Goal: Task Accomplishment & Management: Manage account settings

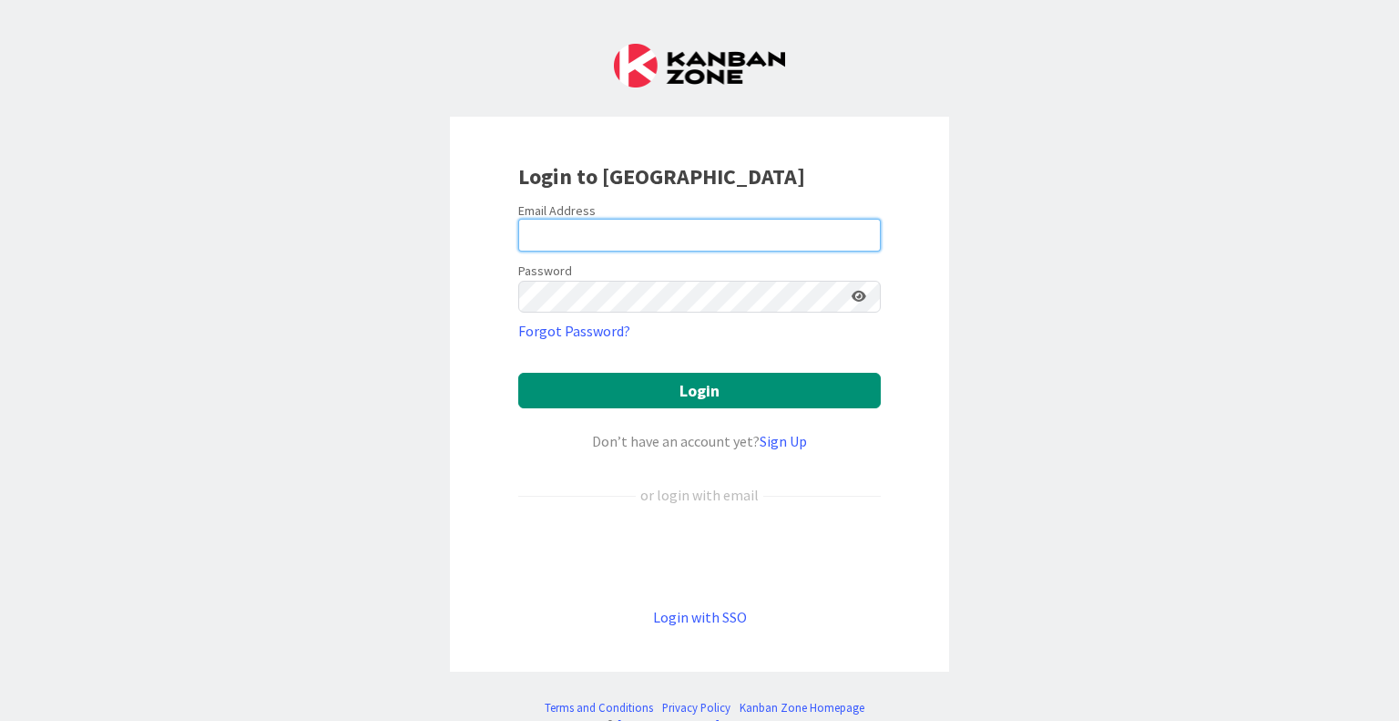
type input "[EMAIL_ADDRESS][DOMAIN_NAME]"
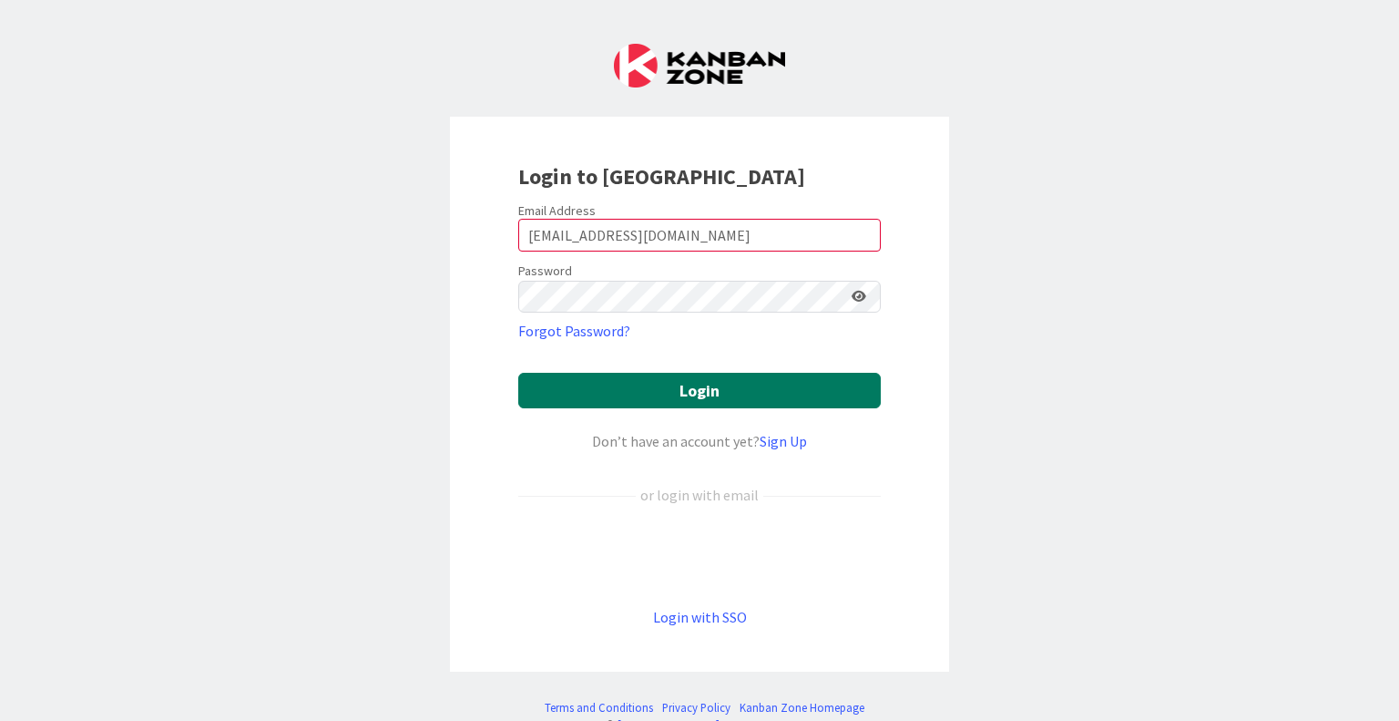
click at [652, 385] on button "Login" at bounding box center [699, 391] width 363 height 36
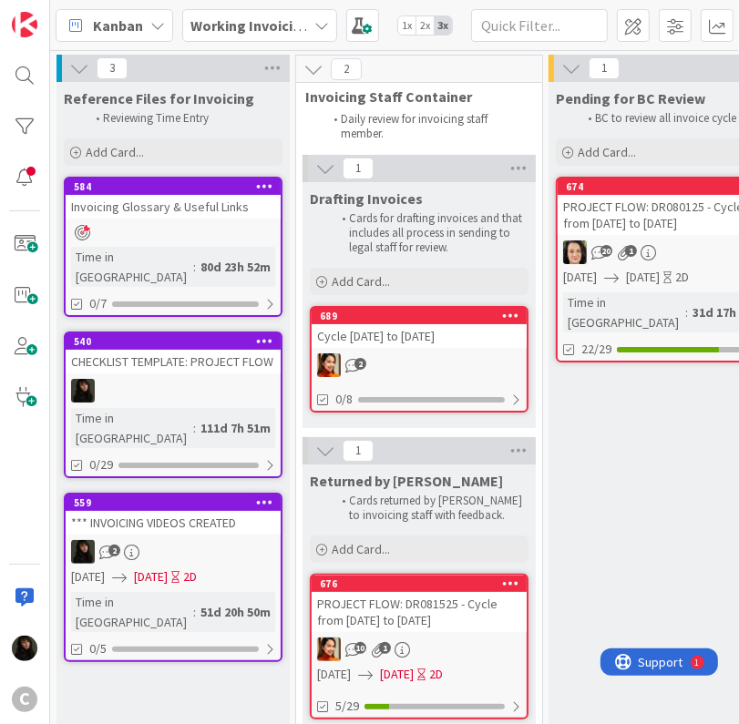
click at [89, 71] on button at bounding box center [79, 68] width 24 height 24
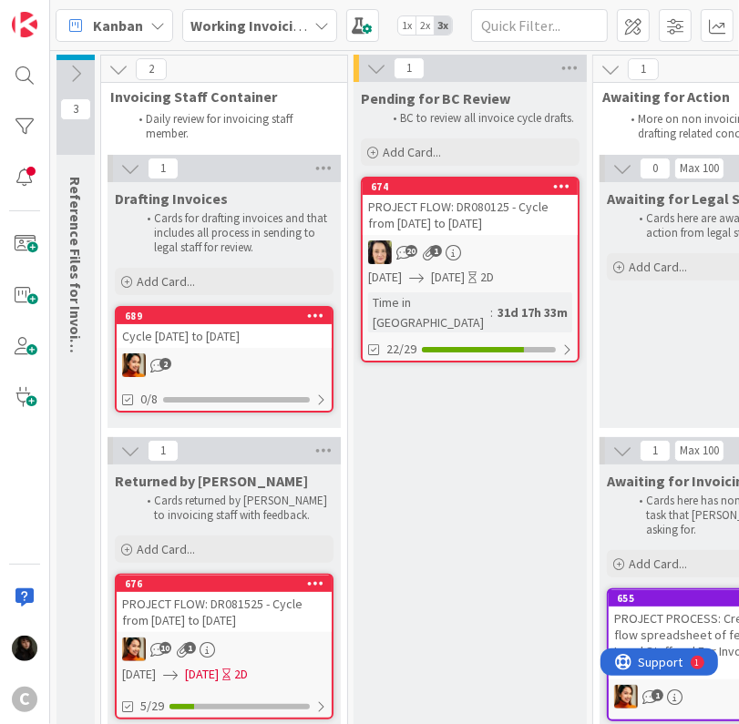
click at [117, 72] on icon at bounding box center [118, 69] width 20 height 20
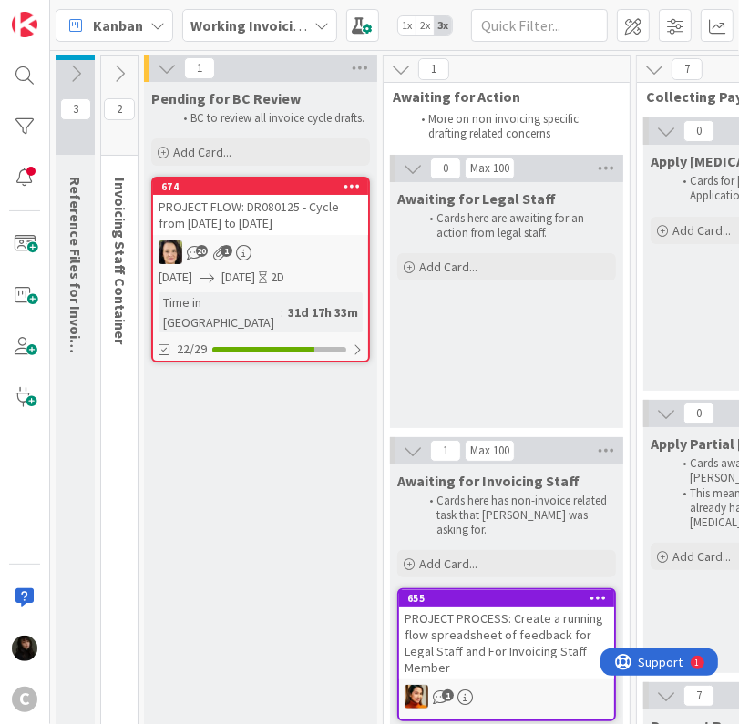
click at [111, 74] on icon at bounding box center [119, 74] width 20 height 20
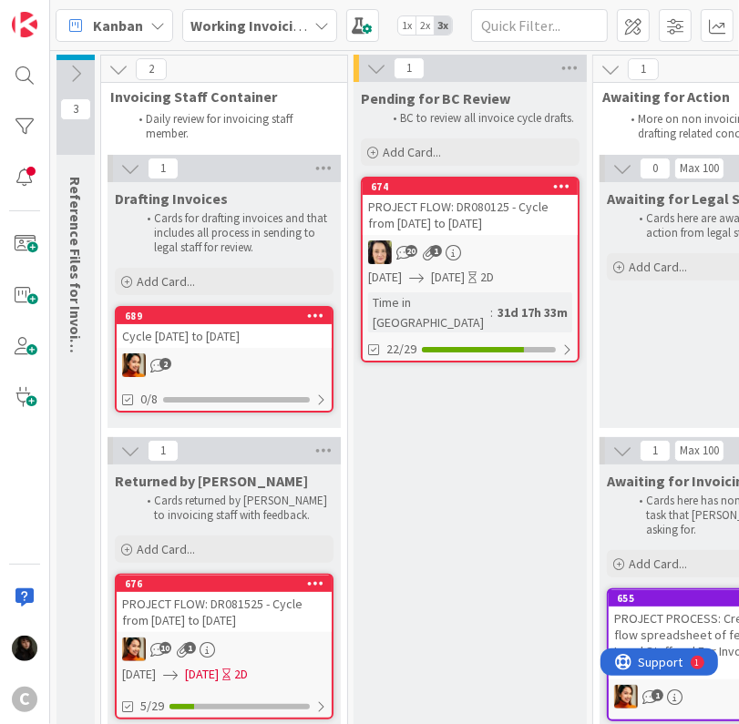
click at [77, 69] on icon at bounding box center [76, 74] width 20 height 20
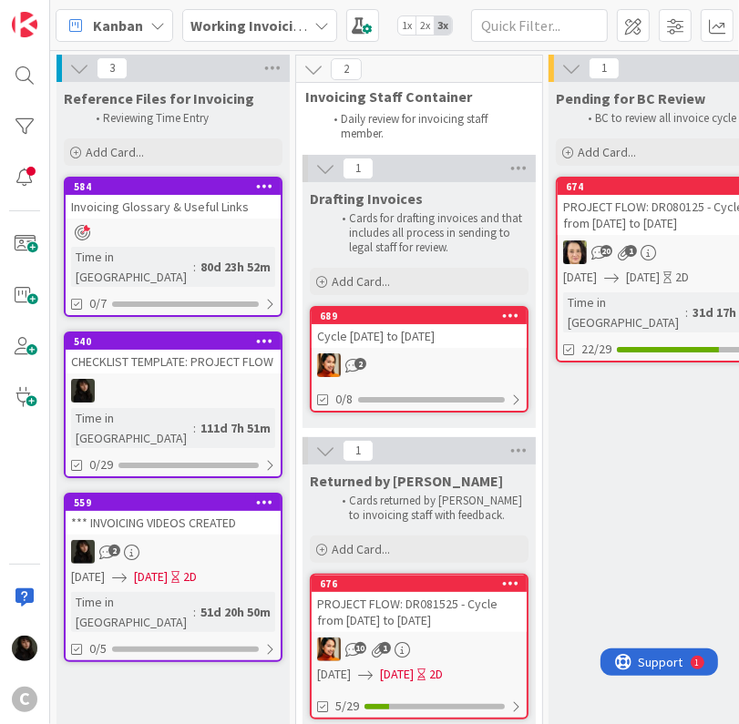
click at [329, 22] on div "Working Invoicing Cycle" at bounding box center [259, 25] width 155 height 33
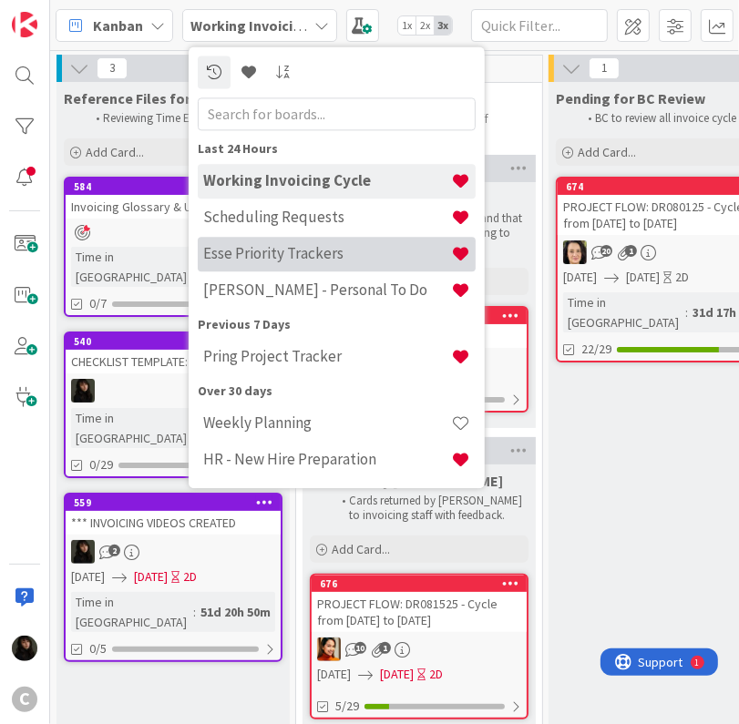
click at [351, 266] on div "Esse Priority Trackers" at bounding box center [337, 254] width 278 height 35
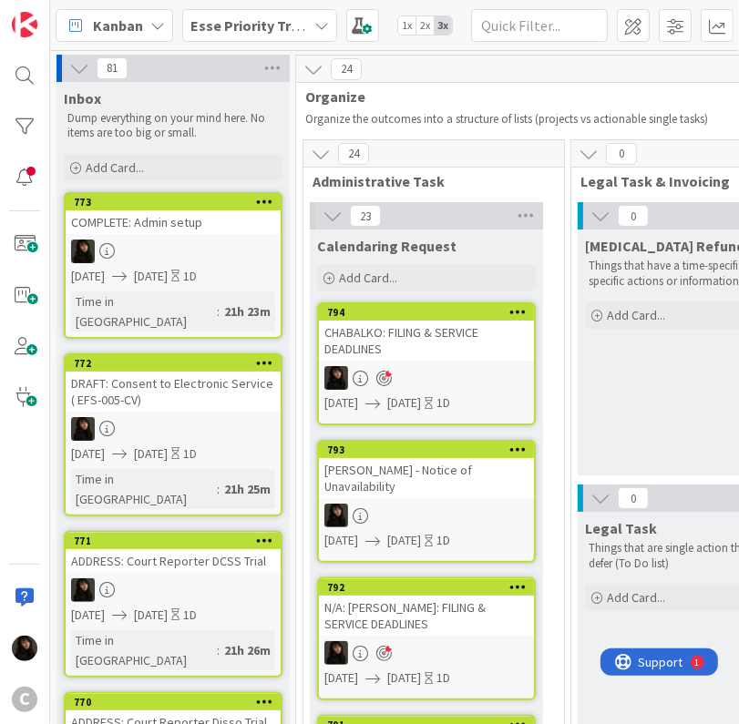
click at [264, 200] on icon at bounding box center [264, 201] width 17 height 13
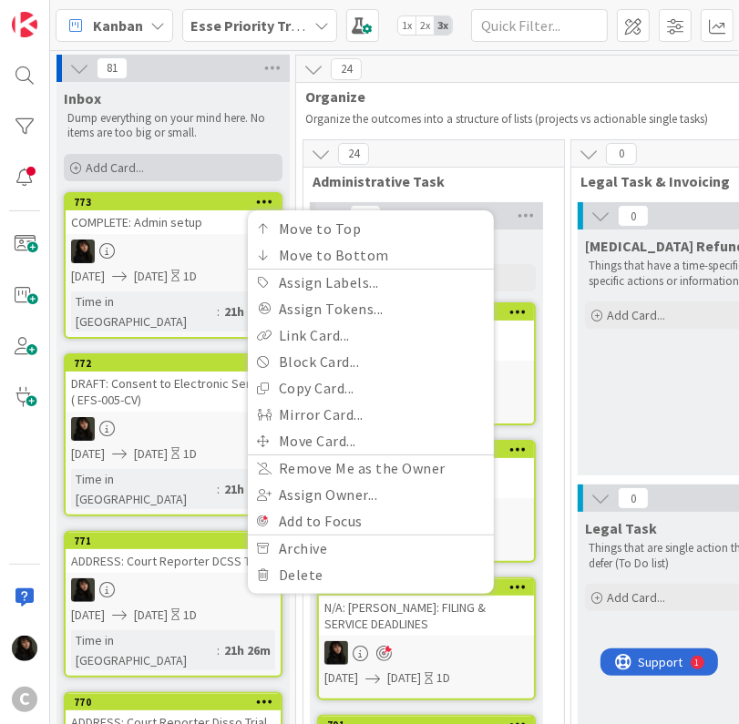
click at [117, 164] on span "Add Card..." at bounding box center [115, 167] width 58 height 16
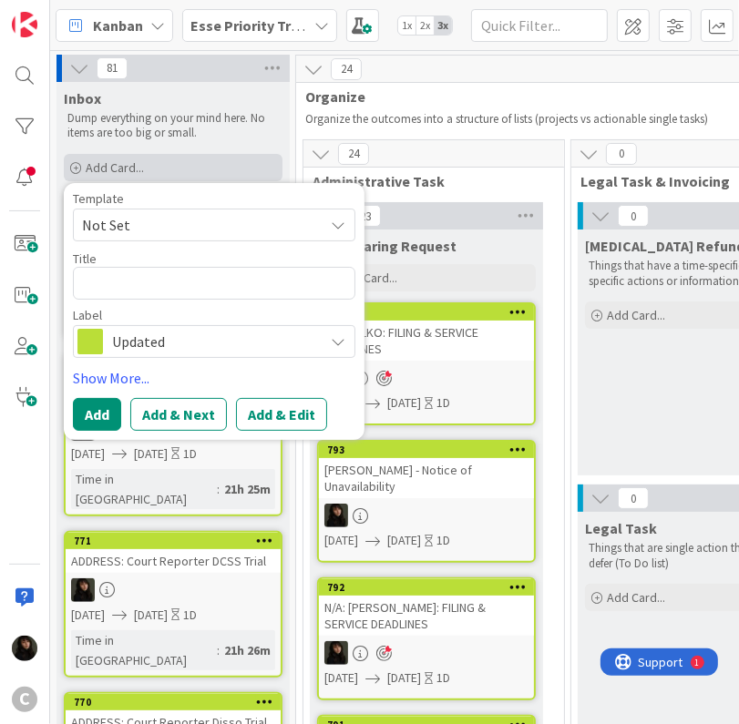
type textarea "x"
type textarea "R"
type textarea "x"
type textarea "RE"
type textarea "x"
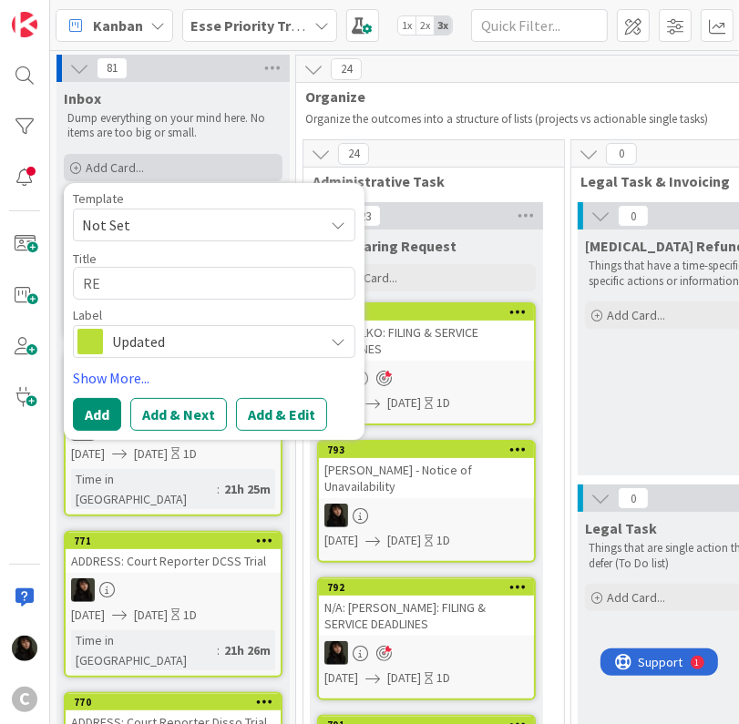
type textarea "REC"
type textarea "x"
type textarea "RECI"
type textarea "x"
type textarea "[PERSON_NAME]"
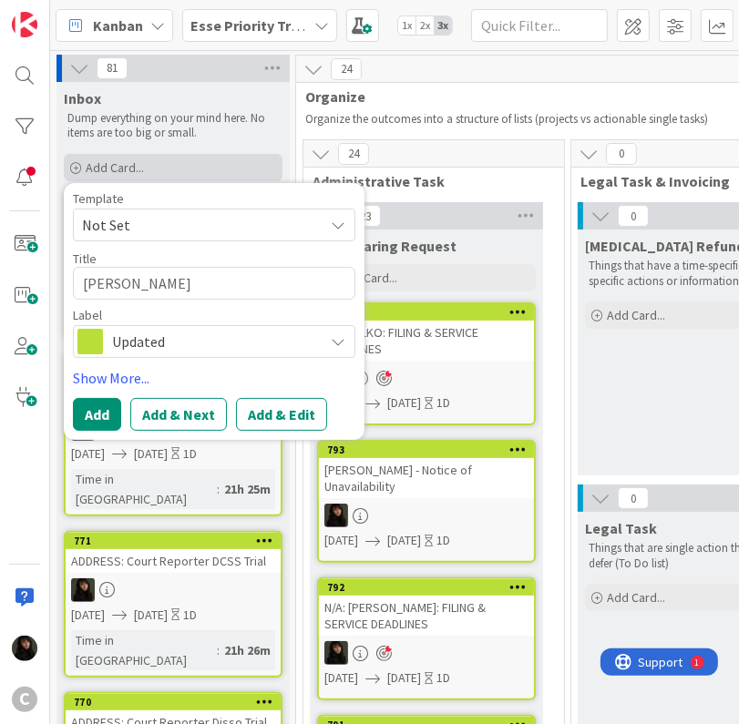
type textarea "x"
type textarea "RECIEV"
type textarea "x"
type textarea "RECIEVE"
type textarea "x"
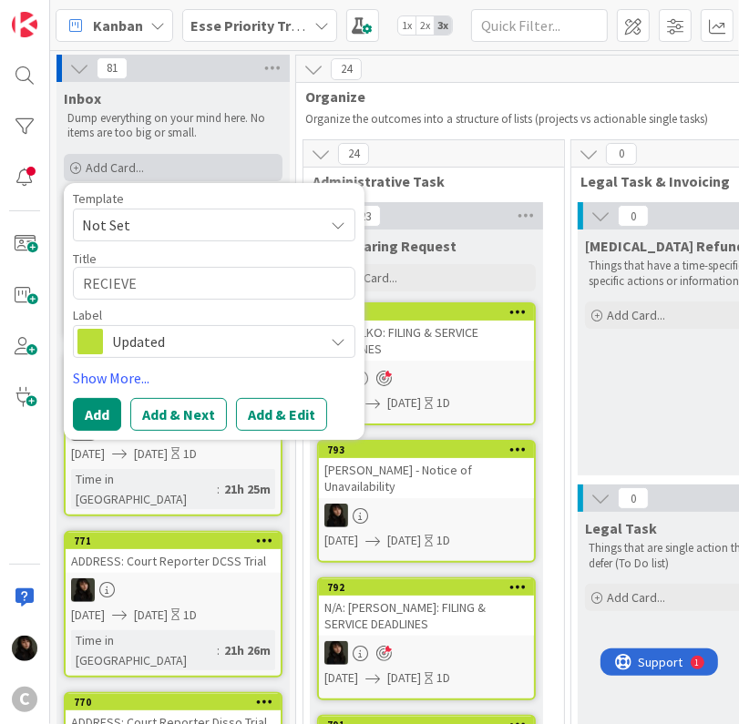
type textarea "RECIEVE:"
type textarea "x"
type textarea "RECIEVE:"
type textarea "x"
type textarea "RECIEVE: C"
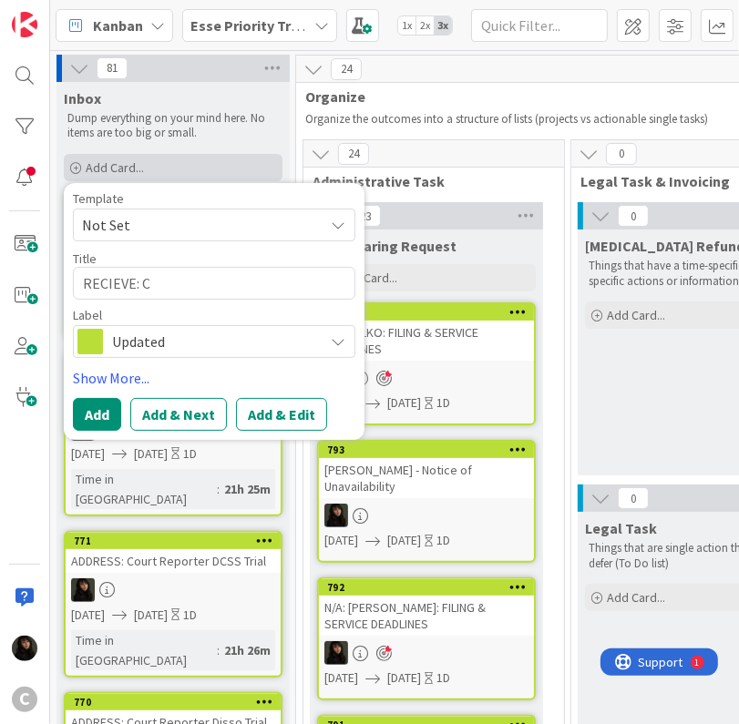
type textarea "x"
type textarea "RECIEVE: Co"
type textarea "x"
type textarea "RECIEVE: Cou"
type textarea "x"
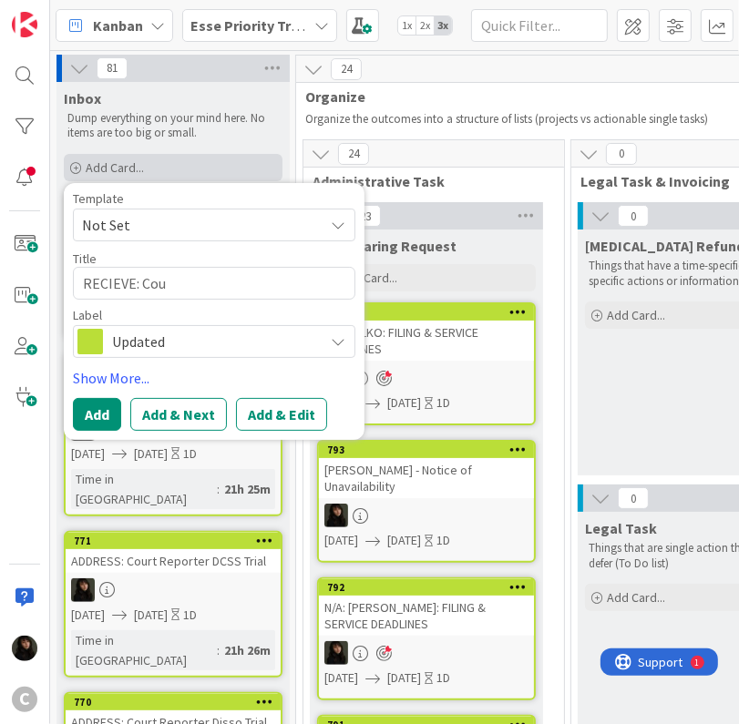
type textarea "RECIEVE: Cour"
type textarea "x"
type textarea "RECIEVE: Court"
type textarea "x"
type textarea "RECIEVE: Court"
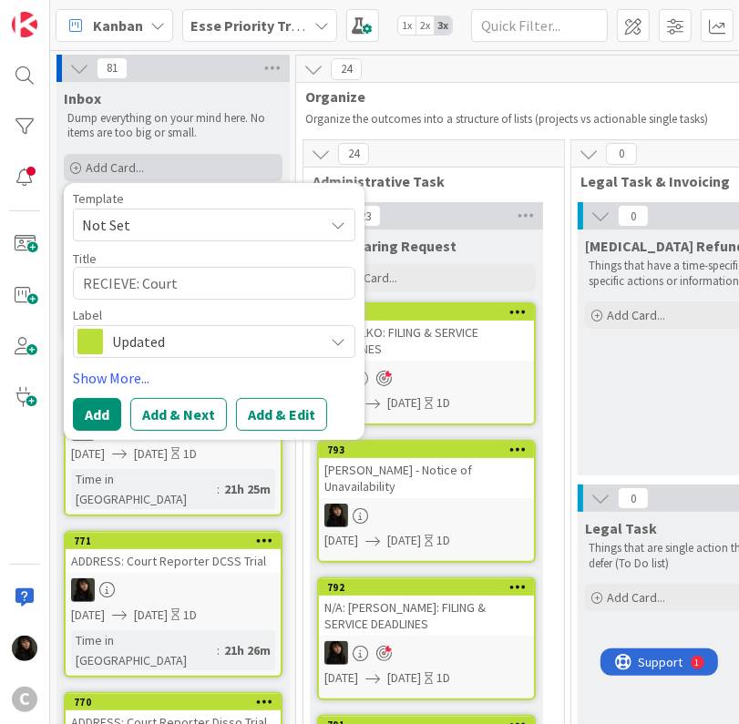
type textarea "x"
type textarea "RECIEVE: Court f"
type textarea "x"
type textarea "RECIEVE: Court fi"
type textarea "x"
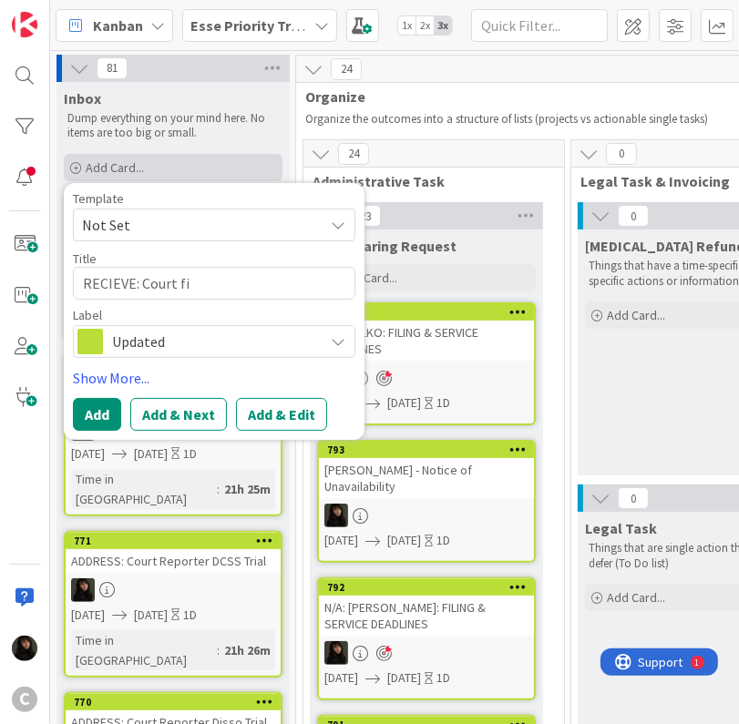
type textarea "RECIEVE: Court fil"
type textarea "x"
type textarea "RECIEVE: Court file"
type textarea "x"
type textarea "RECIEVE: Court filed"
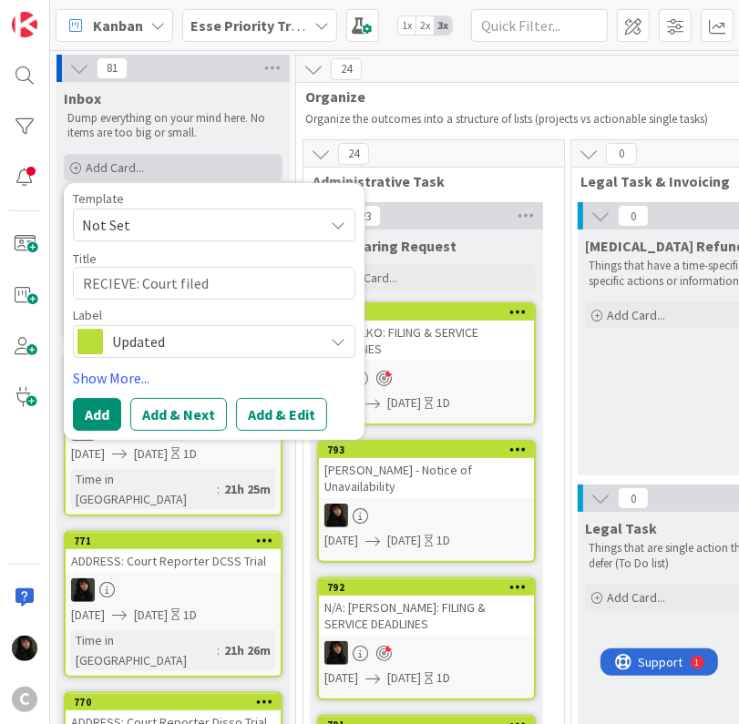
type textarea "x"
type textarea "RECIEVE: Court filed"
type textarea "x"
type textarea "RECIEVE: Court filed F"
type textarea "x"
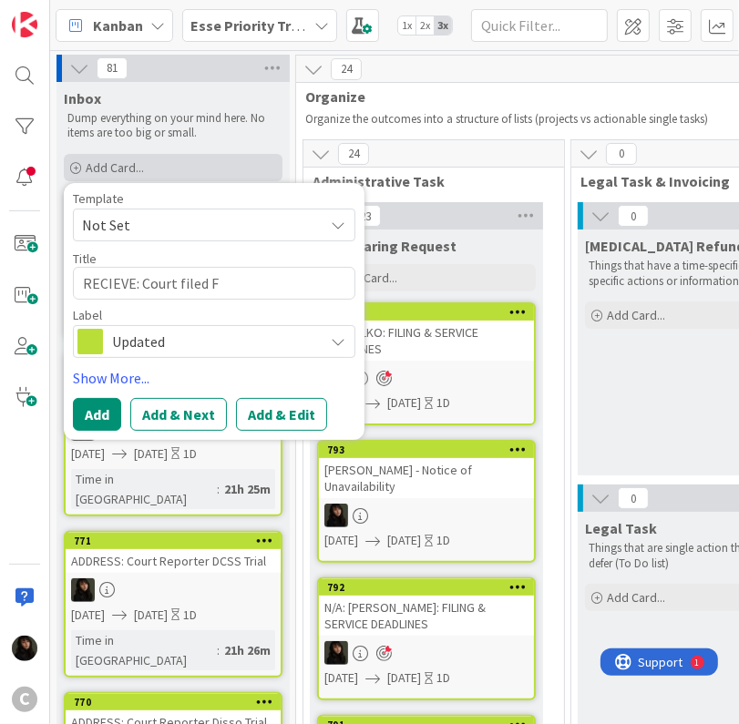
type textarea "RECIEVE: Court filed FO"
type textarea "x"
type textarea "RECIEVE: Court filed FOA"
type textarea "x"
type textarea "RECIEVE: Court filed FOAH"
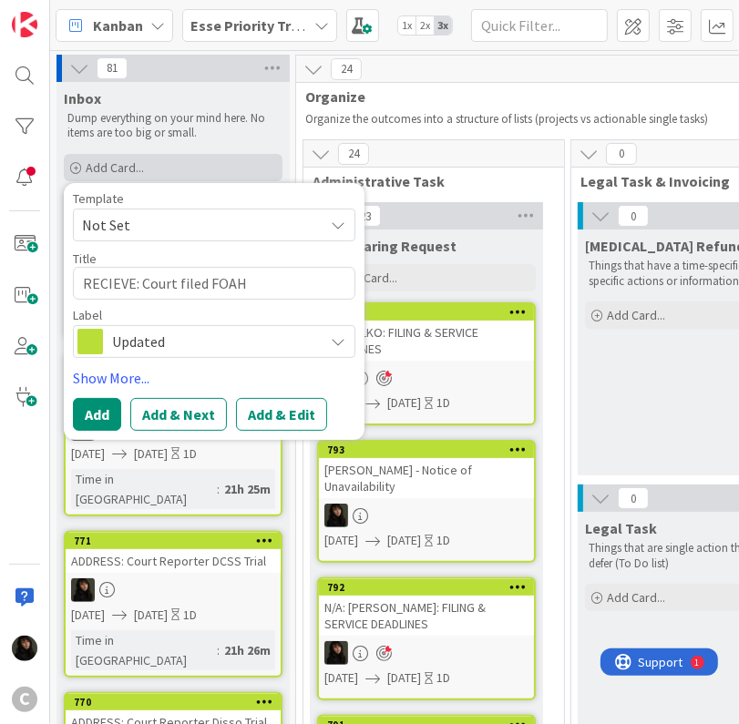
type textarea "x"
type textarea "RECIEVE: Court filed FOAH"
type textarea "x"
type textarea "RECIEVE: Court filed FOAH f"
type textarea "x"
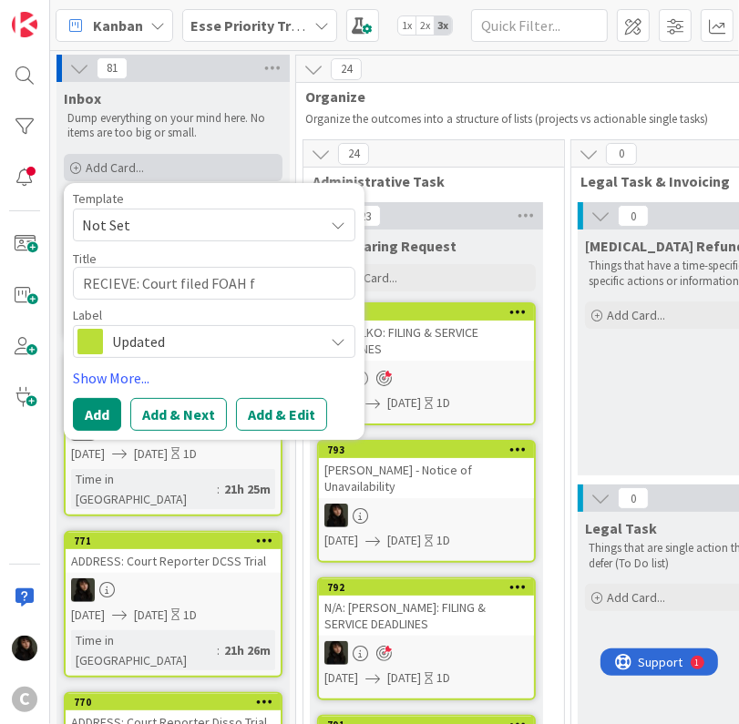
type textarea "RECIEVE: Court filed FOAH fo"
type textarea "x"
type textarea "RECIEVE: Court filed FOAH for"
type textarea "x"
type textarea "RECIEVE: Court filed FOAH for"
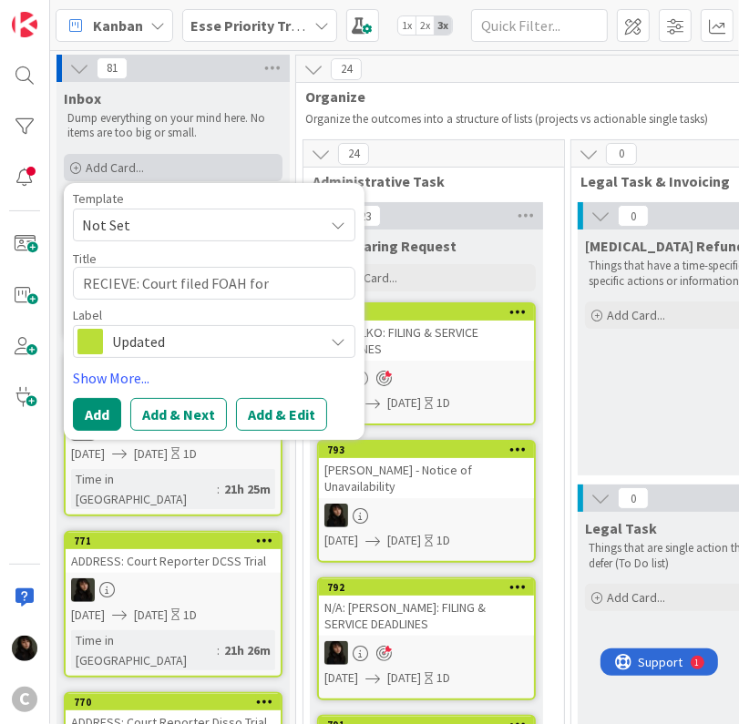
type textarea "x"
type textarea "RECIEVE: Court filed FOAH for H"
type textarea "x"
type textarea "RECIEVE: Court filed FOAH for"
type textarea "x"
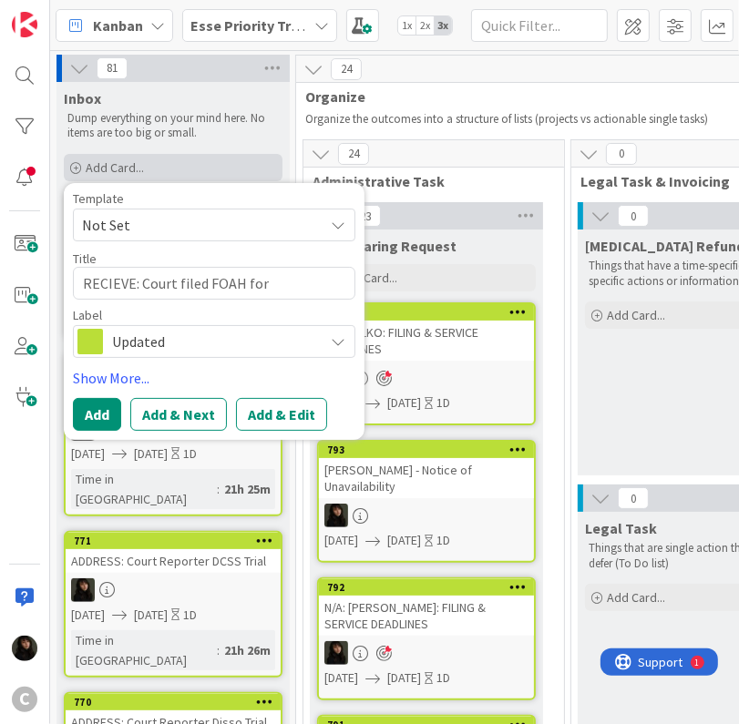
type textarea "RECIEVE: Court filed FOAH for h"
type textarea "x"
type textarea "RECIEVE: Court filed FOAH for hr"
type textarea "x"
type textarea "RECIEVE: Court filed FOAH for hrg"
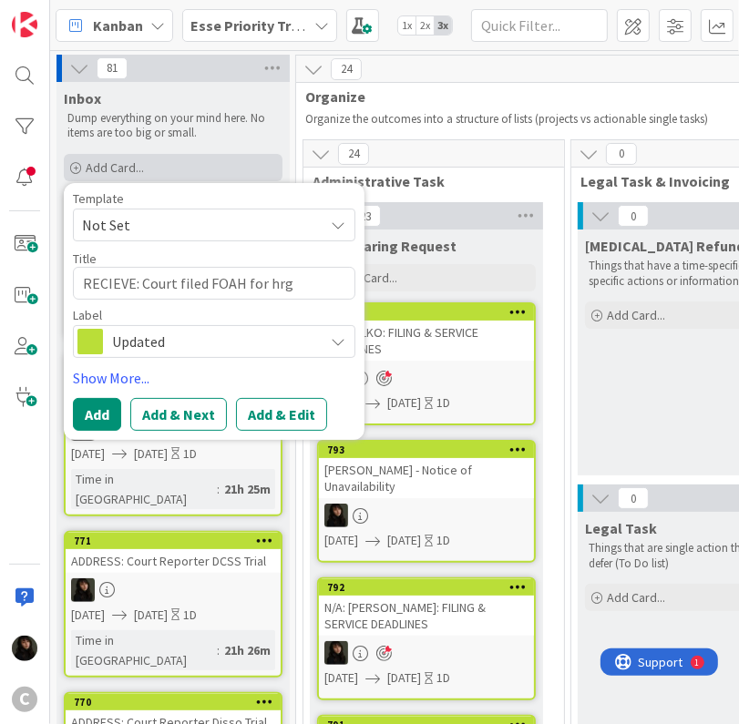
type textarea "x"
type textarea "RECIEVE: Court filed FOAH for hrg"
type textarea "x"
type textarea "RECIEVE: Court filed FOAH for hrg 5"
type textarea "x"
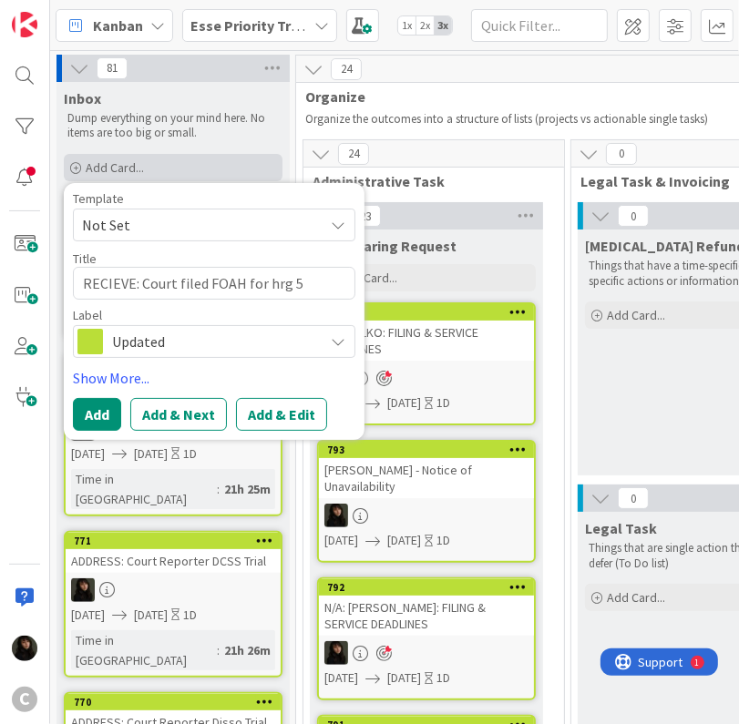
type textarea "RECIEVE: Court filed FOAH for hrg 5/"
type textarea "x"
type textarea "RECIEVE: Court filed FOAH for hrg 5/5"
type textarea "x"
type textarea "RECIEVE: Court filed FOAH for hrg 5/5/"
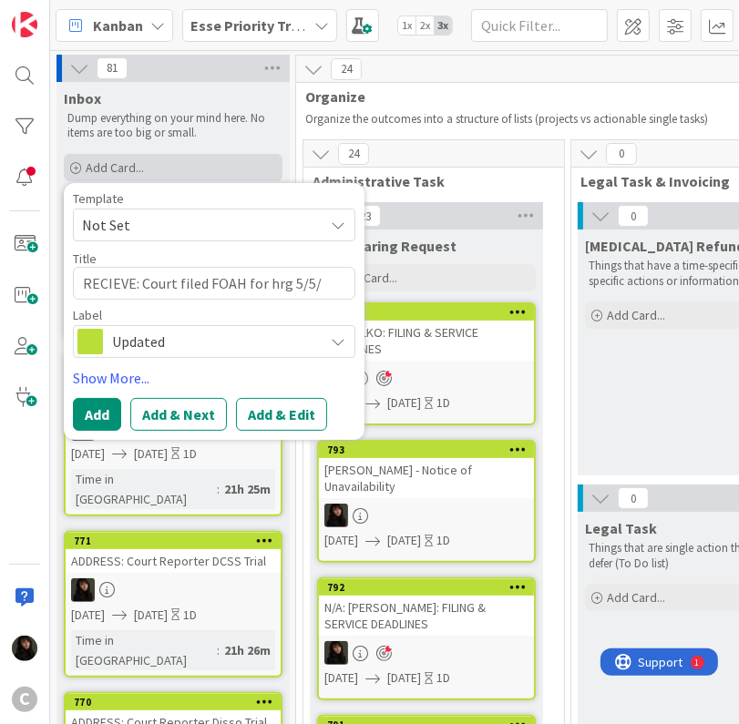
type textarea "x"
type textarea "RECIEVE: Court filed FOAH for hrg 5/5/2"
type textarea "x"
type textarea "RECIEVE: Court filed FOAH for hrg [DATE]"
type textarea "x"
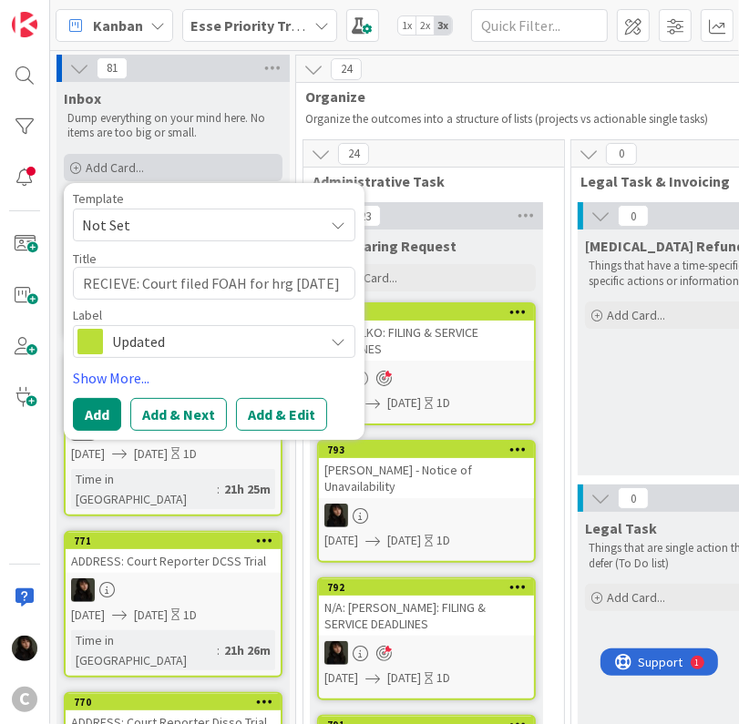
type textarea "RECIEVE: Court filed FOAH for hrg 5/5/200"
type textarea "x"
type textarea "RECIEVE: Court filed FOAH for hrg [DATE]"
type textarea "x"
type textarea "RECIEVE: Court filed FOAH for hrg 5/5/202"
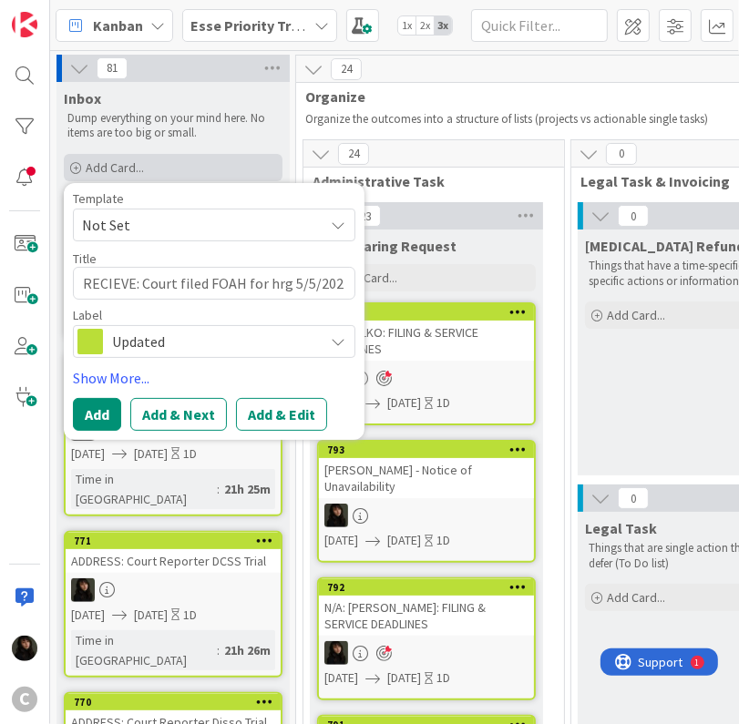
type textarea "x"
type textarea "RECIEVE: Court filed FOAH for hrg [DATE]"
click at [144, 377] on link "Show More..." at bounding box center [214, 378] width 282 height 22
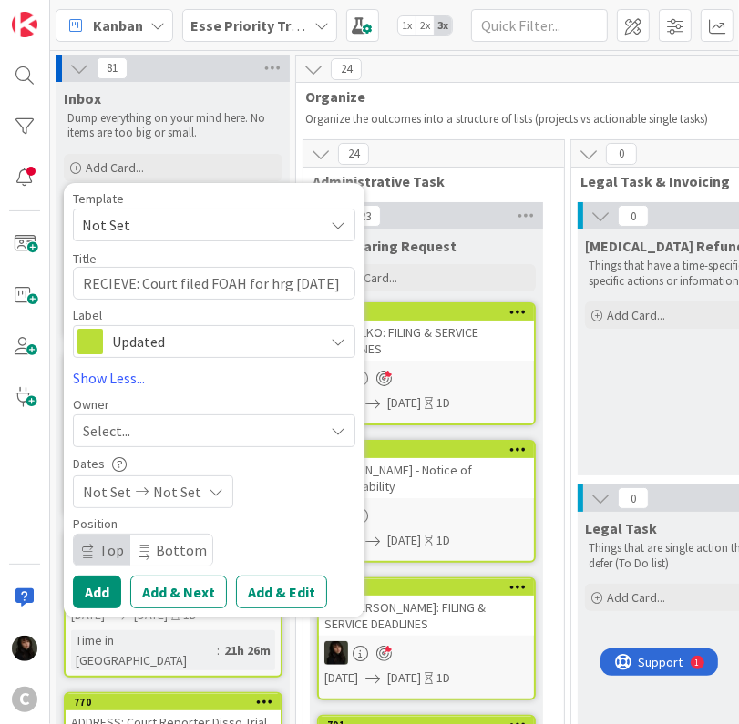
click at [162, 432] on div "Select..." at bounding box center [203, 431] width 241 height 22
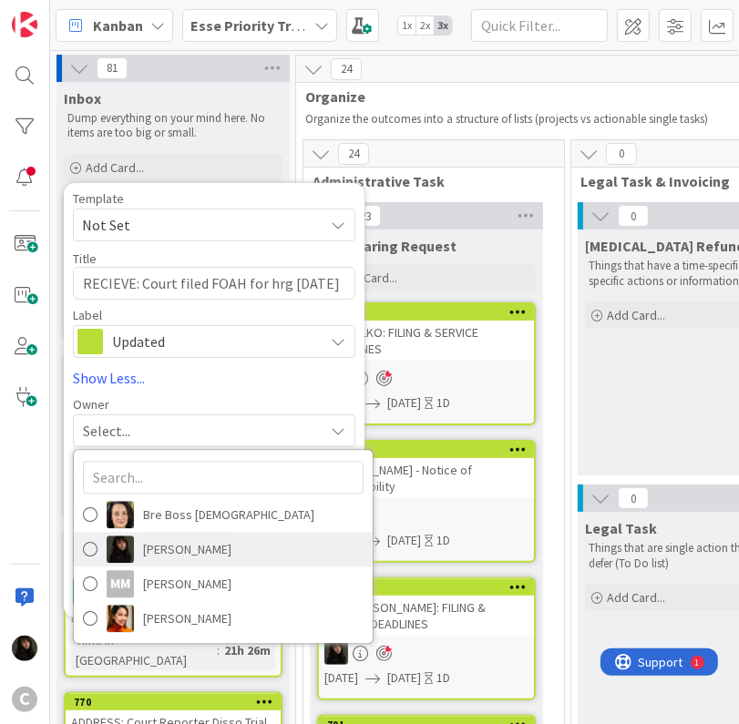
click at [148, 554] on span "[PERSON_NAME]" at bounding box center [187, 549] width 88 height 27
type textarea "x"
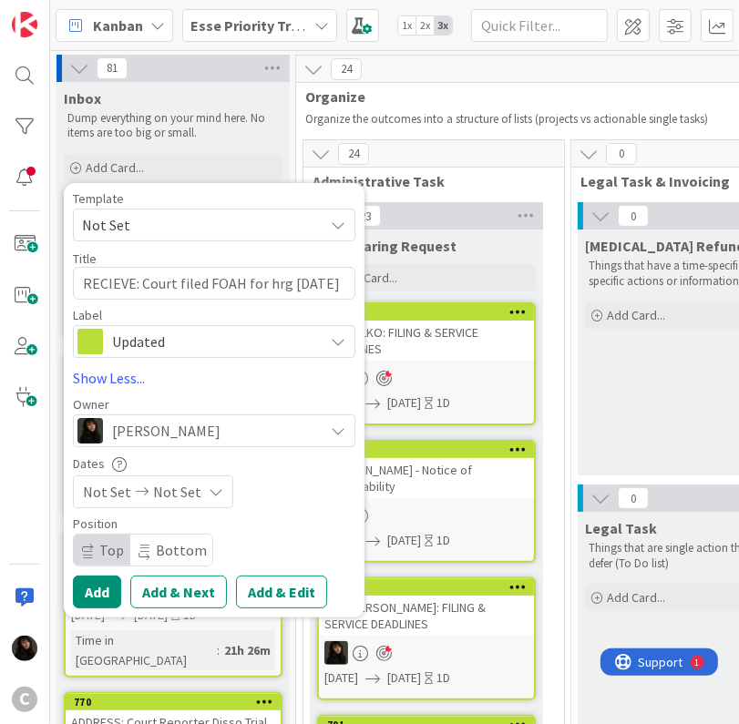
click at [168, 498] on span "Not Set" at bounding box center [177, 492] width 48 height 22
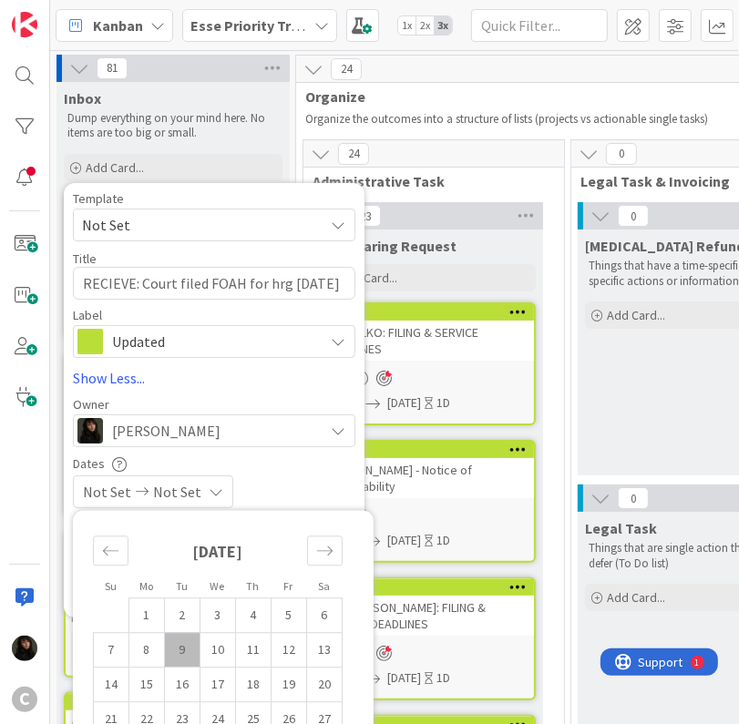
click at [183, 650] on td "9" at bounding box center [183, 649] width 36 height 35
type input "[DATE]"
type textarea "x"
click at [220, 653] on td "10" at bounding box center [218, 649] width 36 height 35
type input "[DATE]"
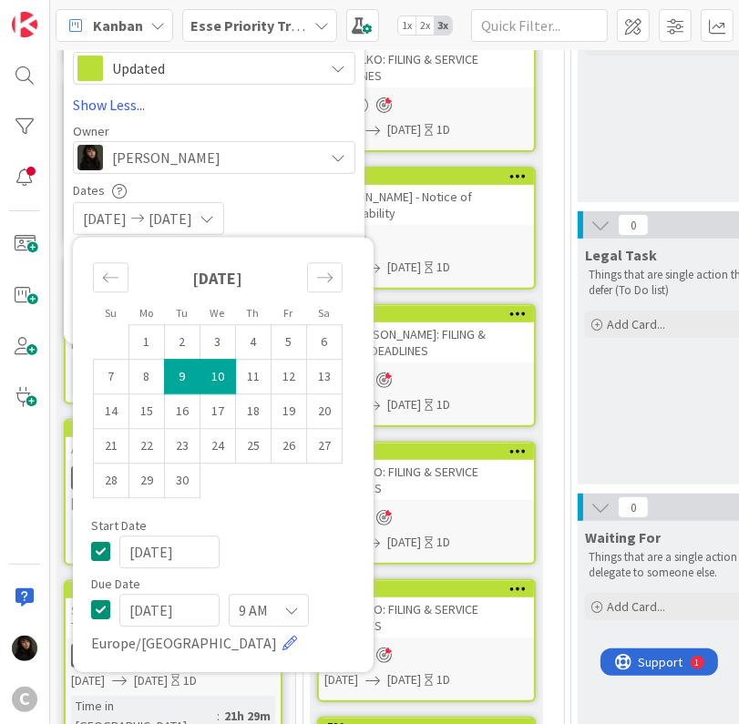
scroll to position [456, 0]
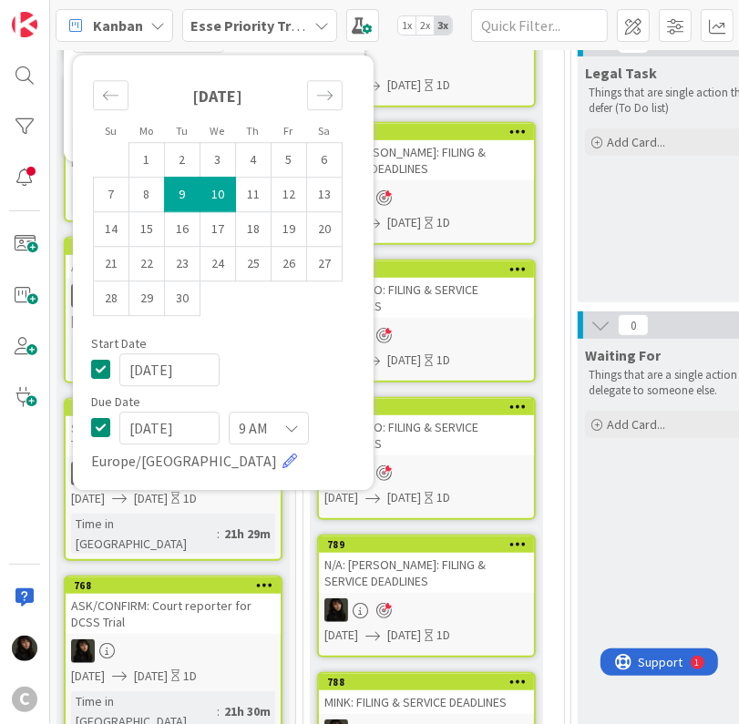
click at [295, 464] on div "[DATE] 9 AM [GEOGRAPHIC_DATA]/[GEOGRAPHIC_DATA]" at bounding box center [223, 442] width 264 height 60
click at [309, 357] on div "[DATE]" at bounding box center [223, 369] width 264 height 33
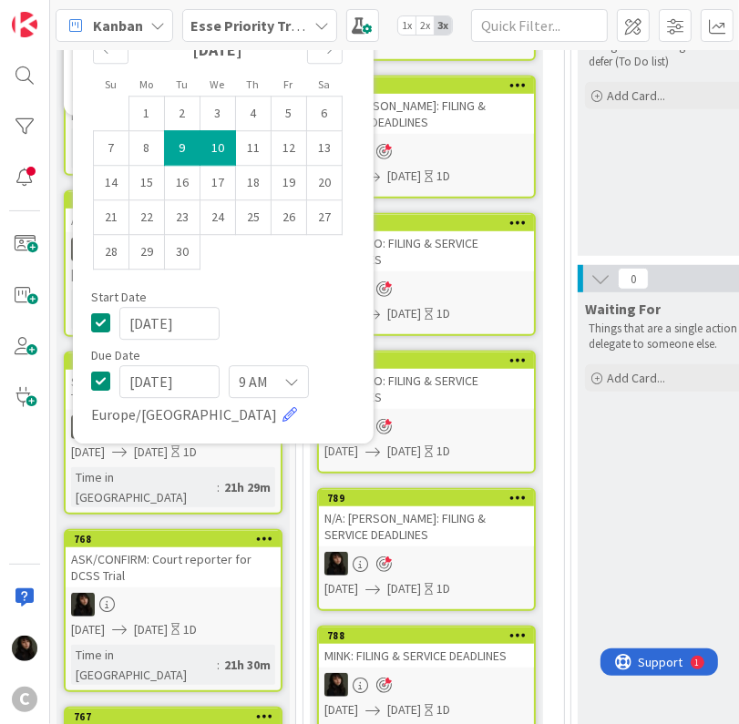
scroll to position [273, 0]
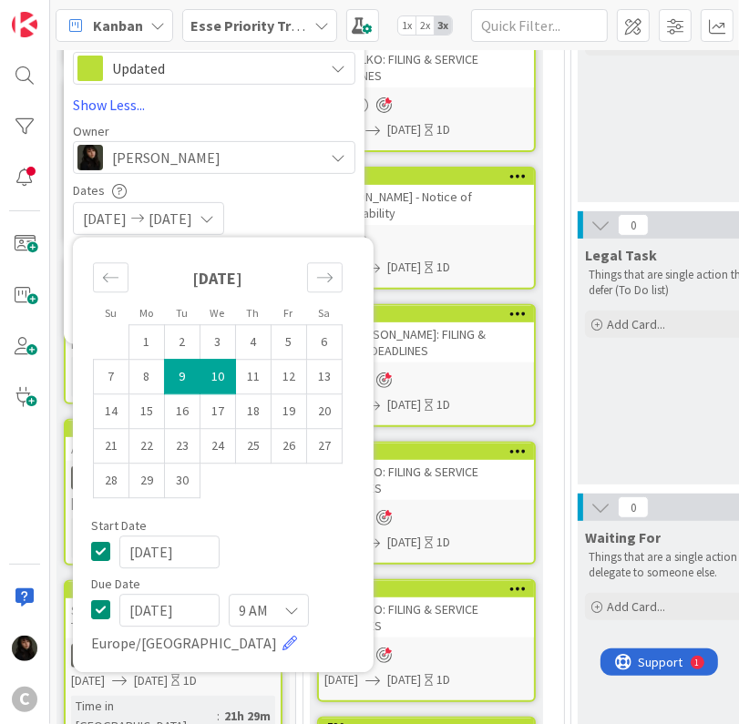
click at [317, 211] on div "[DATE] [DATE]" at bounding box center [214, 218] width 282 height 33
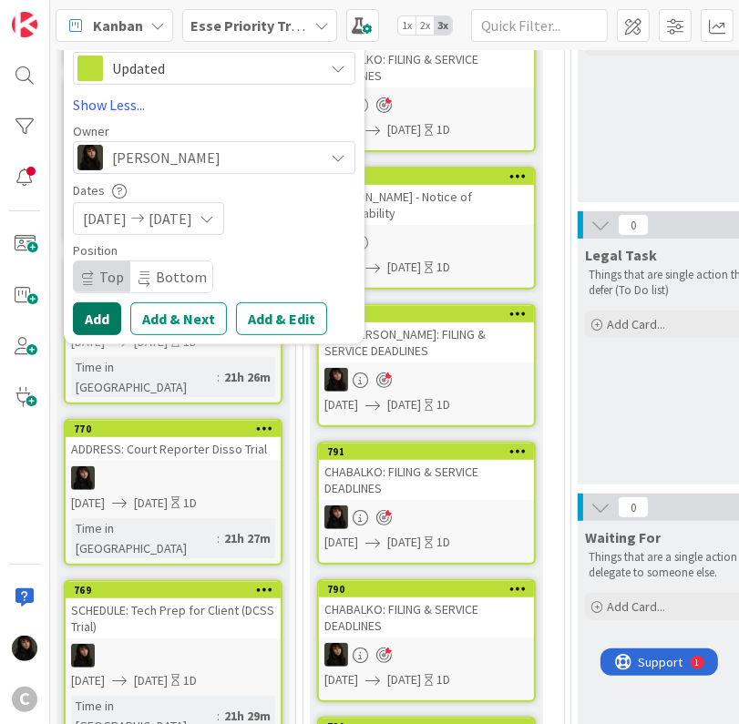
click at [105, 321] on button "Add" at bounding box center [97, 318] width 48 height 33
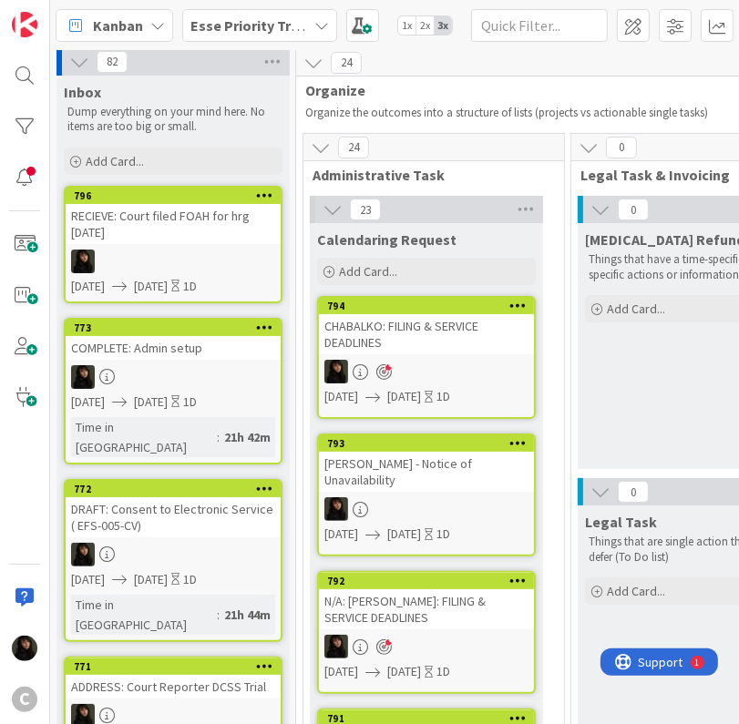
scroll to position [0, 0]
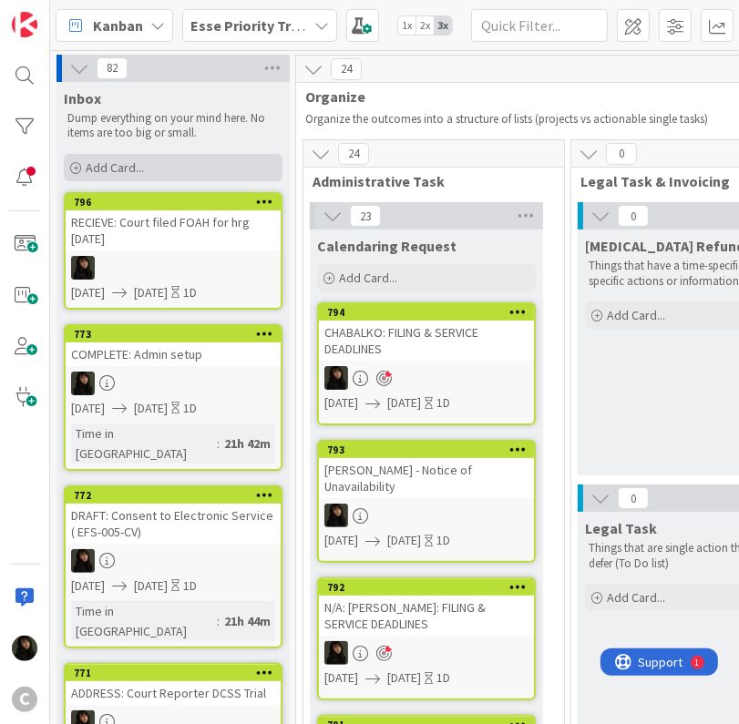
click at [118, 170] on span "Add Card..." at bounding box center [115, 167] width 58 height 16
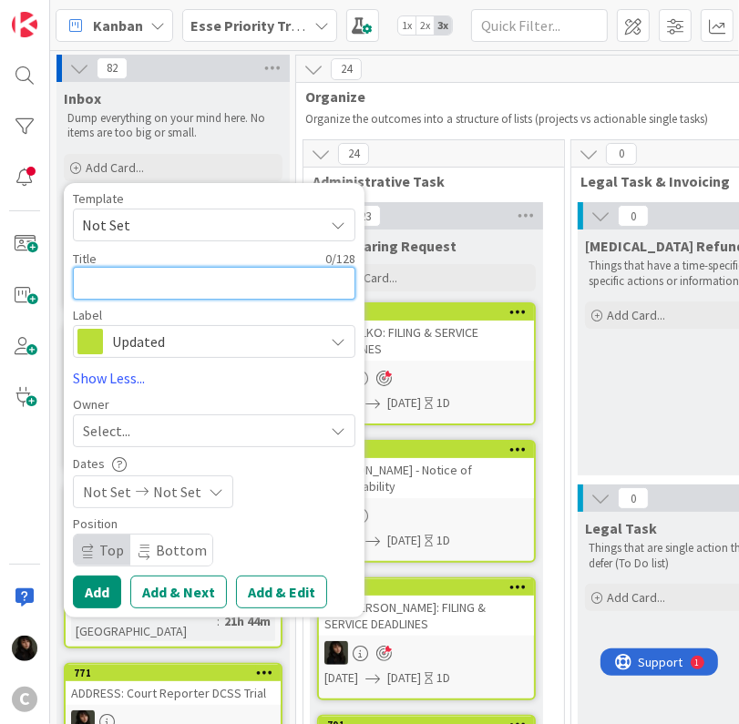
click at [131, 278] on textarea at bounding box center [214, 283] width 282 height 33
type textarea "x"
type textarea "C"
type textarea "x"
type textarea "CL"
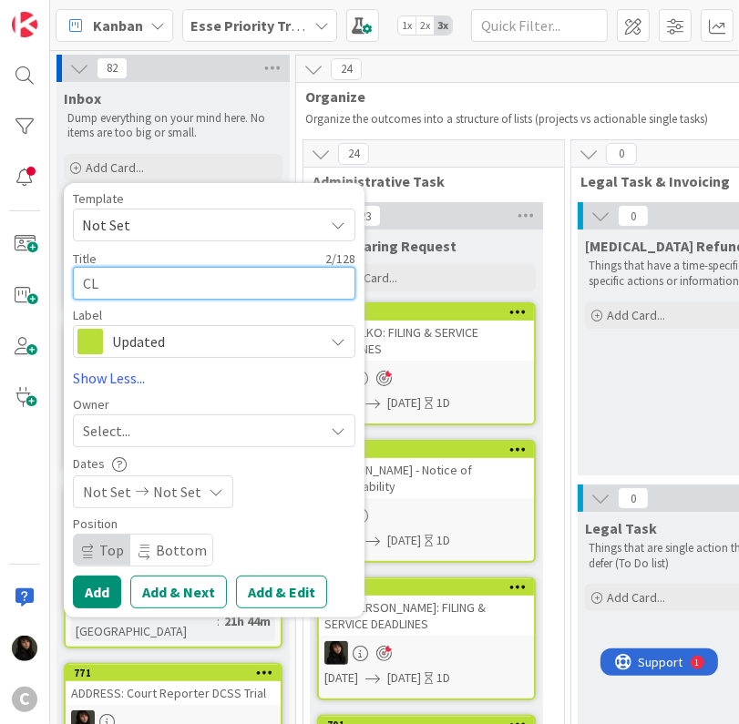
type textarea "x"
type textarea "CLO"
type textarea "x"
type textarea "CLOS"
type textarea "x"
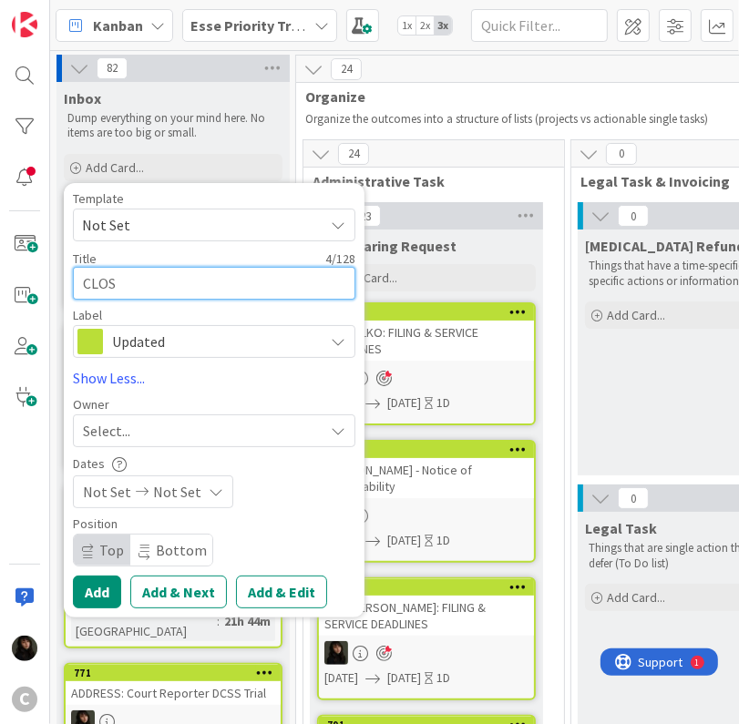
type textarea "CLOSE"
type textarea "x"
type textarea "CLOSE:"
type textarea "x"
type textarea "CLOSE:"
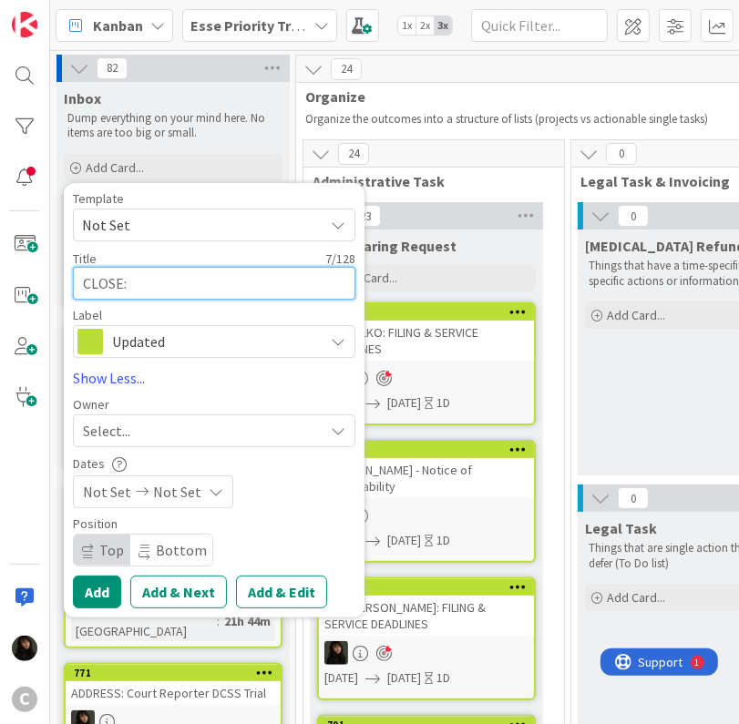
type textarea "x"
type textarea "CLOSE: O"
type textarea "x"
type textarea "CLOSE: OU"
type textarea "x"
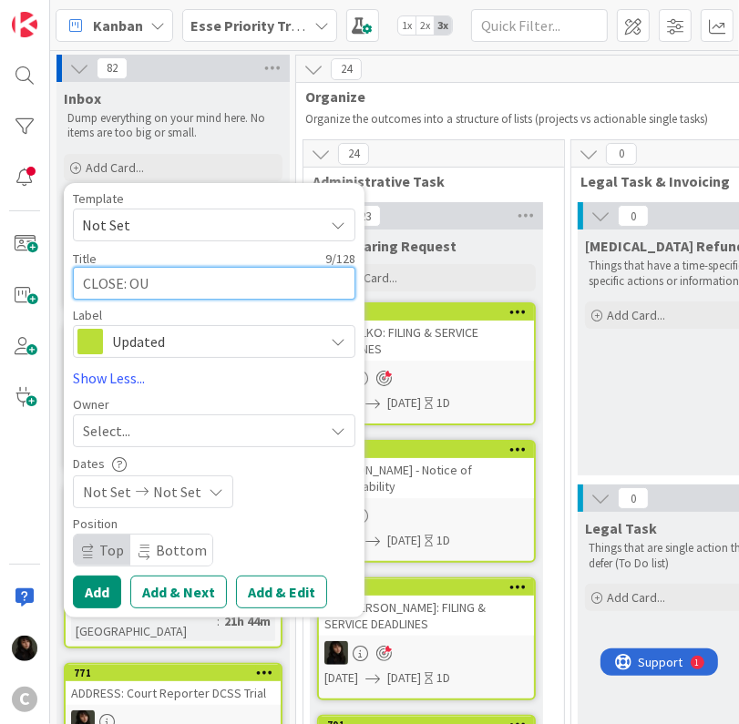
type textarea "CLOSE: OUT"
type textarea "x"
type textarea "CLOSE: OUT"
type textarea "x"
type textarea "CLOSE: OUT"
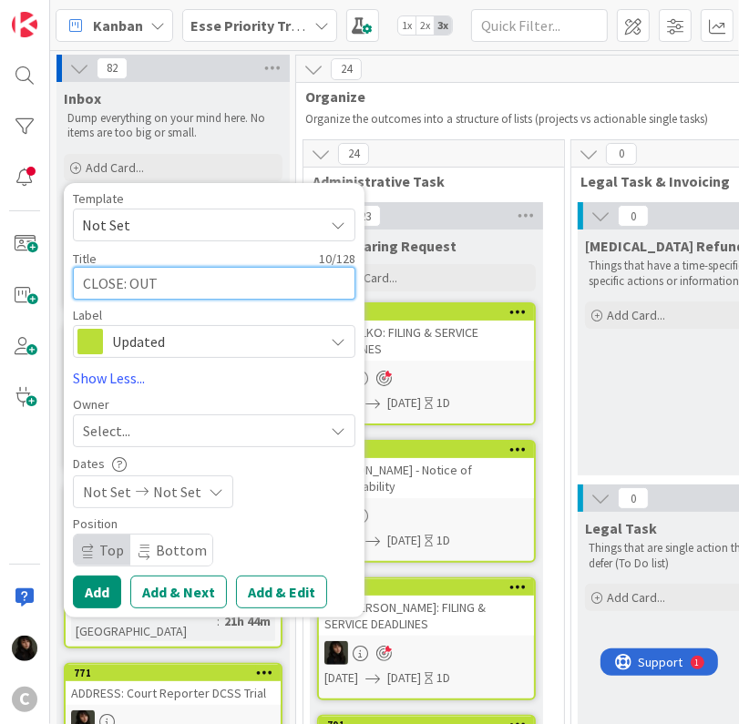
type textarea "x"
type textarea "CLOSE: OUT:"
type textarea "x"
type textarea "CLOSE: OUT:"
type textarea "x"
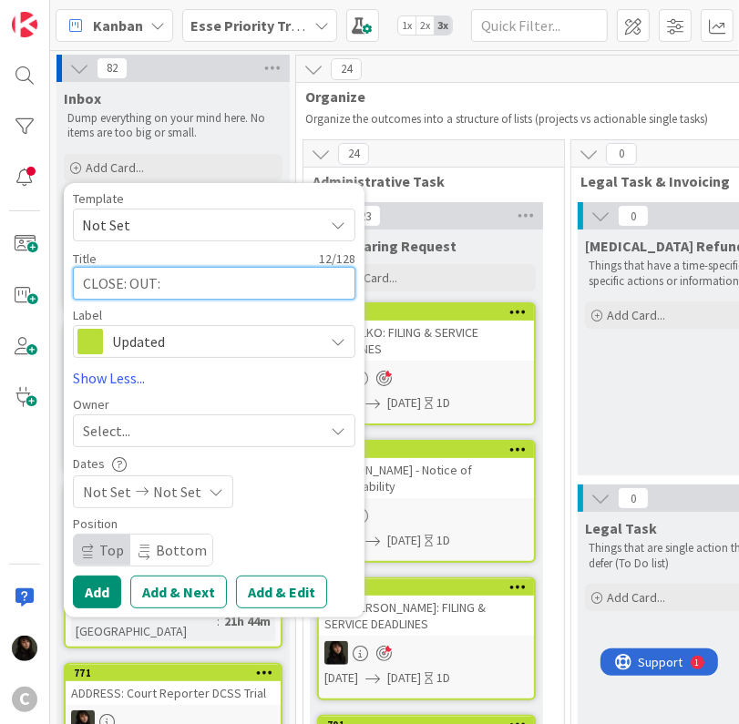
type textarea "CLOSE: OUT: c"
type textarea "x"
type textarea "CLOSE: OUT: ca"
type textarea "x"
type textarea "CLOSE: OUT: c"
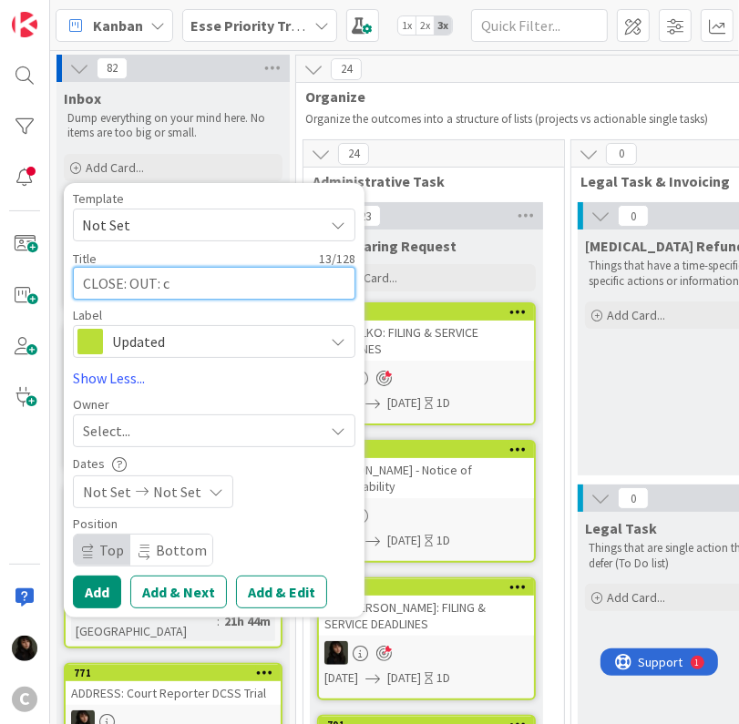
type textarea "x"
type textarea "CLOSE: OUT:"
type textarea "x"
type textarea "CLOSE: OUT: CA"
type textarea "x"
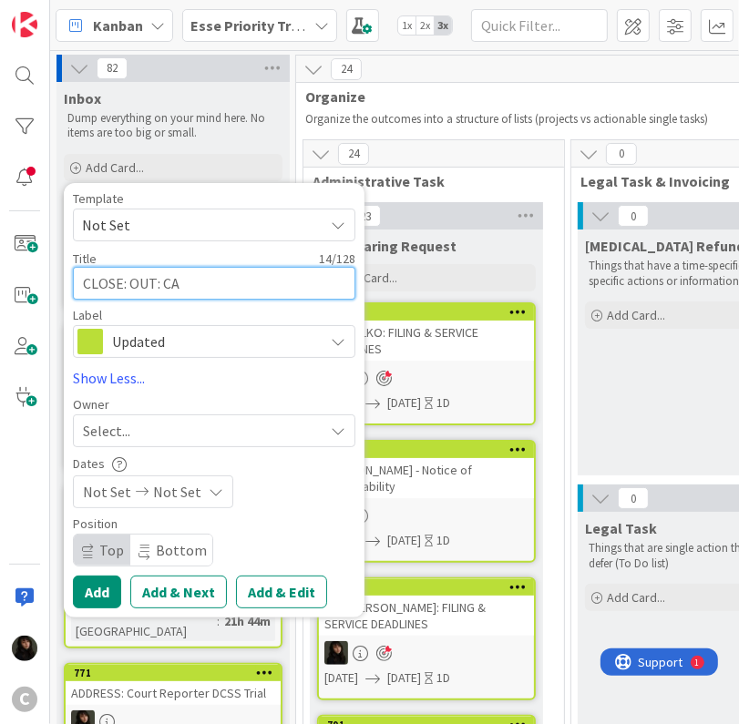
type textarea "CLOSE: OUT: CAa"
type textarea "x"
type textarea "CLOSE: OUT: CA"
type textarea "x"
type textarea "CLOSE: OUT: C"
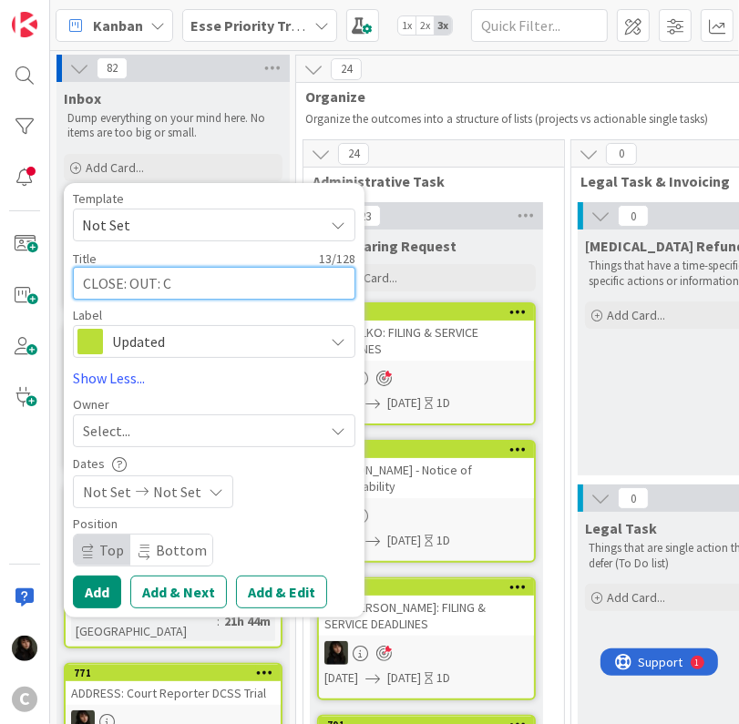
type textarea "x"
type textarea "CLOSE: OUT: Cas"
type textarea "x"
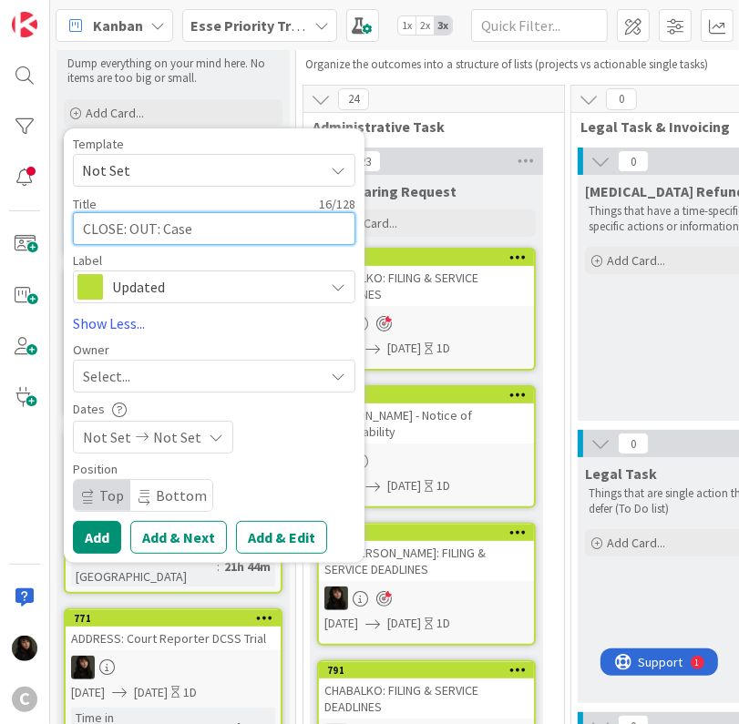
scroll to position [91, 0]
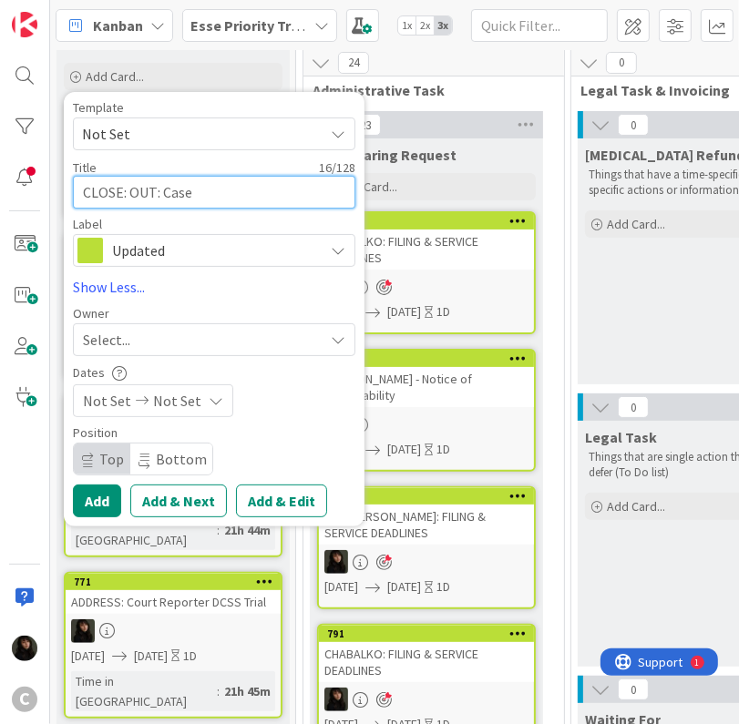
type textarea "CLOSE: OUT: Case"
click at [200, 342] on div "Select..." at bounding box center [203, 340] width 241 height 22
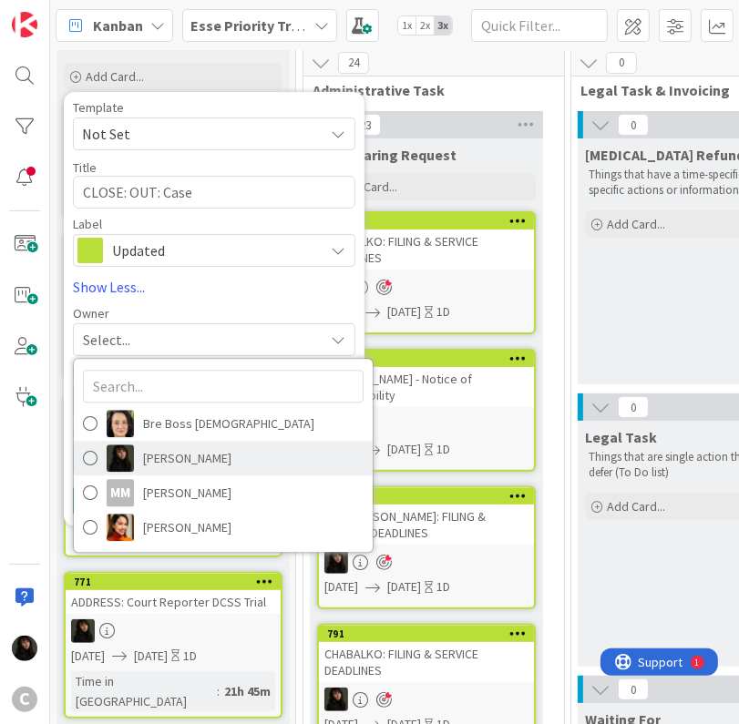
click at [178, 471] on link "[PERSON_NAME]" at bounding box center [223, 458] width 299 height 35
type textarea "x"
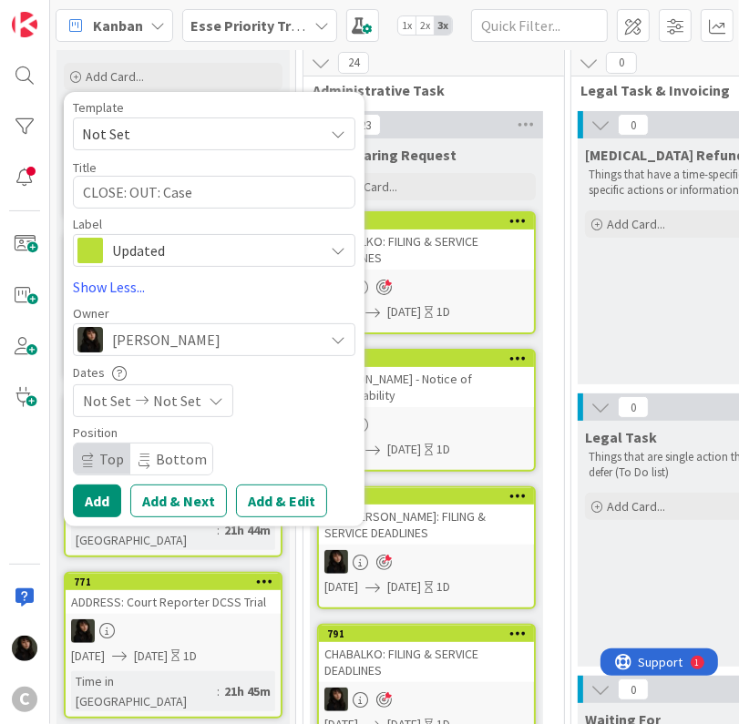
click at [165, 415] on div "Not Set Not Set" at bounding box center [153, 400] width 160 height 33
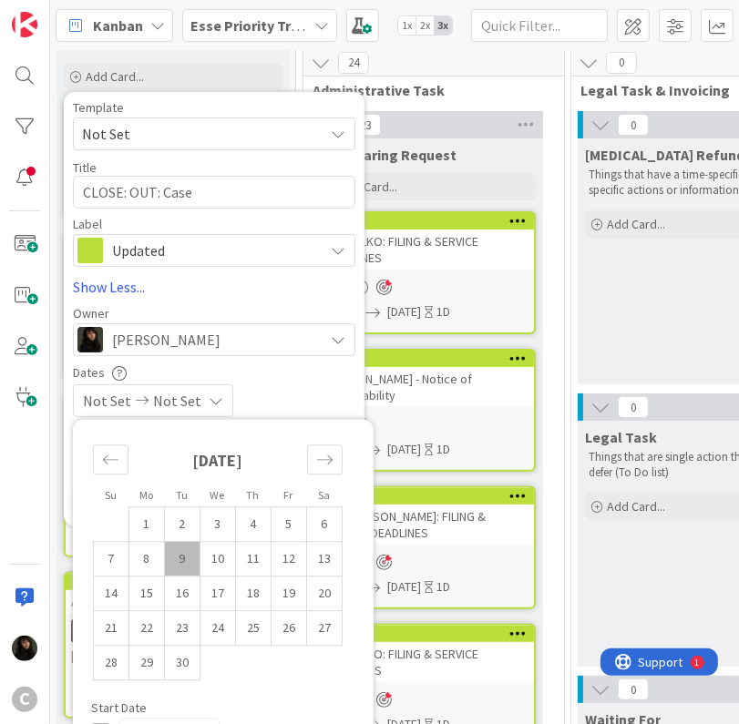
click at [189, 552] on td "9" at bounding box center [183, 558] width 36 height 35
type input "[DATE]"
click at [221, 566] on td "10" at bounding box center [218, 558] width 36 height 35
type input "[DATE]"
click at [295, 375] on div "Dates" at bounding box center [214, 372] width 282 height 15
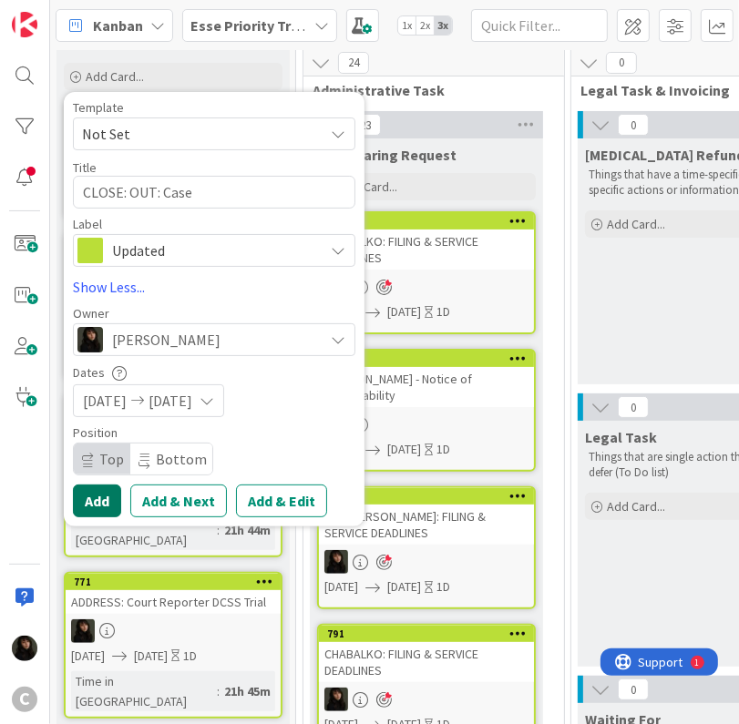
click at [100, 500] on button "Add" at bounding box center [97, 501] width 48 height 33
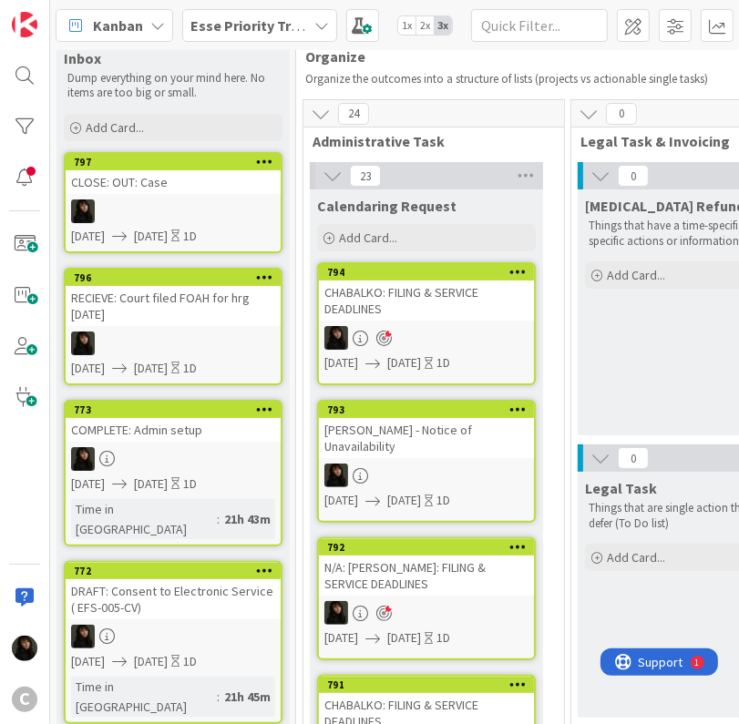
scroll to position [0, 0]
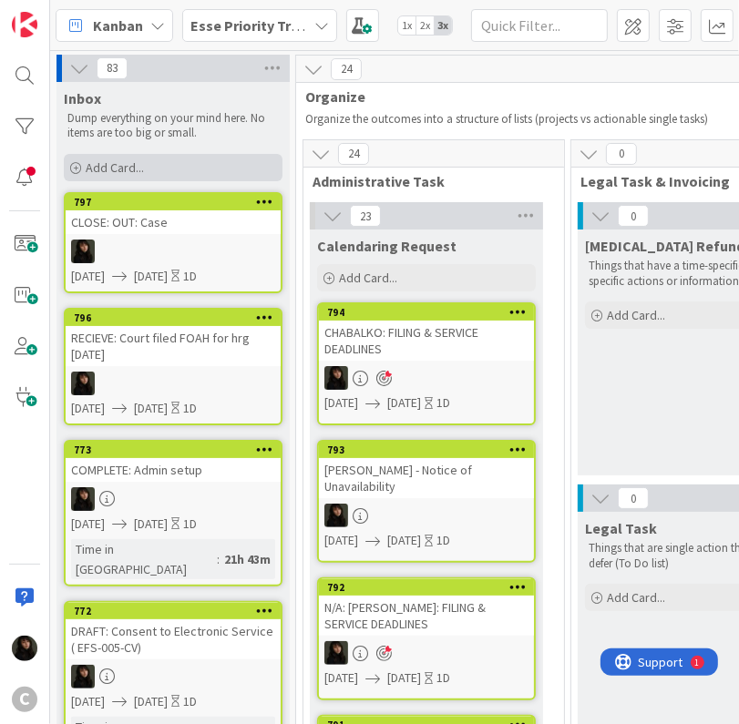
click at [100, 166] on span "Add Card..." at bounding box center [115, 167] width 58 height 16
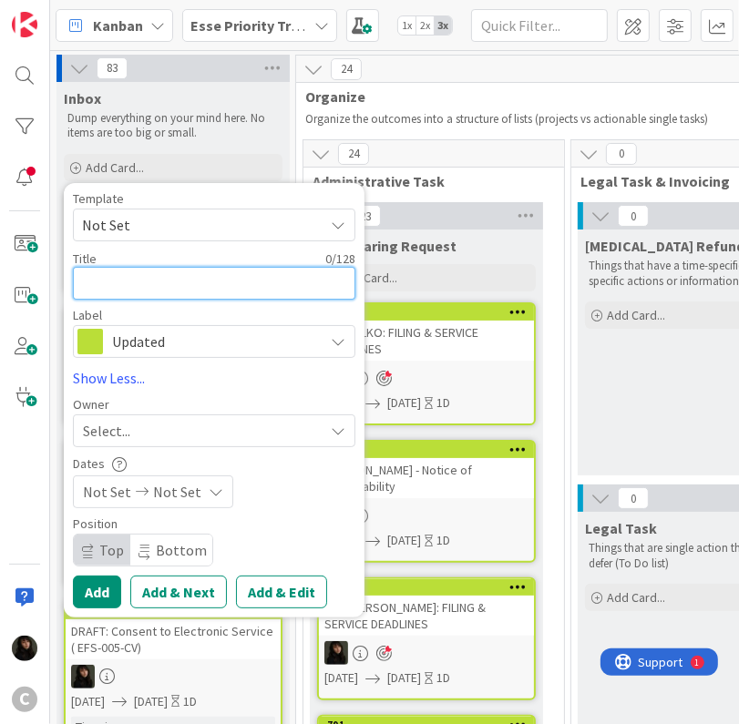
type textarea "x"
type textarea "E"
type textarea "x"
type textarea "EM"
type textarea "x"
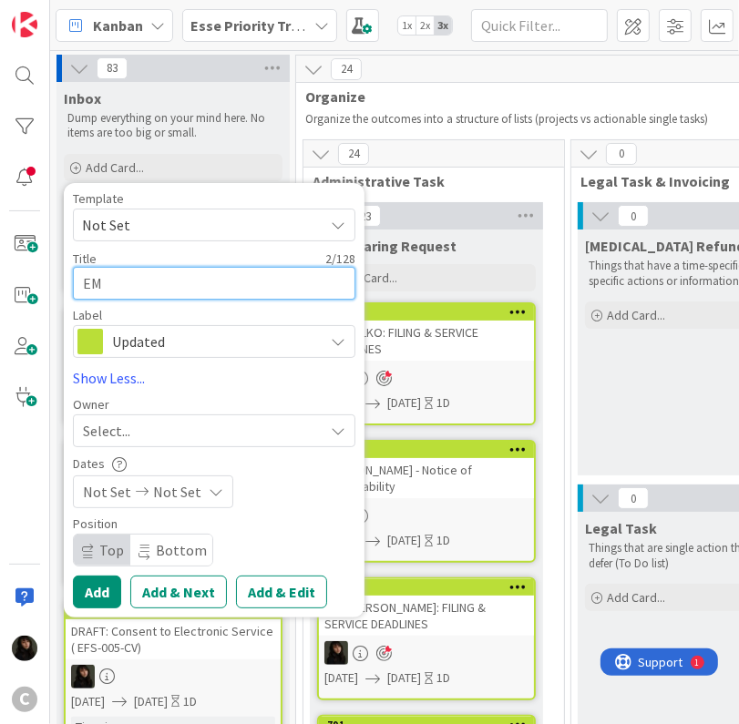
type textarea "EMA"
type textarea "x"
type textarea "EMAI"
type textarea "x"
type textarea "EMAIL"
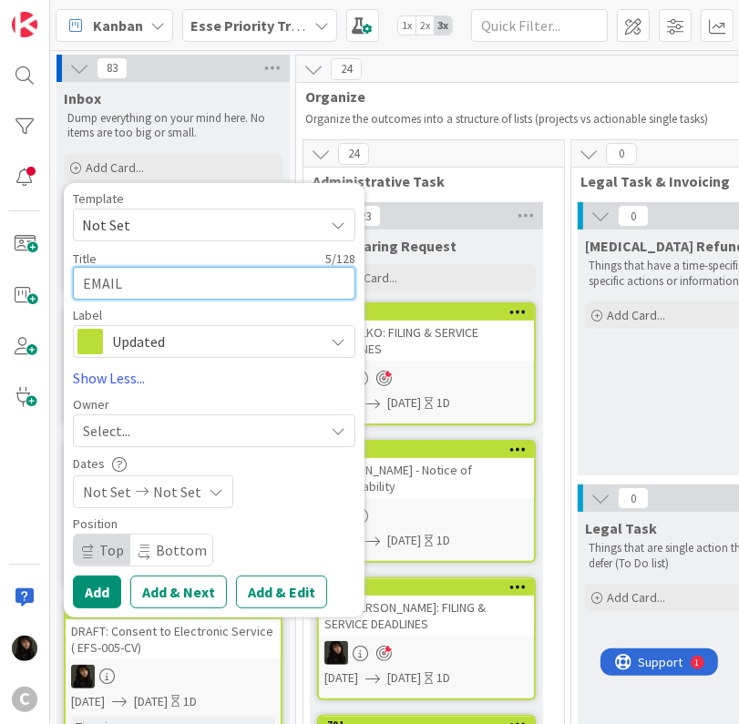
type textarea "x"
type textarea "EMAIL:"
type textarea "x"
type textarea "EMAIL:"
type textarea "x"
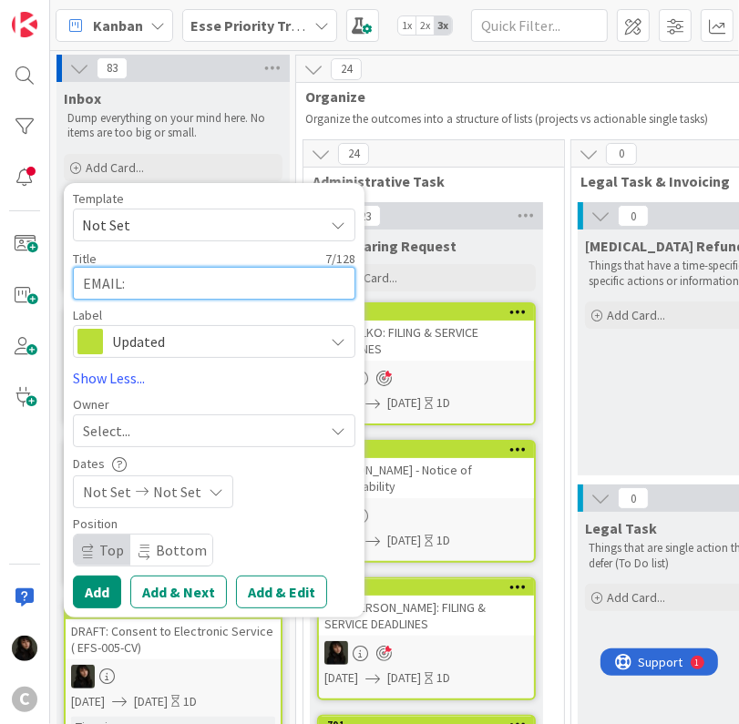
type textarea "EMAIL: S"
type textarea "x"
type textarea "EMAIL: Se"
type textarea "x"
type textarea "EMAIL: Sen"
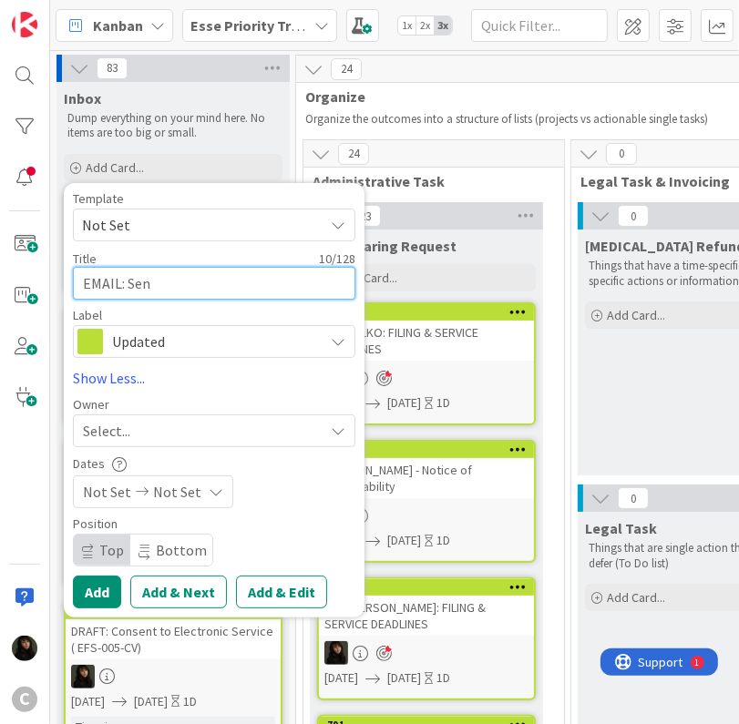
type textarea "x"
type textarea "EMAIL: Send"
type textarea "x"
type textarea "EMAIL: Send"
type textarea "x"
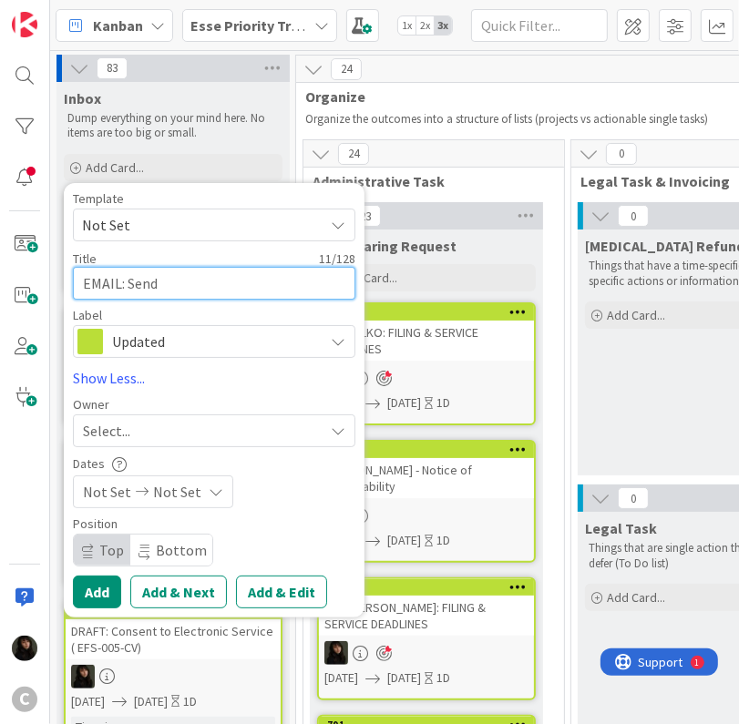
type textarea "EMAIL: Send d"
type textarea "x"
type textarea "EMAIL: Send dra"
type textarea "x"
type textarea "EMAIL: Send draf"
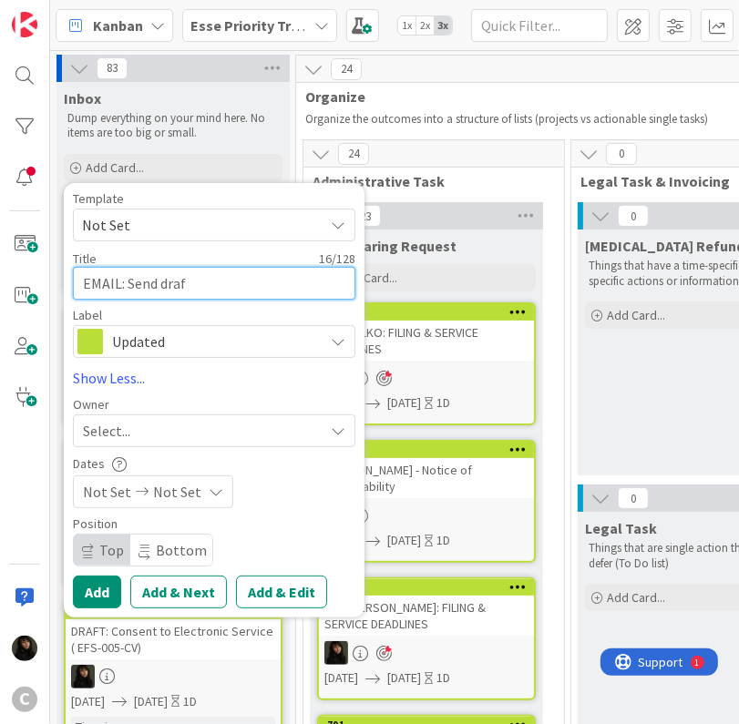
type textarea "x"
type textarea "EMAIL: Send draft"
type textarea "x"
type textarea "EMAIL: Send draft"
type textarea "x"
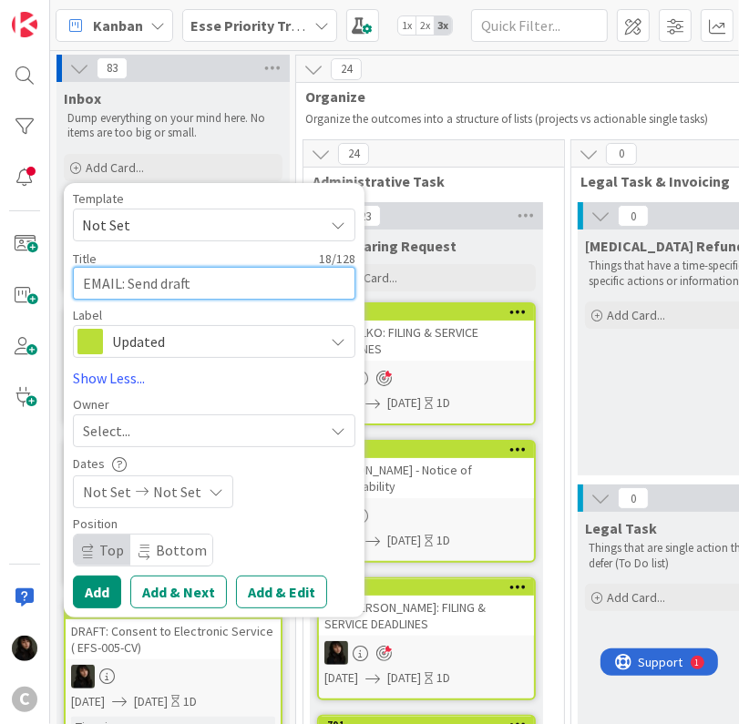
type textarea "EMAIL: Send draft P"
type textarea "x"
type textarea "EMAIL: Send draft PD"
type textarea "x"
type textarea "EMAIL: Send draft PDD"
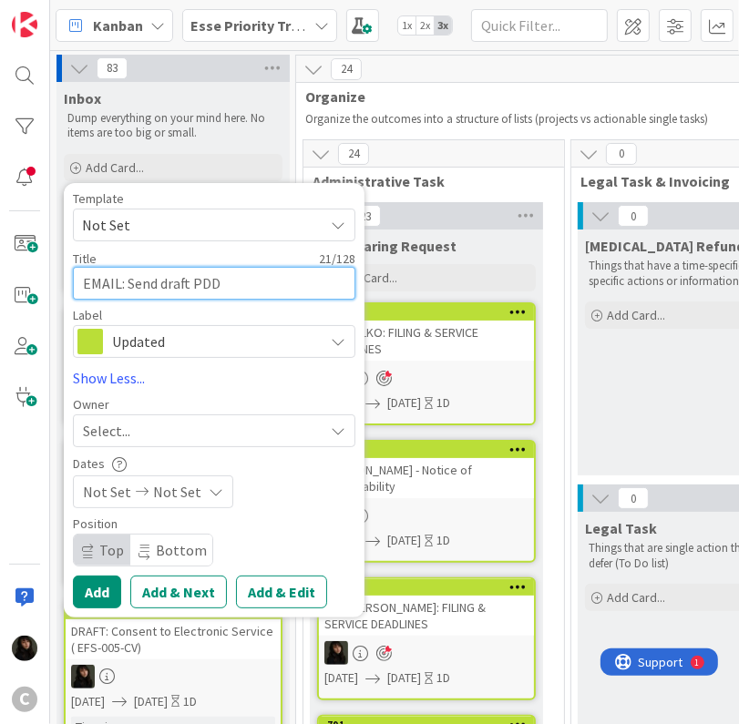
type textarea "x"
type textarea "EMAIL: Send draft PDD"
type textarea "x"
type textarea "EMAIL: Send draft PDD t"
type textarea "x"
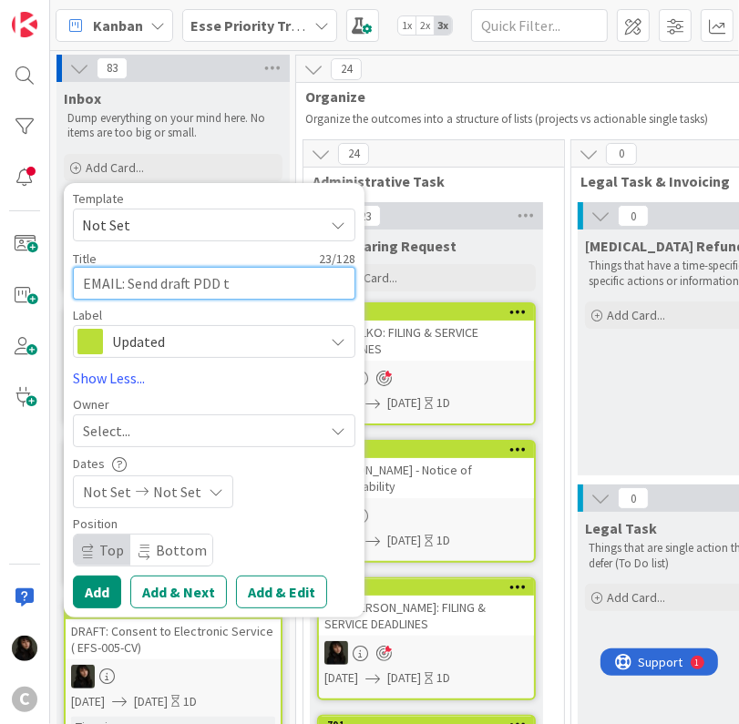
type textarea "EMAIL: Send draft PDD to"
type textarea "x"
type textarea "EMAIL: Send draft PDD to"
type textarea "x"
type textarea "EMAIL: Send draft PDD to c"
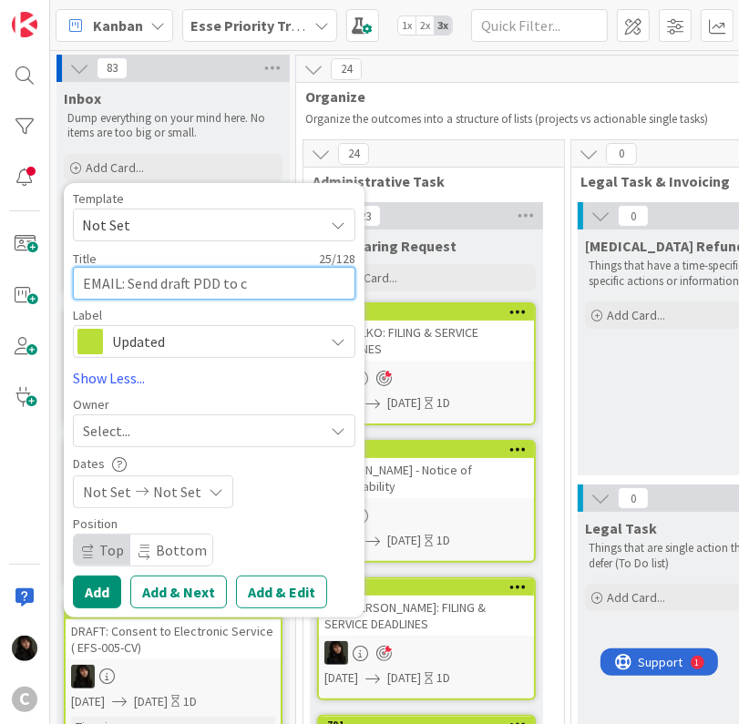
type textarea "x"
type textarea "EMAIL: Send draft PDD to cl"
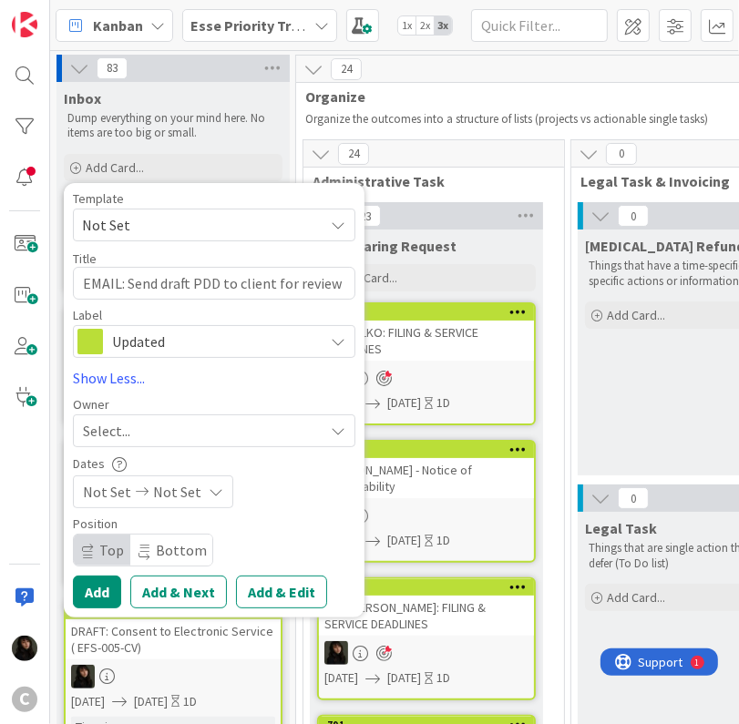
click at [164, 437] on div "Select..." at bounding box center [203, 431] width 241 height 22
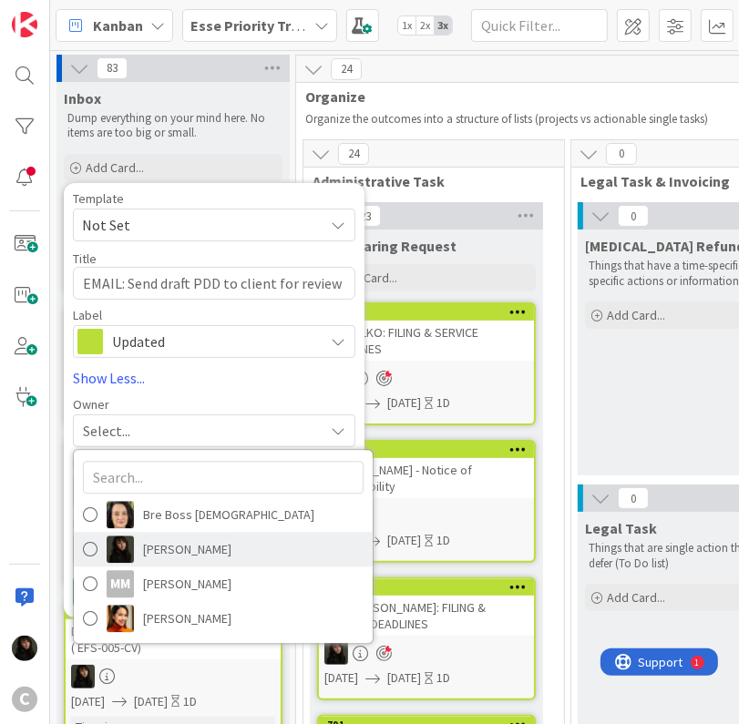
click at [175, 543] on span "[PERSON_NAME]" at bounding box center [187, 549] width 88 height 27
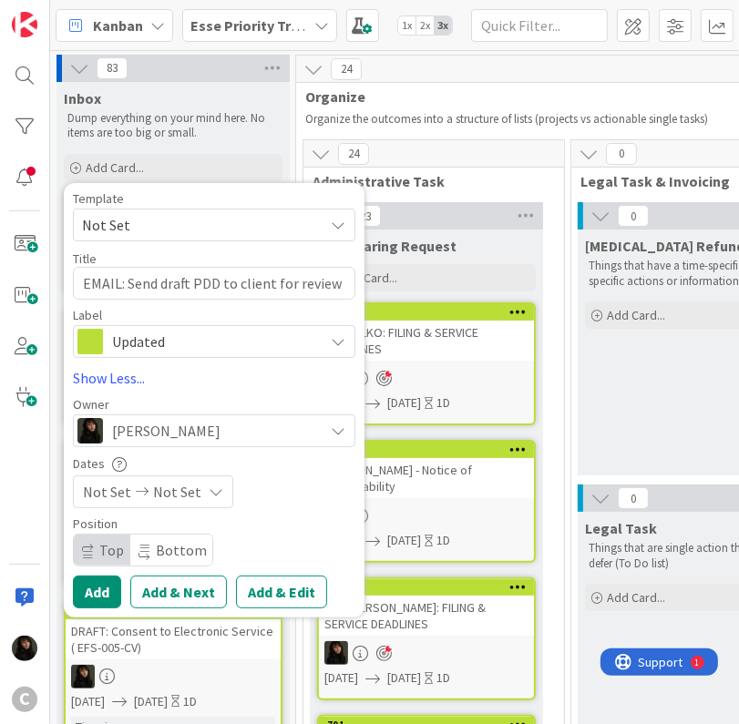
click at [171, 491] on span "Not Set" at bounding box center [177, 492] width 48 height 22
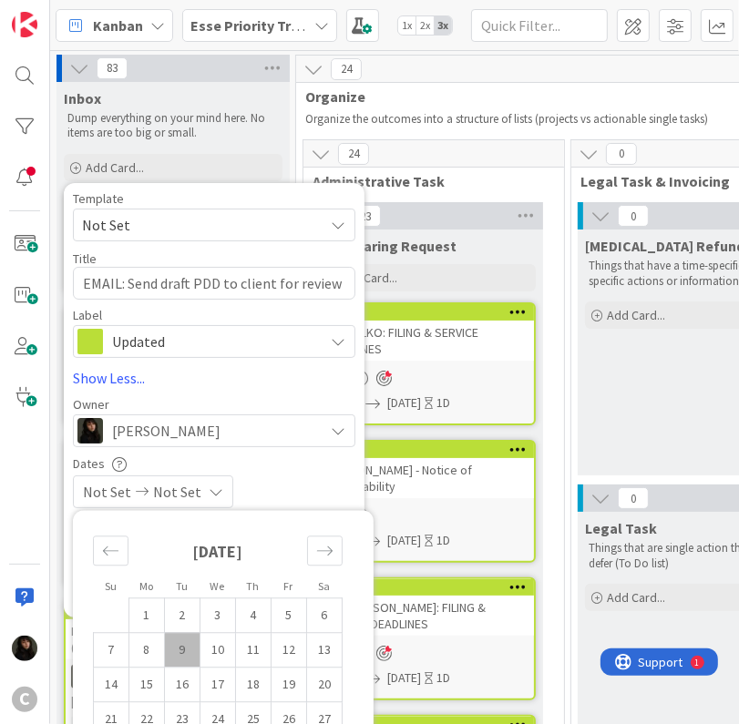
click at [193, 650] on td "9" at bounding box center [183, 649] width 36 height 35
click at [214, 650] on td "10" at bounding box center [218, 649] width 36 height 35
click at [314, 502] on div "[DATE] [DATE]" at bounding box center [214, 492] width 282 height 33
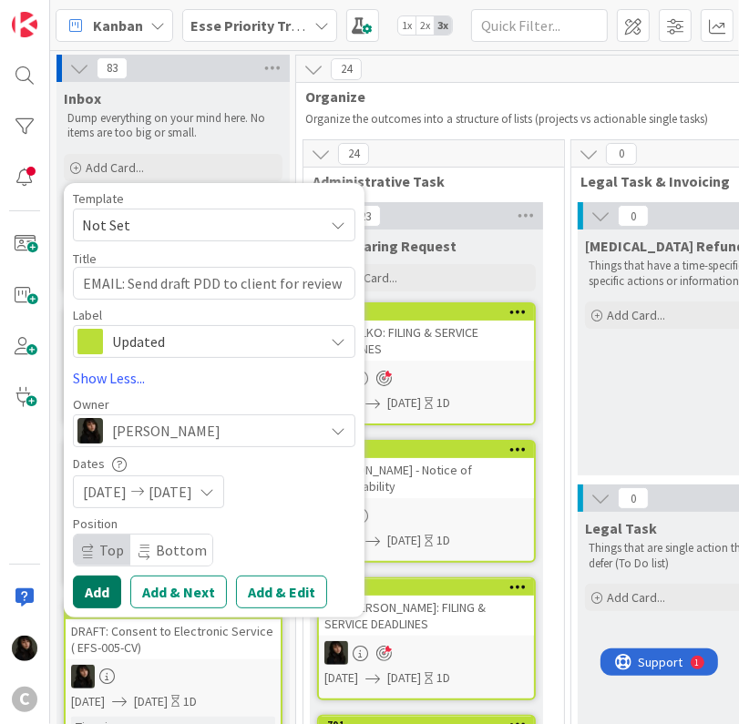
click at [107, 593] on button "Add" at bounding box center [97, 592] width 48 height 33
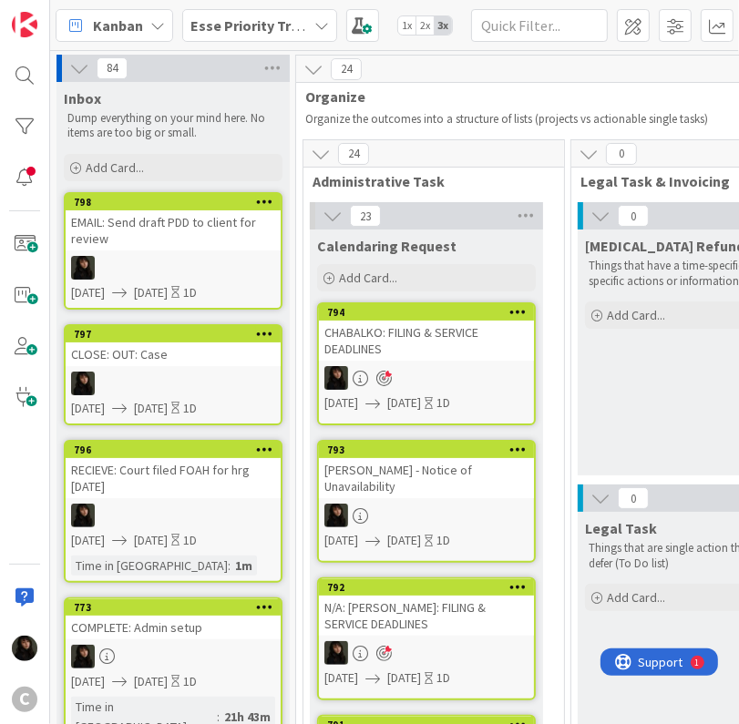
click at [135, 281] on link "798 EMAIL: Send draft PDD to client for review [DATE] [DATE] 1D" at bounding box center [173, 251] width 219 height 118
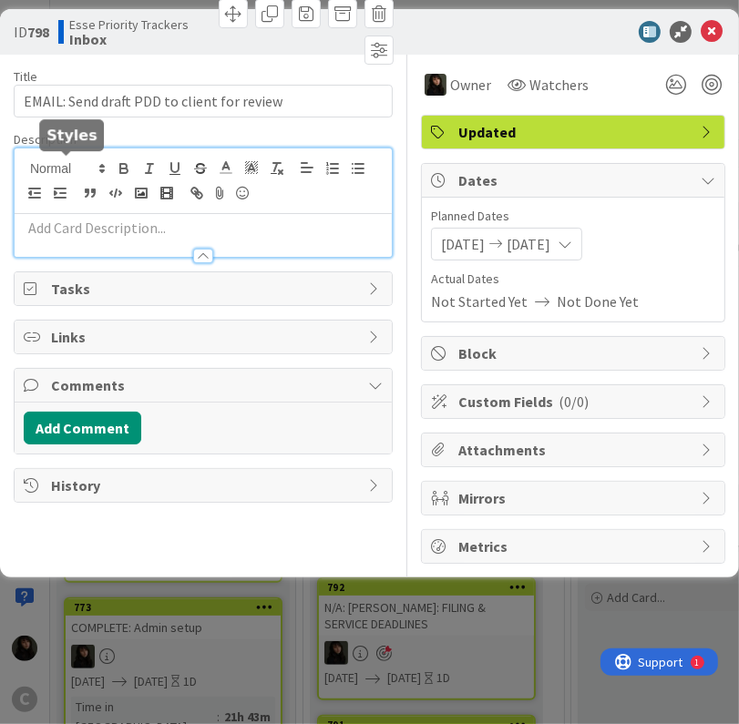
click at [83, 165] on div at bounding box center [203, 202] width 377 height 108
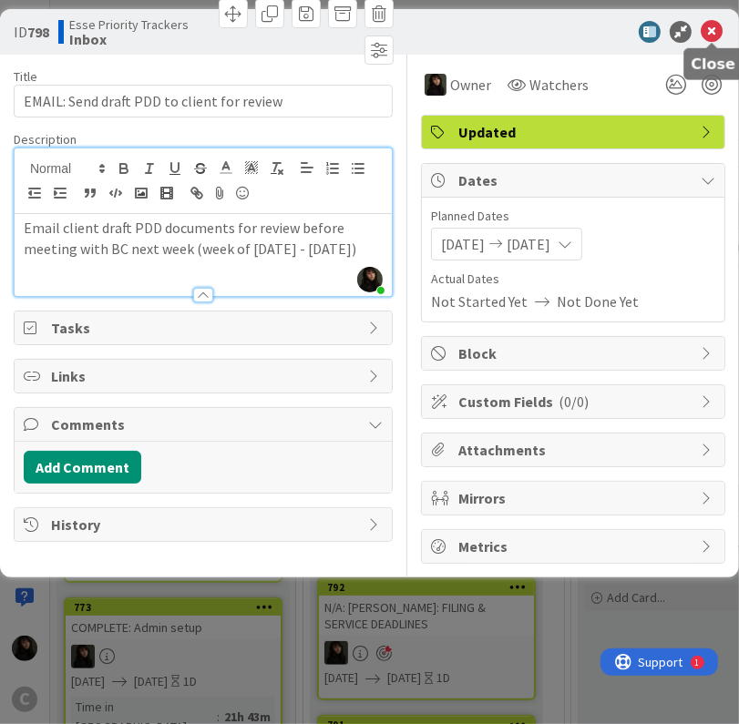
click at [713, 37] on icon at bounding box center [712, 32] width 22 height 22
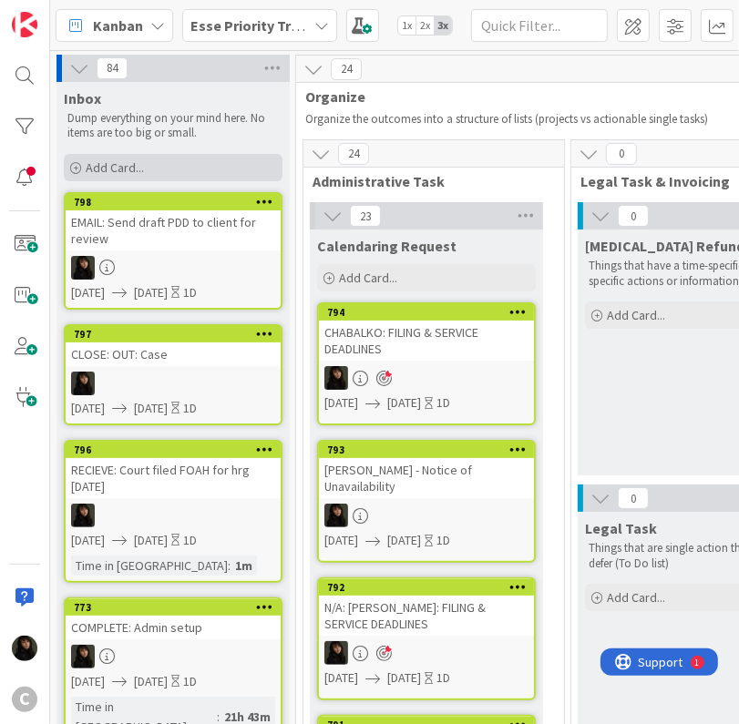
click at [128, 178] on div "Add Card..." at bounding box center [173, 167] width 219 height 27
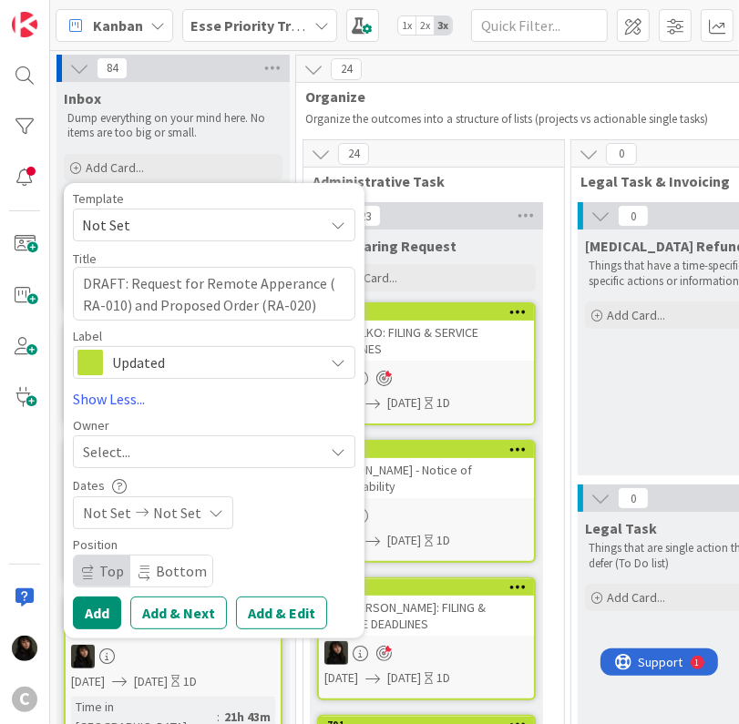
click at [170, 445] on div "Select..." at bounding box center [203, 452] width 241 height 22
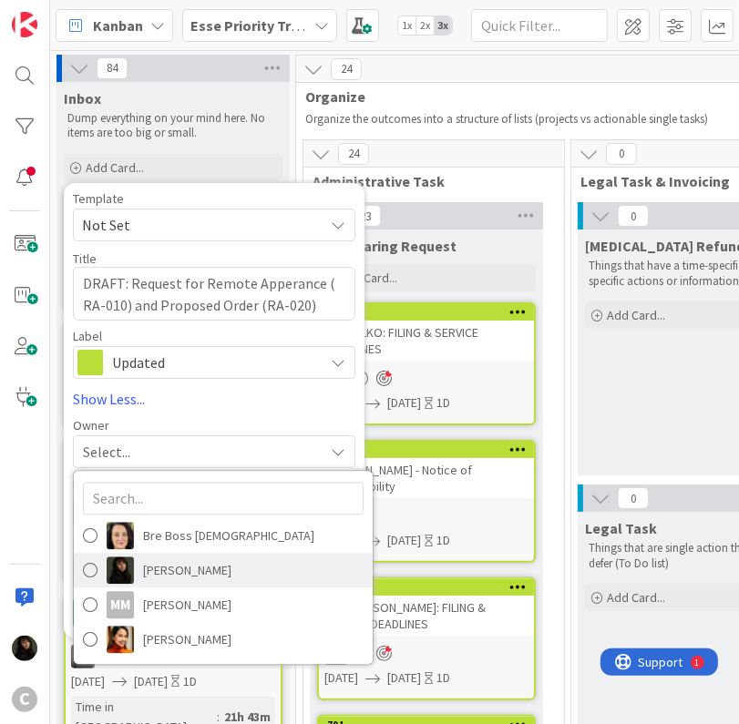
click at [193, 574] on span "[PERSON_NAME]" at bounding box center [187, 570] width 88 height 27
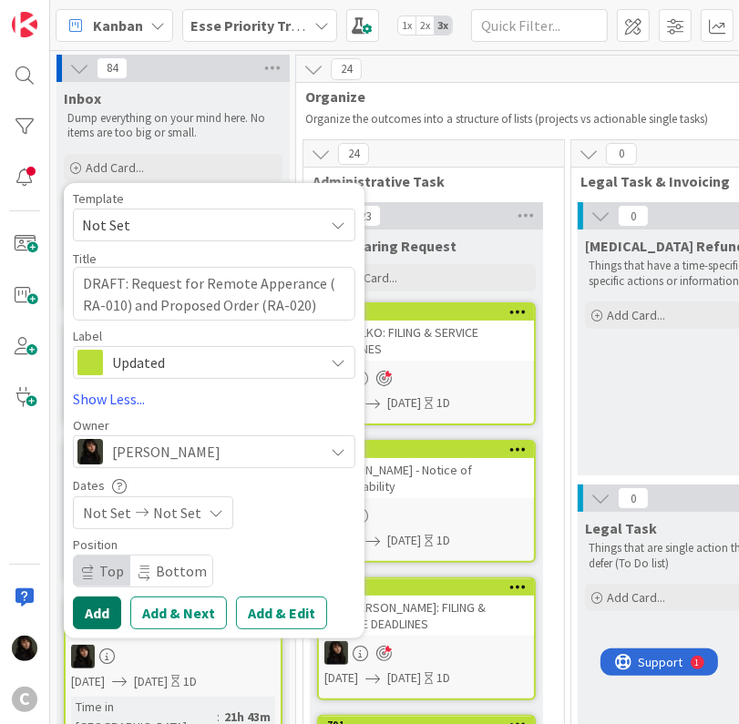
click at [94, 613] on button "Add" at bounding box center [97, 613] width 48 height 33
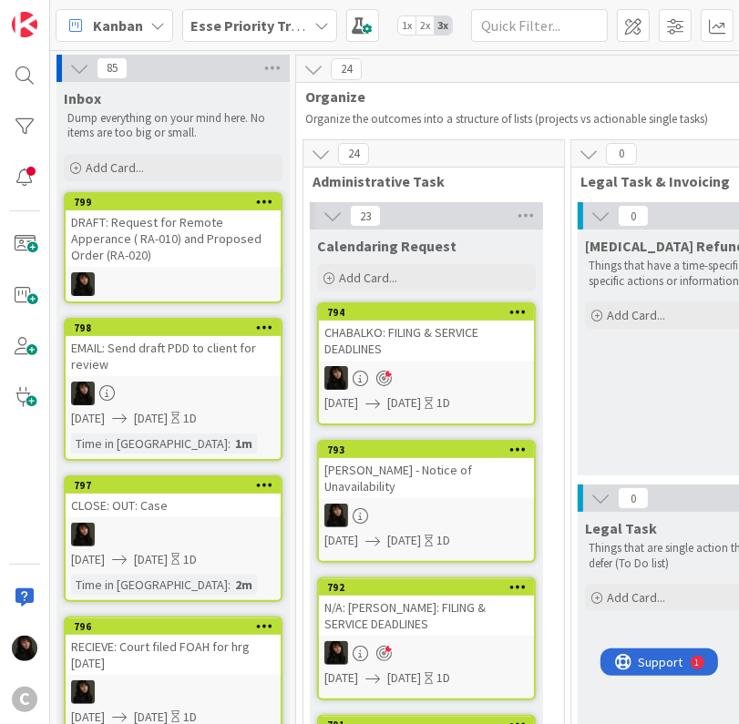
click at [162, 272] on div at bounding box center [173, 284] width 215 height 24
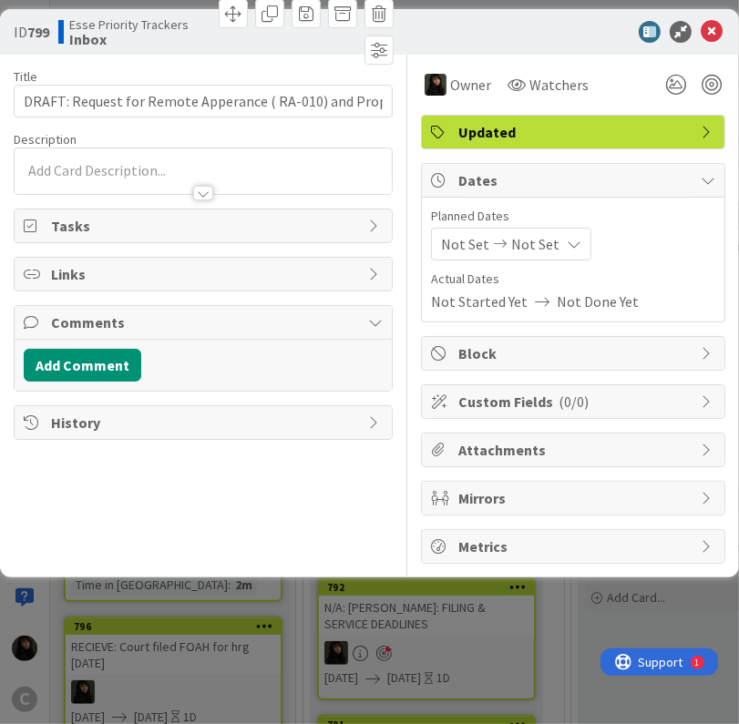
click at [512, 247] on span "Not Set" at bounding box center [535, 244] width 48 height 22
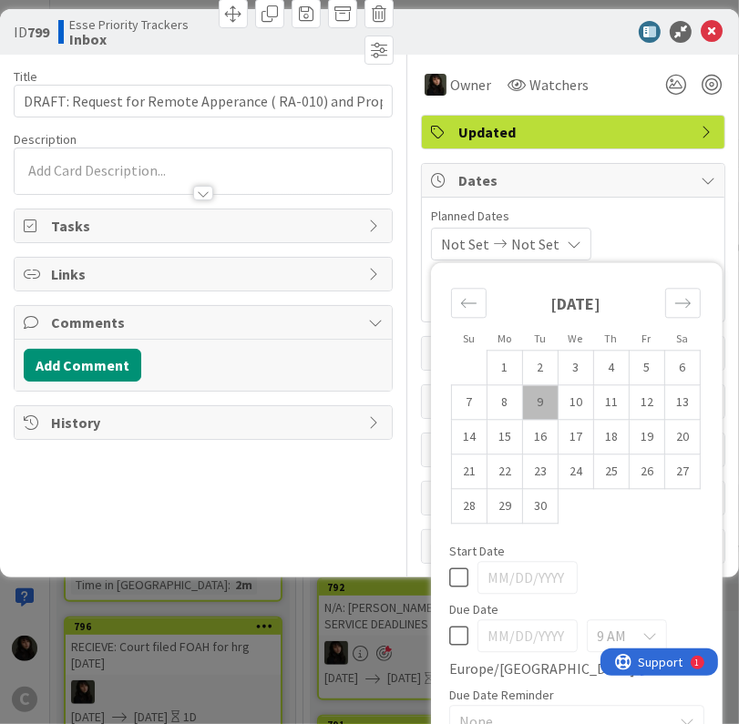
click at [523, 385] on td "9" at bounding box center [541, 402] width 36 height 35
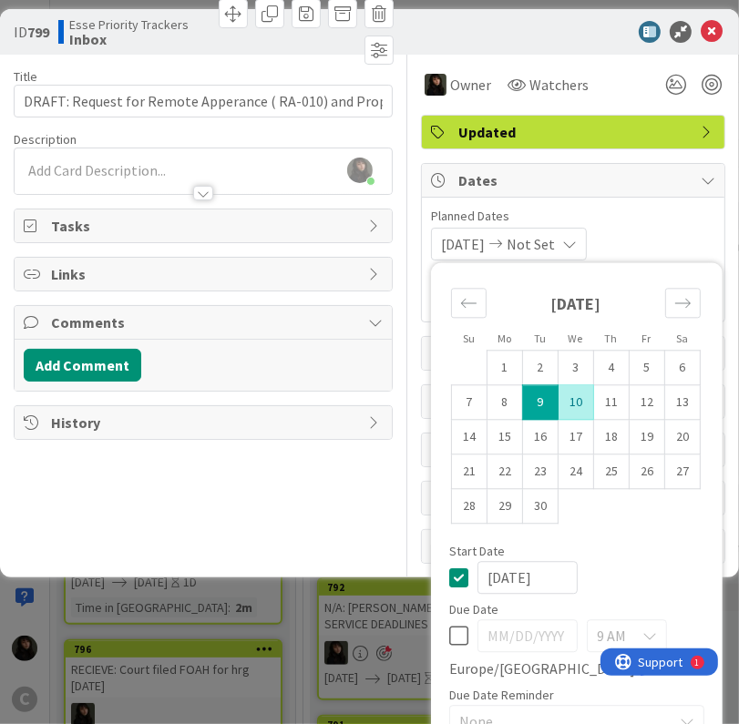
click at [558, 385] on td "10" at bounding box center [576, 402] width 36 height 35
click at [573, 545] on div "Start Date" at bounding box center [576, 551] width 255 height 13
click at [109, 166] on div "[PERSON_NAME] just joined" at bounding box center [203, 171] width 377 height 46
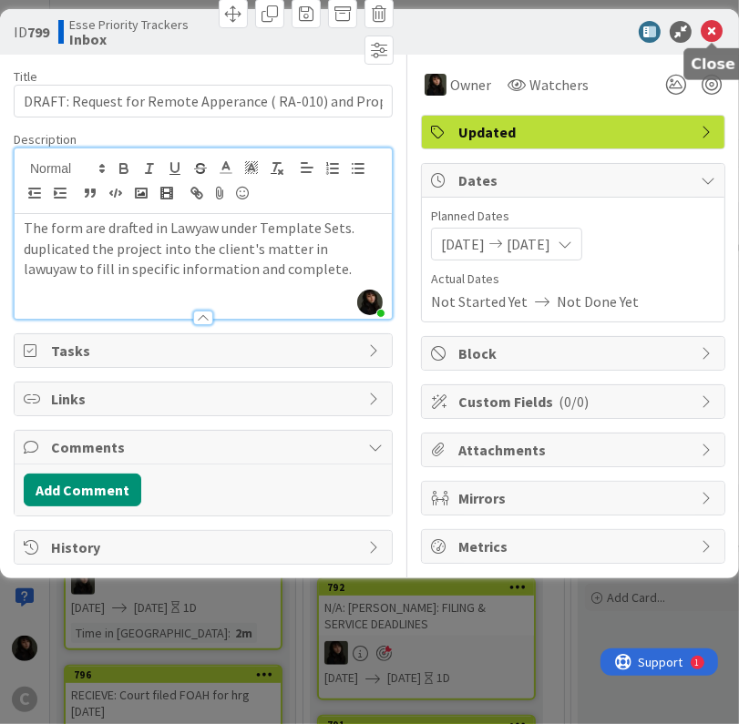
click at [709, 36] on icon at bounding box center [712, 32] width 22 height 22
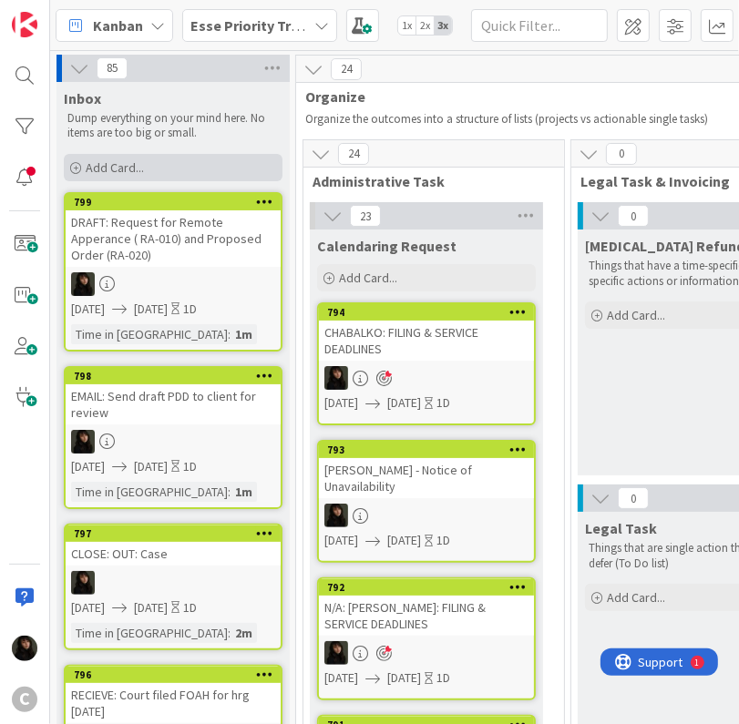
click at [122, 161] on span "Add Card..." at bounding box center [115, 167] width 58 height 16
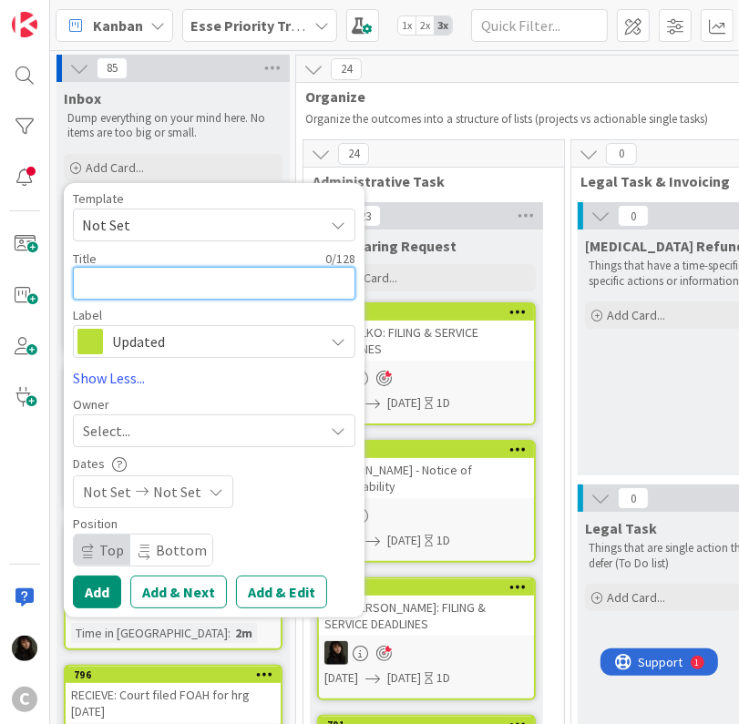
click at [117, 291] on textarea at bounding box center [214, 283] width 282 height 33
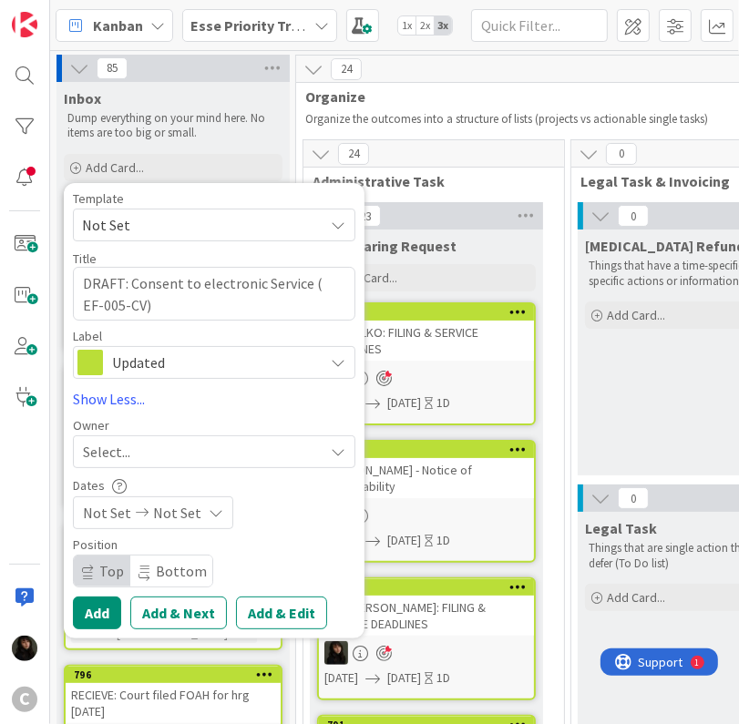
click at [168, 445] on div "Select..." at bounding box center [203, 452] width 241 height 22
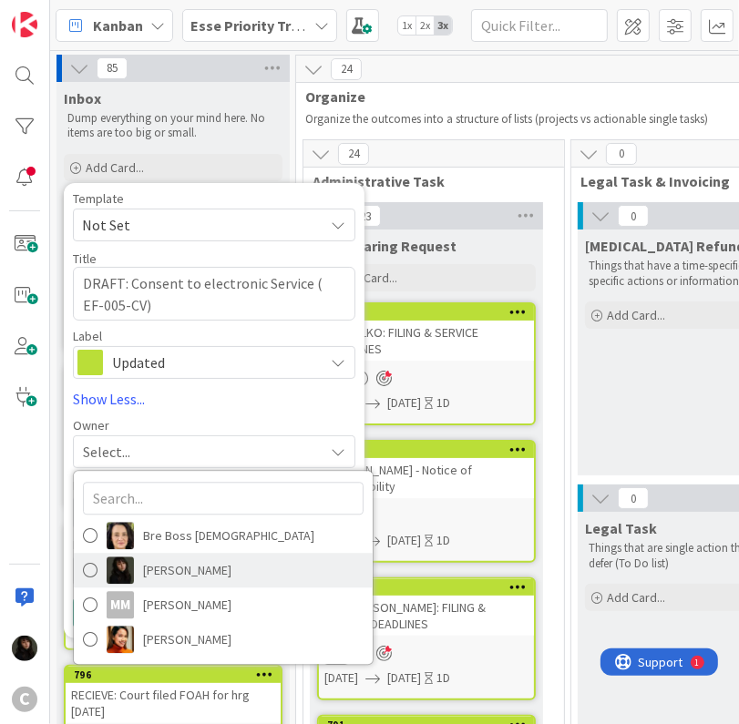
click at [163, 567] on span "[PERSON_NAME]" at bounding box center [187, 570] width 88 height 27
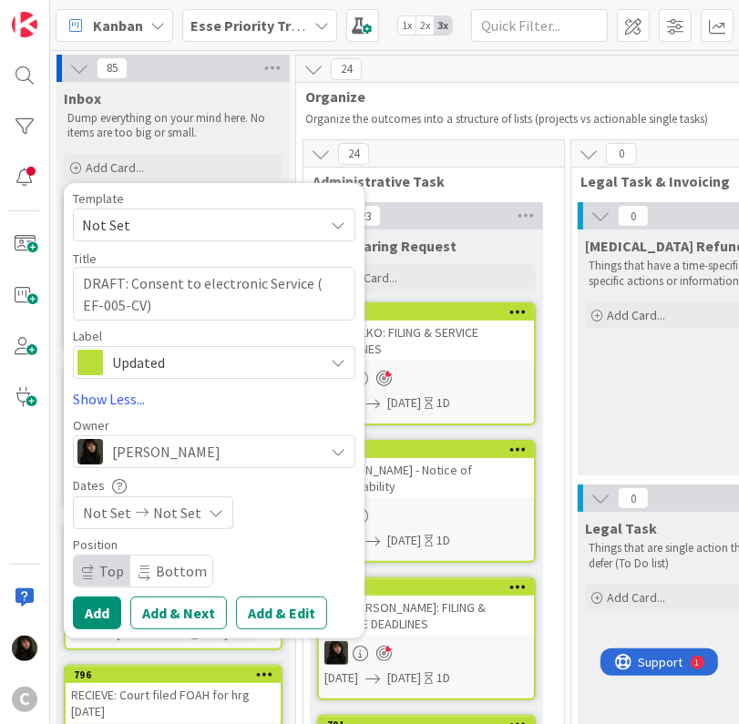
click at [154, 519] on span "Not Set" at bounding box center [177, 513] width 48 height 22
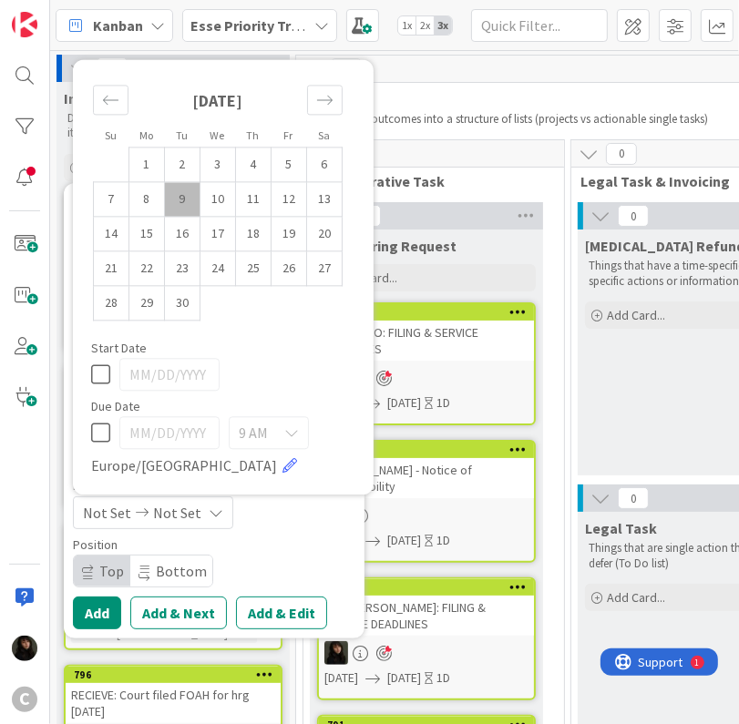
click at [189, 208] on td "9" at bounding box center [183, 199] width 36 height 35
click at [216, 207] on td "10" at bounding box center [218, 199] width 36 height 35
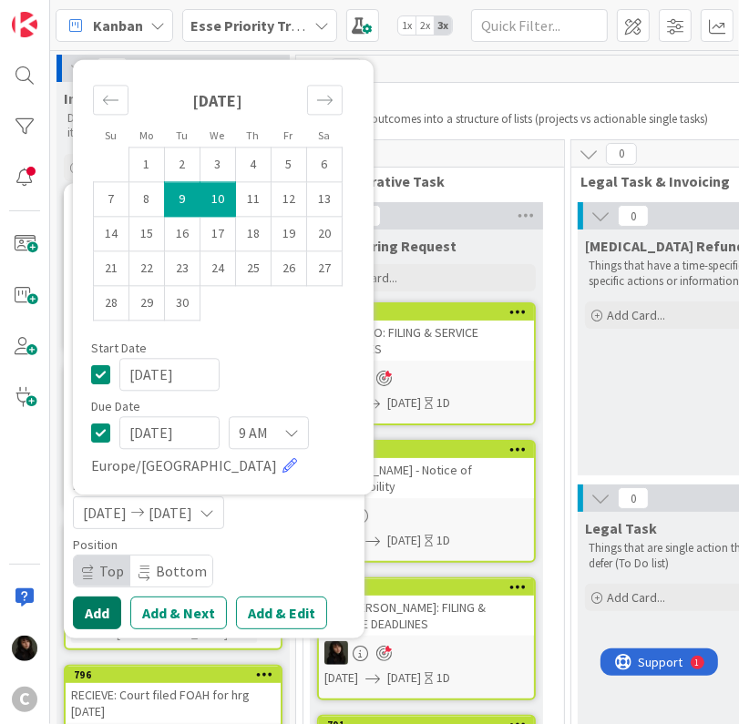
click at [95, 604] on button "Add" at bounding box center [97, 613] width 48 height 33
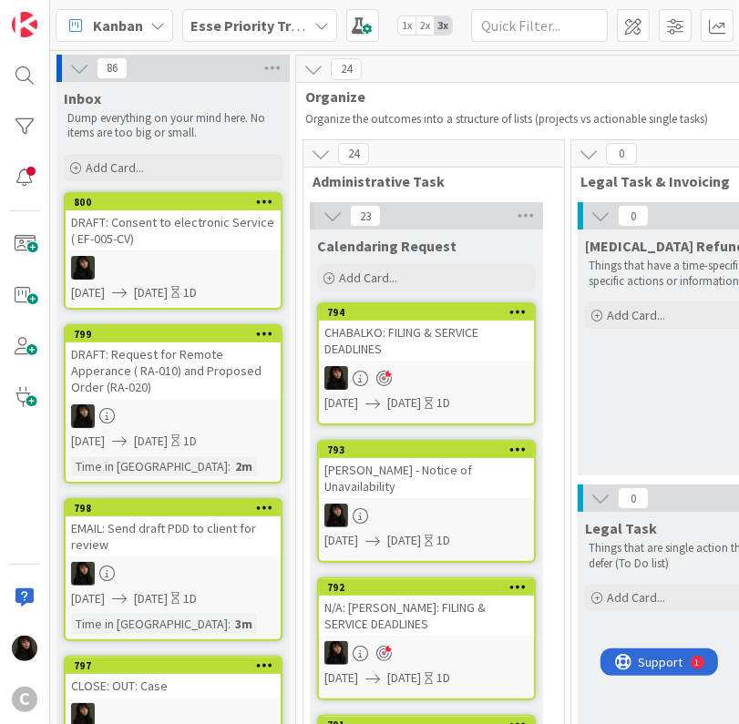
click at [147, 251] on link "800 DRAFT: Consent to electronic Service ( EF-005-CV) [DATE] [DATE] 1D" at bounding box center [173, 251] width 219 height 118
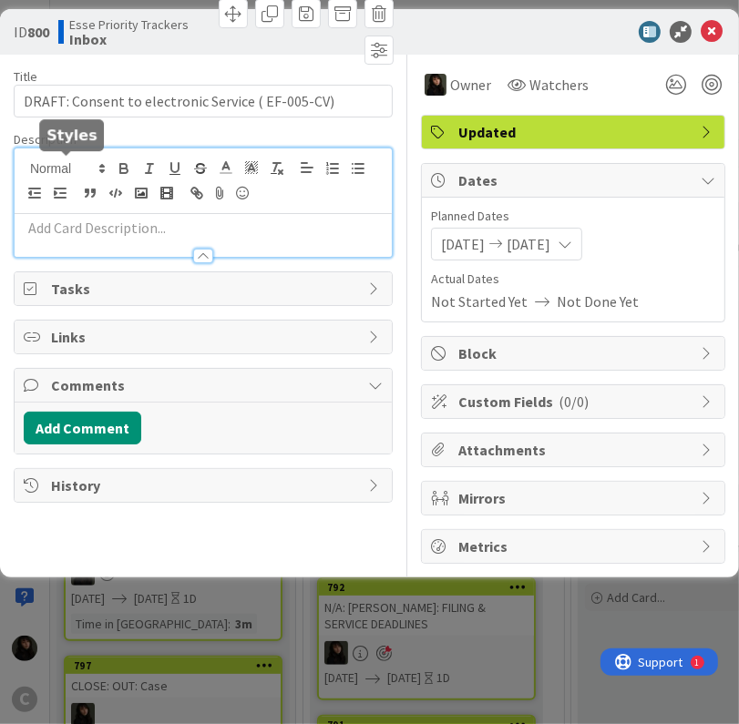
click at [106, 172] on div at bounding box center [203, 202] width 377 height 108
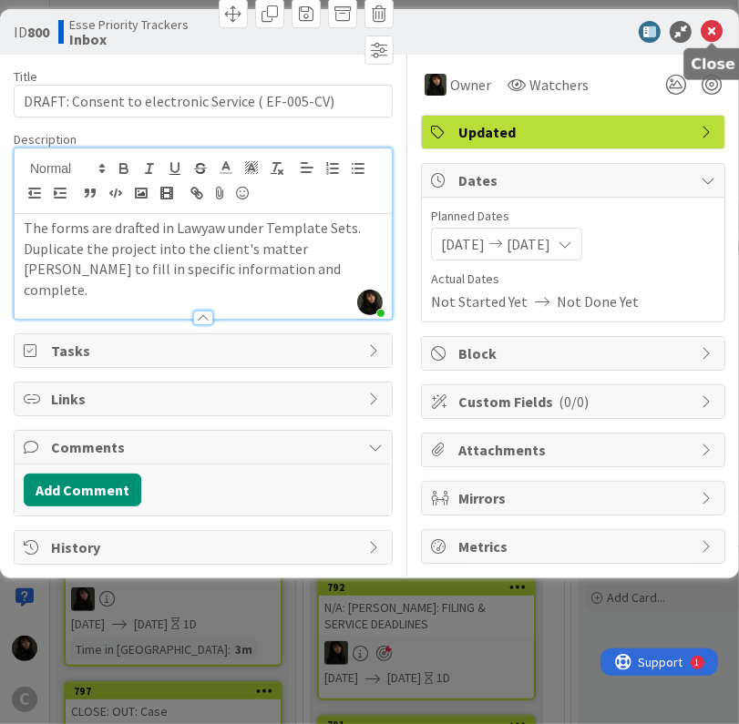
click at [717, 33] on icon at bounding box center [712, 32] width 22 height 22
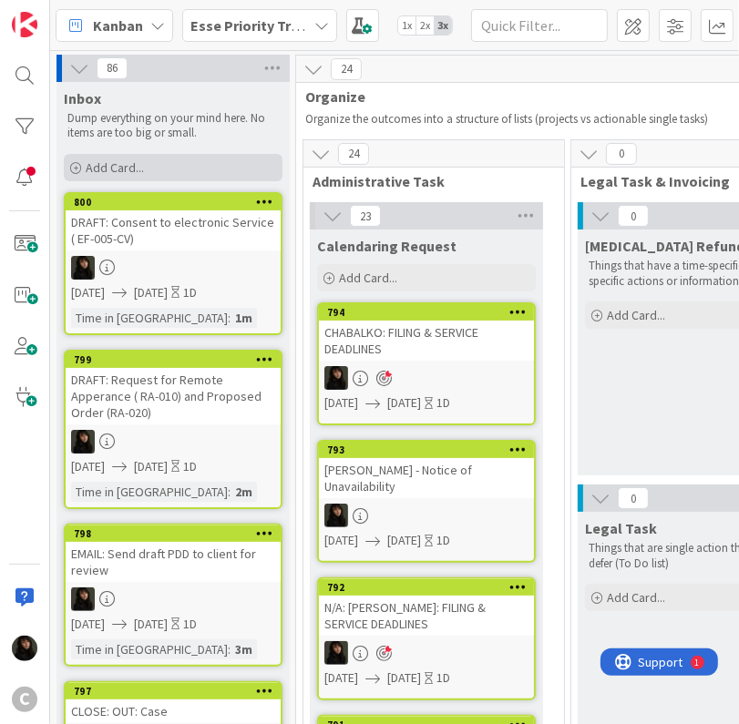
click at [93, 161] on span "Add Card..." at bounding box center [115, 167] width 58 height 16
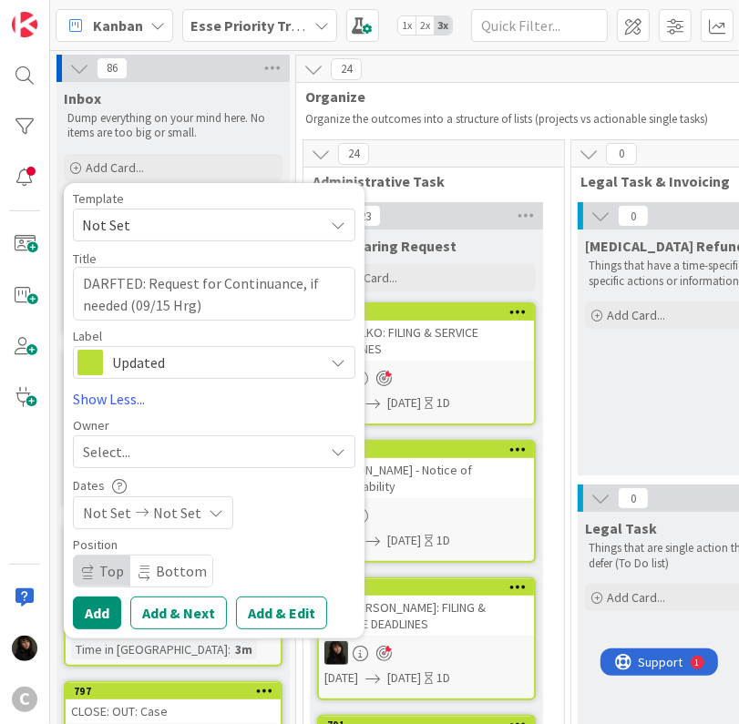
click at [117, 447] on span "Select..." at bounding box center [106, 452] width 47 height 22
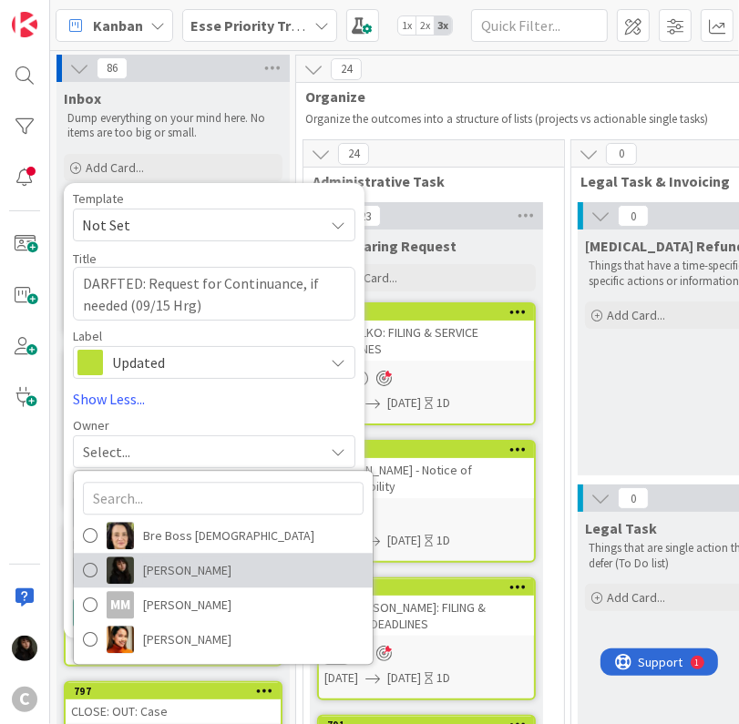
click at [152, 586] on link "[PERSON_NAME]" at bounding box center [223, 570] width 299 height 35
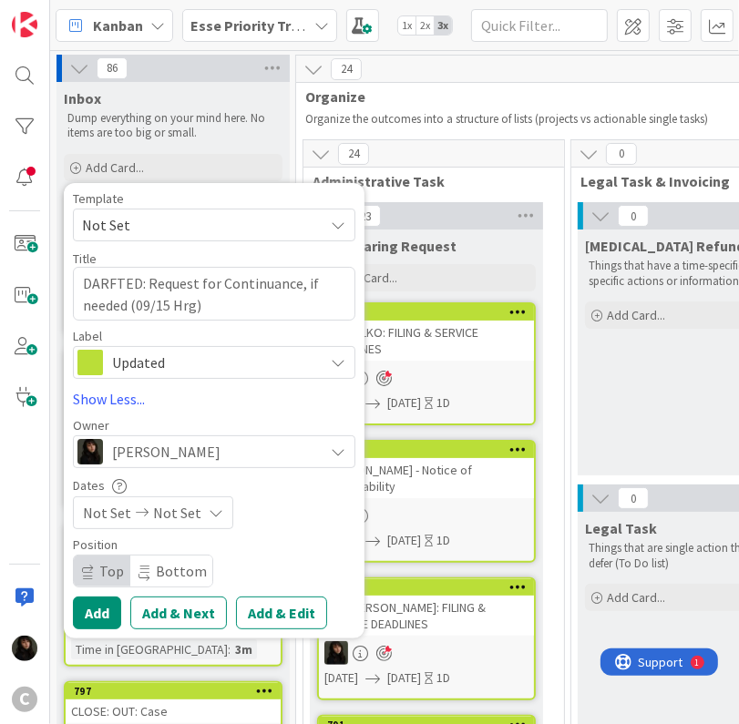
click at [193, 507] on span "Not Set" at bounding box center [177, 513] width 48 height 22
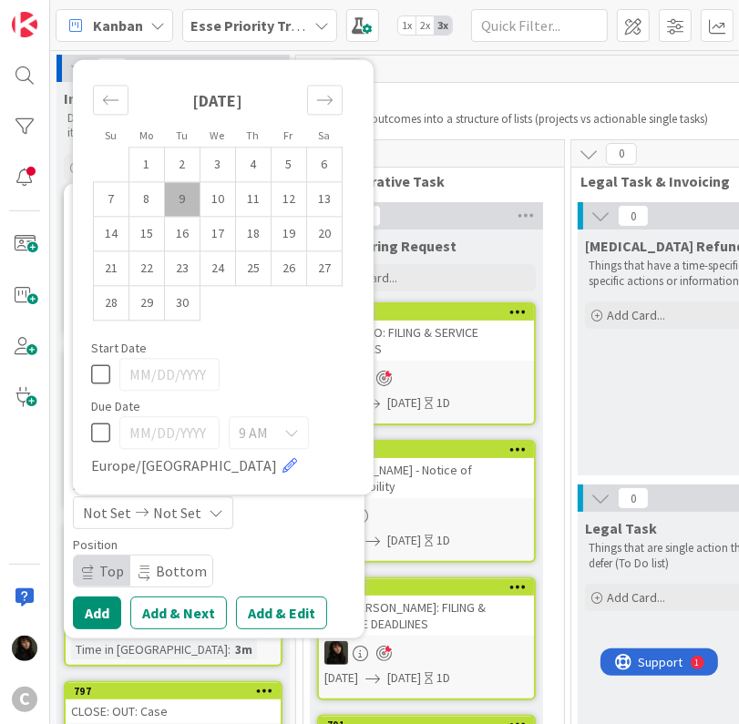
click at [182, 203] on td "9" at bounding box center [183, 199] width 36 height 35
click at [198, 200] on td "9" at bounding box center [183, 199] width 36 height 35
click at [206, 202] on td "10" at bounding box center [218, 199] width 36 height 35
click at [190, 209] on td "9" at bounding box center [183, 199] width 36 height 35
click at [211, 210] on td "10" at bounding box center [218, 199] width 36 height 35
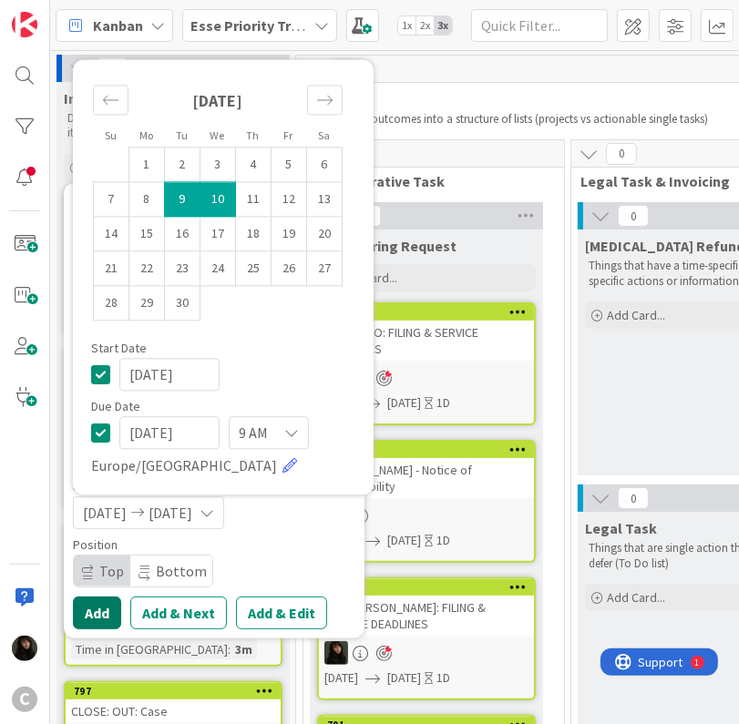
click at [85, 615] on button "Add" at bounding box center [97, 613] width 48 height 33
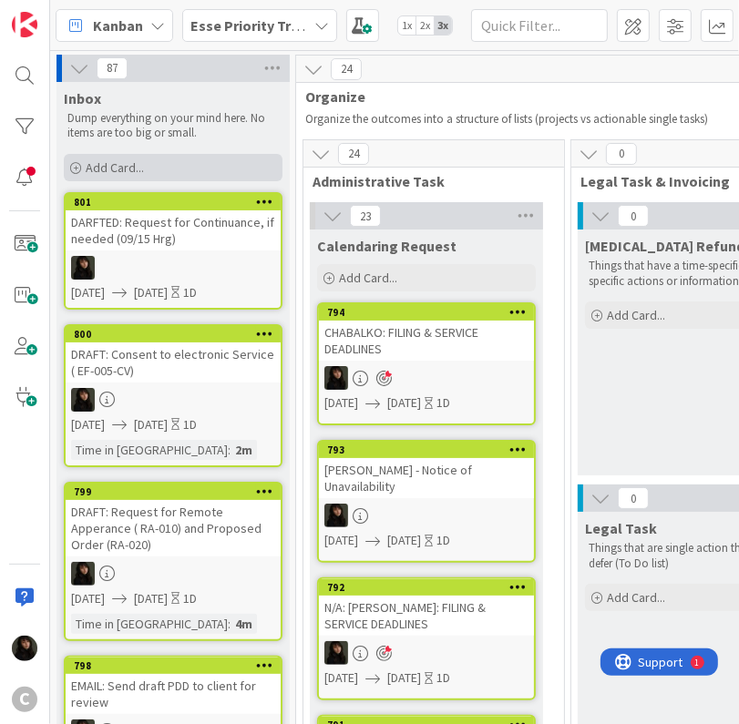
click at [111, 159] on span "Add Card..." at bounding box center [115, 167] width 58 height 16
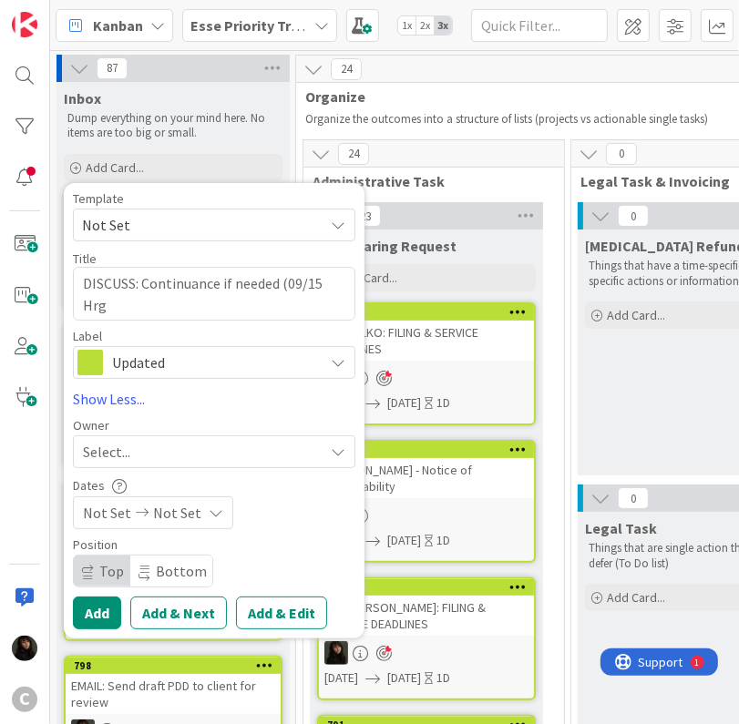
click at [195, 451] on div "Select..." at bounding box center [203, 452] width 241 height 22
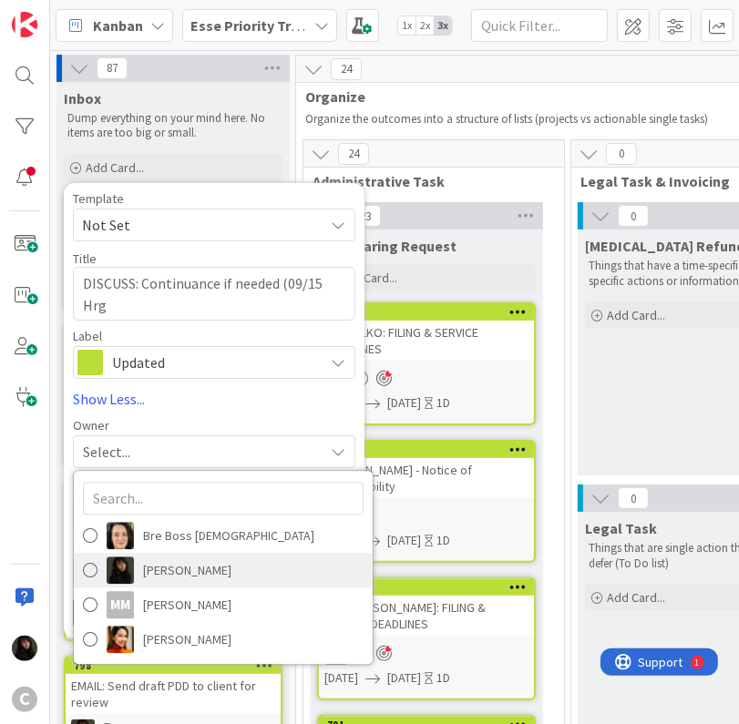
click at [195, 574] on span "[PERSON_NAME]" at bounding box center [187, 570] width 88 height 27
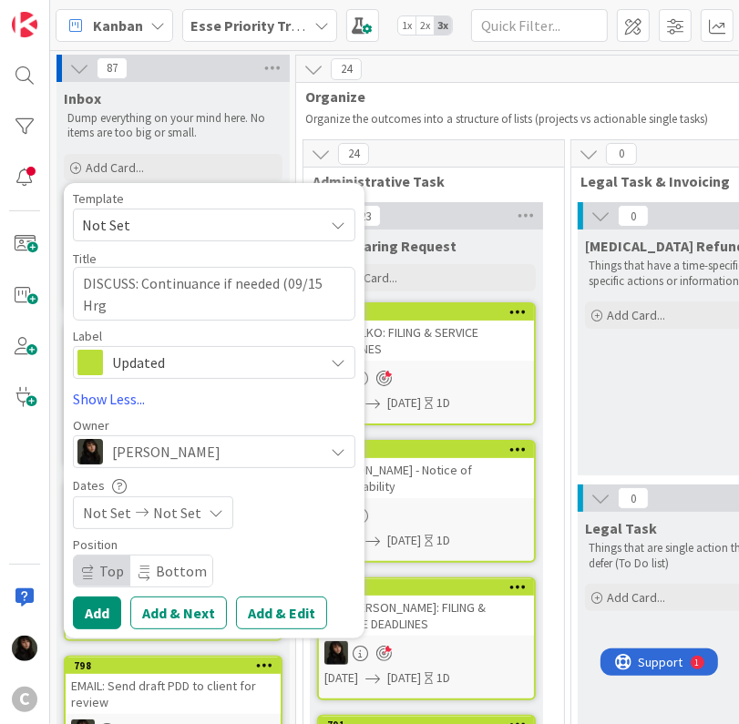
click at [209, 517] on icon at bounding box center [216, 513] width 15 height 15
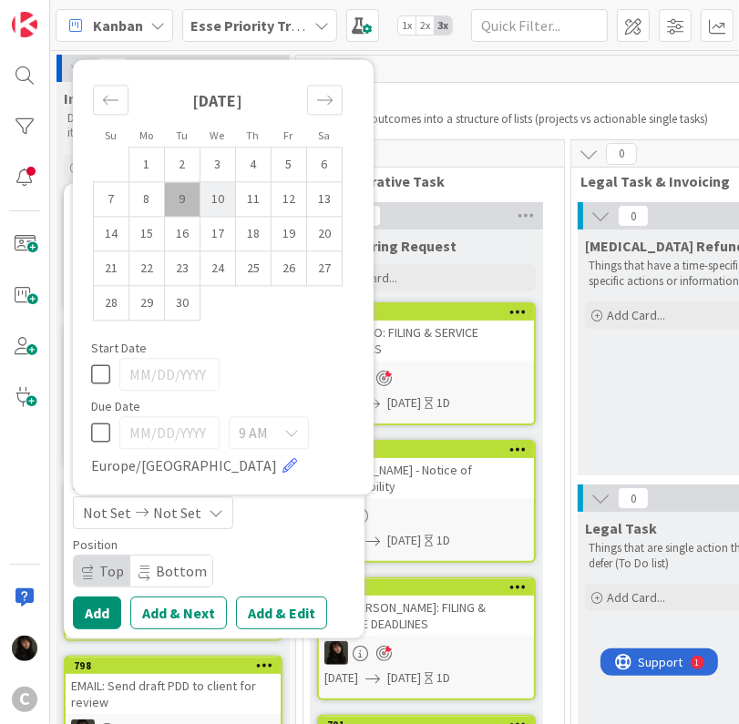
click at [221, 202] on td "10" at bounding box center [218, 199] width 36 height 35
click at [102, 611] on button "Add" at bounding box center [97, 613] width 48 height 33
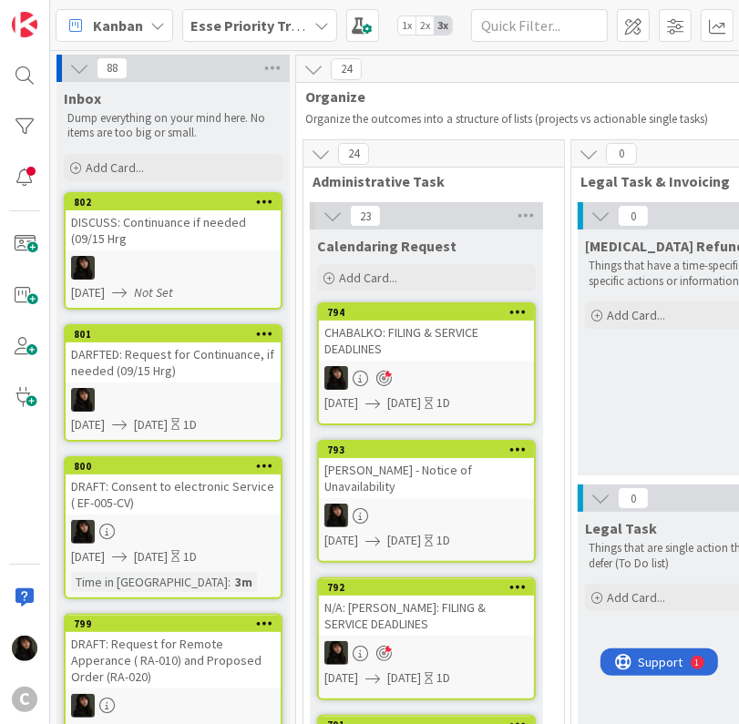
click at [226, 232] on div "DISCUSS: Continuance if needed (09/15 Hrg" at bounding box center [173, 230] width 215 height 40
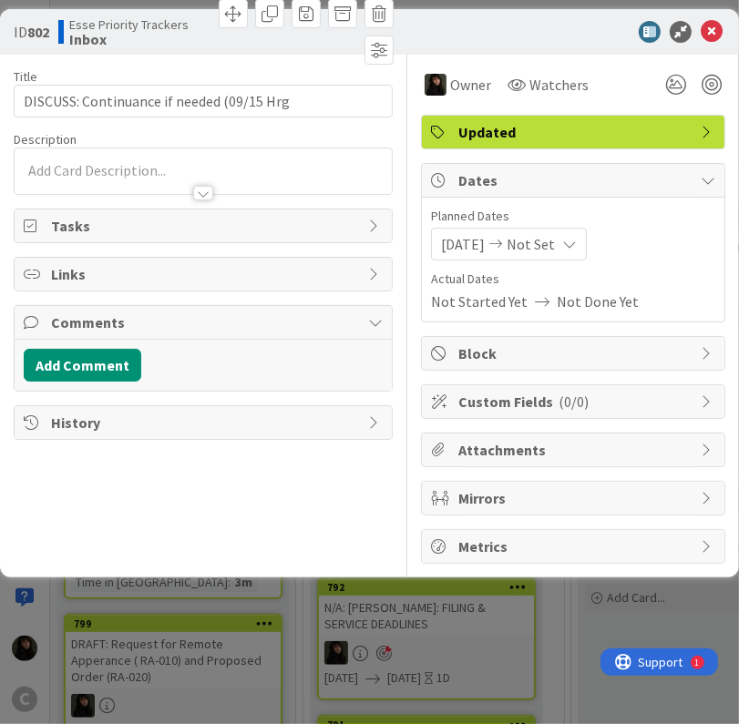
click at [579, 251] on div "[DATE] Not Set" at bounding box center [509, 244] width 156 height 33
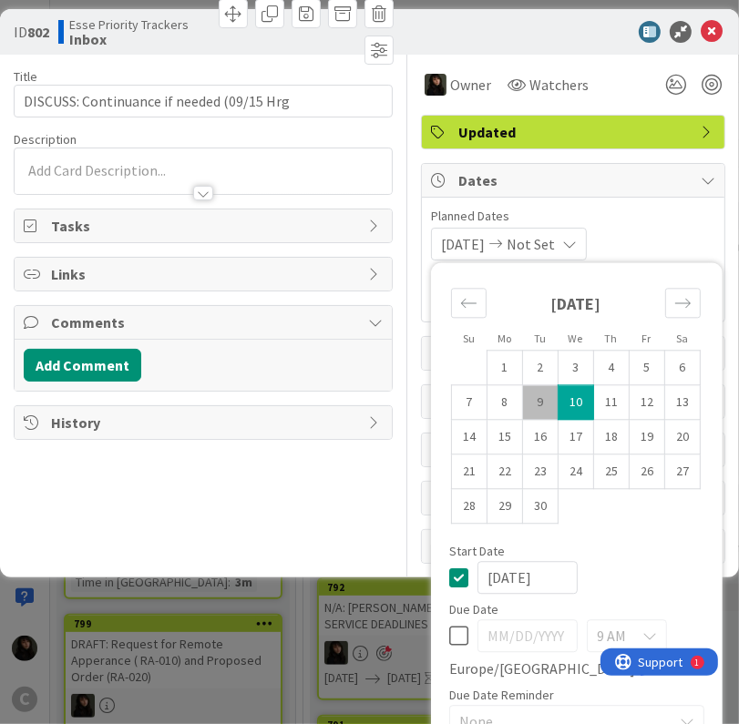
click at [523, 385] on td "9" at bounding box center [541, 402] width 36 height 35
click at [558, 385] on td "10" at bounding box center [576, 402] width 36 height 35
click at [641, 228] on div "[DATE] [DATE] Su Mo Tu We Th Fr Sa [DATE] 1 2 3 4 5 6 7 8 9 10 11 12 13 14 15 1…" at bounding box center [573, 244] width 284 height 33
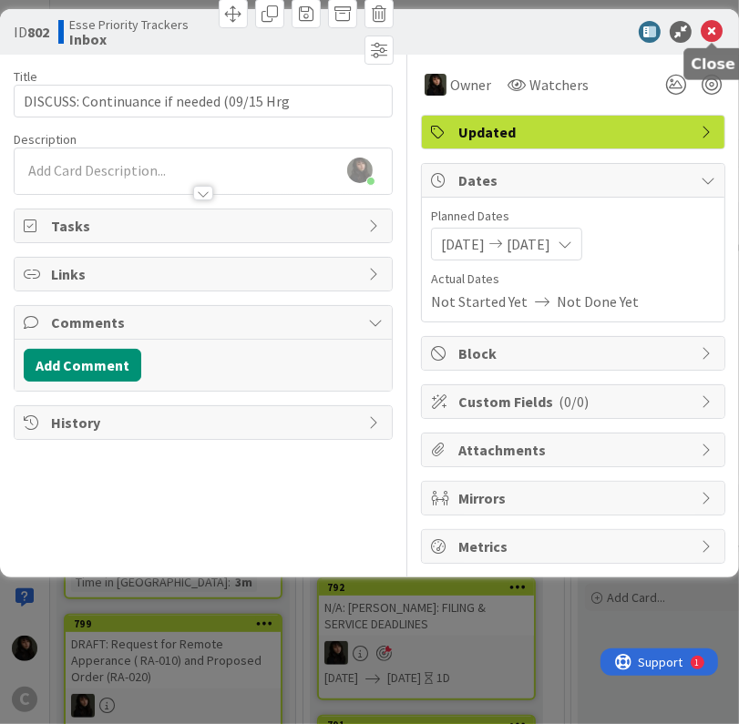
click at [704, 31] on icon at bounding box center [712, 32] width 22 height 22
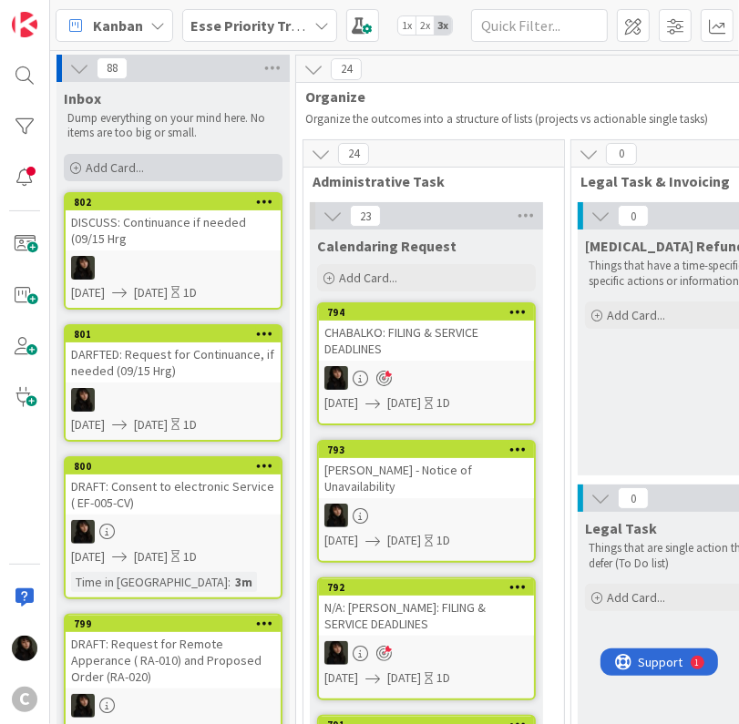
click at [113, 167] on span "Add Card..." at bounding box center [115, 167] width 58 height 16
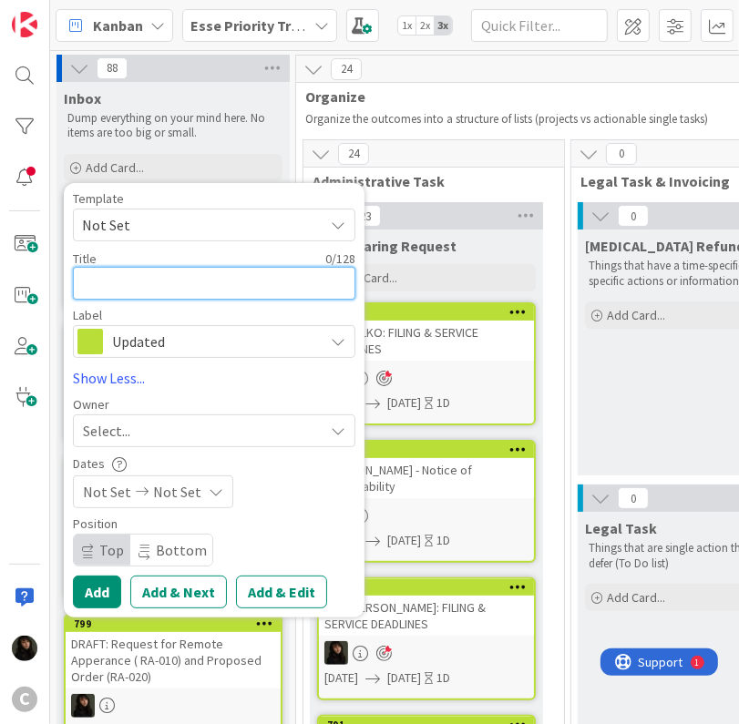
click at [128, 282] on textarea at bounding box center [214, 283] width 282 height 33
click at [206, 281] on textarea "COMPLETE: Admin Setup" at bounding box center [214, 283] width 282 height 33
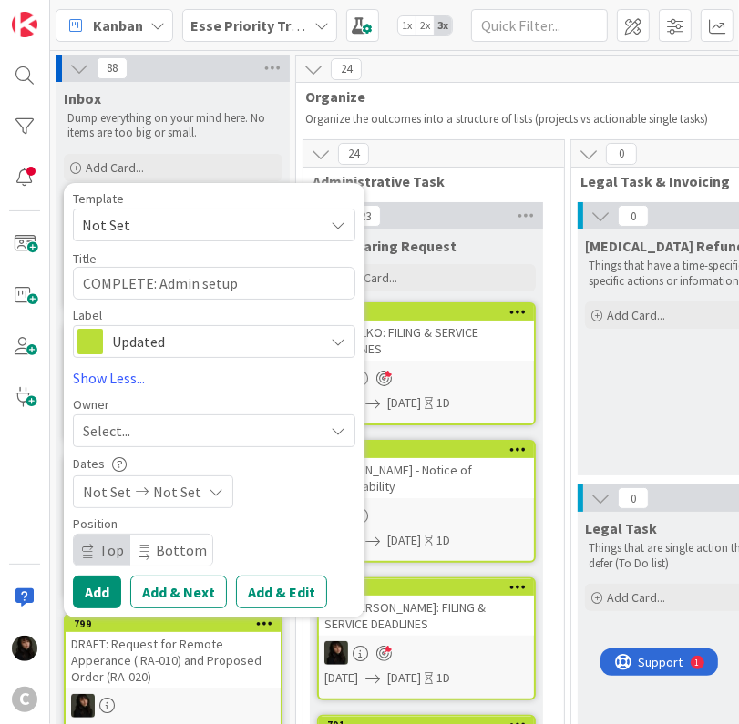
click at [168, 426] on div "Select..." at bounding box center [203, 431] width 241 height 22
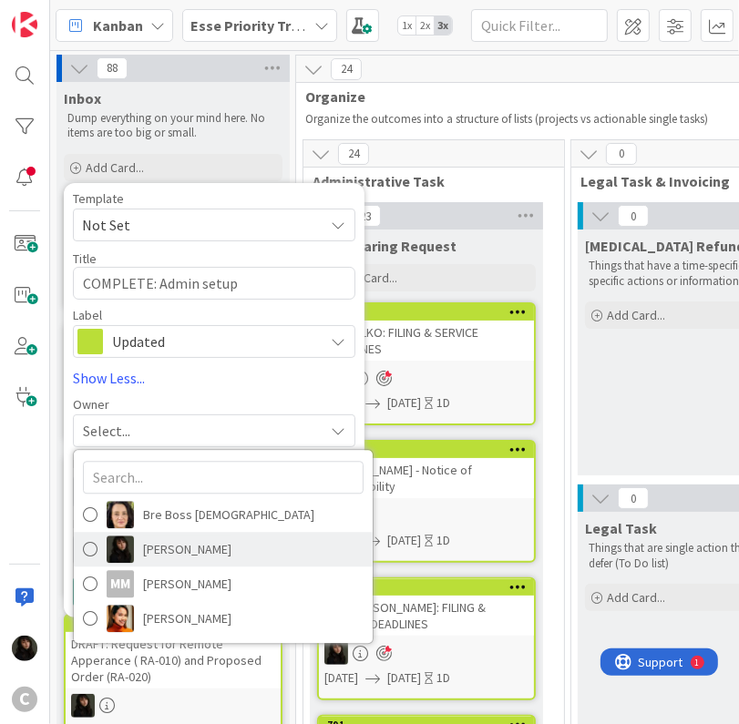
click at [144, 538] on span "[PERSON_NAME]" at bounding box center [187, 549] width 88 height 27
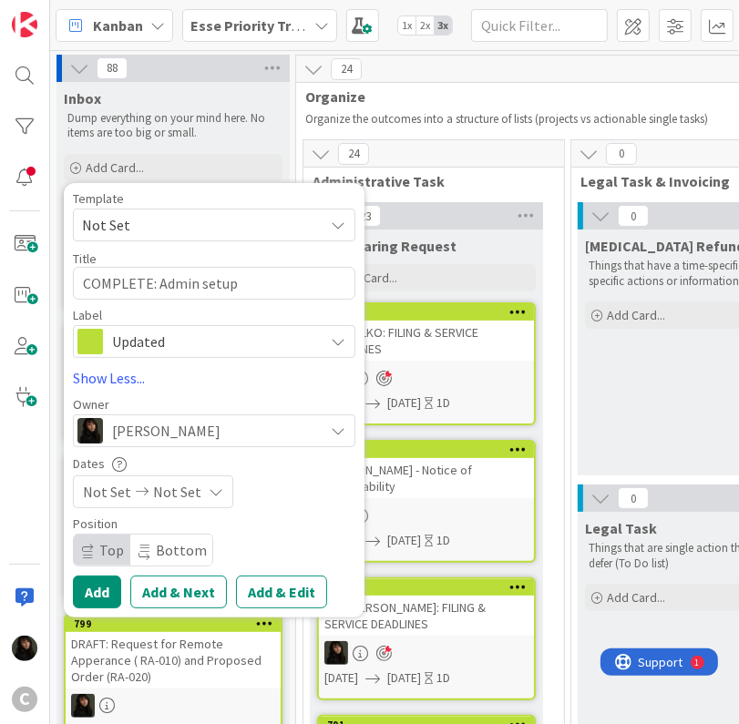
click at [182, 497] on span "Not Set" at bounding box center [177, 492] width 48 height 22
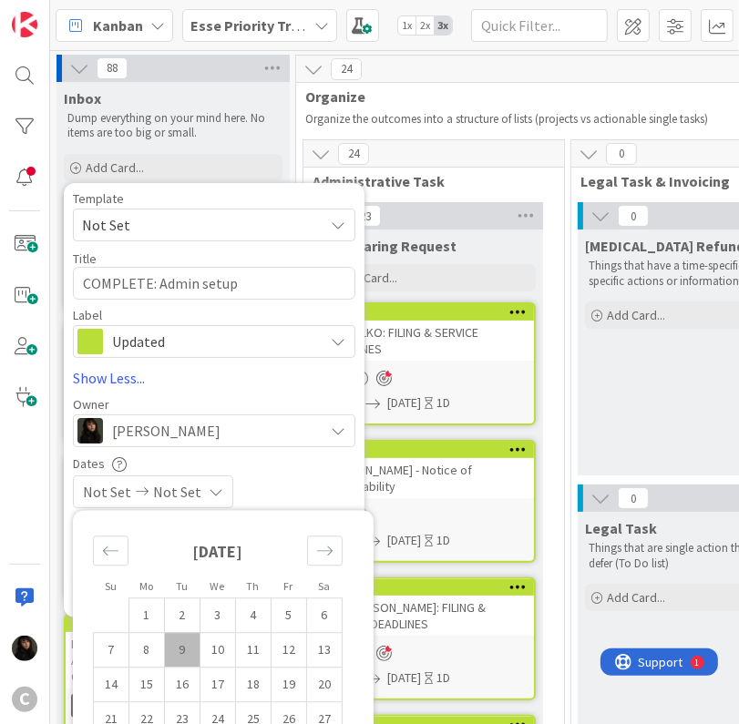
click at [182, 640] on td "9" at bounding box center [183, 649] width 36 height 35
click at [211, 645] on td "10" at bounding box center [218, 649] width 36 height 35
click at [291, 463] on div "Dates" at bounding box center [214, 463] width 282 height 15
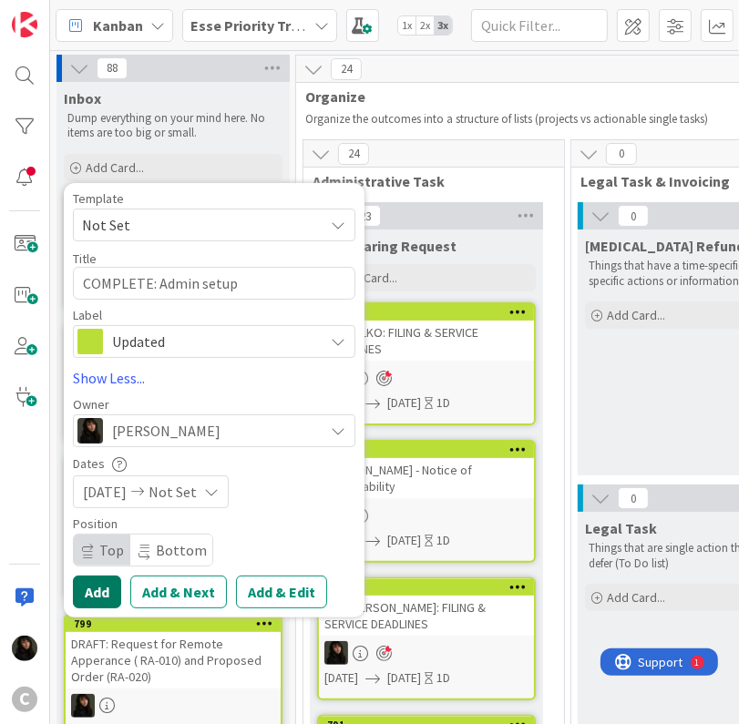
click at [107, 598] on button "Add" at bounding box center [97, 592] width 48 height 33
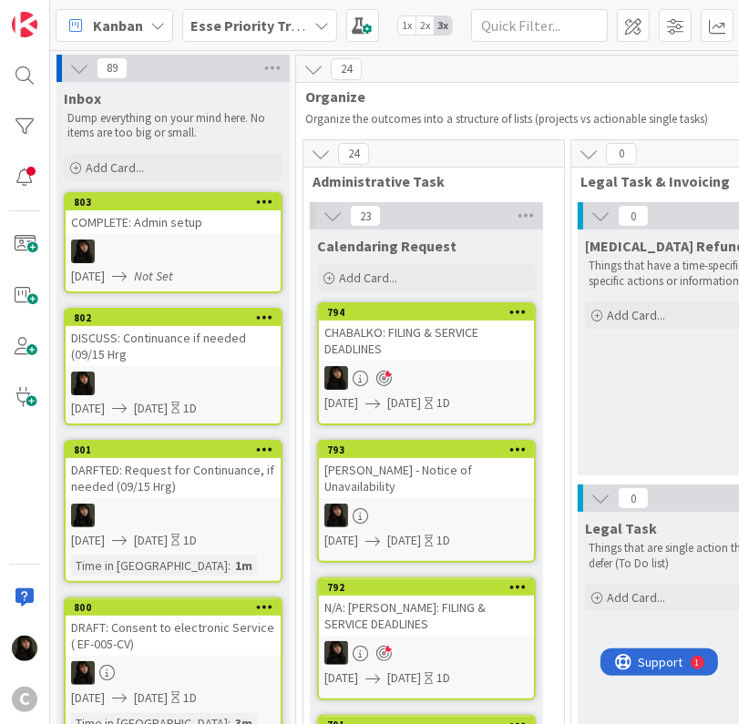
click at [179, 236] on link "803 COMPLETE: Admin setup [DATE] Not Set" at bounding box center [173, 242] width 219 height 101
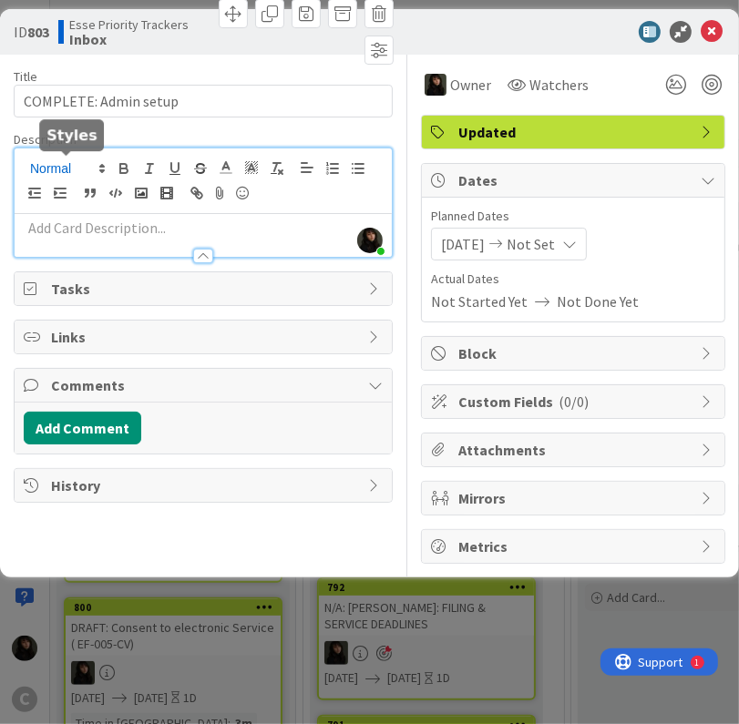
click at [63, 163] on div "[PERSON_NAME] just joined" at bounding box center [203, 202] width 377 height 108
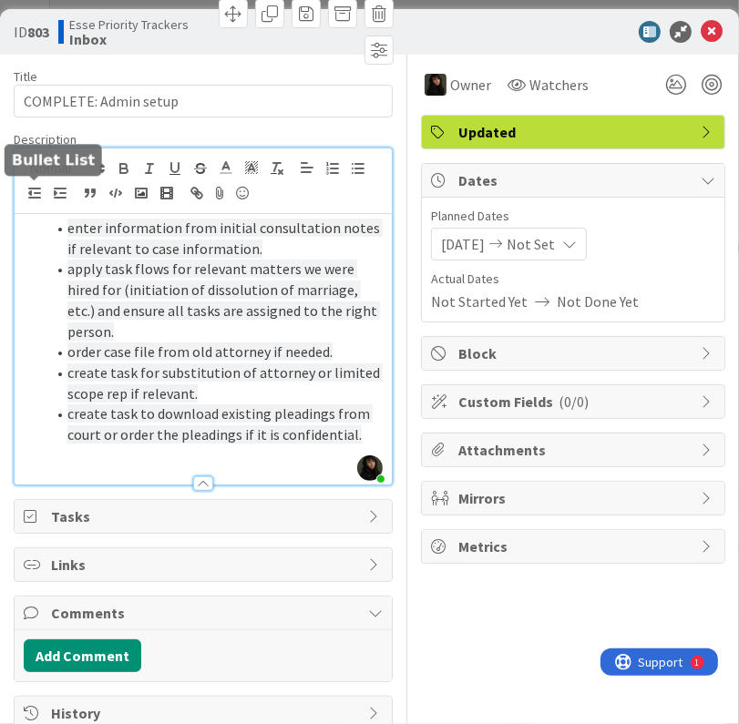
click at [355, 173] on line "button" at bounding box center [359, 173] width 8 height 0
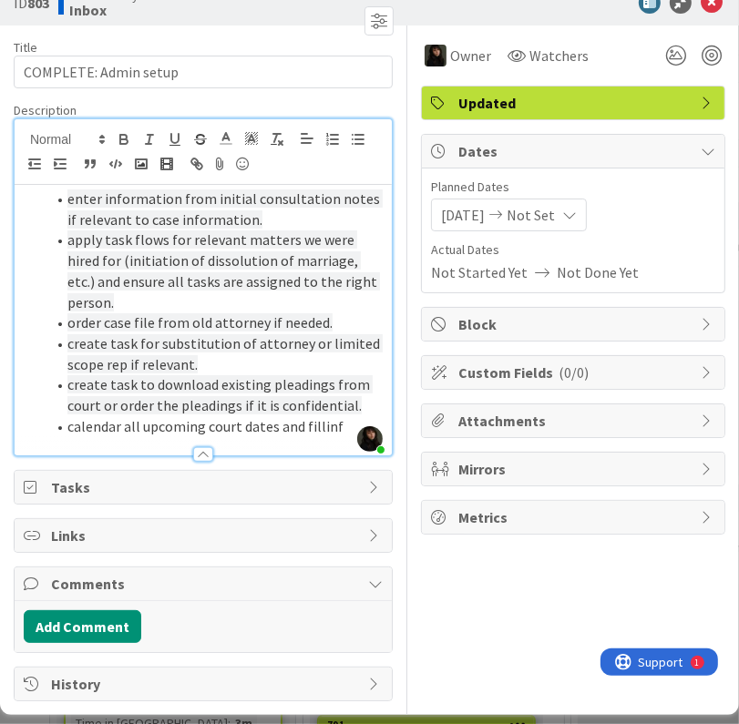
scroll to position [153, 0]
click at [334, 416] on li "calendar all upcoming court dates and fillinf" at bounding box center [214, 426] width 337 height 21
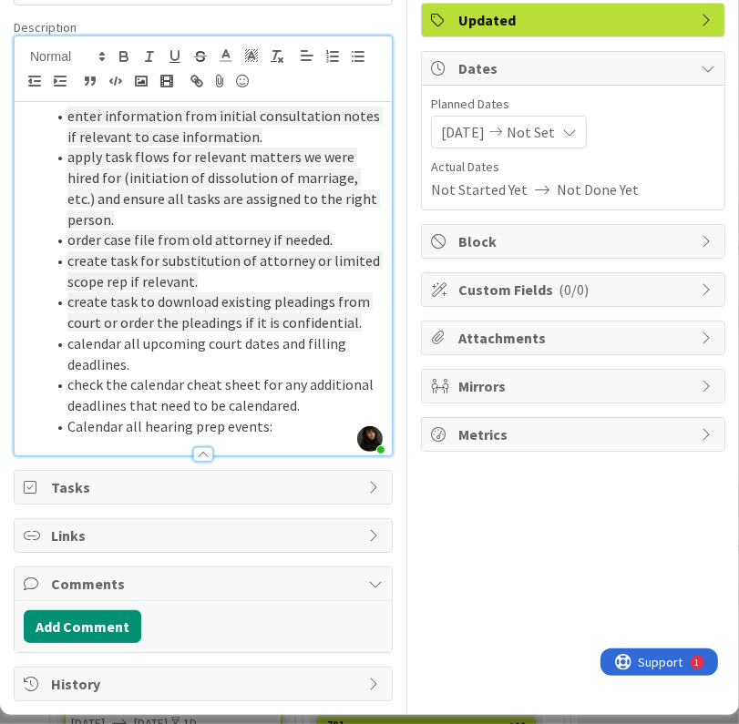
click at [274, 431] on li "Calendar all hearing prep events:" at bounding box center [214, 426] width 337 height 21
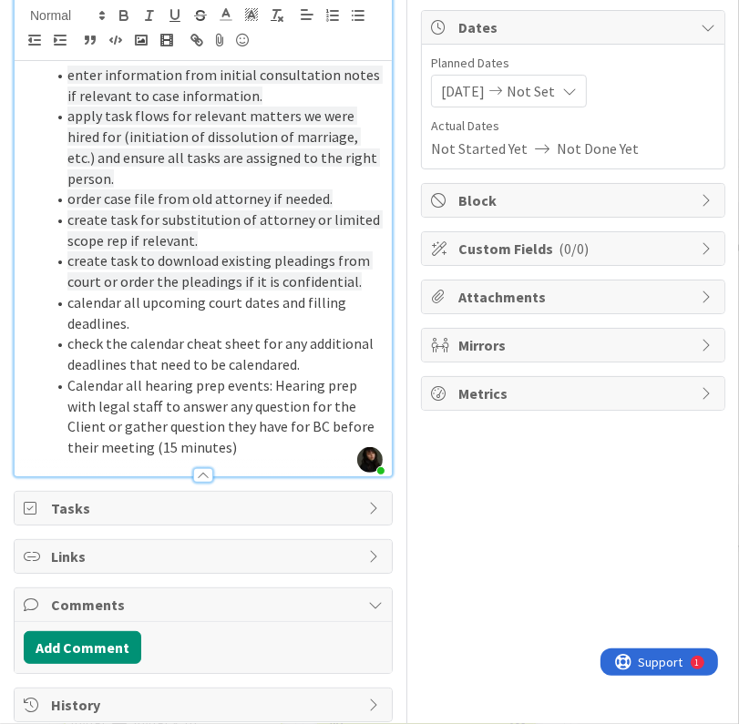
click at [259, 374] on li "check the calendar cheat sheet for any additional deadlines that need to be cal…" at bounding box center [214, 353] width 337 height 41
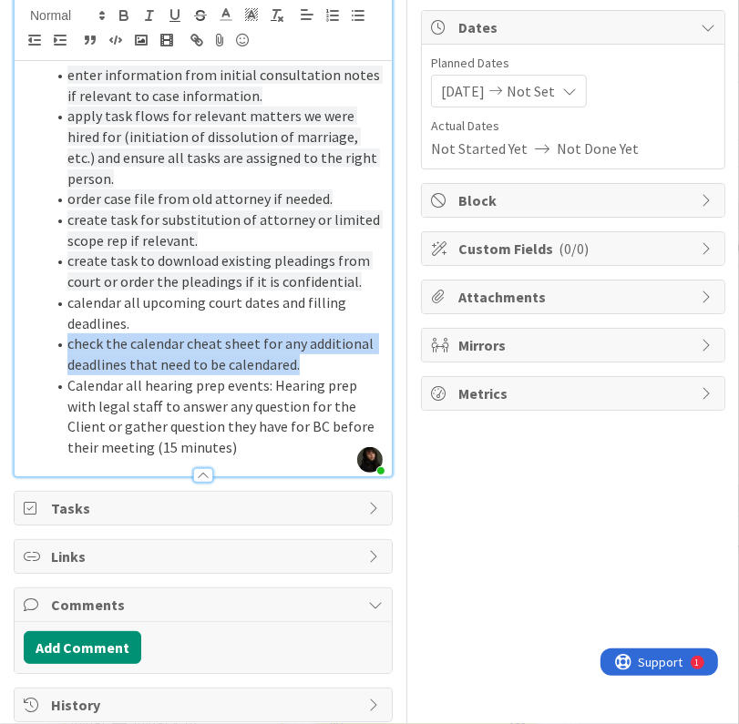
click at [259, 374] on li "check the calendar cheat sheet for any additional deadlines that need to be cal…" at bounding box center [214, 353] width 337 height 41
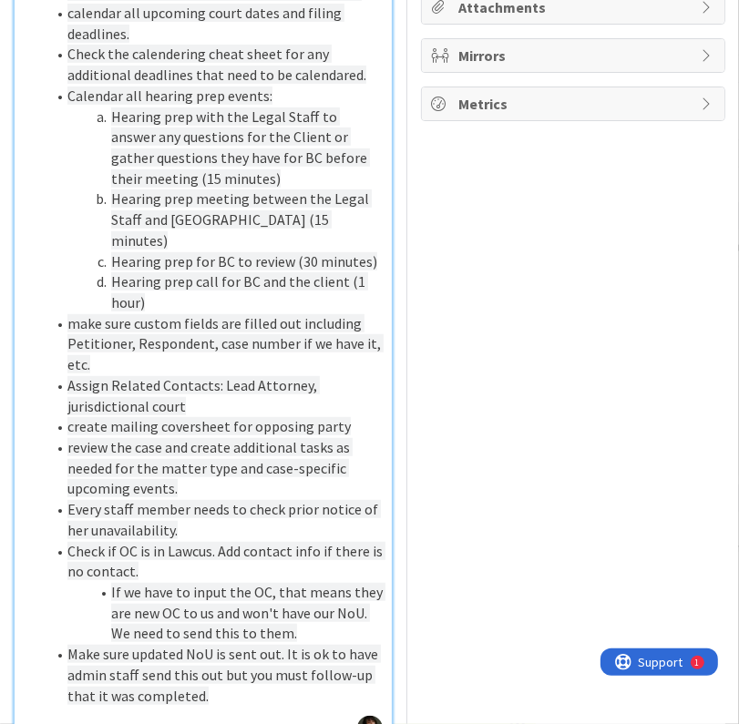
scroll to position [504, 0]
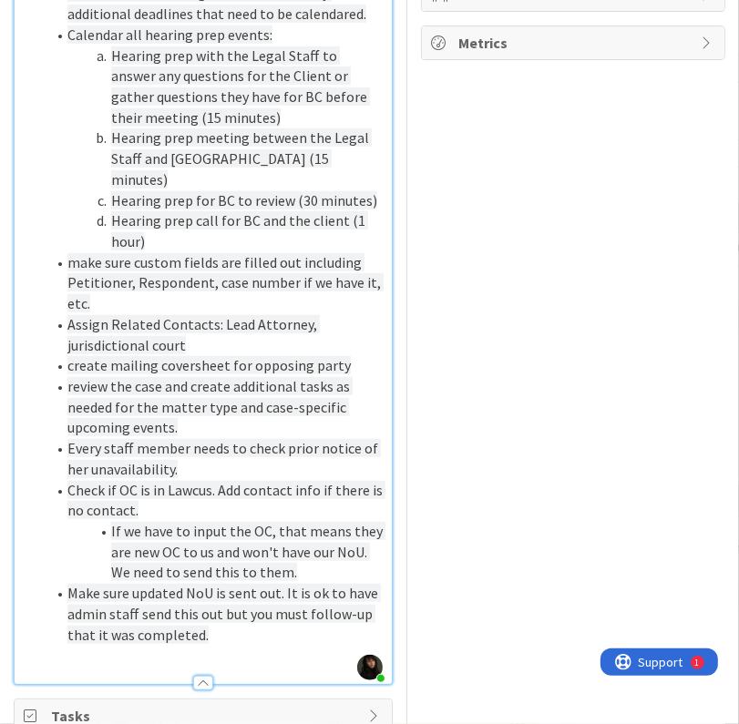
click at [281, 645] on li "Make sure updated NoU is sent out. It is ok to have admin staff send this out b…" at bounding box center [214, 614] width 337 height 62
drag, startPoint x: 313, startPoint y: 699, endPoint x: 263, endPoint y: 691, distance: 50.6
click at [263, 645] on li "Make sure updated NoU is sent out. It is ok to have admin staff send this out b…" at bounding box center [214, 614] width 337 height 62
click at [309, 645] on li "Make sure updated NoU is sent out. It is ok to have admin staff send this out b…" at bounding box center [214, 614] width 337 height 62
click at [328, 645] on li "Make sure updated NoU is sent out. It is ok to have admin staff send this out b…" at bounding box center [214, 614] width 337 height 62
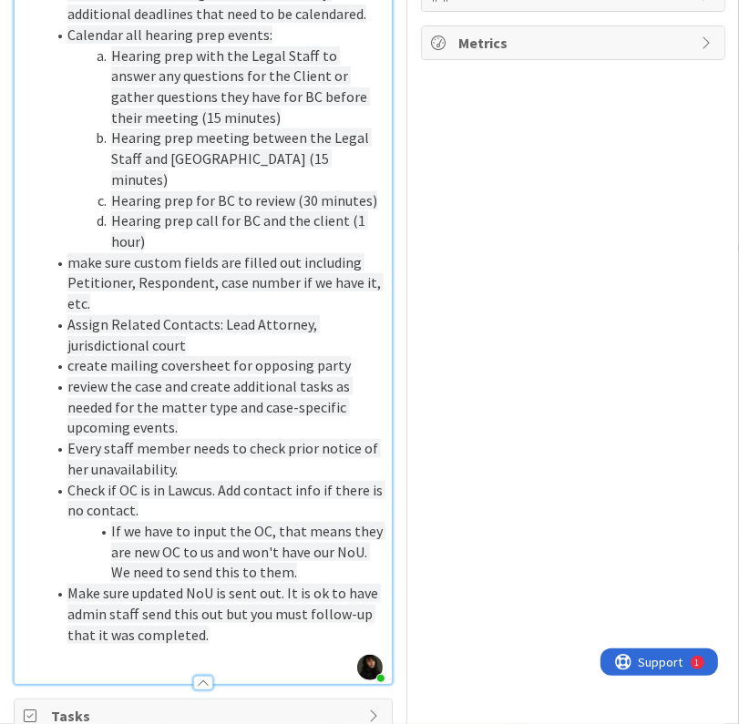
scroll to position [686, 0]
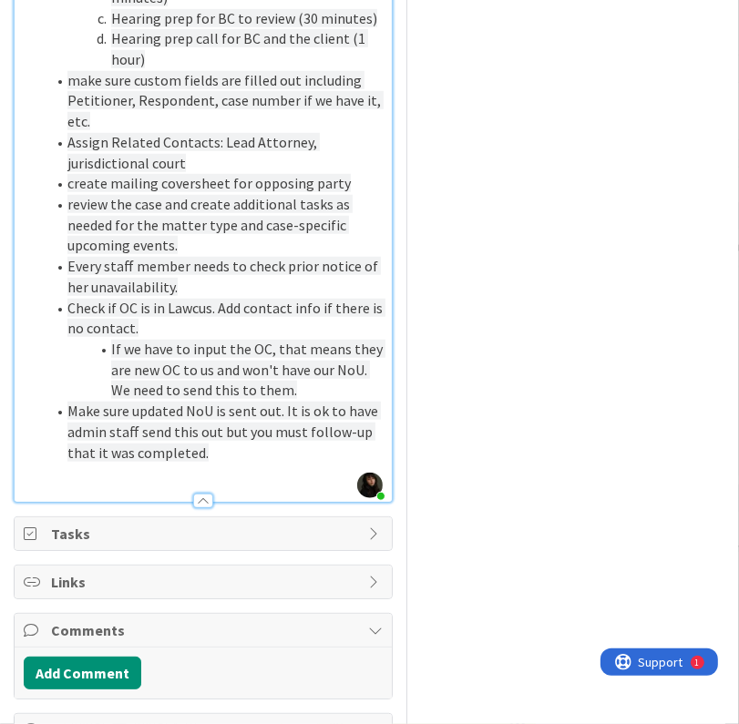
click at [254, 502] on div at bounding box center [203, 492] width 377 height 19
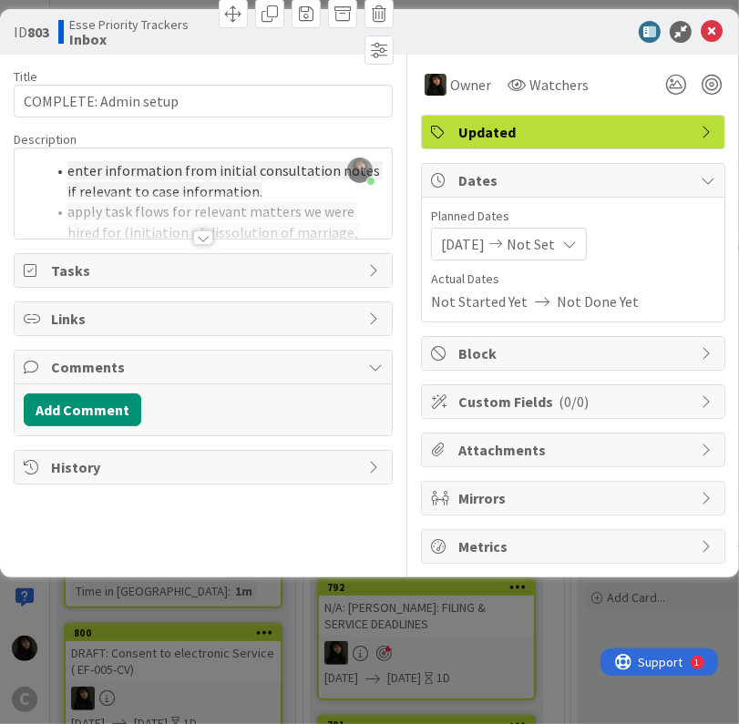
click at [255, 537] on div "Title 21 / 128 COMPLETE: Admin setup Description [PERSON_NAME] joined 3 m ago e…" at bounding box center [203, 309] width 379 height 509
click at [719, 23] on icon at bounding box center [712, 32] width 22 height 22
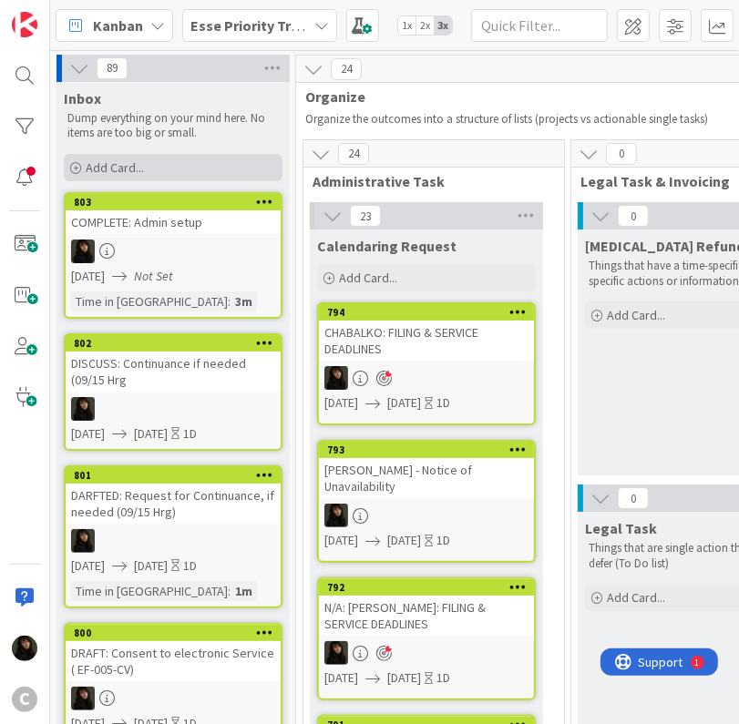
click at [128, 159] on span "Add Card..." at bounding box center [115, 167] width 58 height 16
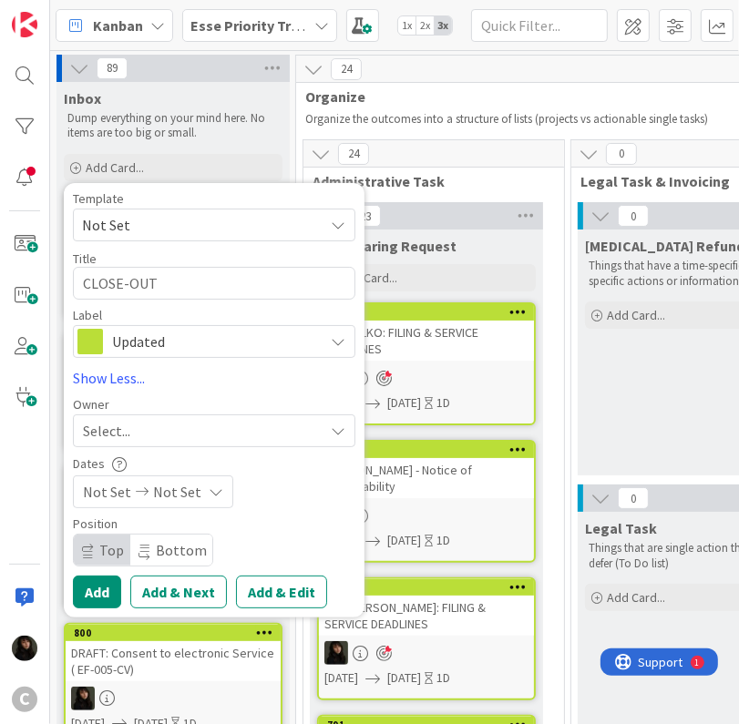
click at [164, 433] on div "Select..." at bounding box center [203, 431] width 241 height 22
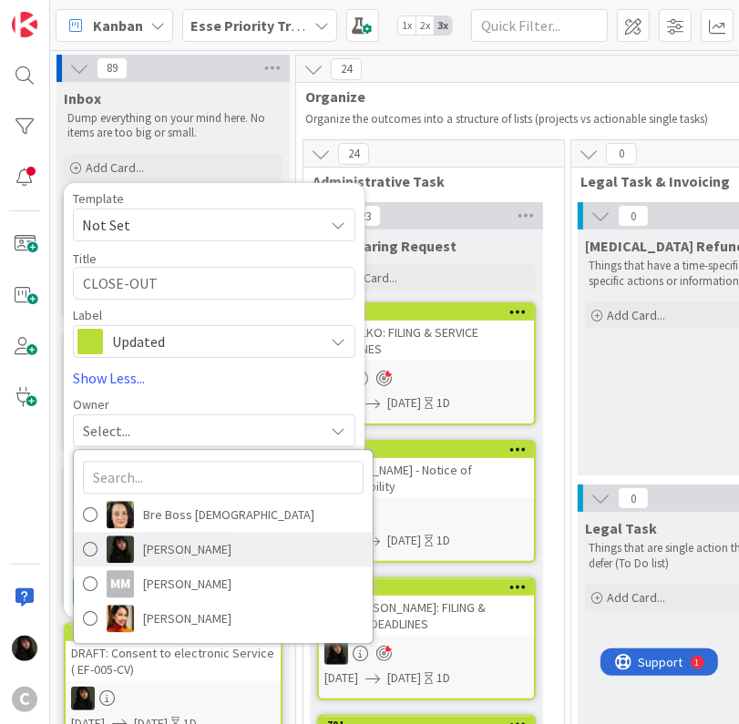
click at [160, 536] on span "[PERSON_NAME]" at bounding box center [187, 549] width 88 height 27
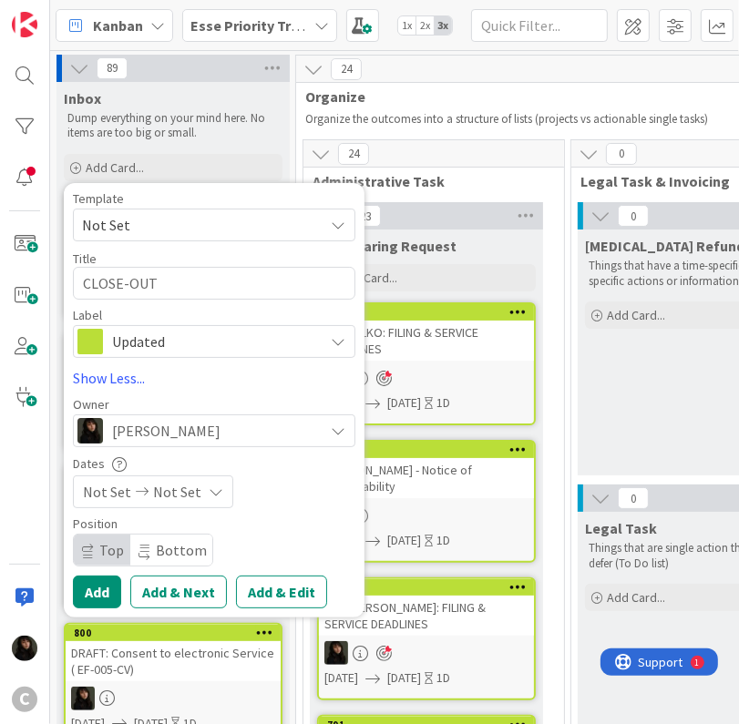
click at [193, 497] on span "Not Set" at bounding box center [177, 492] width 48 height 22
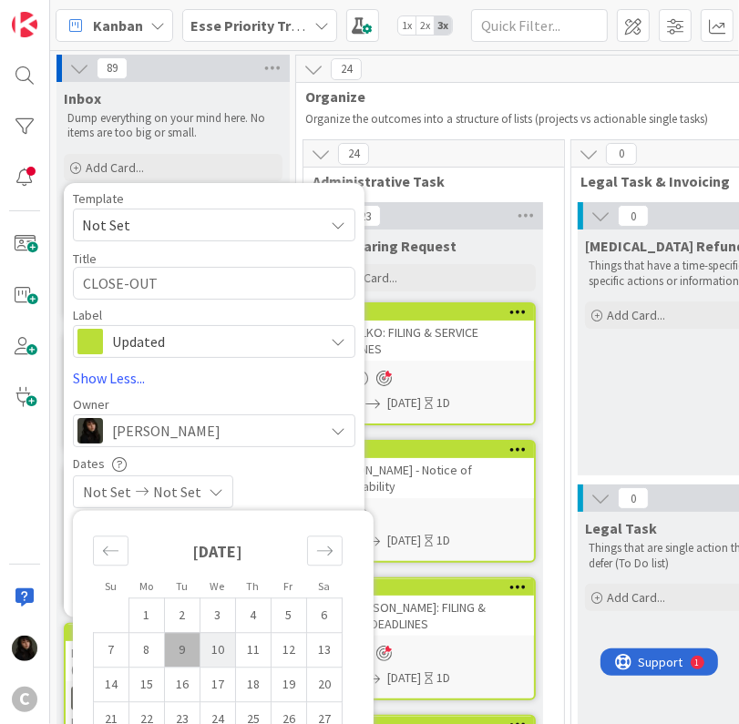
click at [214, 650] on td "10" at bounding box center [218, 649] width 36 height 35
click at [222, 645] on td "10" at bounding box center [218, 649] width 36 height 35
click at [179, 648] on td "9" at bounding box center [183, 649] width 36 height 35
click at [212, 651] on td "10" at bounding box center [218, 649] width 36 height 35
click at [302, 470] on div "Dates" at bounding box center [214, 463] width 282 height 15
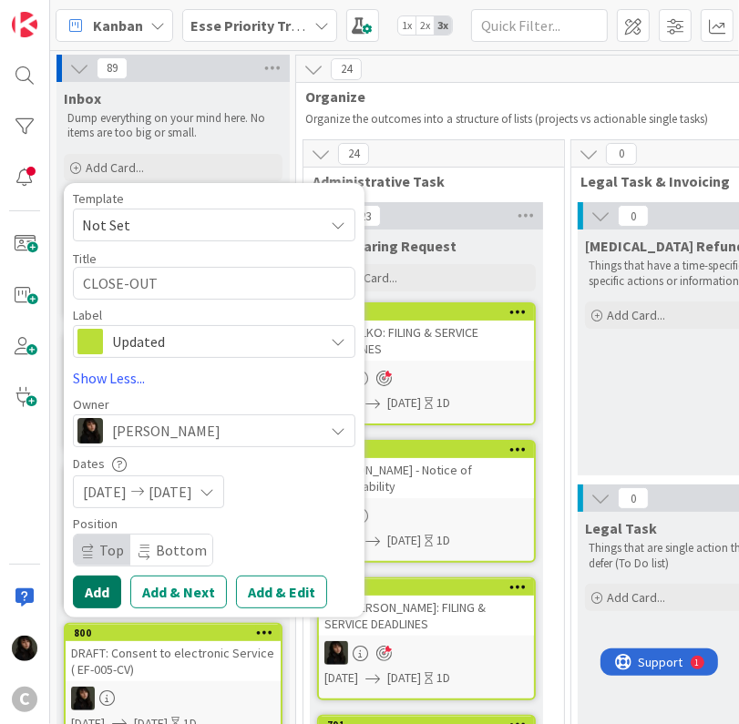
click at [104, 594] on button "Add" at bounding box center [97, 592] width 48 height 33
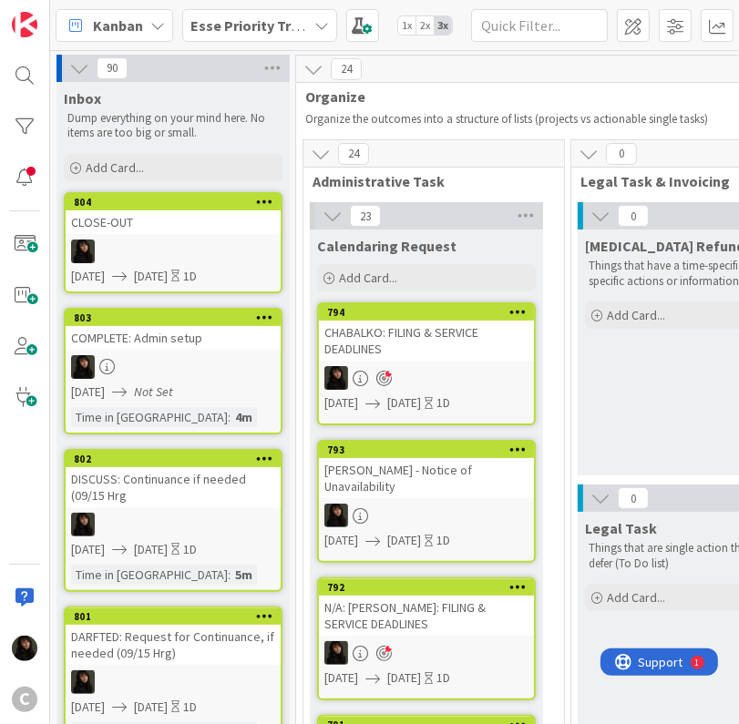
click at [140, 254] on div at bounding box center [173, 252] width 215 height 24
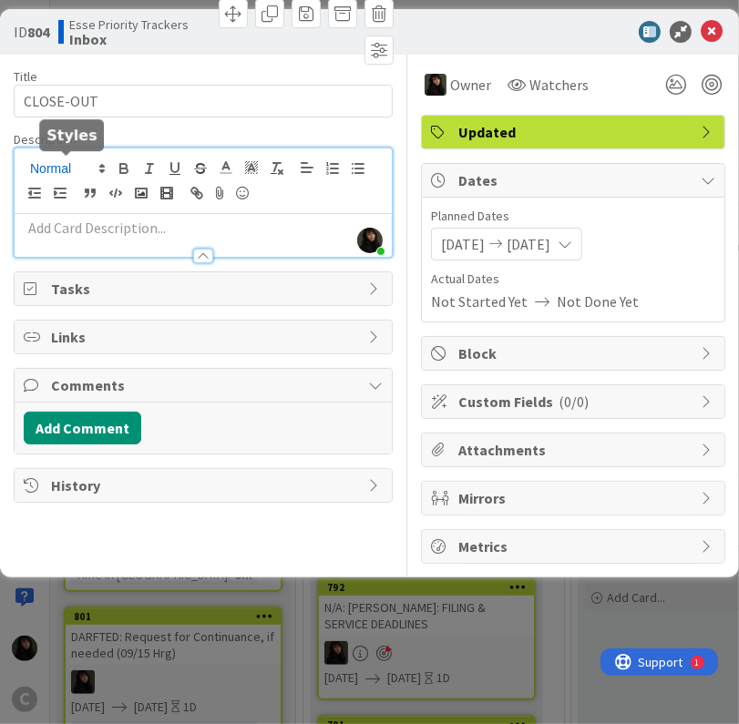
click at [91, 160] on div "[PERSON_NAME] just joined" at bounding box center [203, 202] width 377 height 108
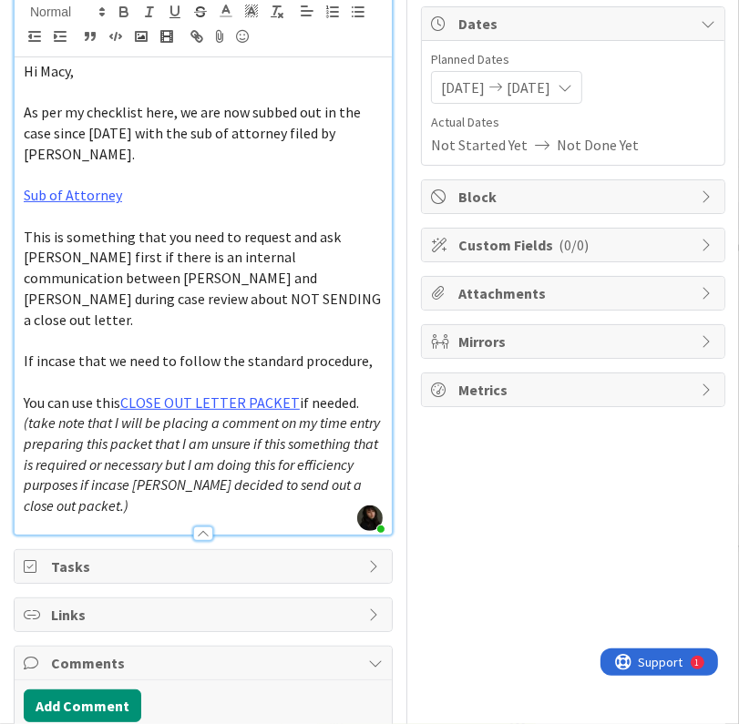
scroll to position [273, 0]
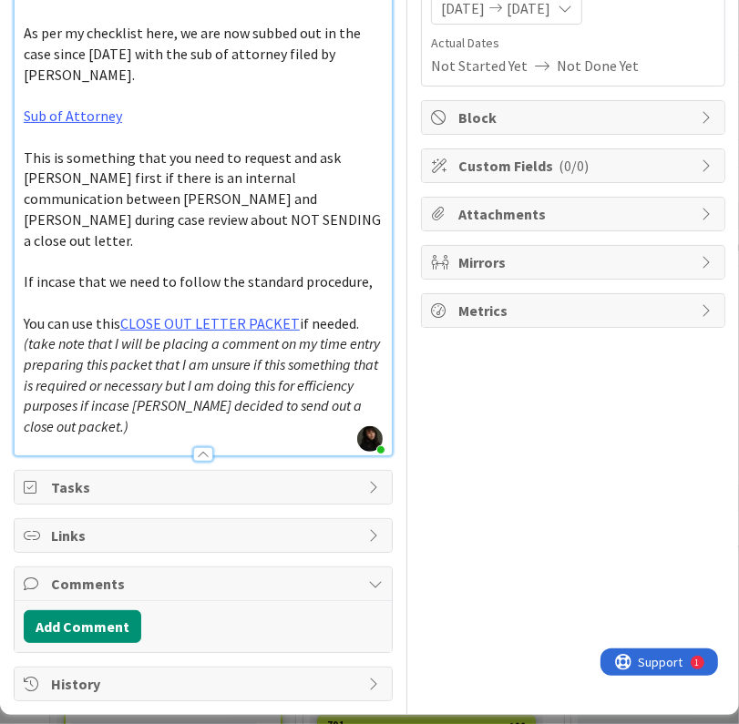
click at [317, 390] on p "You can use this CLOSE OUT LETTER PACKET if needed. (take note that I will be p…" at bounding box center [203, 375] width 359 height 124
click at [104, 271] on p "If incase that we need to follow the standard procedure," at bounding box center [203, 281] width 359 height 21
click at [105, 272] on span "If incase that we need to follow the standard procedure," at bounding box center [198, 281] width 349 height 18
click at [95, 272] on span "If incase that we need to follow the standard procedure," at bounding box center [198, 281] width 349 height 18
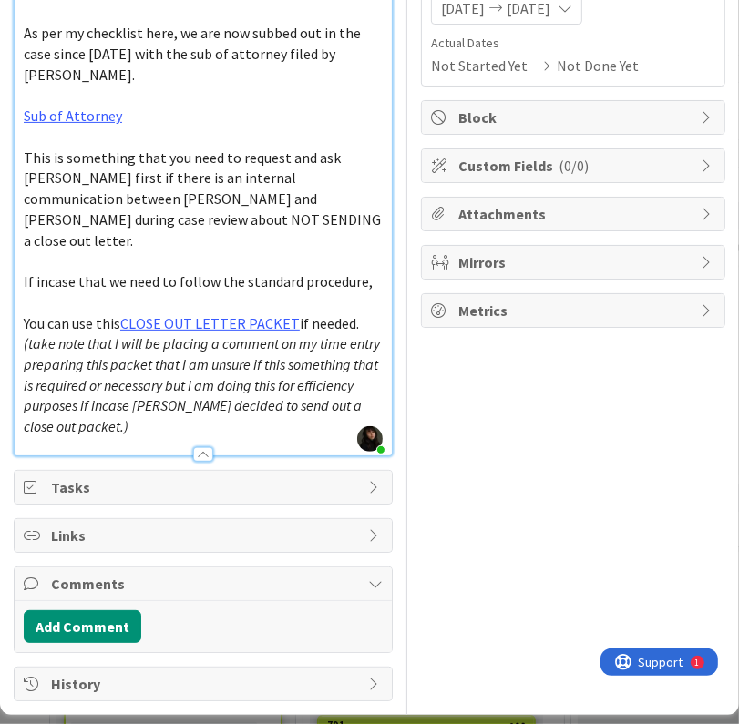
click at [95, 272] on span "If incase that we need to follow the standard procedure," at bounding box center [198, 281] width 349 height 18
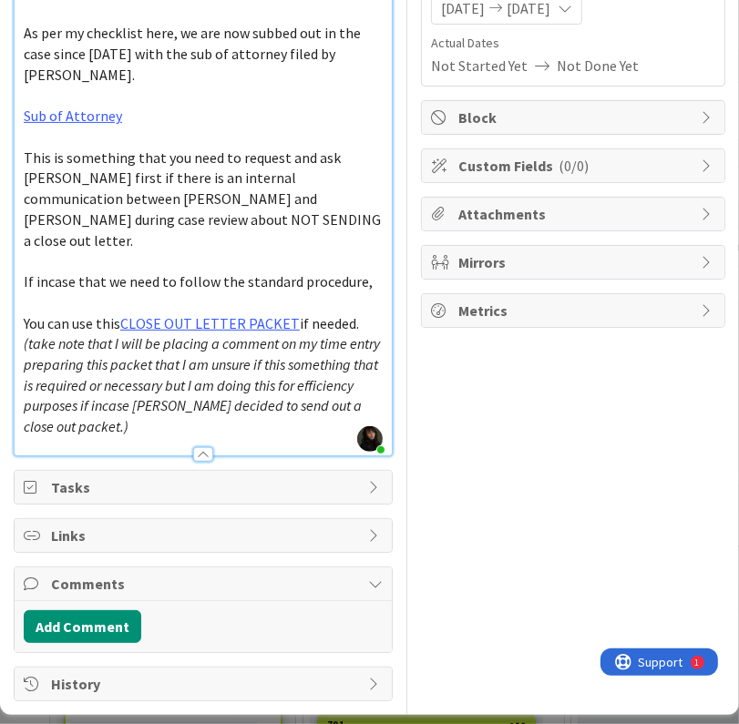
click at [95, 272] on span "If incase that we need to follow the standard procedure," at bounding box center [198, 281] width 349 height 18
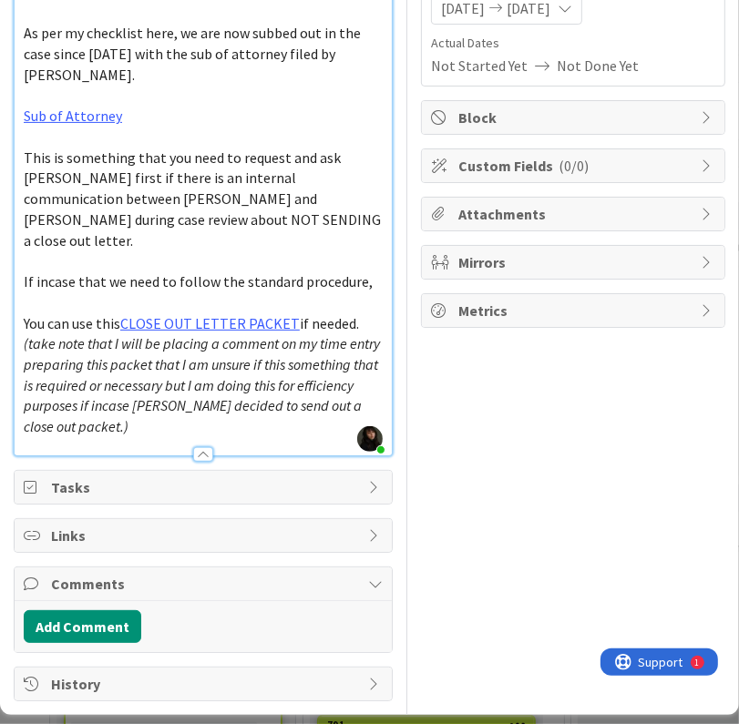
click at [95, 272] on span "If incase that we need to follow the standard procedure," at bounding box center [198, 281] width 349 height 18
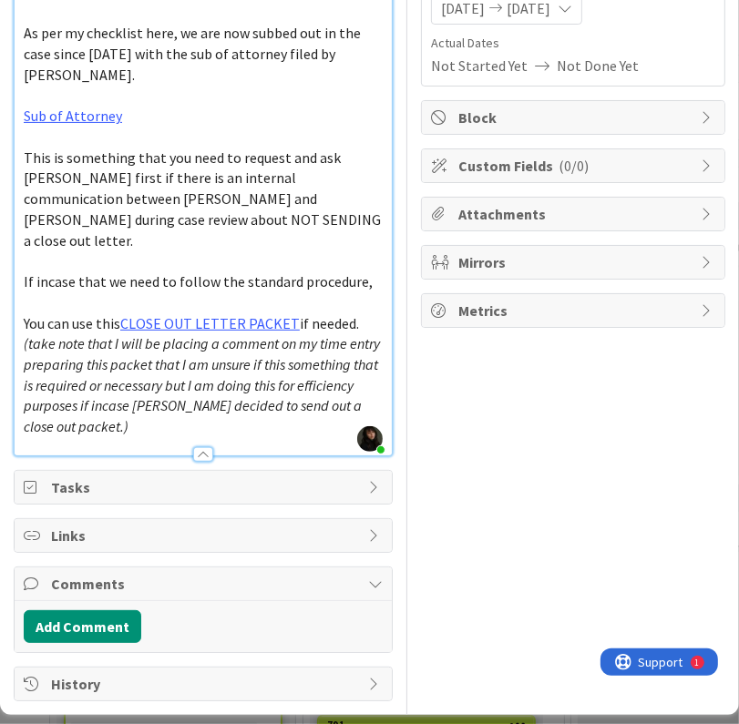
click at [95, 272] on span "If incase that we need to follow the standard procedure," at bounding box center [198, 281] width 349 height 18
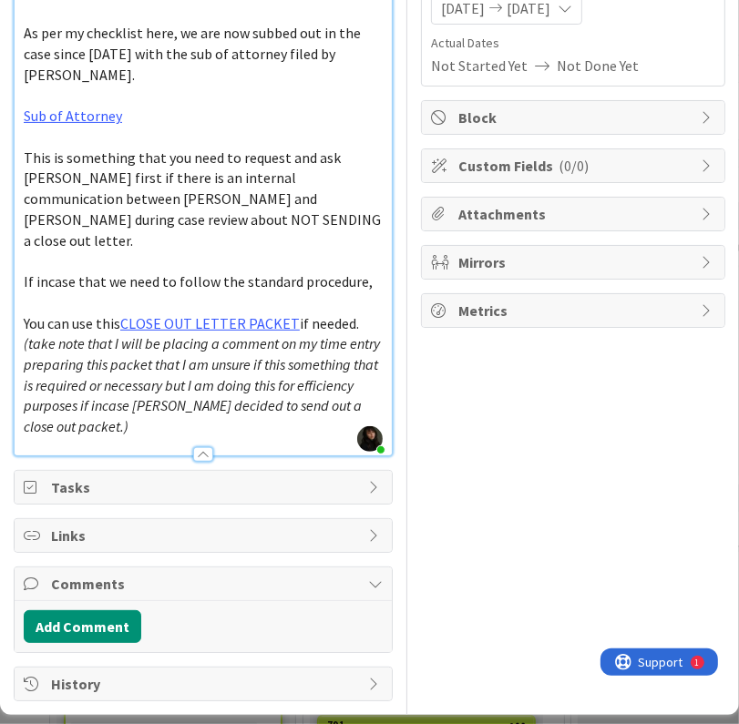
click at [95, 272] on span "If incase that we need to follow the standard procedure," at bounding box center [198, 281] width 349 height 18
click at [97, 292] on p at bounding box center [203, 302] width 359 height 21
click at [97, 272] on span "If incase that we need to follow the standard procedure," at bounding box center [198, 281] width 349 height 18
click at [93, 272] on span "If incase that we need to follow the standard procedure," at bounding box center [198, 281] width 349 height 18
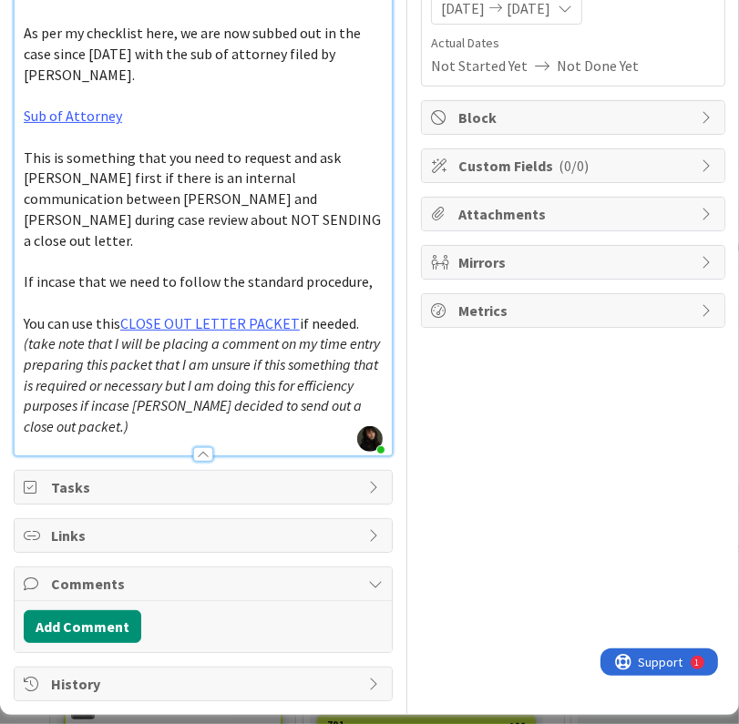
click at [93, 272] on span "If incase that we need to follow the standard procedure," at bounding box center [198, 281] width 349 height 18
drag, startPoint x: 523, startPoint y: 326, endPoint x: 548, endPoint y: 287, distance: 46.7
click at [523, 325] on div "Owner Watchers Updated Dates Planned Dates [DATE] [DATE] Actual Dates Not Start…" at bounding box center [573, 260] width 304 height 883
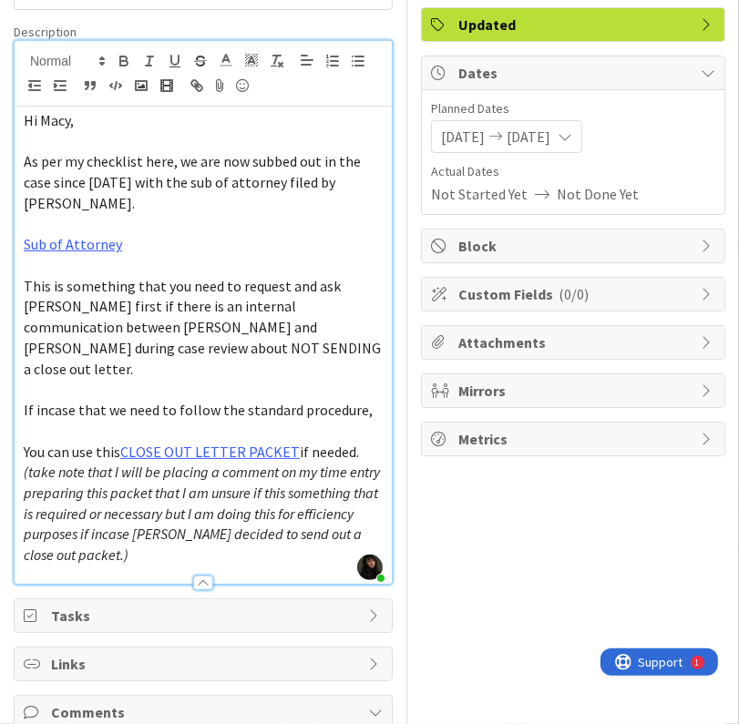
scroll to position [0, 0]
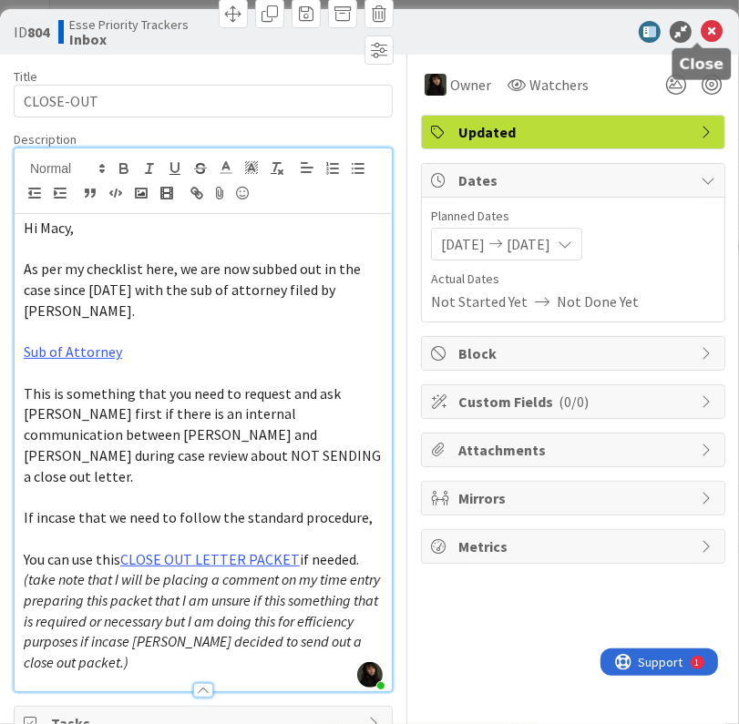
click at [701, 32] on icon at bounding box center [712, 32] width 22 height 22
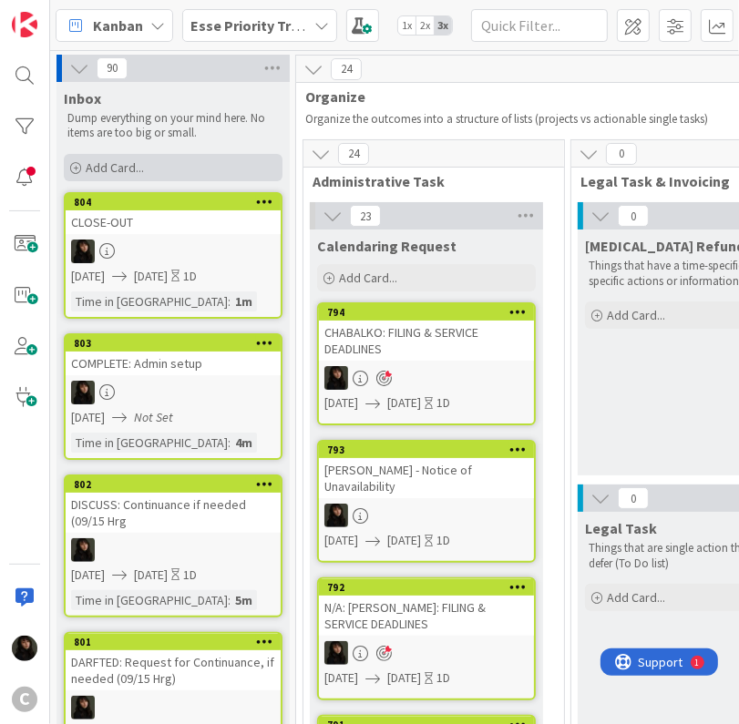
click at [155, 171] on div "Add Card..." at bounding box center [173, 167] width 219 height 27
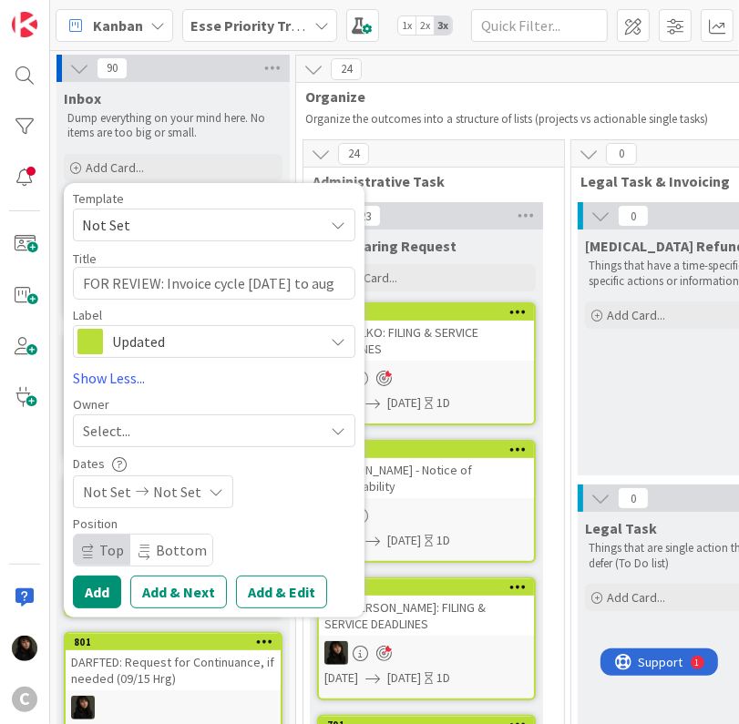
click at [154, 421] on div "Select..." at bounding box center [203, 431] width 241 height 22
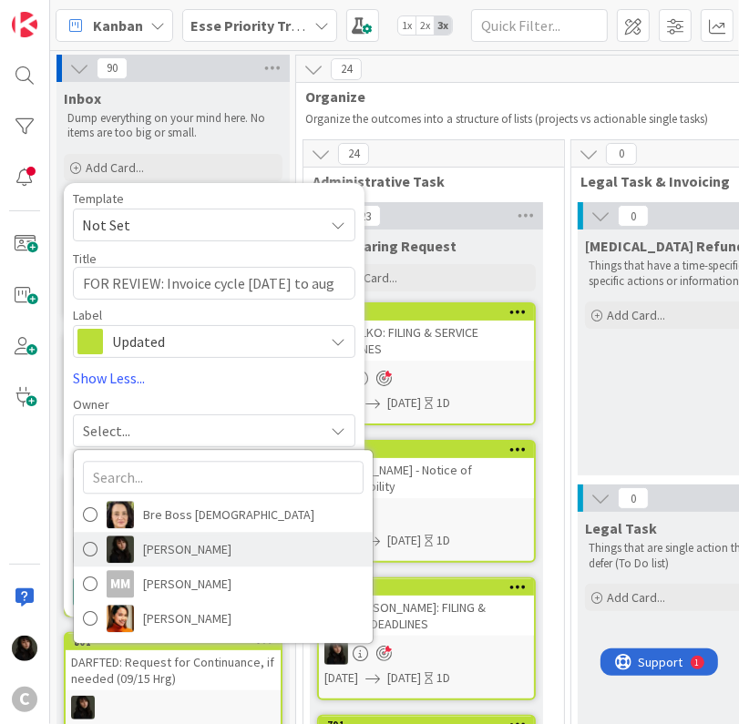
click at [186, 554] on span "[PERSON_NAME]" at bounding box center [187, 549] width 88 height 27
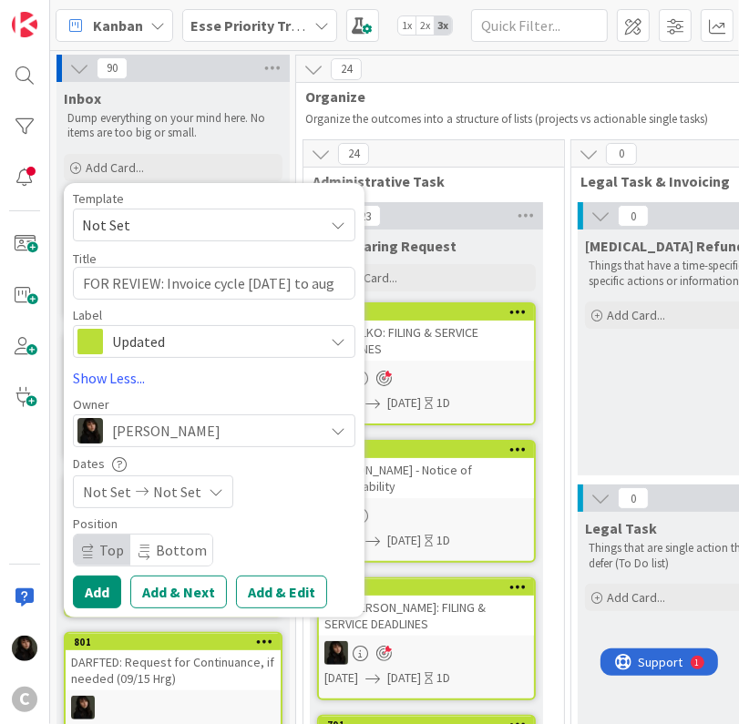
click at [197, 487] on div "Not Set Not Set" at bounding box center [153, 492] width 160 height 33
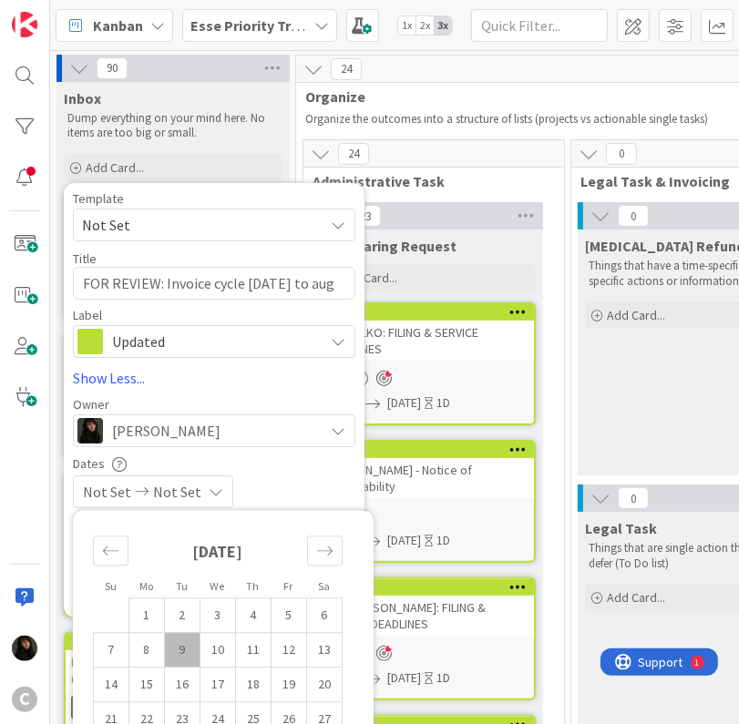
click at [191, 654] on td "9" at bounding box center [183, 649] width 36 height 35
click at [210, 659] on td "10" at bounding box center [218, 649] width 36 height 35
click at [307, 498] on div "[DATE] [DATE]" at bounding box center [214, 492] width 282 height 33
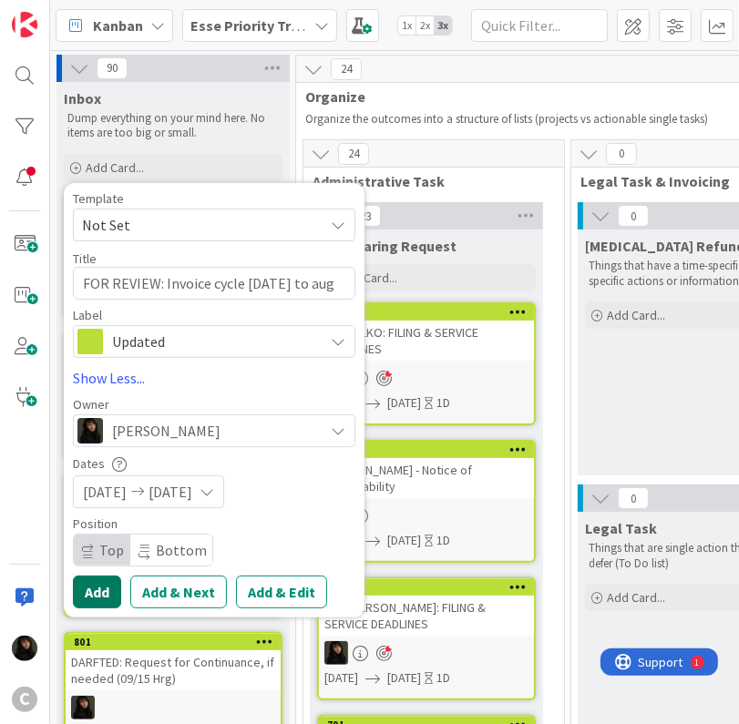
click at [102, 596] on button "Add" at bounding box center [97, 592] width 48 height 33
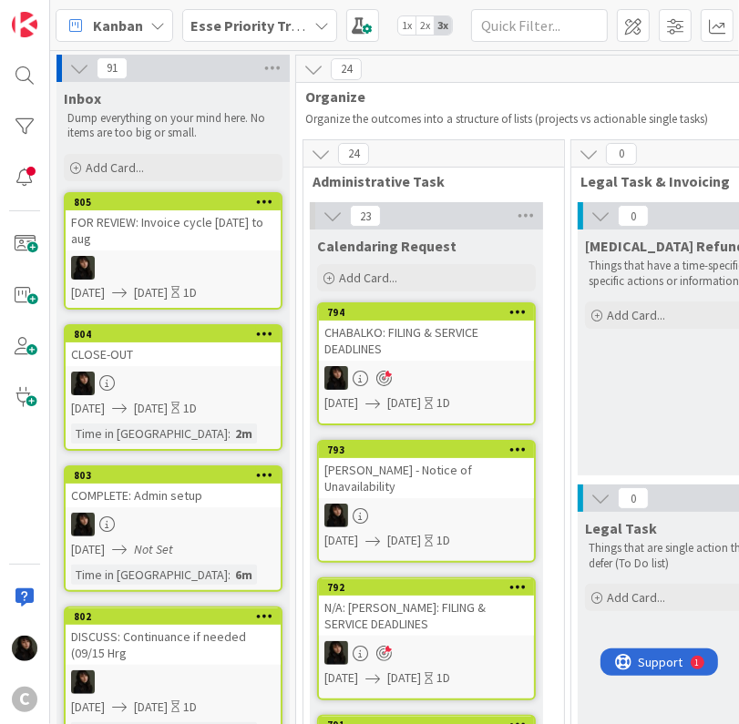
click at [188, 263] on div at bounding box center [173, 268] width 215 height 24
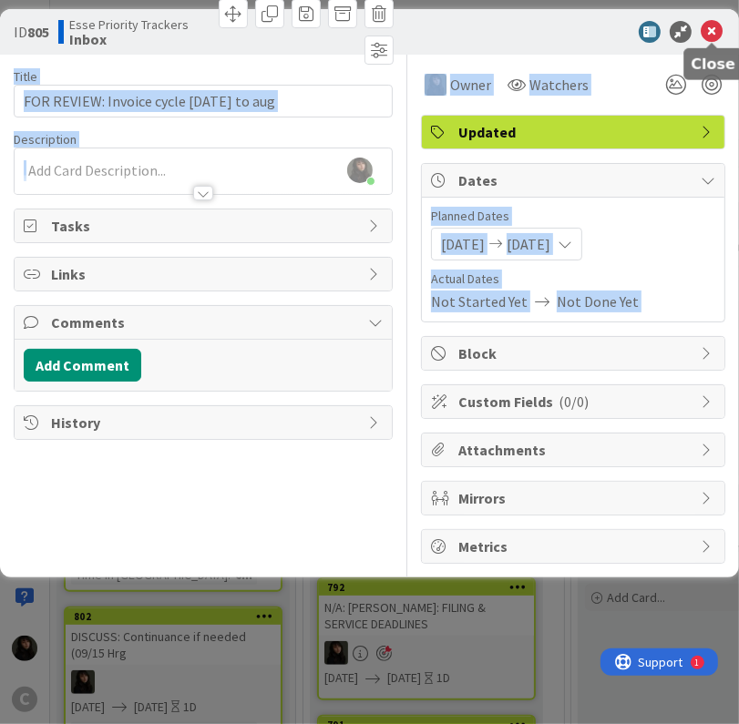
click at [707, 43] on div "ID 805 Esse Priority Trackers Inbox" at bounding box center [369, 32] width 739 height 46
click at [719, 35] on icon at bounding box center [712, 32] width 22 height 22
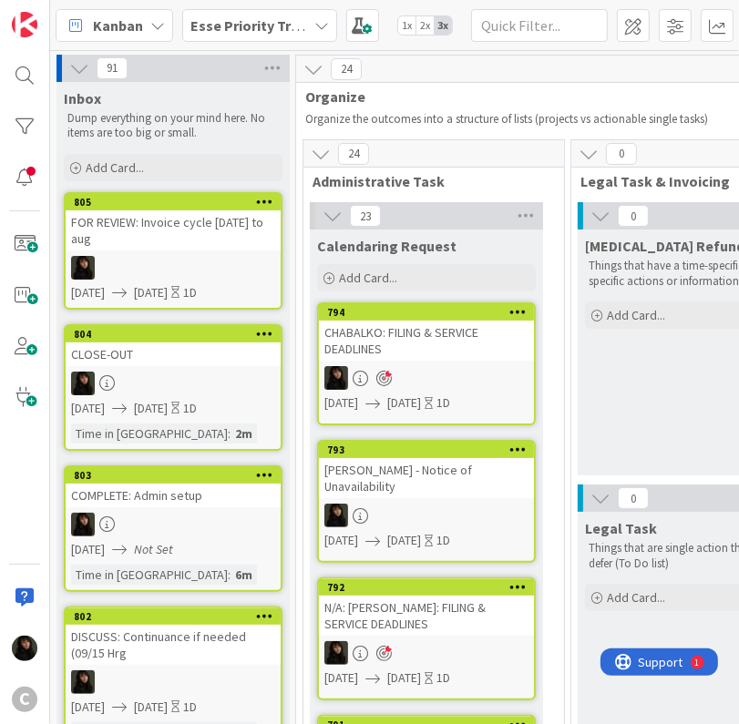
click at [261, 203] on icon at bounding box center [264, 201] width 17 height 13
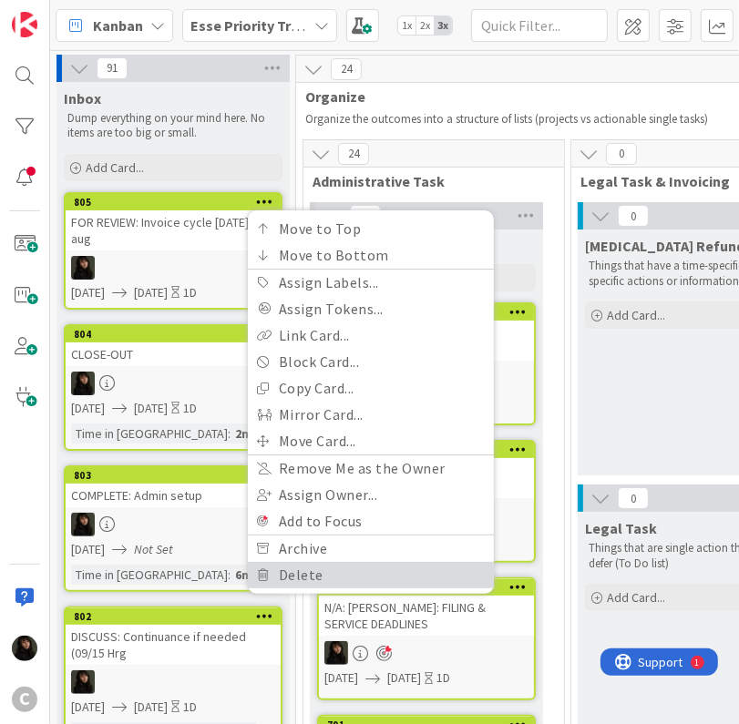
click at [317, 570] on link "Delete" at bounding box center [371, 575] width 246 height 26
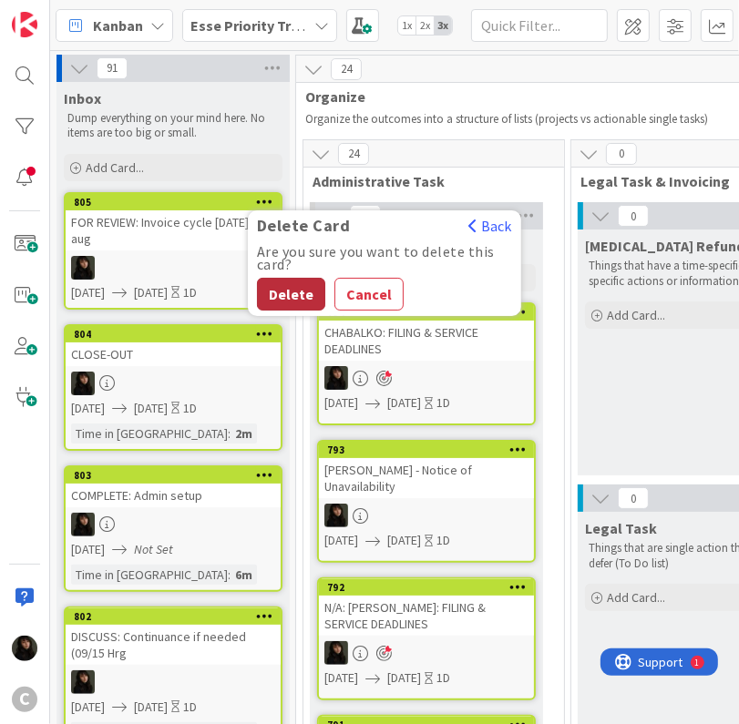
click at [294, 292] on button "Delete" at bounding box center [291, 294] width 68 height 33
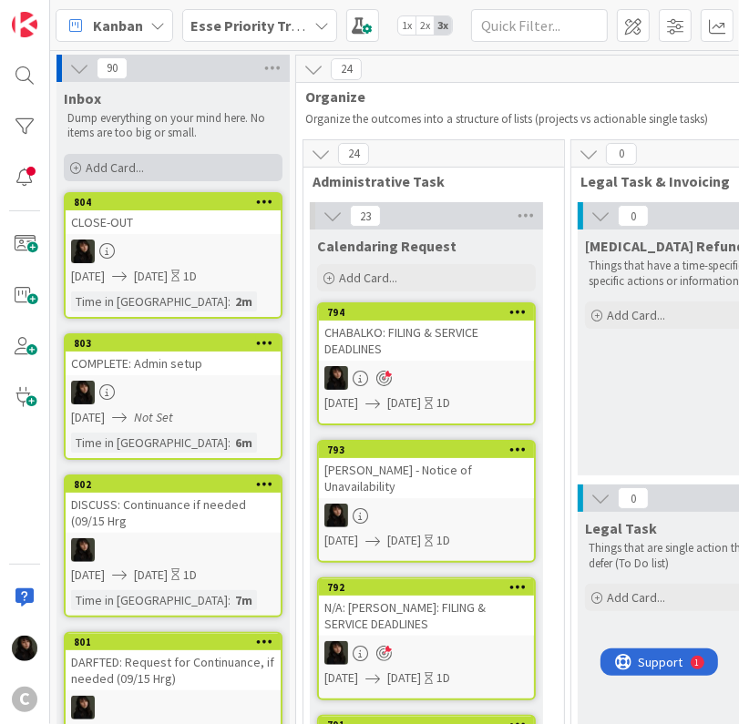
click at [97, 175] on div "Add Card..." at bounding box center [173, 167] width 219 height 27
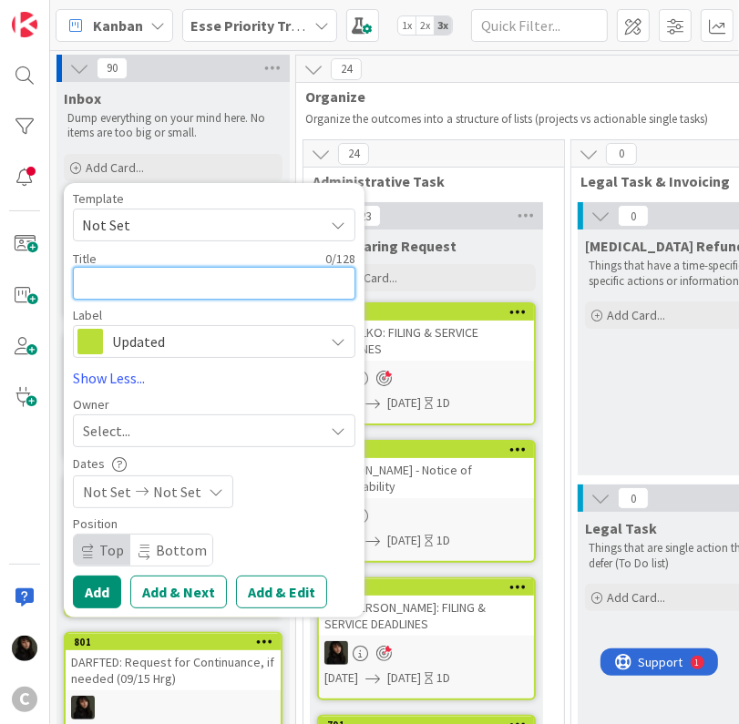
click at [125, 283] on textarea at bounding box center [214, 283] width 282 height 33
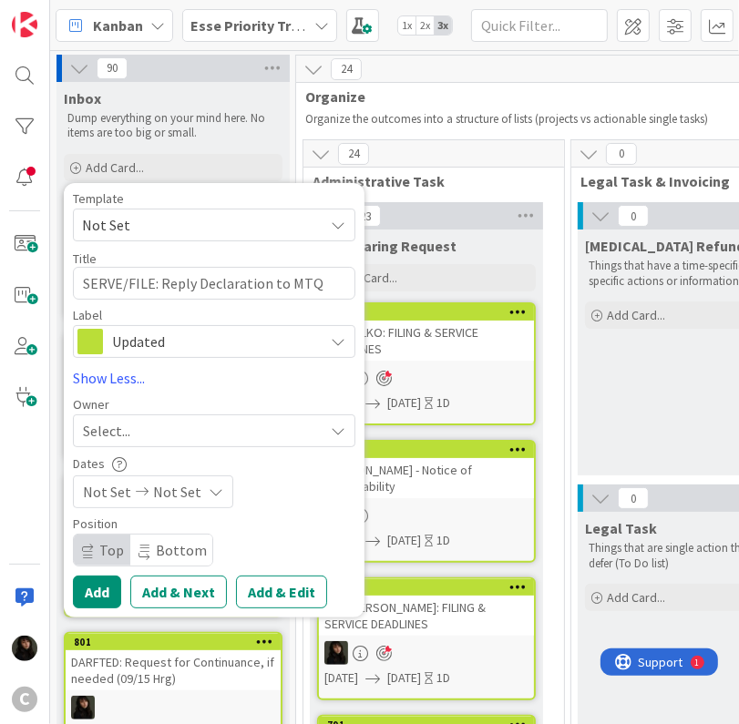
click at [137, 495] on icon at bounding box center [142, 492] width 22 height 13
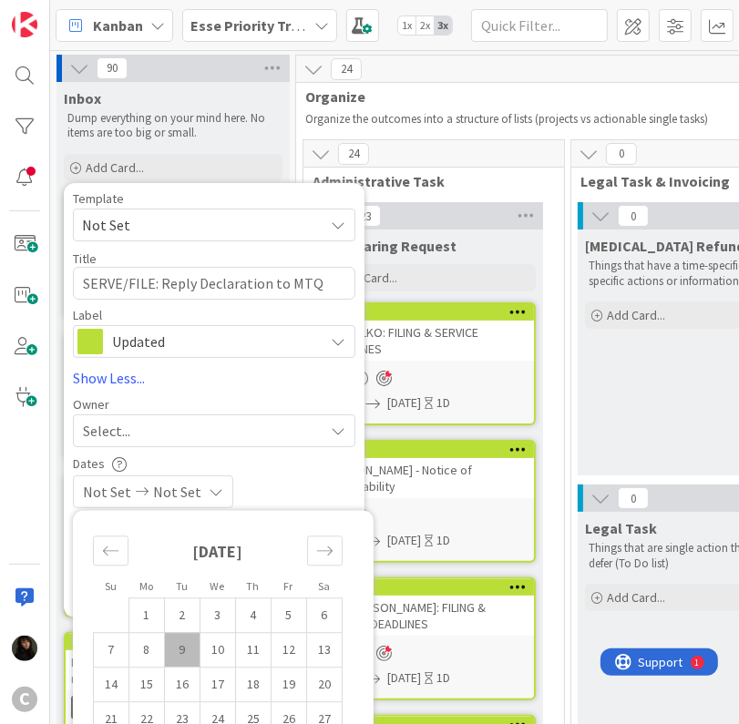
click at [189, 646] on td "9" at bounding box center [183, 649] width 36 height 35
click at [221, 646] on td "10" at bounding box center [218, 649] width 36 height 35
click at [299, 482] on div "[DATE] [DATE]" at bounding box center [214, 492] width 282 height 33
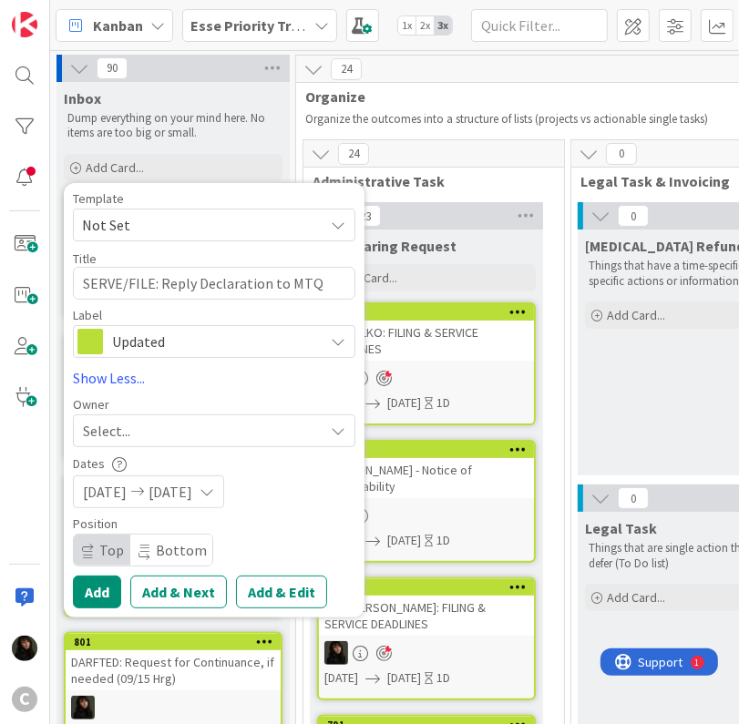
click at [164, 445] on div "Select..." at bounding box center [214, 431] width 282 height 33
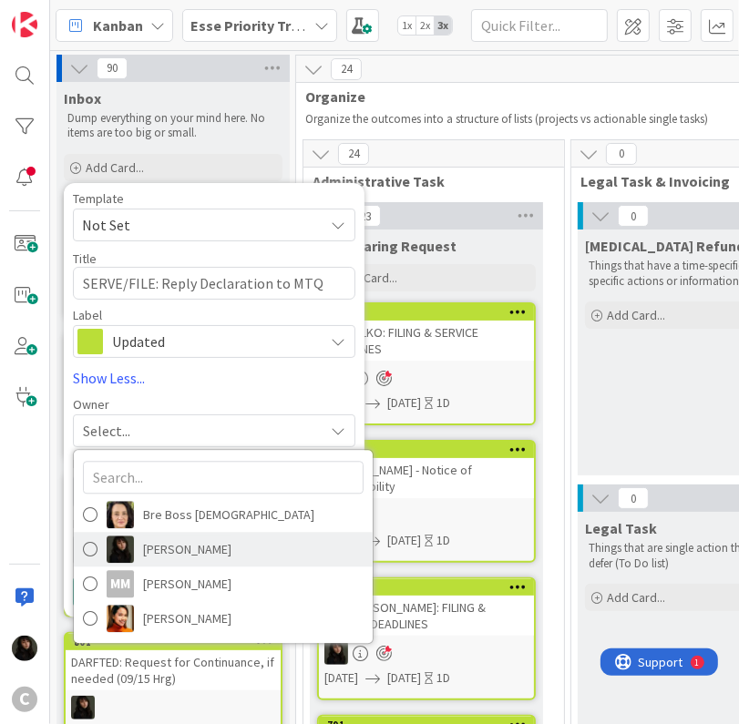
click at [147, 545] on span "[PERSON_NAME]" at bounding box center [187, 549] width 88 height 27
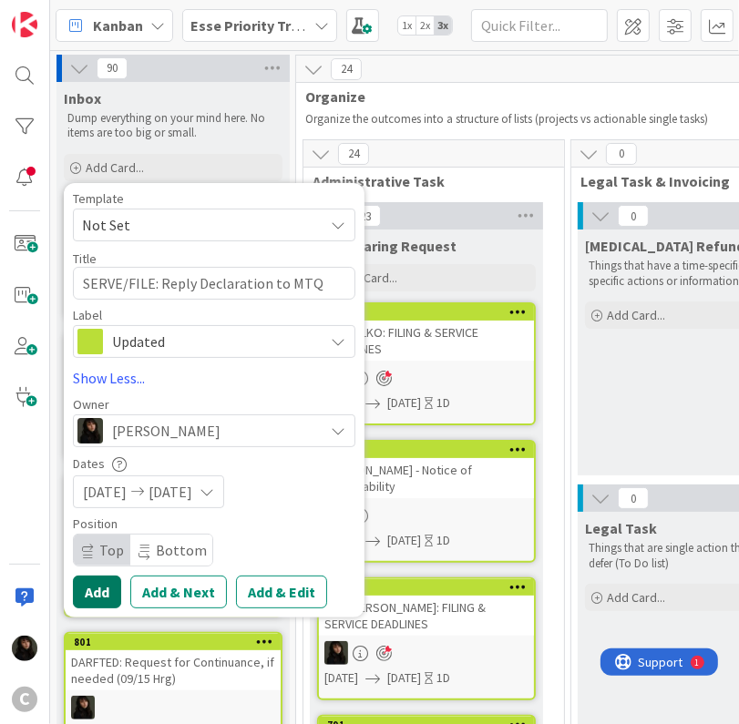
click at [112, 586] on button "Add" at bounding box center [97, 592] width 48 height 33
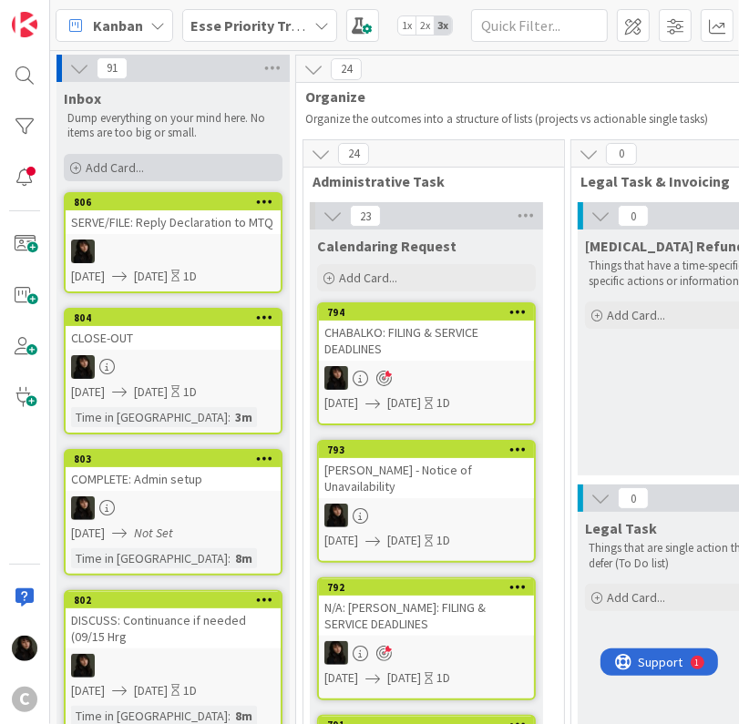
click at [143, 179] on div "Add Card..." at bounding box center [173, 167] width 219 height 27
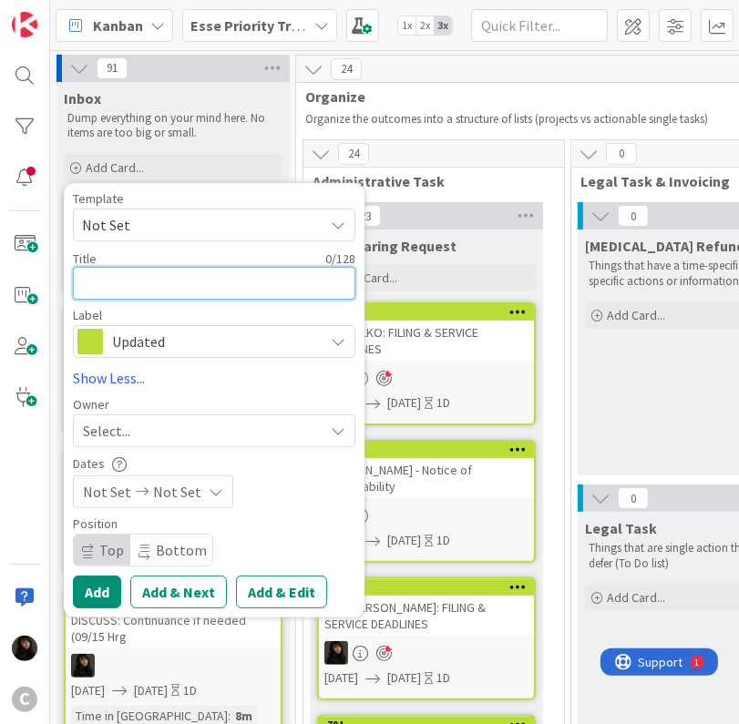
click at [179, 281] on textarea at bounding box center [214, 283] width 282 height 33
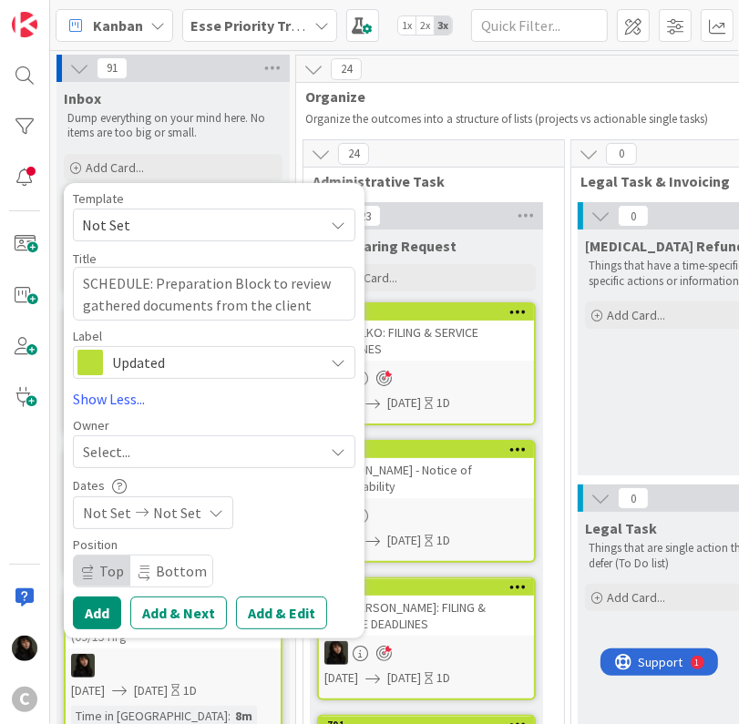
click at [159, 441] on div "Select..." at bounding box center [203, 452] width 241 height 22
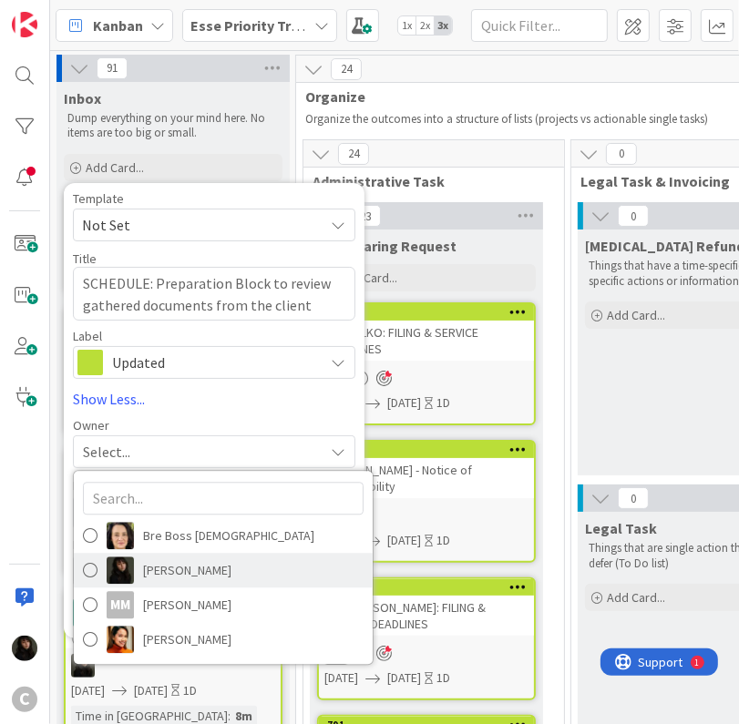
click at [201, 569] on span "[PERSON_NAME]" at bounding box center [187, 570] width 88 height 27
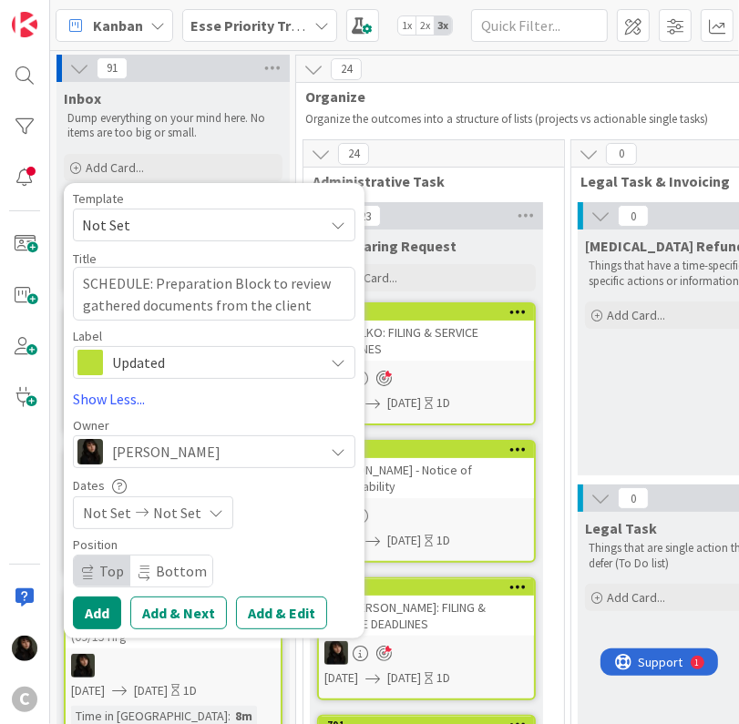
click at [196, 511] on div "Not Set Not Set" at bounding box center [153, 513] width 160 height 33
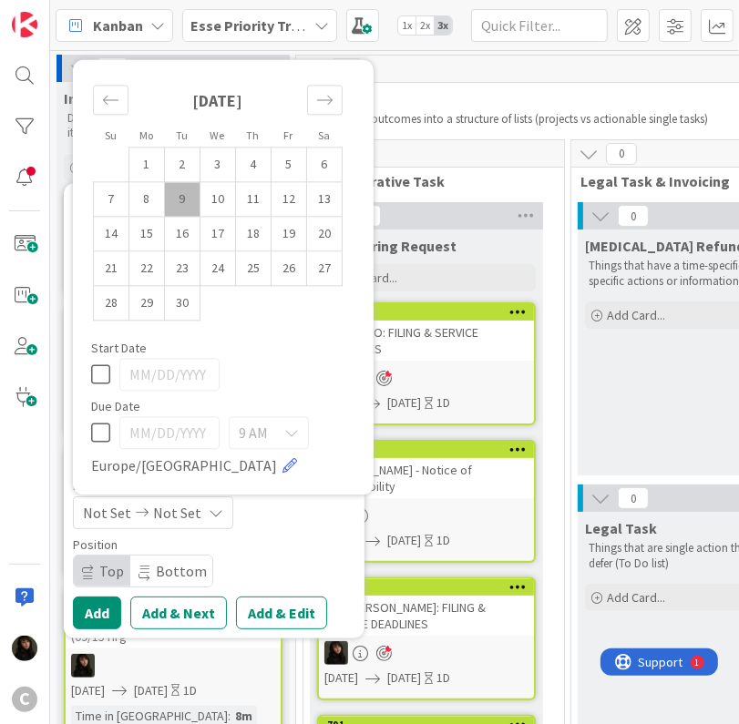
click at [191, 207] on td "9" at bounding box center [183, 199] width 36 height 35
click at [216, 203] on td "10" at bounding box center [218, 199] width 36 height 35
click at [308, 538] on div "Position" at bounding box center [214, 544] width 282 height 13
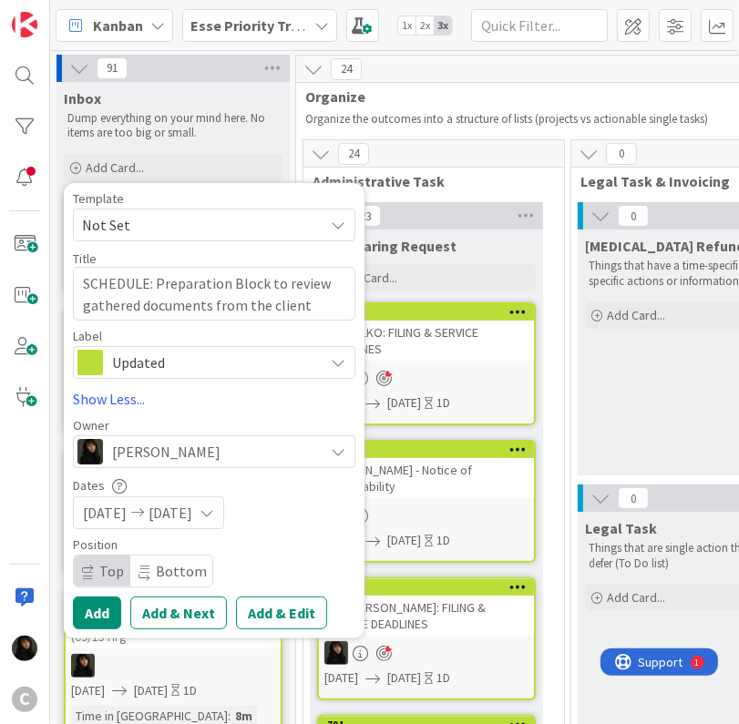
click at [289, 560] on div "Position Top Bottom" at bounding box center [214, 562] width 282 height 49
click at [286, 559] on div "Position Top Bottom" at bounding box center [214, 562] width 282 height 49
click at [102, 610] on button "Add" at bounding box center [97, 613] width 48 height 33
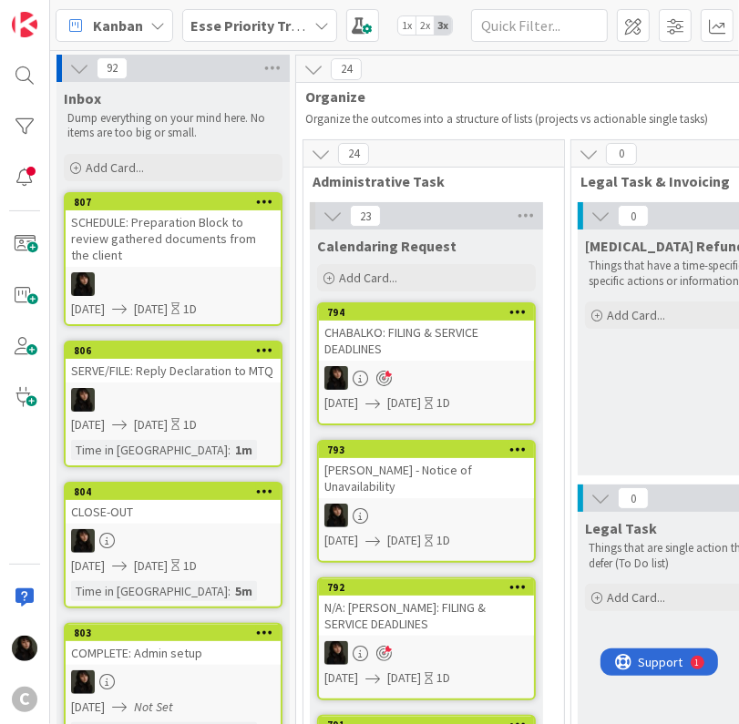
click at [177, 260] on div "SCHEDULE: Preparation Block to review gathered documents from the client" at bounding box center [173, 238] width 215 height 56
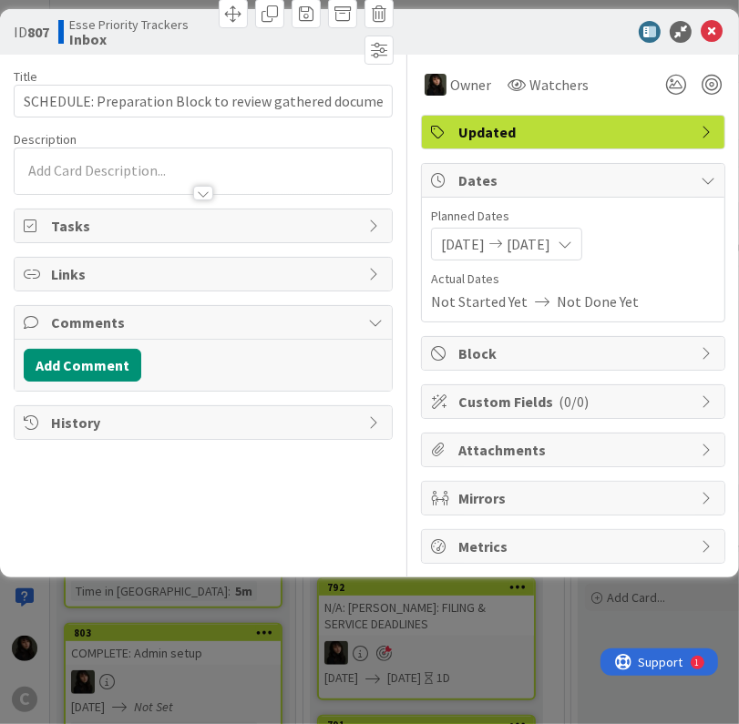
click at [142, 274] on body "C Kanban Esse Priority Trackers 1x 2x 3x 92 Inbox Dump everything on your mind …" at bounding box center [369, 362] width 739 height 724
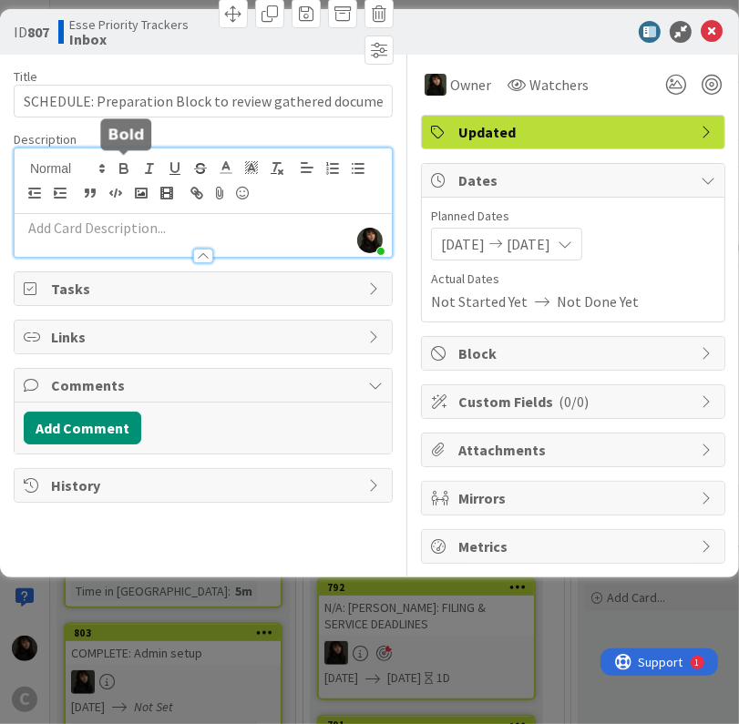
click at [115, 170] on div "[PERSON_NAME] just joined" at bounding box center [203, 202] width 377 height 108
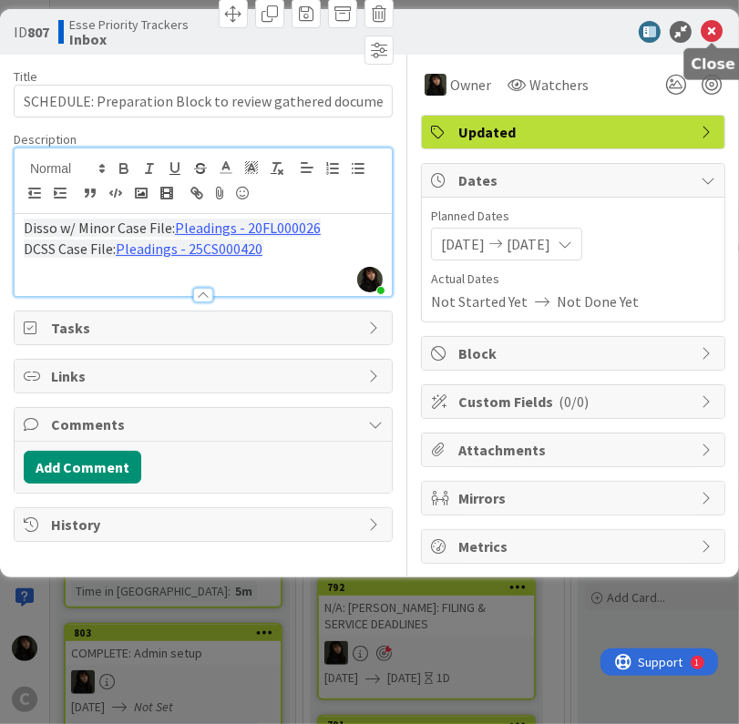
click at [713, 38] on icon at bounding box center [712, 32] width 22 height 22
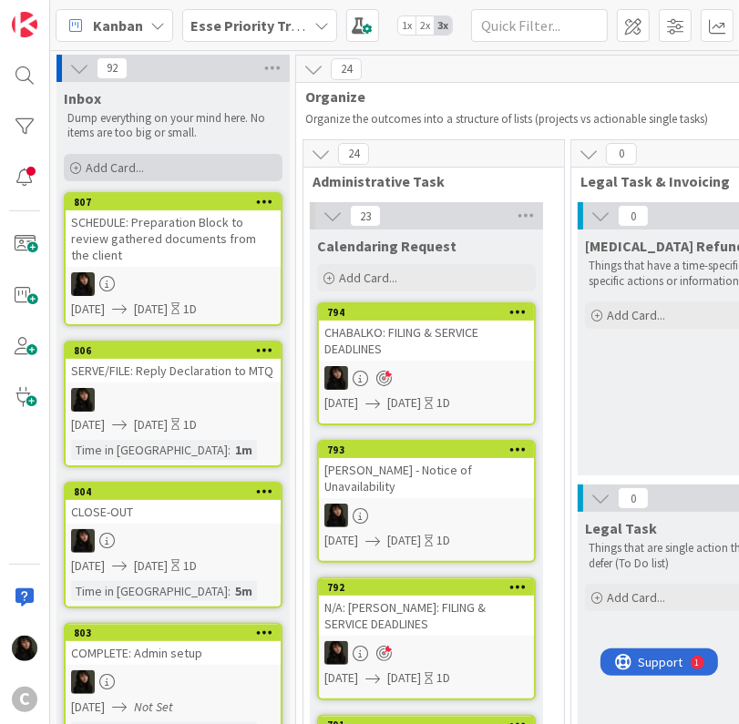
click at [186, 167] on div "Add Card..." at bounding box center [173, 167] width 219 height 27
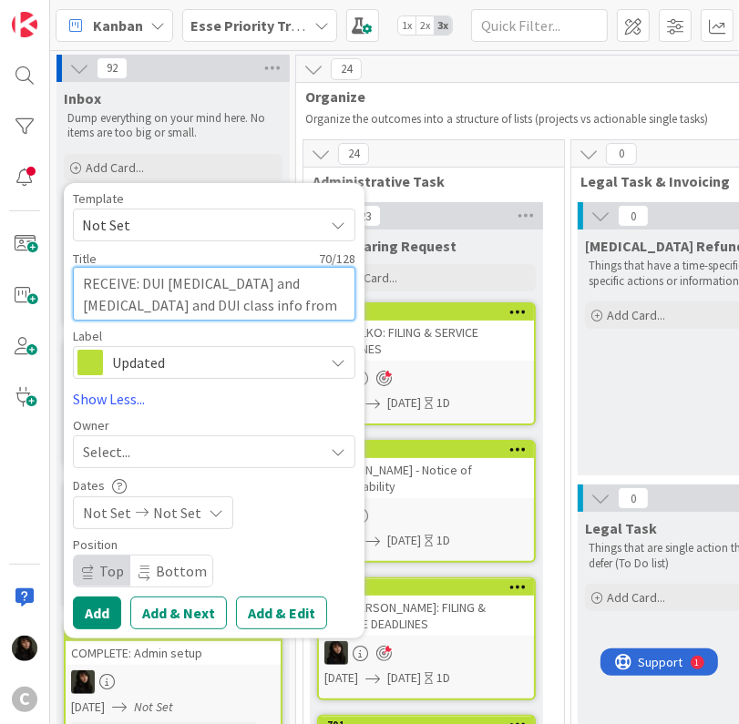
click at [269, 317] on textarea "RECEIVE: DUI [MEDICAL_DATA] and [MEDICAL_DATA] and DUI class info from client" at bounding box center [214, 294] width 282 height 55
click at [182, 457] on div "Select..." at bounding box center [203, 452] width 241 height 22
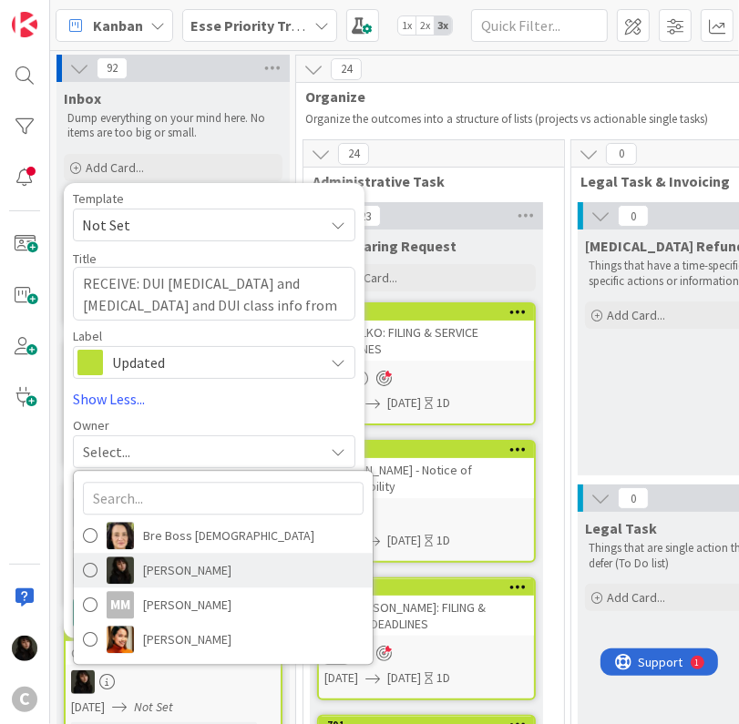
click at [169, 568] on span "[PERSON_NAME]" at bounding box center [187, 570] width 88 height 27
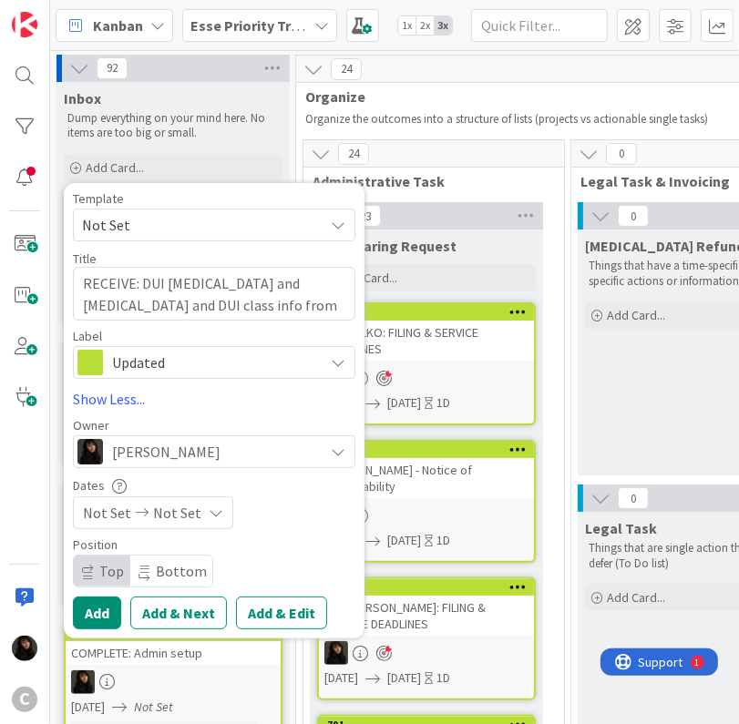
click at [189, 505] on span "Not Set" at bounding box center [177, 513] width 48 height 22
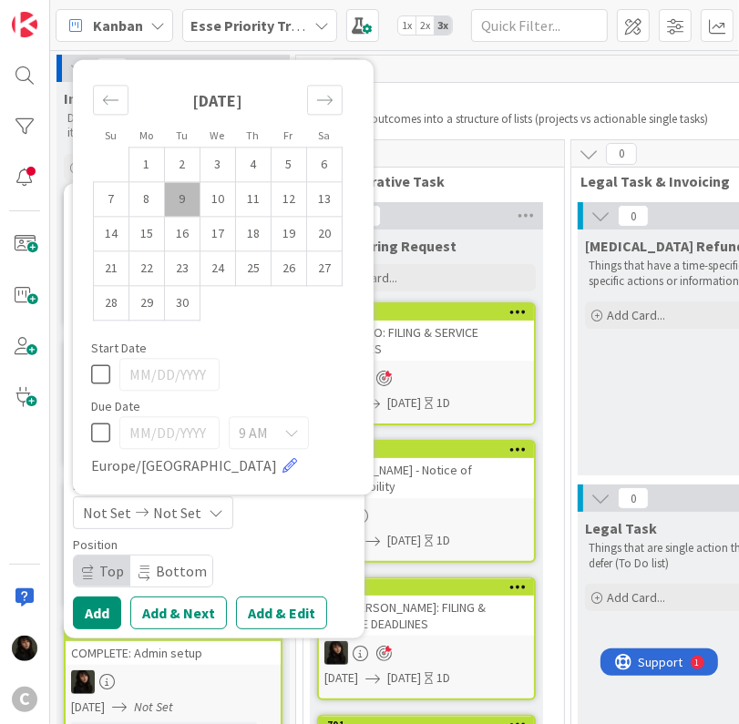
click at [187, 203] on td "9" at bounding box center [183, 199] width 36 height 35
click at [210, 203] on td "10" at bounding box center [218, 199] width 36 height 35
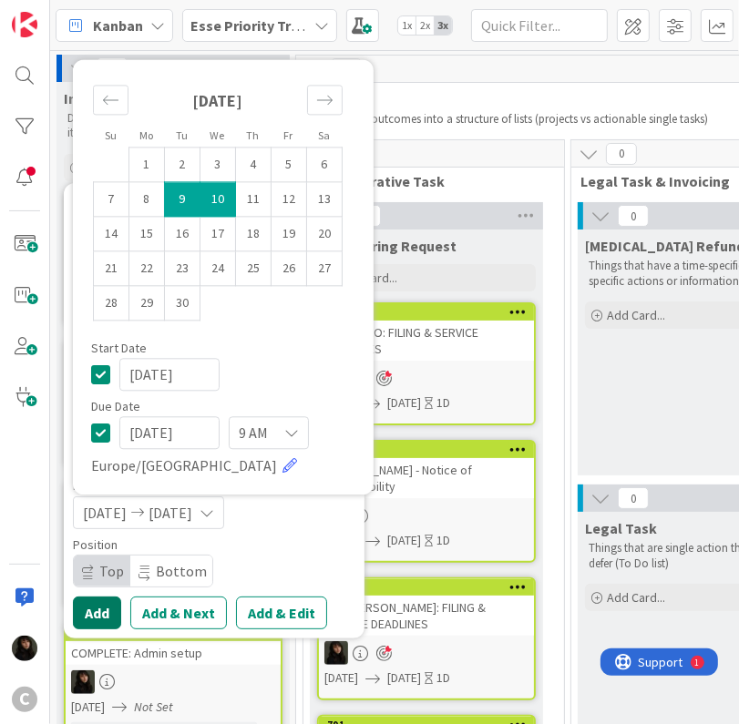
click at [104, 604] on button "Add" at bounding box center [97, 613] width 48 height 33
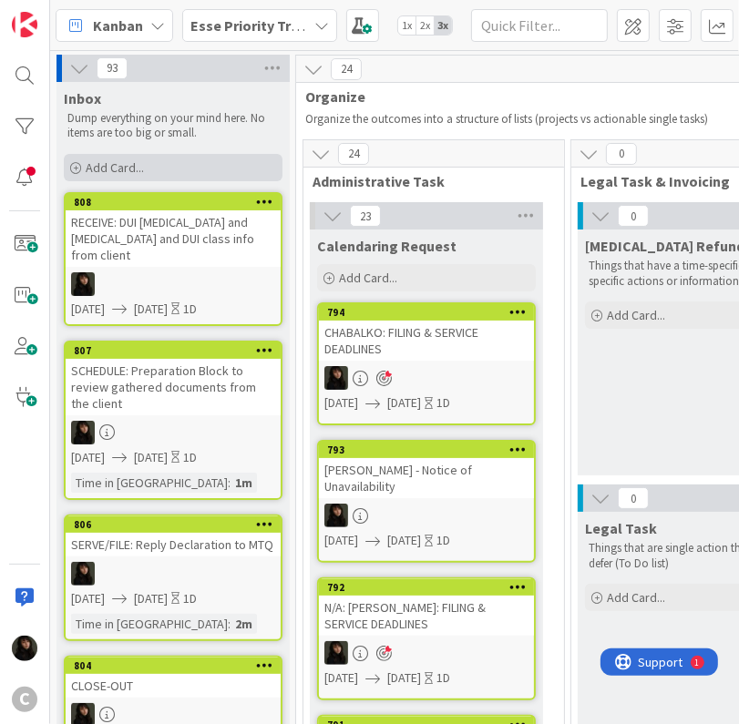
click at [109, 163] on span "Add Card..." at bounding box center [115, 167] width 58 height 16
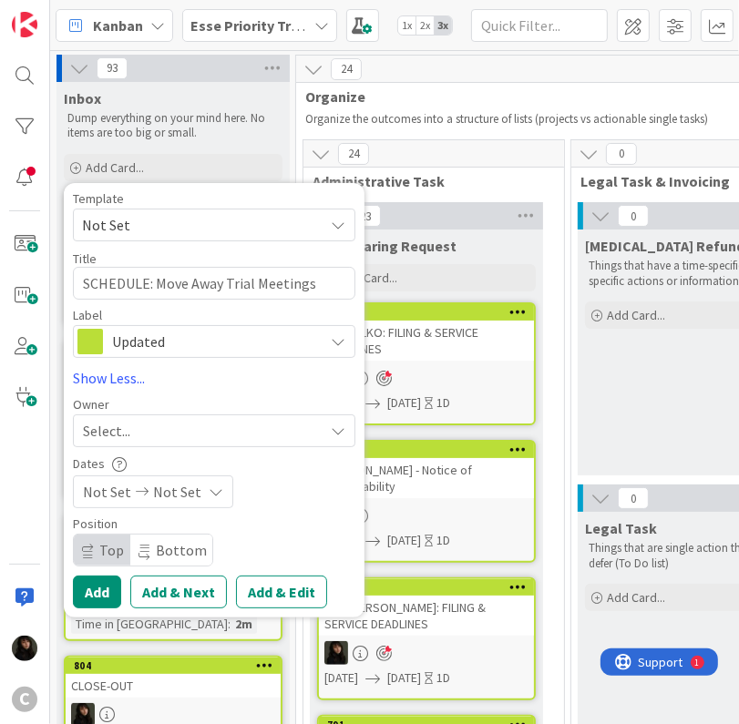
click at [175, 436] on div "Select..." at bounding box center [203, 431] width 241 height 22
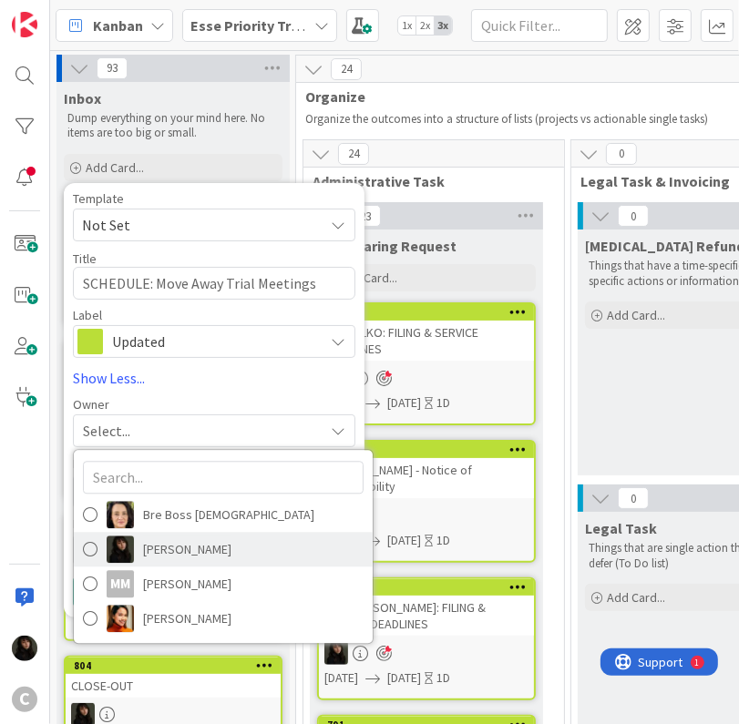
click at [200, 546] on span "[PERSON_NAME]" at bounding box center [187, 549] width 88 height 27
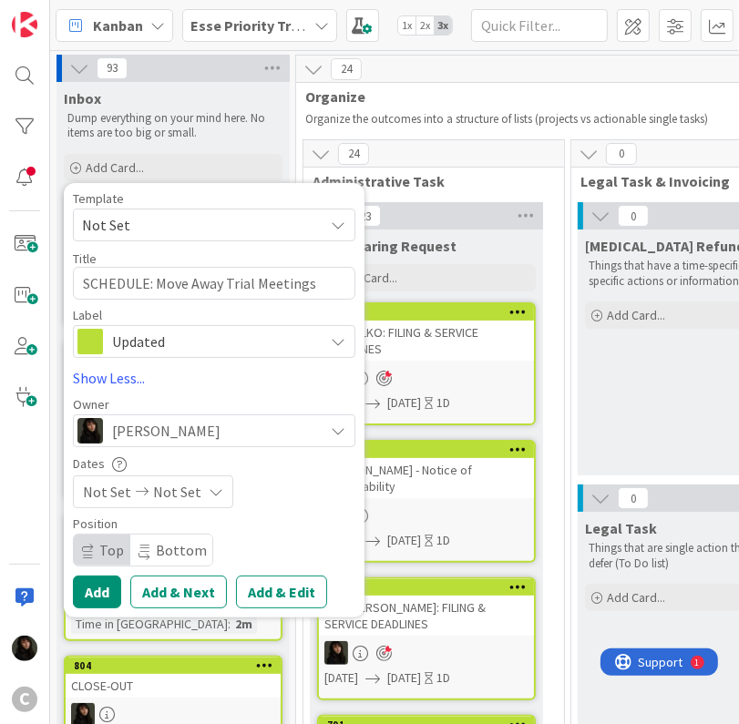
click at [216, 502] on div "Not Set Not Set" at bounding box center [153, 492] width 160 height 33
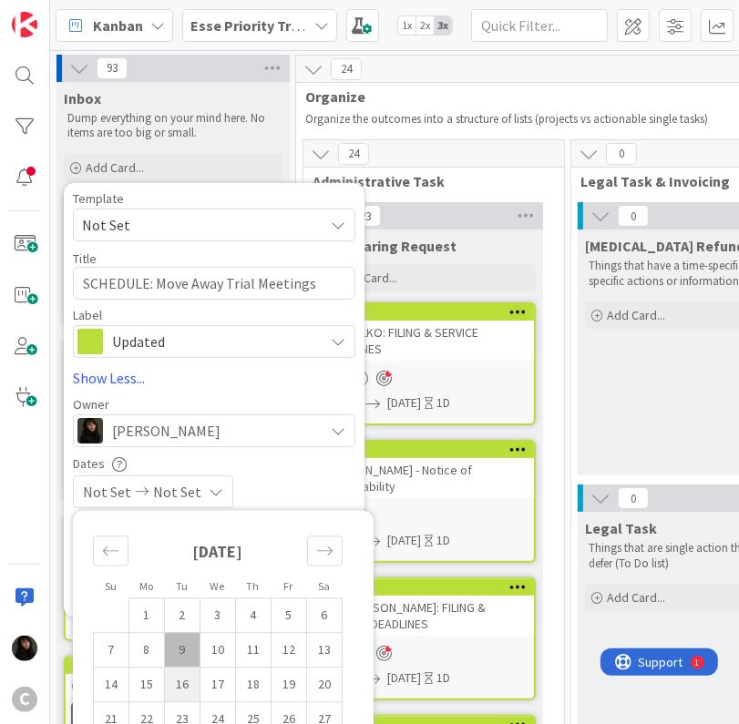
click at [196, 667] on td "16" at bounding box center [183, 684] width 36 height 35
click at [193, 645] on td "9" at bounding box center [183, 649] width 36 height 35
click at [217, 650] on td "10" at bounding box center [218, 649] width 36 height 35
click at [302, 476] on div "[DATE] [DATE]" at bounding box center [214, 492] width 282 height 33
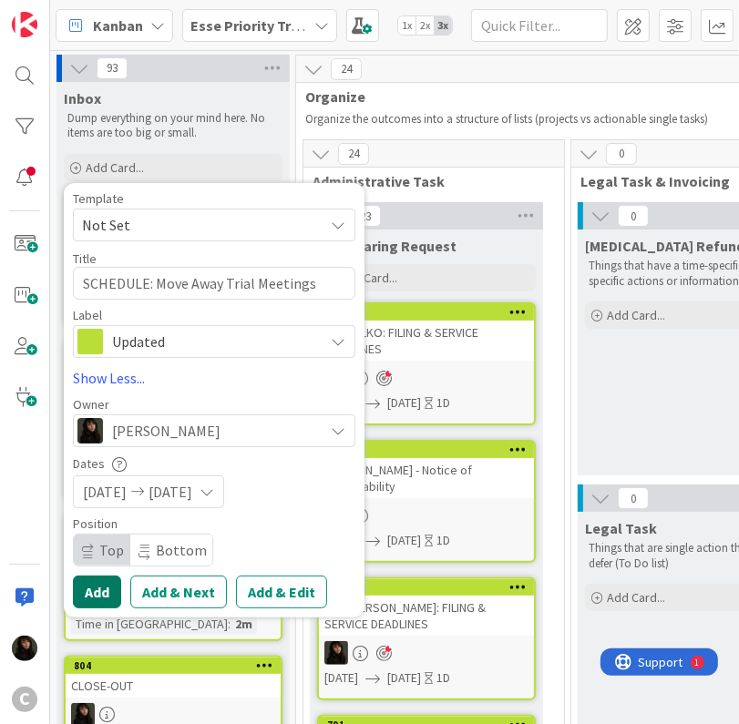
click at [107, 592] on button "Add" at bounding box center [97, 592] width 48 height 33
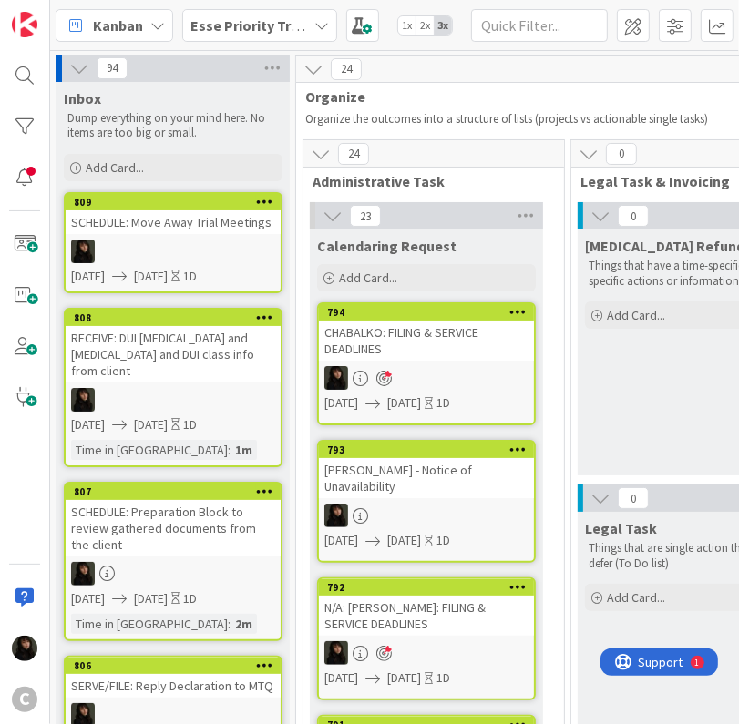
click at [228, 260] on div at bounding box center [173, 252] width 215 height 24
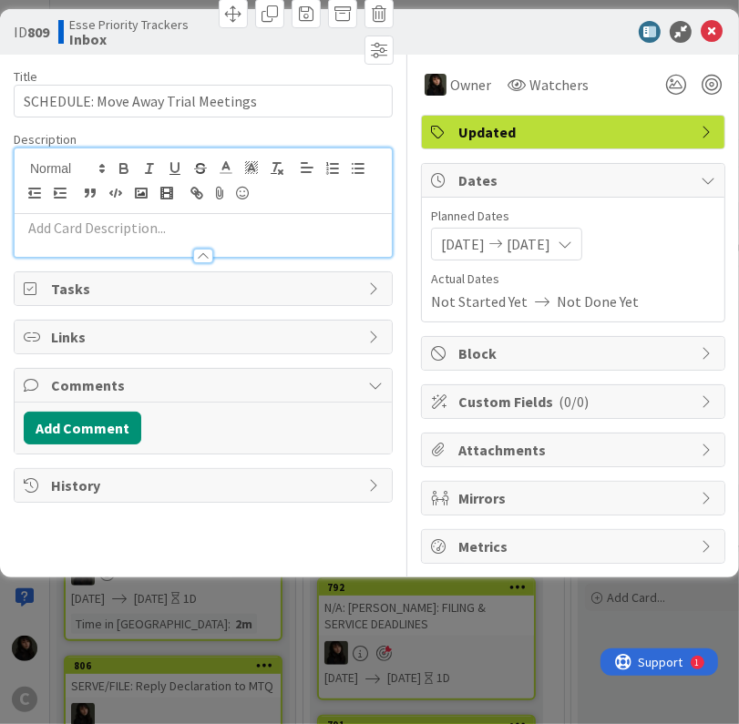
click at [115, 165] on div at bounding box center [203, 202] width 377 height 108
click at [98, 232] on p at bounding box center [203, 228] width 359 height 21
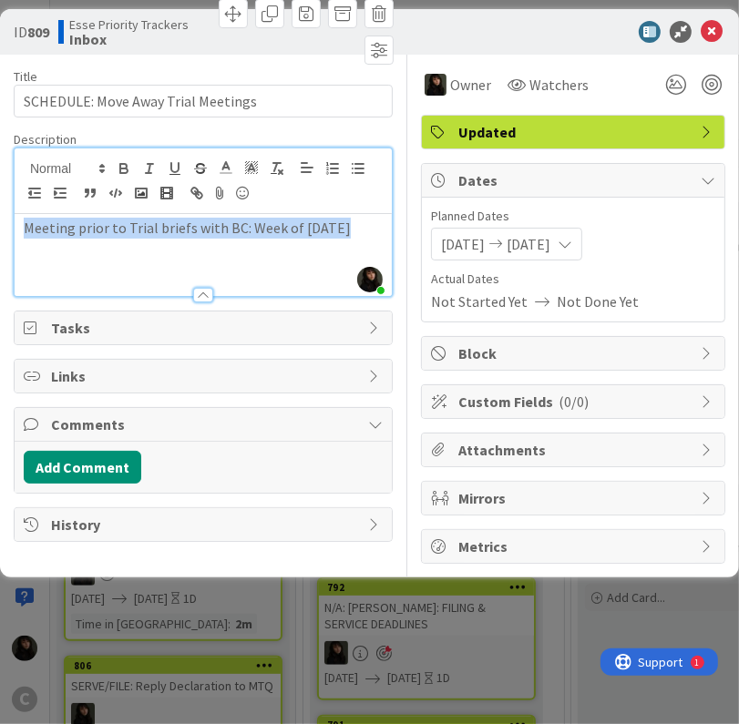
drag, startPoint x: 353, startPoint y: 232, endPoint x: -12, endPoint y: 225, distance: 365.4
click at [0, 225] on html "C Kanban Esse Priority Trackers 1x 2x 3x 94 Inbox Dump everything on your mind …" at bounding box center [369, 362] width 739 height 724
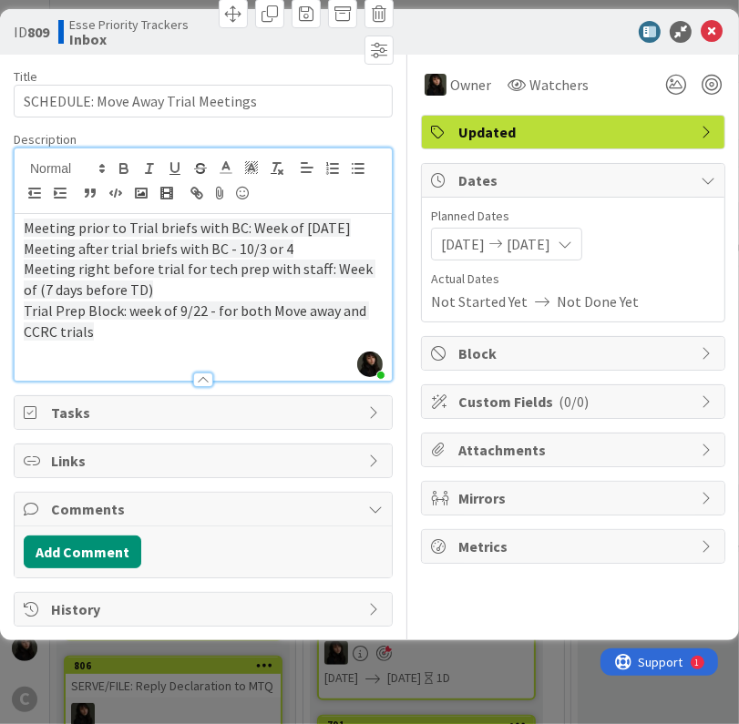
click at [370, 225] on p "Meeting prior to Trial briefs with BC: Week of [DATE]" at bounding box center [203, 228] width 359 height 21
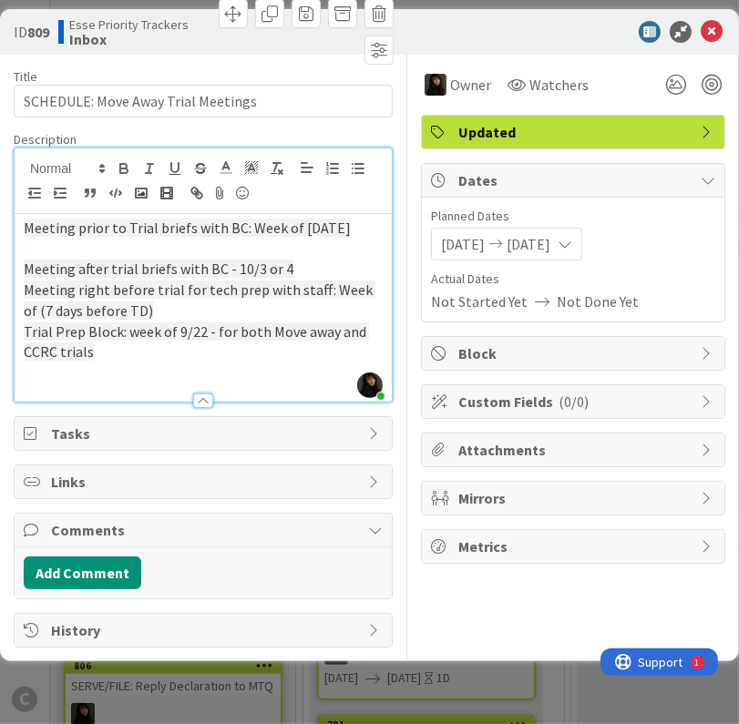
click at [321, 268] on p "Meeting after trial briefs with BC - 10/3 or 4" at bounding box center [203, 269] width 359 height 21
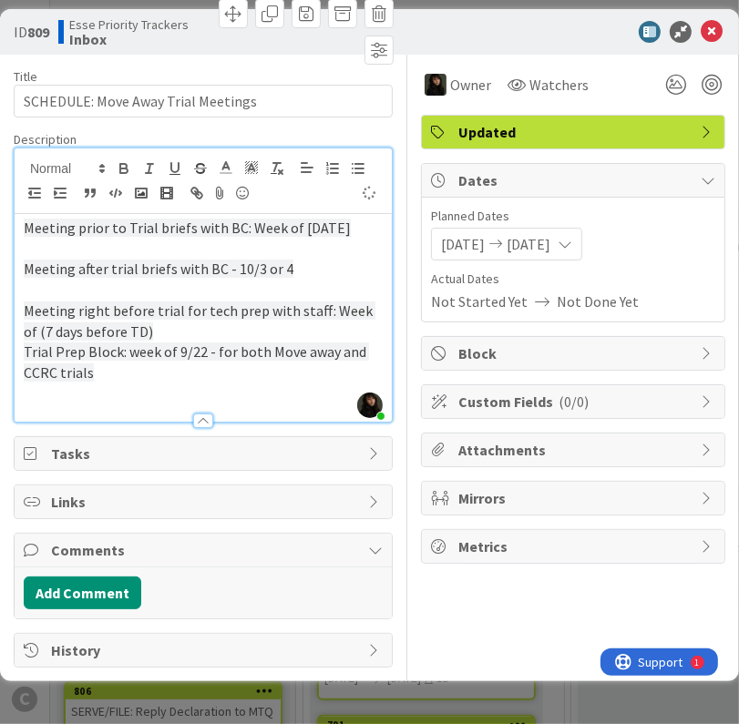
click at [207, 337] on p "Meeting right before trial for tech prep with staff: Week of (7 days before TD)" at bounding box center [203, 321] width 359 height 41
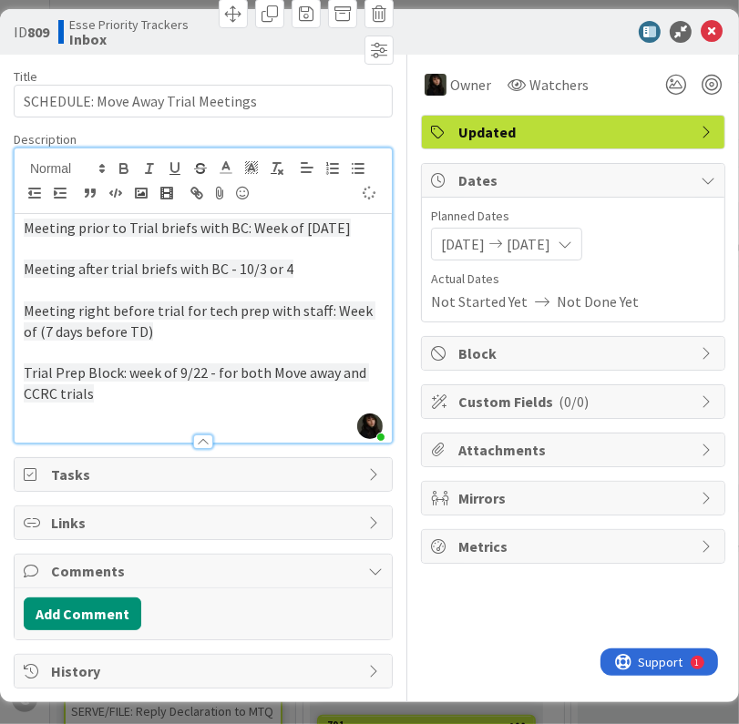
click at [168, 385] on p "Trial Prep Block: week of 9/22 - for both Move away and CCRC trials" at bounding box center [203, 383] width 359 height 41
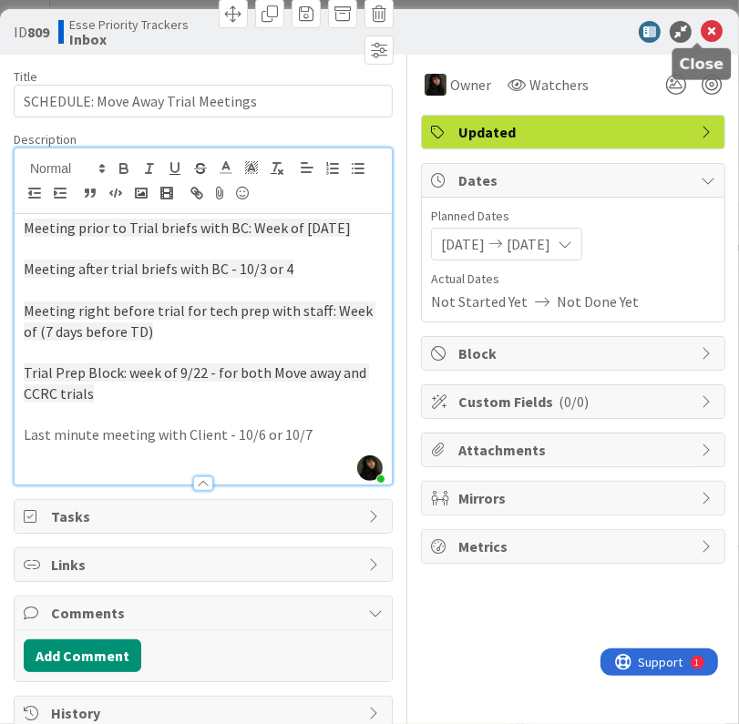
click at [701, 36] on icon at bounding box center [712, 32] width 22 height 22
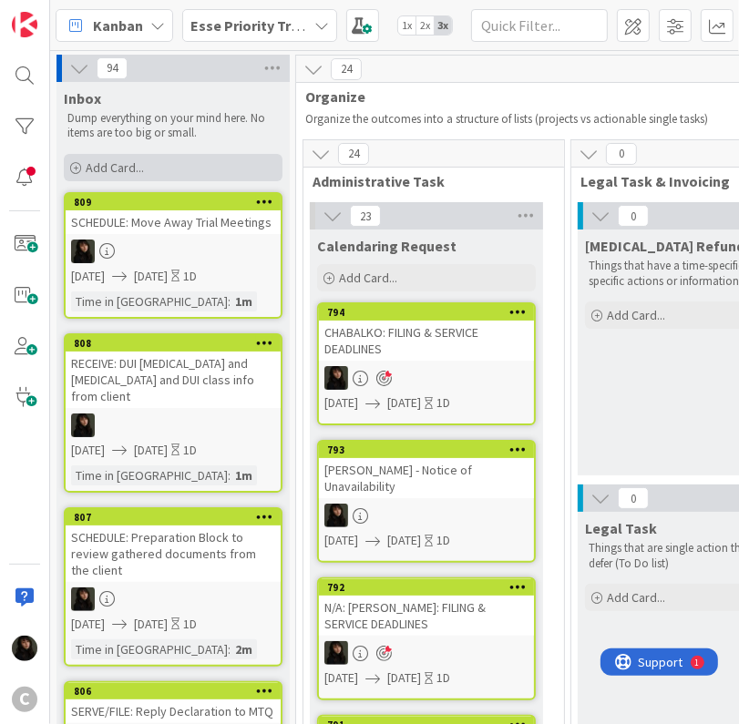
click at [121, 159] on span "Add Card..." at bounding box center [115, 167] width 58 height 16
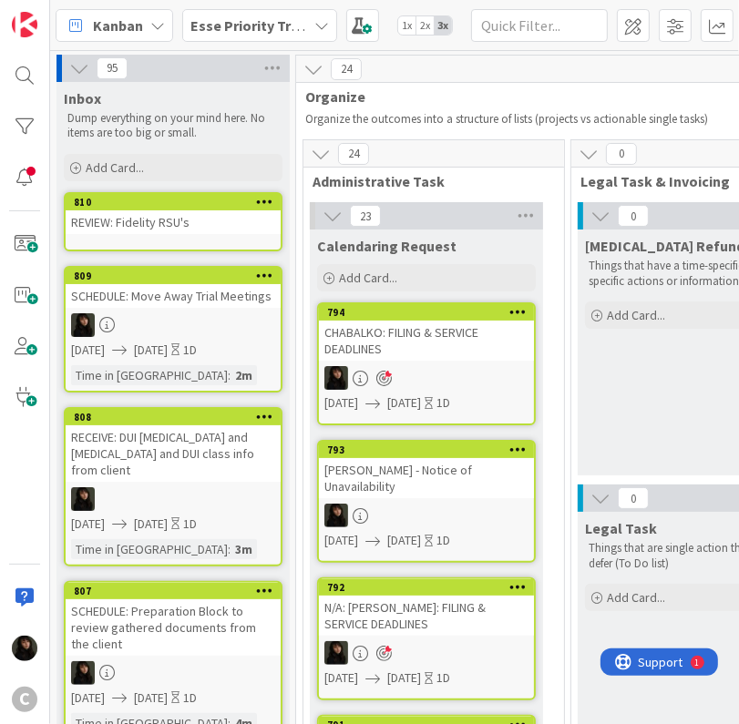
click at [188, 214] on div "REVIEW: Fidelity RSU's" at bounding box center [173, 222] width 215 height 24
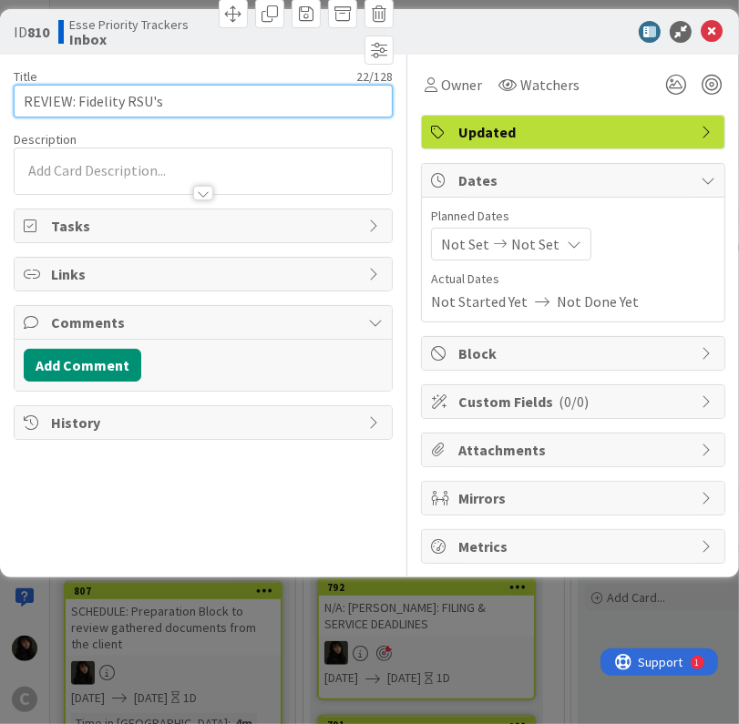
click at [215, 107] on input "REVIEW: Fidelity RSU's" at bounding box center [203, 101] width 379 height 33
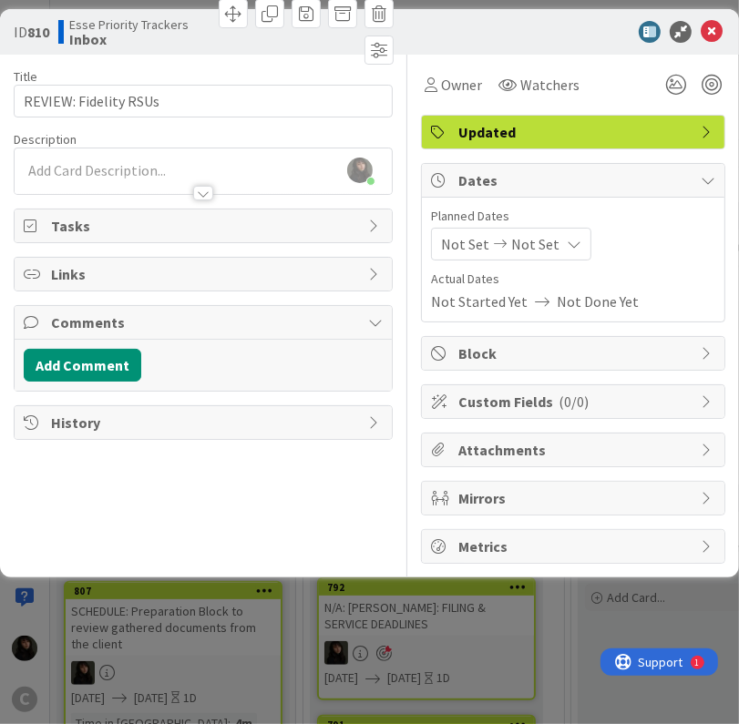
click at [115, 220] on span "Tasks" at bounding box center [205, 226] width 308 height 22
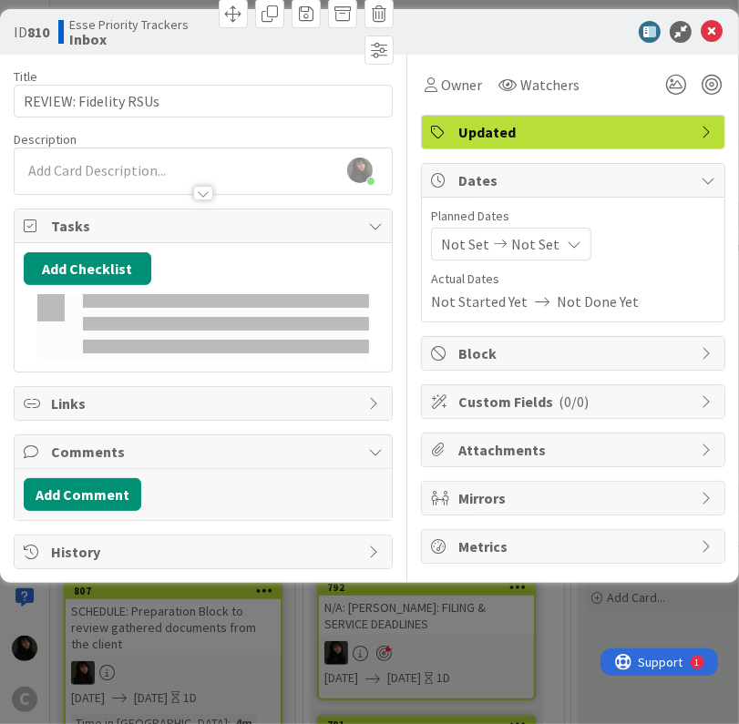
click at [115, 220] on span "Tasks" at bounding box center [205, 226] width 308 height 22
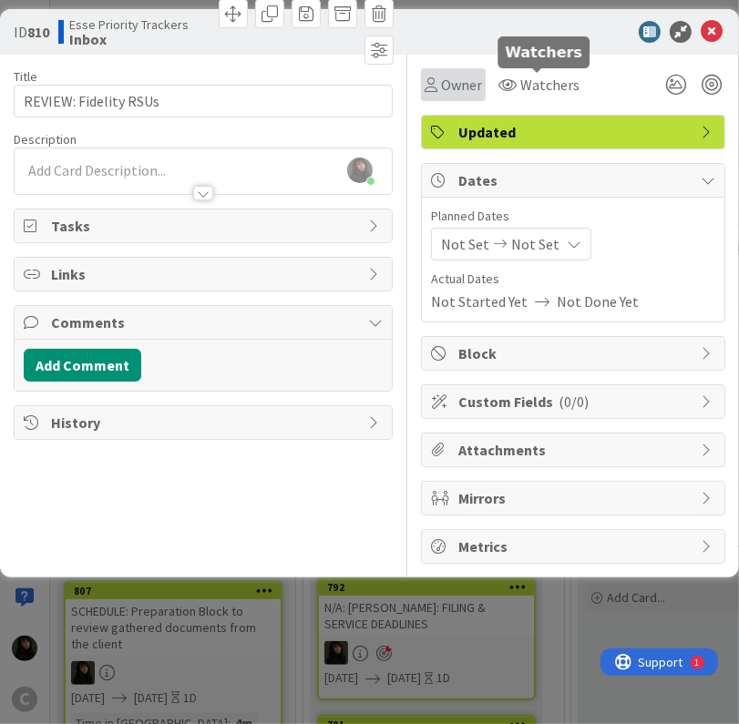
click at [484, 87] on div "Owner" at bounding box center [453, 84] width 65 height 33
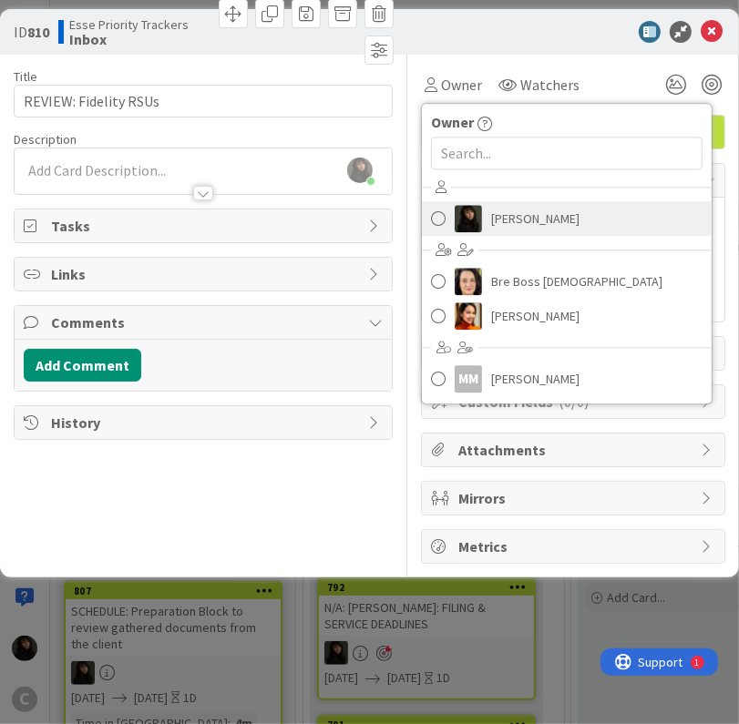
click at [491, 221] on span "[PERSON_NAME]" at bounding box center [535, 218] width 88 height 27
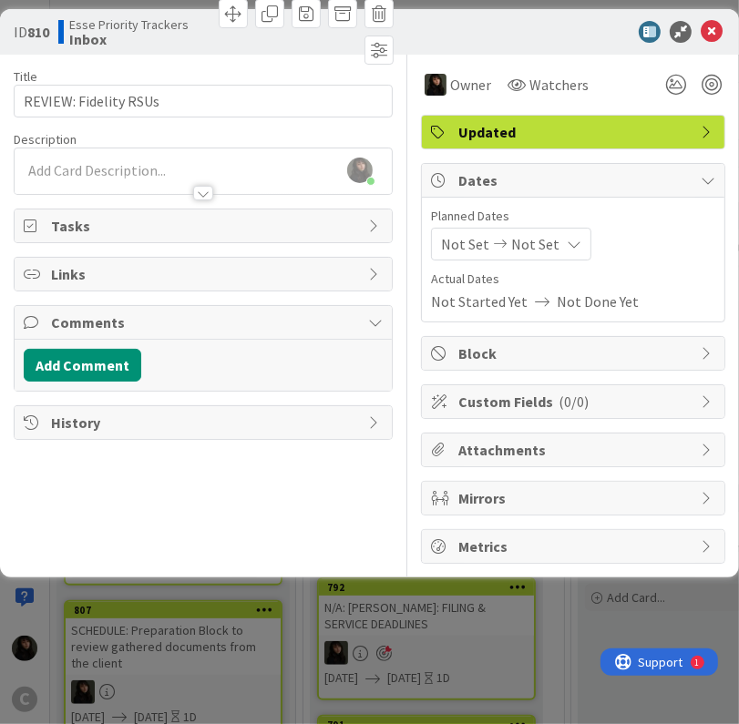
click at [512, 251] on span "Not Set" at bounding box center [535, 244] width 48 height 22
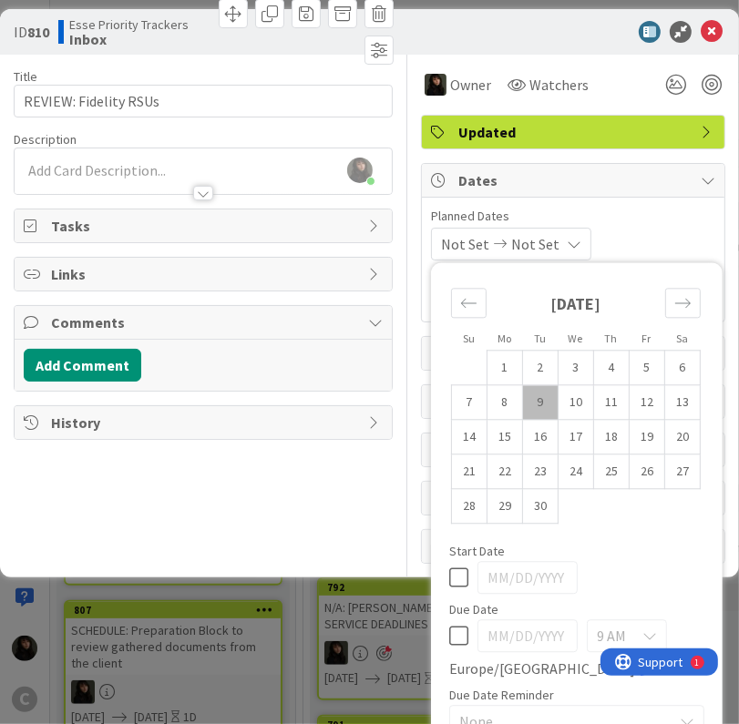
click at [523, 385] on td "9" at bounding box center [541, 402] width 36 height 35
click at [558, 385] on td "10" at bounding box center [576, 402] width 36 height 35
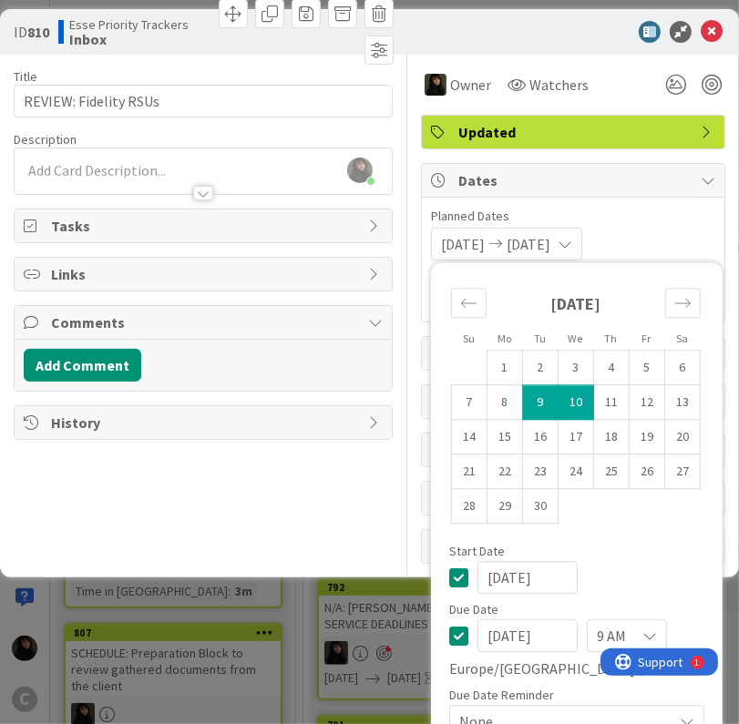
click at [153, 169] on div "[PERSON_NAME] just joined" at bounding box center [203, 171] width 377 height 46
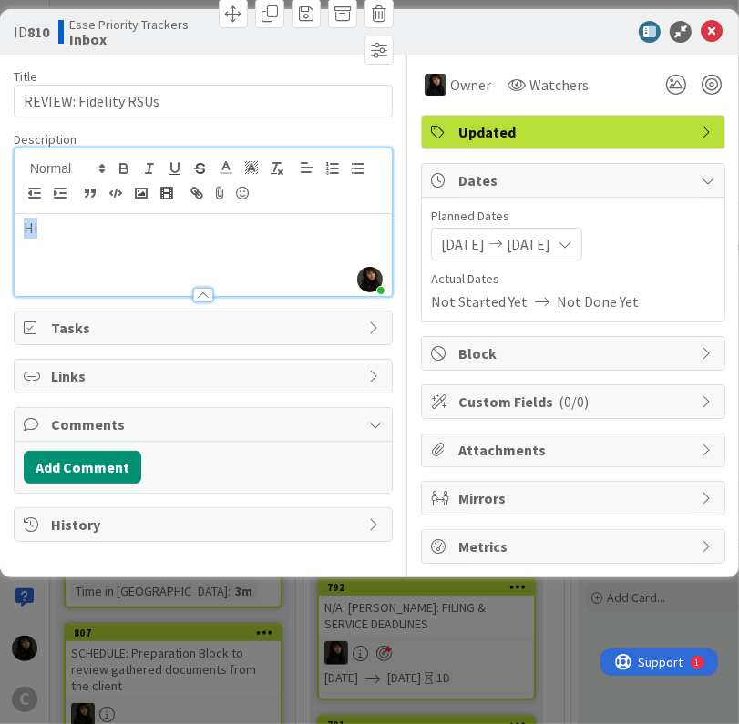
drag, startPoint x: 36, startPoint y: 229, endPoint x: 18, endPoint y: 225, distance: 18.6
click at [18, 225] on div "Hi" at bounding box center [203, 255] width 377 height 82
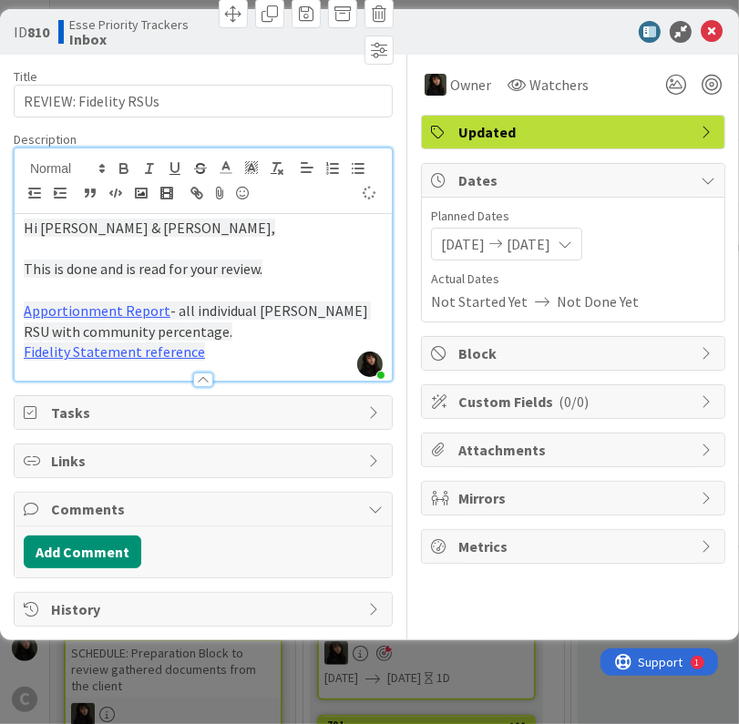
click at [219, 343] on p "Fidelity Statement reference" at bounding box center [203, 352] width 359 height 21
click at [264, 349] on p "Fidelity Statement reference" at bounding box center [203, 352] width 359 height 21
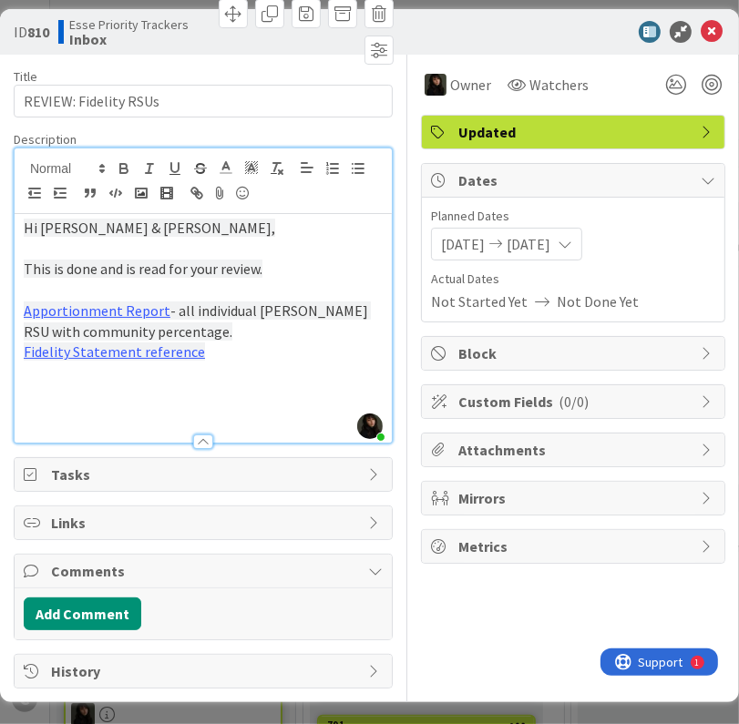
click at [263, 353] on p "Fidelity Statement reference" at bounding box center [203, 352] width 359 height 21
click at [265, 353] on p "Fidelity Statement reference" at bounding box center [203, 352] width 359 height 21
click at [212, 353] on p "Fidelity Statement reference" at bounding box center [203, 352] width 359 height 21
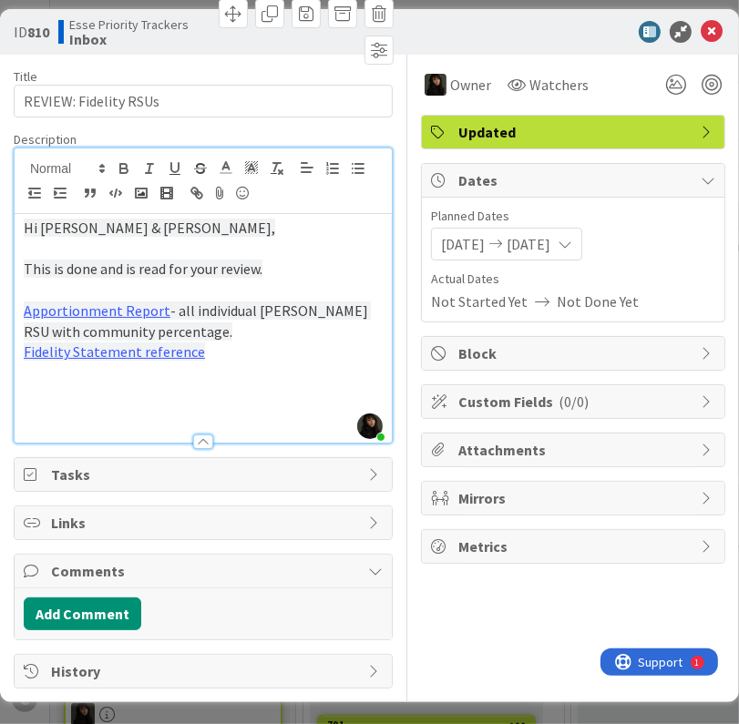
click at [208, 353] on p "Fidelity Statement reference" at bounding box center [203, 352] width 359 height 21
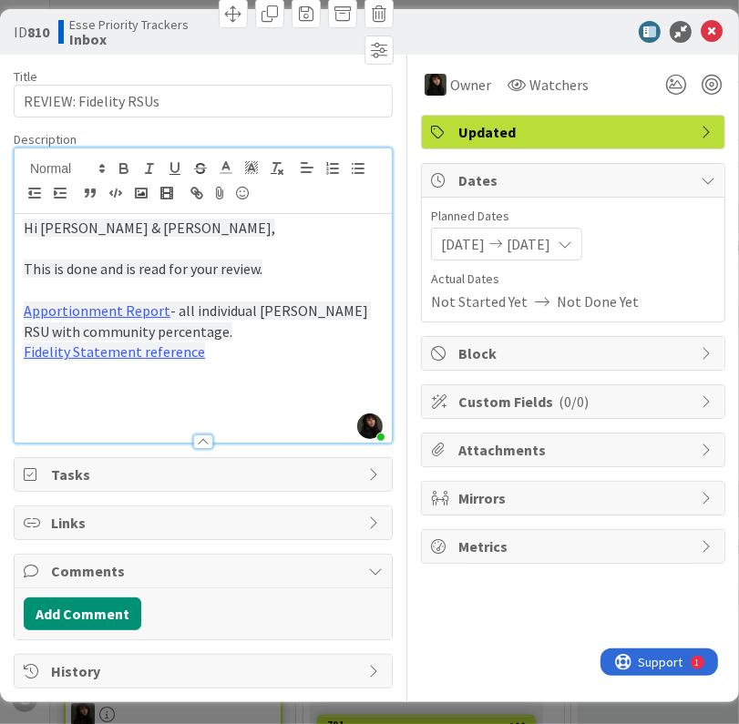
click at [208, 353] on p "Fidelity Statement reference" at bounding box center [203, 352] width 359 height 21
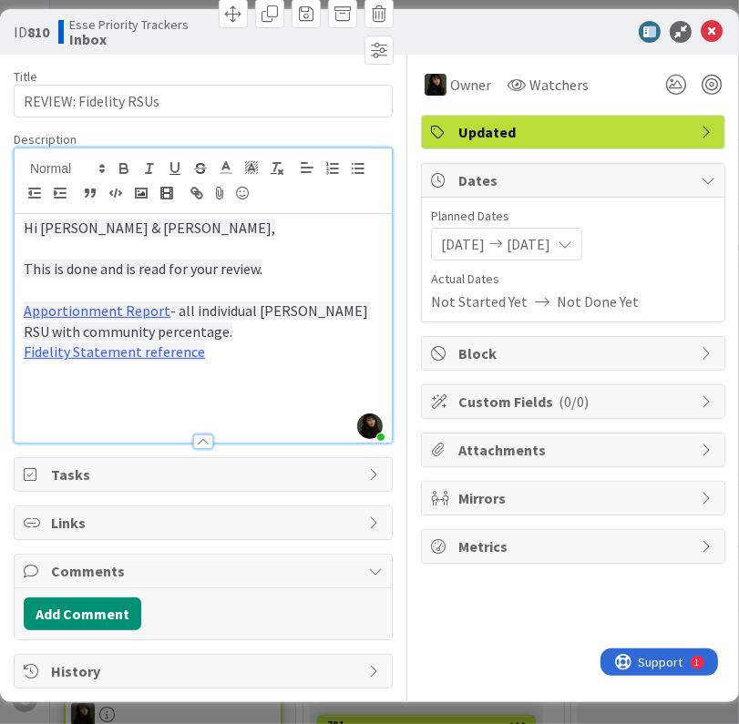
click at [208, 353] on p "Fidelity Statement reference" at bounding box center [203, 352] width 359 height 21
click at [209, 353] on p "Fidelity Statement reference" at bounding box center [203, 352] width 359 height 21
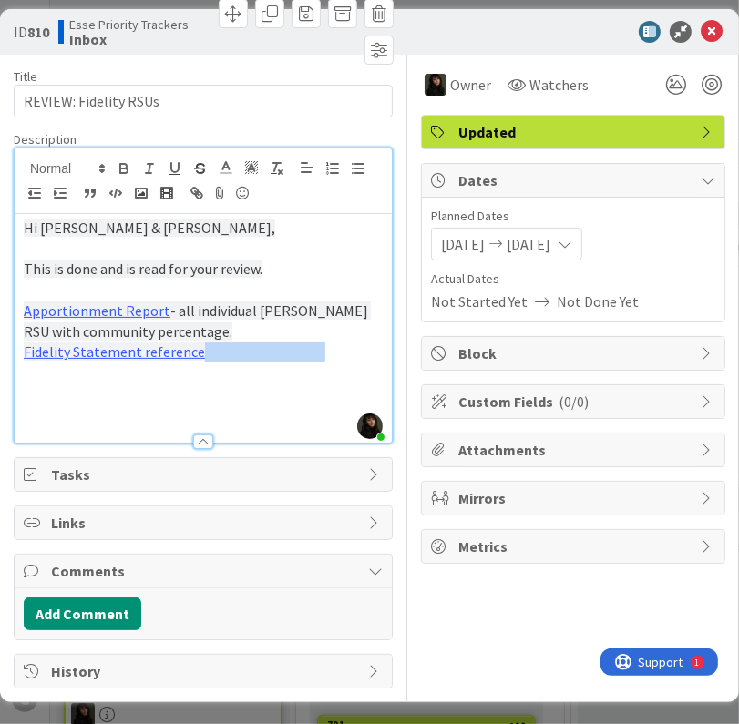
click at [209, 353] on p "Fidelity Statement reference" at bounding box center [203, 352] width 359 height 21
click at [709, 38] on icon at bounding box center [712, 32] width 22 height 22
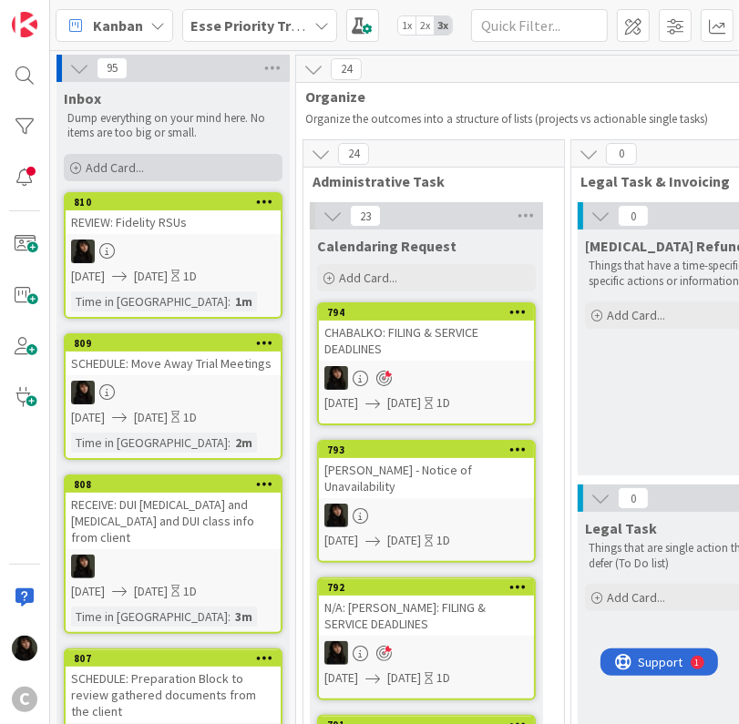
click at [115, 165] on span "Add Card..." at bounding box center [115, 167] width 58 height 16
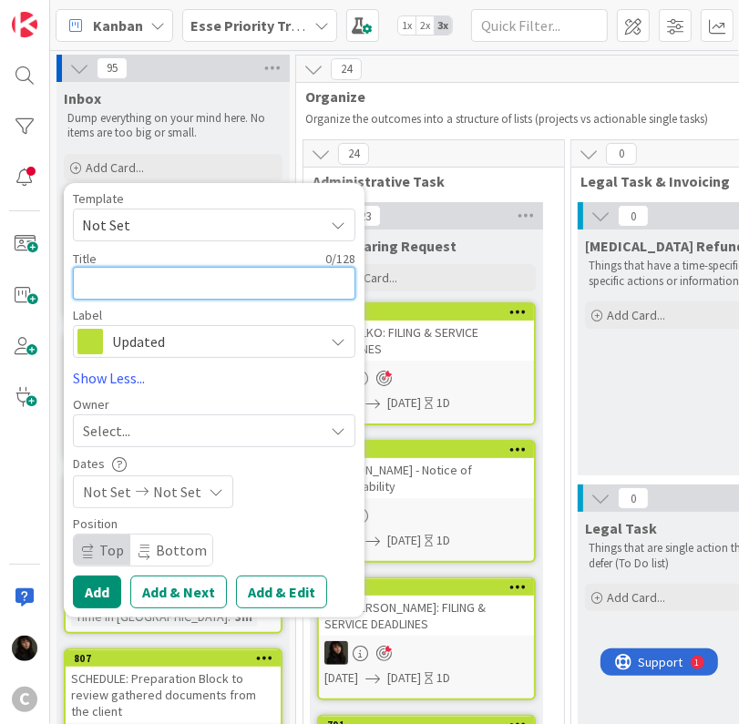
click at [120, 283] on textarea at bounding box center [214, 283] width 282 height 33
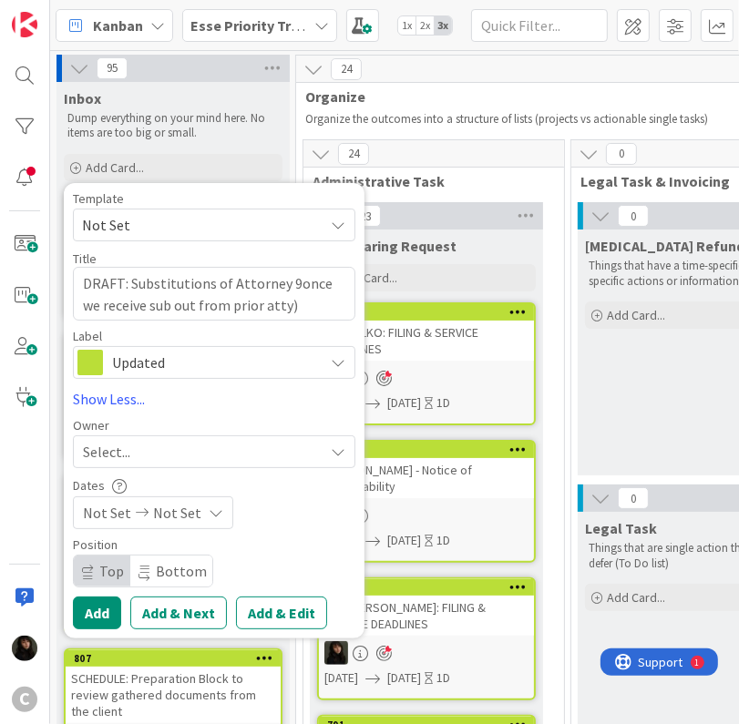
click at [254, 435] on div "Owner Select... Bre Boss [DEMOGRAPHIC_DATA] Esse [PERSON_NAME] [PERSON_NAME] [P…" at bounding box center [214, 443] width 282 height 49
click at [252, 438] on div "Select..." at bounding box center [214, 451] width 282 height 33
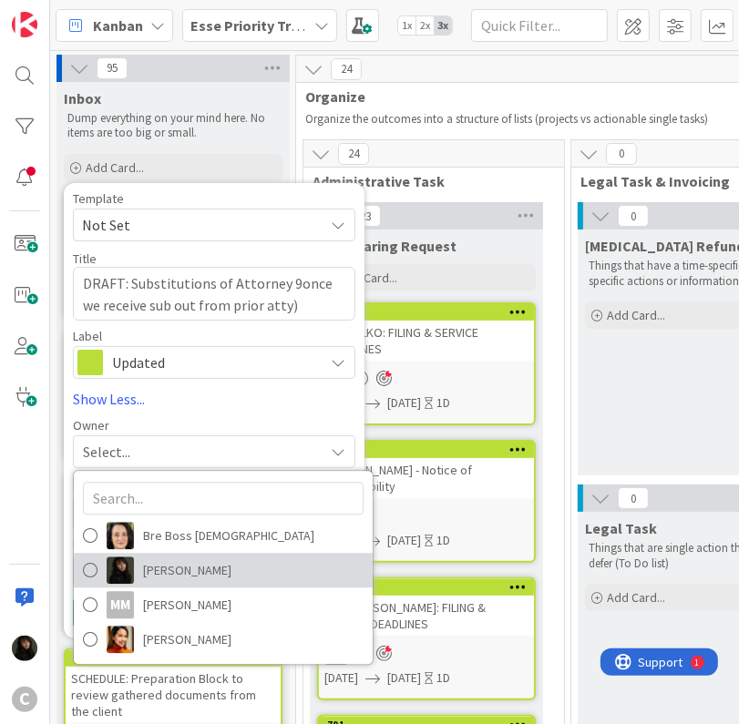
click at [200, 569] on span "[PERSON_NAME]" at bounding box center [187, 570] width 88 height 27
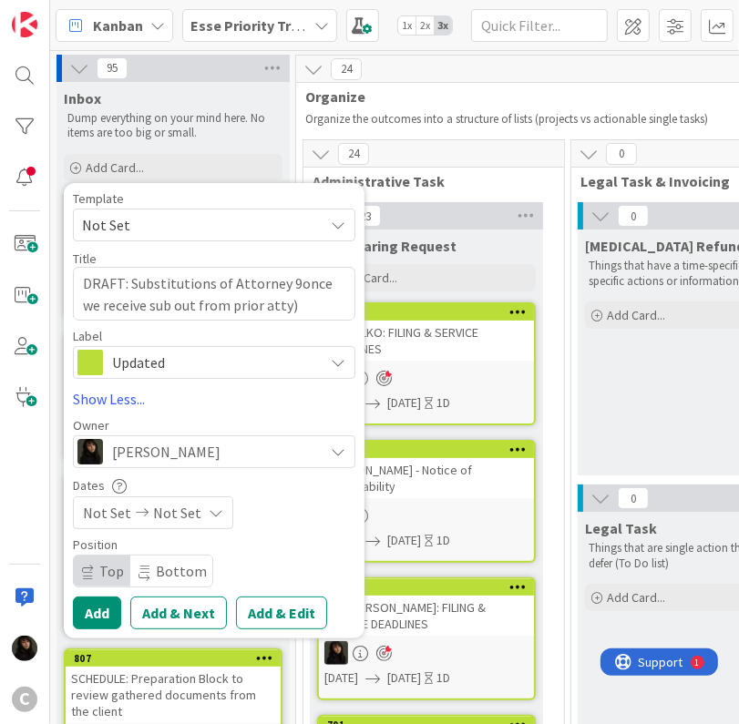
click at [188, 522] on span "Not Set" at bounding box center [177, 513] width 48 height 22
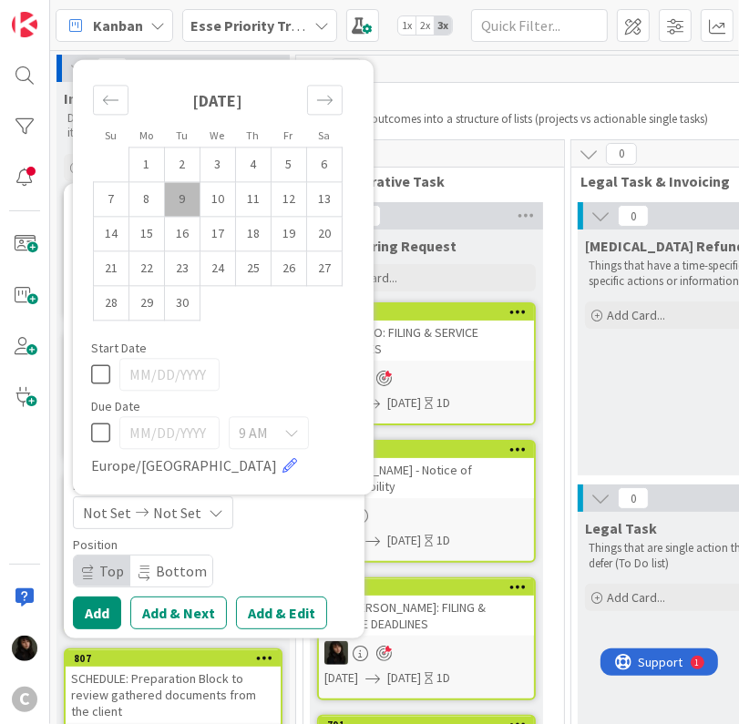
click at [185, 192] on td "9" at bounding box center [183, 199] width 36 height 35
click at [206, 193] on td "10" at bounding box center [218, 199] width 36 height 35
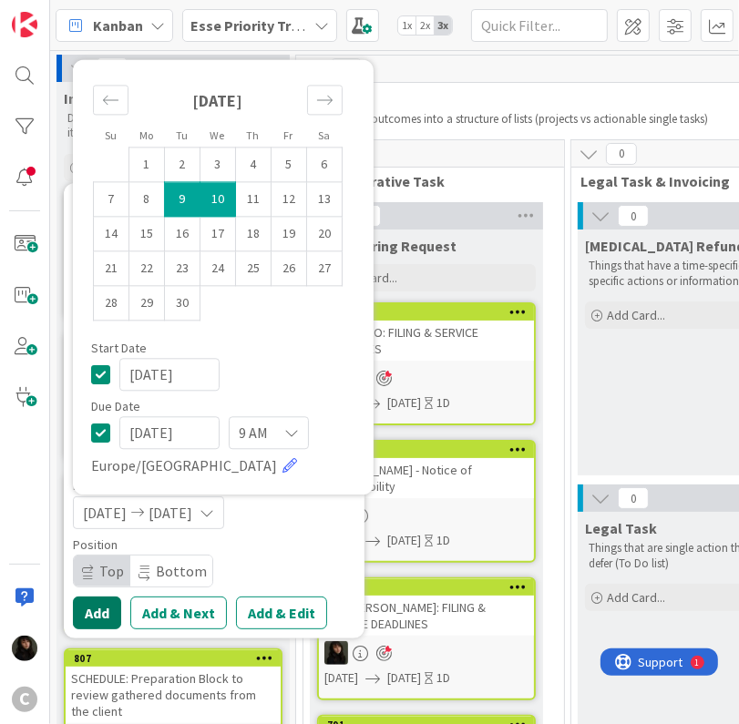
click at [97, 597] on button "Add" at bounding box center [97, 613] width 48 height 33
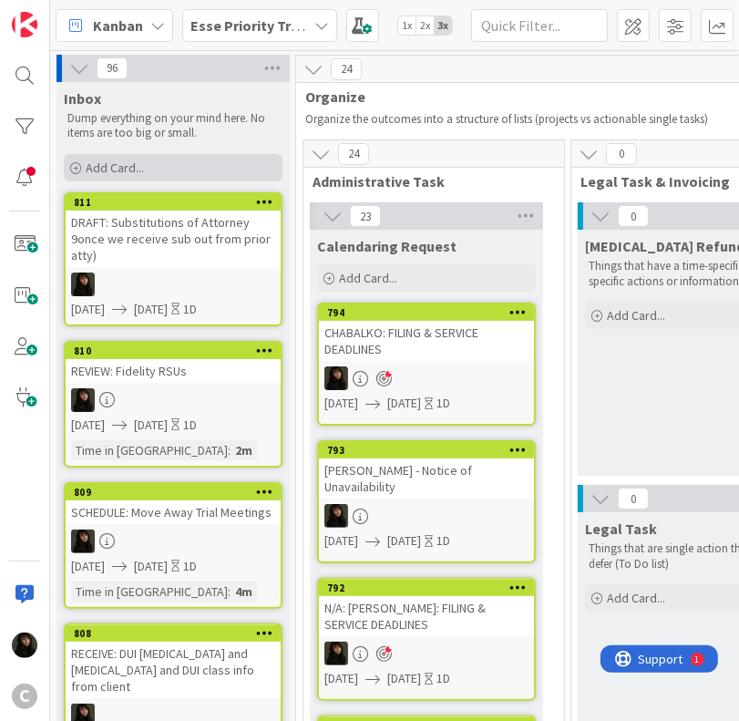
click at [146, 169] on div "Add Card..." at bounding box center [173, 167] width 219 height 27
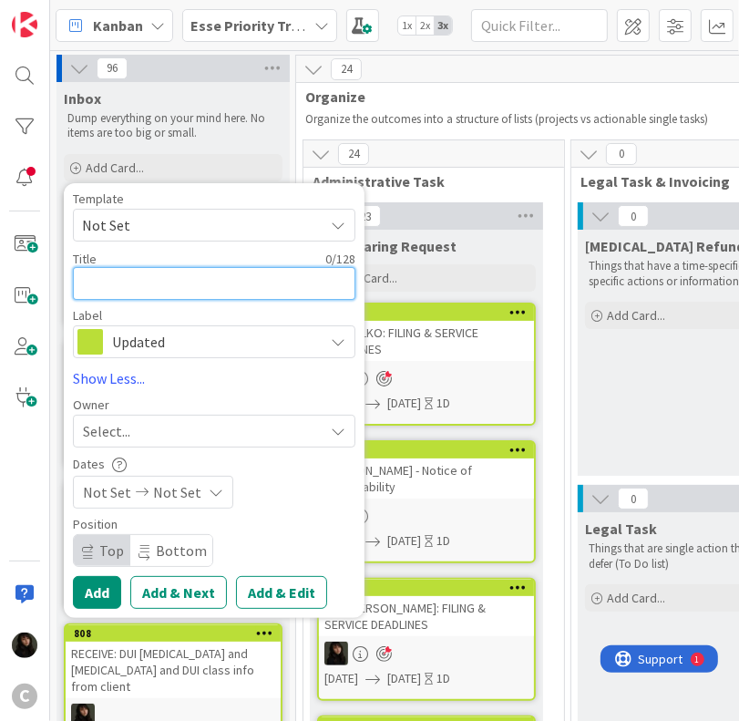
click at [87, 278] on textarea at bounding box center [214, 283] width 282 height 33
paste textarea "RECEIVE: Financial information from client"
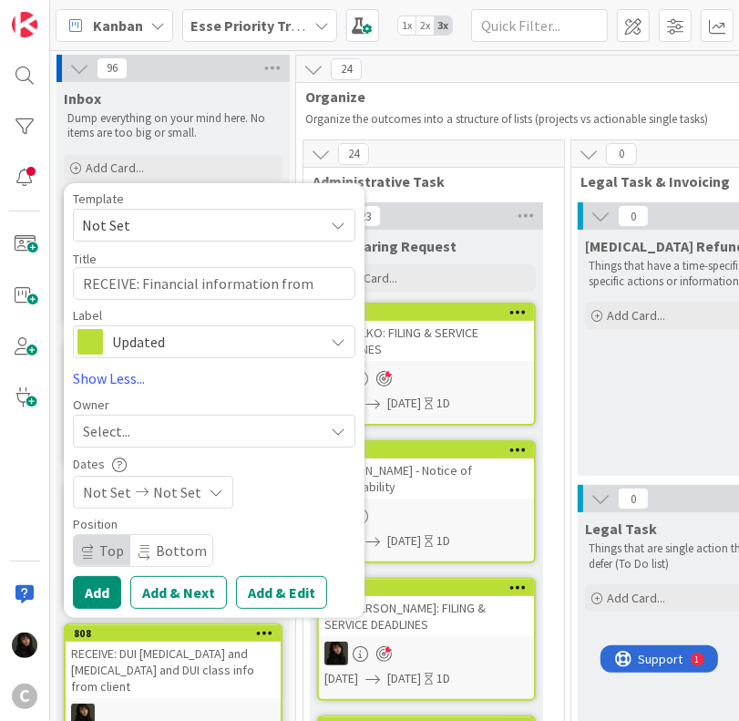
click at [157, 425] on div "Select..." at bounding box center [203, 431] width 241 height 22
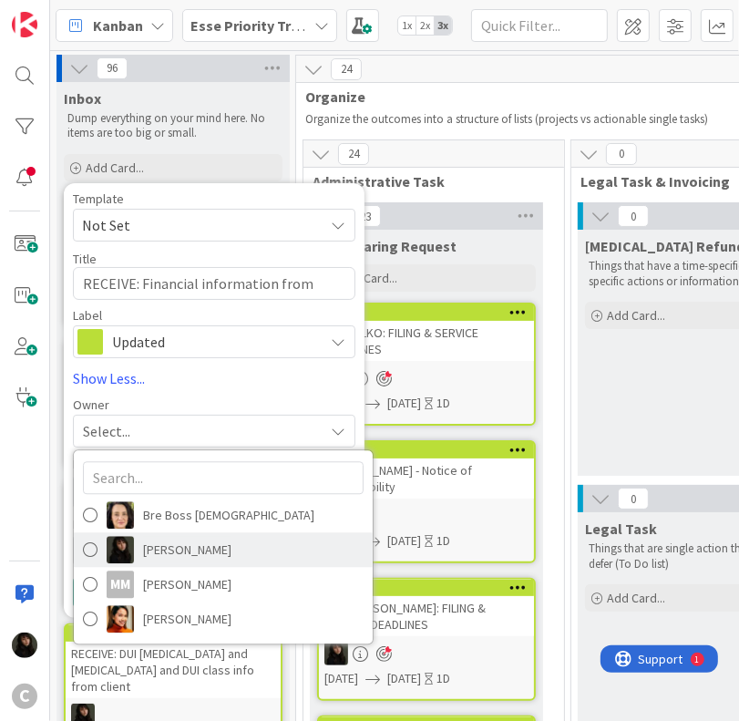
click at [164, 537] on span "[PERSON_NAME]" at bounding box center [187, 549] width 88 height 27
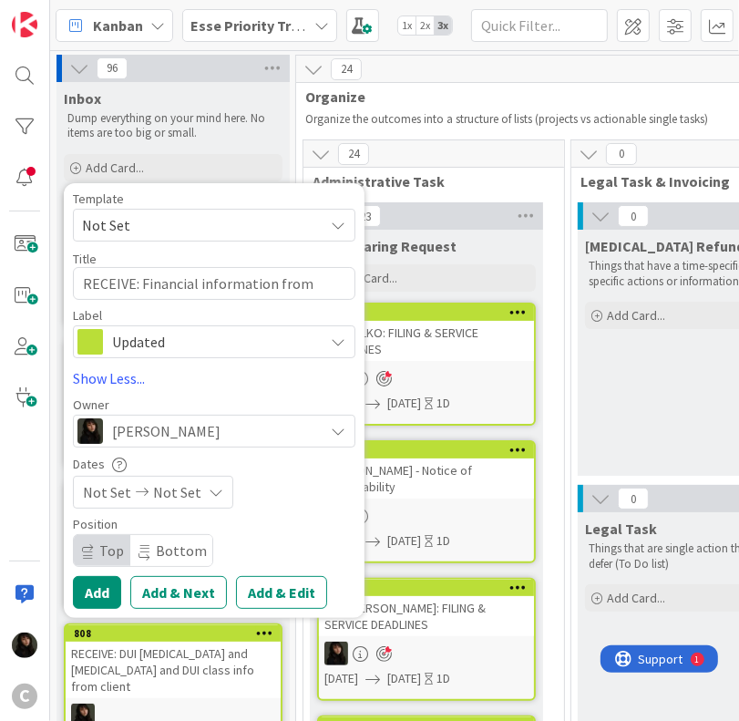
click at [189, 485] on span "Not Set" at bounding box center [177, 492] width 48 height 22
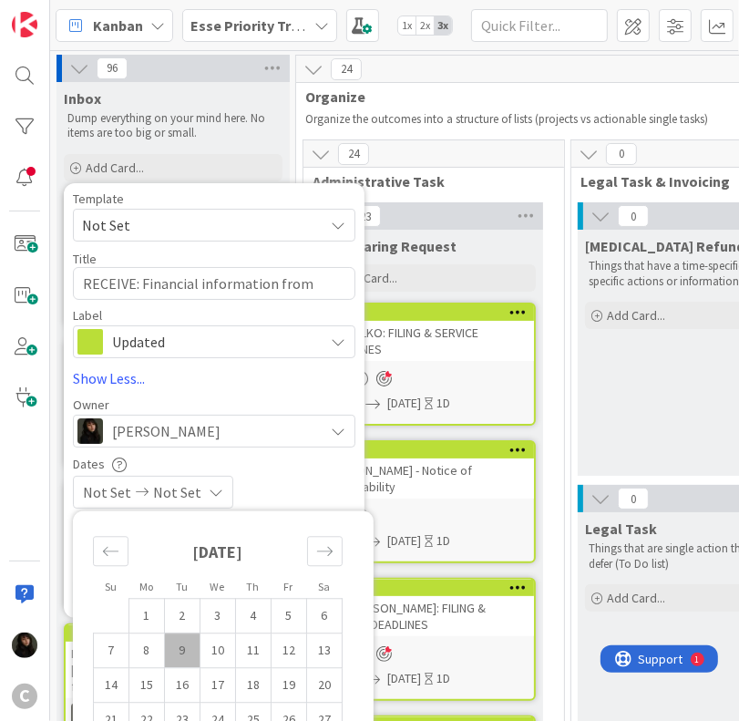
click at [186, 648] on td "9" at bounding box center [183, 649] width 36 height 35
click at [211, 651] on td "10" at bounding box center [218, 649] width 36 height 35
click at [298, 484] on div "[DATE] [DATE]" at bounding box center [214, 492] width 282 height 33
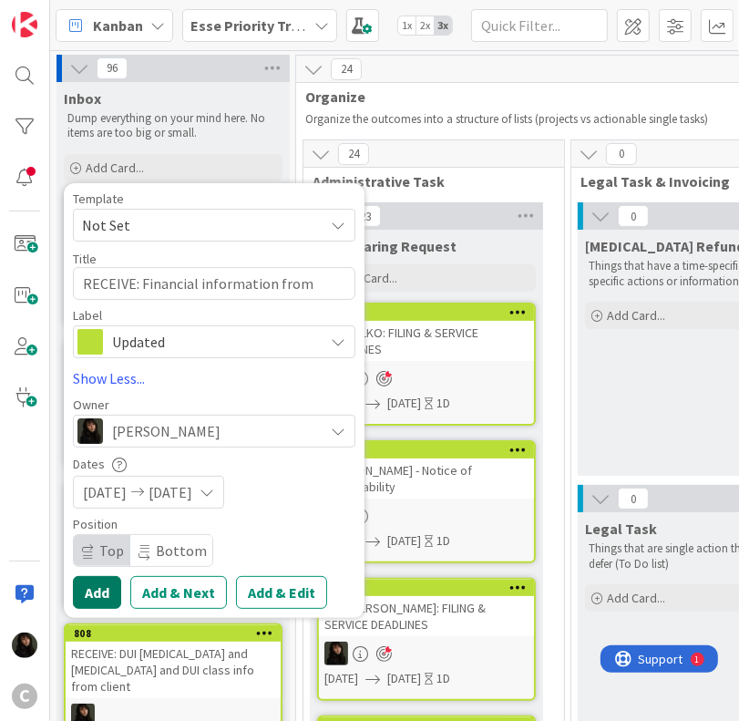
click at [104, 587] on button "Add" at bounding box center [97, 592] width 48 height 33
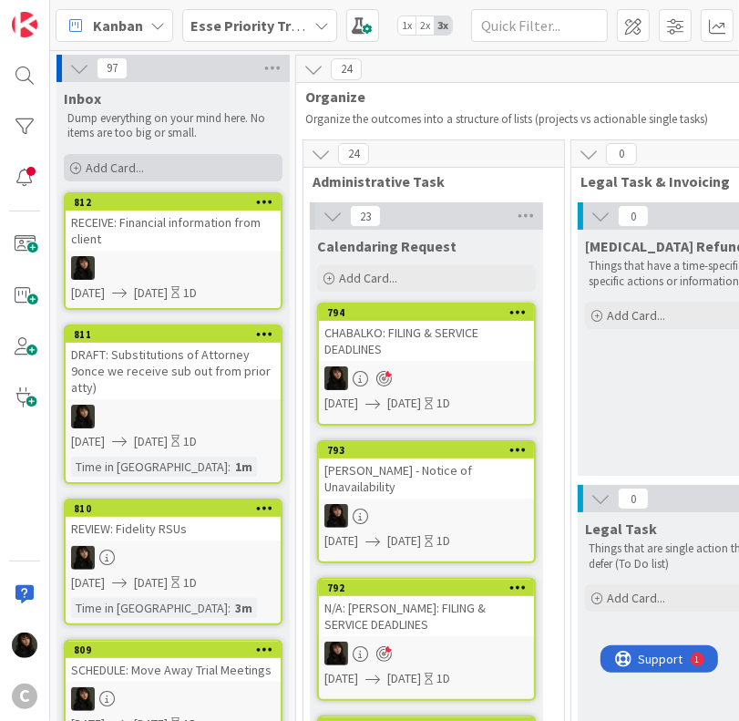
click at [121, 171] on span "Add Card..." at bounding box center [115, 167] width 58 height 16
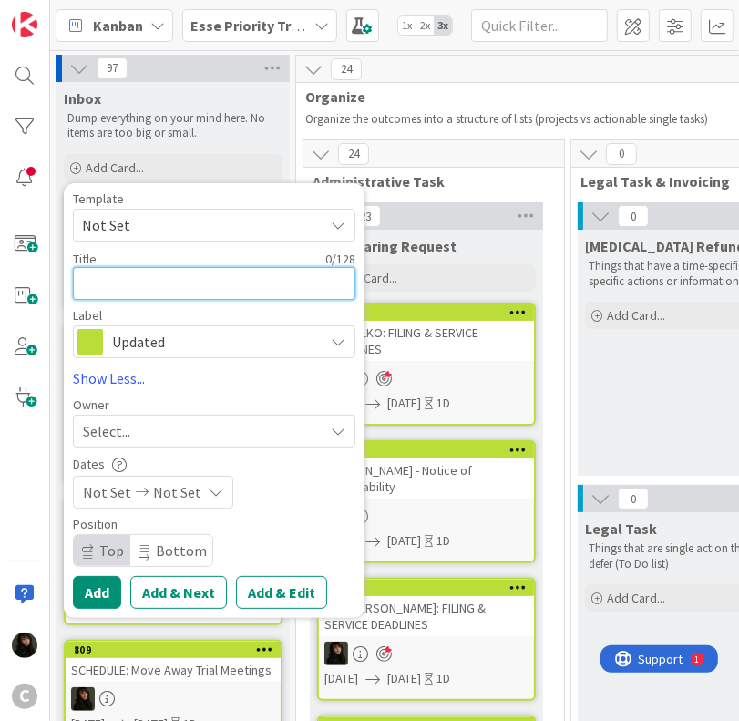
click at [157, 287] on textarea at bounding box center [214, 283] width 282 height 33
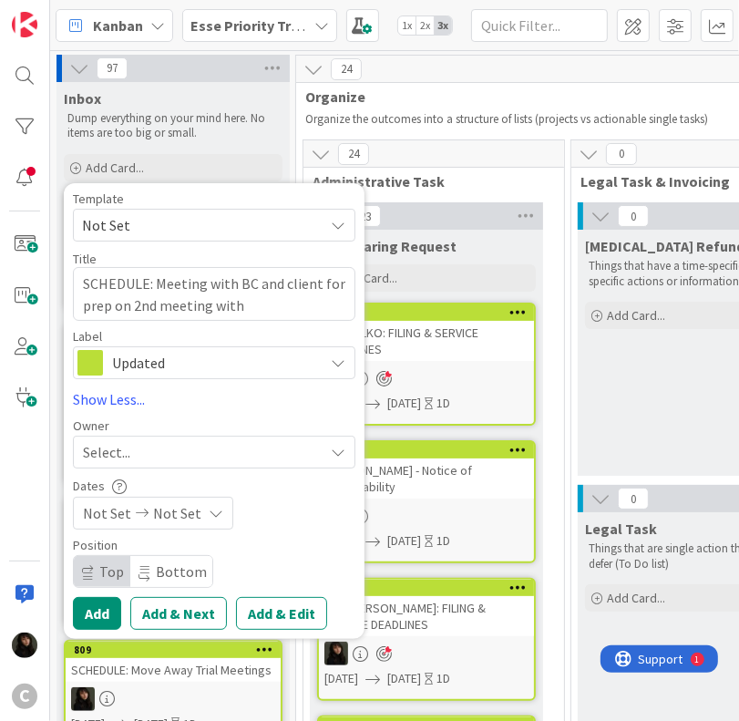
click at [120, 441] on span "Select..." at bounding box center [106, 452] width 47 height 22
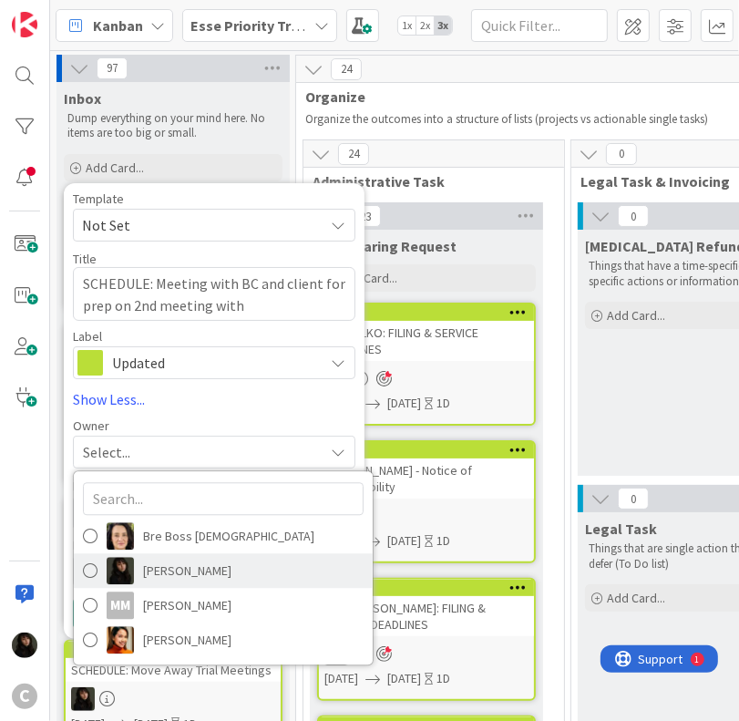
click at [197, 561] on span "[PERSON_NAME]" at bounding box center [187, 570] width 88 height 27
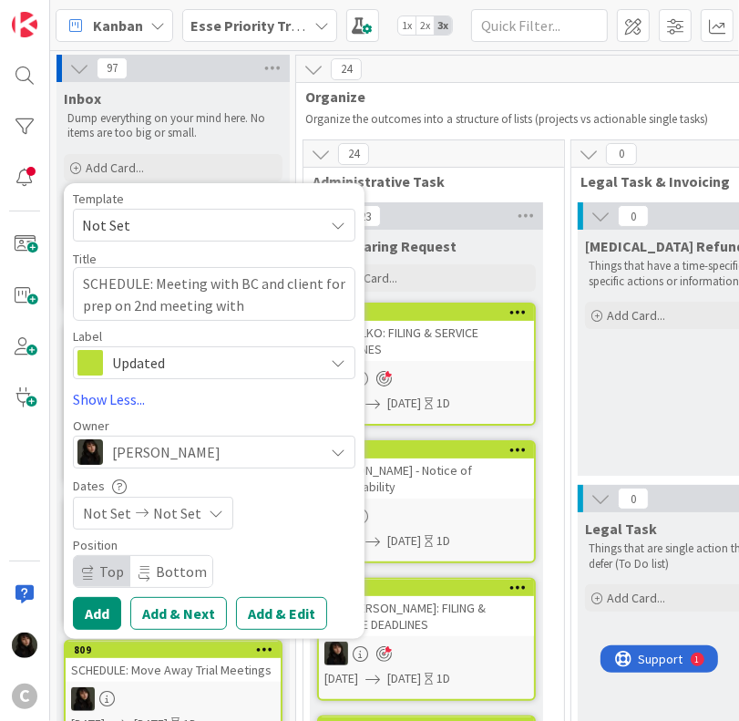
click at [175, 517] on span "Not Set" at bounding box center [177, 513] width 48 height 22
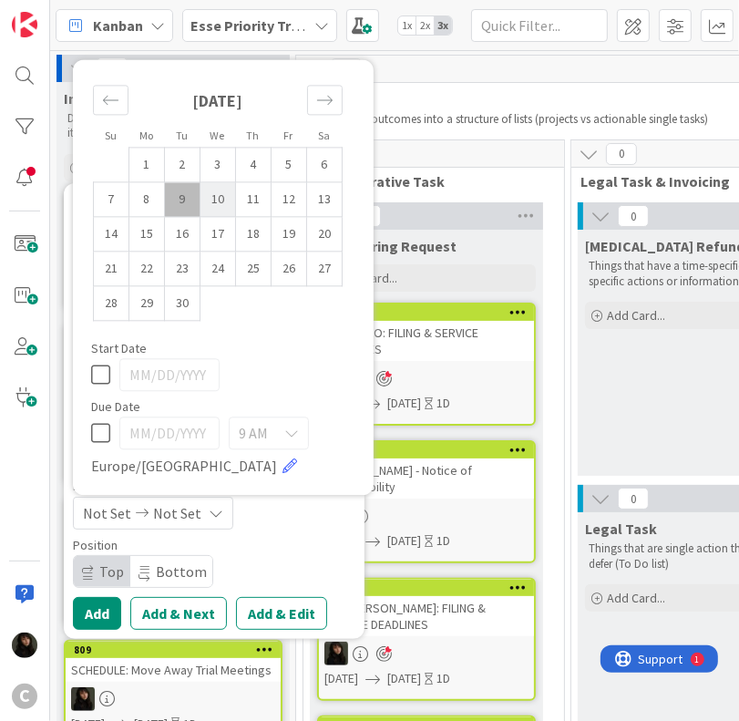
click at [197, 200] on td "9" at bounding box center [183, 199] width 36 height 35
click at [213, 201] on td "10" at bounding box center [218, 199] width 36 height 35
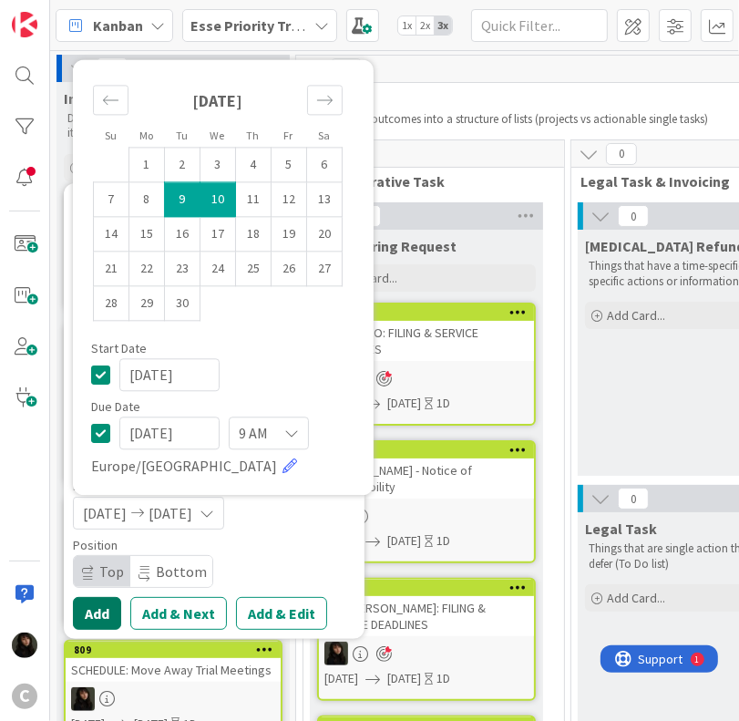
click at [97, 617] on button "Add" at bounding box center [97, 613] width 48 height 33
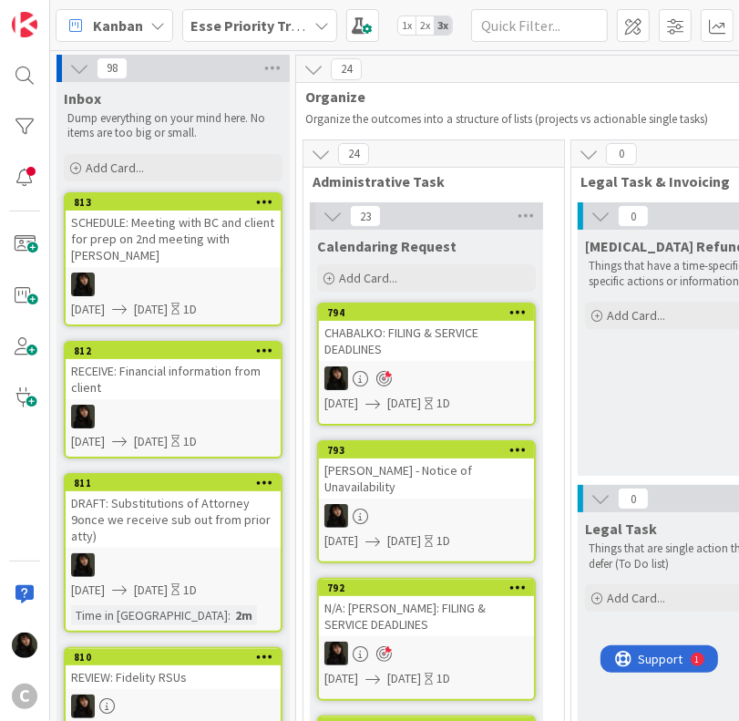
click at [174, 249] on div "SCHEDULE: Meeting with BC and client for prep on 2nd meeting with [PERSON_NAME]" at bounding box center [173, 238] width 215 height 56
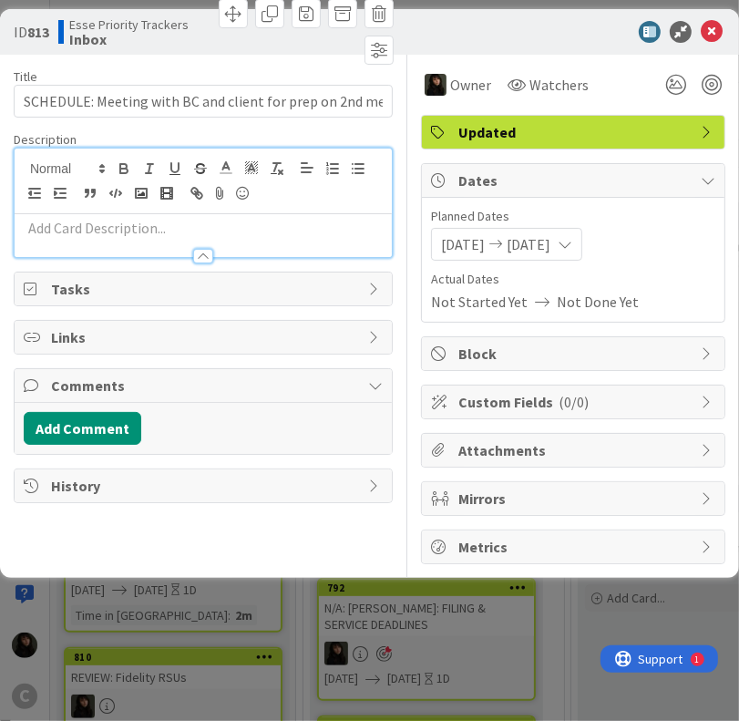
click at [133, 164] on div at bounding box center [203, 202] width 377 height 108
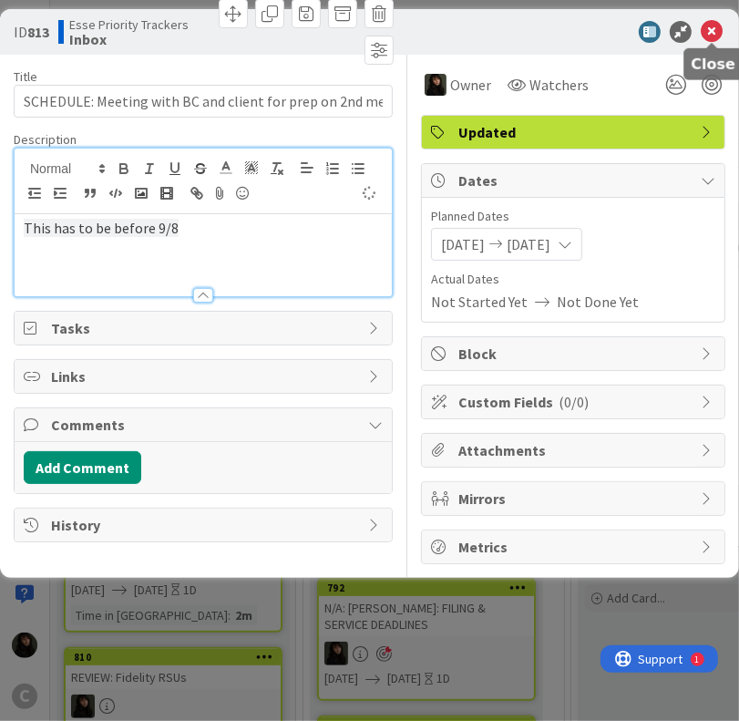
click at [720, 32] on icon at bounding box center [712, 32] width 22 height 22
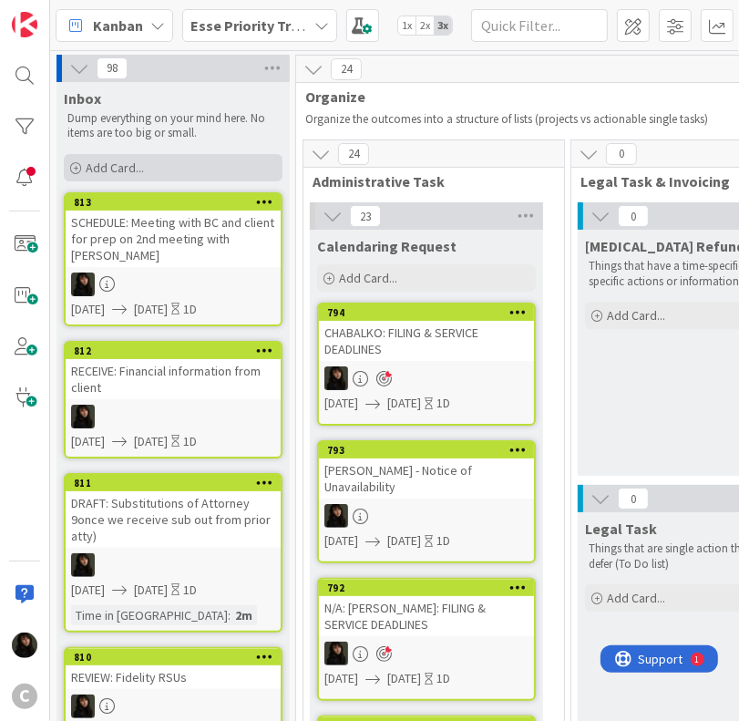
click at [128, 168] on span "Add Card..." at bounding box center [115, 167] width 58 height 16
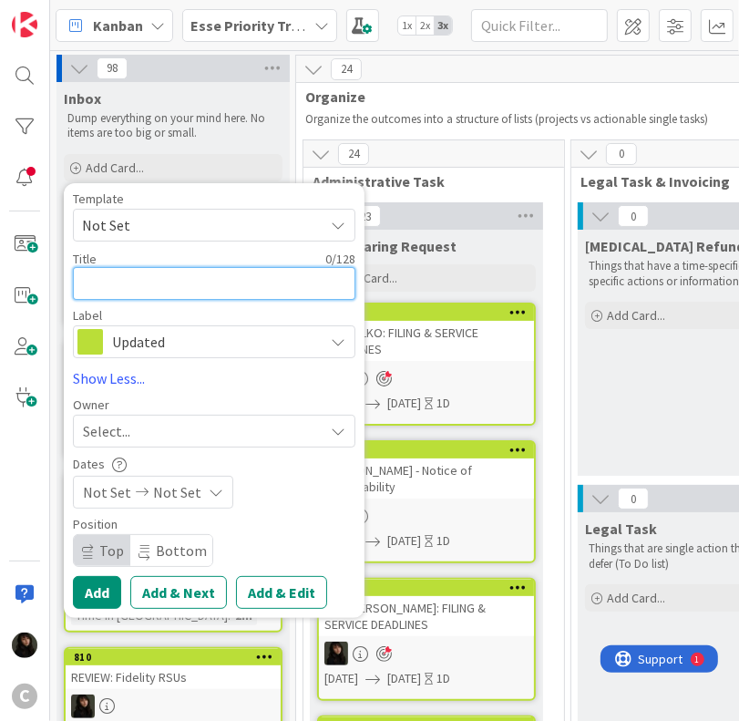
click at [97, 271] on textarea at bounding box center [214, 283] width 282 height 33
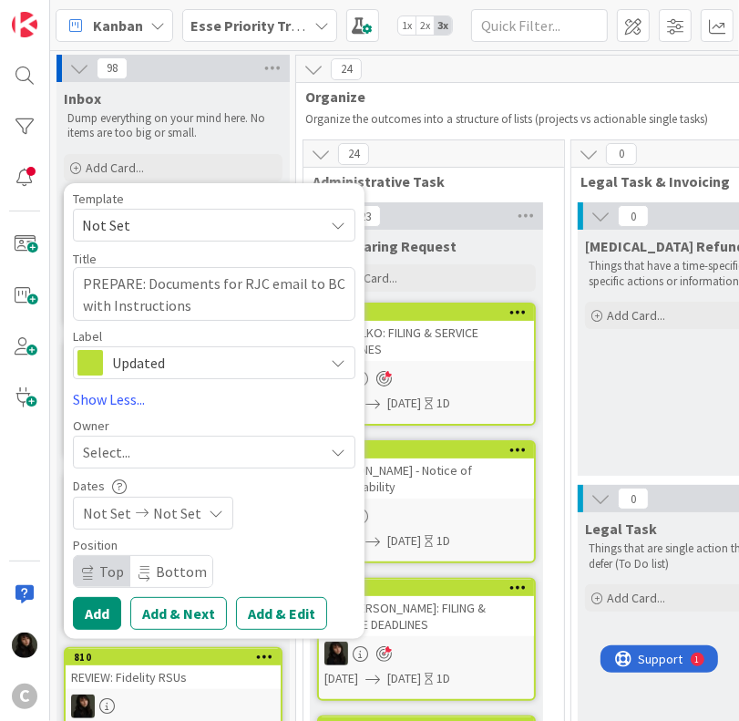
click at [147, 456] on div "Select..." at bounding box center [203, 452] width 241 height 22
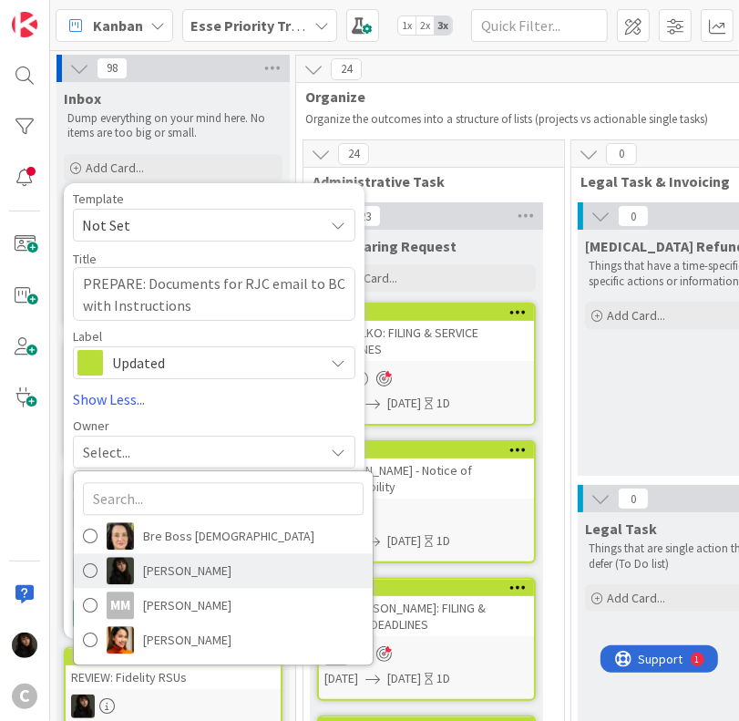
click at [155, 565] on span "[PERSON_NAME]" at bounding box center [187, 570] width 88 height 27
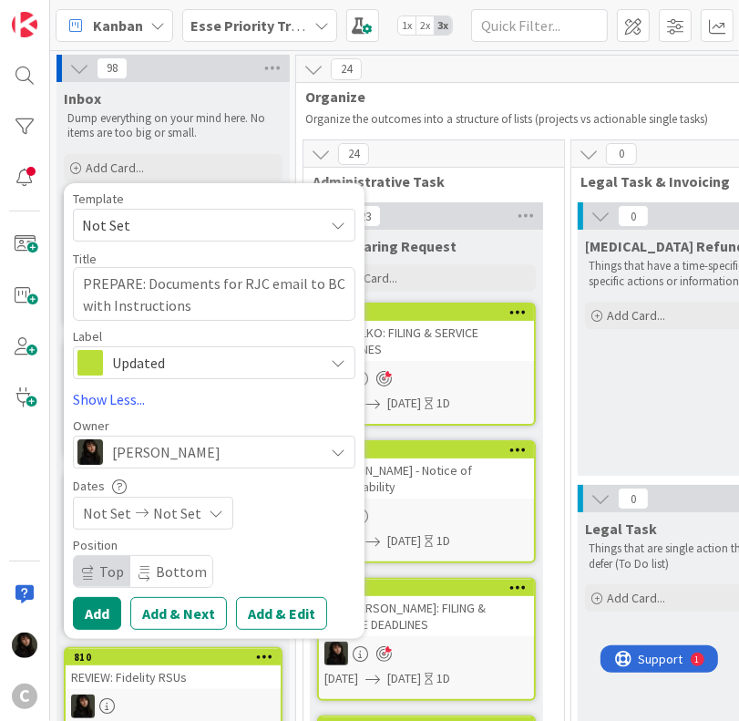
click at [220, 523] on div "Not Set Not Set" at bounding box center [153, 513] width 160 height 33
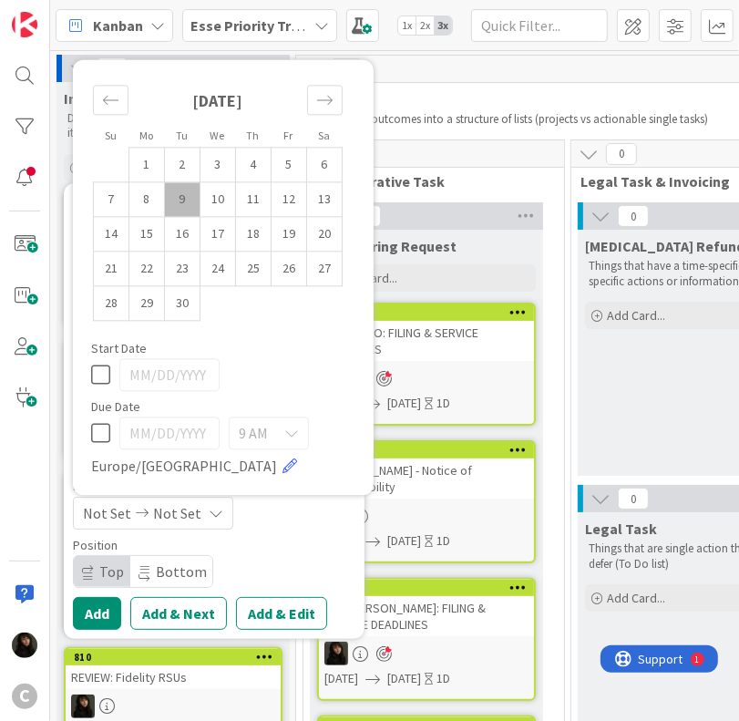
click at [178, 212] on td "9" at bounding box center [183, 199] width 36 height 35
click at [211, 209] on td "10" at bounding box center [218, 199] width 36 height 35
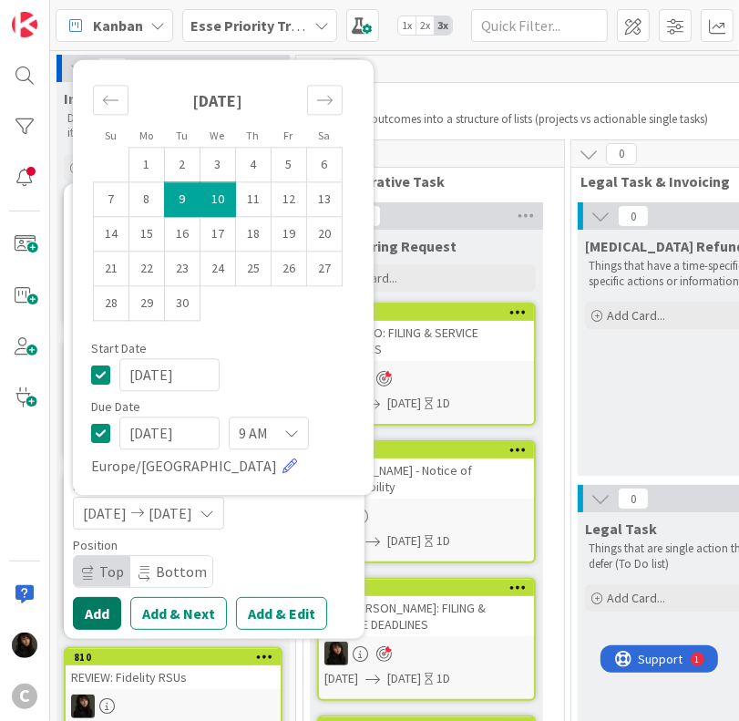
click at [106, 609] on button "Add" at bounding box center [97, 613] width 48 height 33
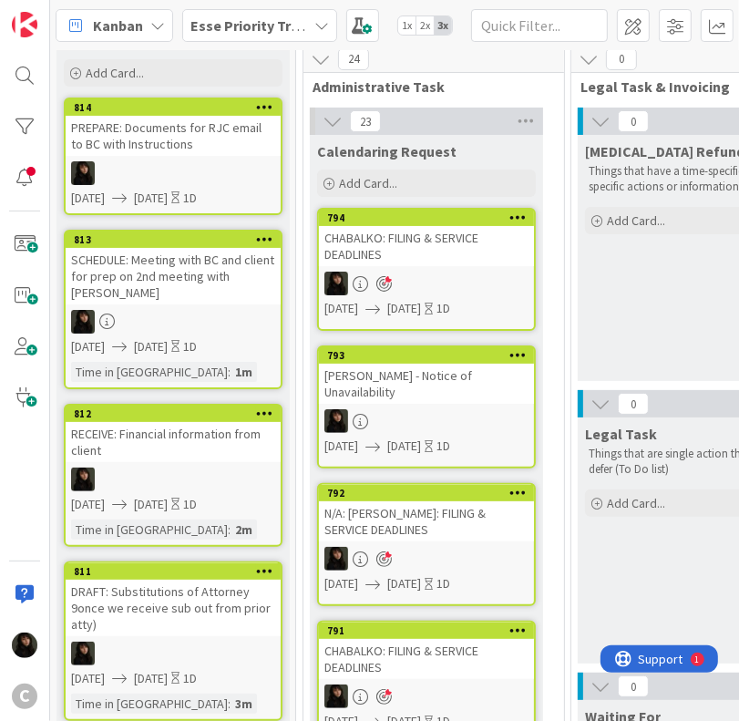
scroll to position [83, 0]
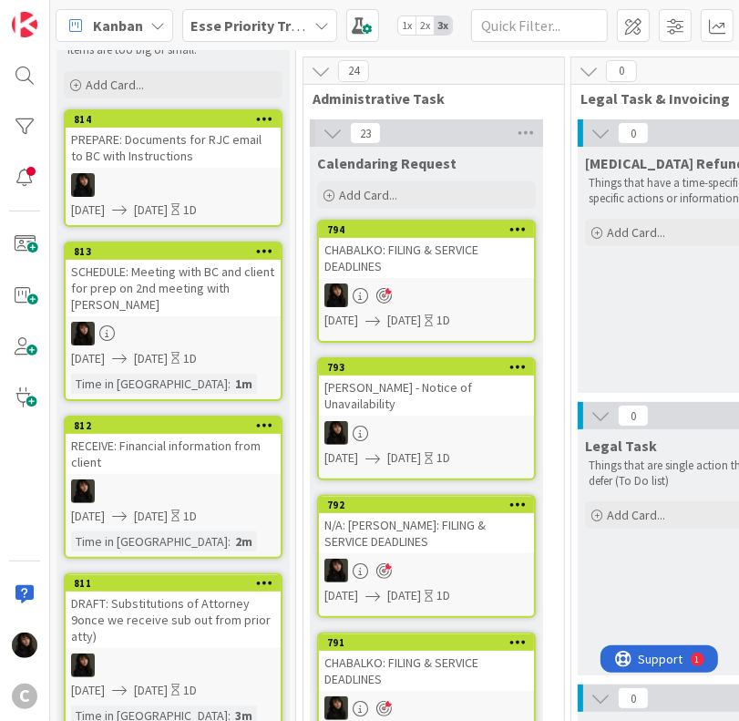
click at [412, 406] on div "[PERSON_NAME] - Notice of Unavailability" at bounding box center [426, 395] width 215 height 40
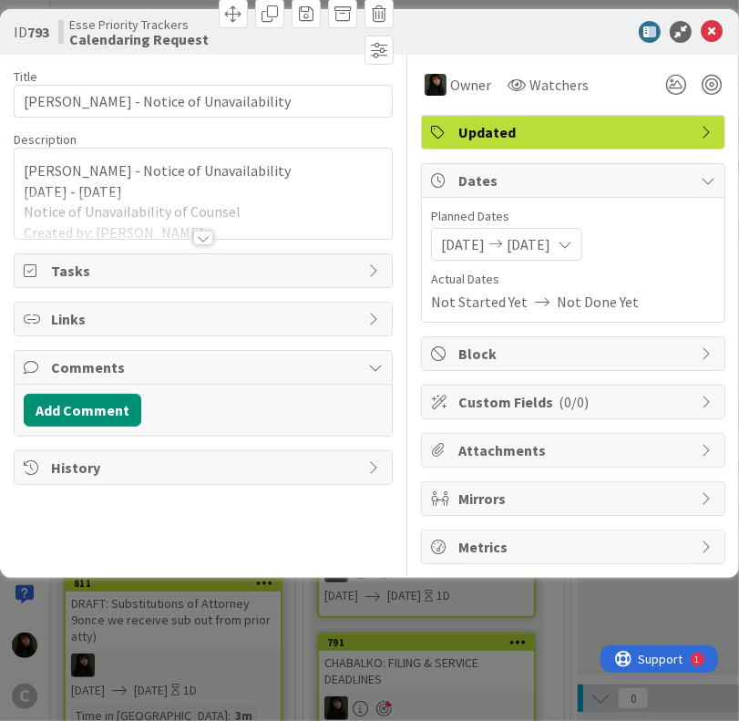
click at [213, 234] on div at bounding box center [203, 215] width 377 height 46
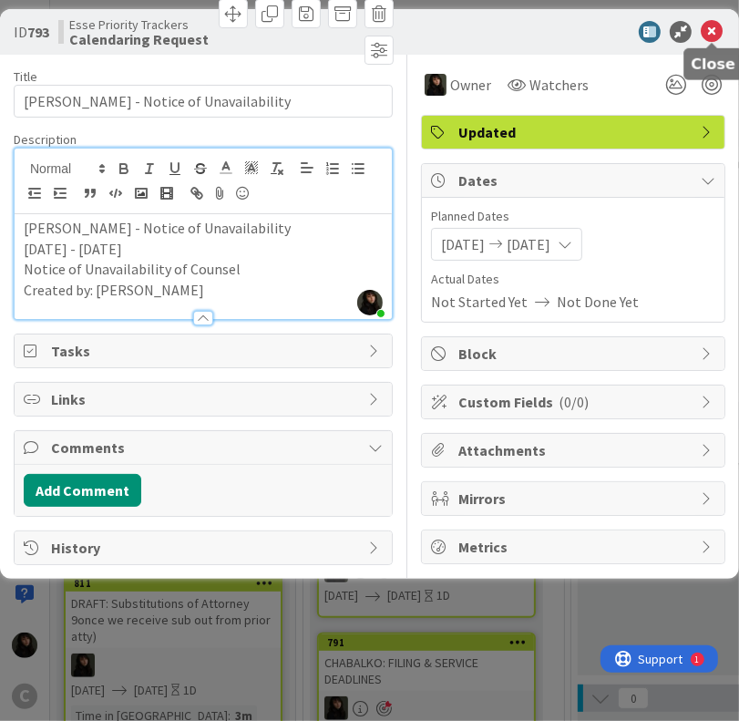
click at [707, 35] on icon at bounding box center [712, 32] width 22 height 22
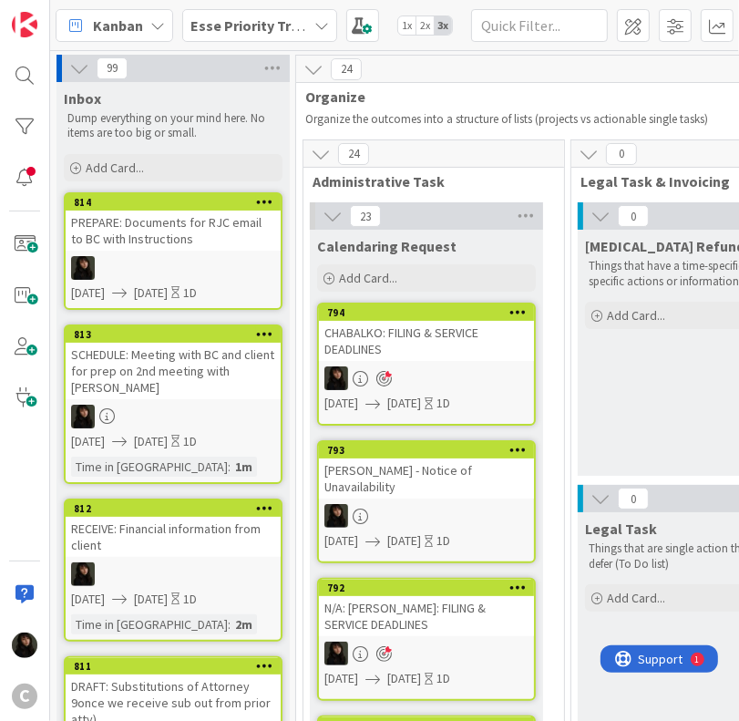
click at [415, 345] on div "CHABALKO: FILING & SERVICE DEADLINES" at bounding box center [426, 341] width 215 height 40
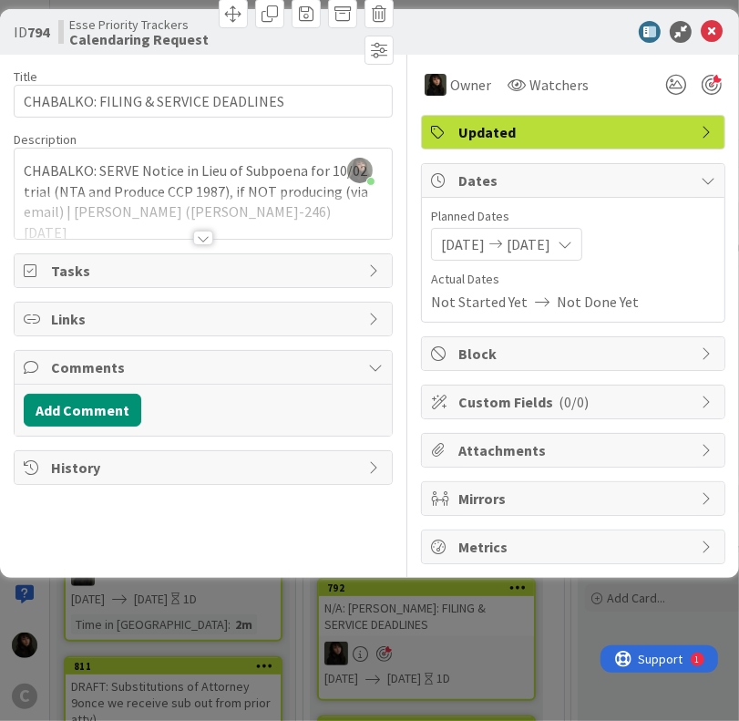
click at [200, 236] on div at bounding box center [203, 237] width 20 height 15
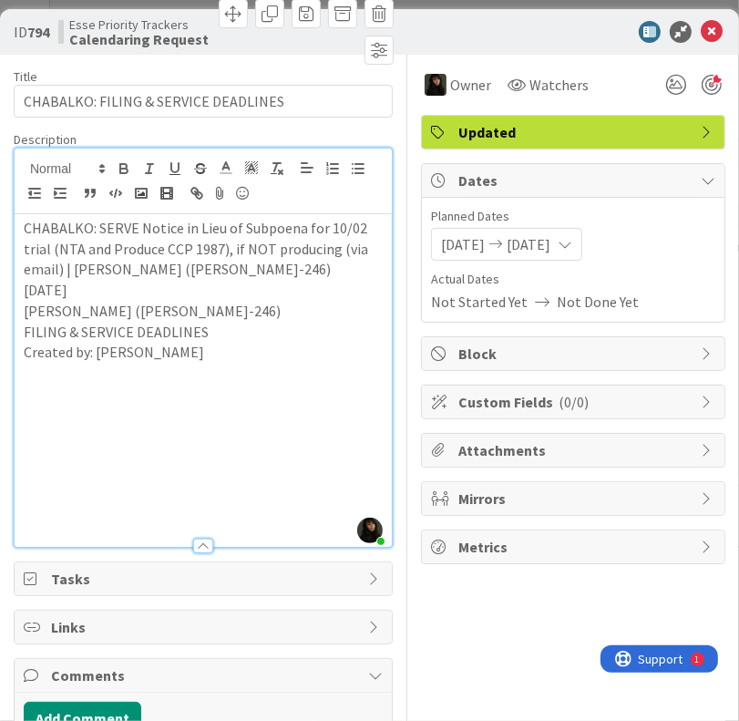
click at [709, 36] on div at bounding box center [564, 32] width 322 height 22
click at [701, 36] on icon at bounding box center [712, 32] width 22 height 22
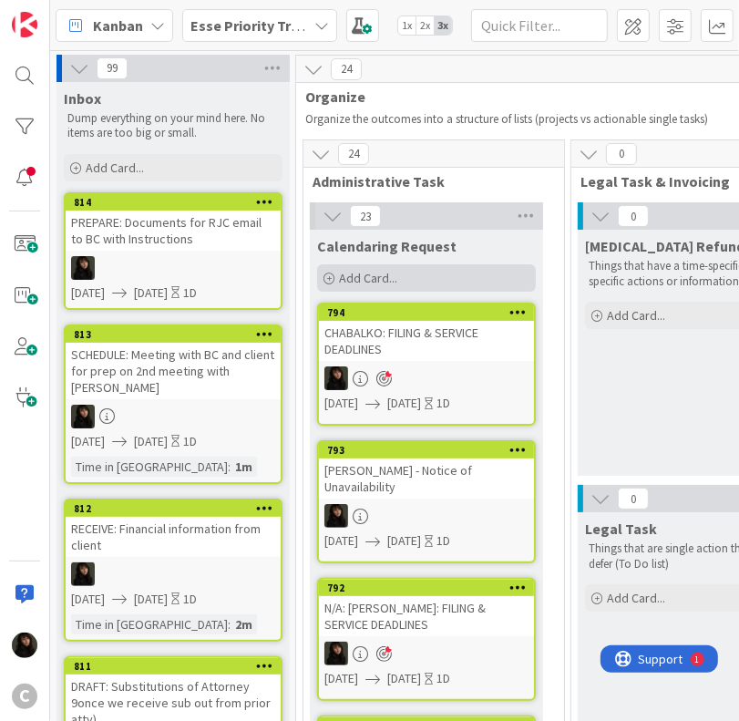
click at [421, 289] on div "Add Card..." at bounding box center [426, 277] width 219 height 27
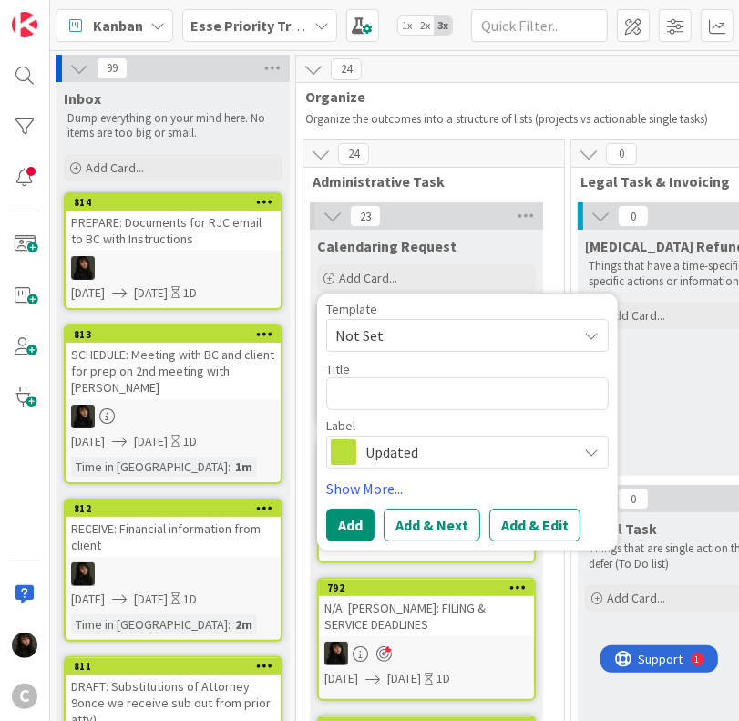
click at [341, 396] on textarea at bounding box center [467, 393] width 282 height 33
click at [391, 491] on link "Show More..." at bounding box center [467, 488] width 282 height 22
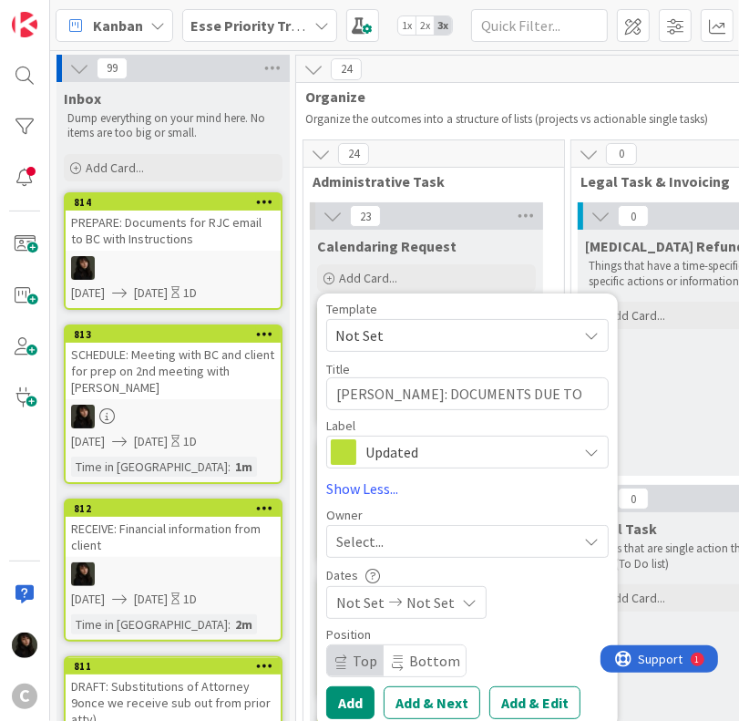
click at [431, 543] on div "Select..." at bounding box center [456, 541] width 241 height 22
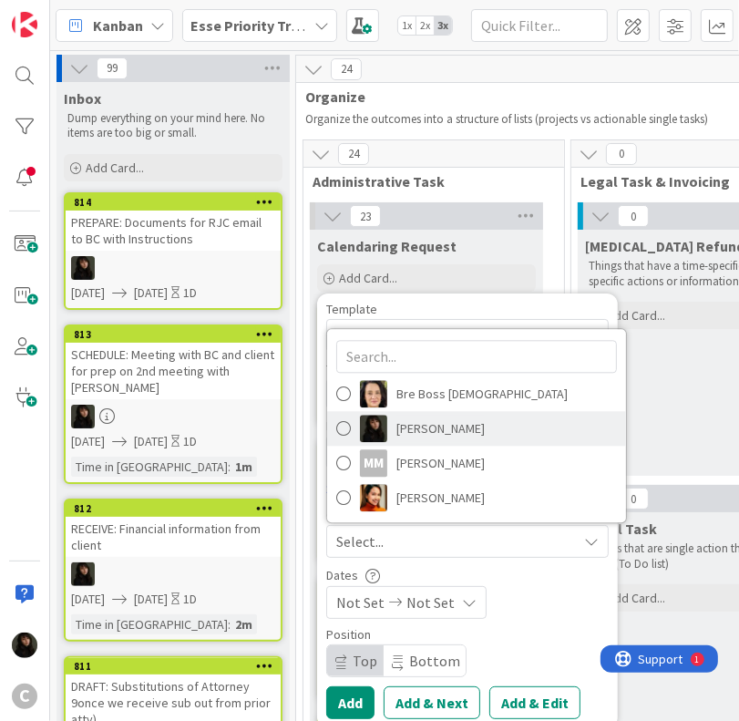
click at [404, 433] on span "[PERSON_NAME]" at bounding box center [440, 428] width 88 height 27
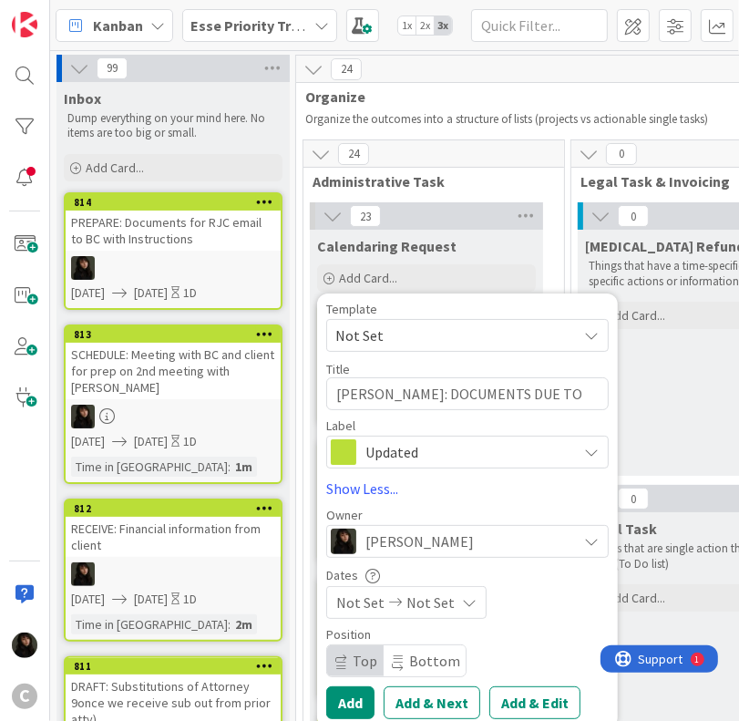
click at [431, 601] on span "Not Set" at bounding box center [430, 602] width 48 height 22
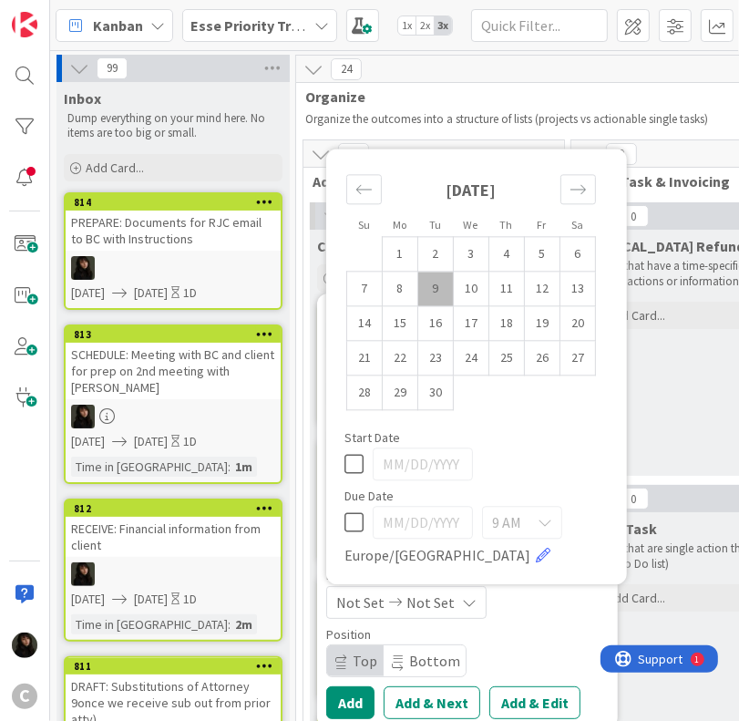
click at [439, 292] on td "9" at bounding box center [436, 288] width 36 height 35
click at [460, 292] on td "10" at bounding box center [472, 288] width 36 height 35
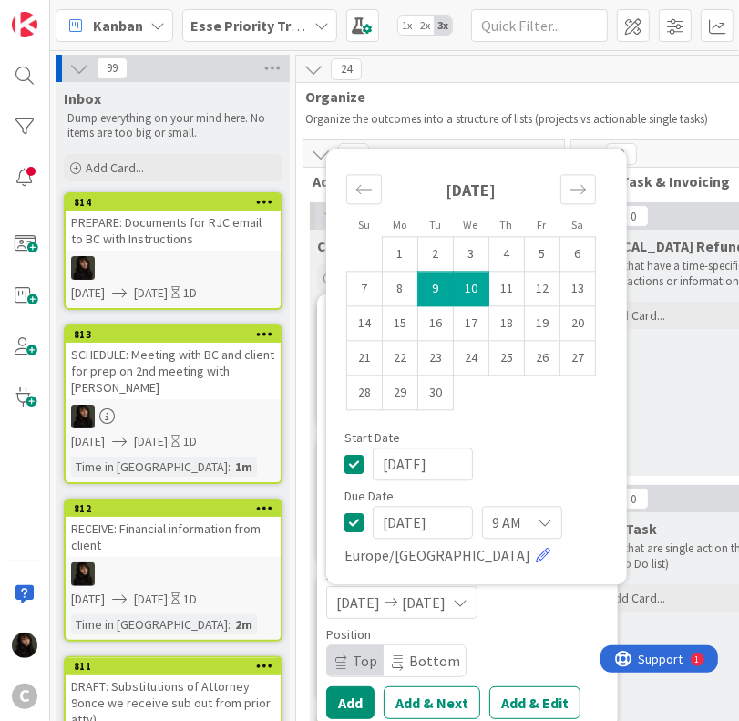
click at [557, 442] on div "Start Date" at bounding box center [476, 438] width 264 height 13
click at [323, 372] on div "Template Not Set Title 24 / 128 [PERSON_NAME]: DOCUMENTS DUE TO US Label Update…" at bounding box center [467, 510] width 301 height 435
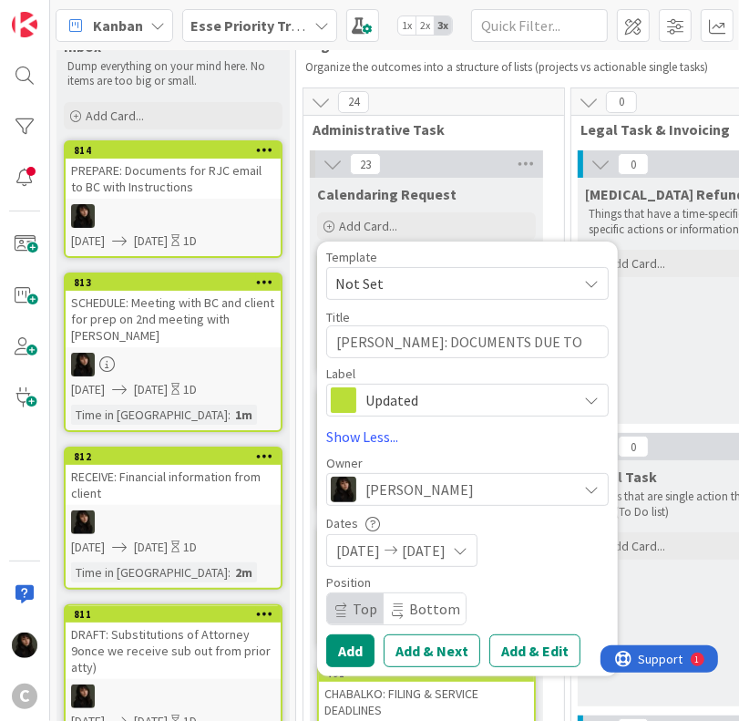
scroll to position [182, 0]
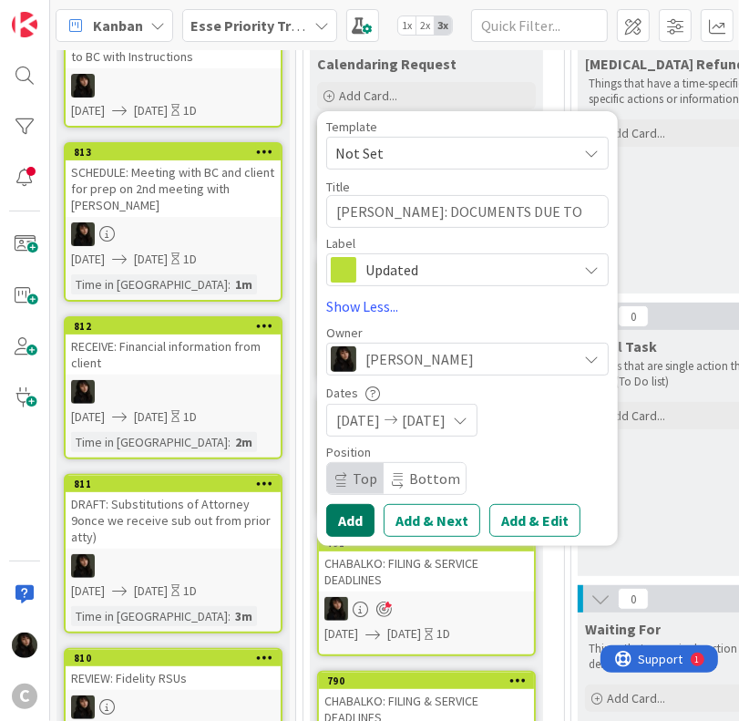
click at [353, 509] on button "Add" at bounding box center [350, 520] width 48 height 33
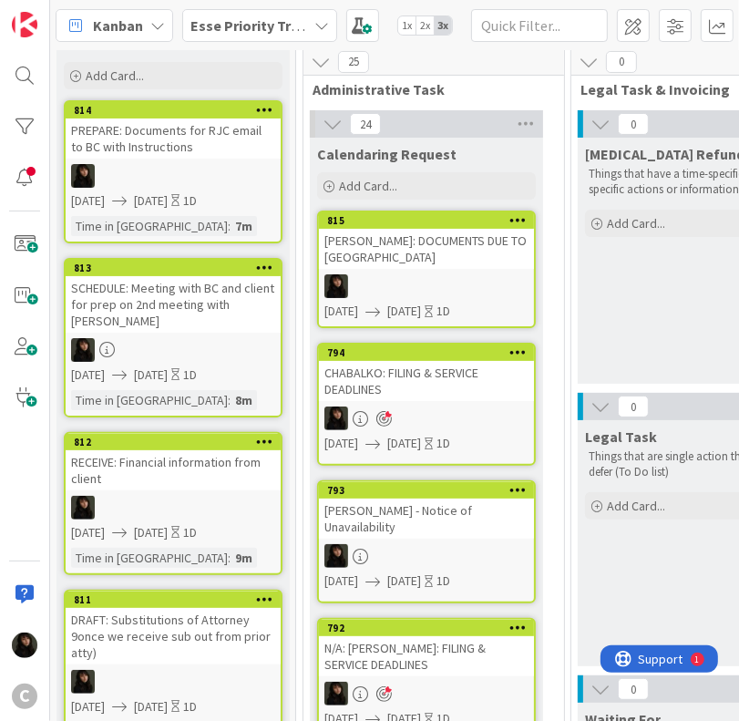
scroll to position [0, 0]
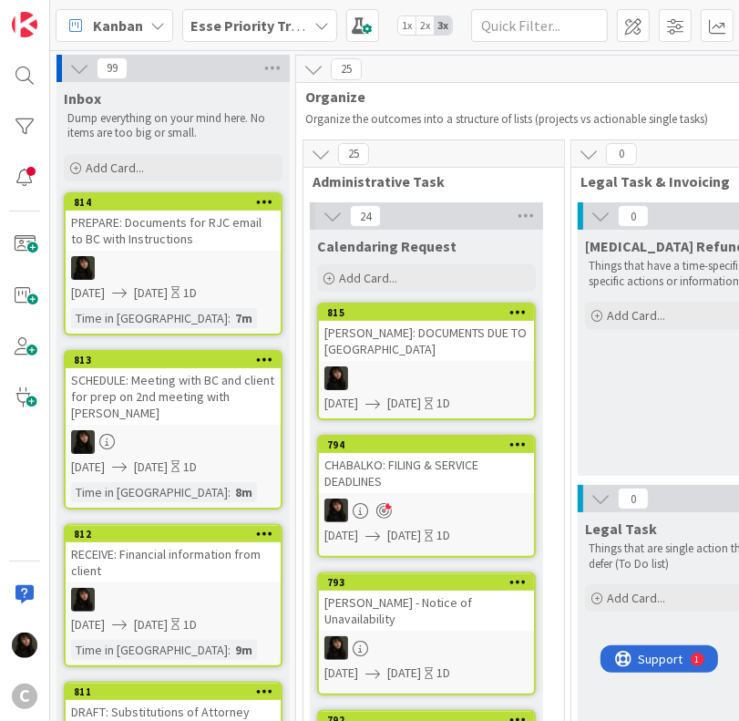
click at [447, 366] on div at bounding box center [426, 378] width 215 height 24
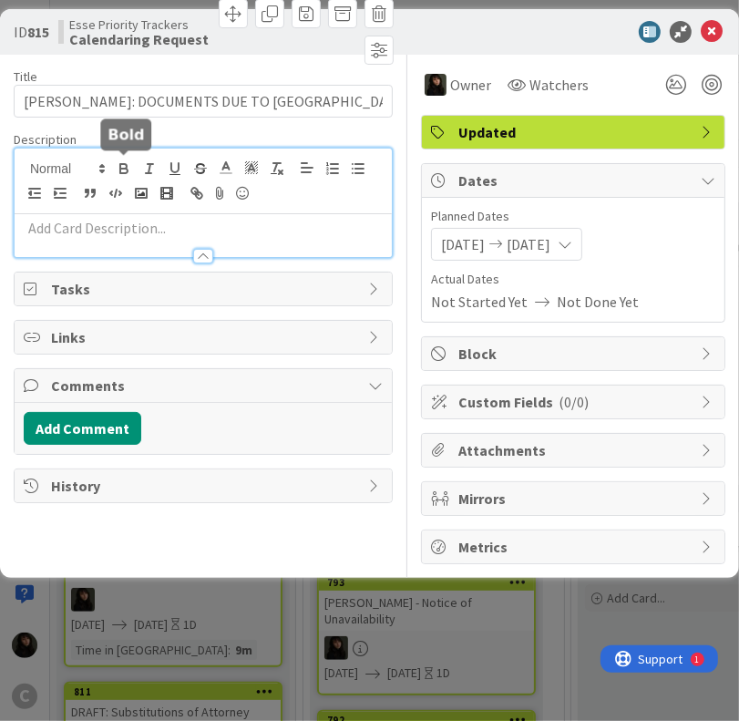
click at [131, 163] on div at bounding box center [203, 202] width 377 height 108
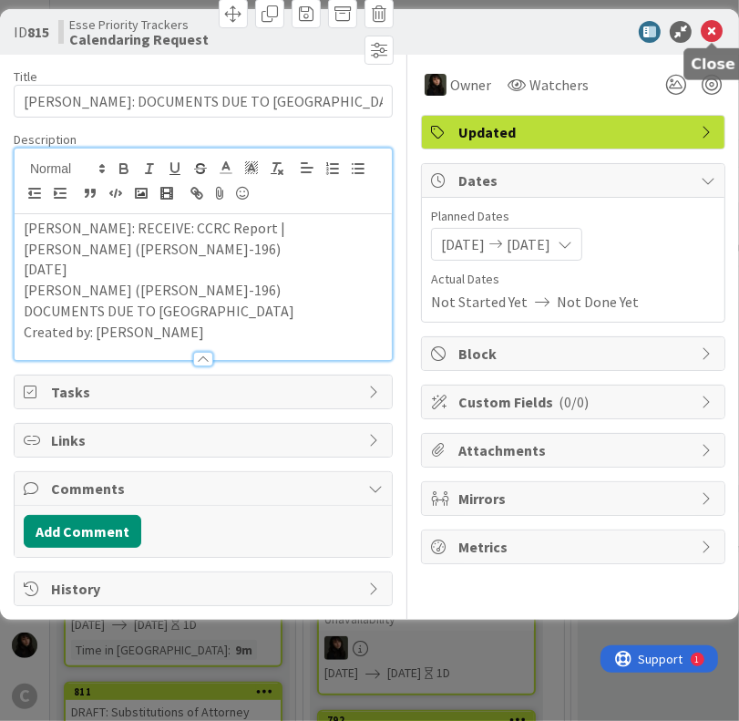
click at [712, 28] on icon at bounding box center [712, 32] width 22 height 22
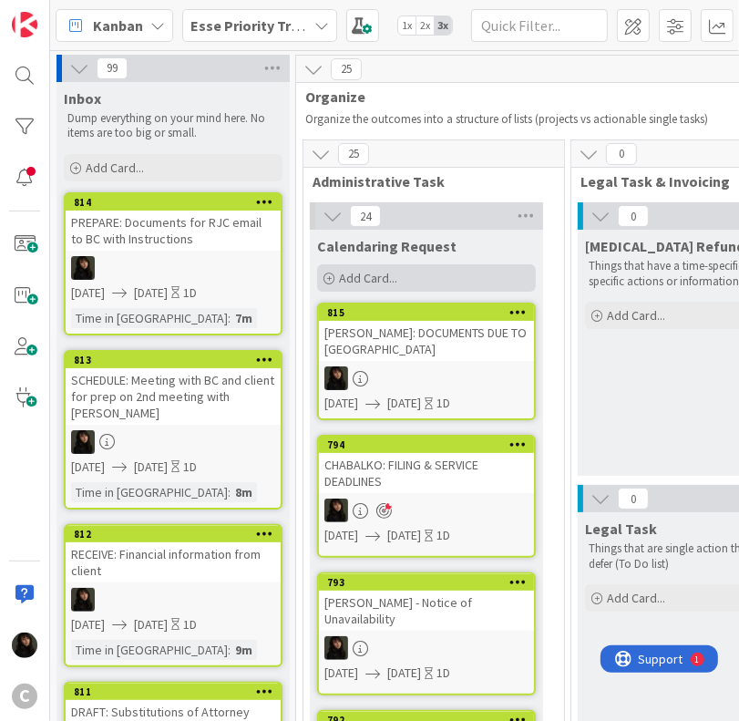
click at [361, 267] on div "Add Card..." at bounding box center [426, 277] width 219 height 27
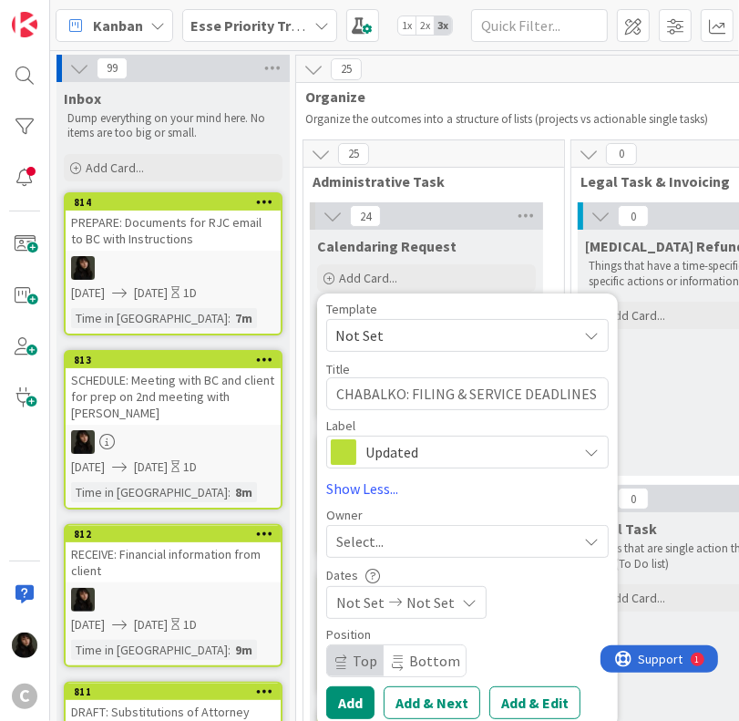
click at [406, 549] on div "Select..." at bounding box center [456, 541] width 241 height 22
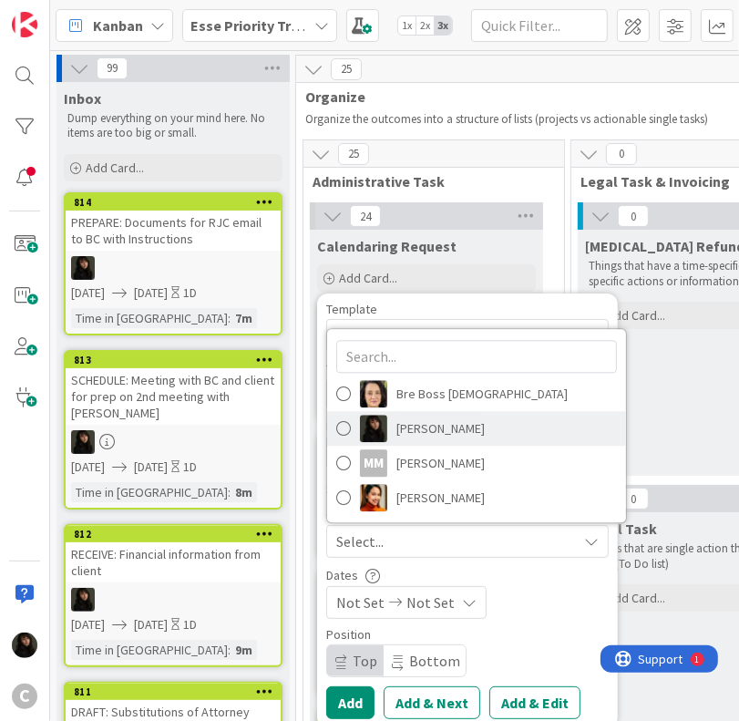
click at [388, 432] on link "[PERSON_NAME]" at bounding box center [476, 429] width 299 height 35
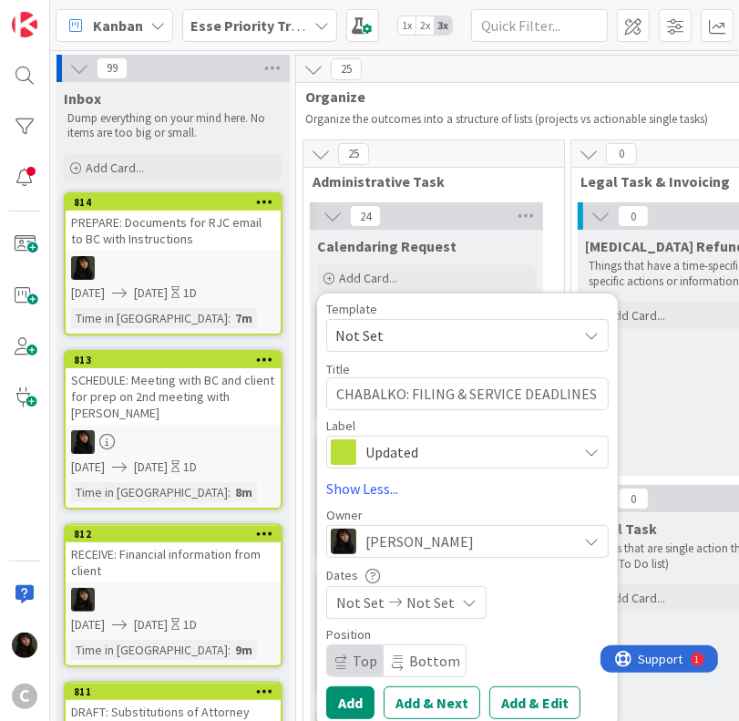
click at [442, 597] on span "Not Set" at bounding box center [430, 602] width 48 height 22
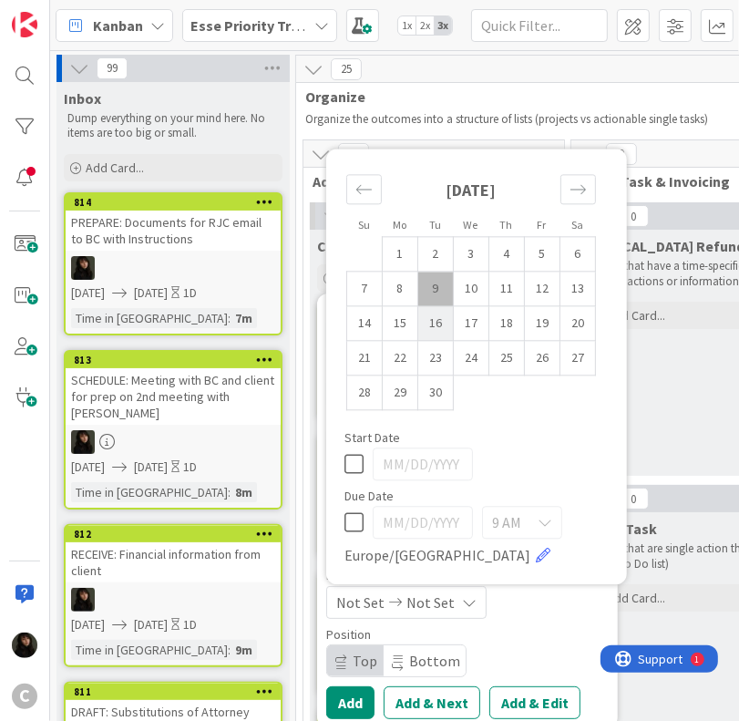
click at [438, 305] on td "9" at bounding box center [436, 288] width 36 height 35
click at [451, 300] on td "9" at bounding box center [436, 288] width 36 height 35
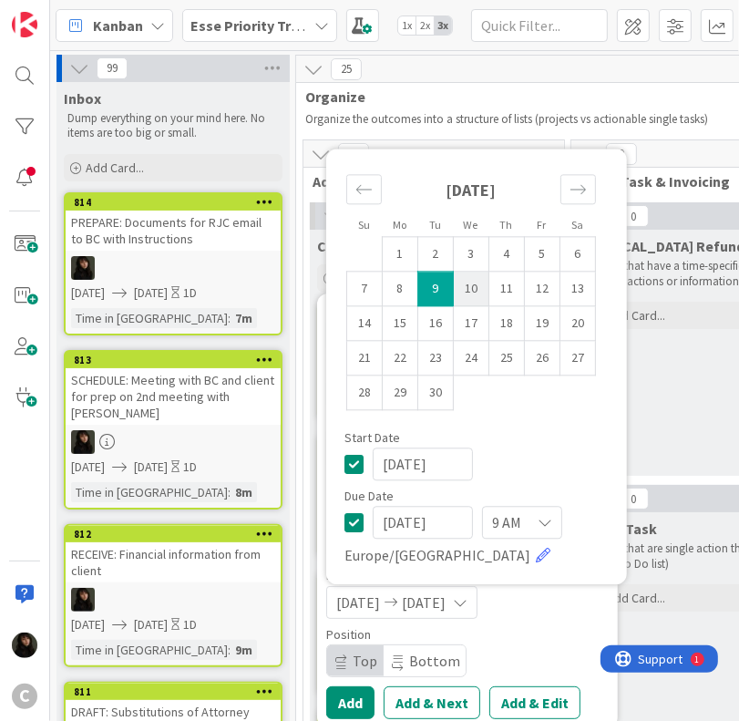
click at [461, 294] on td "10" at bounding box center [472, 288] width 36 height 35
click at [444, 286] on td "9" at bounding box center [436, 288] width 36 height 35
click at [482, 289] on td "10" at bounding box center [472, 288] width 36 height 35
click at [568, 619] on div "Template Not Set Title 36 / 128 CHABALKO: FILING & SERVICE DEADLINES Label Upda…" at bounding box center [467, 510] width 282 height 416
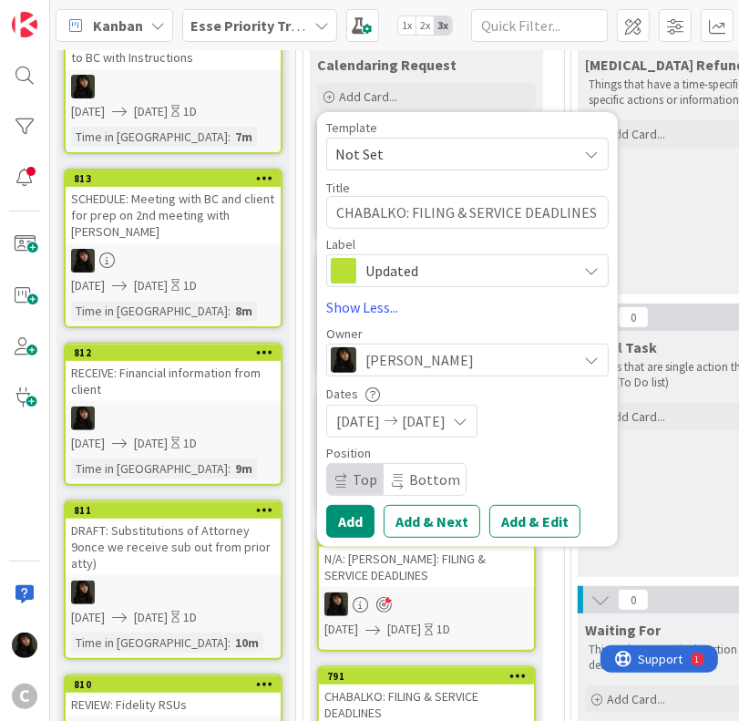
scroll to position [182, 0]
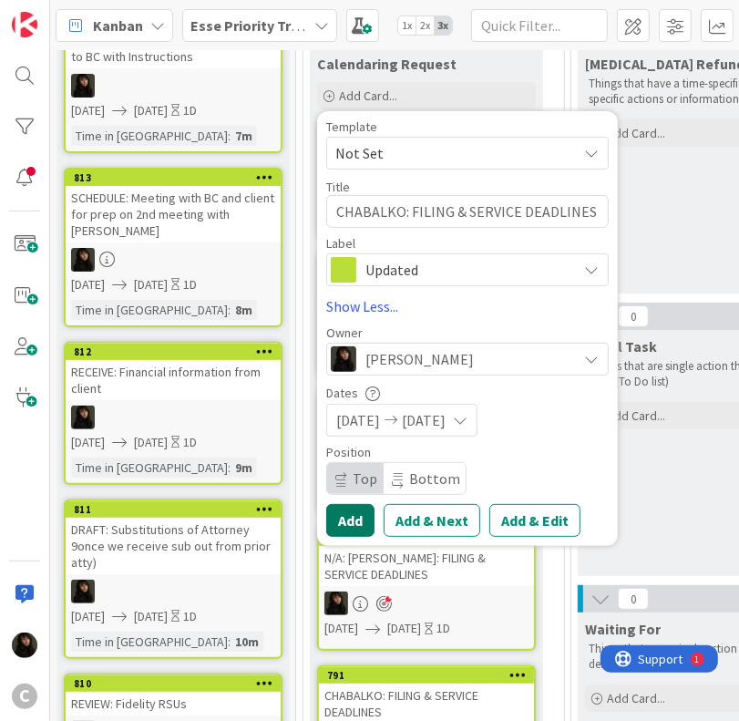
click at [359, 517] on button "Add" at bounding box center [350, 520] width 48 height 33
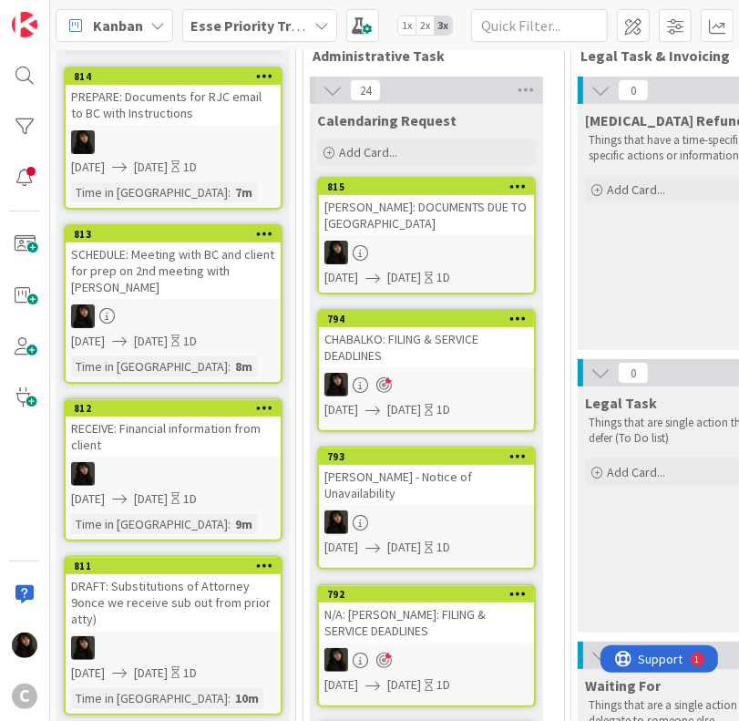
scroll to position [0, 0]
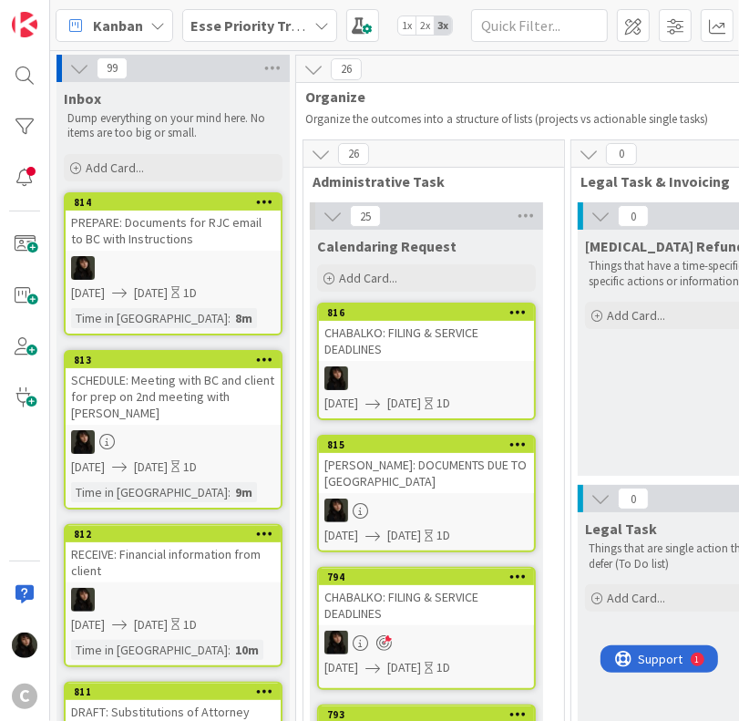
click at [432, 360] on link "816 CHABALKO: FILING & SERVICE DEADLINES [DATE] [DATE] 1D" at bounding box center [426, 361] width 219 height 118
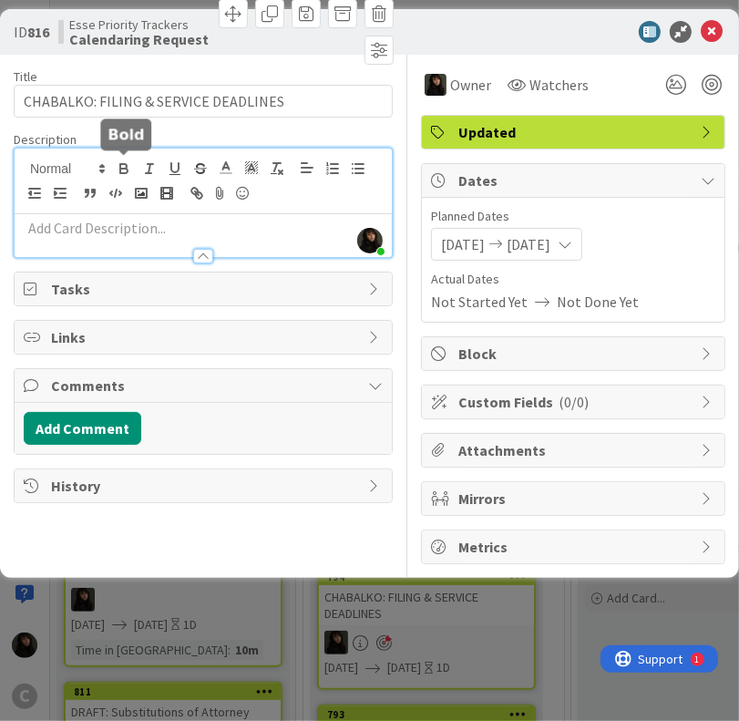
click at [125, 168] on div "[PERSON_NAME] just joined" at bounding box center [203, 202] width 377 height 108
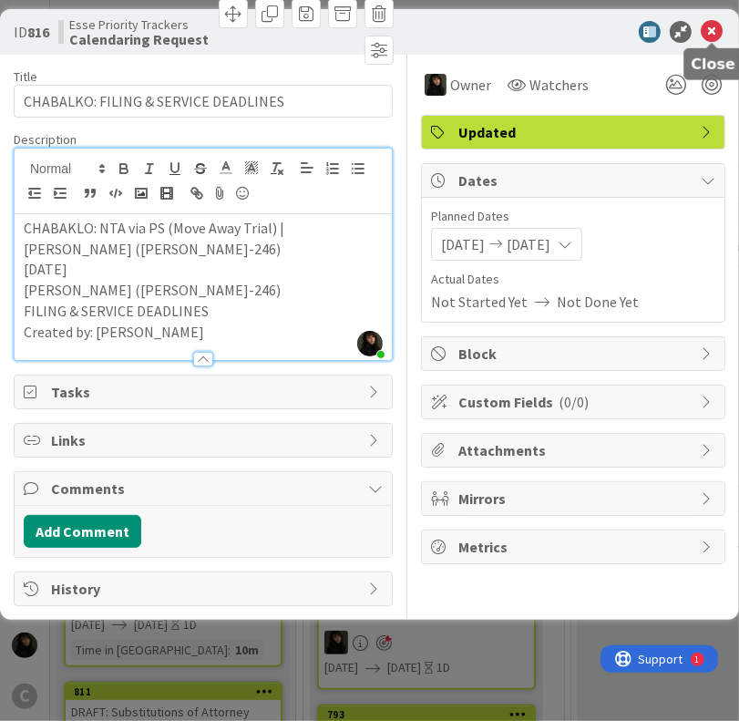
click at [711, 36] on icon at bounding box center [712, 32] width 22 height 22
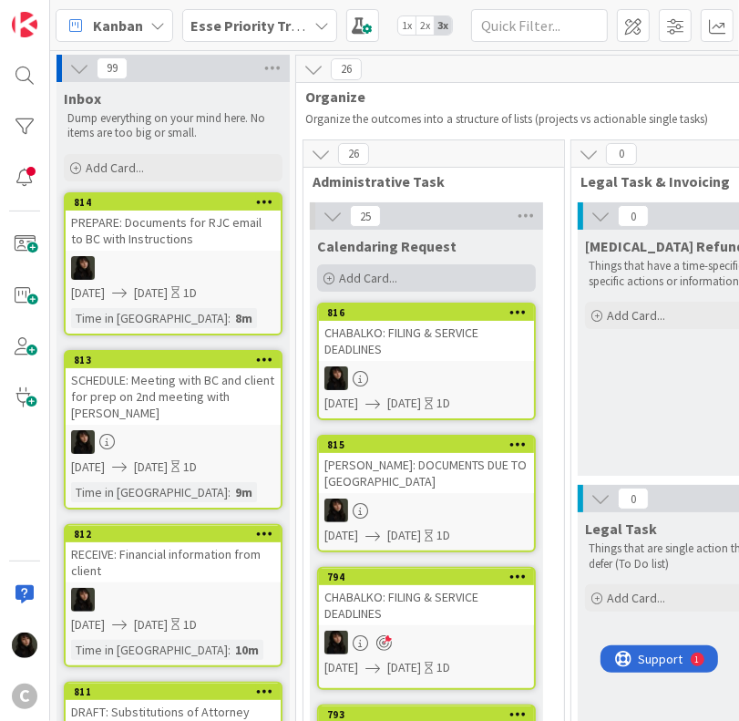
click at [421, 283] on div "Add Card..." at bounding box center [426, 277] width 219 height 27
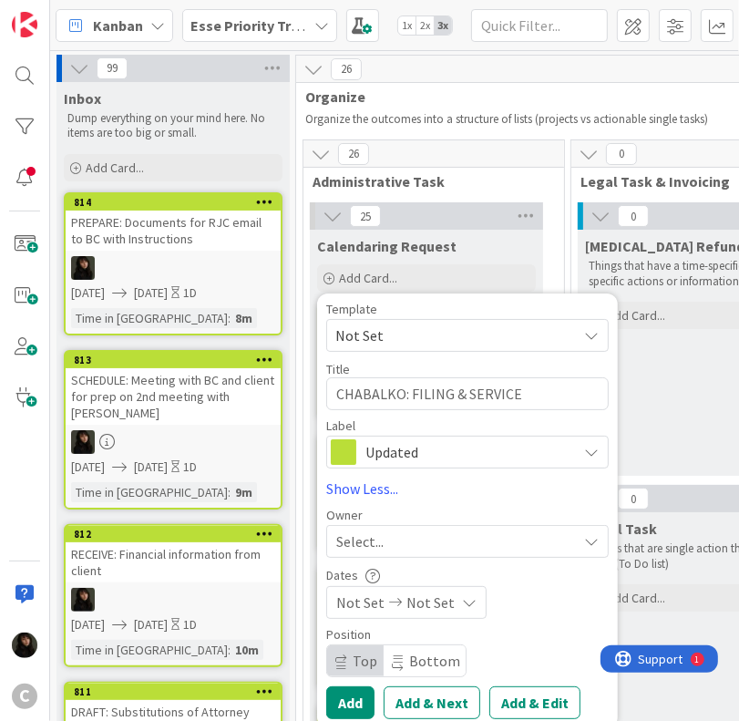
click at [430, 533] on div "Select..." at bounding box center [456, 541] width 241 height 22
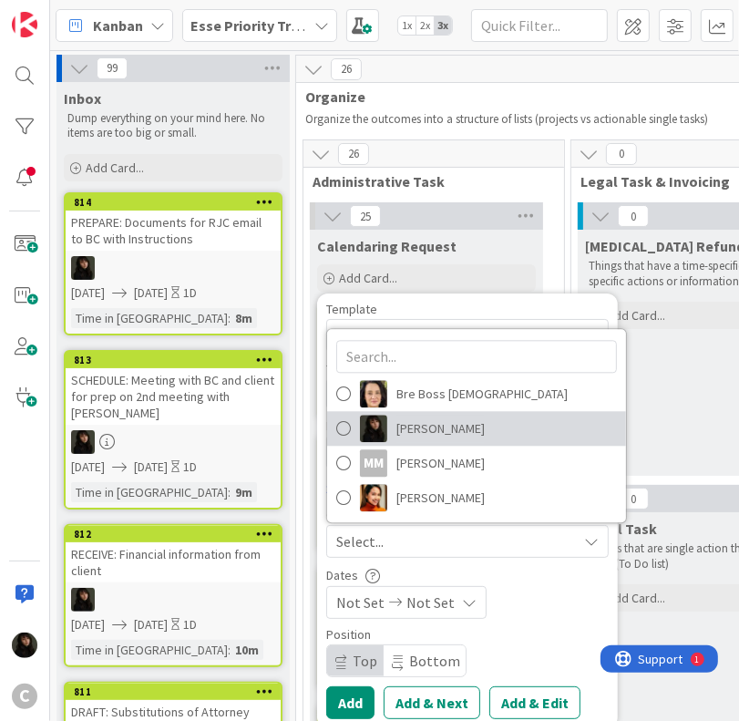
click at [414, 427] on span "[PERSON_NAME]" at bounding box center [440, 428] width 88 height 27
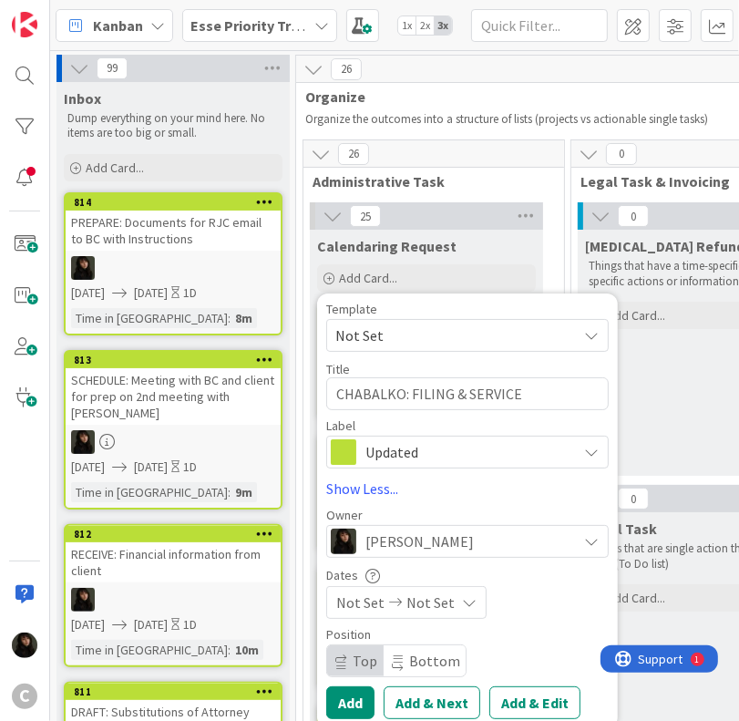
click at [448, 601] on div "Not Set Not Set" at bounding box center [406, 602] width 160 height 33
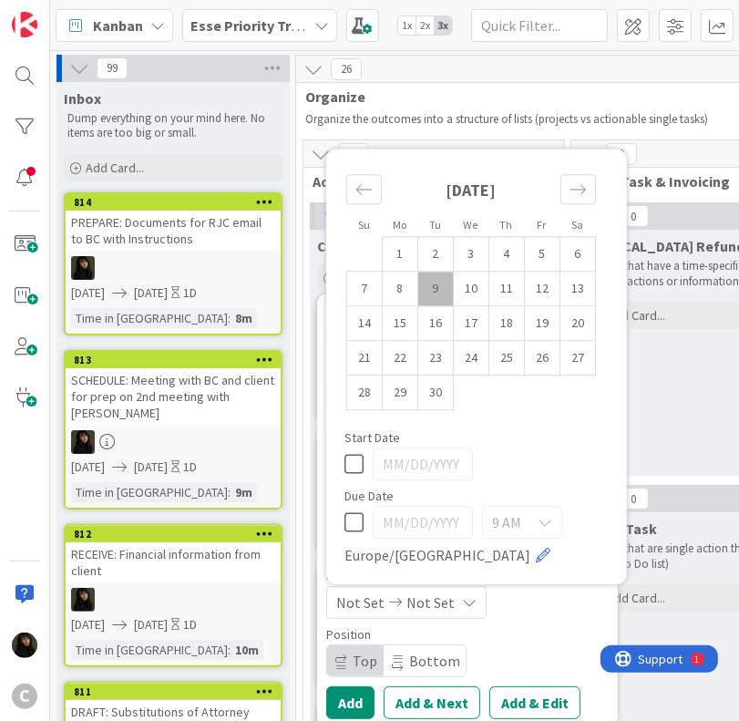
click at [444, 292] on td "9" at bounding box center [436, 288] width 36 height 35
click at [470, 291] on td "10" at bounding box center [472, 288] width 36 height 35
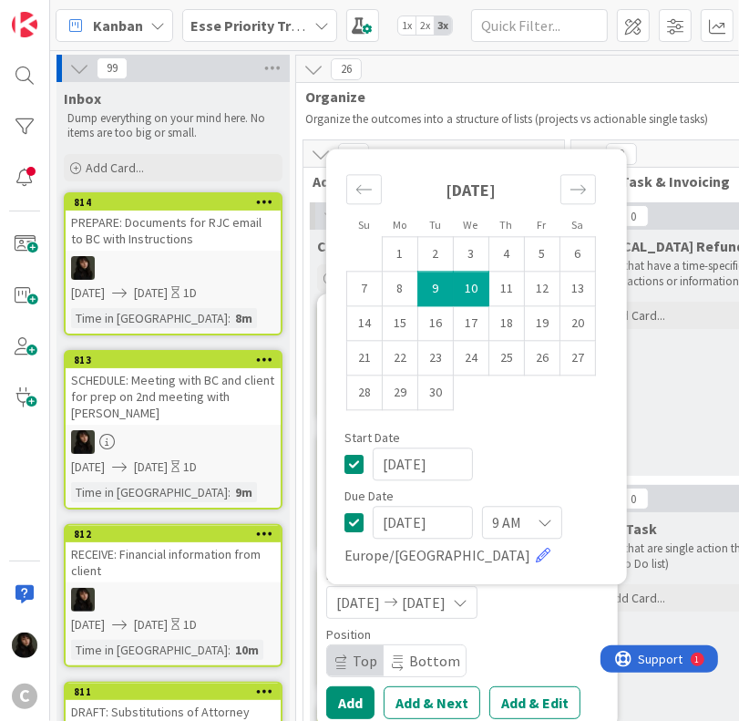
click at [558, 609] on div "[DATE] [DATE]" at bounding box center [467, 602] width 282 height 33
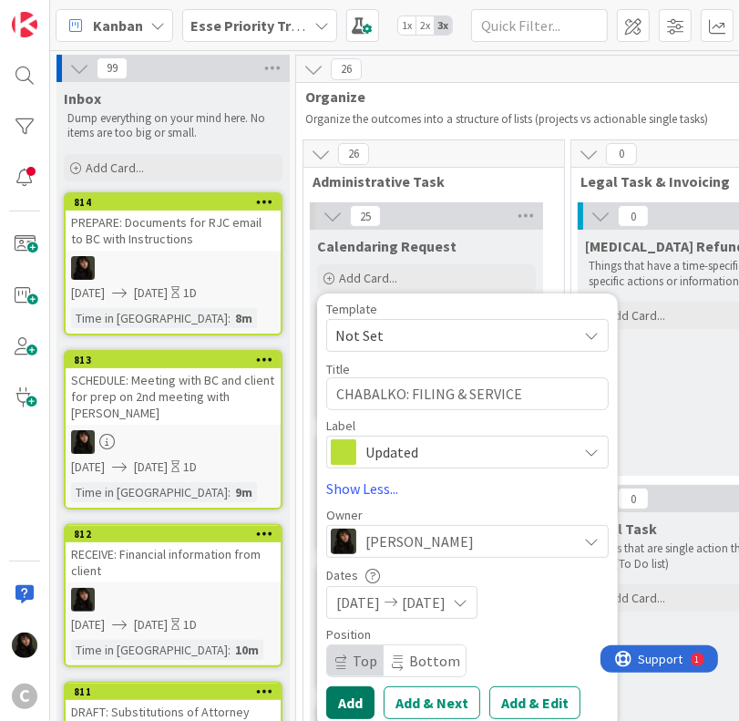
click at [350, 691] on button "Add" at bounding box center [350, 702] width 48 height 33
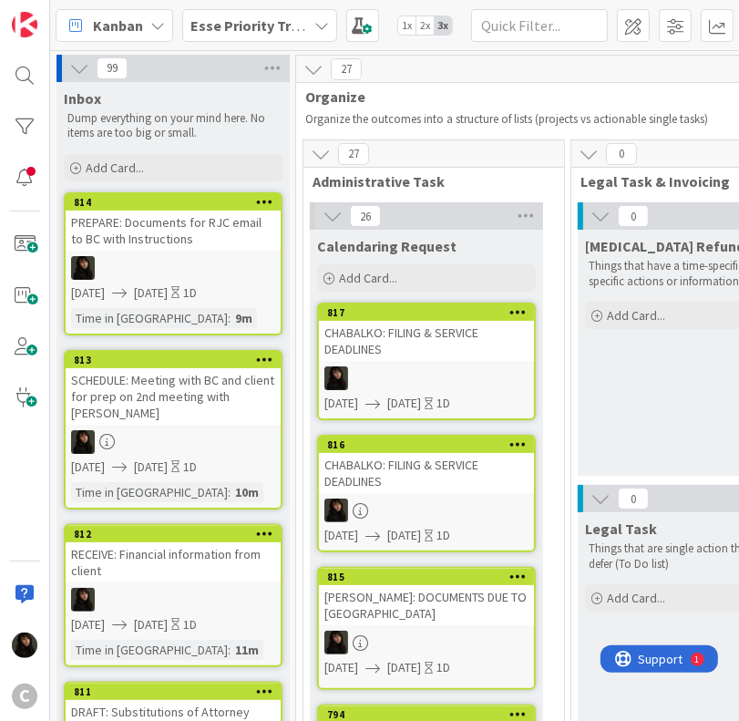
click at [426, 370] on div at bounding box center [426, 378] width 215 height 24
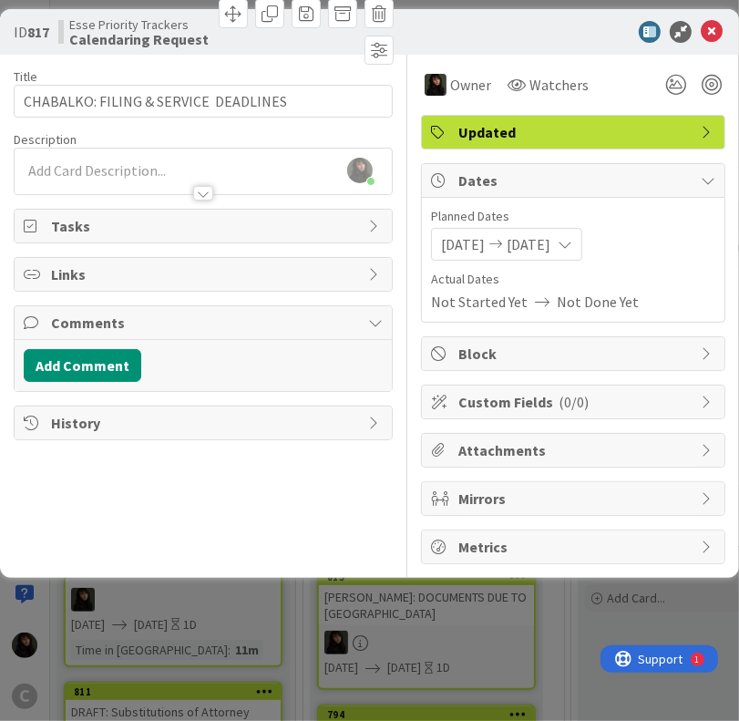
click at [62, 185] on div at bounding box center [203, 184] width 377 height 19
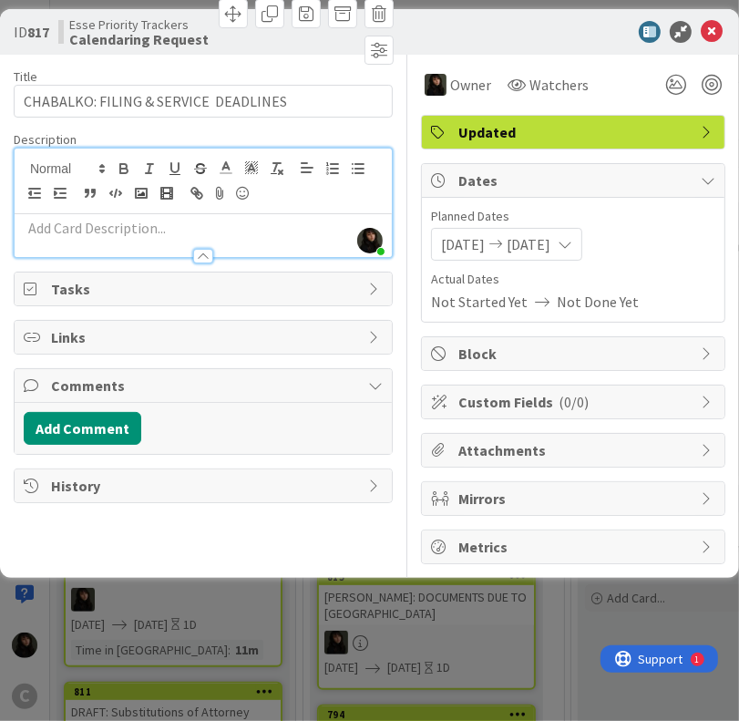
click at [55, 232] on p at bounding box center [203, 228] width 359 height 21
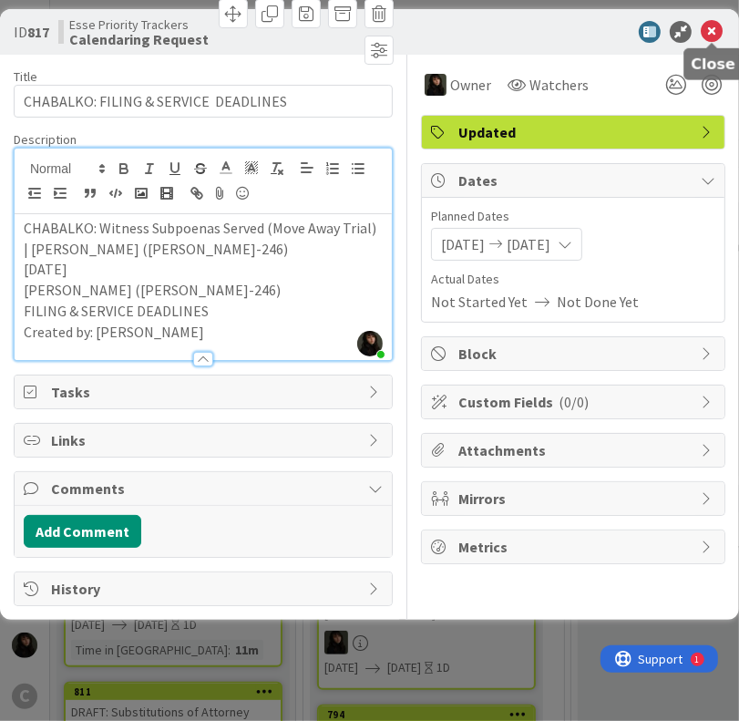
click at [717, 36] on icon at bounding box center [712, 32] width 22 height 22
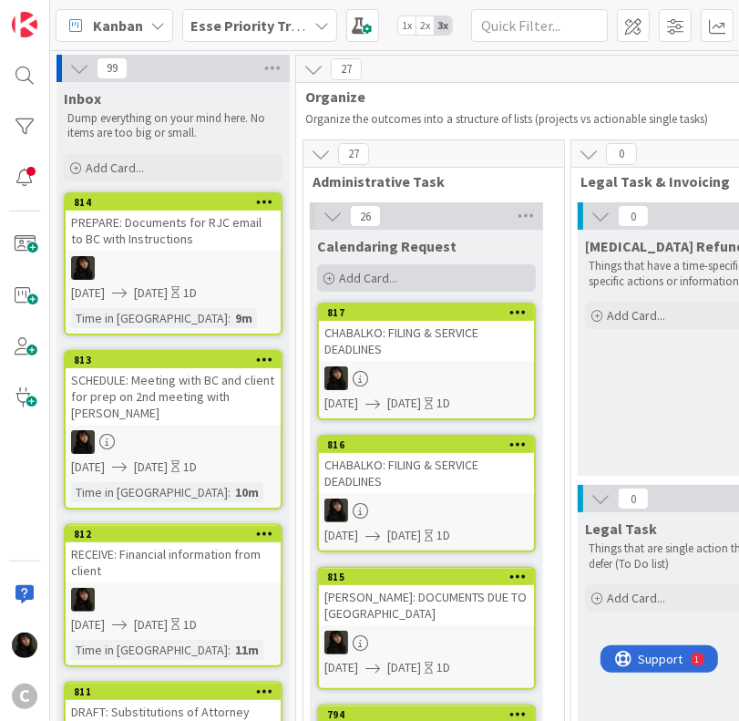
click at [439, 279] on div "Add Card..." at bounding box center [426, 277] width 219 height 27
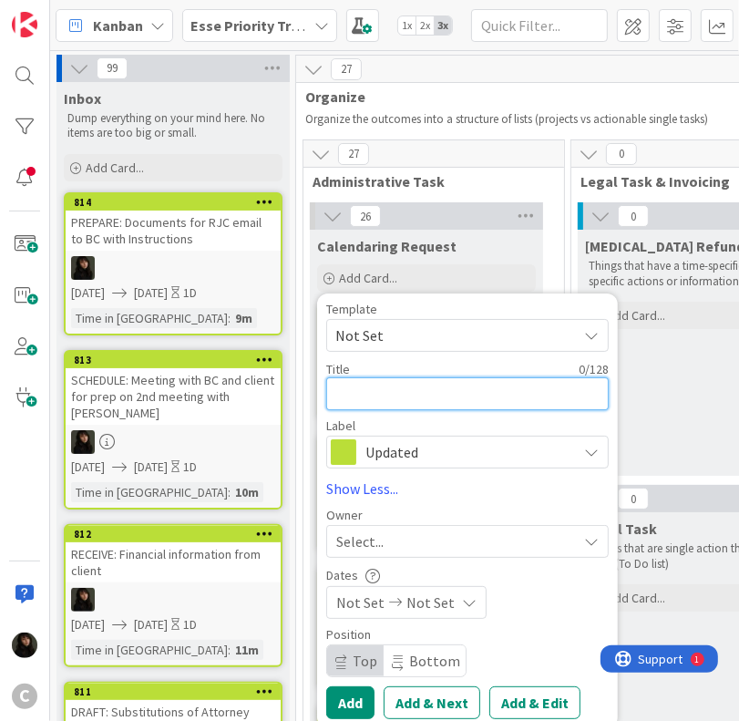
click at [344, 397] on textarea at bounding box center [467, 393] width 282 height 33
paste textarea "N/A: [PERSON_NAME]:"
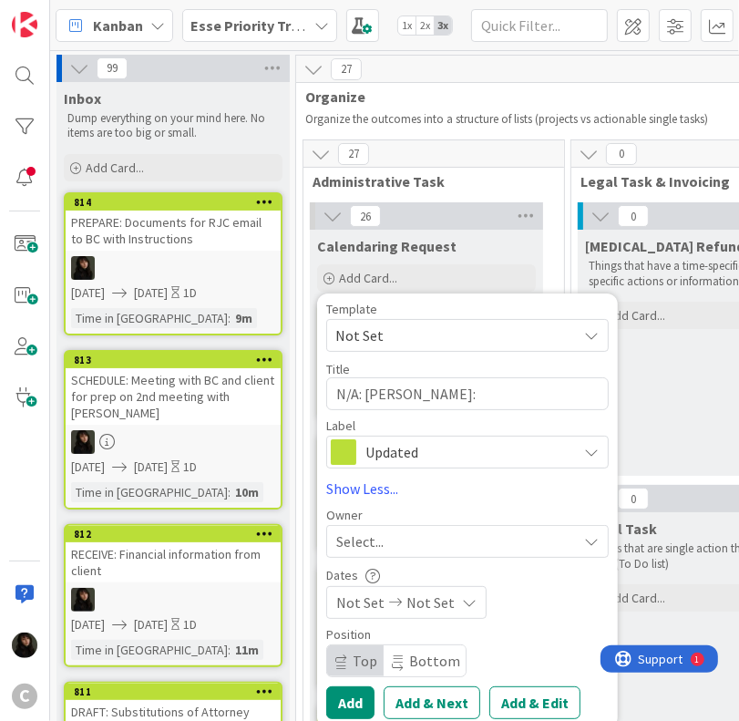
click at [404, 535] on div "Select..." at bounding box center [456, 541] width 241 height 22
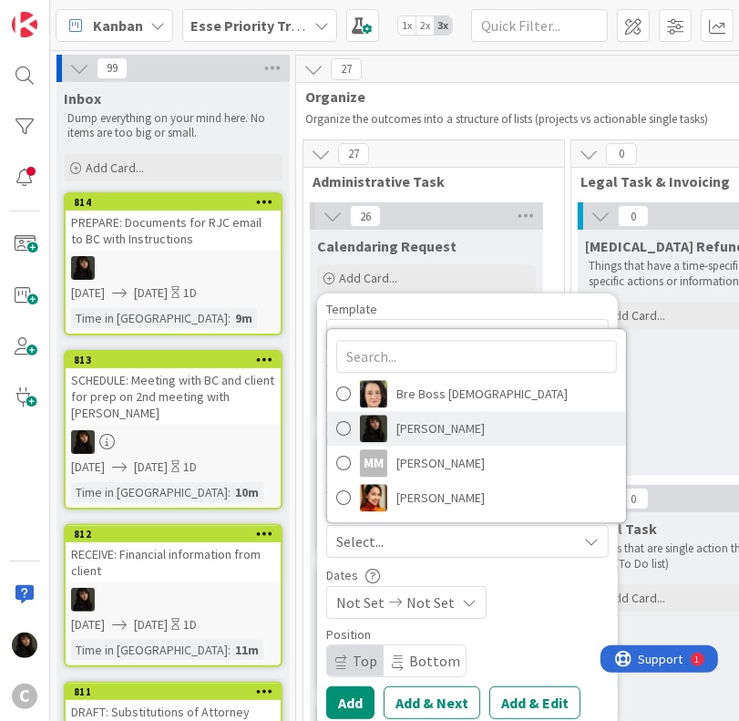
click at [444, 426] on span "[PERSON_NAME]" at bounding box center [440, 428] width 88 height 27
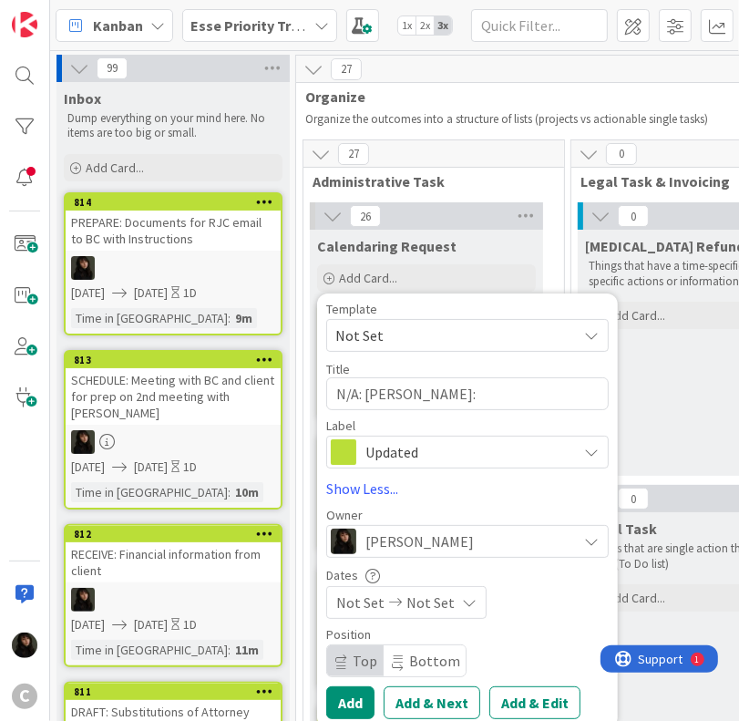
click at [433, 599] on span "Not Set" at bounding box center [430, 602] width 48 height 22
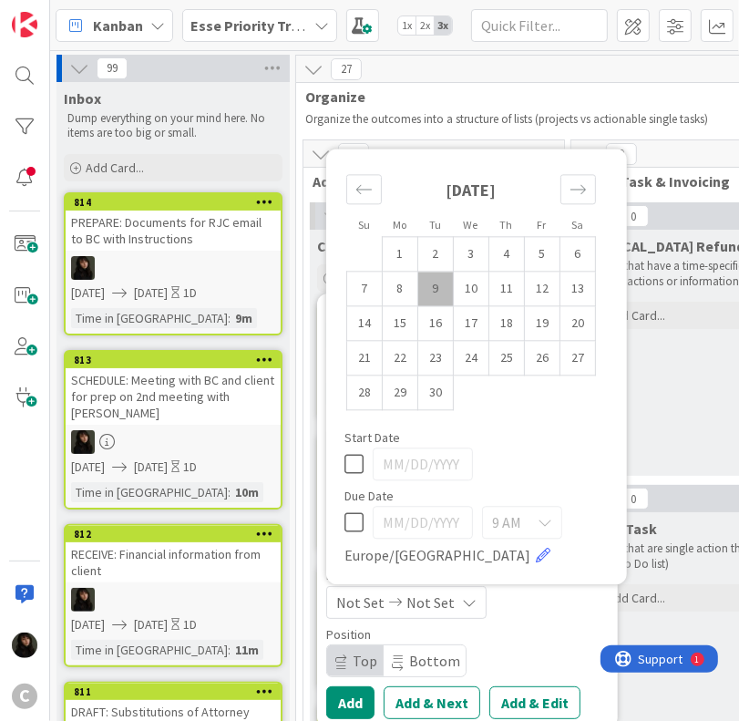
click at [434, 294] on td "9" at bounding box center [436, 288] width 36 height 35
click at [458, 297] on td "10" at bounding box center [472, 288] width 36 height 35
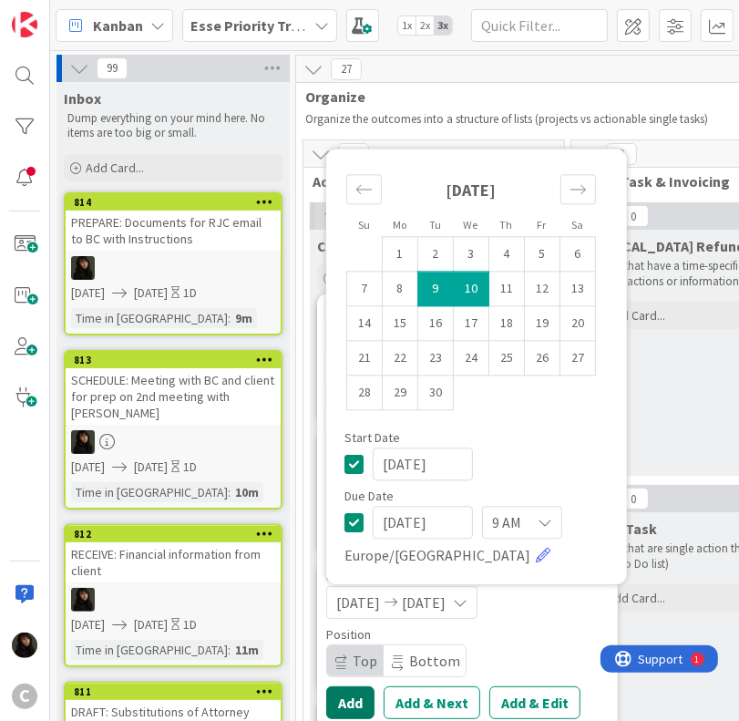
click at [337, 696] on button "Add" at bounding box center [350, 702] width 48 height 33
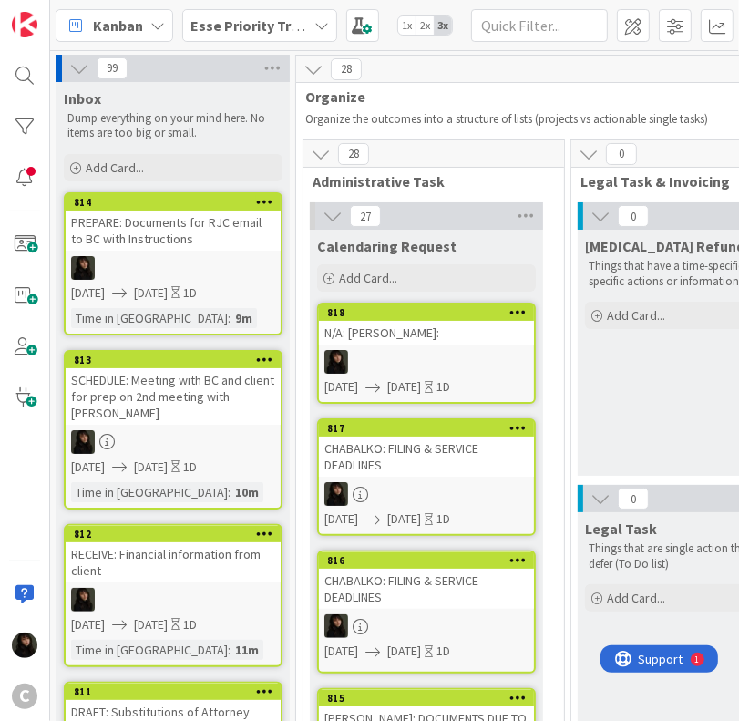
click at [377, 363] on div at bounding box center [426, 362] width 215 height 24
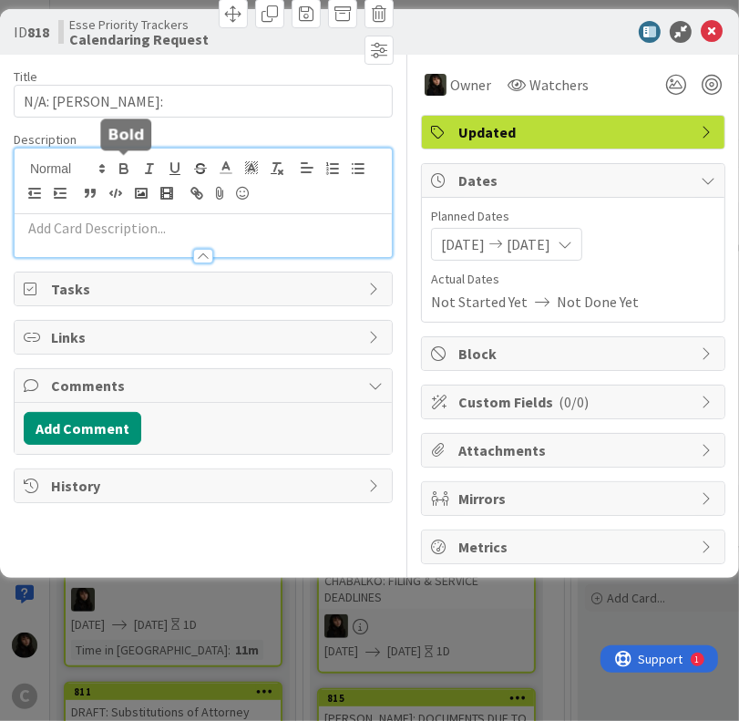
click at [124, 169] on div at bounding box center [203, 202] width 377 height 108
click at [94, 240] on div at bounding box center [203, 247] width 377 height 19
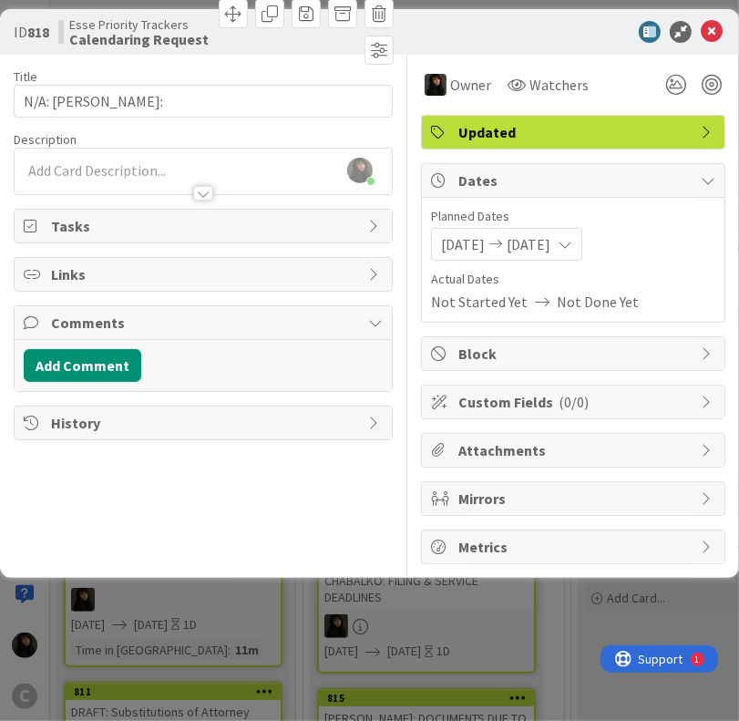
click at [90, 181] on div at bounding box center [203, 184] width 377 height 19
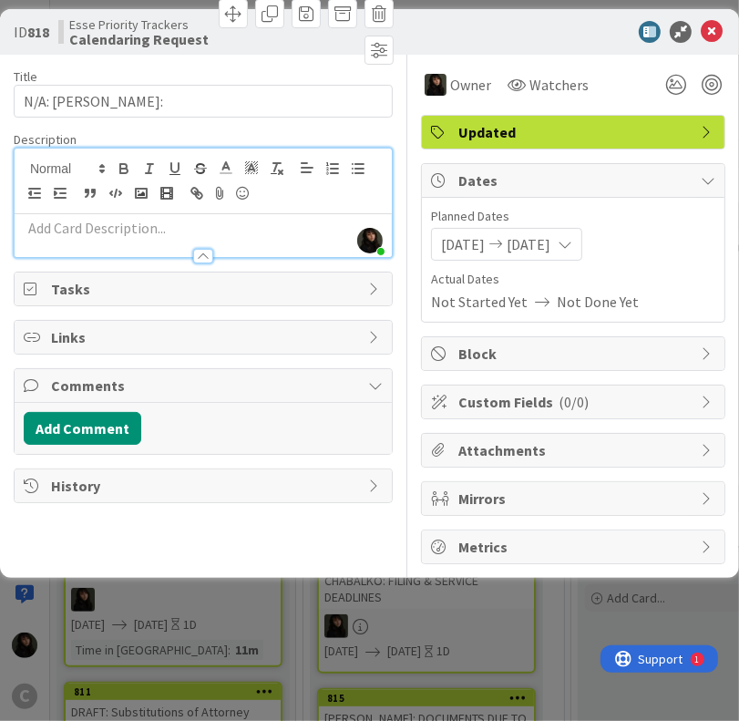
click at [89, 218] on p at bounding box center [203, 228] width 359 height 21
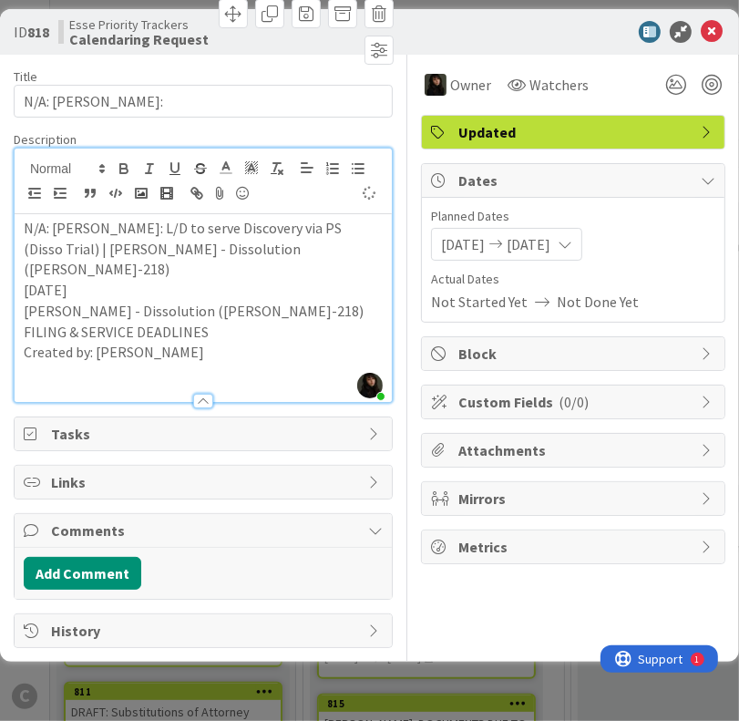
click at [87, 322] on p "FILING & SERVICE DEADLINES" at bounding box center [203, 332] width 359 height 21
copy p "FILING & SERVICE DEADLINES"
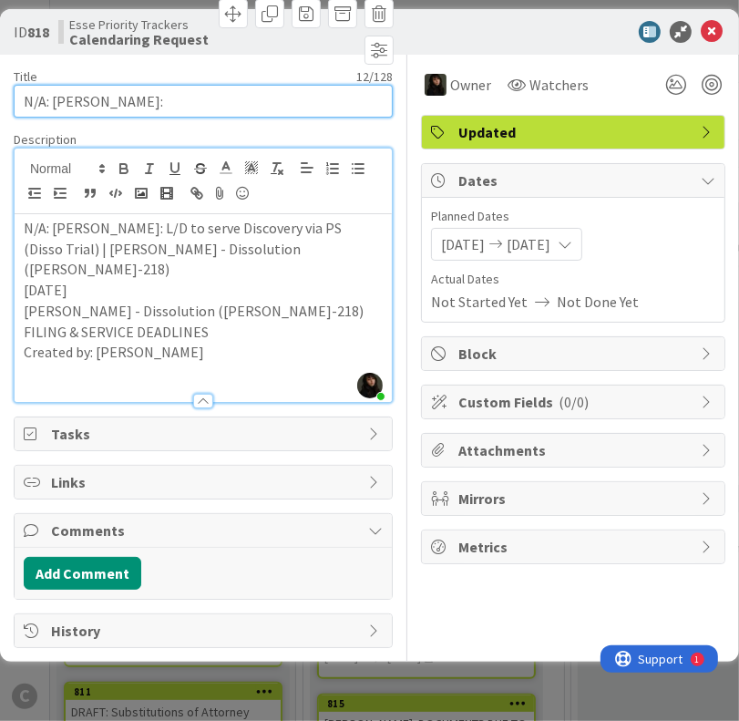
click at [152, 94] on input "N/A: [PERSON_NAME]:" at bounding box center [203, 101] width 379 height 33
paste input "FILING & SERVICE DEADLINES"
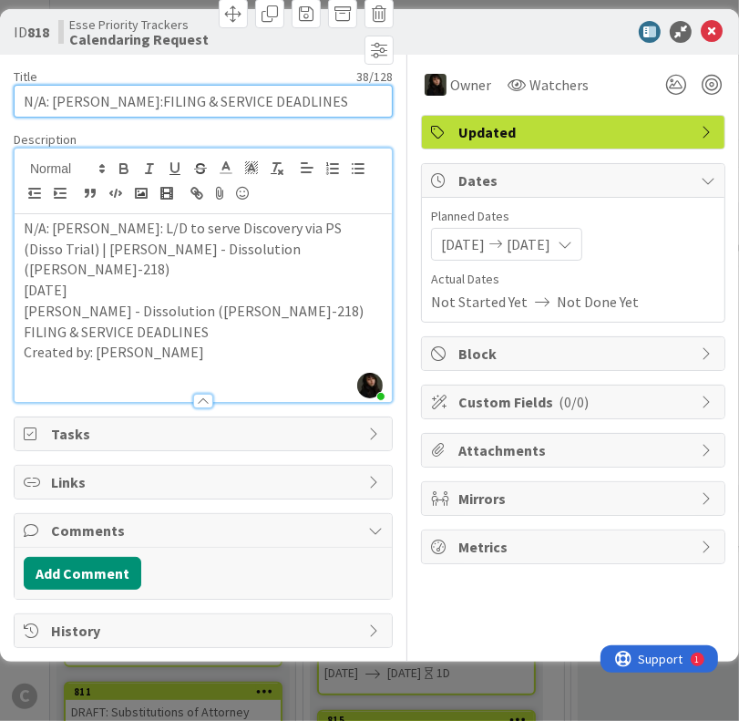
click at [98, 98] on input "N/A: [PERSON_NAME]:FILING & SERVICE DEADLINES" at bounding box center [203, 101] width 379 height 33
click at [270, 104] on input "N/A: [PERSON_NAME]: FILING & SERVICE DEADLINES" at bounding box center [203, 101] width 379 height 33
click at [284, 100] on input "N/A: [PERSON_NAME]: FILING & SERVICE DEADLINES" at bounding box center [203, 101] width 379 height 33
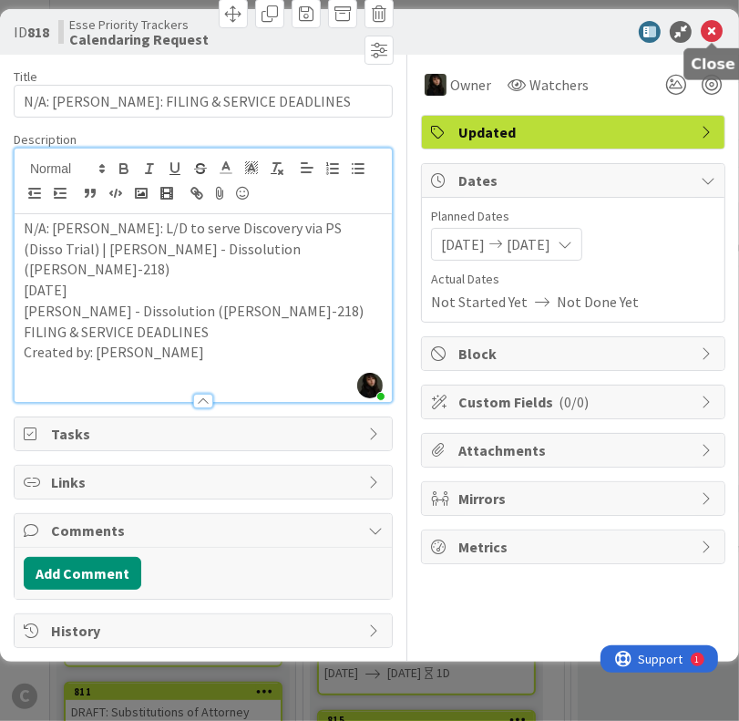
click at [717, 38] on icon at bounding box center [712, 32] width 22 height 22
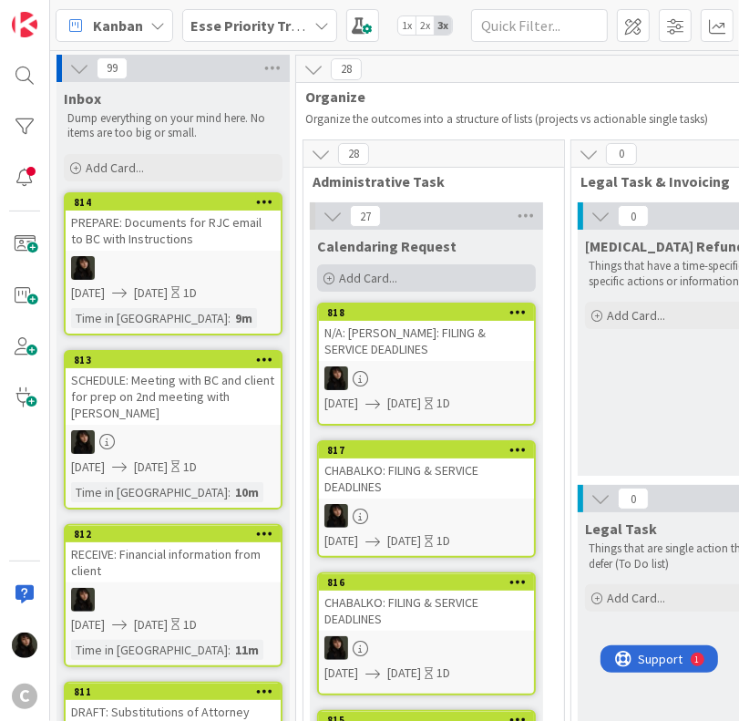
click at [384, 280] on span "Add Card..." at bounding box center [368, 278] width 58 height 16
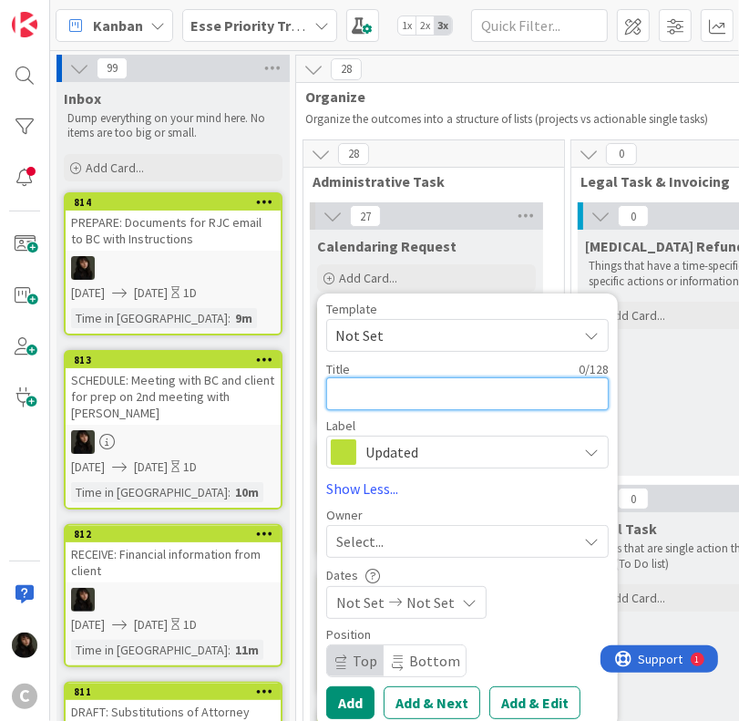
click at [408, 377] on textarea at bounding box center [467, 393] width 282 height 33
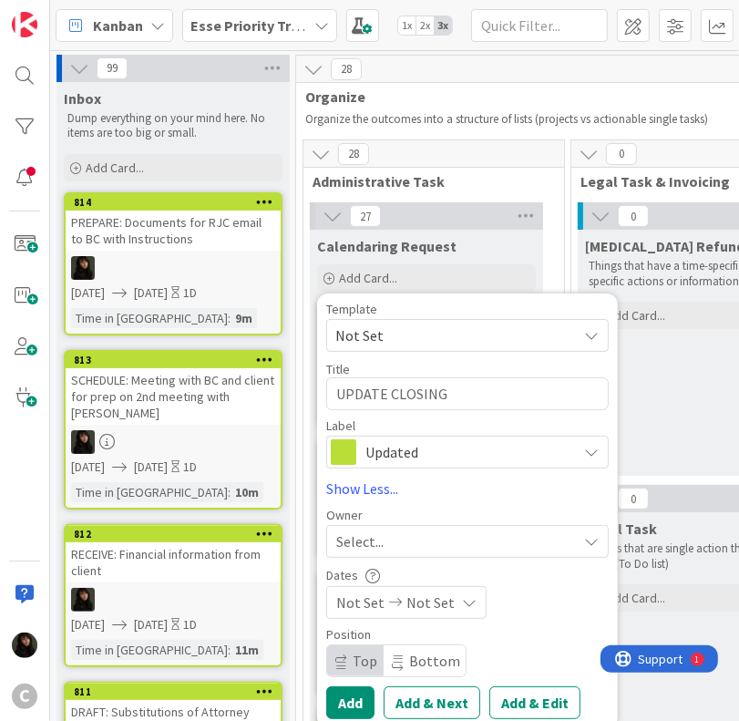
click at [399, 526] on div "Select..." at bounding box center [467, 541] width 282 height 33
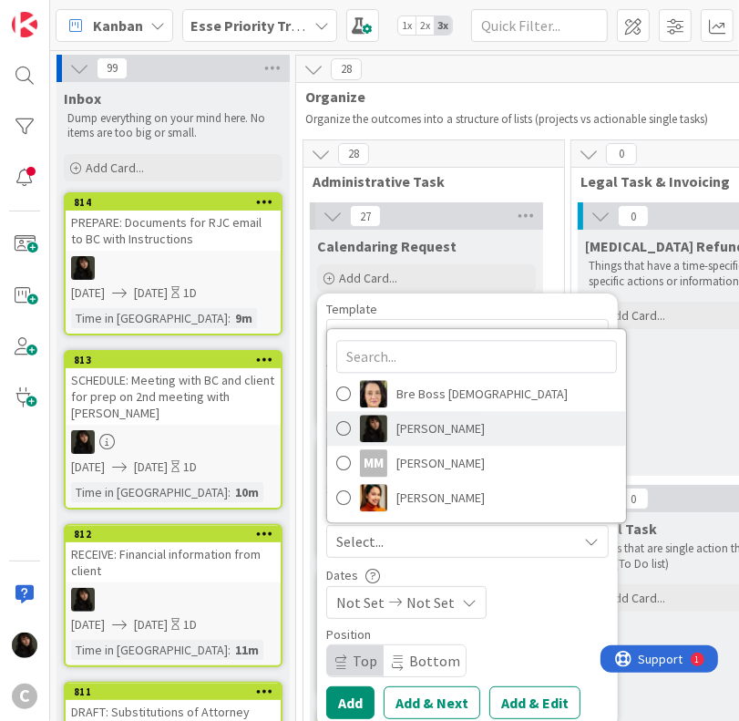
click at [441, 433] on span "[PERSON_NAME]" at bounding box center [440, 428] width 88 height 27
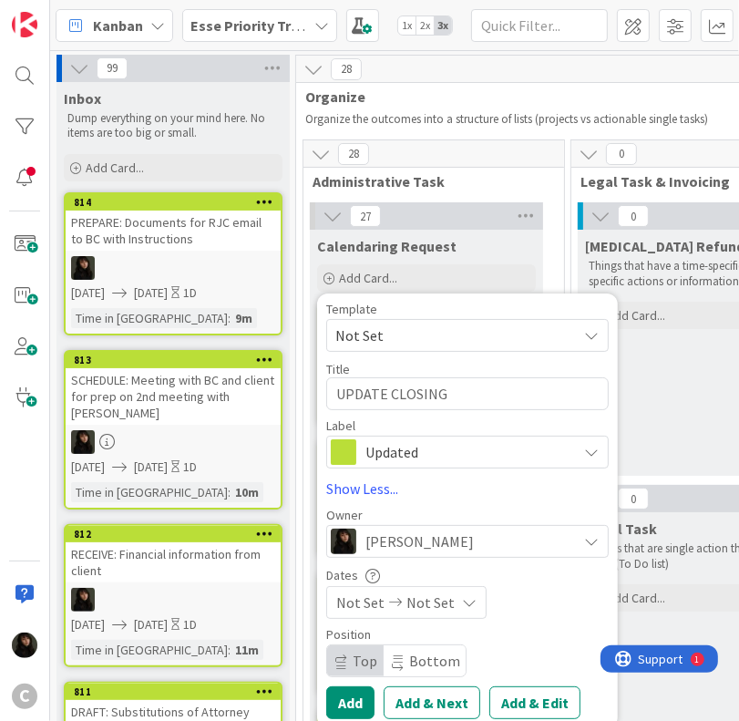
click at [419, 600] on span "Not Set" at bounding box center [430, 602] width 48 height 22
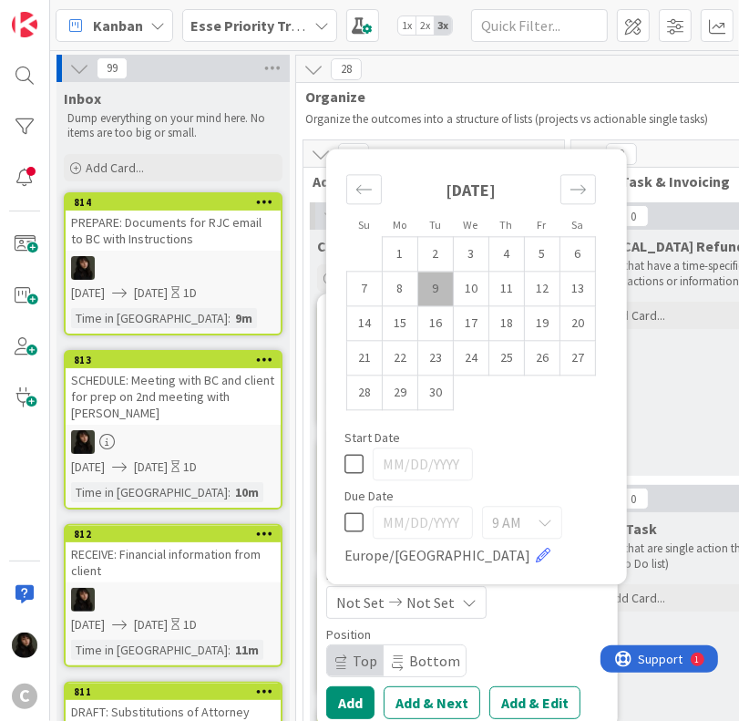
click at [452, 298] on td "9" at bounding box center [436, 288] width 36 height 35
click at [466, 298] on td "10" at bounding box center [472, 288] width 36 height 35
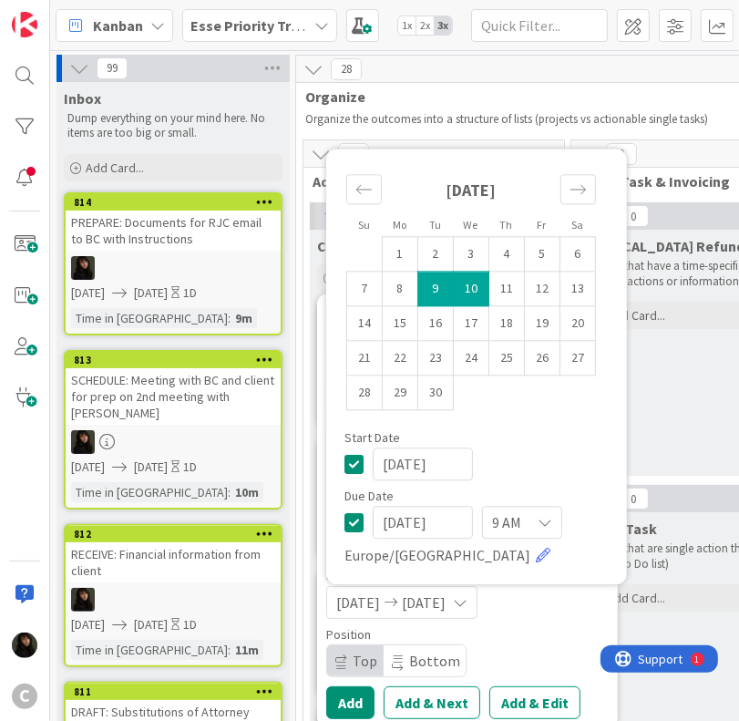
click at [528, 647] on div "Position Top Bottom" at bounding box center [467, 652] width 282 height 49
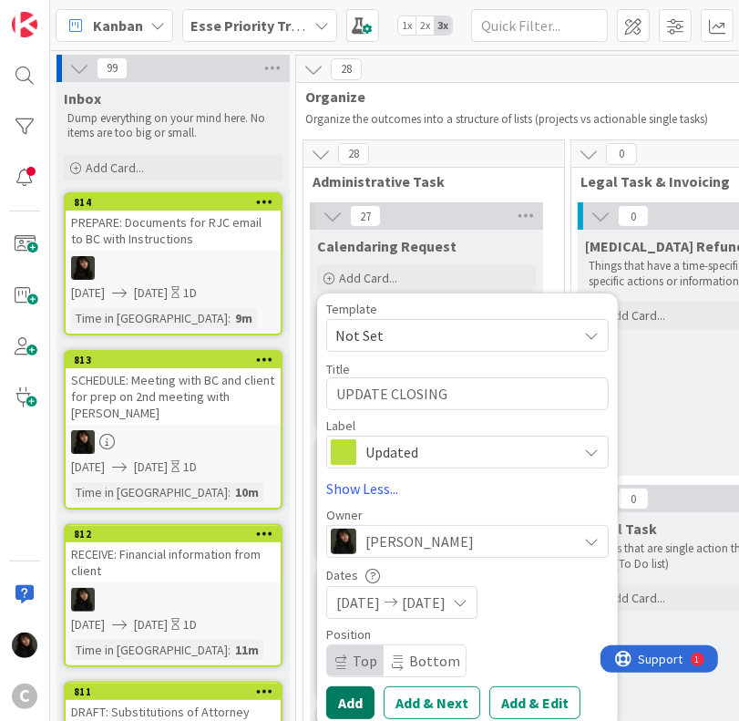
click at [358, 692] on button "Add" at bounding box center [350, 702] width 48 height 33
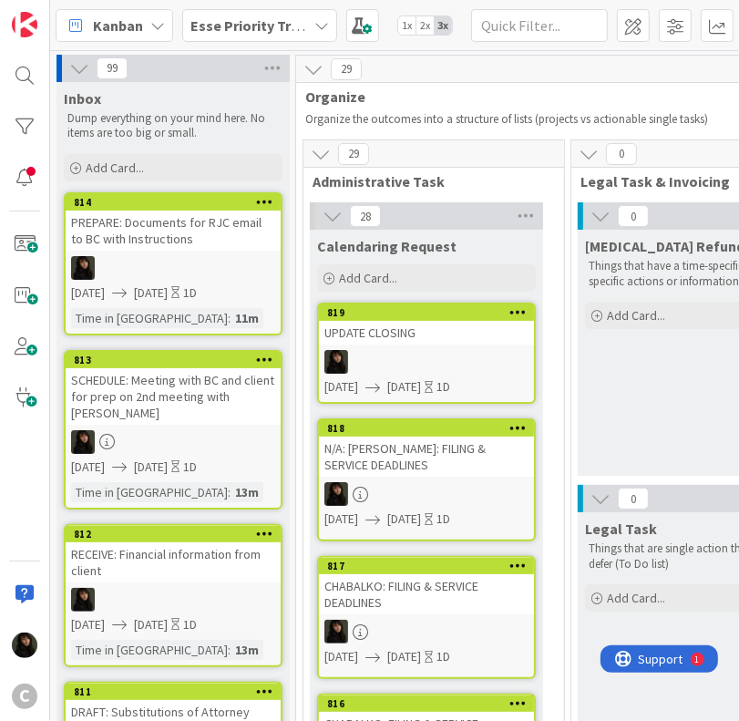
click at [421, 378] on span "[DATE]" at bounding box center [404, 386] width 34 height 19
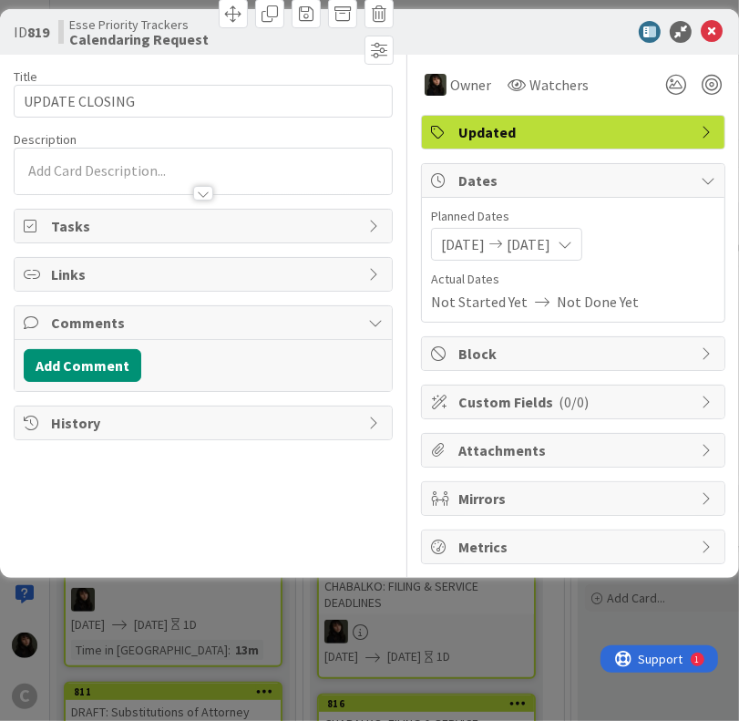
click at [109, 175] on div at bounding box center [203, 184] width 377 height 19
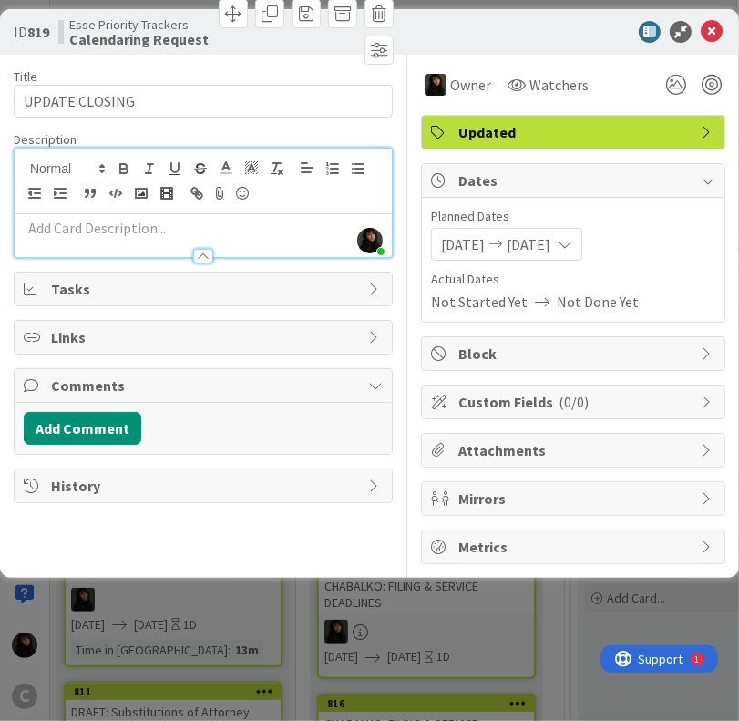
click at [121, 230] on p at bounding box center [203, 228] width 359 height 21
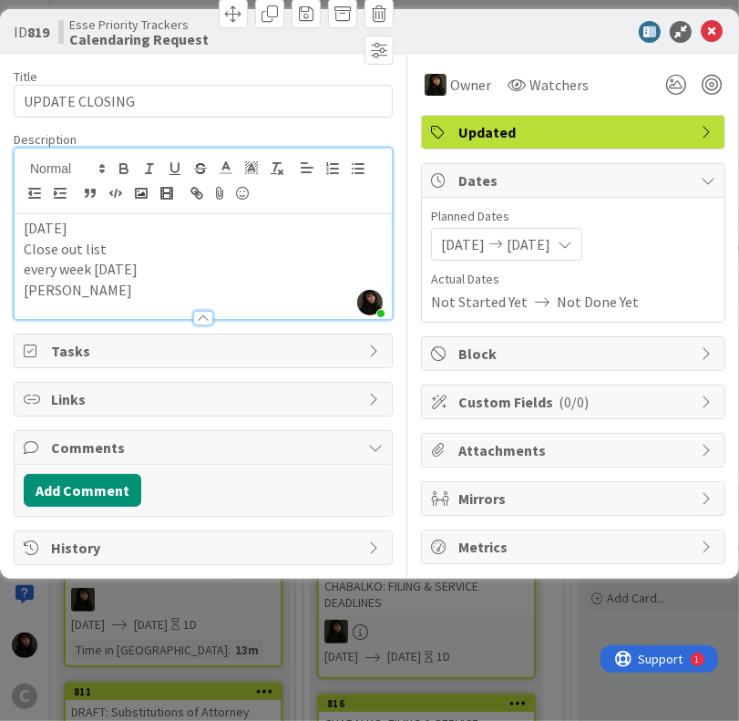
click at [37, 288] on p "[PERSON_NAME]" at bounding box center [203, 290] width 359 height 21
click at [714, 34] on icon at bounding box center [712, 32] width 22 height 22
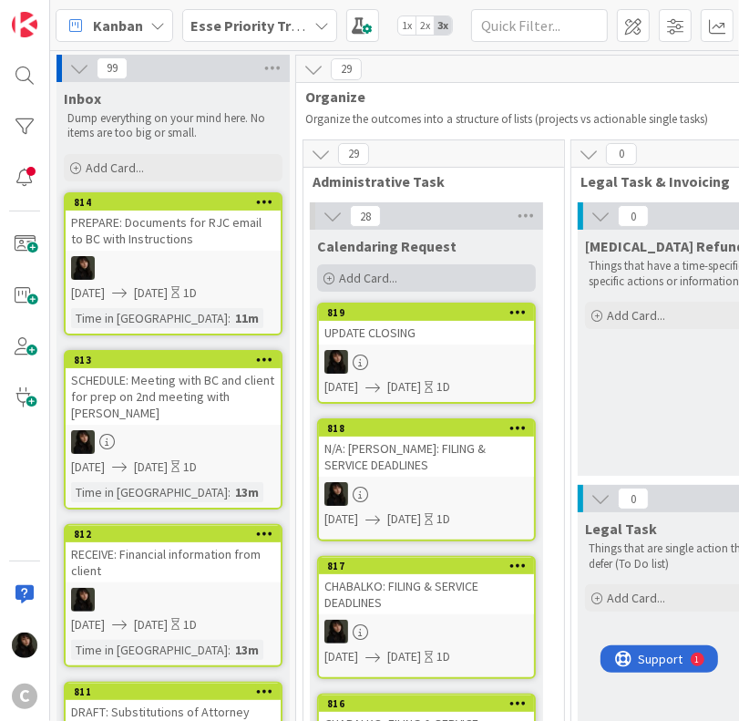
click at [371, 280] on span "Add Card..." at bounding box center [368, 278] width 58 height 16
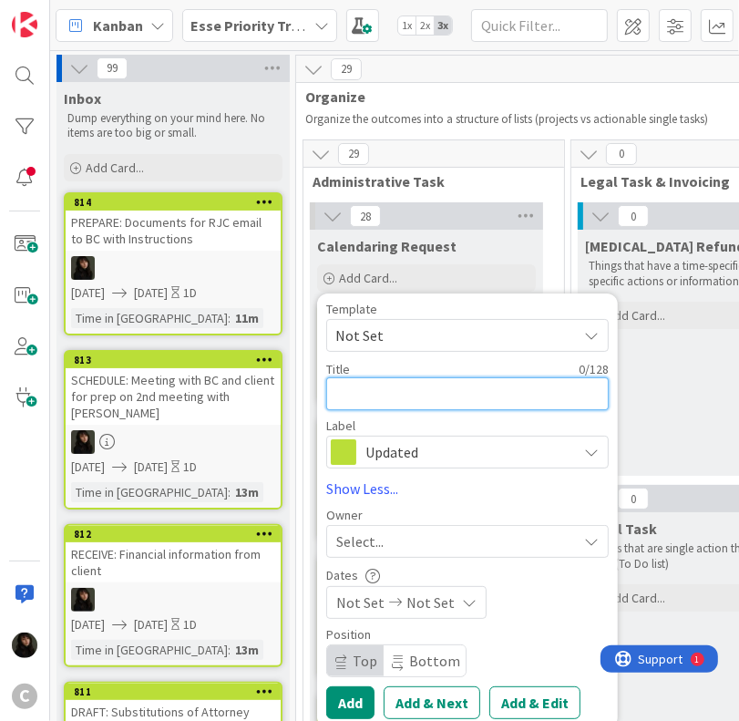
click at [350, 394] on textarea at bounding box center [467, 393] width 282 height 33
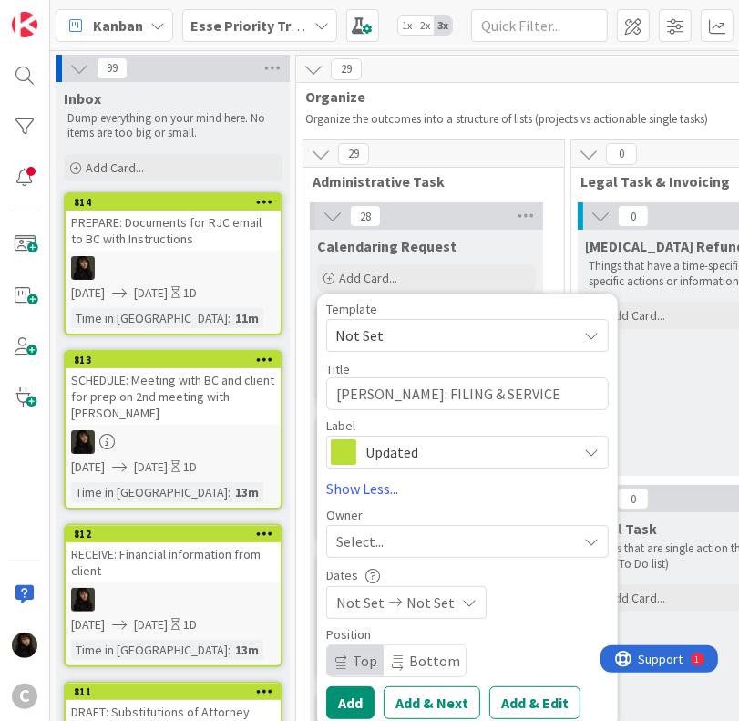
click at [466, 532] on div "Select..." at bounding box center [456, 541] width 241 height 22
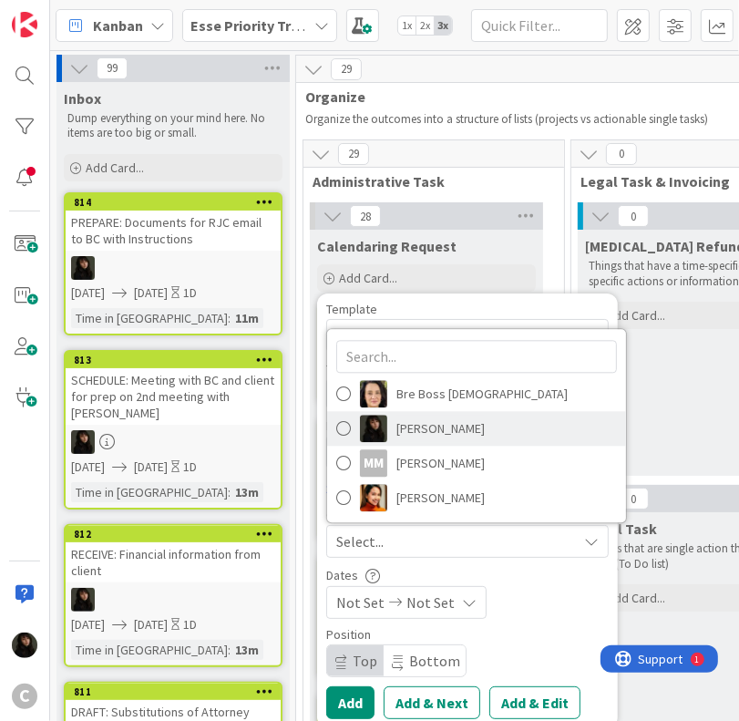
click at [422, 427] on span "[PERSON_NAME]" at bounding box center [440, 428] width 88 height 27
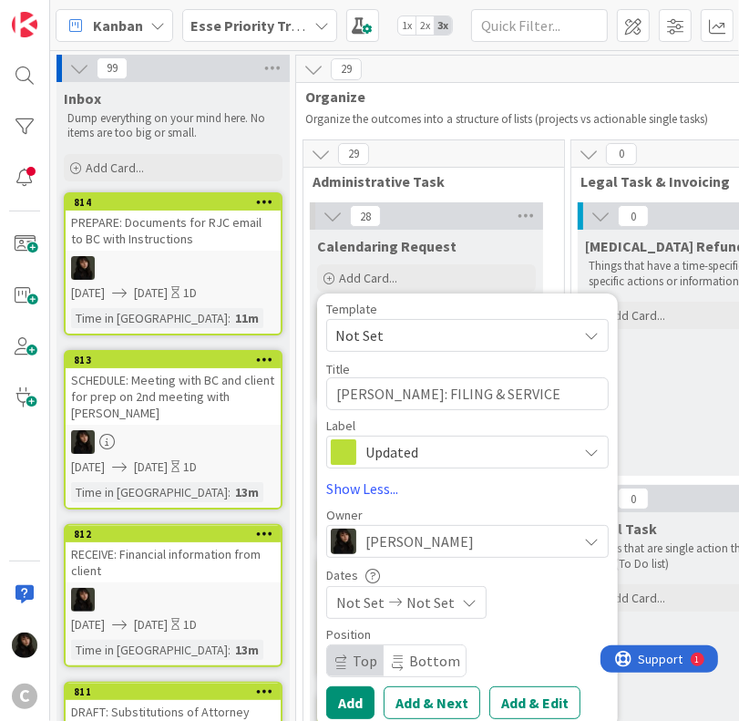
click at [443, 602] on span "Not Set" at bounding box center [430, 602] width 48 height 22
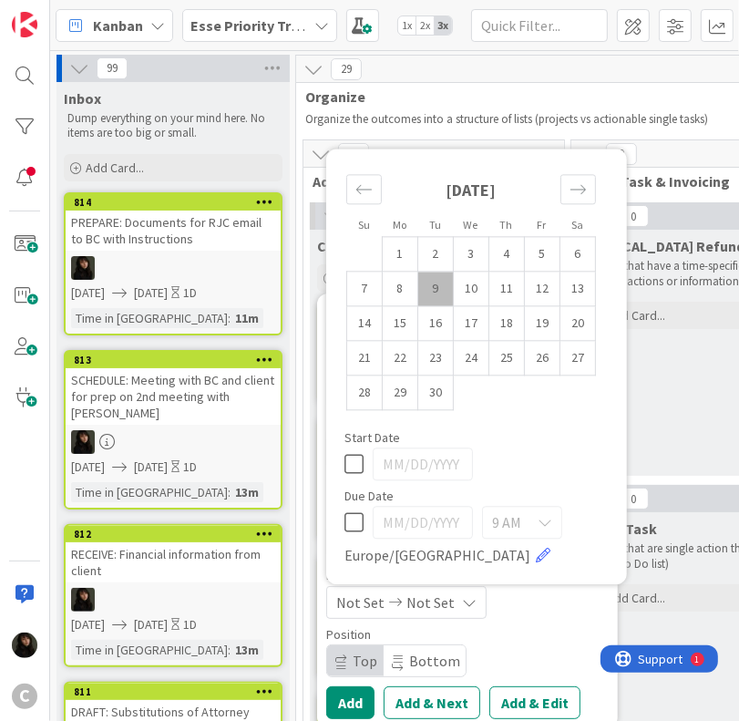
click at [434, 292] on td "9" at bounding box center [436, 288] width 36 height 35
click at [465, 293] on td "10" at bounding box center [472, 288] width 36 height 35
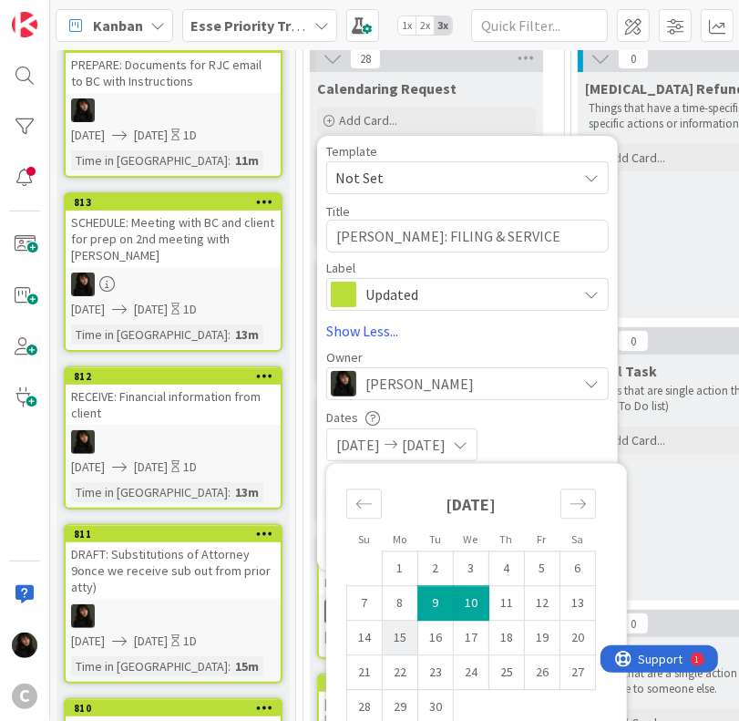
scroll to position [182, 0]
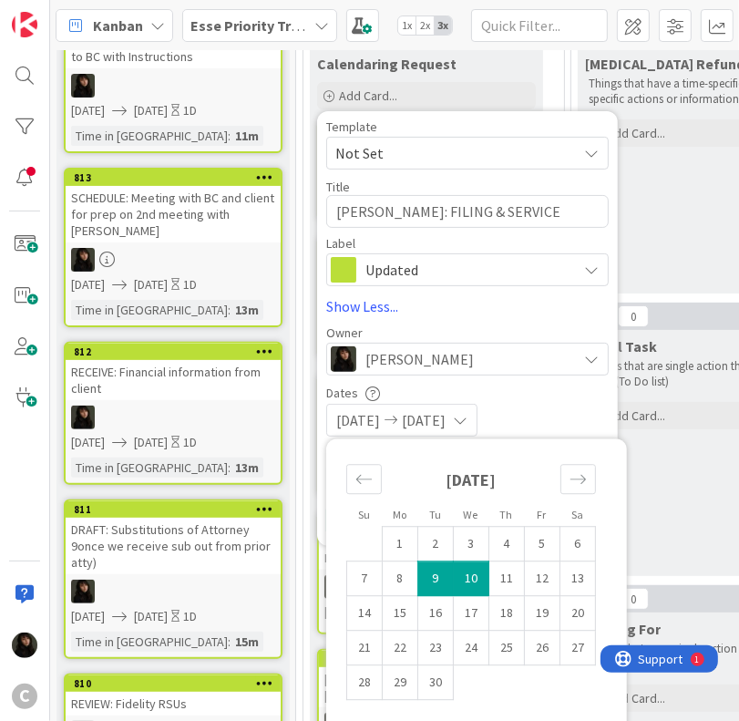
click at [598, 418] on div "[DATE] [DATE]" at bounding box center [467, 420] width 282 height 33
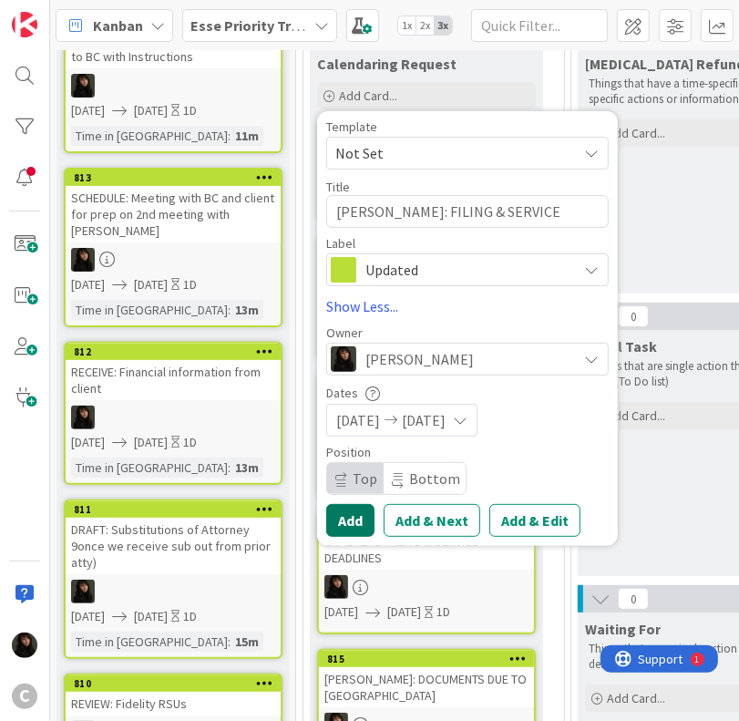
click at [358, 523] on button "Add" at bounding box center [350, 520] width 48 height 33
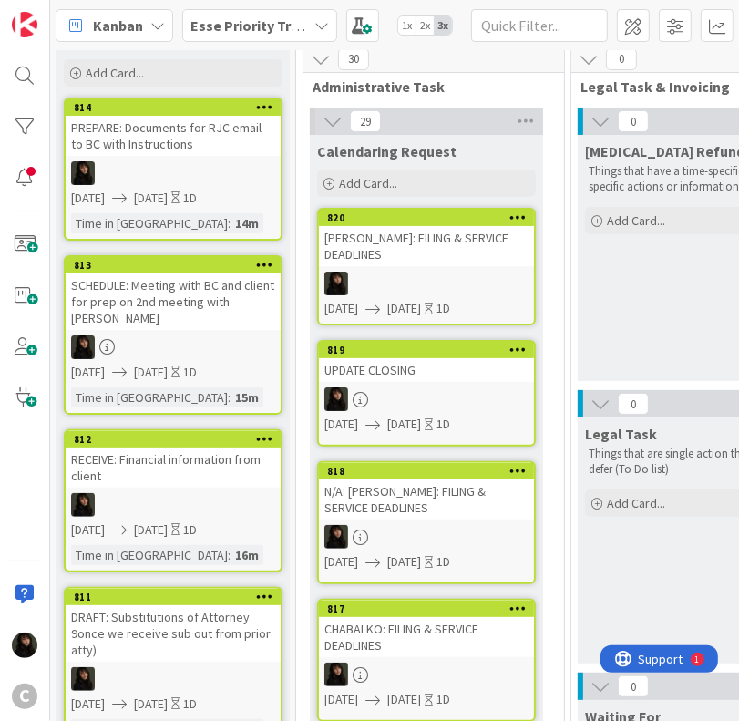
scroll to position [0, 0]
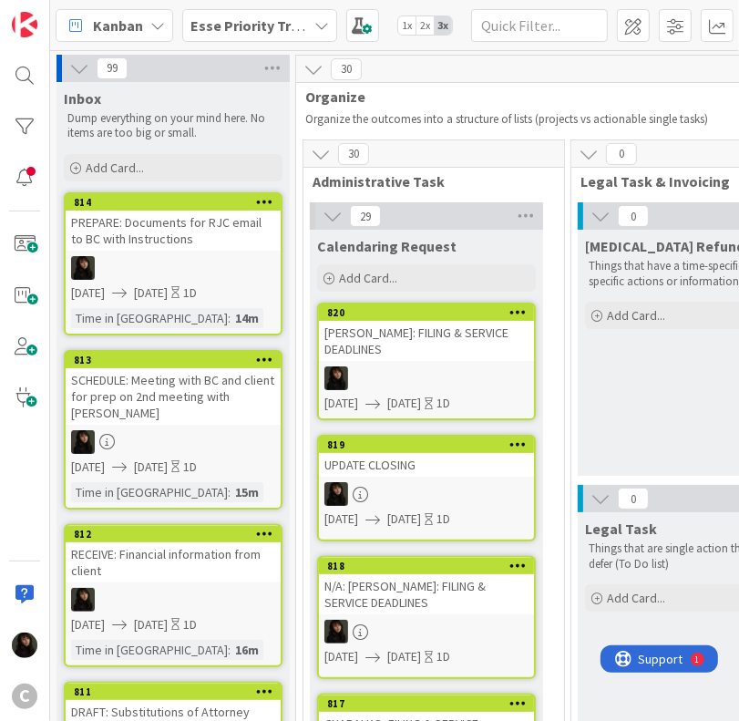
click at [434, 366] on div at bounding box center [426, 378] width 215 height 24
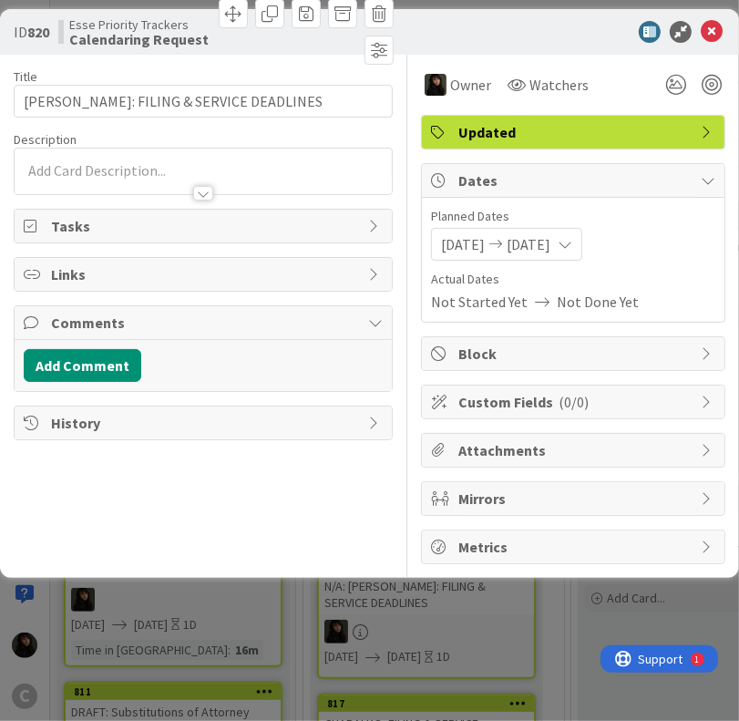
drag, startPoint x: 443, startPoint y: 360, endPoint x: 405, endPoint y: 371, distance: 38.9
click at [405, 371] on div "Title 34 / 128 [PERSON_NAME]: FILING & SERVICE DEADLINES Description Owner Watc…" at bounding box center [370, 309] width 712 height 509
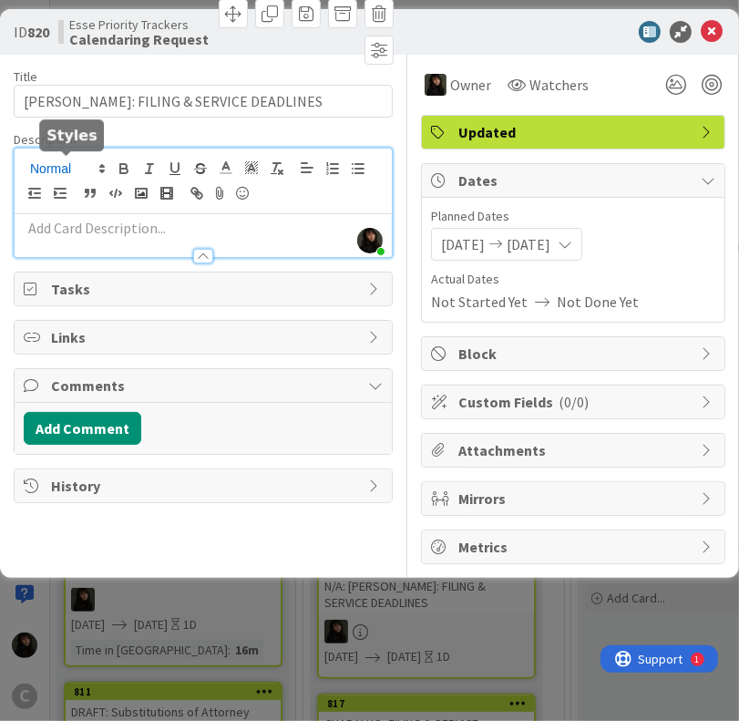
click at [44, 158] on div "[PERSON_NAME] just joined" at bounding box center [203, 202] width 377 height 108
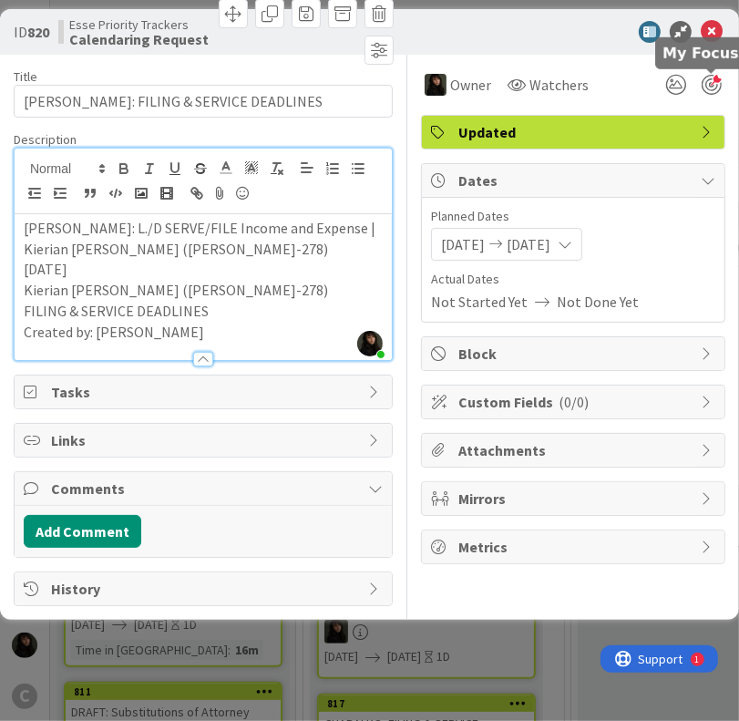
click at [710, 89] on div at bounding box center [711, 85] width 20 height 20
click at [710, 34] on icon at bounding box center [712, 32] width 22 height 22
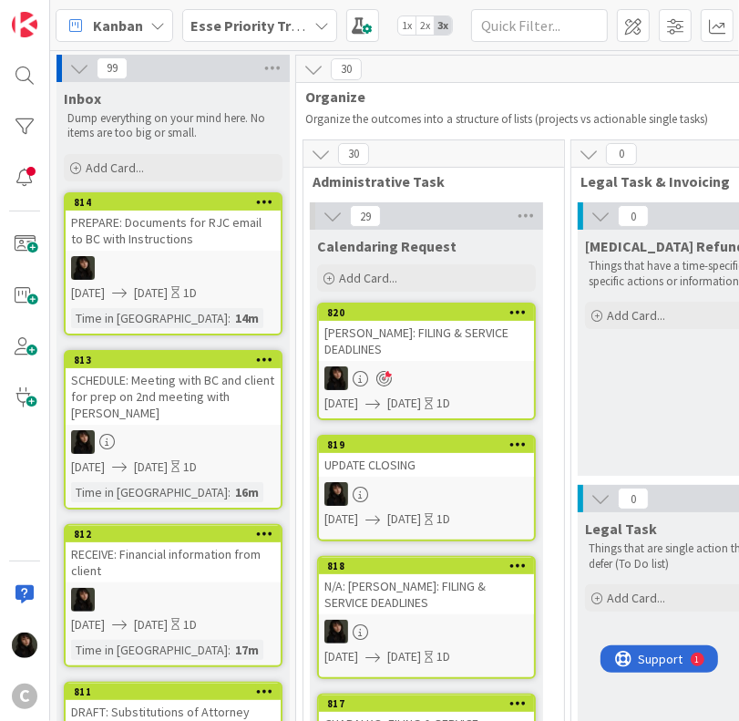
click at [423, 587] on div "N/A: [PERSON_NAME]: FILING & SERVICE DEADLINES" at bounding box center [426, 594] width 215 height 40
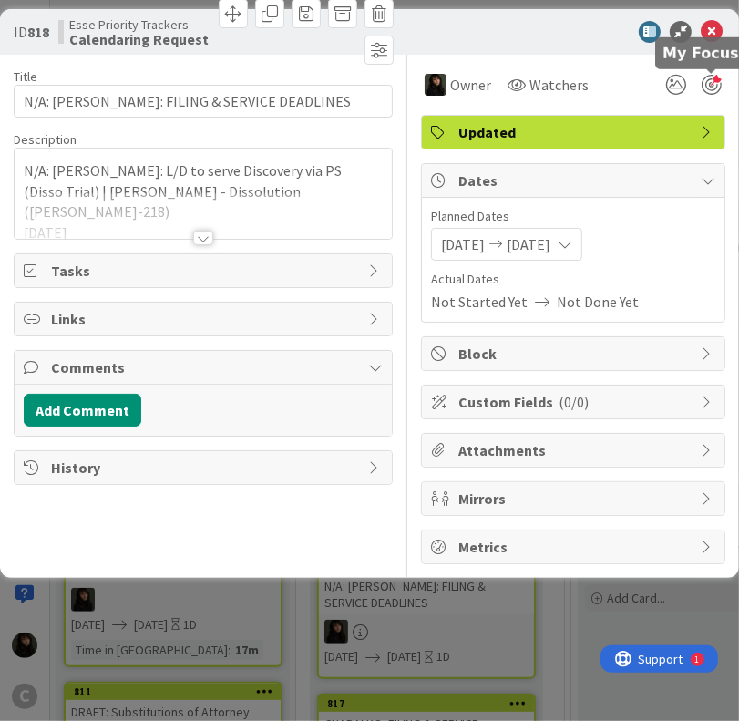
click at [712, 82] on div at bounding box center [711, 85] width 20 height 20
click at [714, 34] on icon at bounding box center [712, 32] width 22 height 22
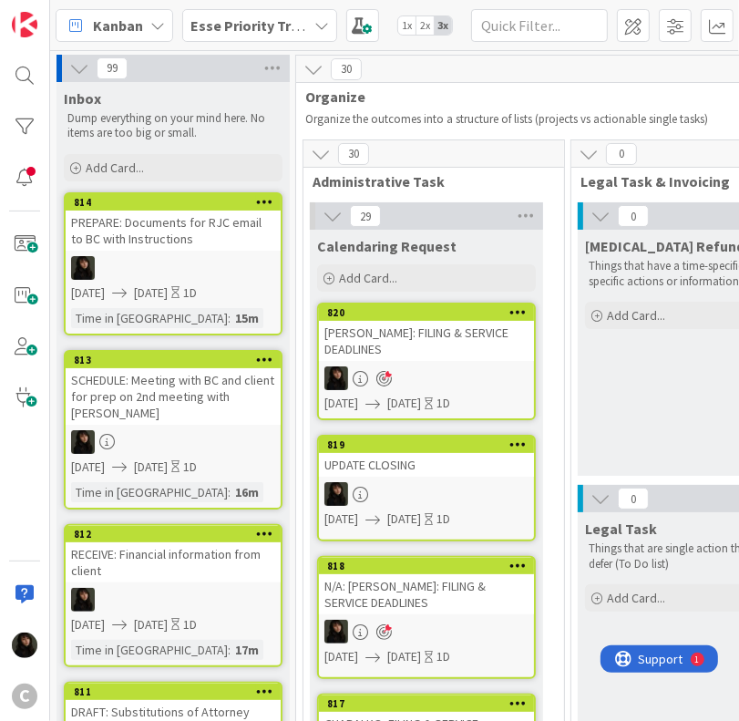
click at [486, 482] on div at bounding box center [426, 494] width 215 height 24
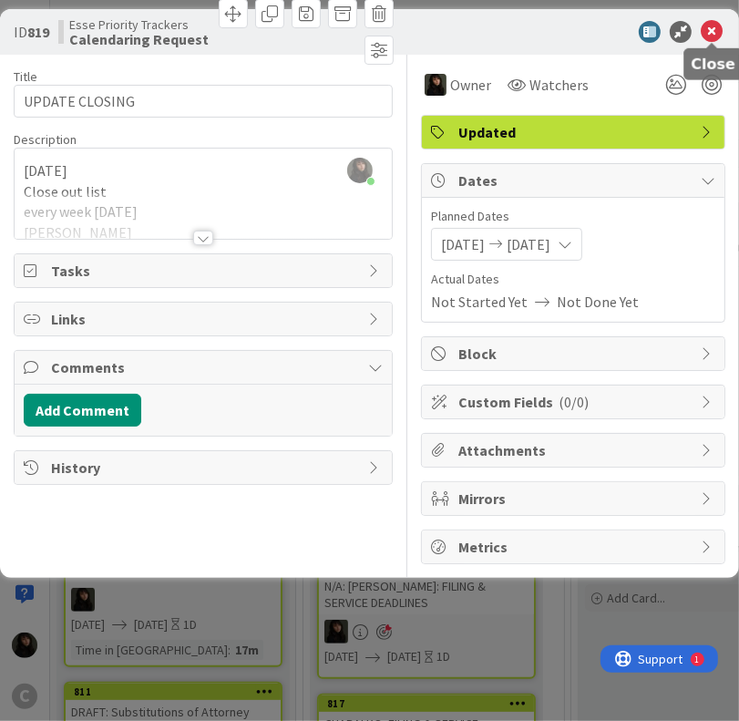
click at [711, 26] on icon at bounding box center [712, 32] width 22 height 22
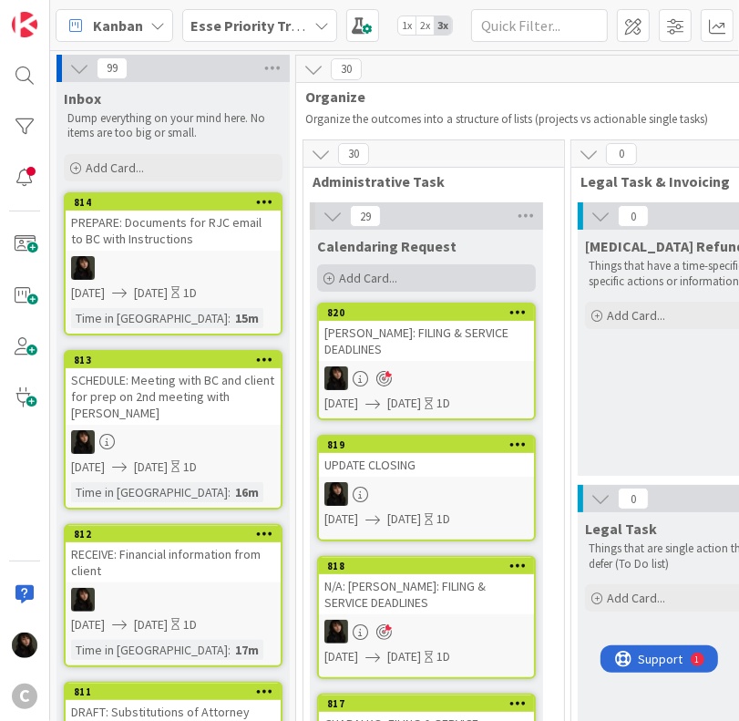
click at [353, 270] on span "Add Card..." at bounding box center [368, 278] width 58 height 16
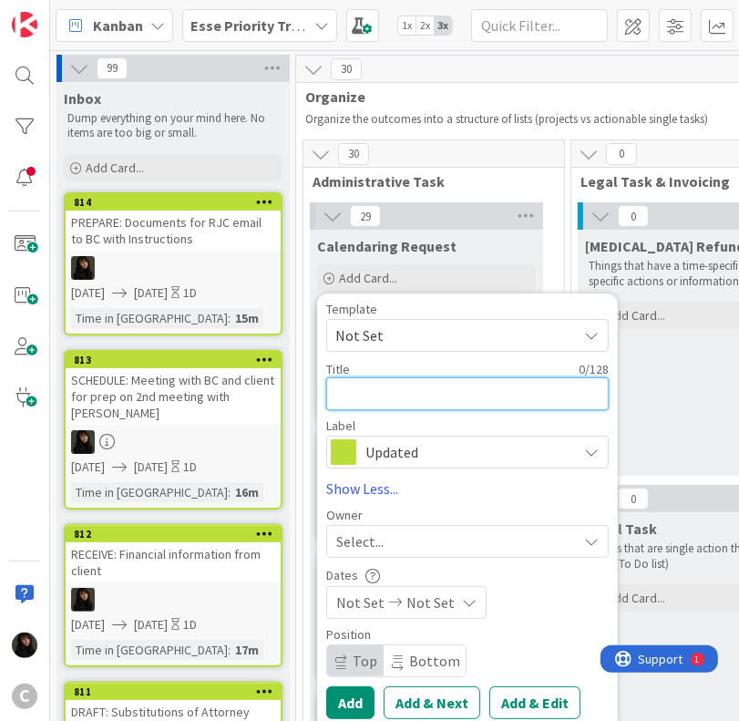
click at [399, 404] on textarea at bounding box center [467, 393] width 282 height 33
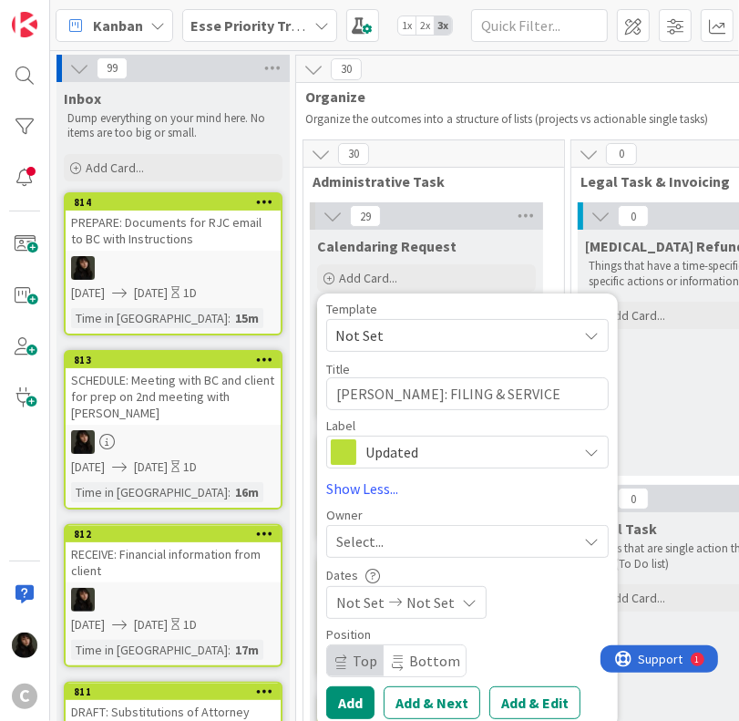
click at [390, 533] on div "Select..." at bounding box center [456, 541] width 241 height 22
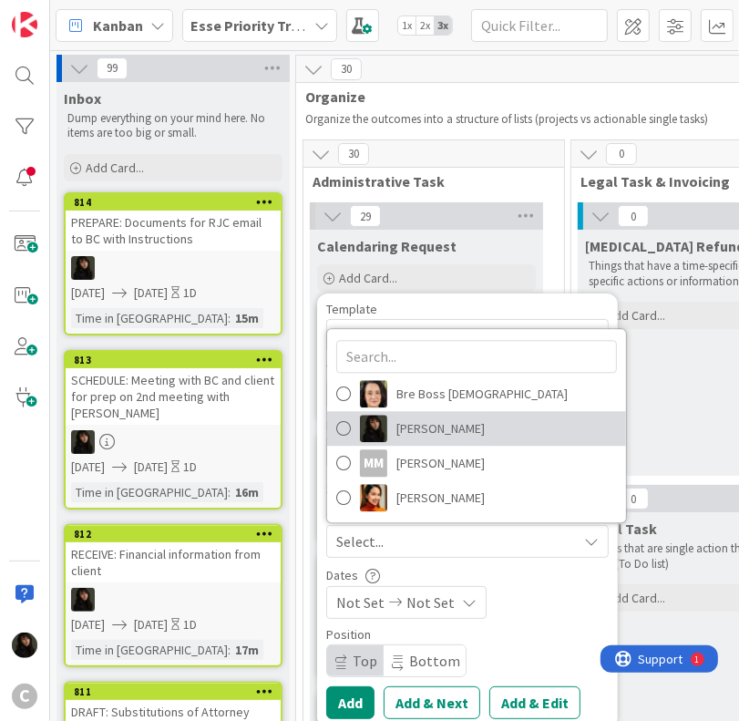
click at [420, 425] on span "[PERSON_NAME]" at bounding box center [440, 428] width 88 height 27
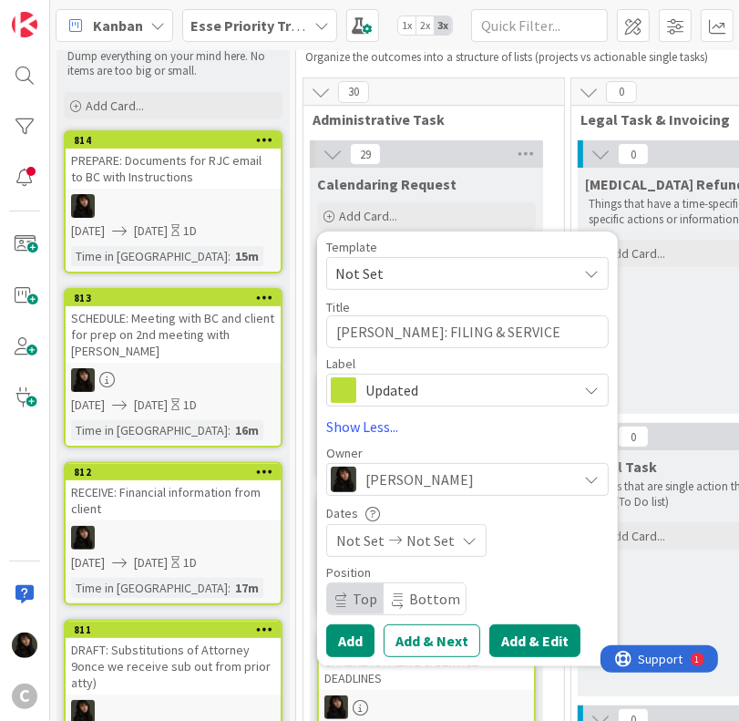
scroll to position [182, 0]
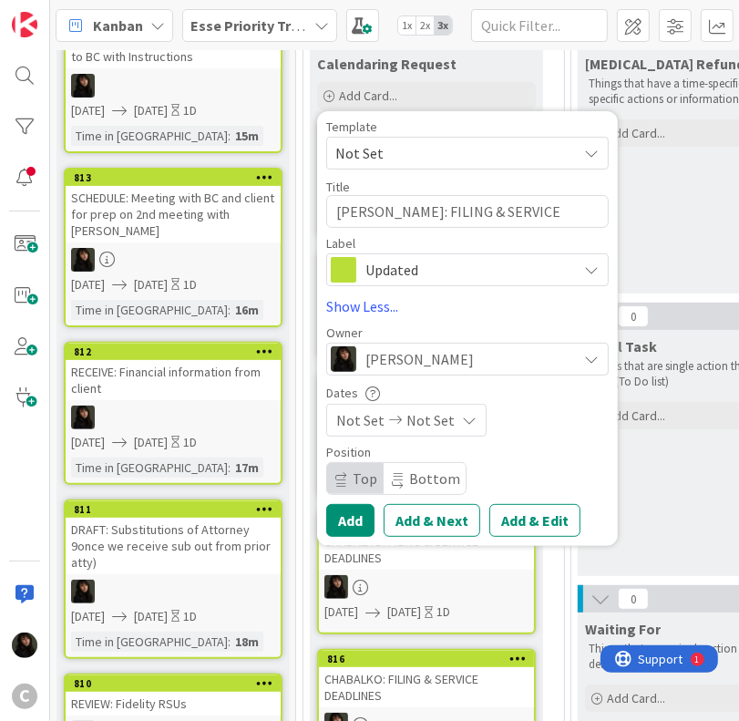
click at [437, 417] on span "Not Set" at bounding box center [430, 420] width 48 height 22
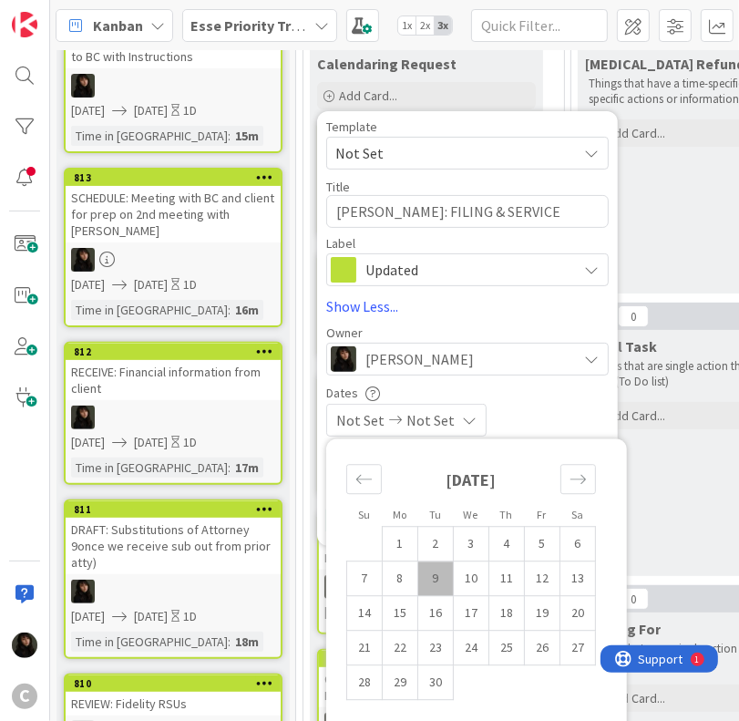
click at [441, 577] on td "9" at bounding box center [436, 578] width 36 height 35
click at [469, 578] on td "10" at bounding box center [472, 578] width 36 height 35
click at [563, 421] on div "[DATE] [DATE]" at bounding box center [467, 420] width 282 height 33
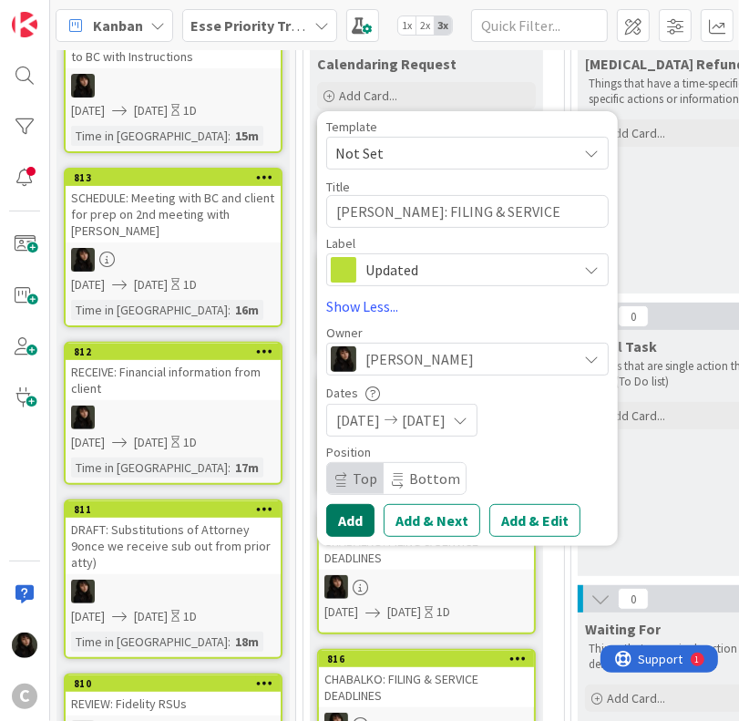
click at [358, 526] on button "Add" at bounding box center [350, 520] width 48 height 33
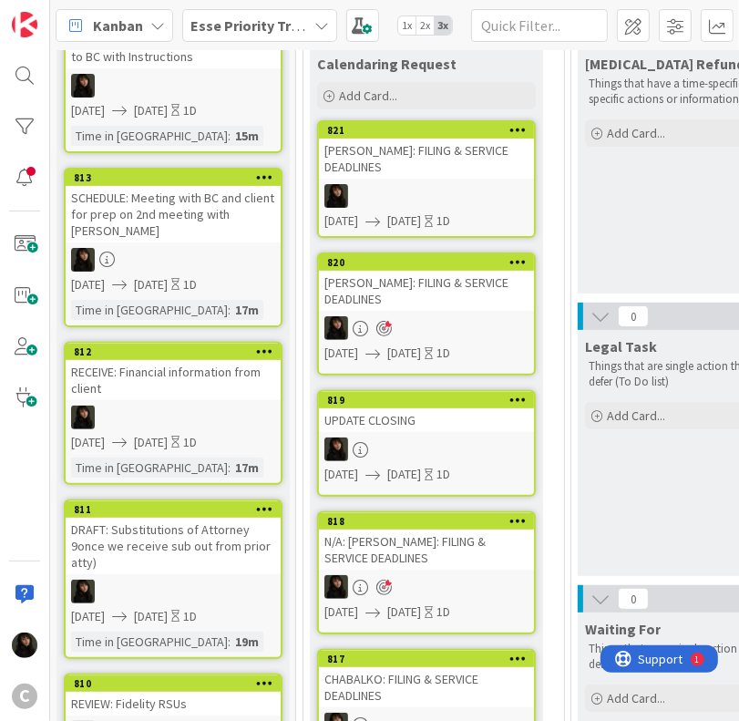
click at [438, 184] on div at bounding box center [426, 196] width 215 height 24
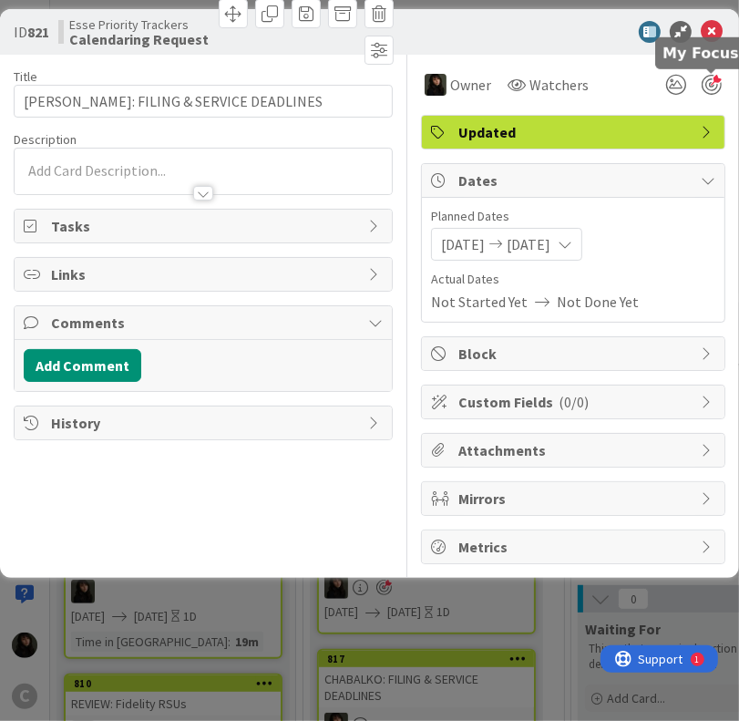
click at [705, 79] on div at bounding box center [711, 85] width 20 height 20
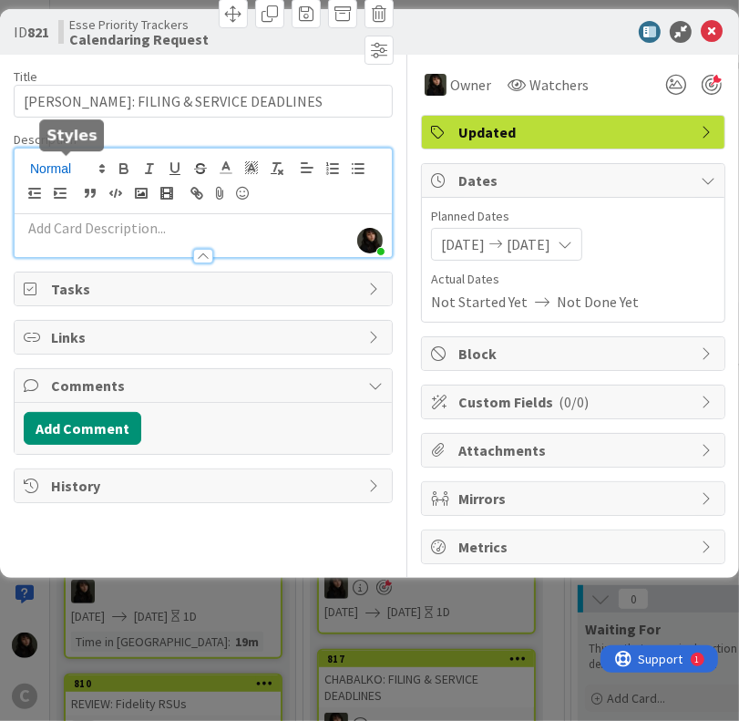
click at [109, 169] on div "[PERSON_NAME] just joined" at bounding box center [203, 202] width 377 height 108
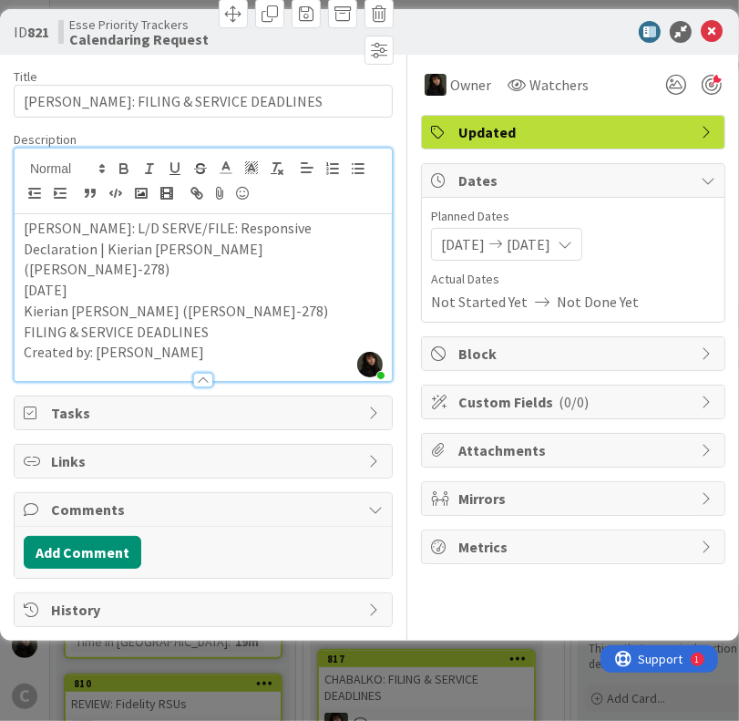
click at [714, 43] on div "ID 821 Esse Priority Trackers Calendaring Request" at bounding box center [369, 32] width 739 height 46
click at [712, 36] on icon at bounding box center [712, 32] width 22 height 22
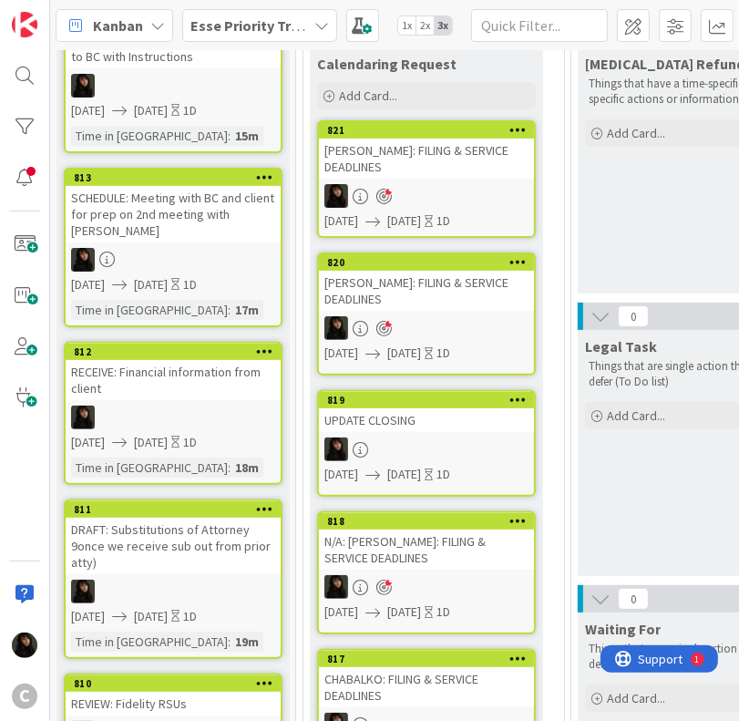
click at [431, 184] on div at bounding box center [426, 196] width 215 height 24
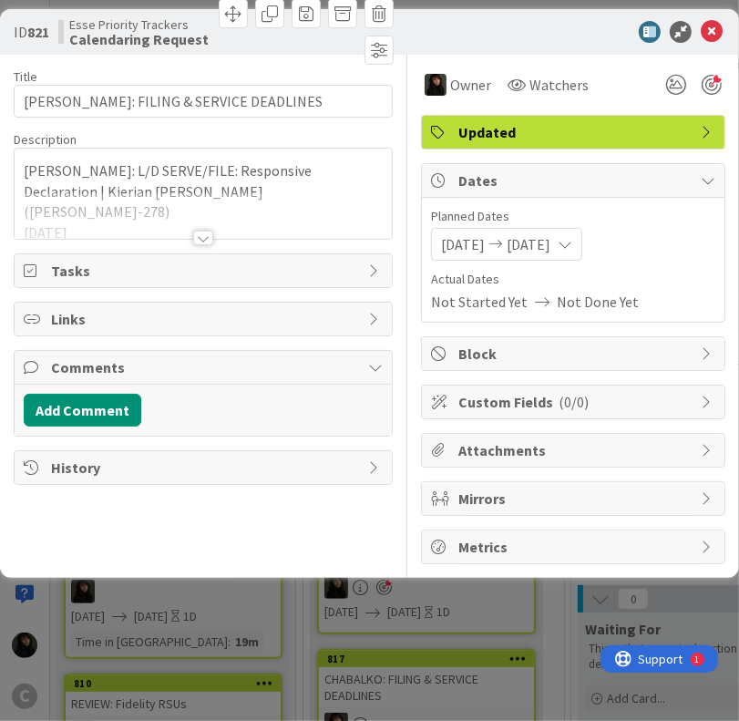
click at [204, 235] on div at bounding box center [203, 237] width 20 height 15
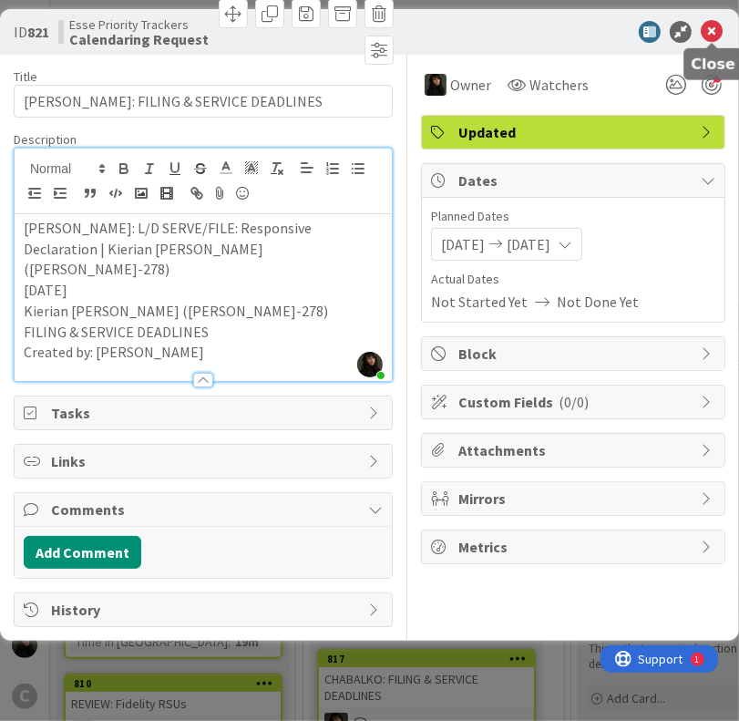
click at [714, 36] on icon at bounding box center [712, 32] width 22 height 22
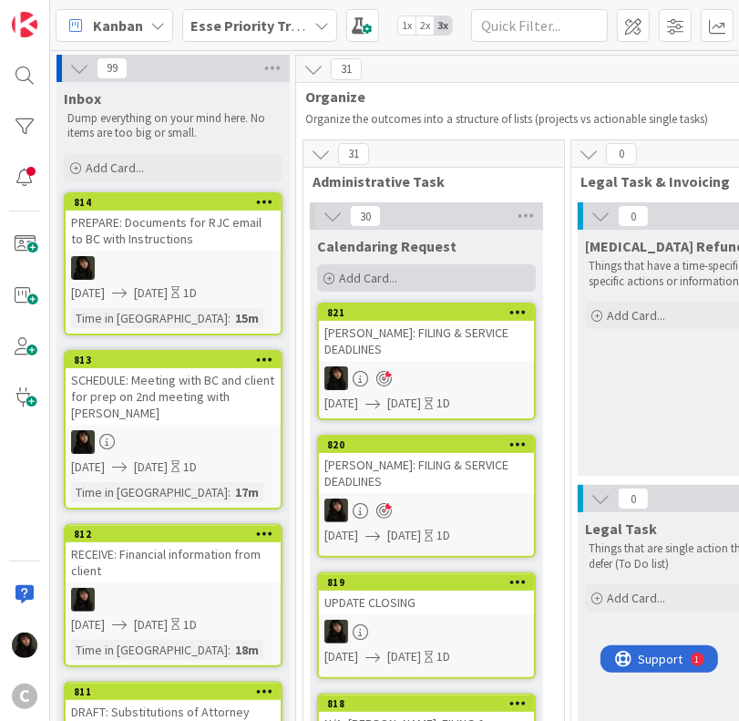
click at [403, 269] on div "Add Card..." at bounding box center [426, 277] width 219 height 27
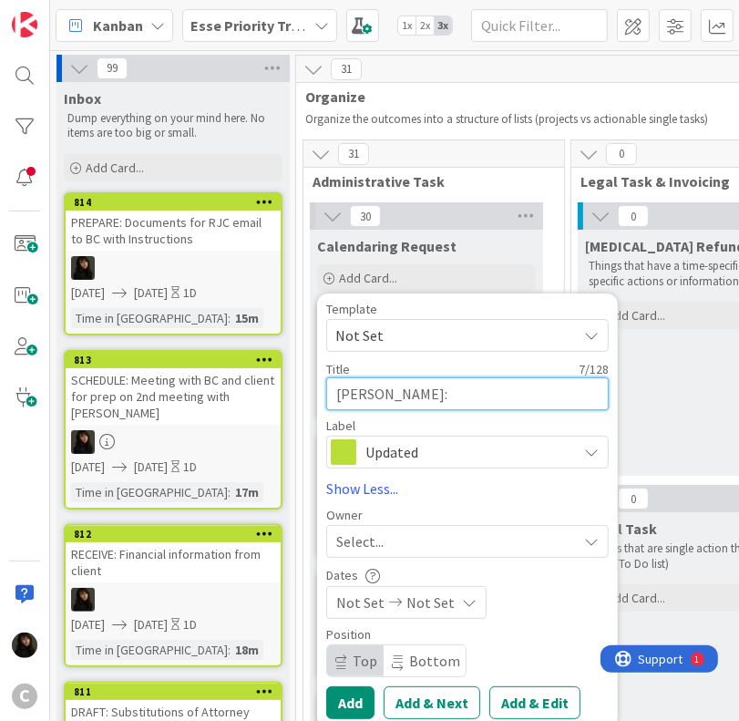
click at [408, 398] on textarea "[PERSON_NAME]:" at bounding box center [467, 393] width 282 height 33
paste textarea "FILING & SERVICE DEADLINES"
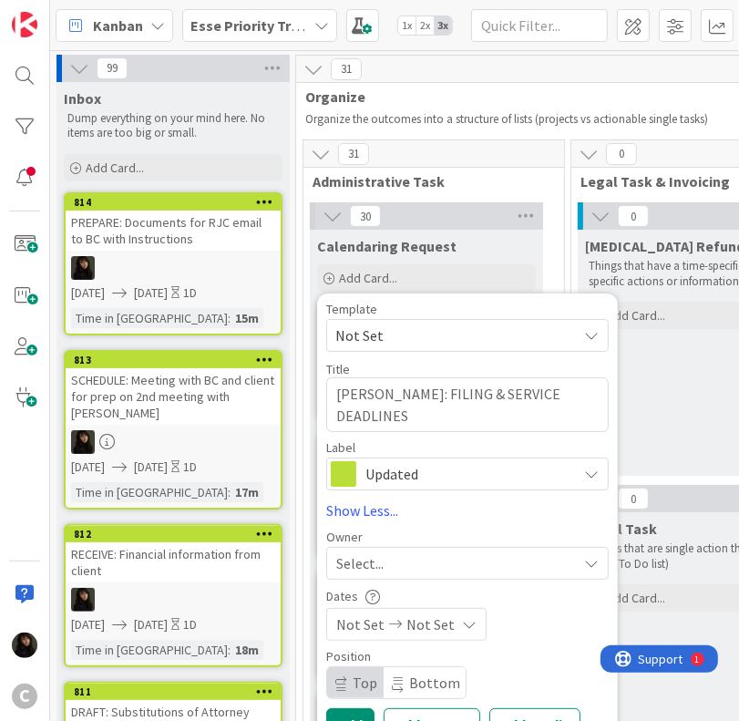
click at [394, 564] on div "Select..." at bounding box center [456, 563] width 241 height 22
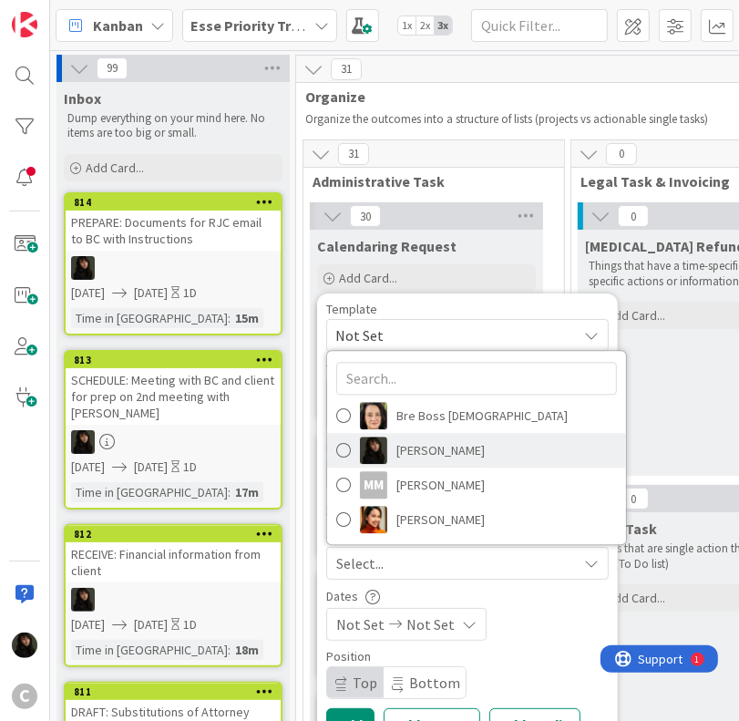
click at [440, 451] on span "[PERSON_NAME]" at bounding box center [440, 449] width 88 height 27
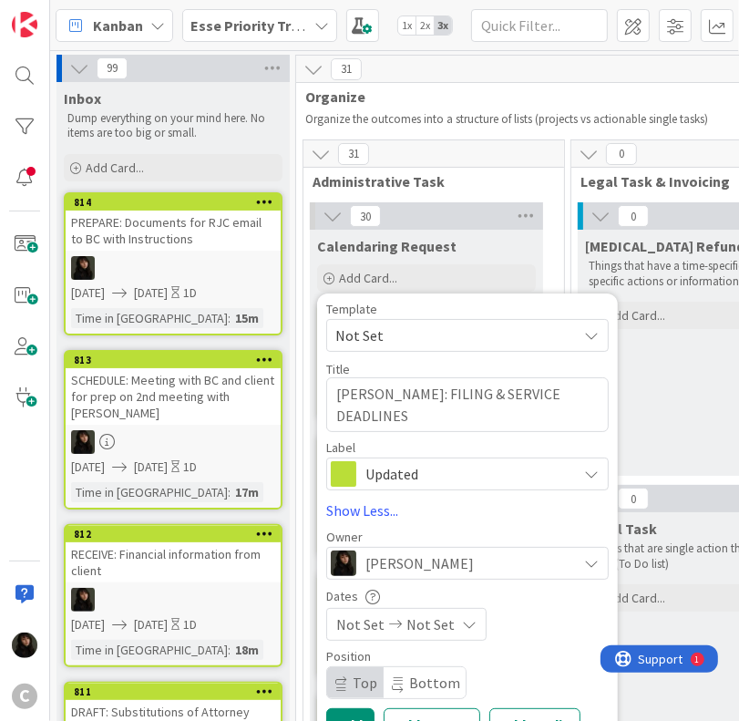
click at [439, 637] on div "Not Set Not Set" at bounding box center [406, 624] width 160 height 33
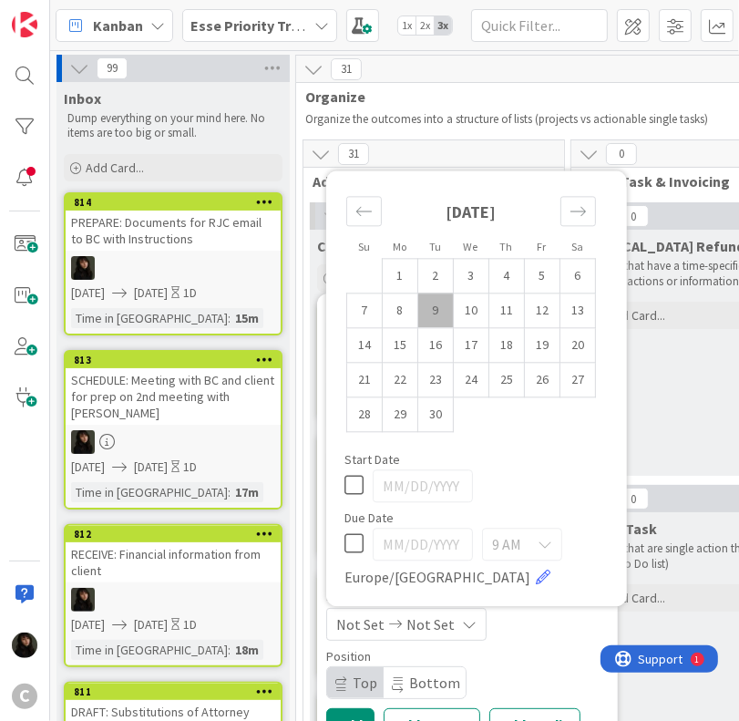
click at [427, 298] on td "9" at bounding box center [436, 310] width 36 height 35
click at [472, 312] on td "10" at bounding box center [472, 310] width 36 height 35
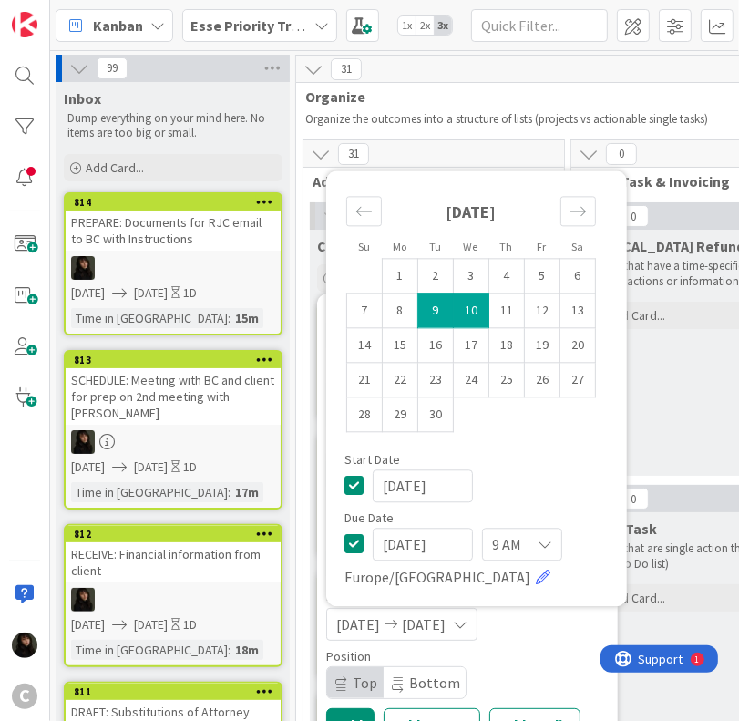
click at [527, 661] on div "Position" at bounding box center [467, 656] width 282 height 13
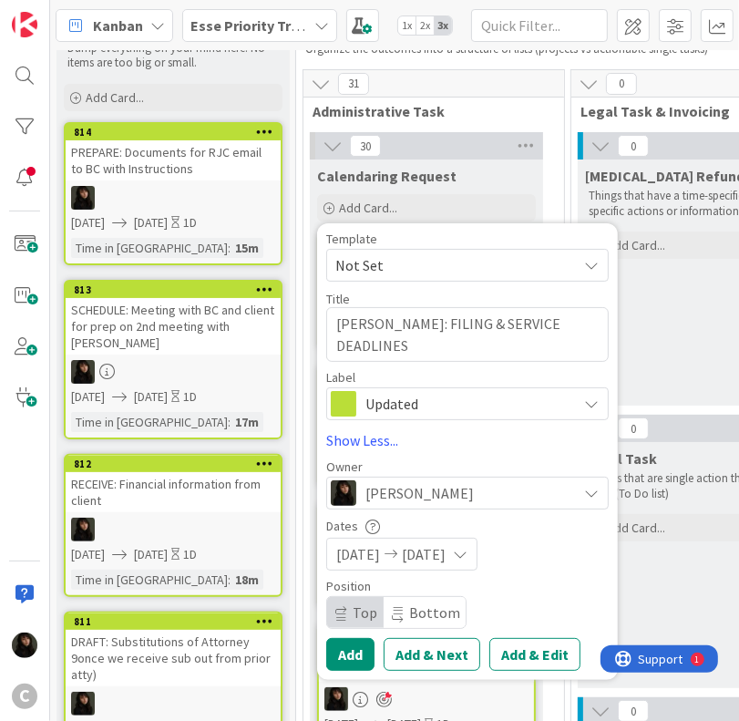
scroll to position [273, 0]
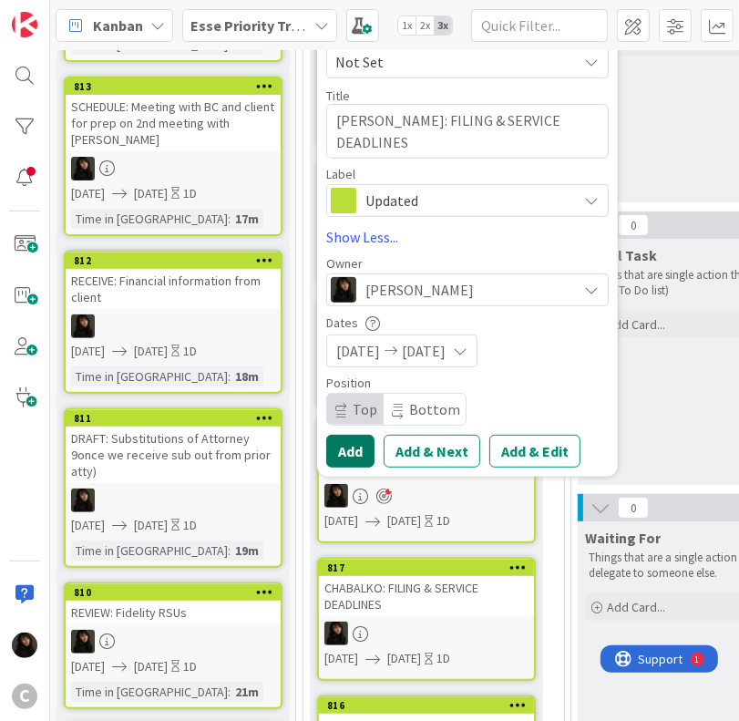
click at [351, 453] on button "Add" at bounding box center [350, 451] width 48 height 33
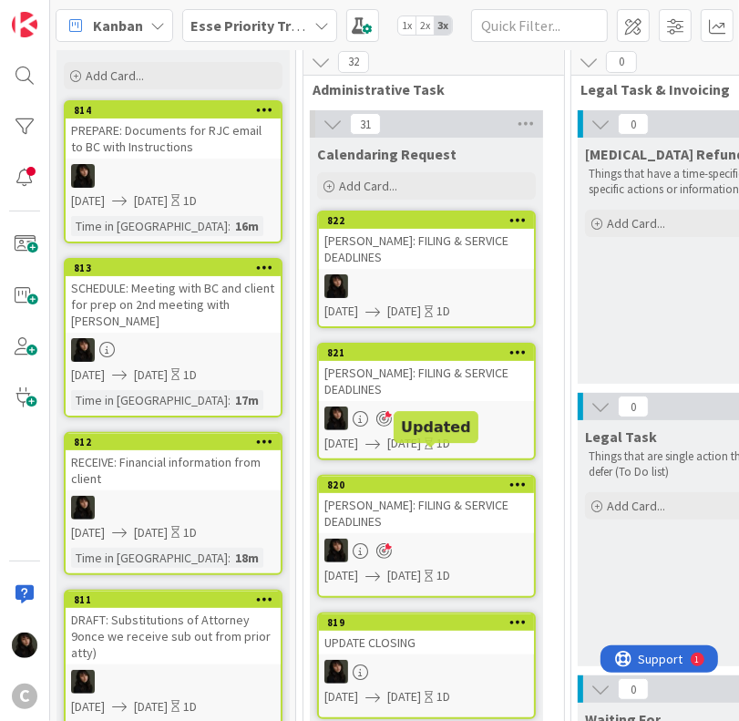
scroll to position [91, 0]
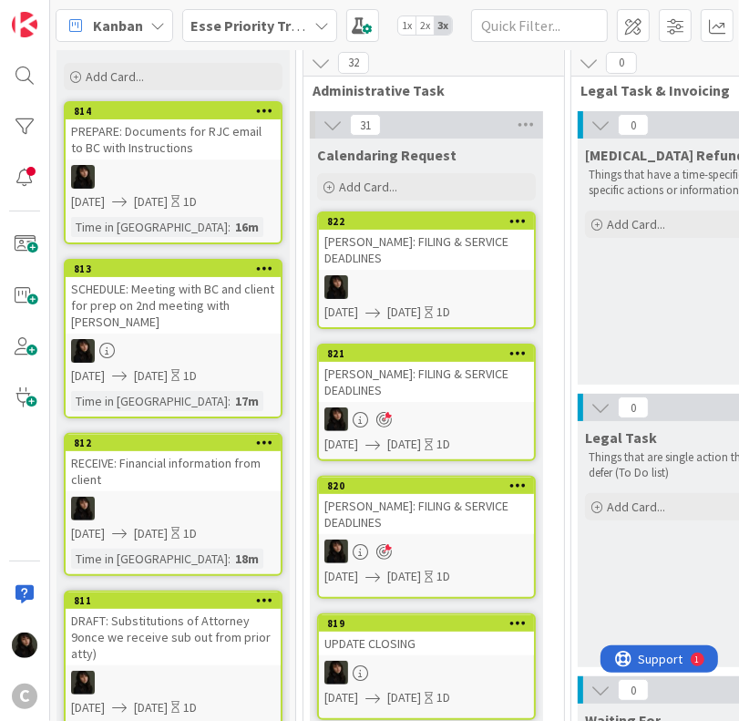
click at [404, 275] on div at bounding box center [426, 287] width 215 height 24
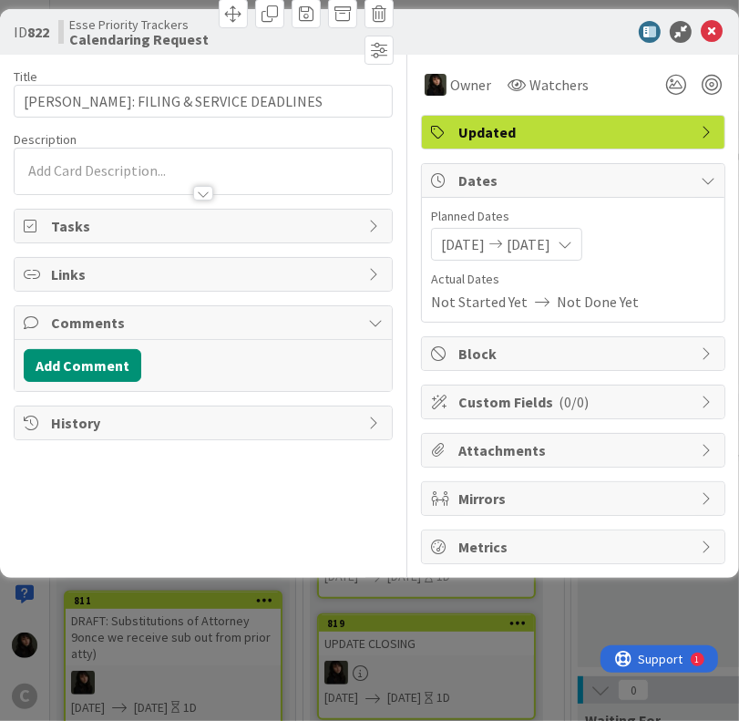
click at [107, 154] on div at bounding box center [203, 171] width 377 height 46
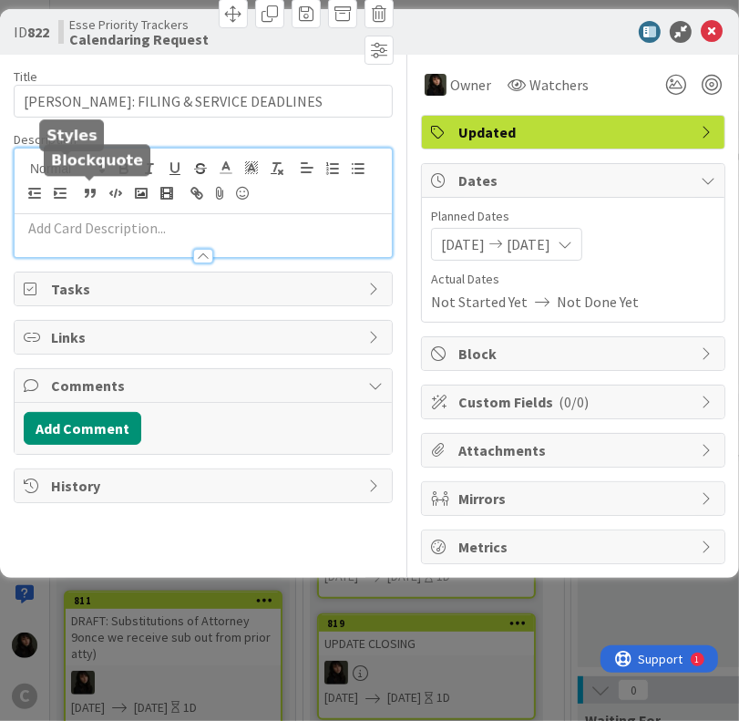
click at [100, 210] on div at bounding box center [203, 181] width 377 height 66
click at [98, 232] on p at bounding box center [203, 228] width 359 height 21
paste div
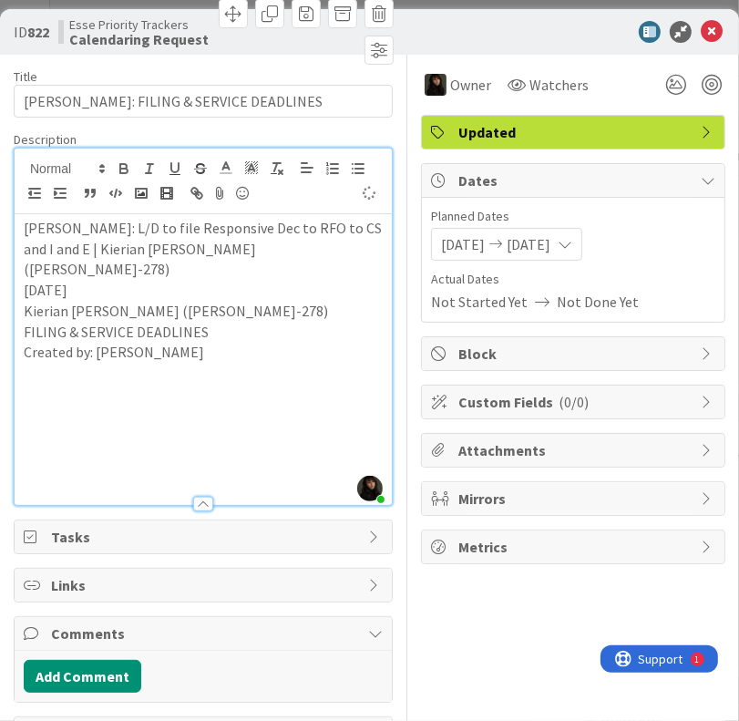
click at [185, 363] on p at bounding box center [203, 373] width 359 height 21
click at [574, 528] on div "Owner Watchers Updated Dates Planned Dates [DATE] [DATE] Actual Dates Not Start…" at bounding box center [573, 403] width 304 height 696
click at [657, 207] on span "Planned Dates" at bounding box center [573, 216] width 284 height 19
click at [701, 36] on icon at bounding box center [712, 32] width 22 height 22
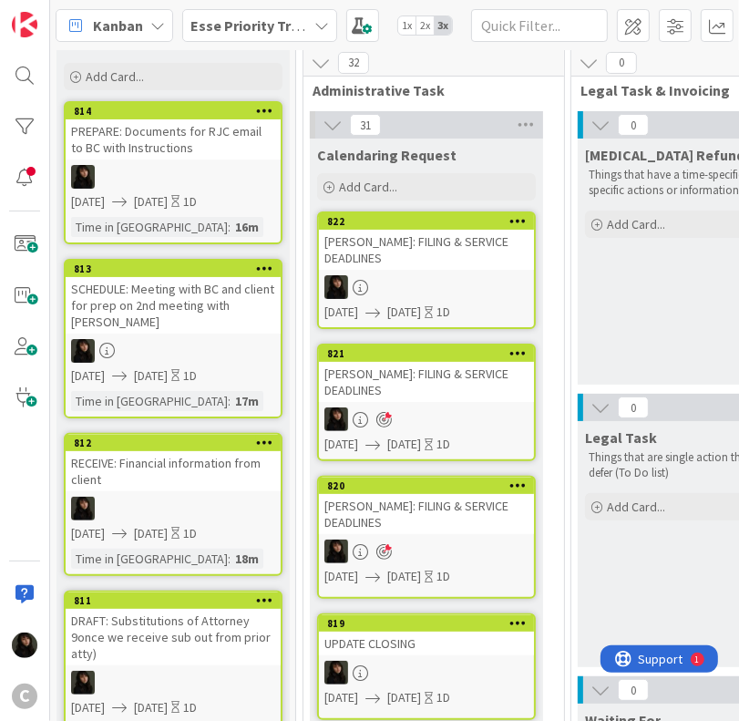
click at [452, 275] on div at bounding box center [426, 287] width 215 height 24
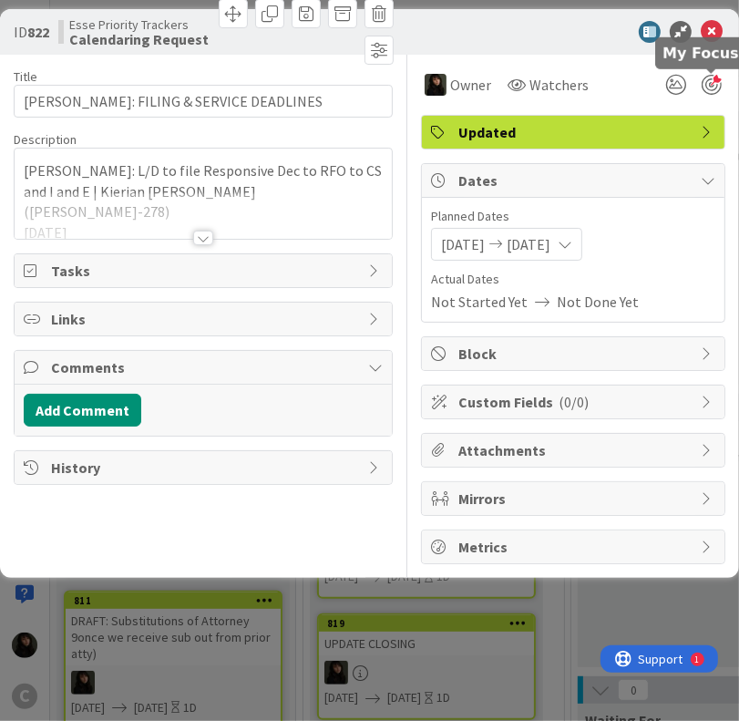
click at [708, 90] on div at bounding box center [711, 85] width 20 height 20
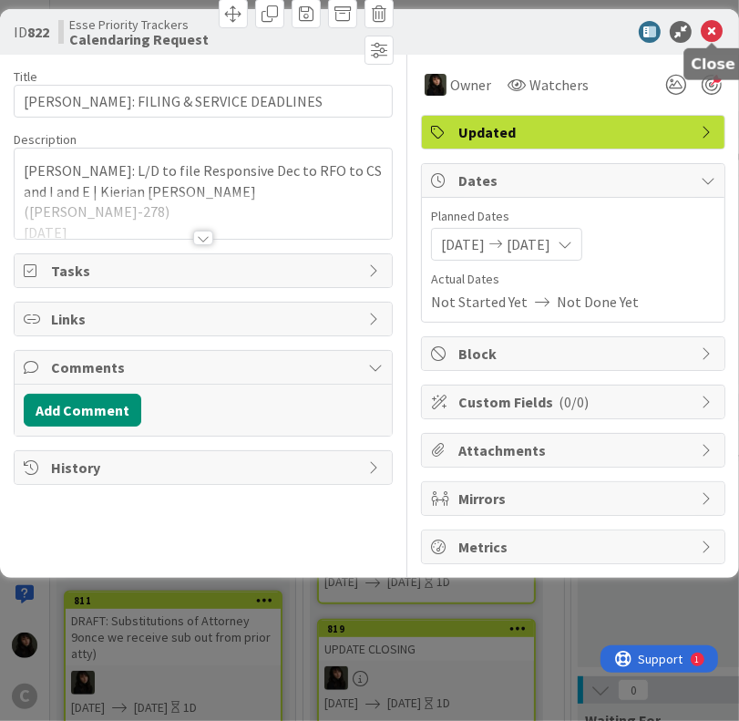
click at [713, 32] on icon at bounding box center [712, 32] width 22 height 22
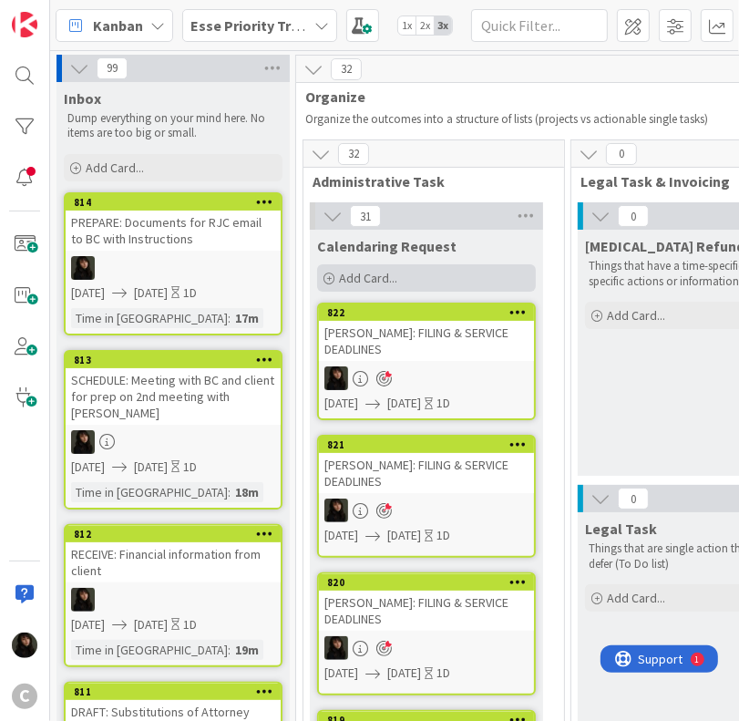
click at [419, 275] on div "Add Card..." at bounding box center [426, 277] width 219 height 27
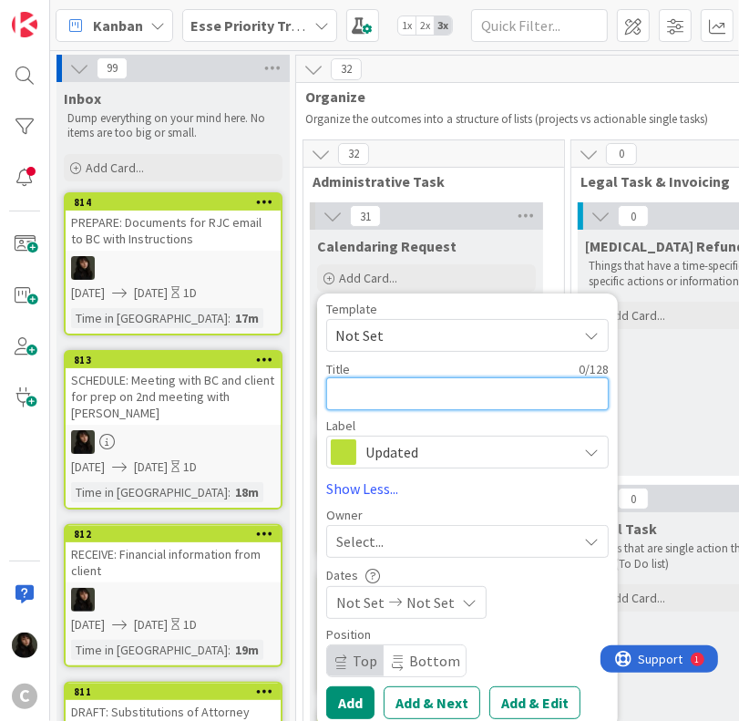
click at [375, 384] on textarea at bounding box center [467, 393] width 282 height 33
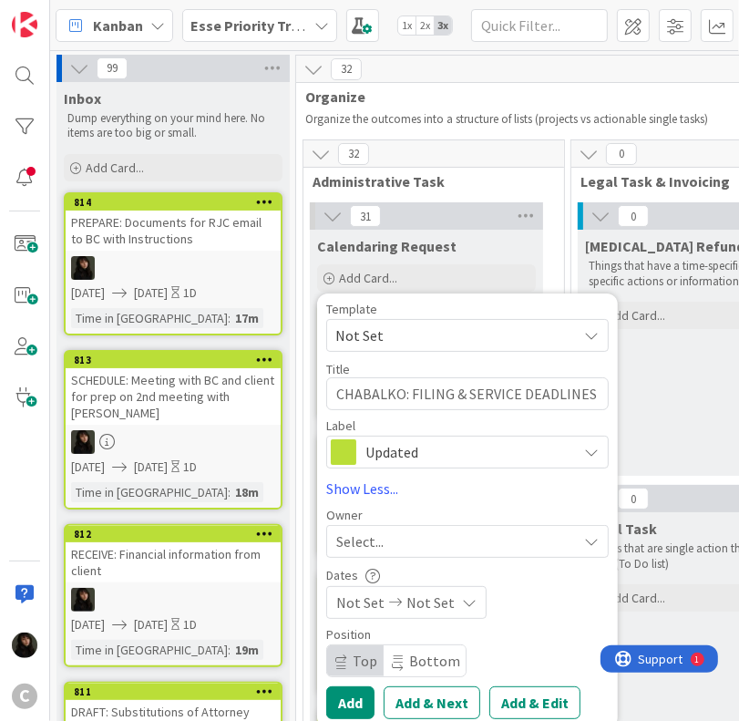
click at [405, 549] on div "Select..." at bounding box center [456, 541] width 241 height 22
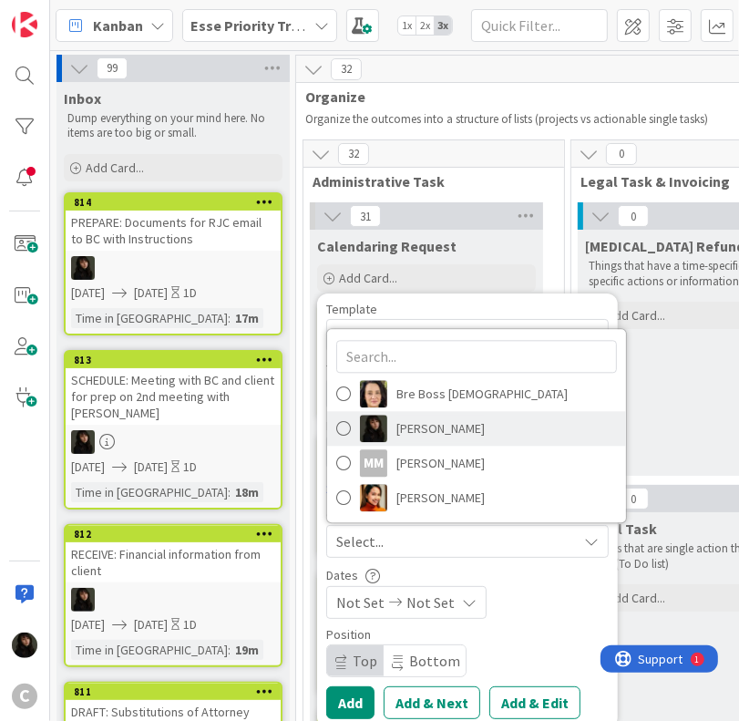
click at [441, 440] on span "[PERSON_NAME]" at bounding box center [440, 428] width 88 height 27
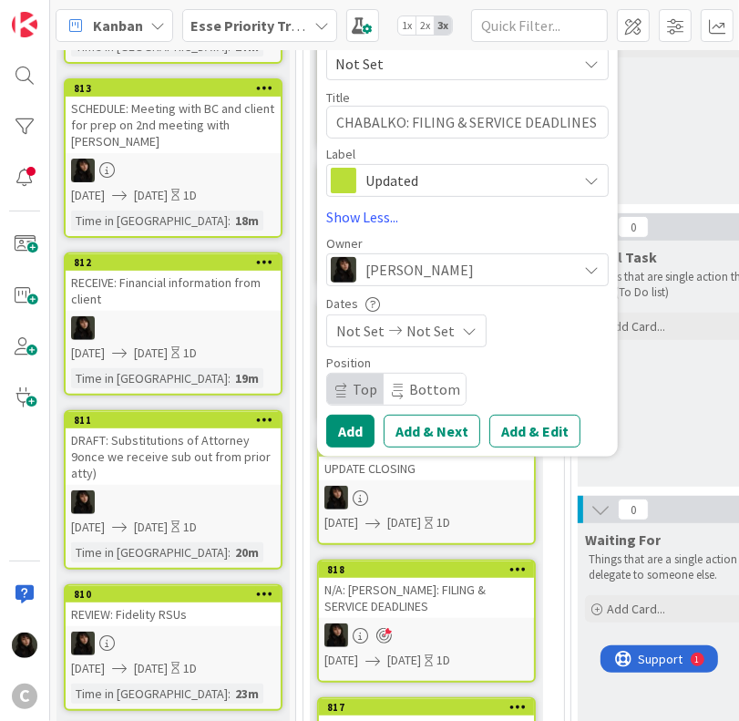
scroll to position [273, 0]
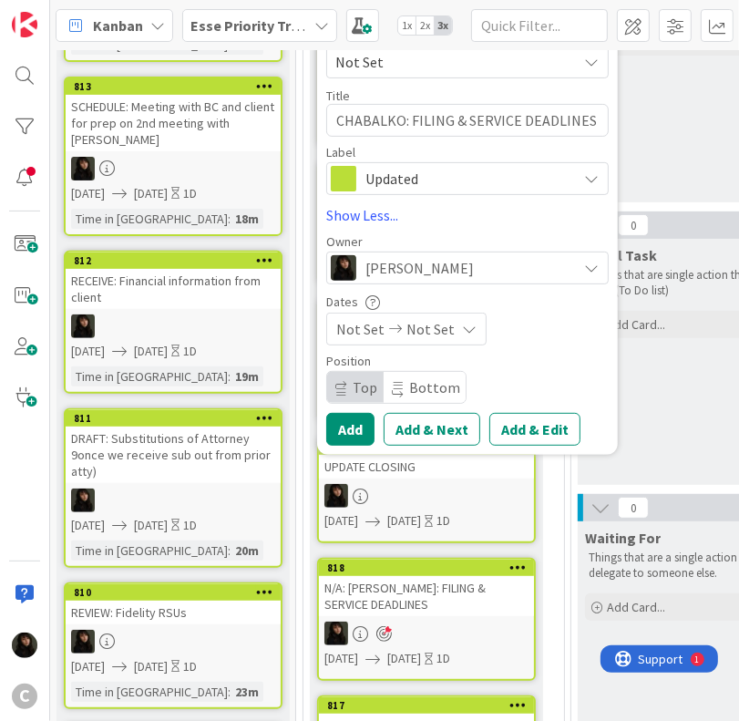
click at [426, 327] on span "Not Set" at bounding box center [430, 329] width 48 height 22
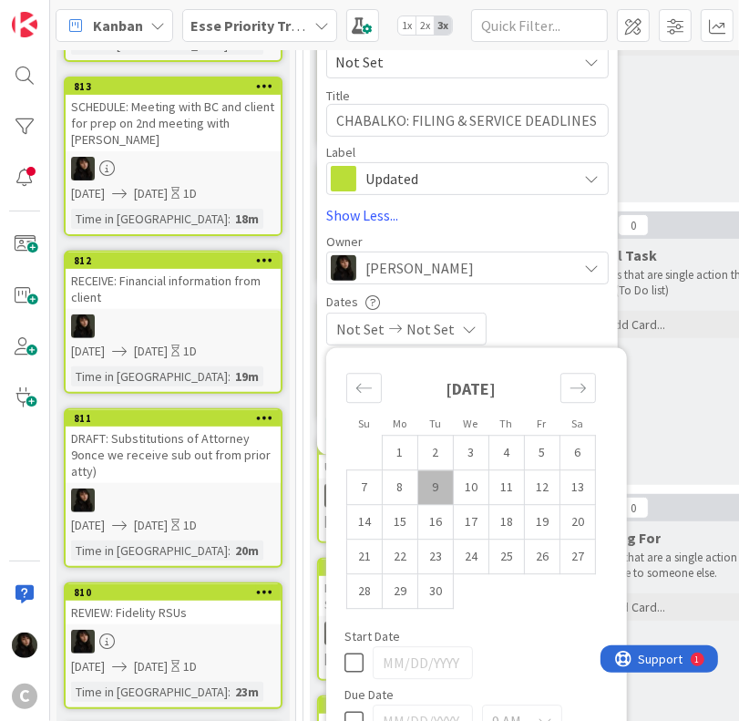
click at [450, 482] on td "9" at bounding box center [436, 487] width 36 height 35
click at [477, 492] on td "10" at bounding box center [472, 487] width 36 height 35
click at [556, 321] on div "[DATE] [DATE]" at bounding box center [467, 328] width 282 height 33
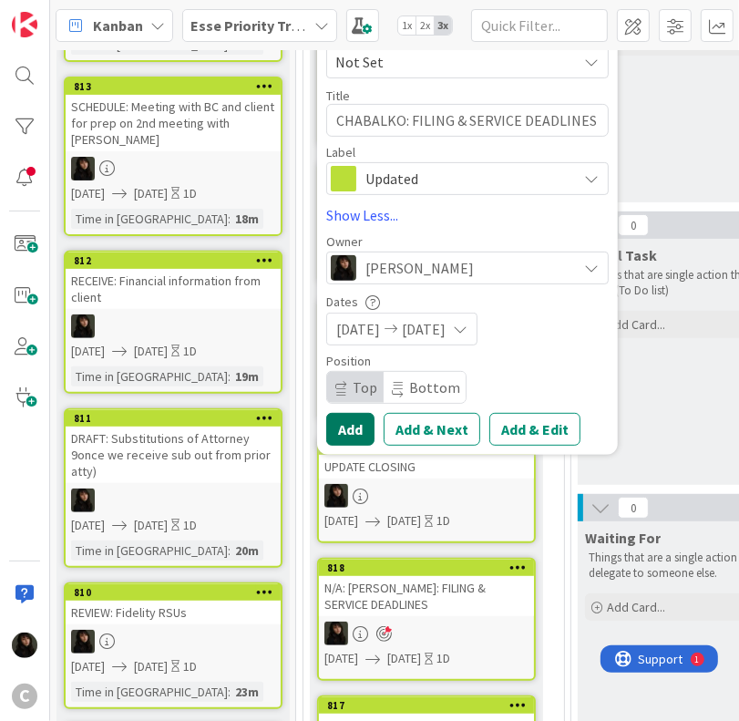
click at [352, 430] on button "Add" at bounding box center [350, 429] width 48 height 33
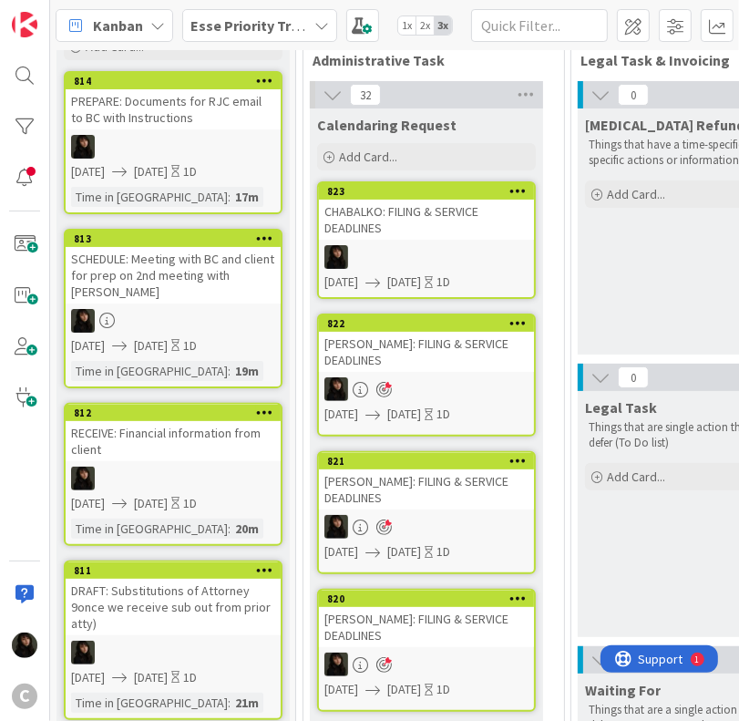
scroll to position [0, 0]
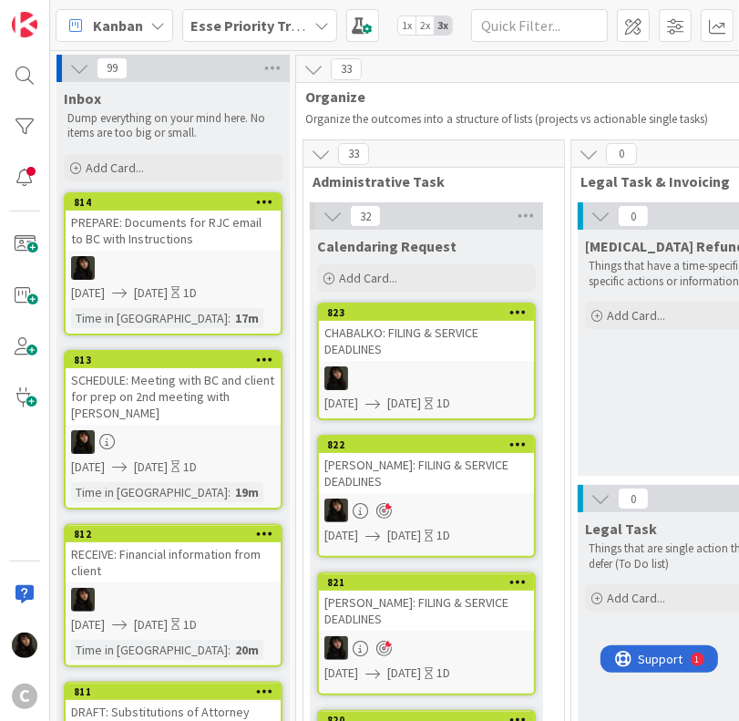
click at [456, 374] on div at bounding box center [426, 378] width 215 height 24
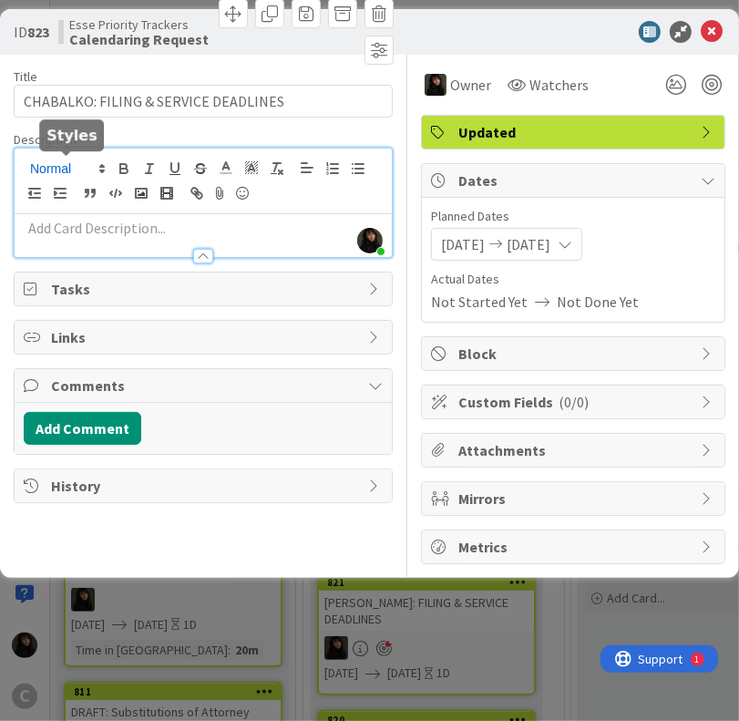
click at [61, 167] on div "[PERSON_NAME] just joined" at bounding box center [203, 202] width 377 height 108
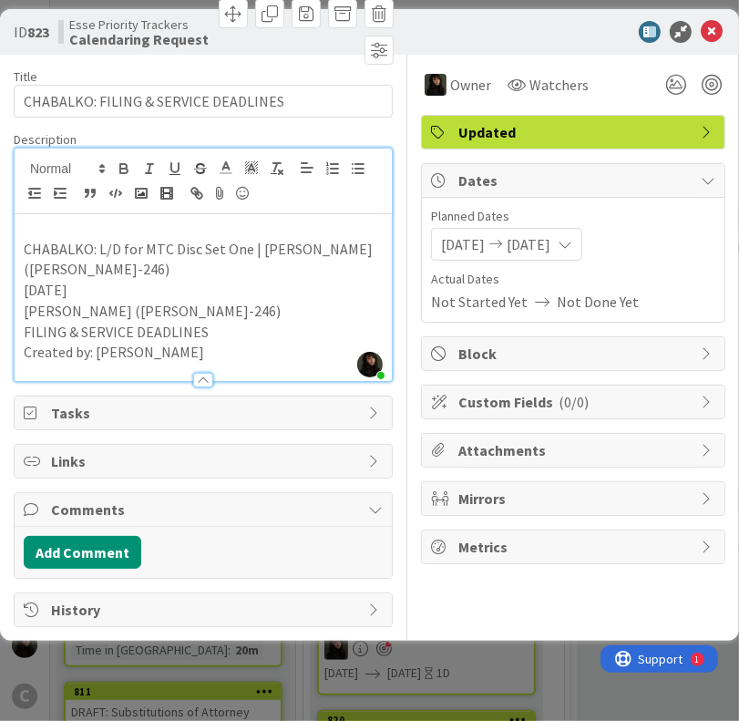
click at [267, 343] on p "Created by: [PERSON_NAME]" at bounding box center [203, 352] width 359 height 21
click at [712, 82] on div at bounding box center [711, 85] width 20 height 20
click at [711, 35] on icon at bounding box center [712, 32] width 22 height 22
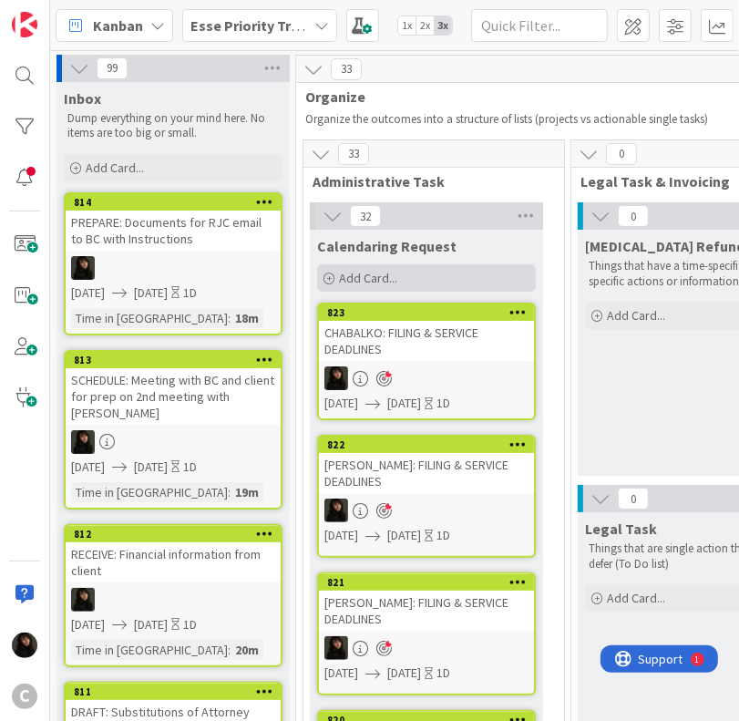
click at [383, 271] on span "Add Card..." at bounding box center [368, 278] width 58 height 16
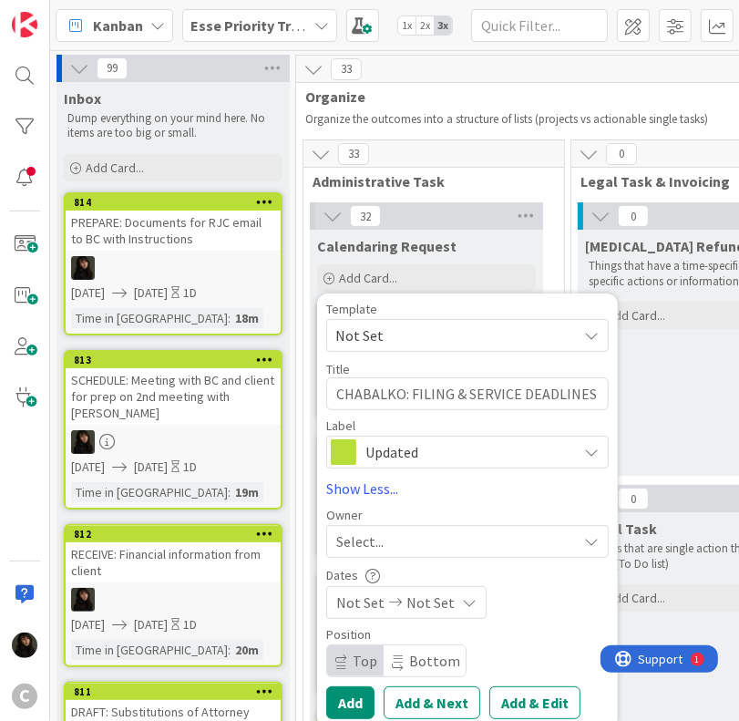
click at [419, 538] on div "Select..." at bounding box center [456, 541] width 241 height 22
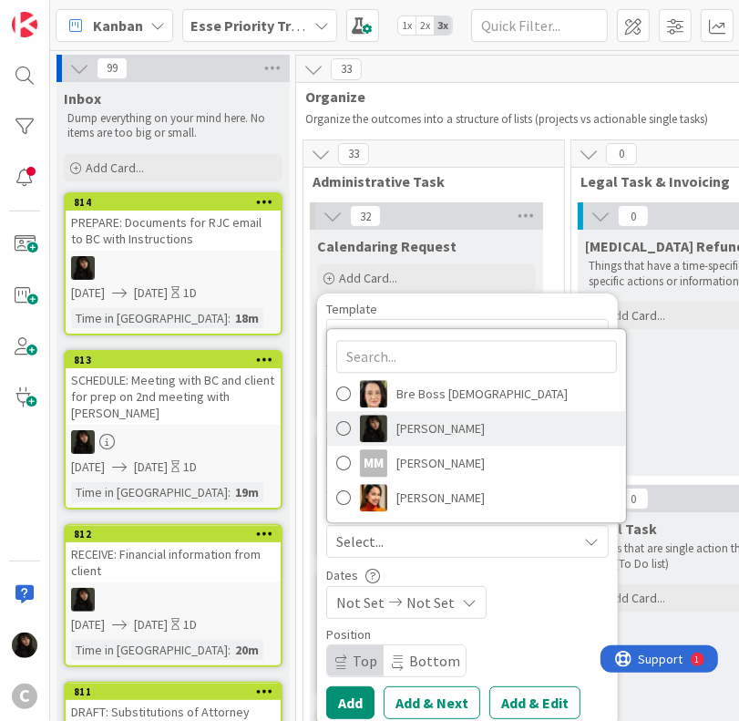
click at [446, 429] on span "[PERSON_NAME]" at bounding box center [440, 428] width 88 height 27
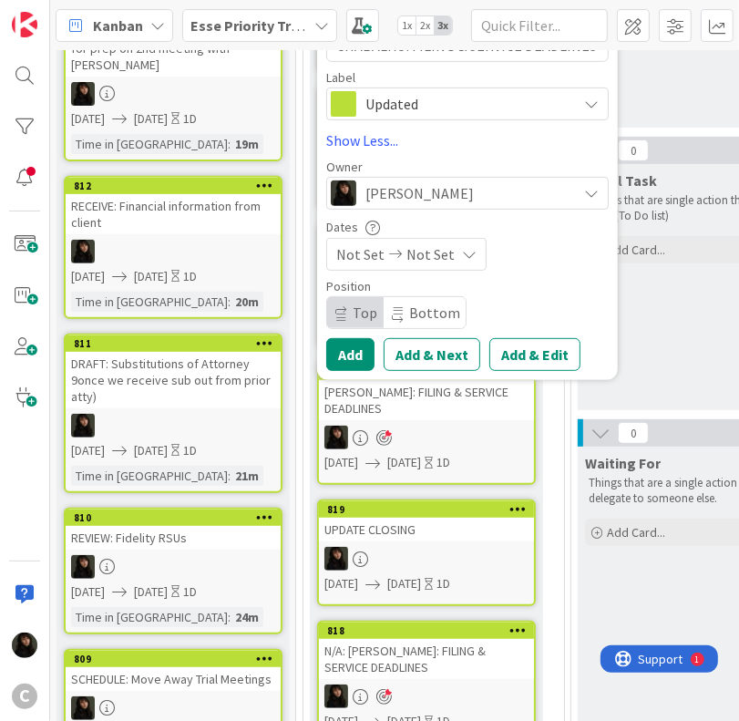
scroll to position [364, 0]
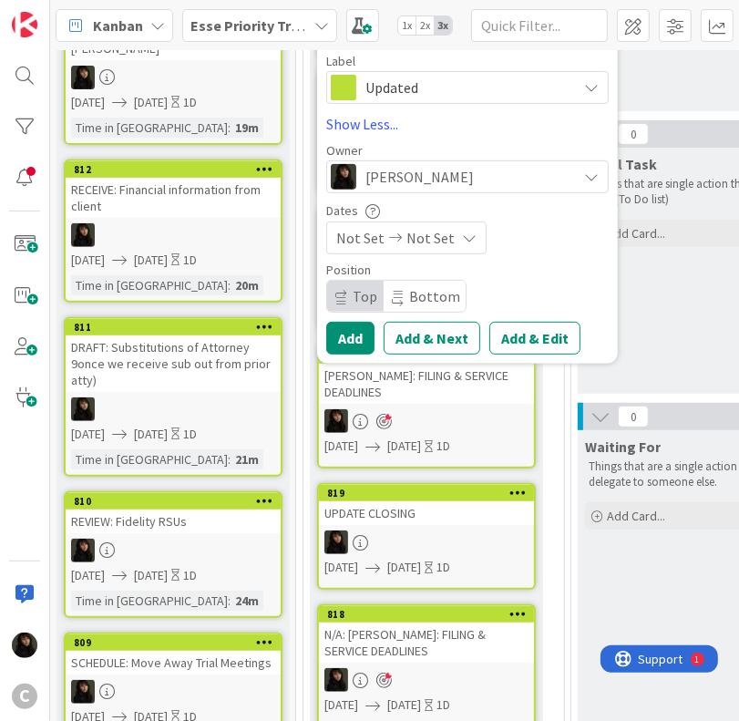
click at [432, 240] on span "Not Set" at bounding box center [430, 238] width 48 height 22
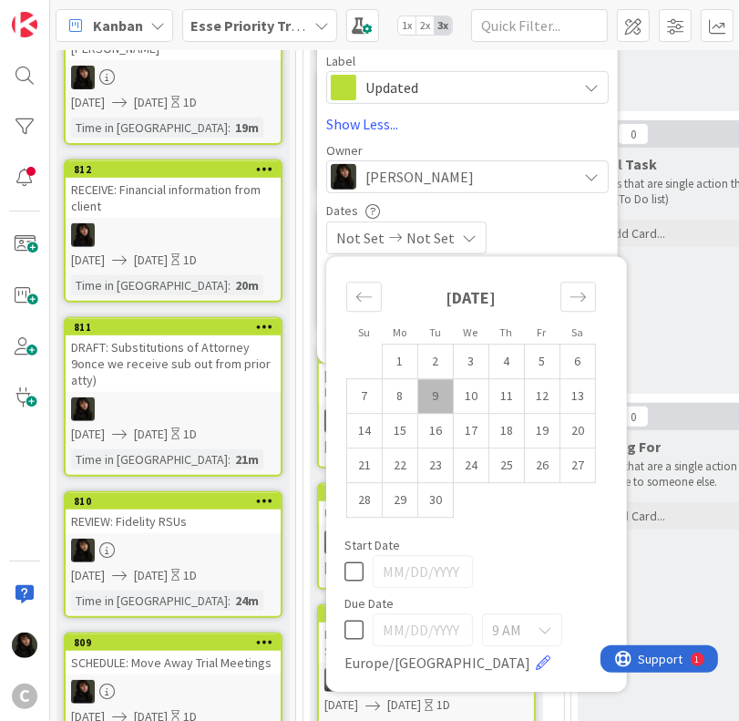
click at [434, 395] on td "9" at bounding box center [436, 396] width 36 height 35
click at [462, 398] on td "10" at bounding box center [472, 396] width 36 height 35
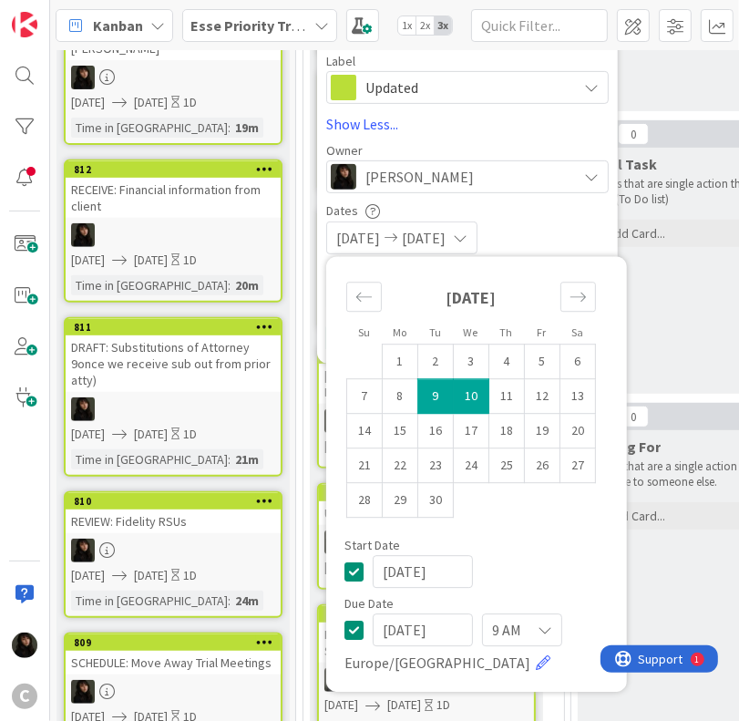
click at [553, 242] on div "[DATE] [DATE]" at bounding box center [467, 237] width 282 height 33
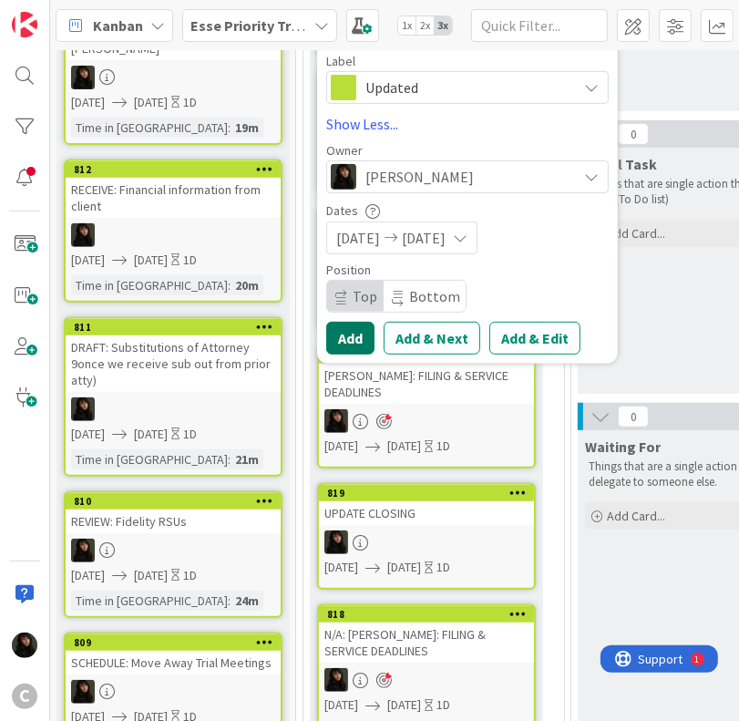
click at [360, 331] on button "Add" at bounding box center [350, 338] width 48 height 33
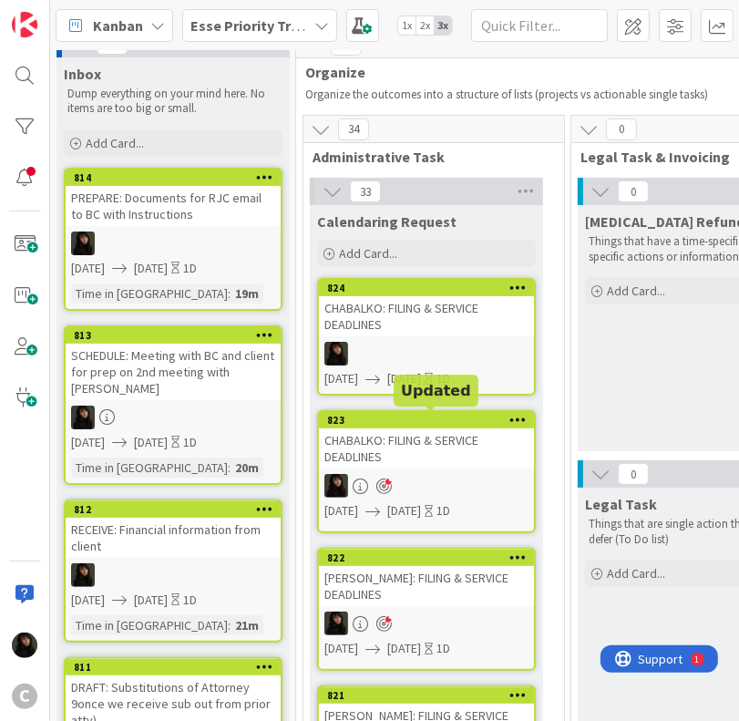
scroll to position [0, 0]
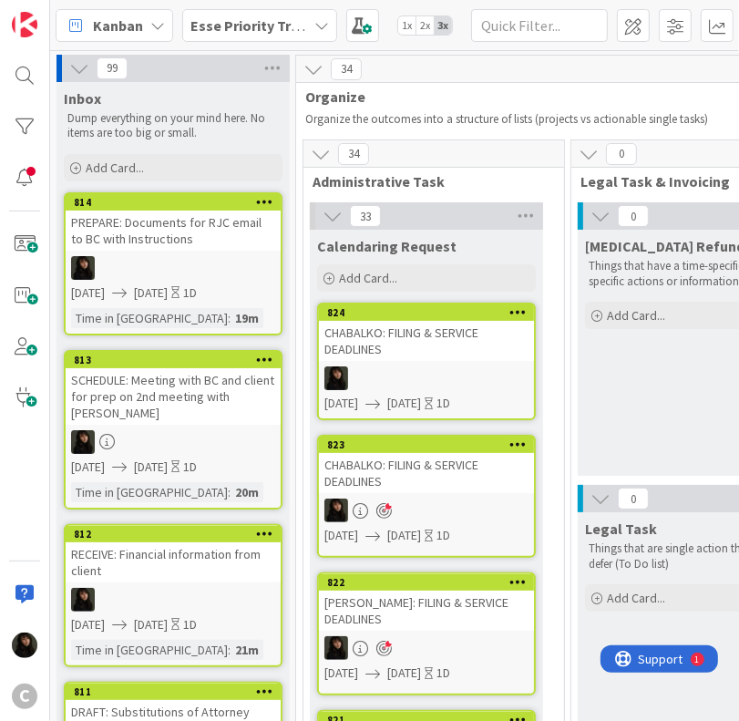
click at [463, 370] on div at bounding box center [426, 378] width 215 height 24
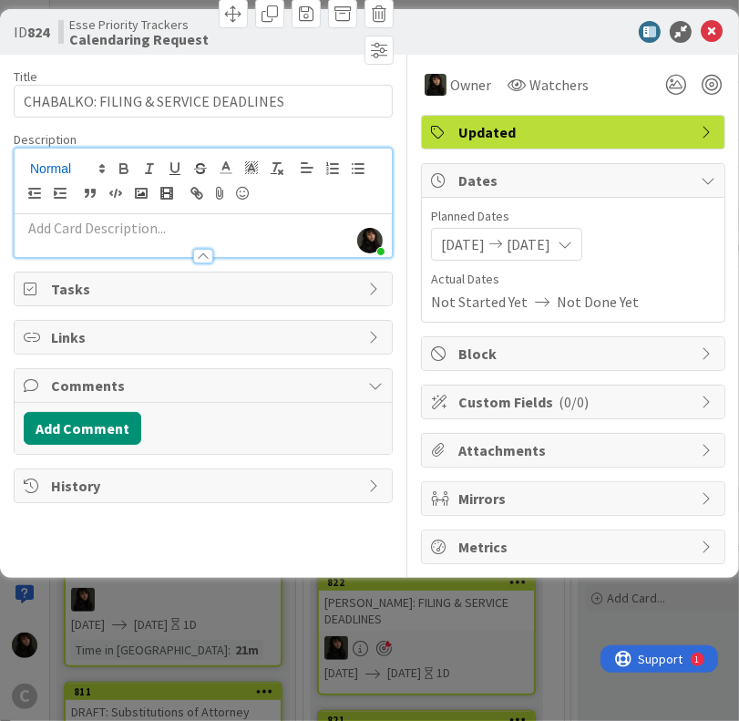
click at [53, 163] on div "[PERSON_NAME] just joined" at bounding box center [203, 202] width 377 height 108
paste div
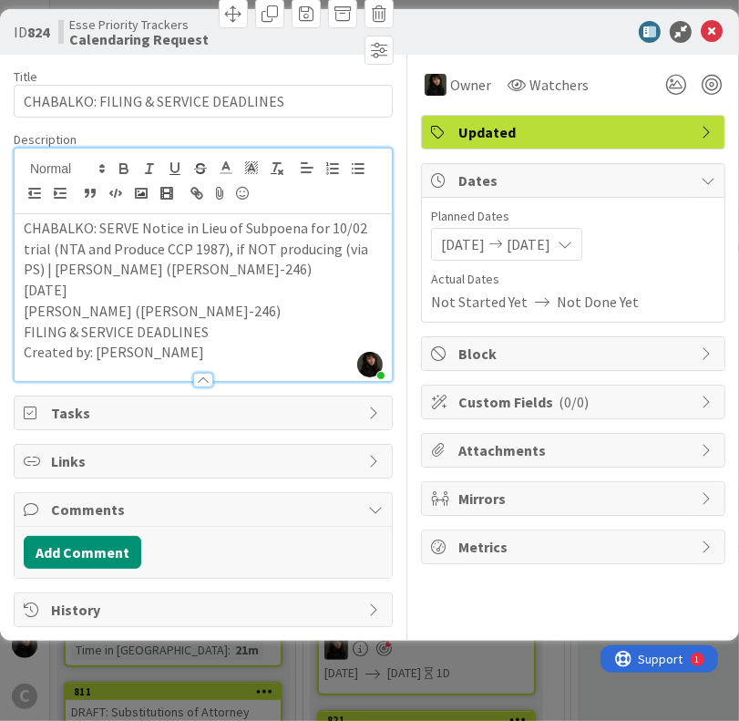
click at [221, 353] on p "Created by: [PERSON_NAME]" at bounding box center [203, 352] width 359 height 21
click at [251, 353] on p "Created by: [PERSON_NAME]" at bounding box center [203, 352] width 359 height 21
click at [208, 345] on p "Created by: [PERSON_NAME]" at bounding box center [203, 352] width 359 height 21
click at [219, 351] on p "Created by: [PERSON_NAME]" at bounding box center [203, 352] width 359 height 21
click at [207, 351] on p "Created by: [PERSON_NAME]" at bounding box center [203, 352] width 359 height 21
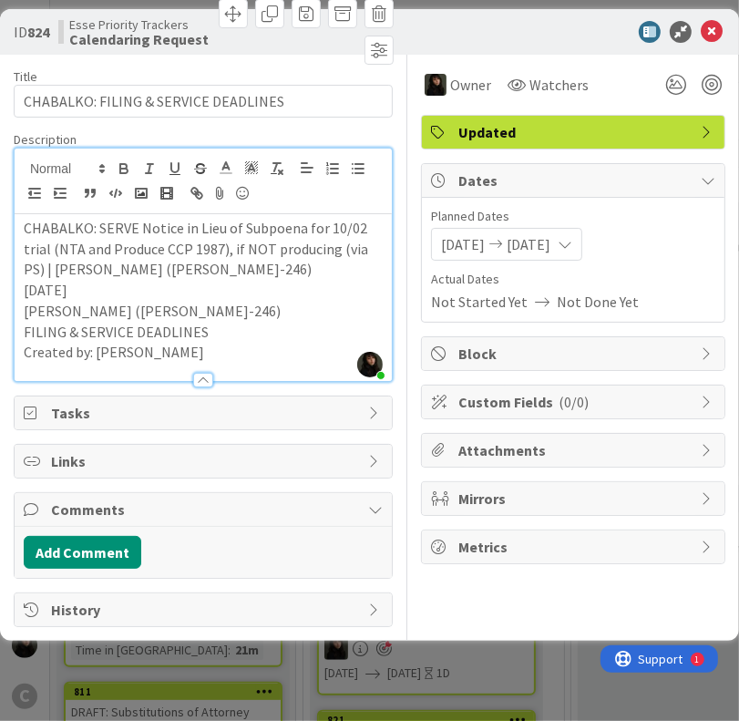
click at [207, 351] on p "Created by: [PERSON_NAME]" at bounding box center [203, 352] width 359 height 21
click at [207, 352] on p "Created by: [PERSON_NAME]" at bounding box center [203, 352] width 359 height 21
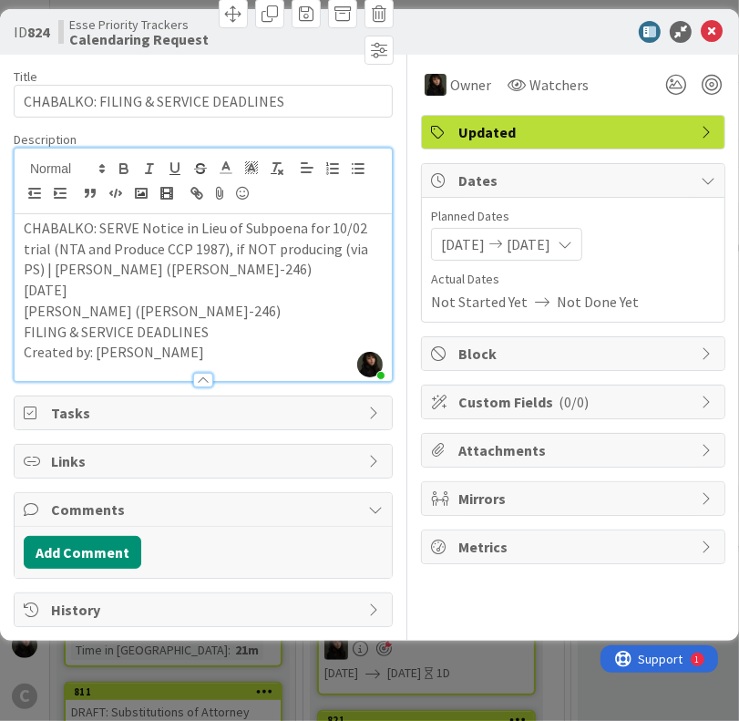
click at [207, 352] on p "Created by: [PERSON_NAME]" at bounding box center [203, 352] width 359 height 21
click at [207, 352] on p at bounding box center [203, 352] width 359 height 21
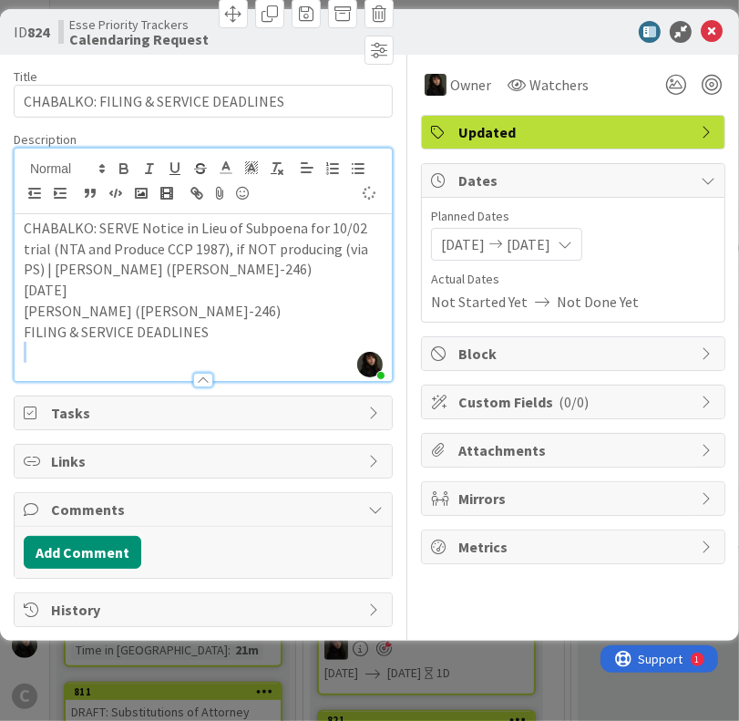
click at [212, 342] on p at bounding box center [203, 352] width 359 height 21
click at [205, 347] on p "Created by: [PERSON_NAME]" at bounding box center [203, 352] width 359 height 21
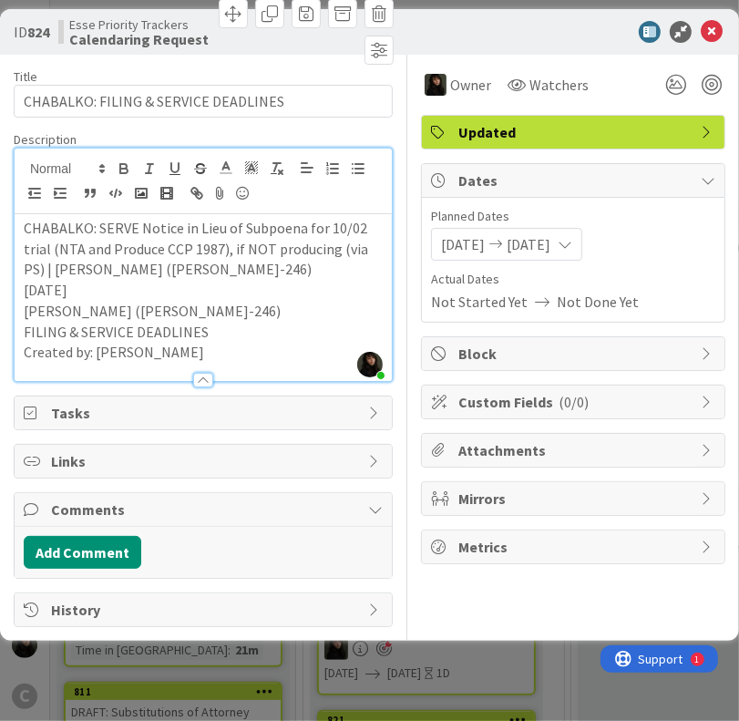
click at [205, 347] on p "Created by: [PERSON_NAME]" at bounding box center [203, 352] width 359 height 21
click at [704, 80] on div at bounding box center [711, 85] width 20 height 20
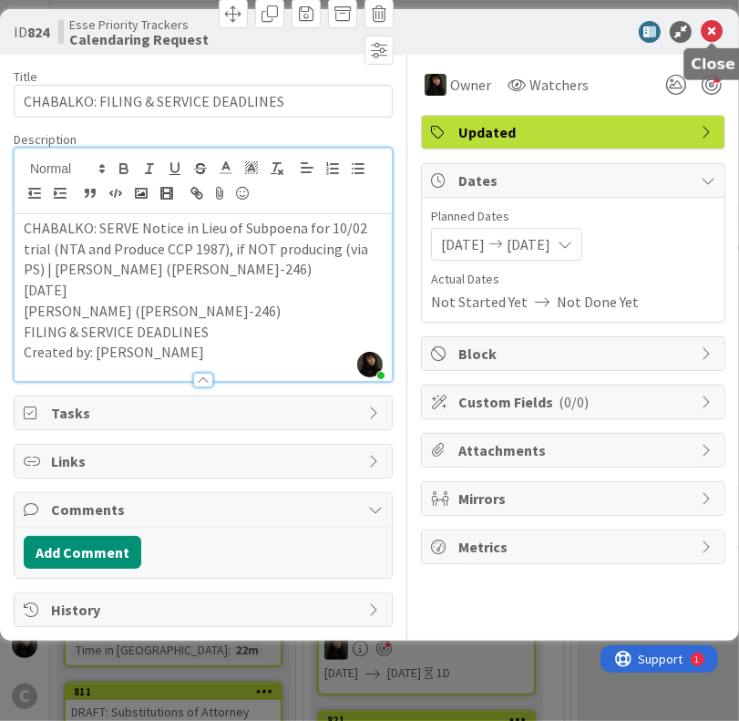
click at [711, 33] on icon at bounding box center [712, 32] width 22 height 22
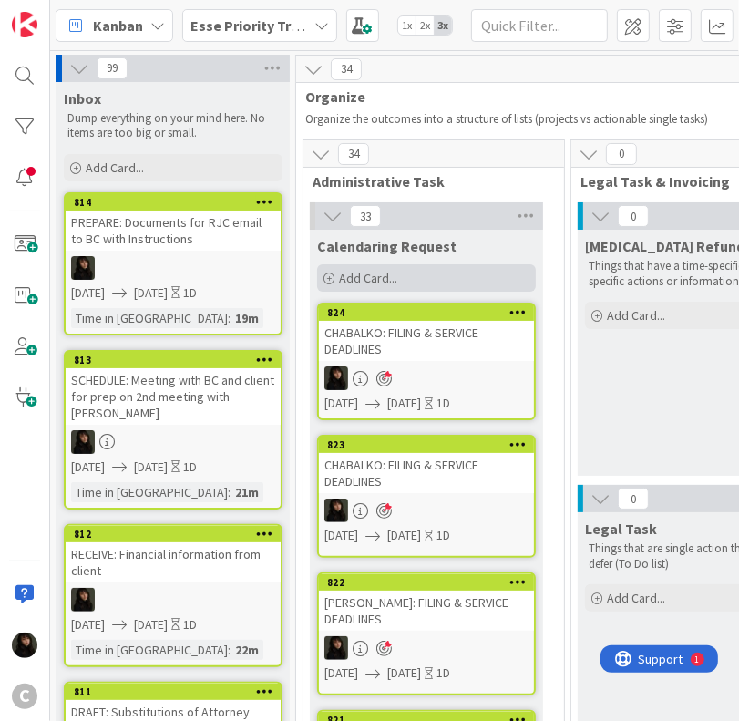
click at [402, 273] on div "Add Card..." at bounding box center [426, 277] width 219 height 27
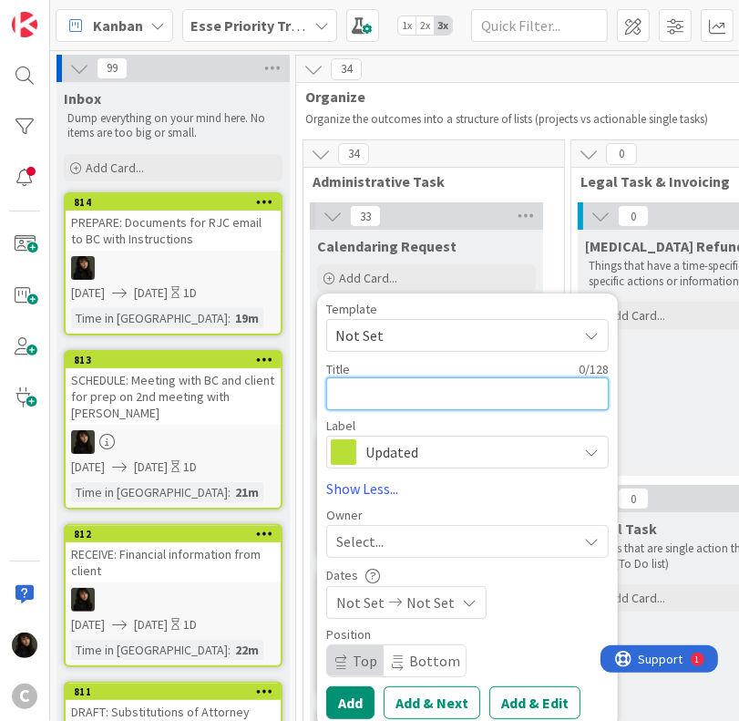
click at [408, 389] on textarea at bounding box center [467, 393] width 282 height 33
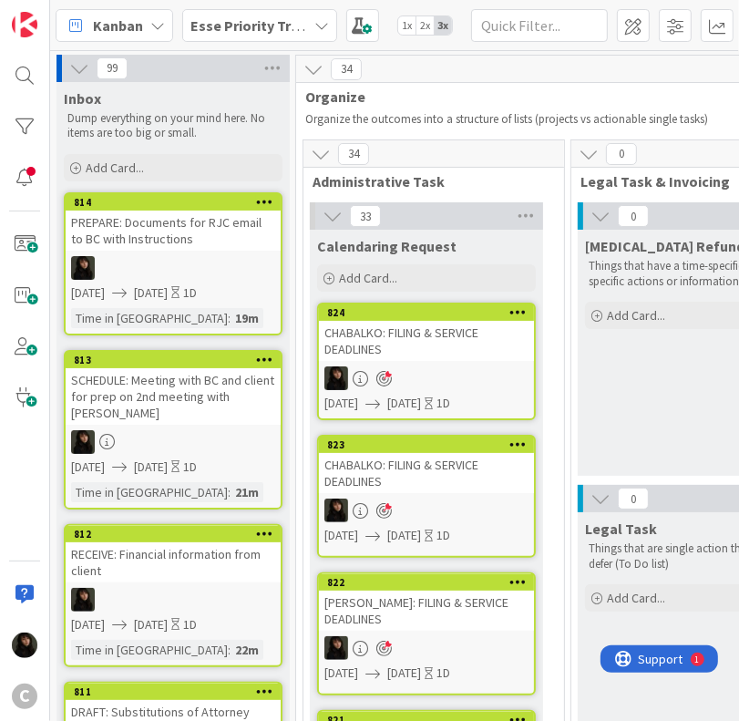
click at [435, 353] on div "CHABALKO: FILING & SERVICE DEADLINES" at bounding box center [426, 341] width 215 height 40
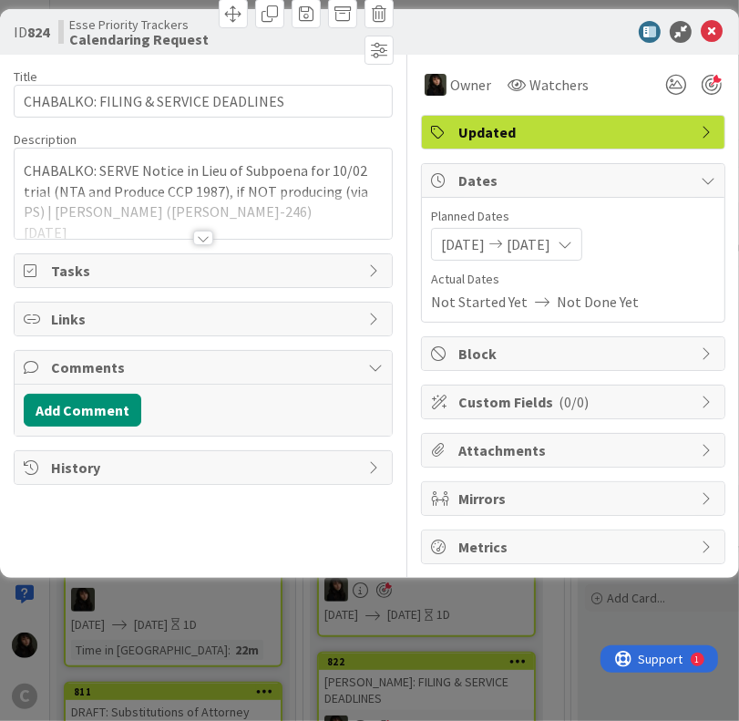
click at [456, 345] on div "Block" at bounding box center [573, 353] width 302 height 33
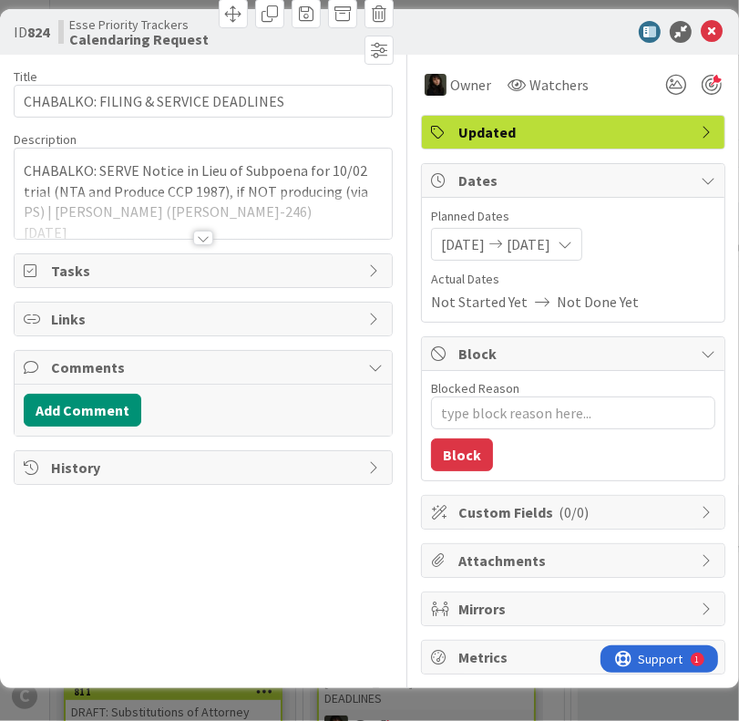
click at [463, 349] on span "Block" at bounding box center [574, 354] width 233 height 22
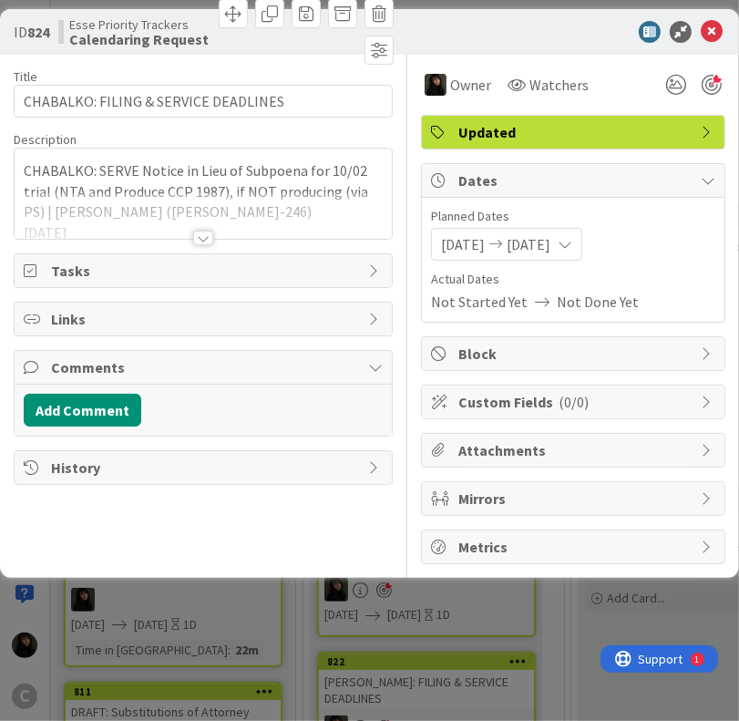
click at [463, 349] on span "Block" at bounding box center [574, 354] width 233 height 22
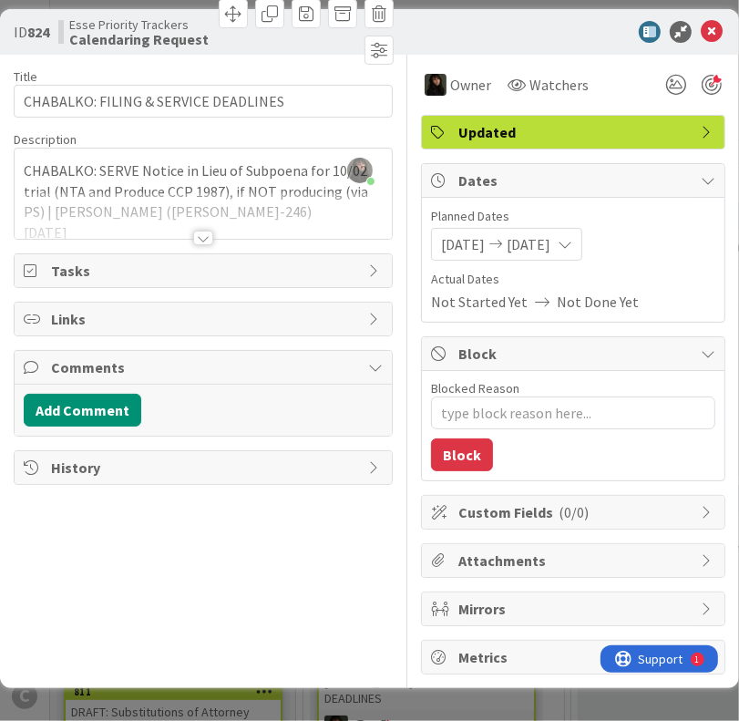
click at [463, 349] on span "Block" at bounding box center [574, 354] width 233 height 22
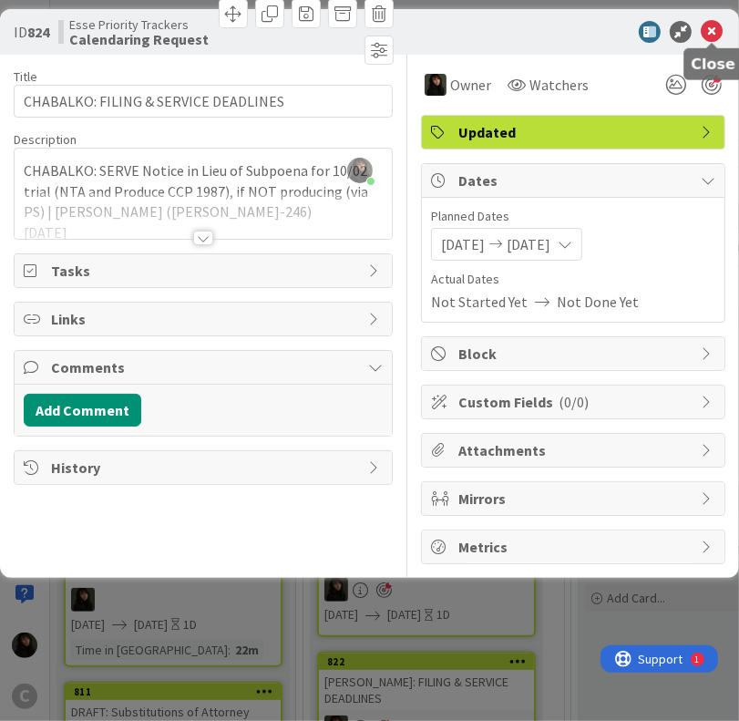
click at [717, 30] on icon at bounding box center [712, 32] width 22 height 22
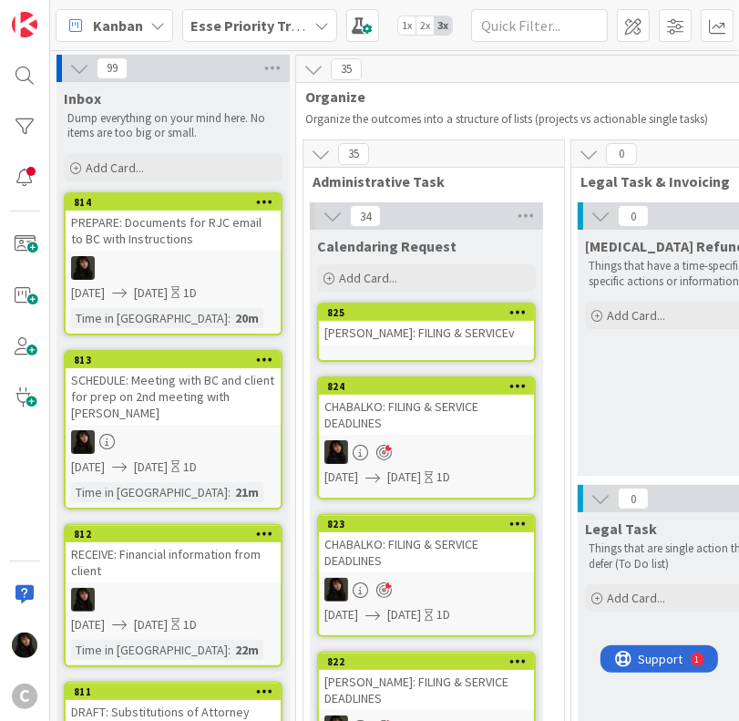
click at [435, 347] on link "825 [PERSON_NAME]: FILING & SERVICEv" at bounding box center [426, 331] width 219 height 59
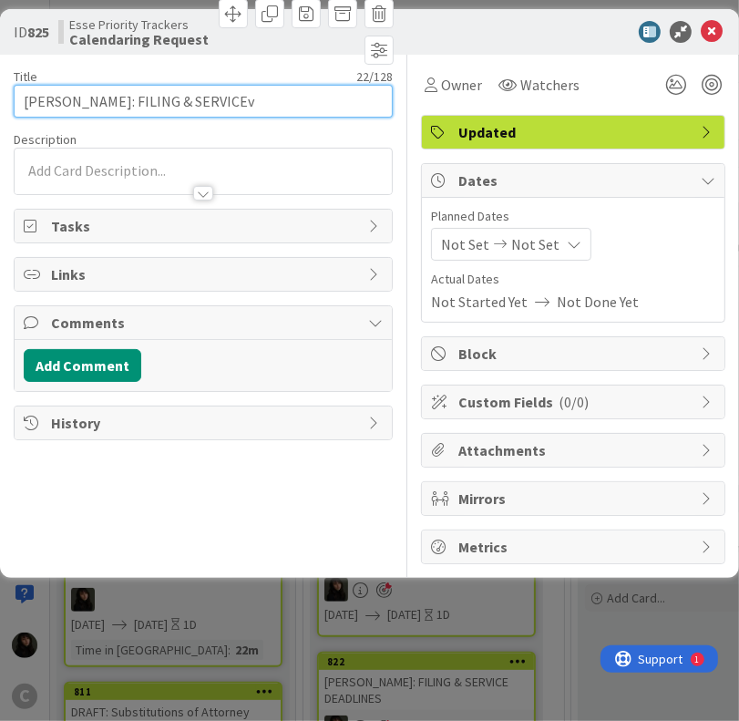
click at [203, 112] on input "[PERSON_NAME]: FILING & SERVICEv" at bounding box center [203, 101] width 379 height 33
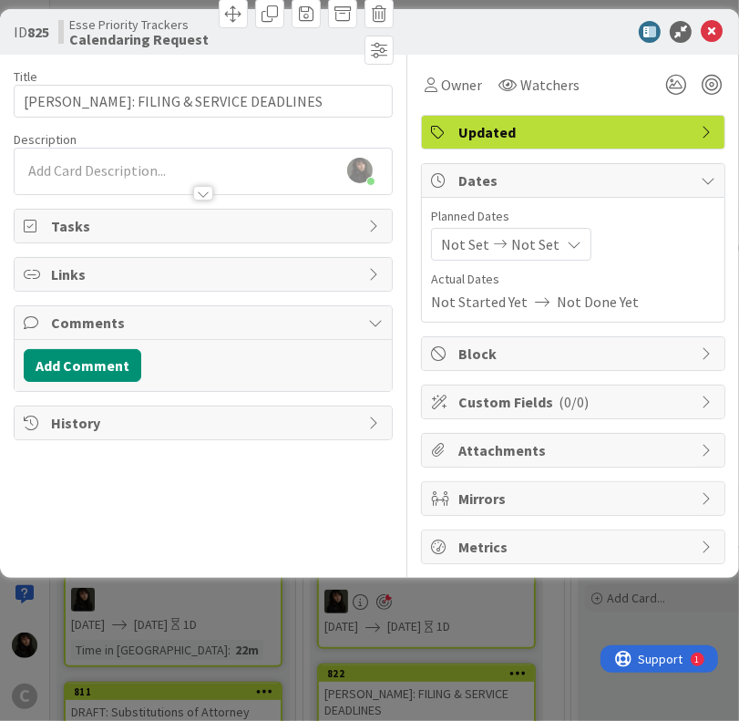
click at [49, 181] on div at bounding box center [203, 184] width 377 height 19
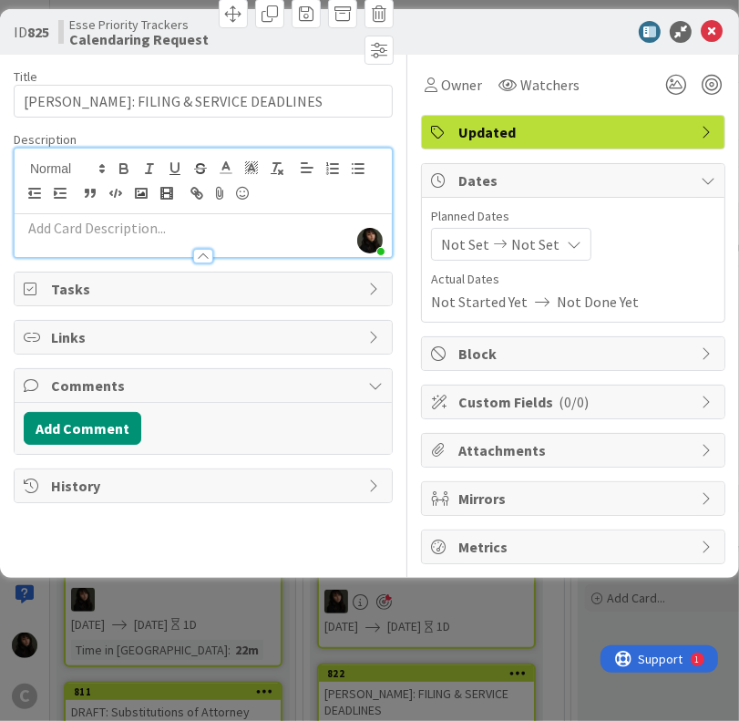
click at [57, 222] on p at bounding box center [203, 228] width 359 height 21
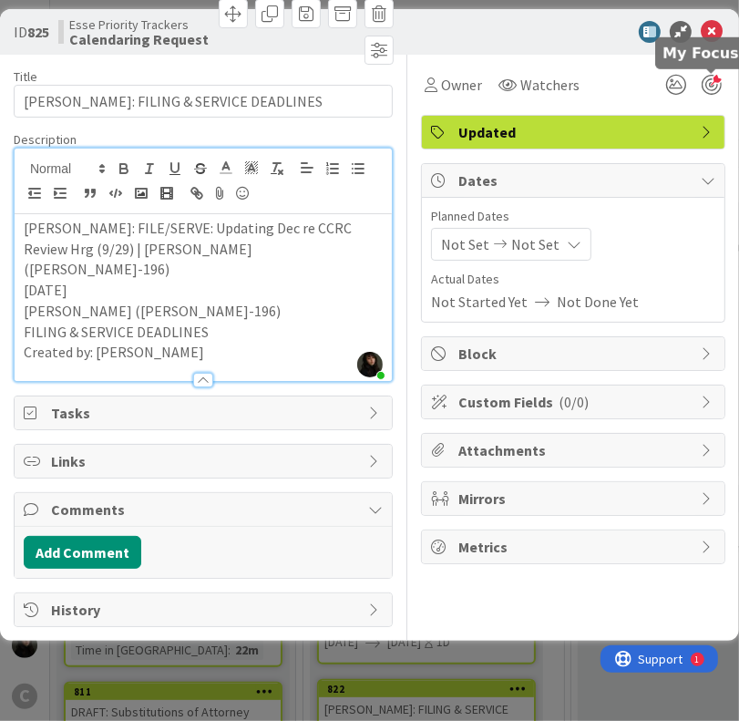
click at [712, 92] on div at bounding box center [711, 85] width 20 height 20
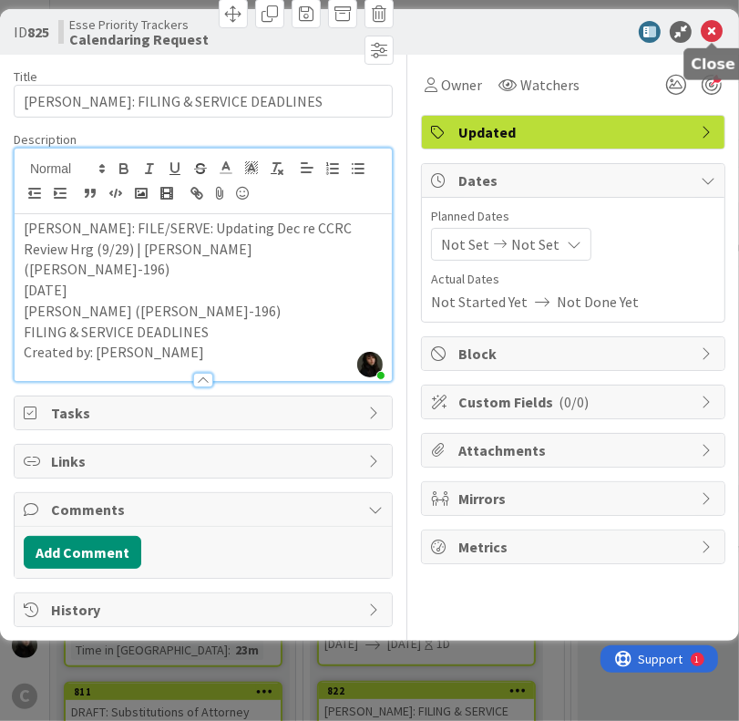
click at [718, 38] on icon at bounding box center [712, 32] width 22 height 22
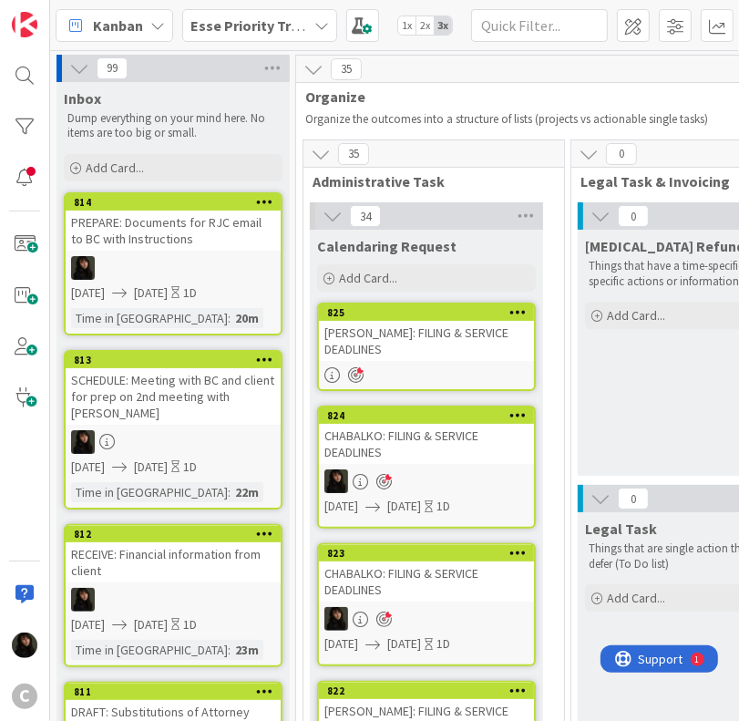
click at [480, 366] on div at bounding box center [426, 374] width 215 height 17
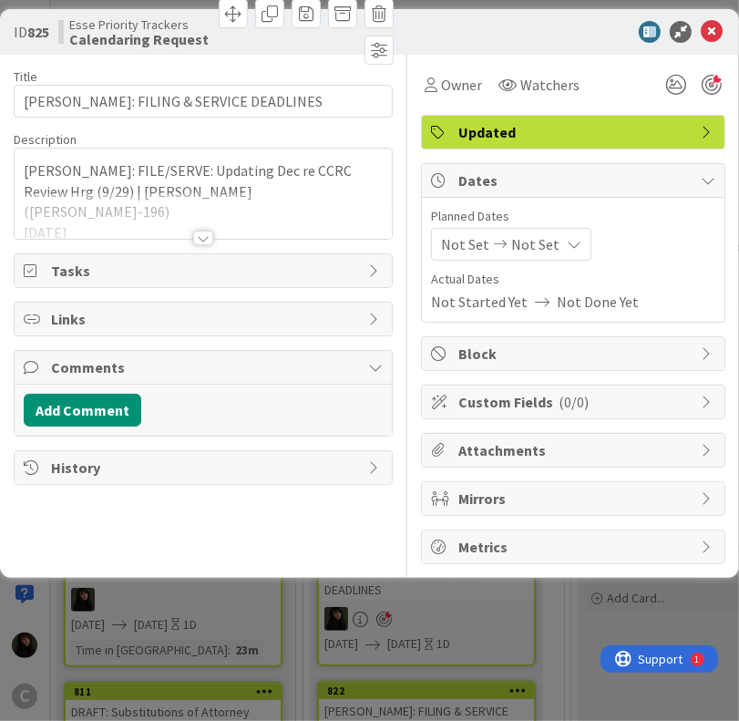
drag, startPoint x: 490, startPoint y: 354, endPoint x: 650, endPoint y: 198, distance: 224.2
click at [659, 214] on div "Owner Watchers Updated Dates Planned Dates Not Set Not Set Actual Dates Not Sta…" at bounding box center [573, 309] width 304 height 509
click at [479, 79] on span "Owner" at bounding box center [461, 85] width 41 height 22
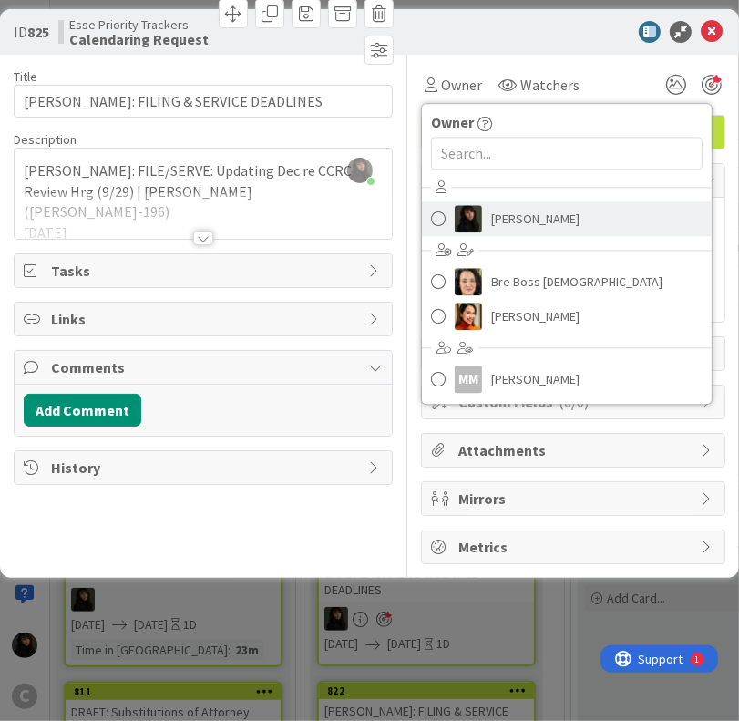
click at [533, 219] on span "[PERSON_NAME]" at bounding box center [535, 218] width 88 height 27
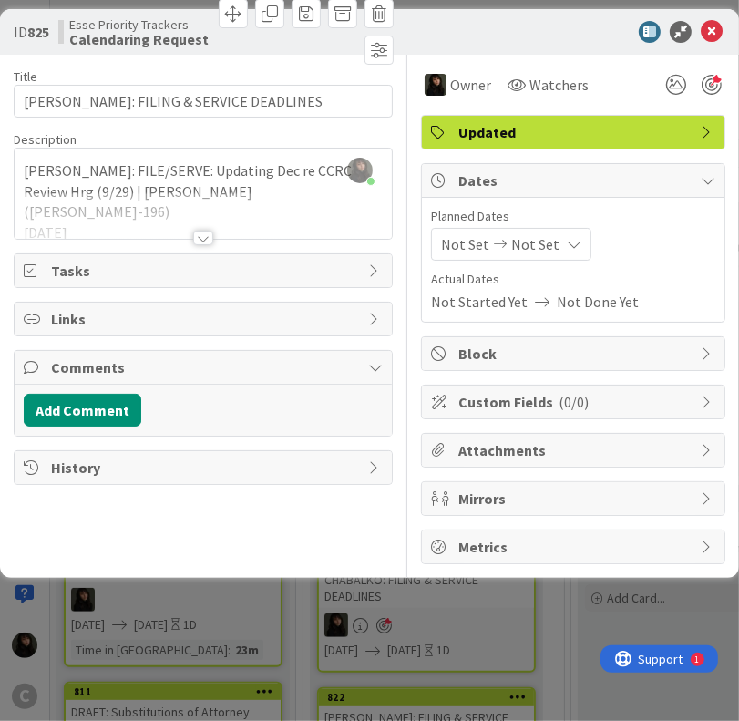
click at [547, 241] on span "Not Set" at bounding box center [535, 244] width 48 height 22
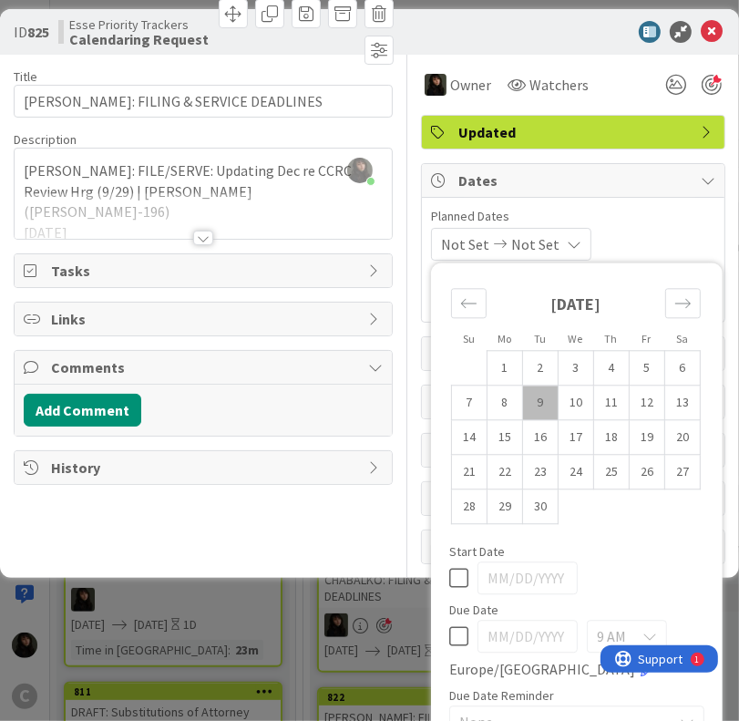
click at [523, 385] on td "9" at bounding box center [541, 402] width 36 height 35
click at [558, 385] on td "10" at bounding box center [576, 402] width 36 height 35
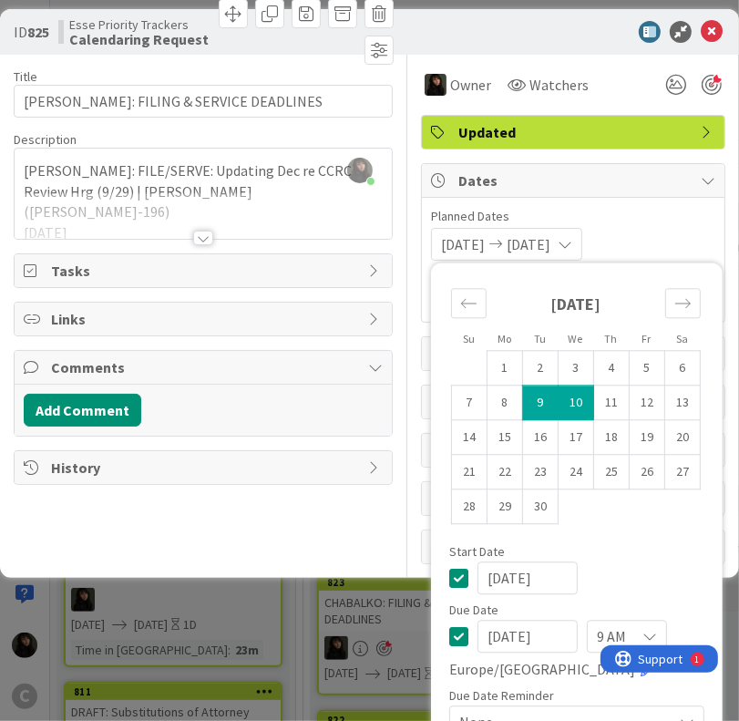
click at [673, 228] on div "[DATE] [DATE] Su Mo Tu We Th Fr Sa [DATE] 1 2 3 4 5 6 7 8 9 10 11 12 13 14 15 1…" at bounding box center [573, 244] width 284 height 33
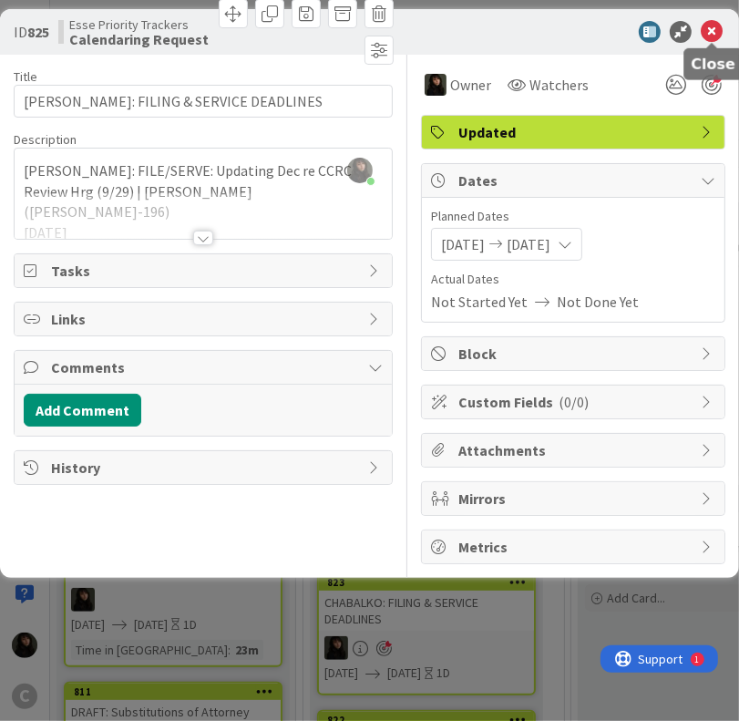
click at [714, 30] on icon at bounding box center [712, 32] width 22 height 22
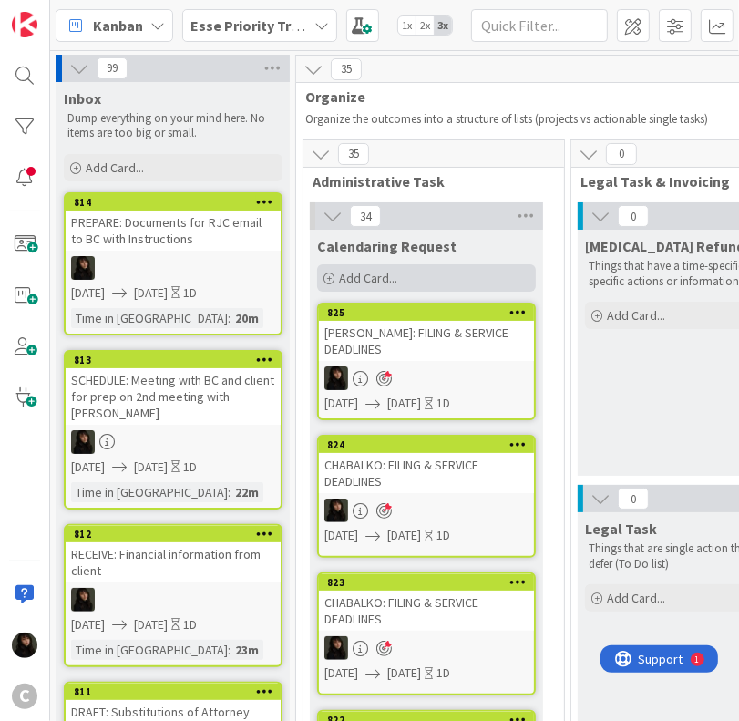
click at [356, 271] on span "Add Card..." at bounding box center [368, 278] width 58 height 16
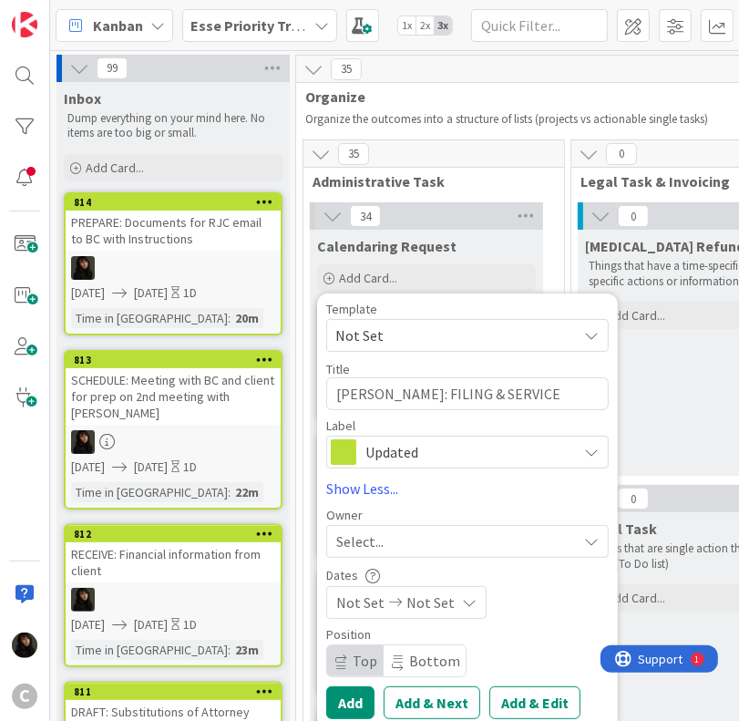
click at [431, 546] on div "Select..." at bounding box center [456, 541] width 241 height 22
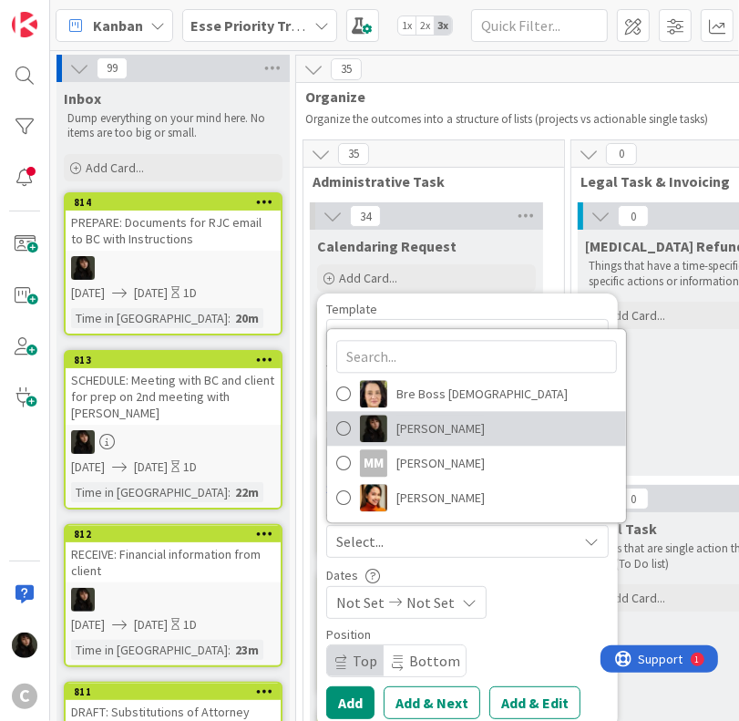
click at [407, 433] on span "[PERSON_NAME]" at bounding box center [440, 428] width 88 height 27
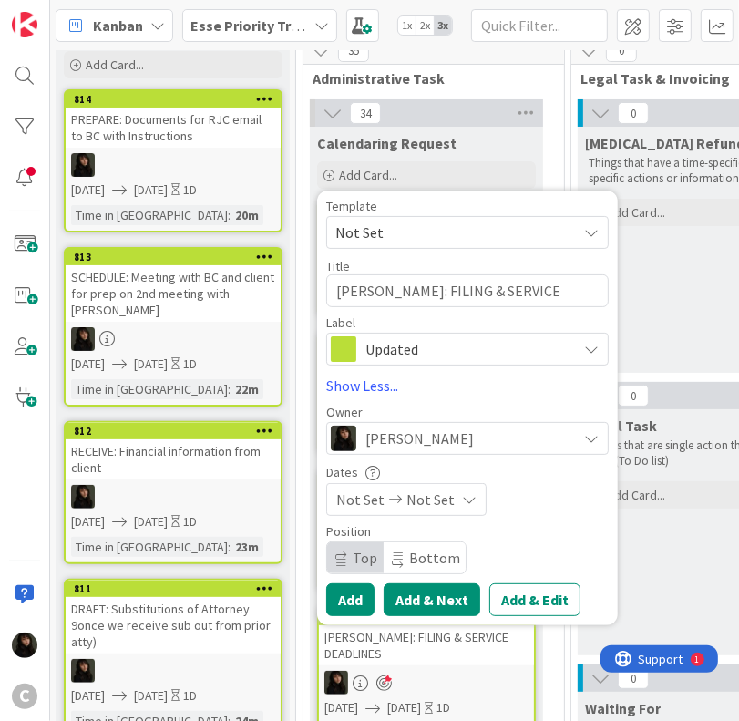
scroll to position [182, 0]
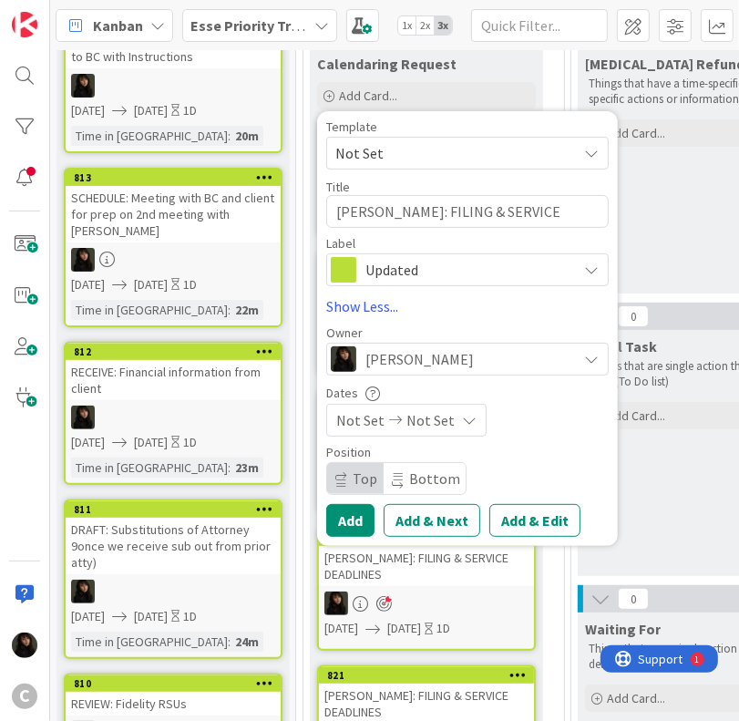
click at [411, 424] on span "Not Set" at bounding box center [430, 420] width 48 height 22
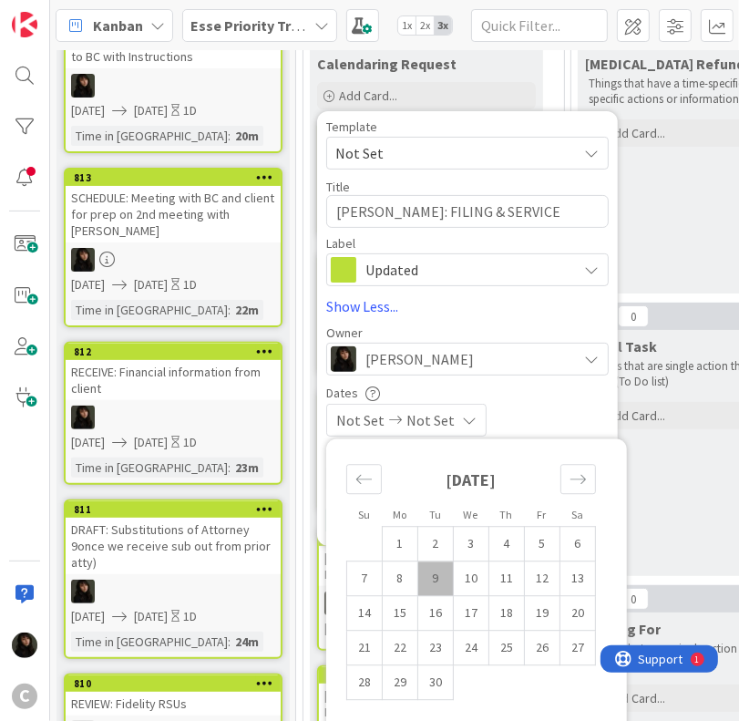
click at [437, 577] on td "9" at bounding box center [436, 578] width 36 height 35
click at [471, 578] on td "10" at bounding box center [472, 578] width 36 height 35
click at [585, 414] on div "[DATE] [DATE]" at bounding box center [467, 420] width 282 height 33
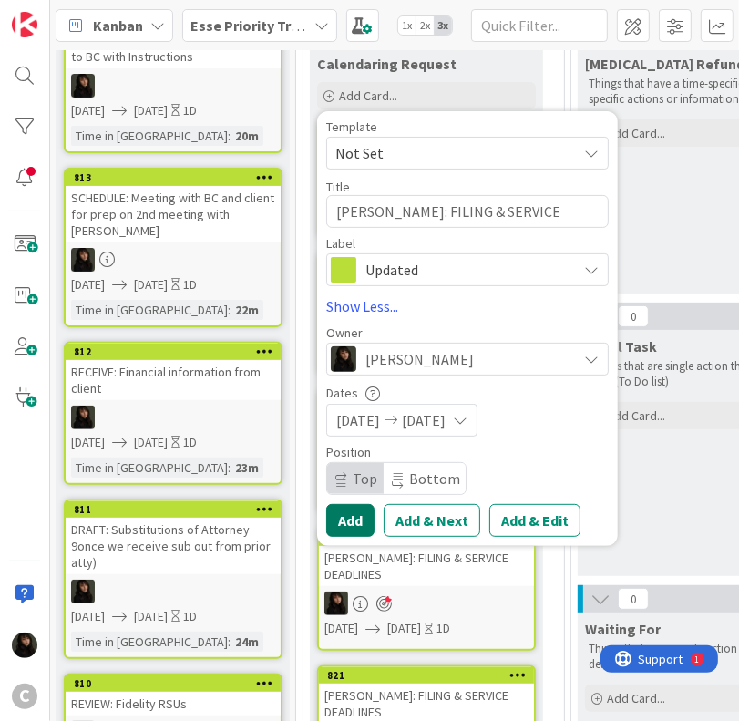
click at [361, 524] on button "Add" at bounding box center [350, 520] width 48 height 33
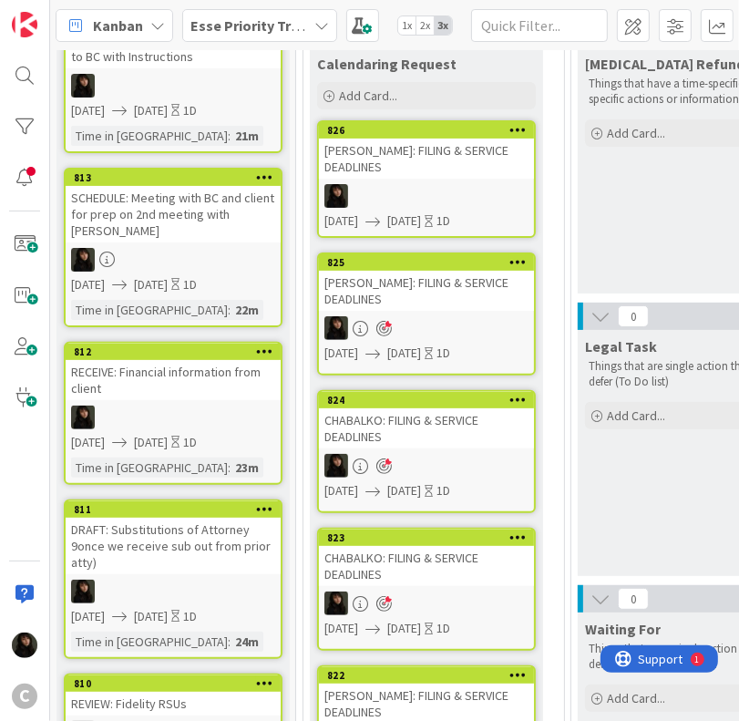
click at [435, 184] on div at bounding box center [426, 196] width 215 height 24
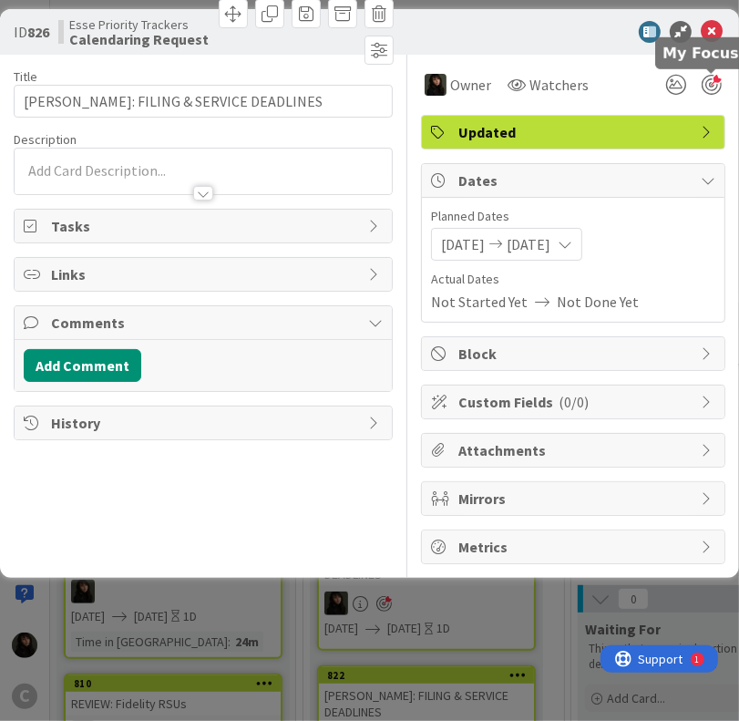
click at [703, 87] on div at bounding box center [711, 85] width 20 height 20
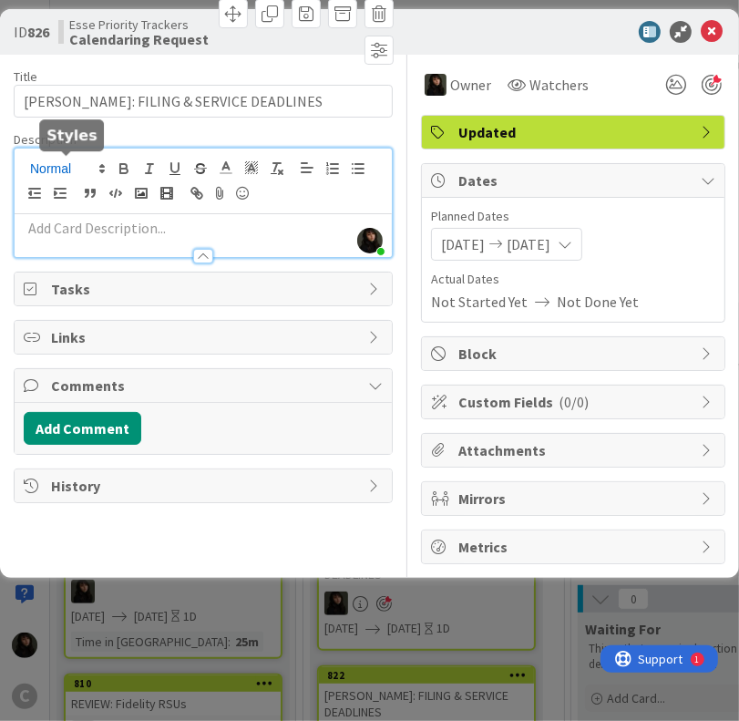
click at [69, 167] on div "[PERSON_NAME] just joined" at bounding box center [203, 202] width 377 height 108
paste div
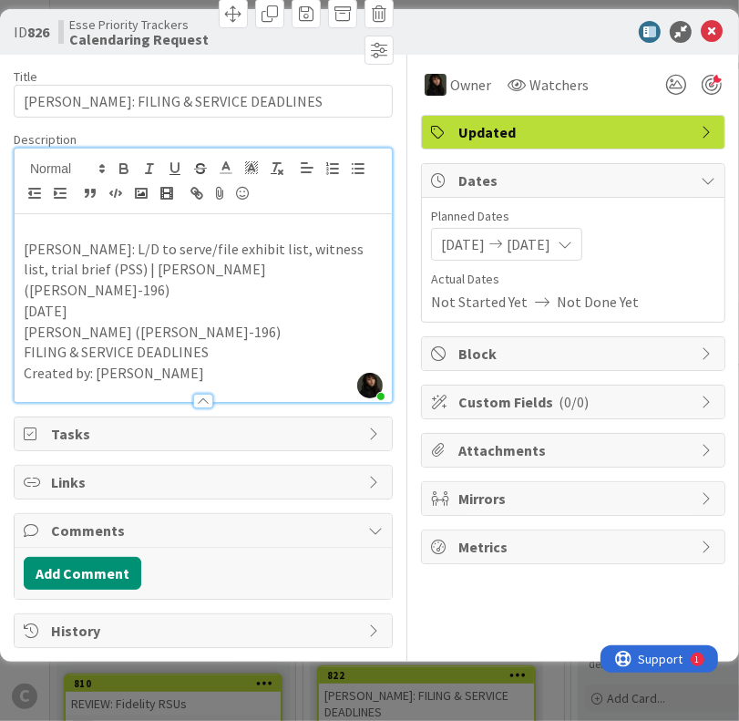
click at [191, 363] on p "Created by: [PERSON_NAME]" at bounding box center [203, 373] width 359 height 21
click at [173, 363] on p "Created by: [PERSON_NAME]" at bounding box center [203, 373] width 359 height 21
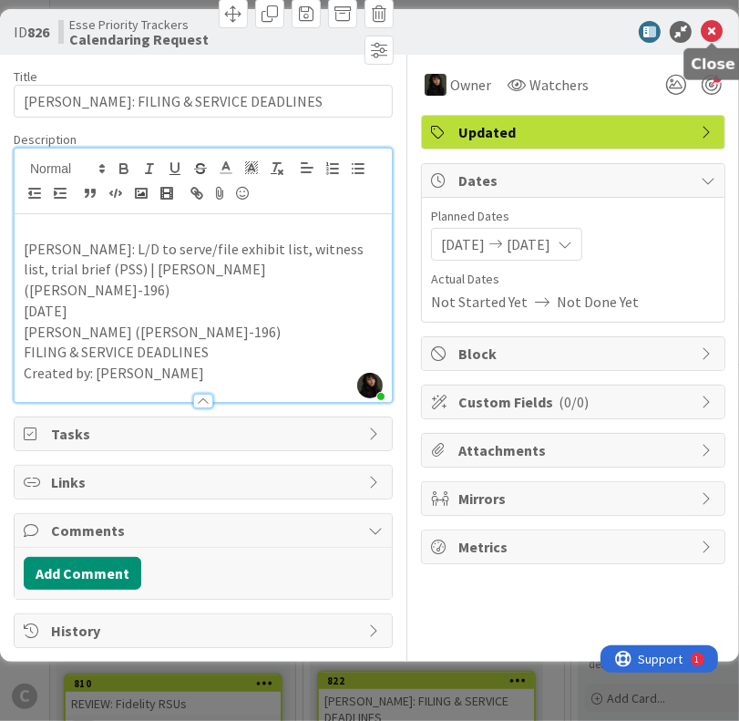
click at [704, 26] on icon at bounding box center [712, 32] width 22 height 22
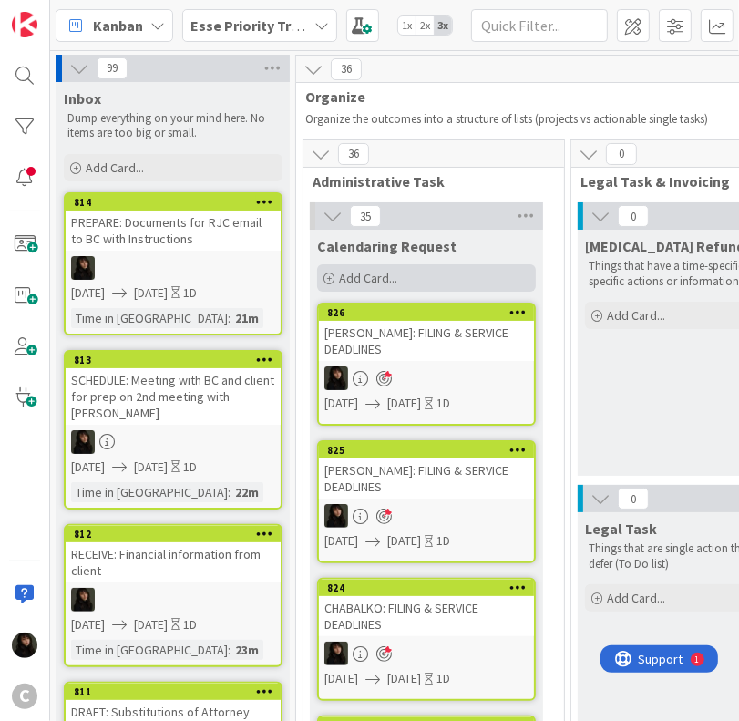
click at [390, 287] on div "Add Card..." at bounding box center [426, 277] width 219 height 27
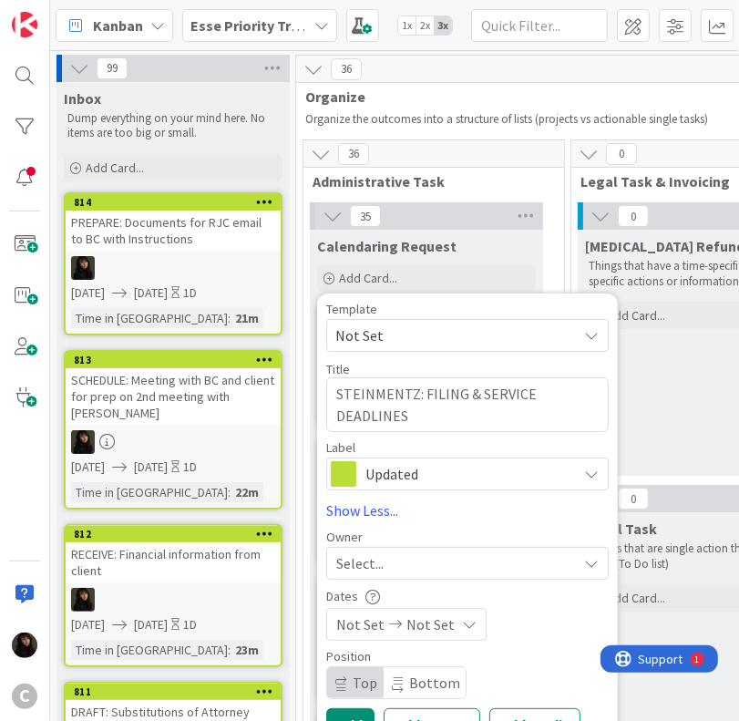
click at [429, 554] on div "Select..." at bounding box center [456, 563] width 241 height 22
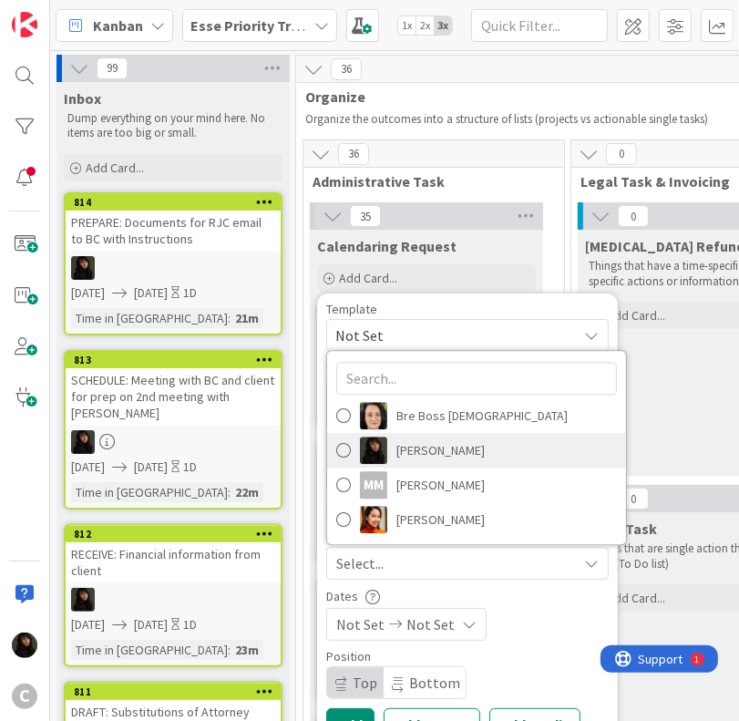
click at [441, 455] on span "[PERSON_NAME]" at bounding box center [440, 449] width 88 height 27
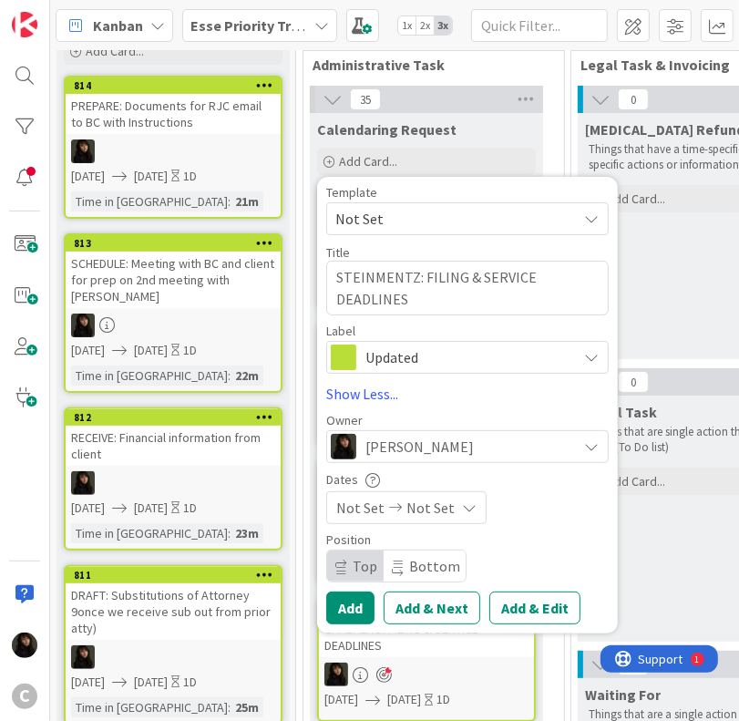
scroll to position [273, 0]
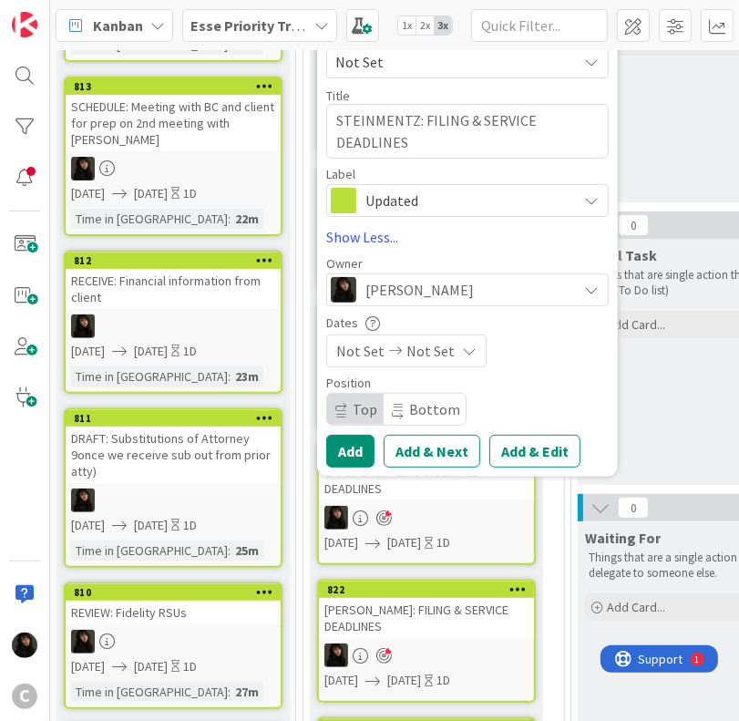
click at [426, 356] on span "Not Set" at bounding box center [430, 351] width 48 height 22
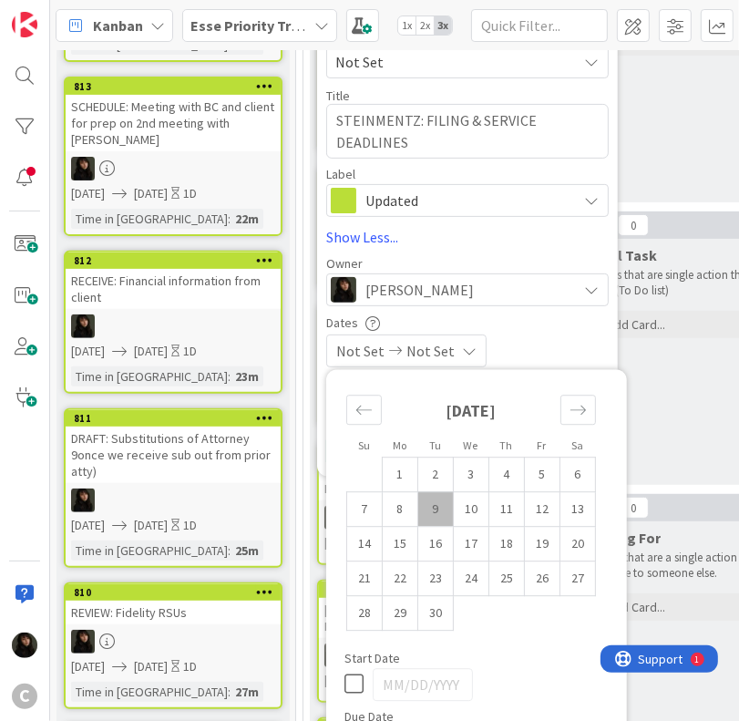
click at [444, 502] on td "9" at bounding box center [436, 509] width 36 height 35
click at [463, 507] on td "10" at bounding box center [472, 509] width 36 height 35
click at [558, 320] on div "Dates" at bounding box center [467, 322] width 282 height 15
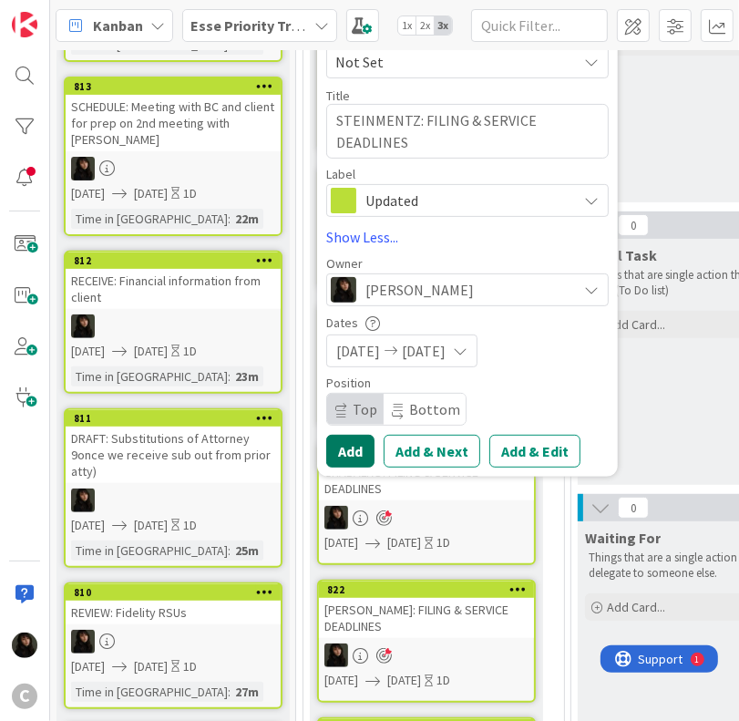
click at [364, 447] on button "Add" at bounding box center [350, 451] width 48 height 33
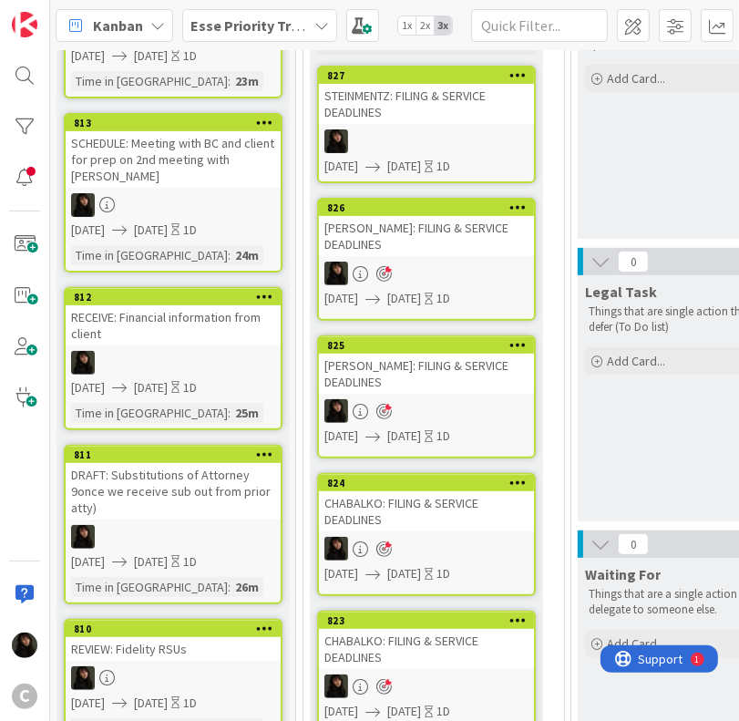
scroll to position [91, 0]
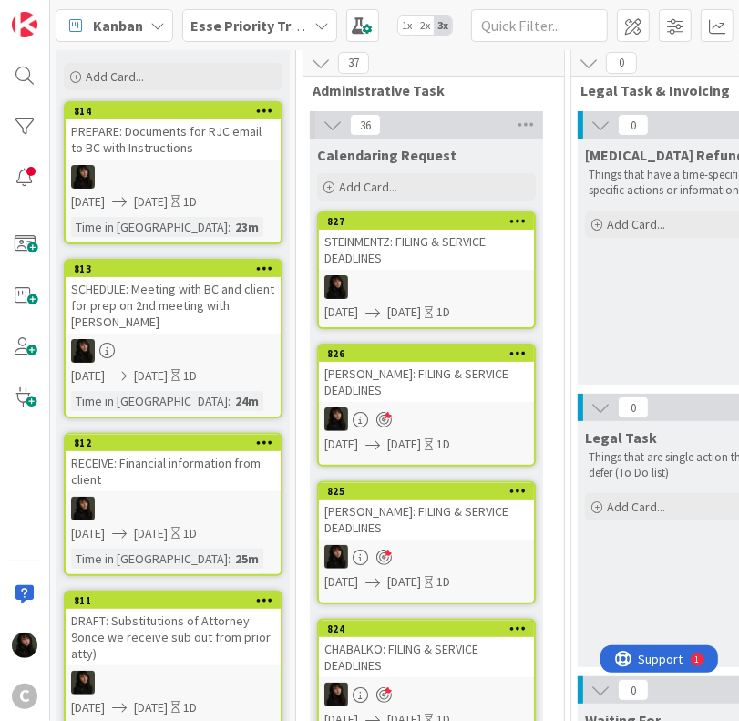
click at [419, 275] on div at bounding box center [426, 287] width 215 height 24
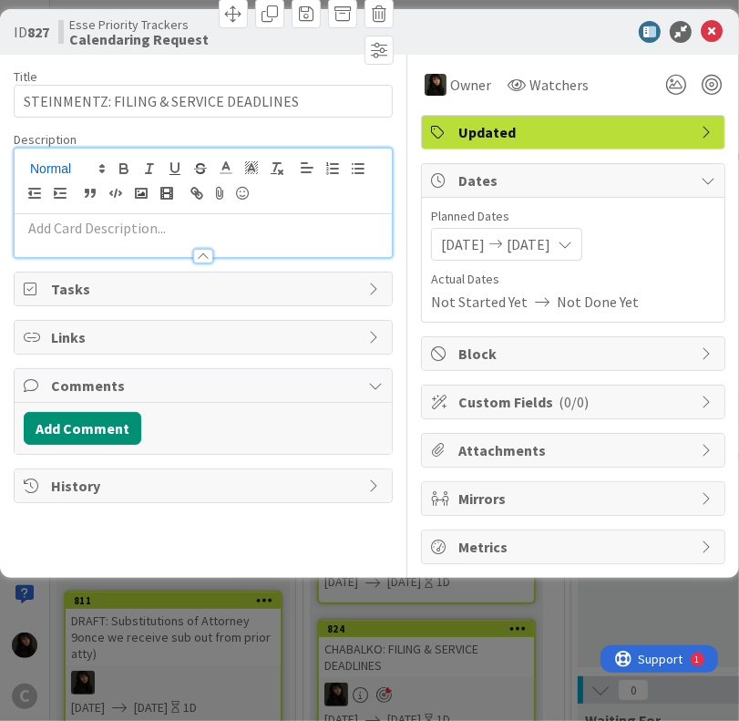
click at [57, 163] on div at bounding box center [203, 202] width 377 height 108
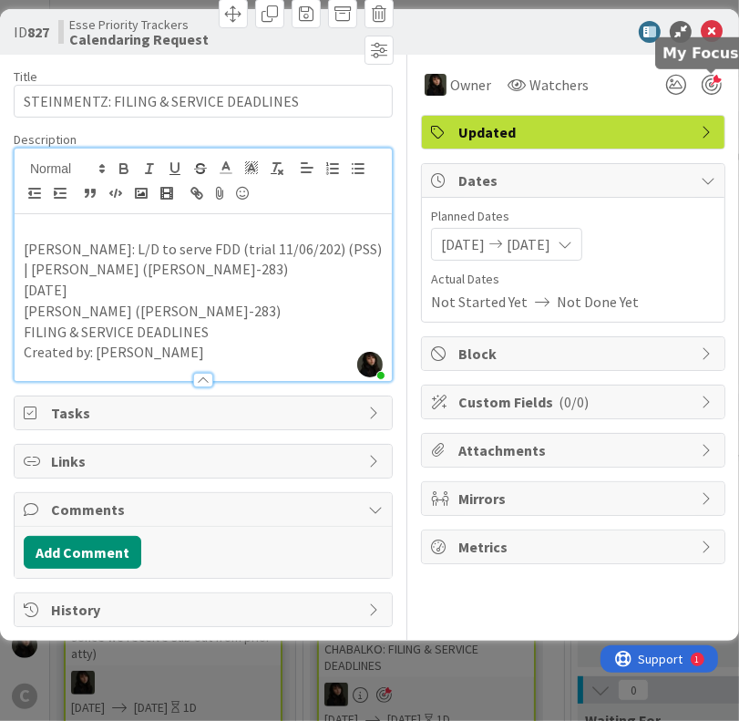
click at [716, 79] on div at bounding box center [711, 85] width 20 height 20
click at [711, 35] on icon at bounding box center [712, 32] width 22 height 22
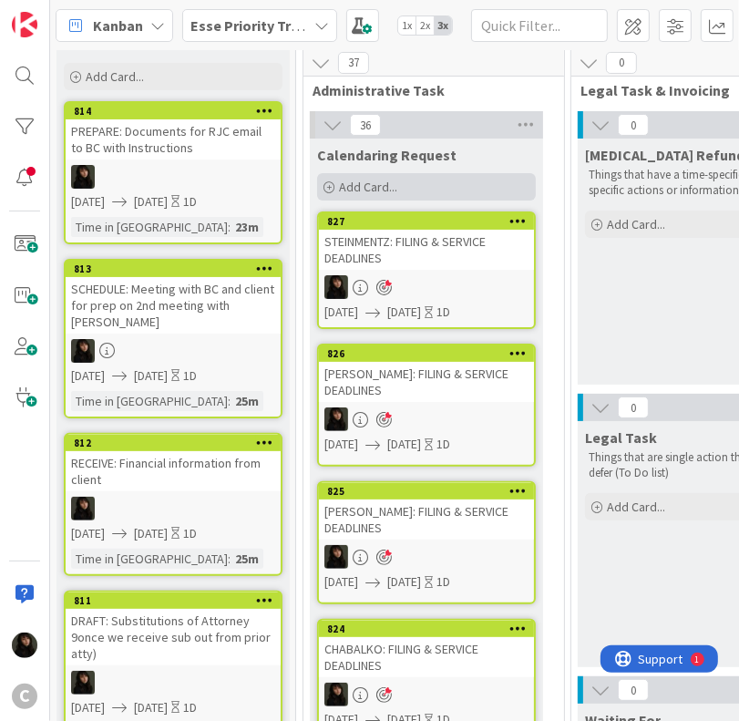
click at [372, 191] on span "Add Card..." at bounding box center [368, 187] width 58 height 16
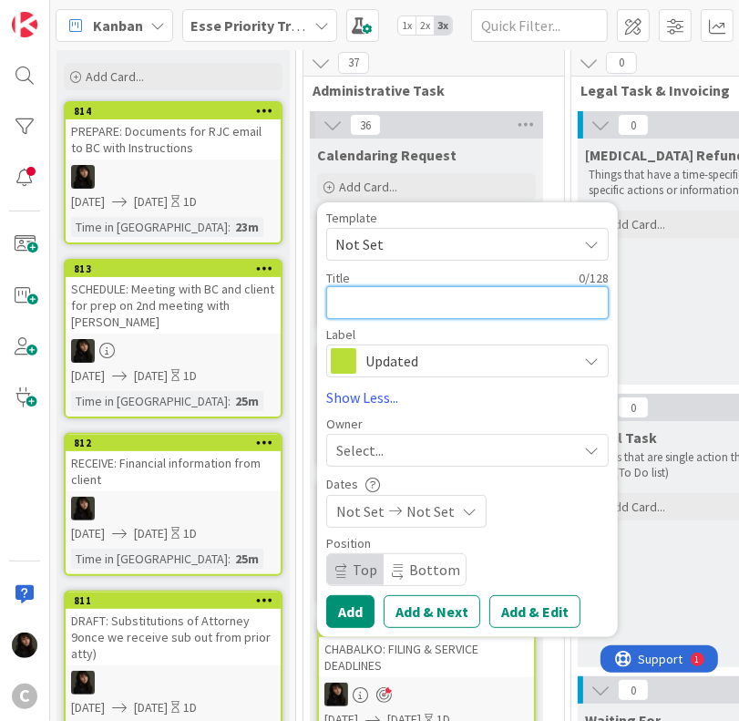
click at [379, 298] on textarea at bounding box center [467, 302] width 282 height 33
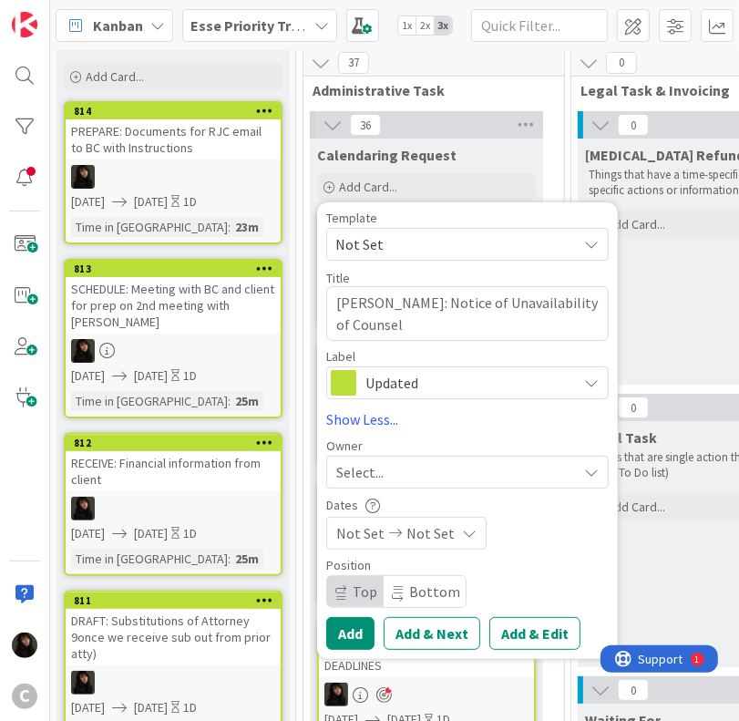
click at [369, 484] on div "Select..." at bounding box center [467, 472] width 282 height 33
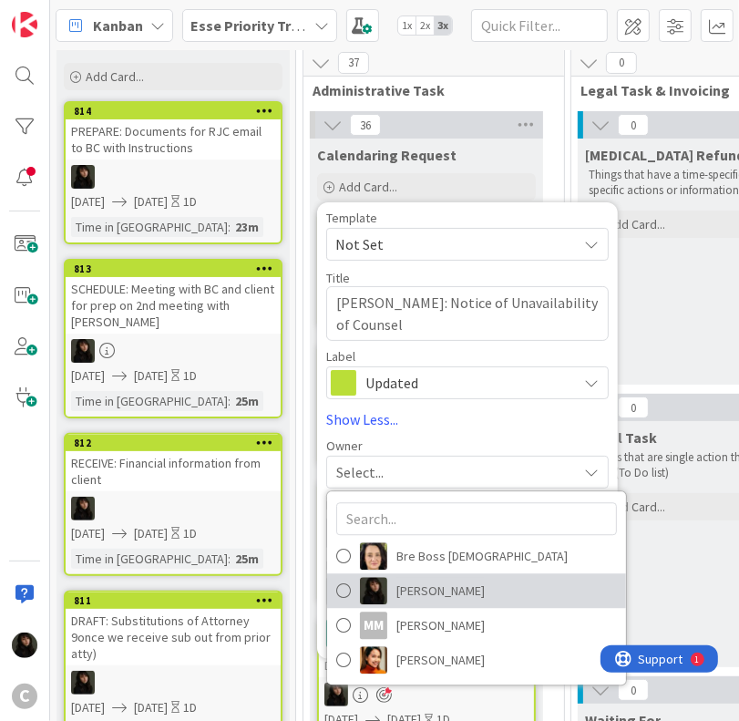
click at [423, 581] on span "[PERSON_NAME]" at bounding box center [440, 590] width 88 height 27
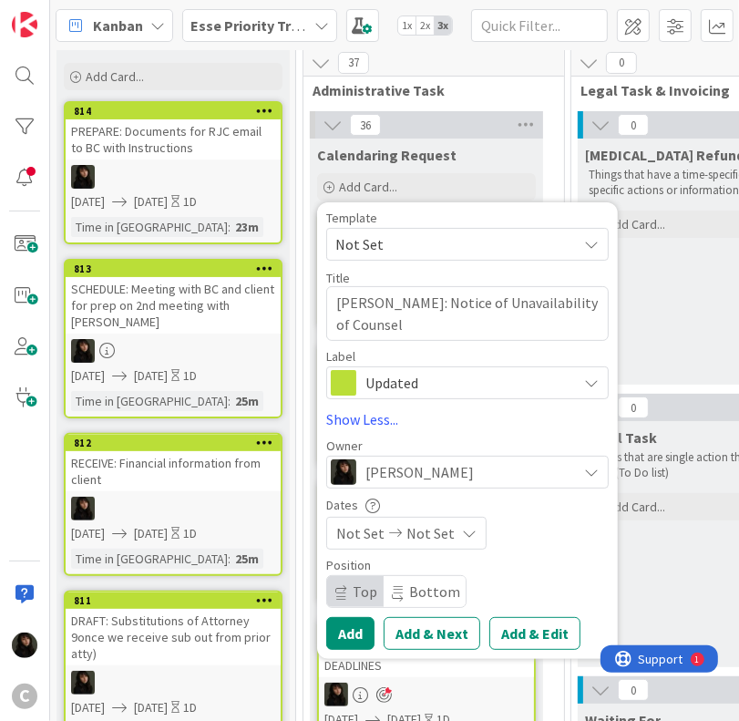
click at [415, 527] on span "Not Set" at bounding box center [430, 533] width 48 height 22
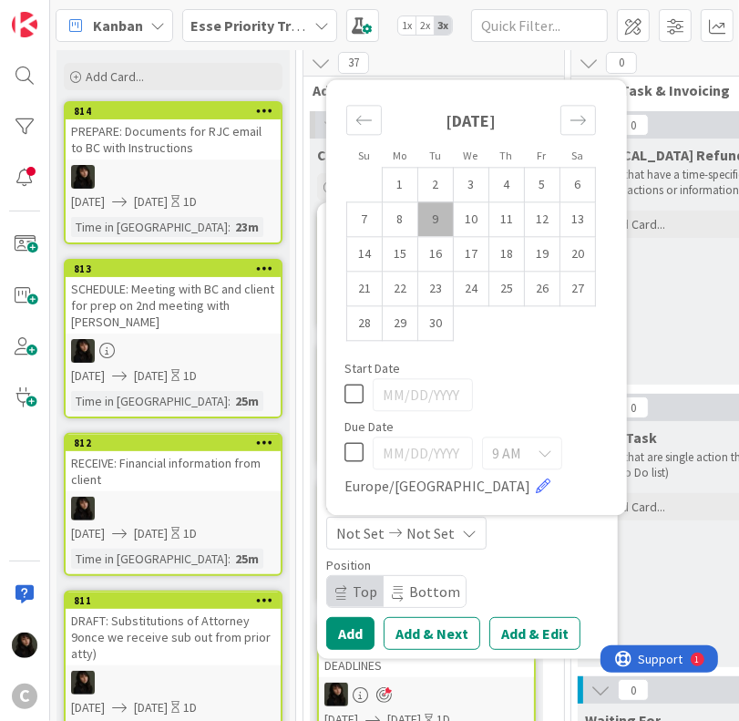
click at [435, 228] on td "9" at bounding box center [436, 219] width 36 height 35
click at [474, 222] on td "10" at bounding box center [472, 219] width 36 height 35
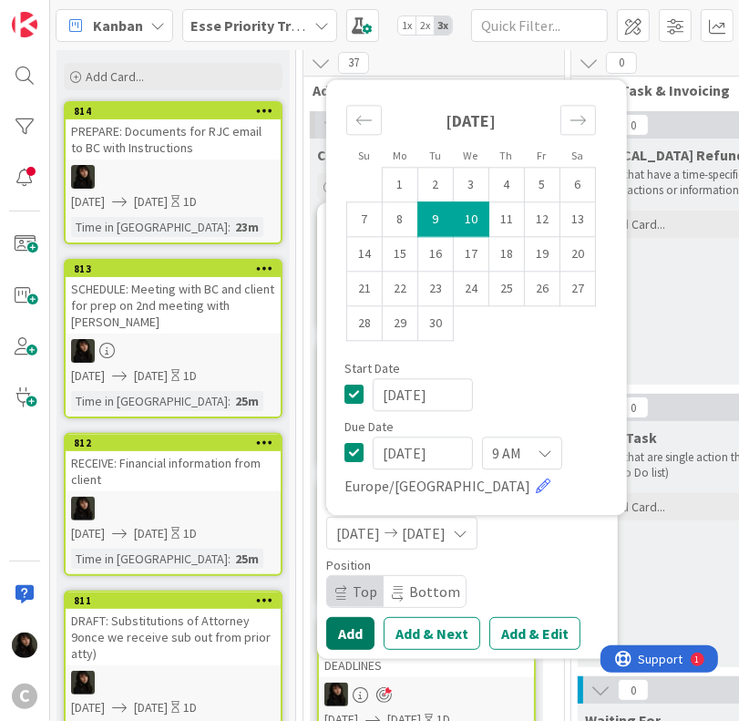
click at [356, 636] on button "Add" at bounding box center [350, 633] width 48 height 33
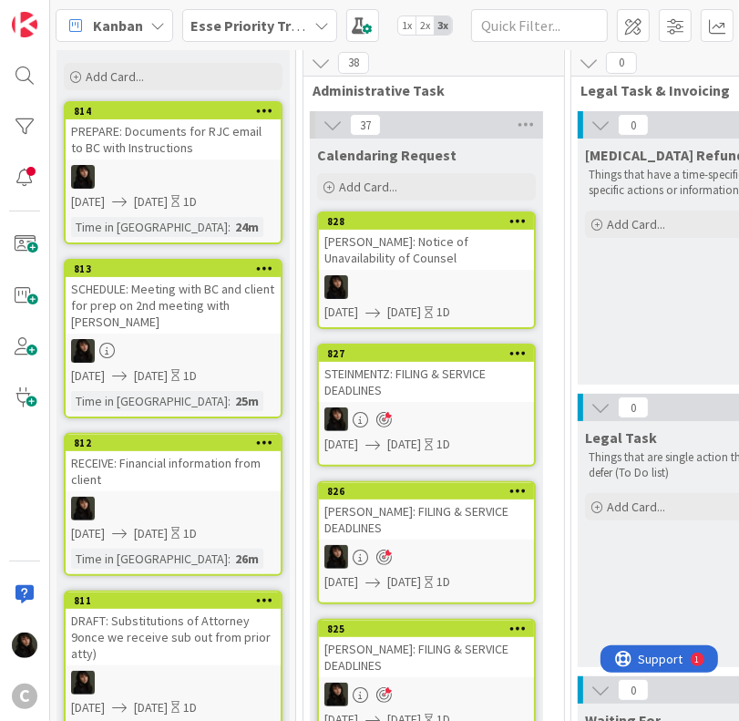
click at [453, 269] on link "828 [PERSON_NAME]: Notice of Unavailability of Counsel [DATE] [DATE] 1D" at bounding box center [426, 270] width 219 height 118
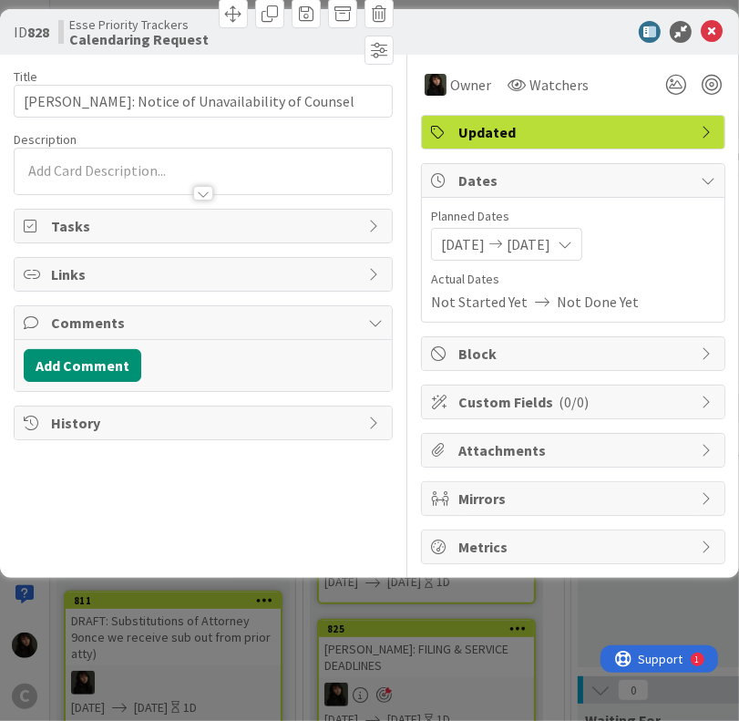
click at [180, 155] on div at bounding box center [203, 171] width 377 height 46
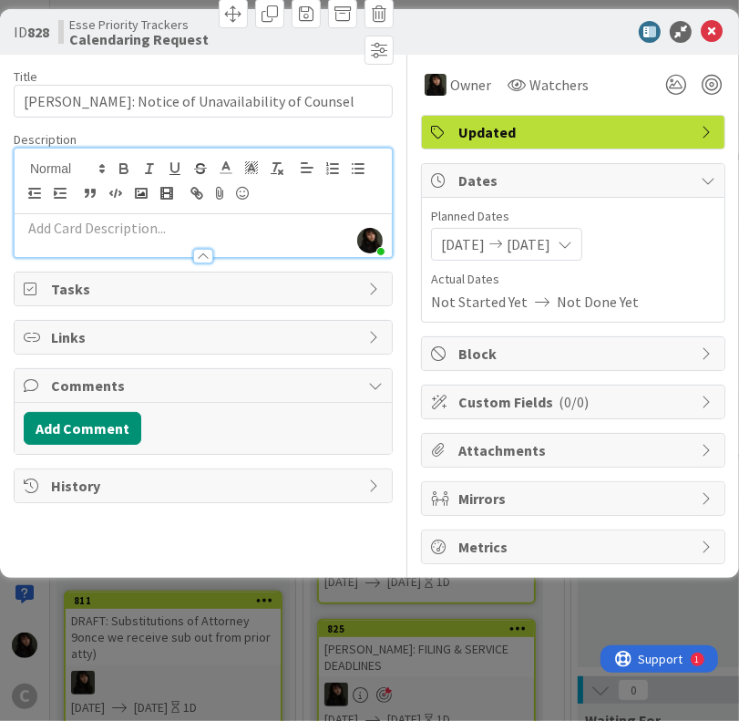
click at [179, 225] on p at bounding box center [203, 228] width 359 height 21
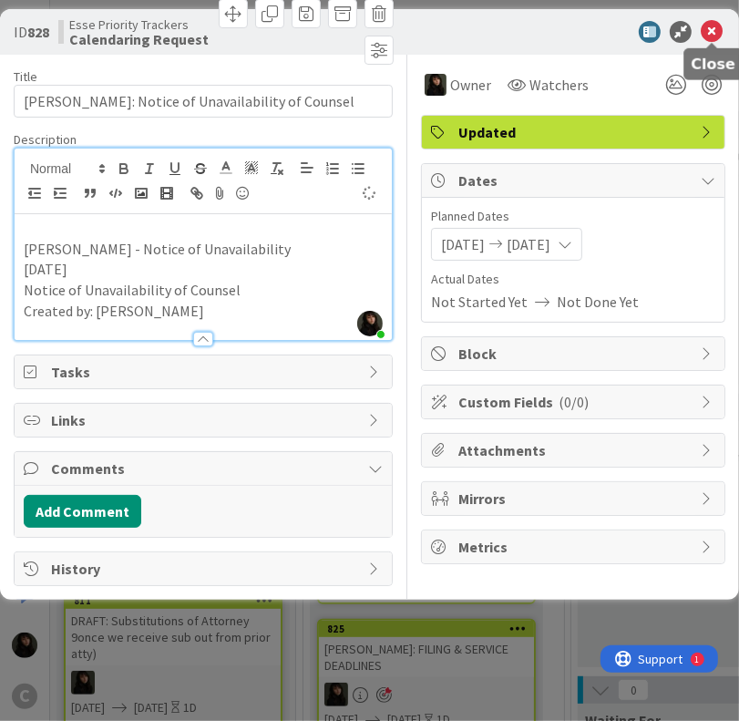
click at [709, 39] on icon at bounding box center [712, 32] width 22 height 22
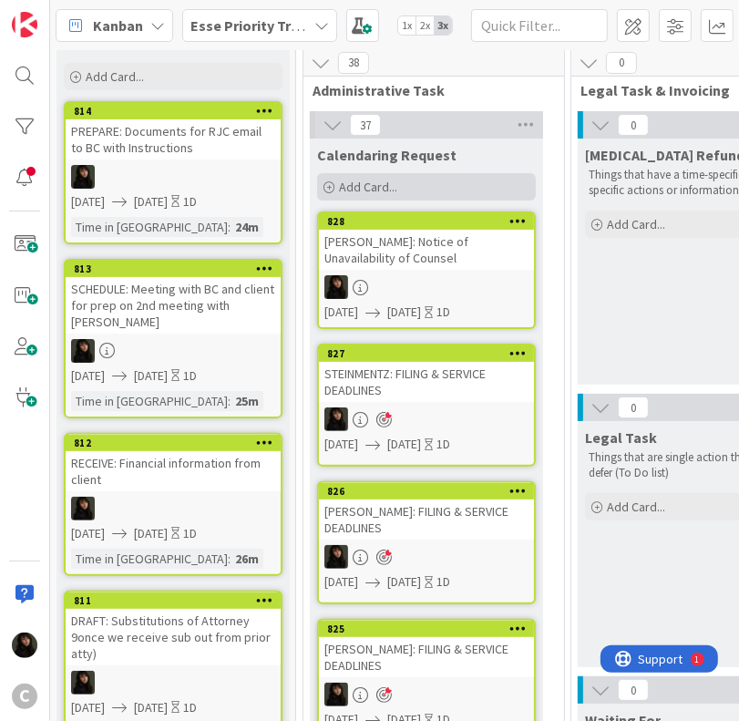
click at [362, 189] on span "Add Card..." at bounding box center [368, 187] width 58 height 16
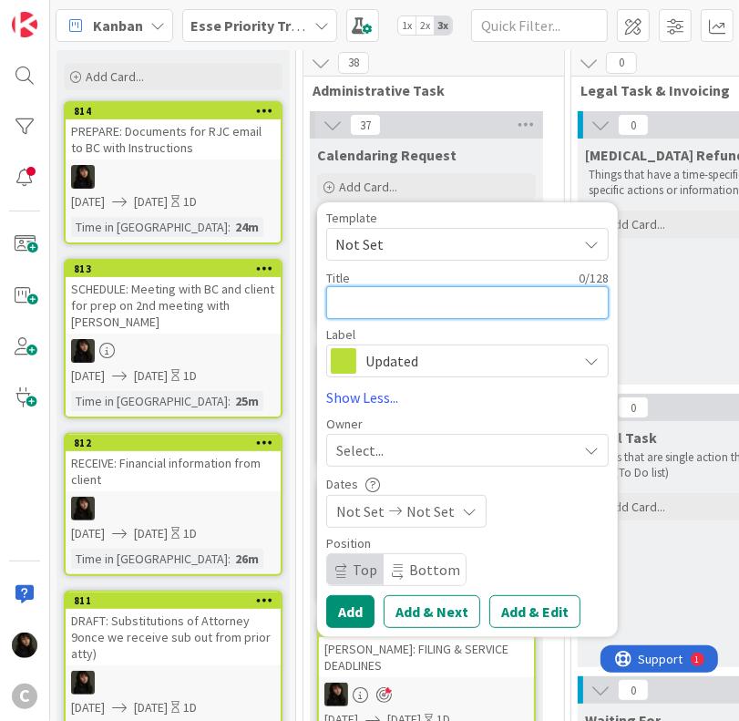
click at [441, 306] on textarea at bounding box center [467, 302] width 282 height 33
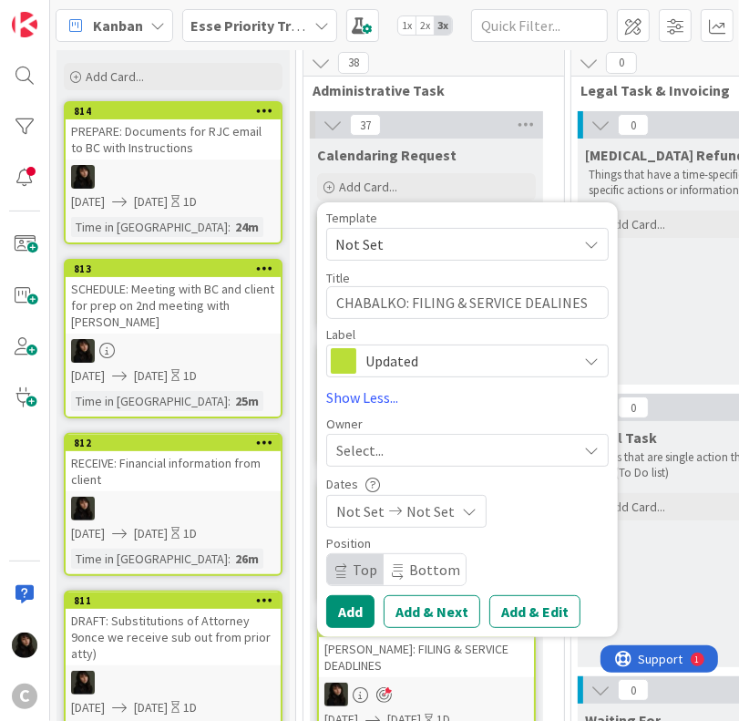
click at [568, 445] on div "Select..." at bounding box center [456, 450] width 241 height 22
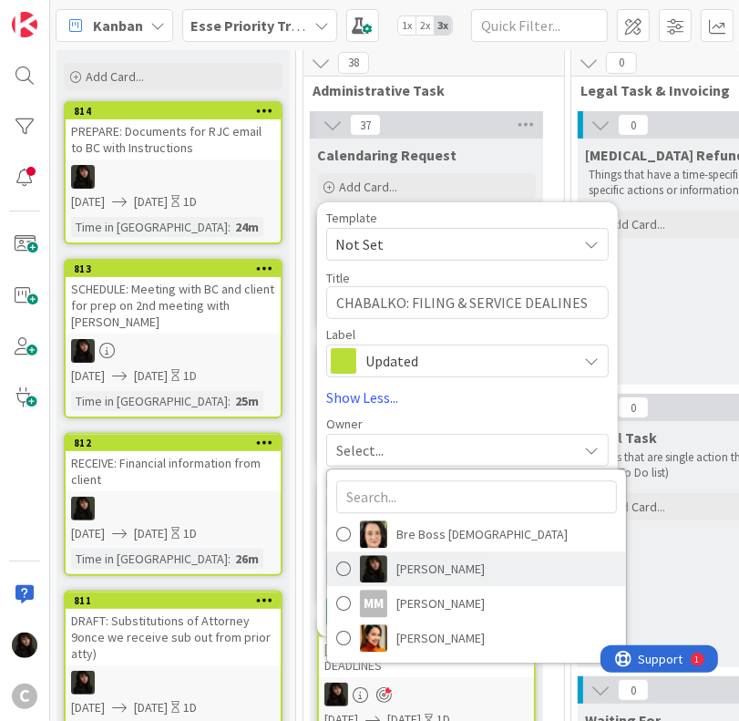
click at [451, 560] on span "[PERSON_NAME]" at bounding box center [440, 569] width 88 height 27
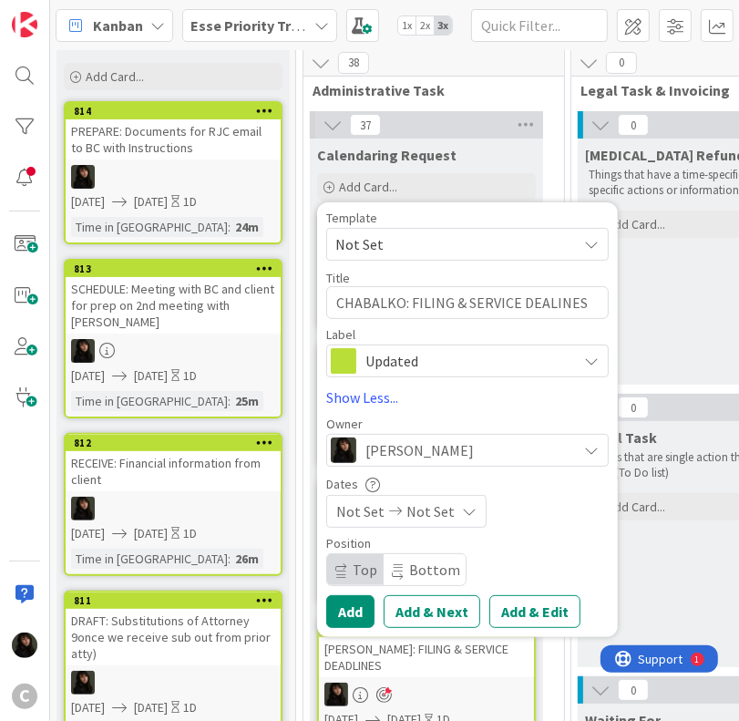
click at [430, 517] on span "Not Set" at bounding box center [430, 511] width 48 height 22
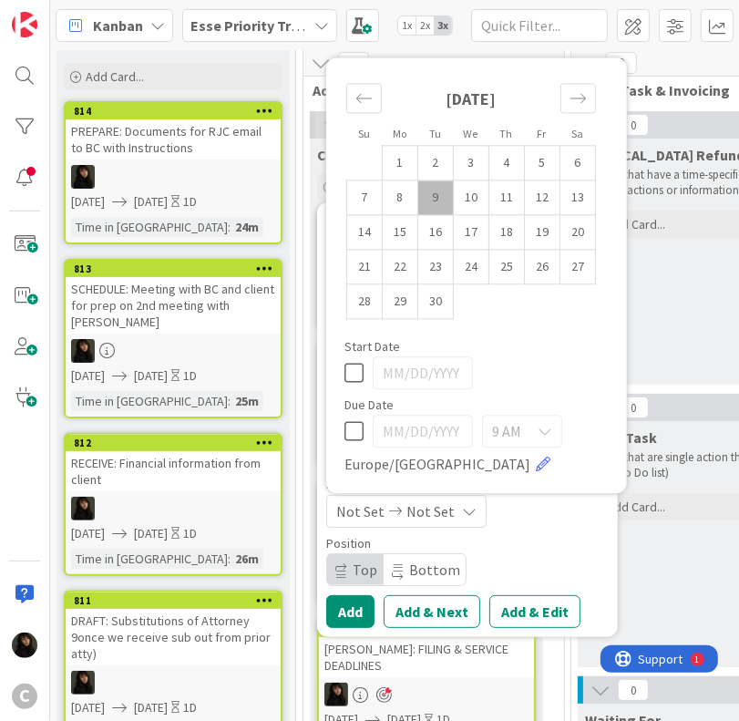
click at [434, 199] on td "9" at bounding box center [436, 197] width 36 height 35
click at [454, 199] on td "10" at bounding box center [472, 197] width 36 height 35
click at [511, 560] on div "Position Top Bottom" at bounding box center [467, 561] width 282 height 49
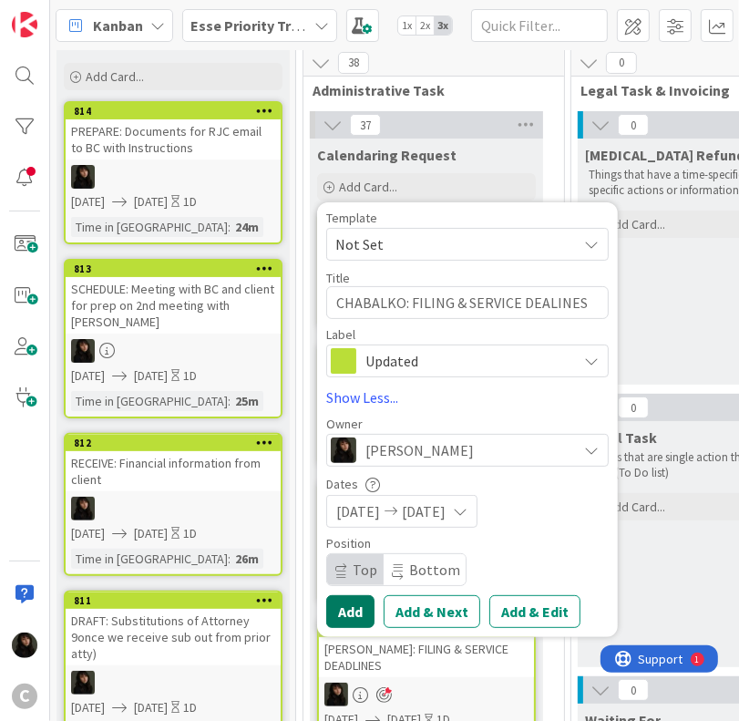
click at [344, 611] on button "Add" at bounding box center [350, 611] width 48 height 33
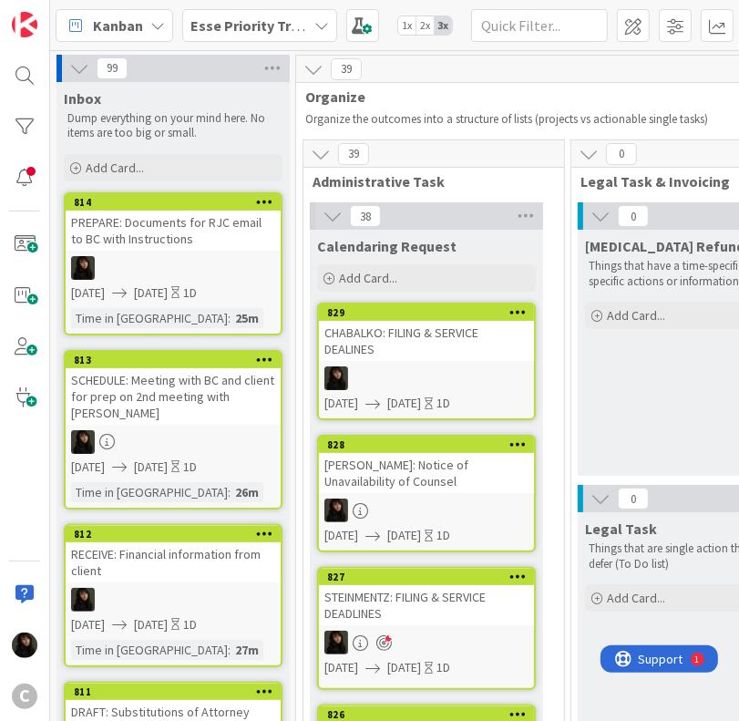
click at [460, 346] on div "CHABALKO: FILING & SERVICE DEALINES" at bounding box center [426, 341] width 215 height 40
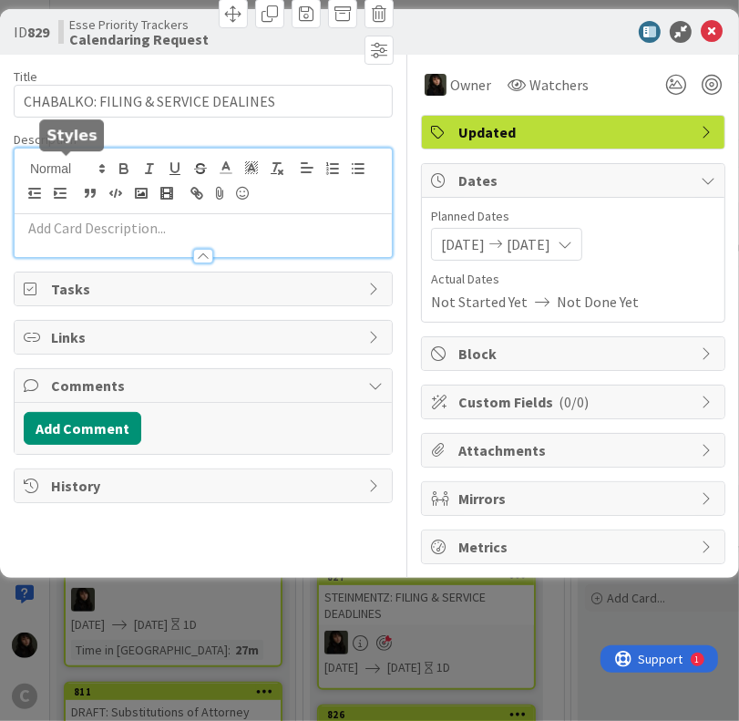
click at [102, 170] on div at bounding box center [203, 202] width 377 height 108
click at [102, 235] on p at bounding box center [203, 228] width 359 height 21
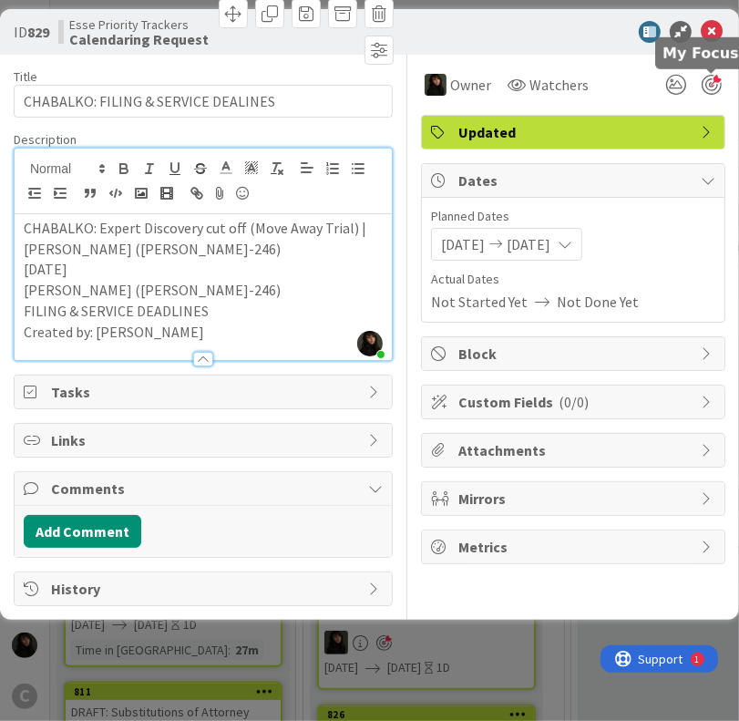
click at [715, 87] on div at bounding box center [711, 85] width 20 height 20
click at [703, 28] on icon at bounding box center [712, 32] width 22 height 22
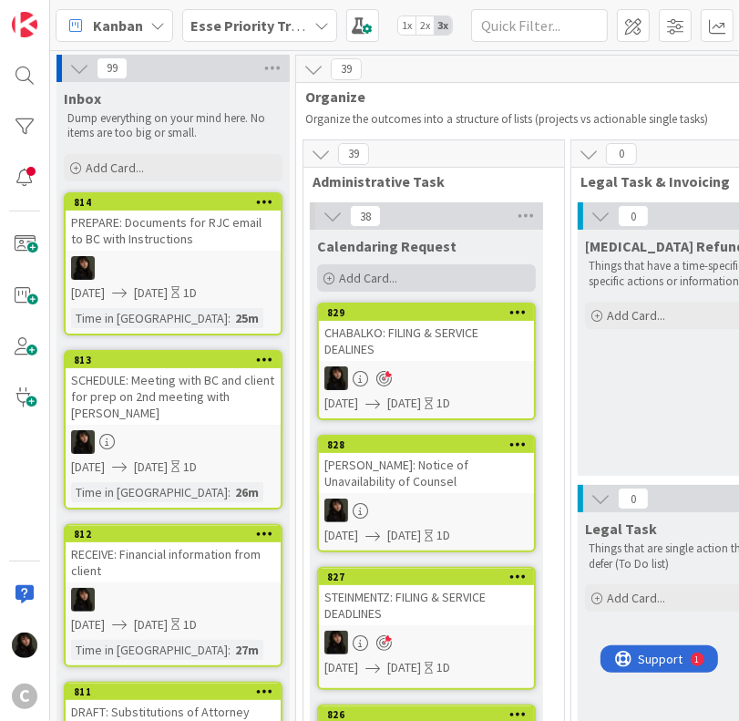
click at [360, 274] on span "Add Card..." at bounding box center [368, 278] width 58 height 16
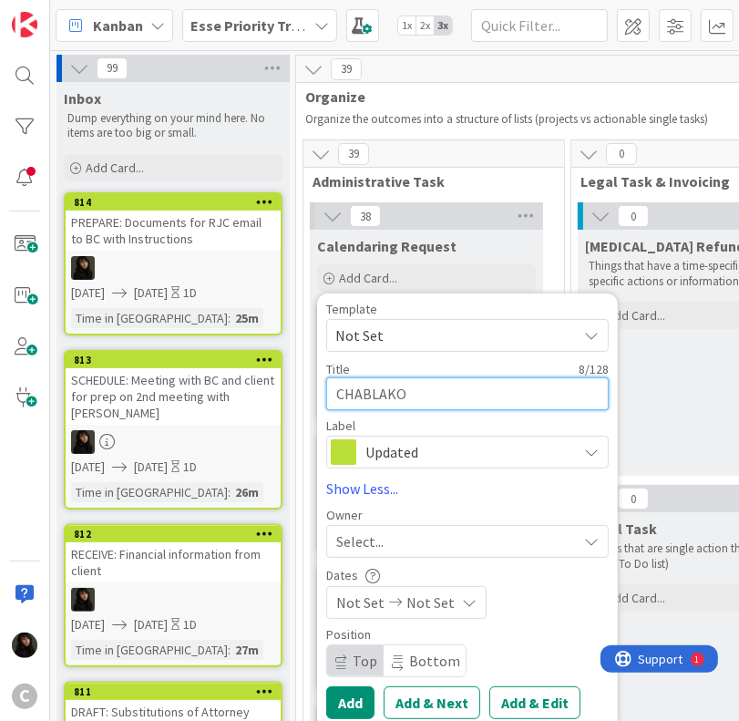
click at [353, 393] on textarea "CHABLAKO" at bounding box center [467, 393] width 282 height 33
paste textarea "ALKO: FILE/SERVE Motion in Limine, if necessary, for 10/02 trial |"
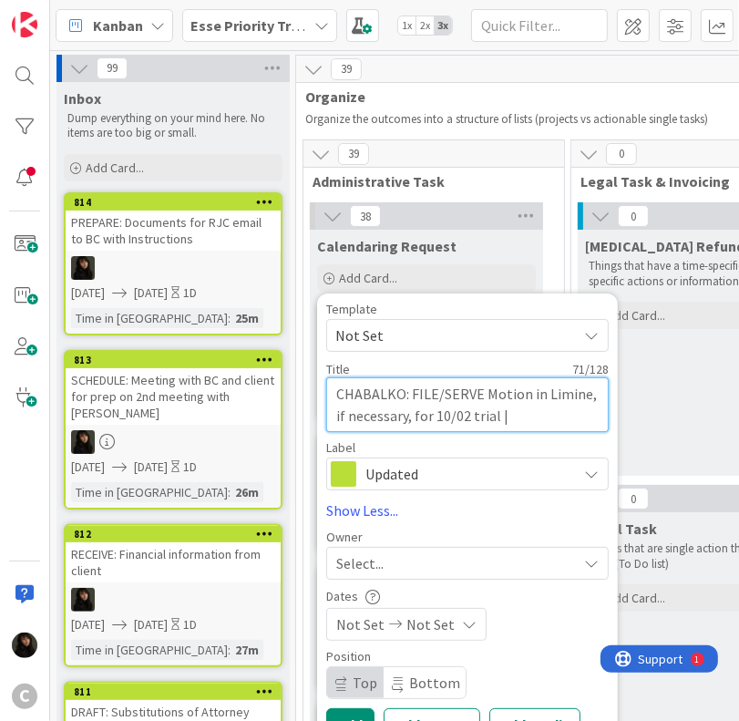
drag, startPoint x: 510, startPoint y: 418, endPoint x: 500, endPoint y: 418, distance: 10.0
click at [500, 418] on textarea "CHABALKO: FILE/SERVE Motion in Limine, if necessary, for 10/02 trial |" at bounding box center [467, 404] width 282 height 55
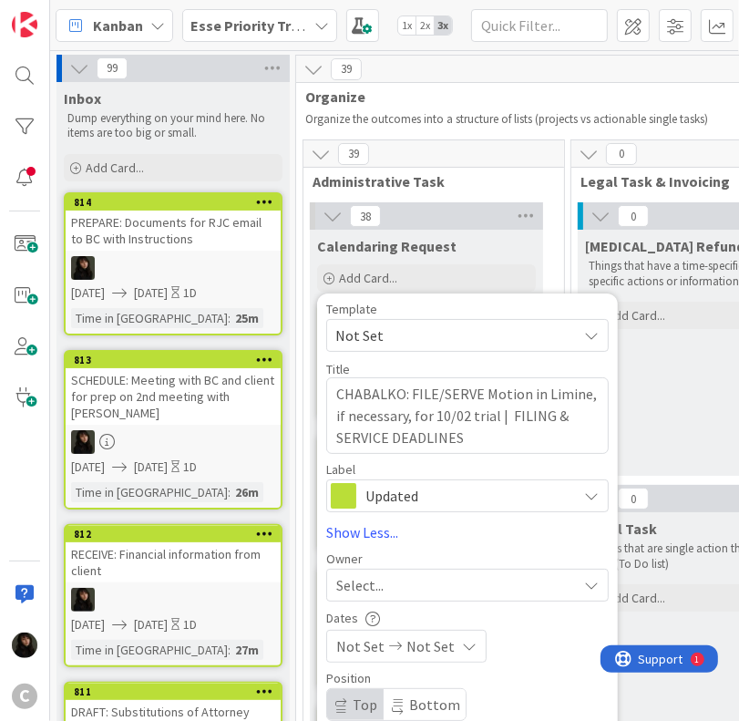
click at [405, 574] on div "Select..." at bounding box center [456, 585] width 241 height 22
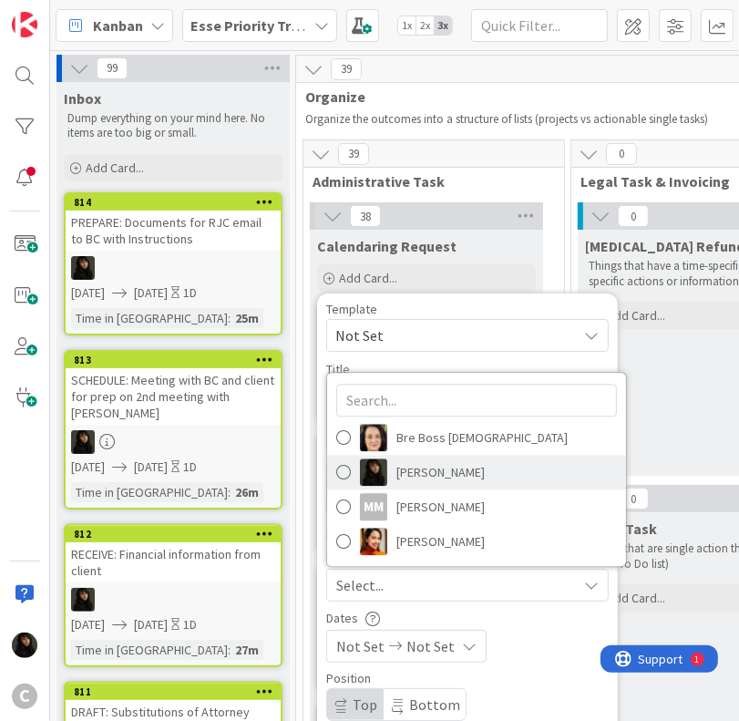
click at [423, 481] on span "[PERSON_NAME]" at bounding box center [440, 471] width 88 height 27
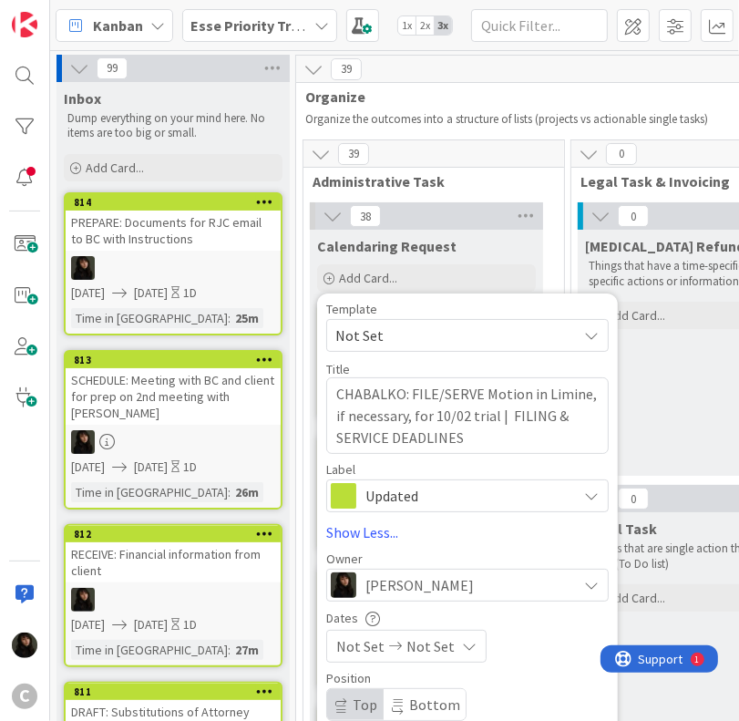
click at [394, 648] on icon at bounding box center [395, 646] width 22 height 13
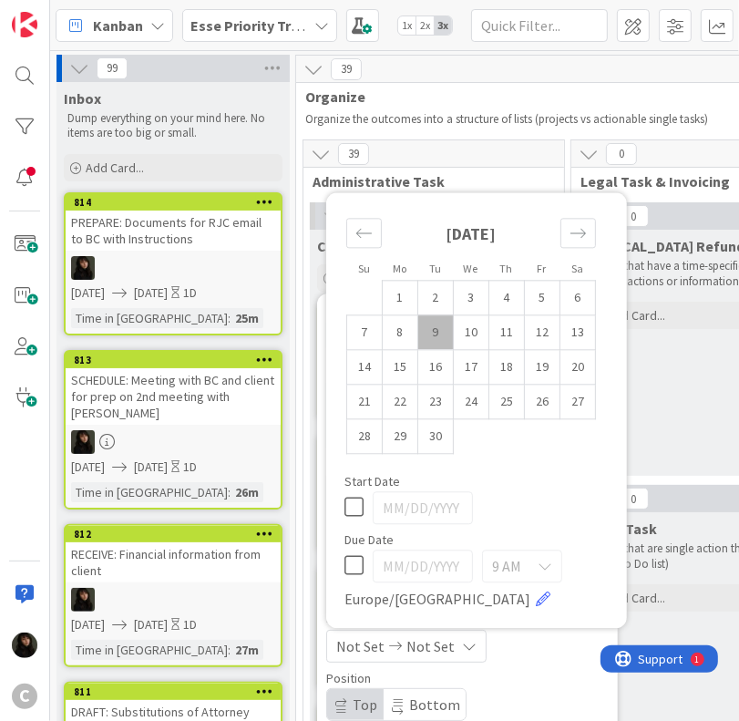
click at [433, 337] on td "9" at bounding box center [436, 332] width 36 height 35
click at [458, 337] on td "10" at bounding box center [472, 332] width 36 height 35
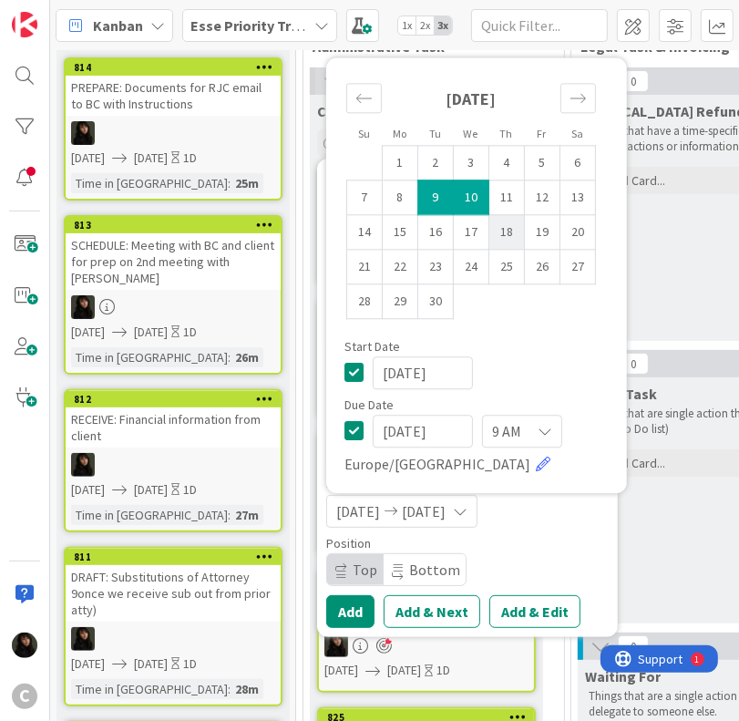
scroll to position [182, 0]
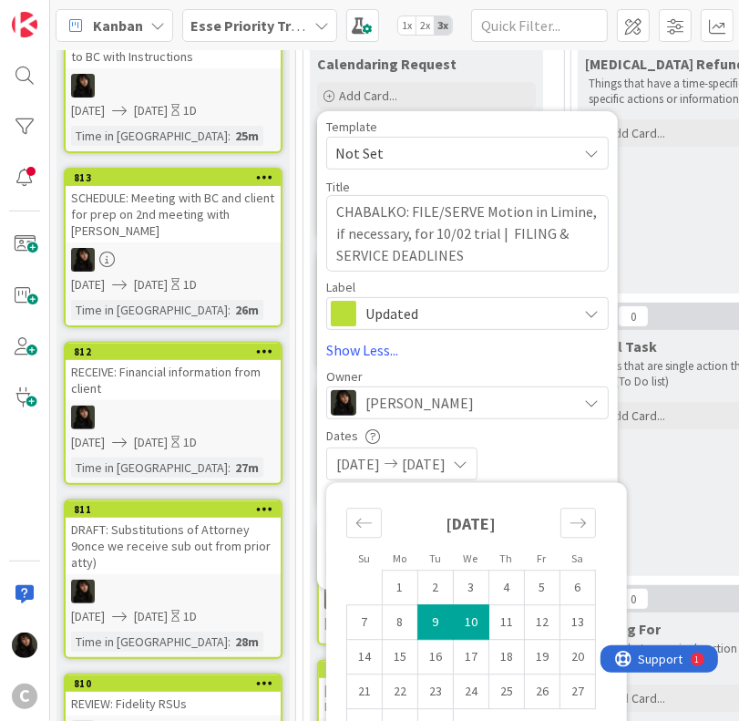
click at [570, 452] on div "[DATE] [DATE]" at bounding box center [467, 463] width 282 height 33
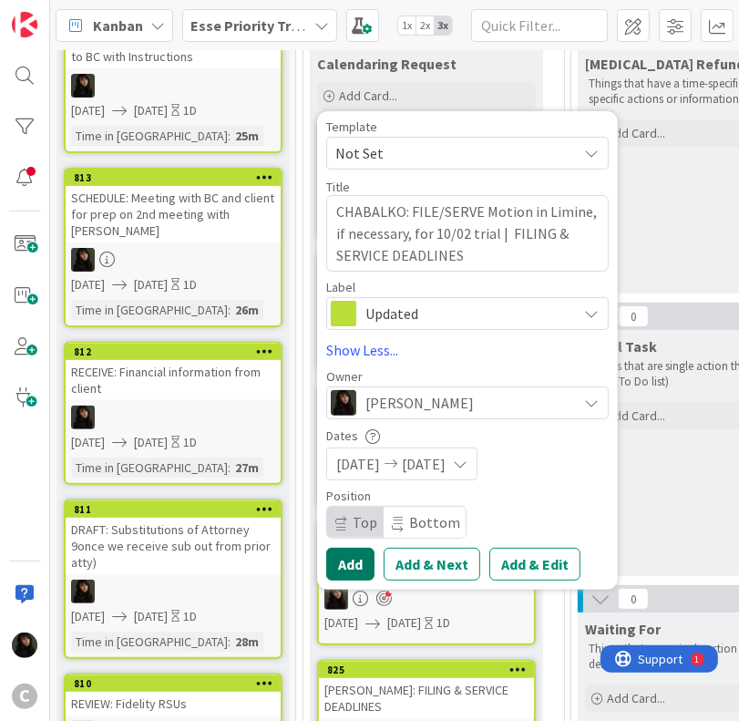
click at [353, 566] on button "Add" at bounding box center [350, 564] width 48 height 33
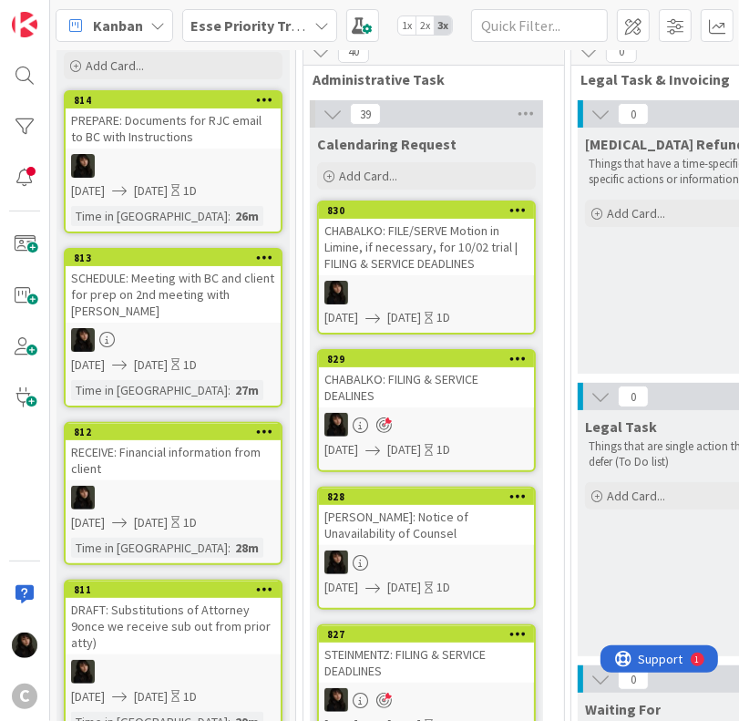
scroll to position [91, 0]
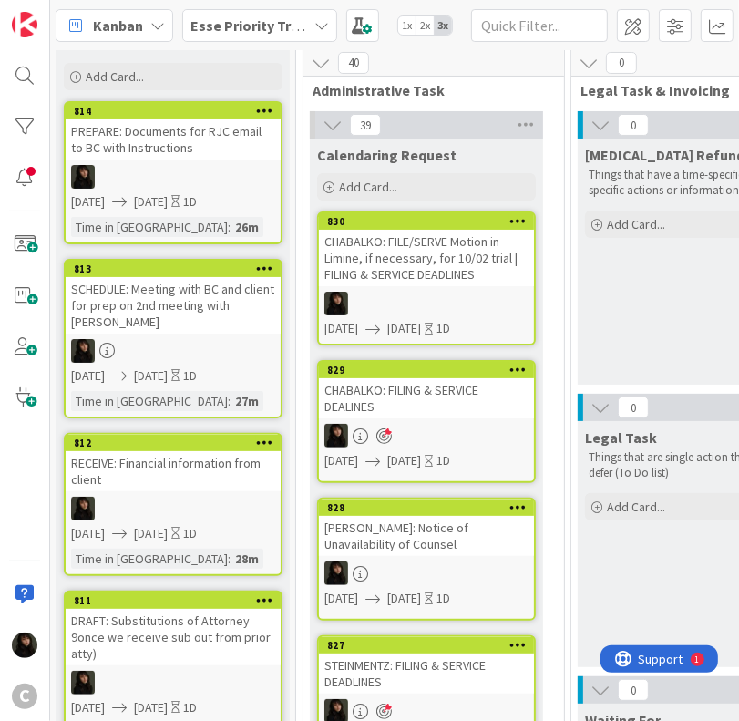
click at [500, 293] on div at bounding box center [426, 304] width 215 height 24
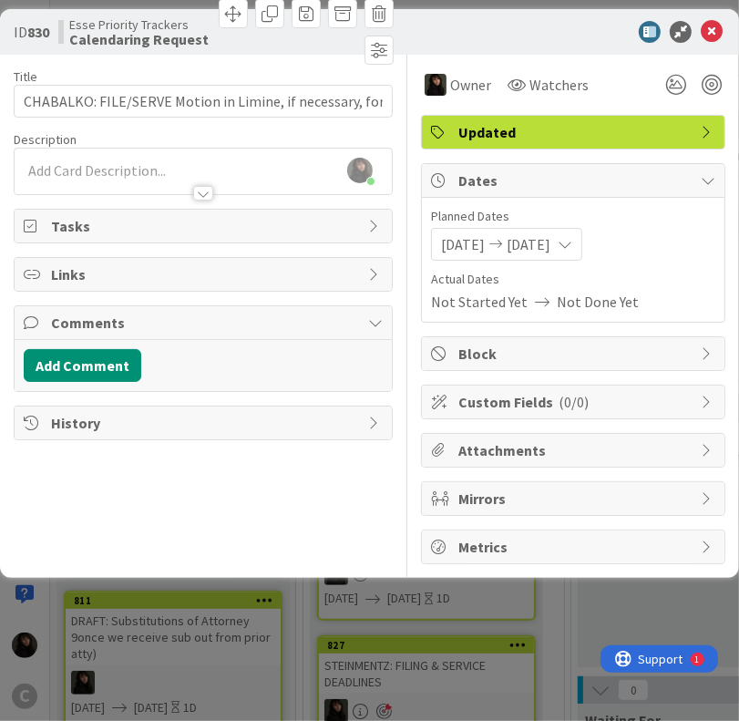
click at [73, 176] on div at bounding box center [203, 184] width 377 height 19
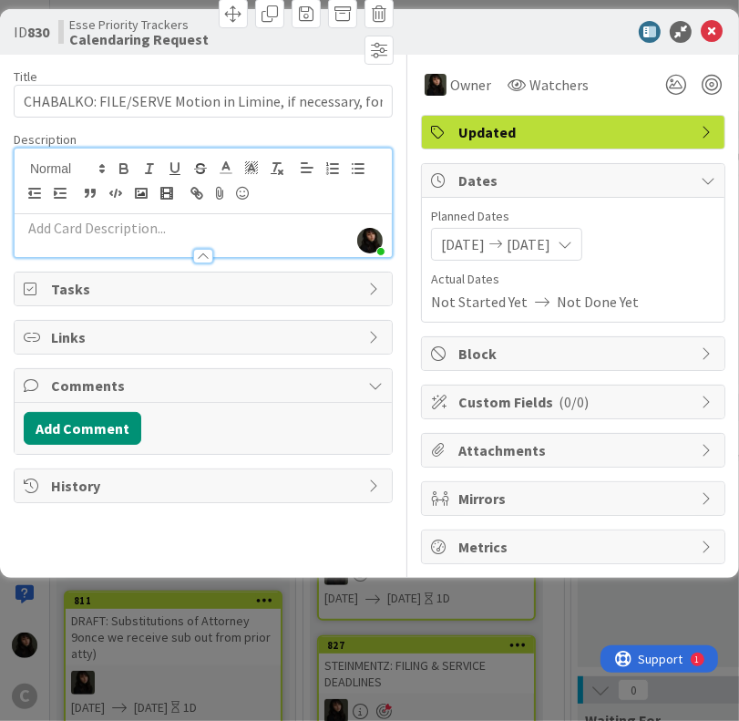
click at [66, 230] on p at bounding box center [203, 228] width 359 height 21
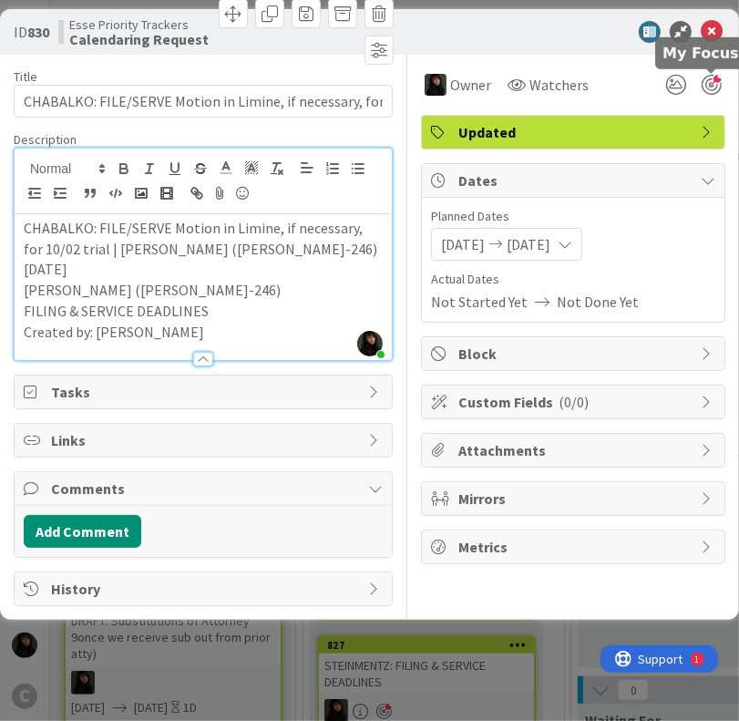
click at [717, 85] on div at bounding box center [711, 85] width 20 height 20
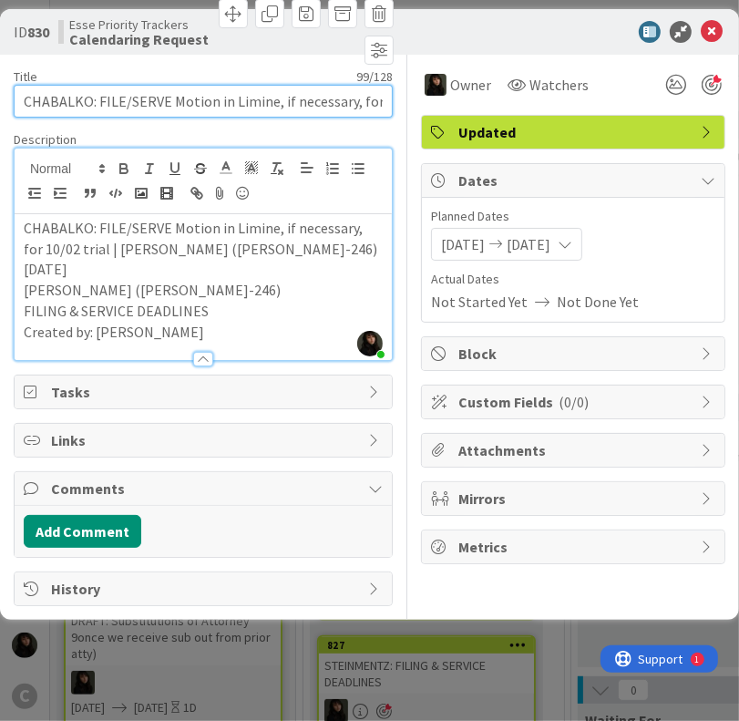
drag, startPoint x: 98, startPoint y: 99, endPoint x: 291, endPoint y: 102, distance: 192.2
click at [291, 102] on input "CHABALKO: FILE/SERVE Motion in Limine, if necessary, for 10/02 trial | FILING &…" at bounding box center [203, 101] width 379 height 33
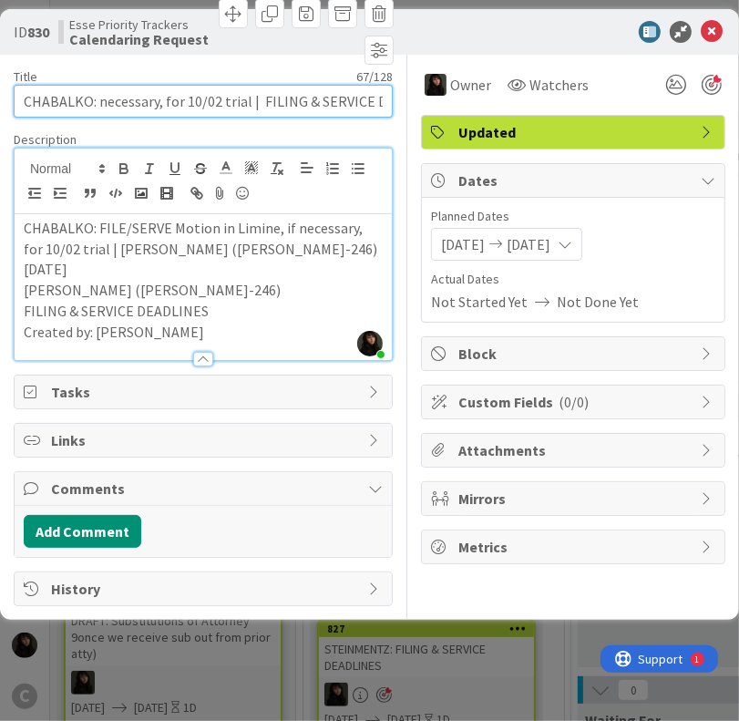
drag, startPoint x: 257, startPoint y: 101, endPoint x: 96, endPoint y: 101, distance: 161.2
click at [96, 101] on input "CHABALKO: necessary, for 10/02 trial | FILING & SERVICE DEADLINES" at bounding box center [203, 101] width 379 height 33
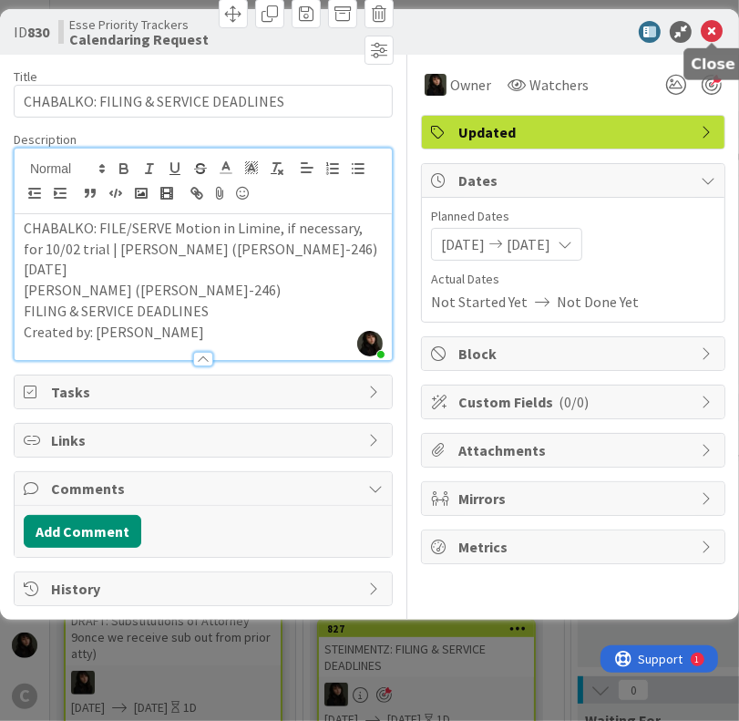
click at [712, 32] on icon at bounding box center [712, 32] width 22 height 22
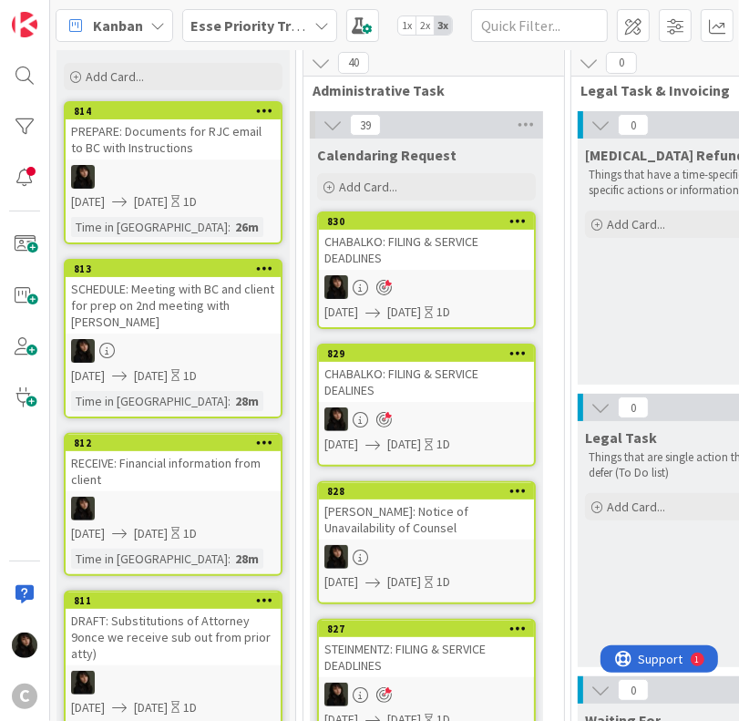
click at [457, 265] on div "CHABALKO: FILING & SERVICE DEADLINES" at bounding box center [426, 250] width 215 height 40
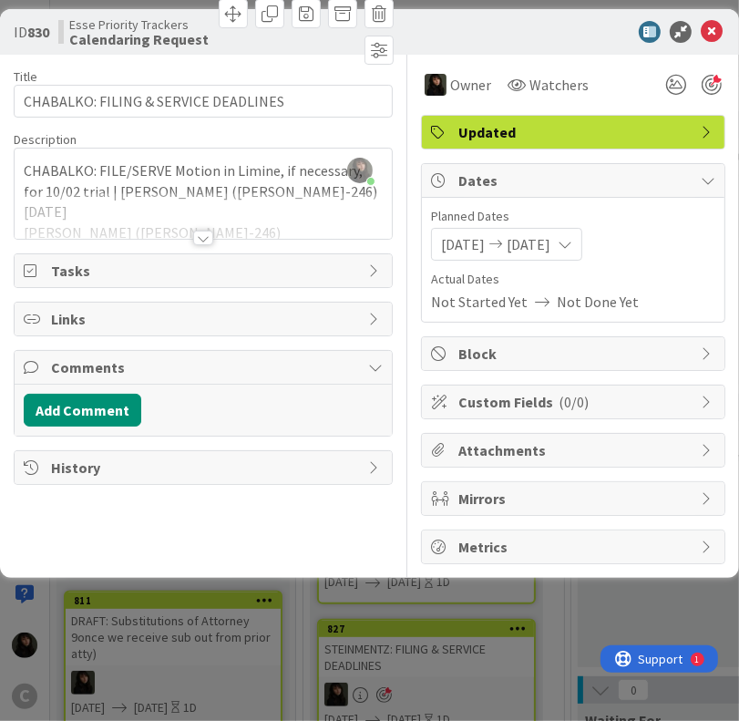
click at [200, 240] on div at bounding box center [203, 237] width 20 height 15
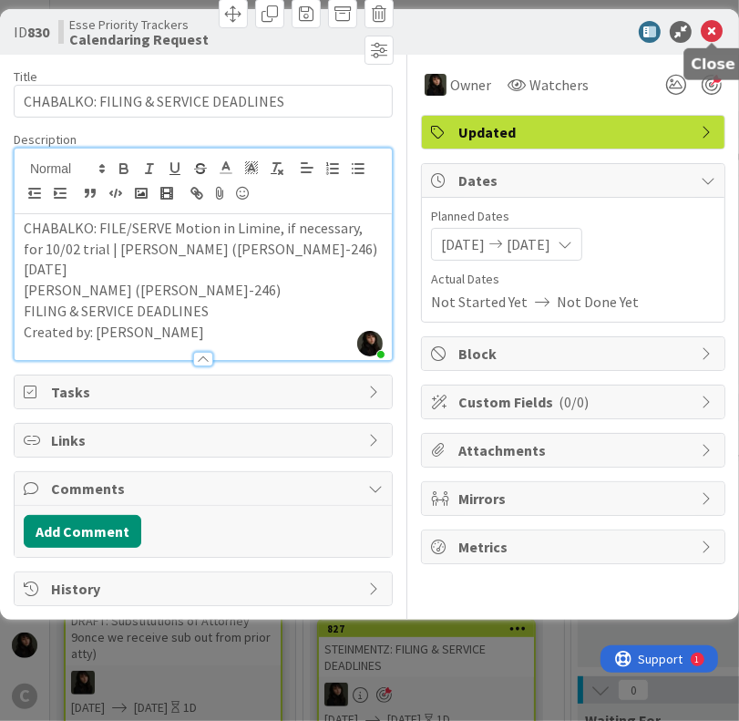
click at [707, 28] on icon at bounding box center [712, 32] width 22 height 22
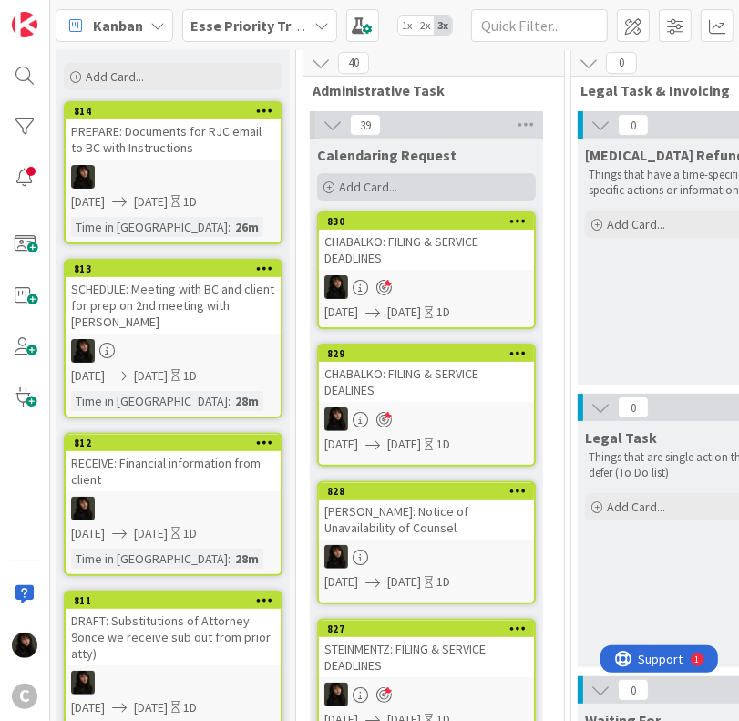
click at [383, 188] on span "Add Card..." at bounding box center [368, 187] width 58 height 16
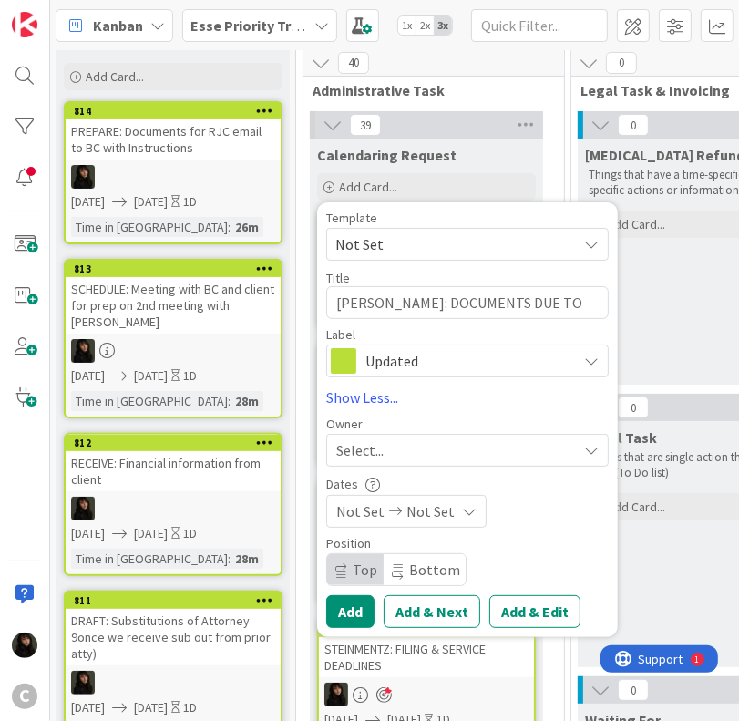
click at [401, 450] on div "Select..." at bounding box center [456, 450] width 241 height 22
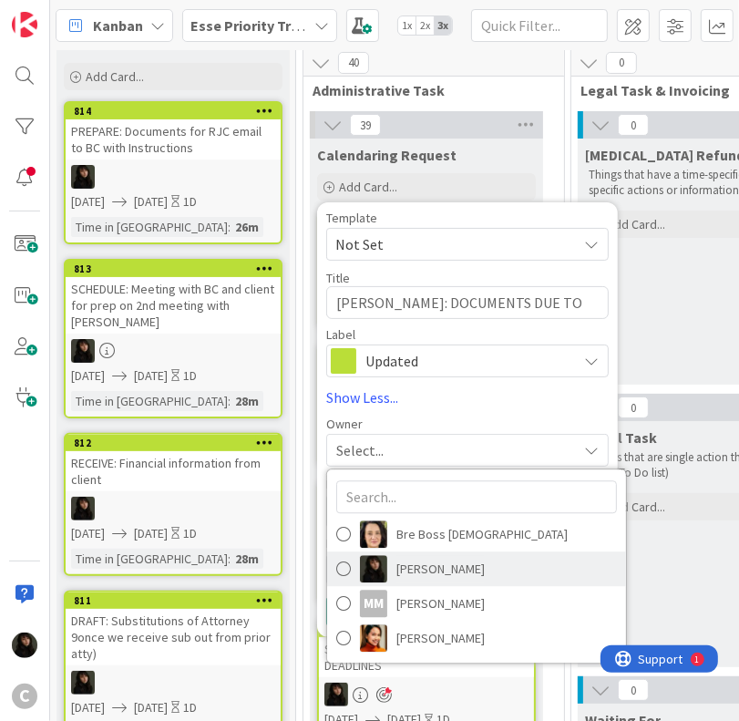
click at [432, 559] on span "[PERSON_NAME]" at bounding box center [440, 569] width 88 height 27
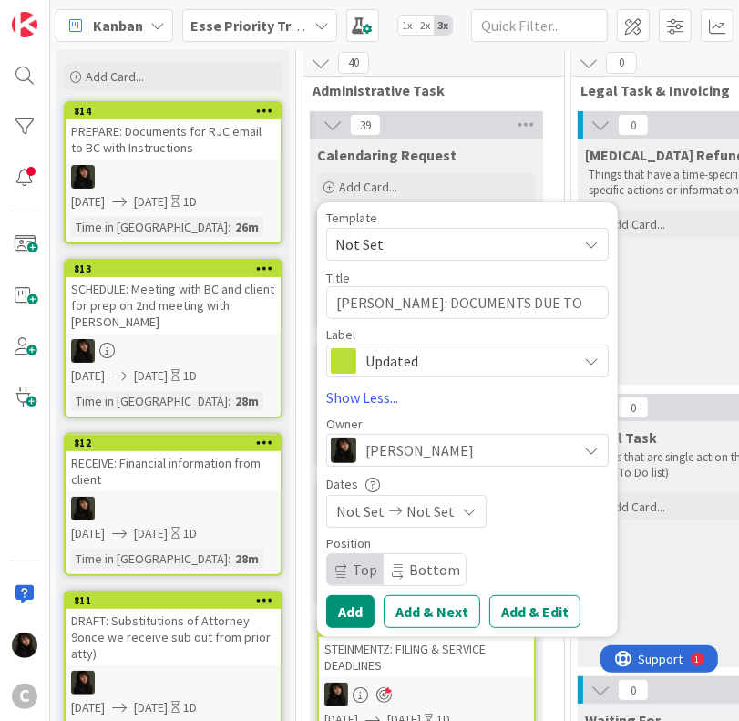
click at [397, 519] on div "Not Set Not Set" at bounding box center [406, 511] width 160 height 33
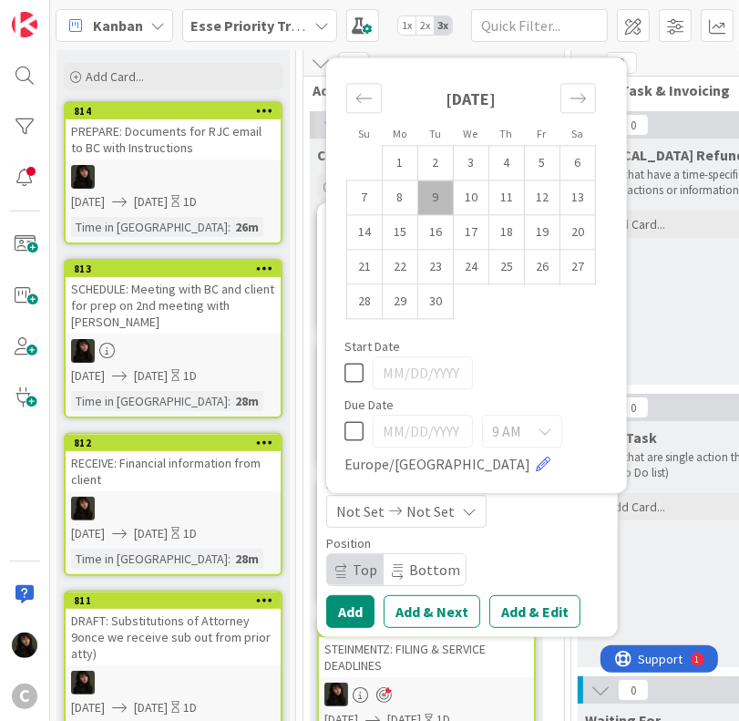
click at [441, 210] on td "9" at bounding box center [436, 197] width 36 height 35
click at [456, 210] on td "10" at bounding box center [472, 197] width 36 height 35
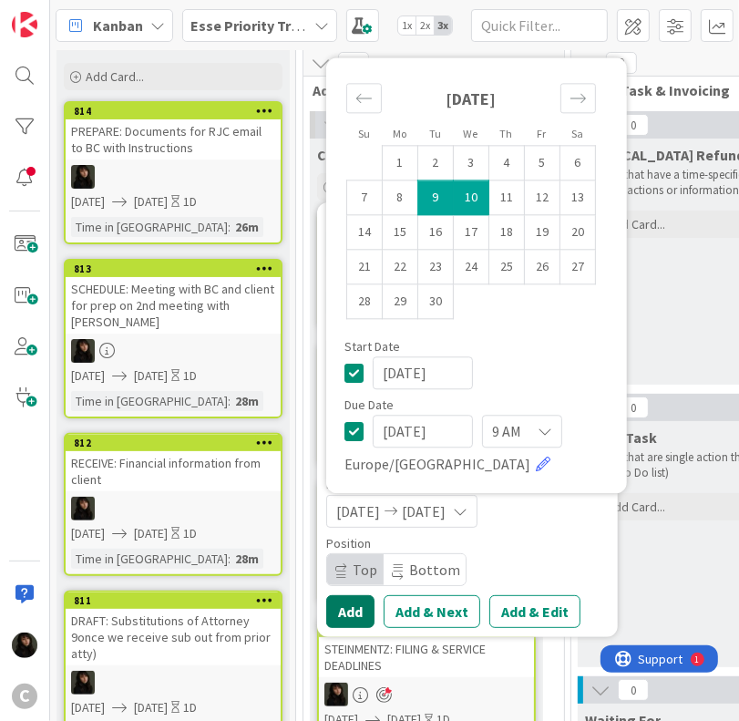
click at [362, 603] on button "Add" at bounding box center [350, 611] width 48 height 33
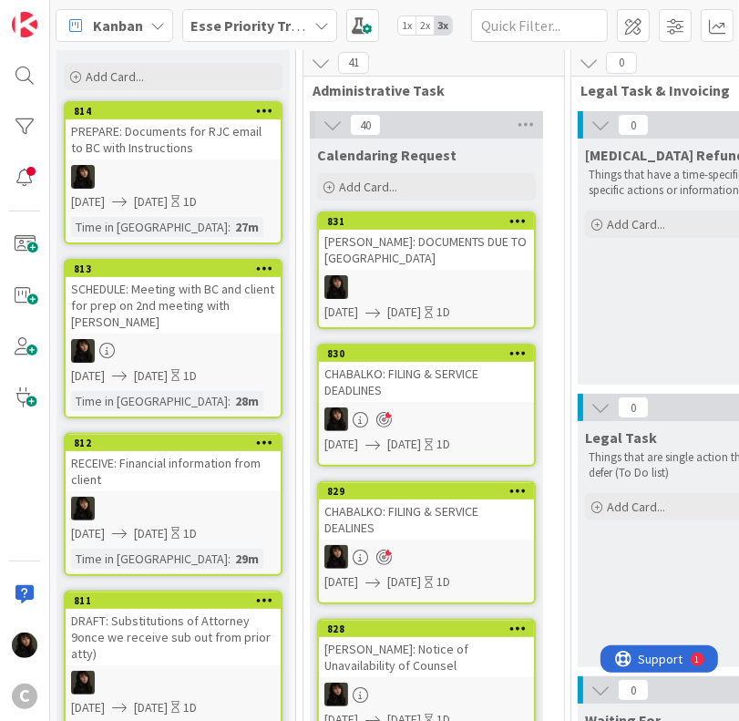
click at [477, 275] on div at bounding box center [426, 287] width 215 height 24
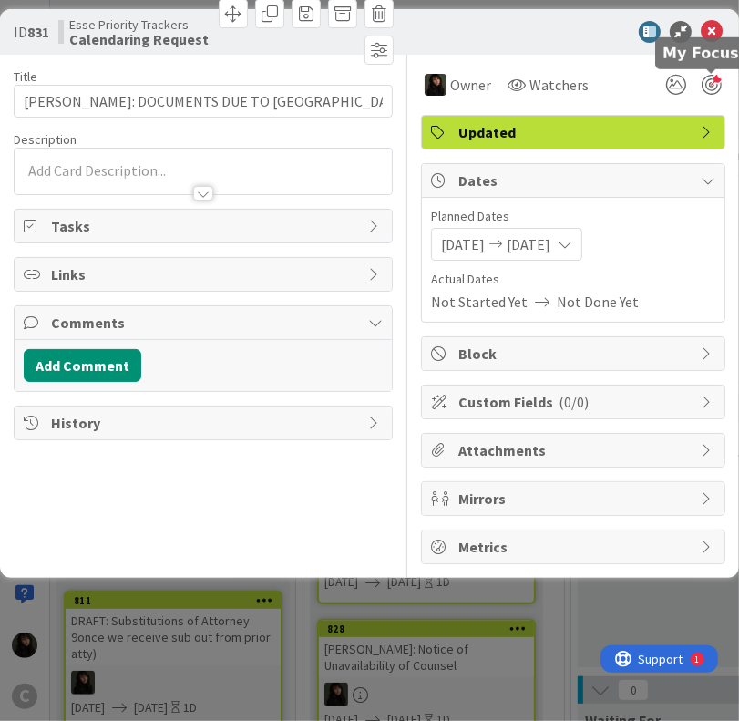
click at [712, 87] on div at bounding box center [711, 85] width 20 height 20
click at [144, 169] on div "[PERSON_NAME] just joined" at bounding box center [203, 171] width 377 height 46
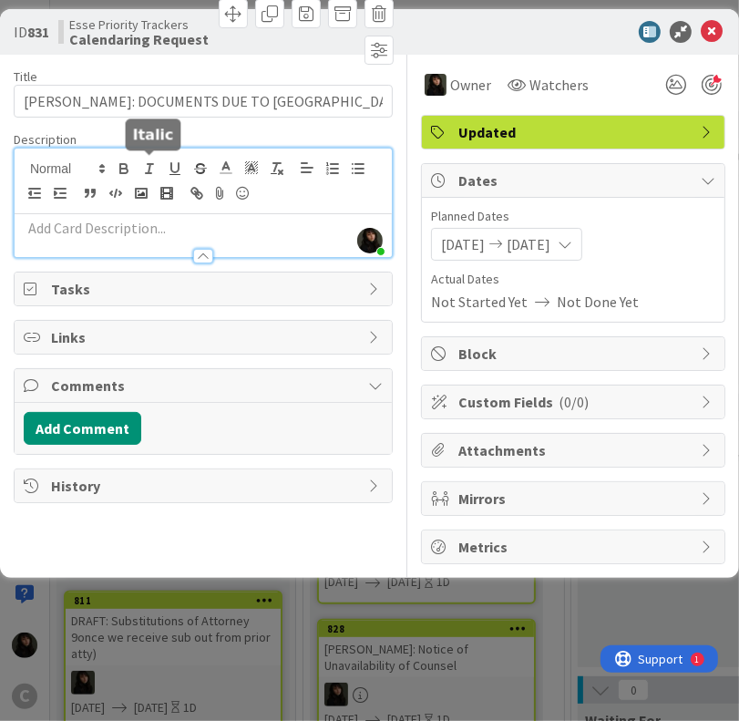
paste div
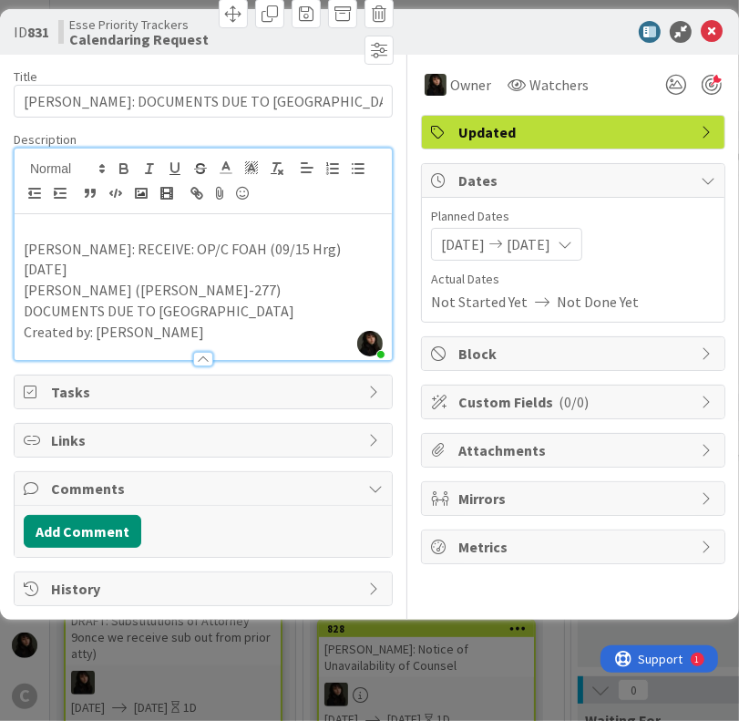
click at [261, 327] on p "Created by: [PERSON_NAME]" at bounding box center [203, 332] width 359 height 21
click at [264, 316] on p "DOCUMENTS DUE TO [GEOGRAPHIC_DATA]" at bounding box center [203, 311] width 359 height 21
click at [714, 32] on icon at bounding box center [712, 32] width 22 height 22
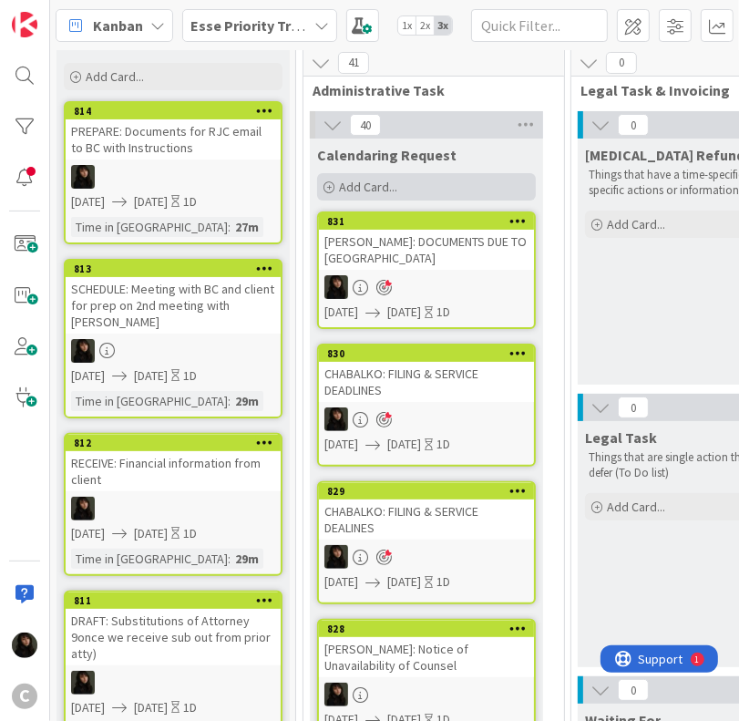
click at [402, 196] on div "Add Card..." at bounding box center [426, 186] width 219 height 27
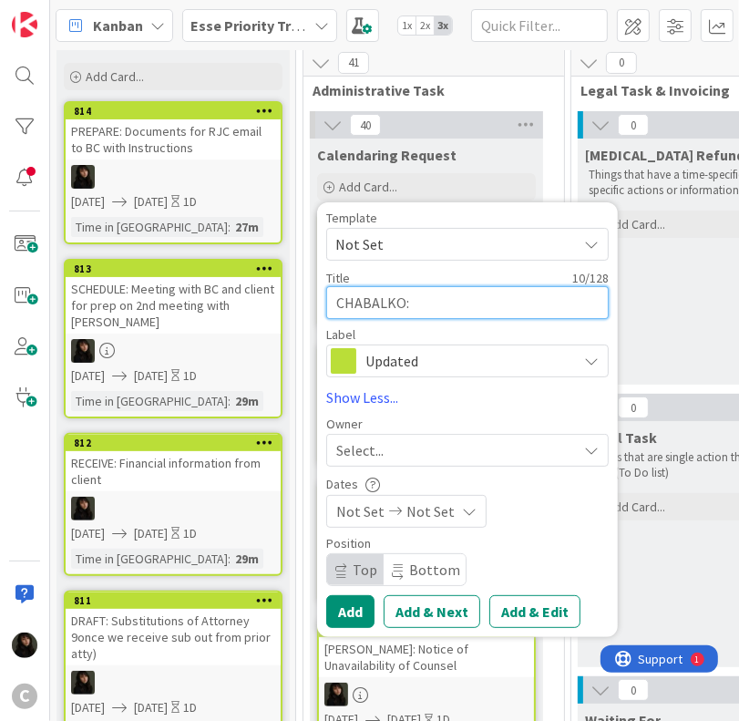
click at [445, 300] on textarea "CHABALKO:" at bounding box center [467, 302] width 282 height 33
click at [447, 305] on textarea "CHABALKO:" at bounding box center [467, 302] width 282 height 33
paste textarea "FILING & SERVICE DEADLINES"
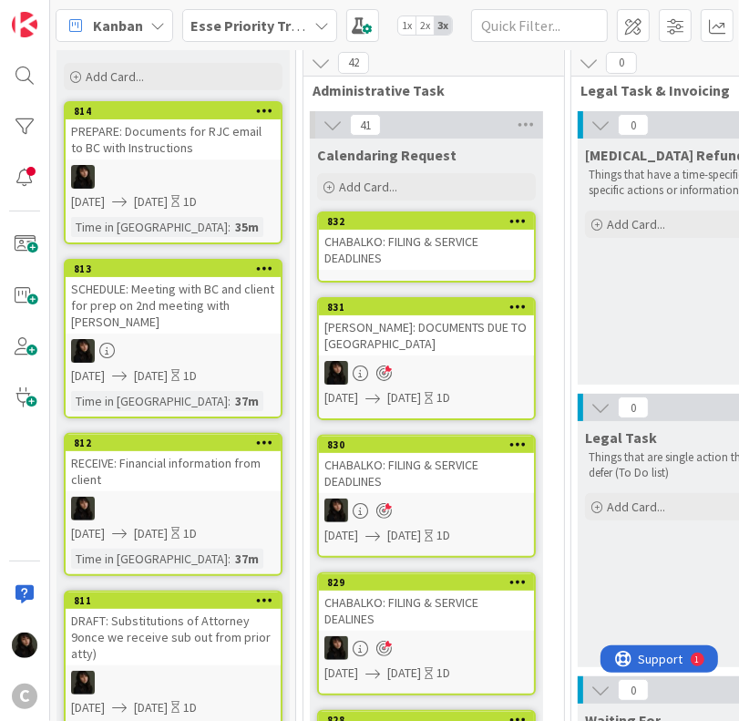
click at [514, 244] on div "CHABALKO: FILING & SERVICE DEADLINES" at bounding box center [426, 250] width 215 height 40
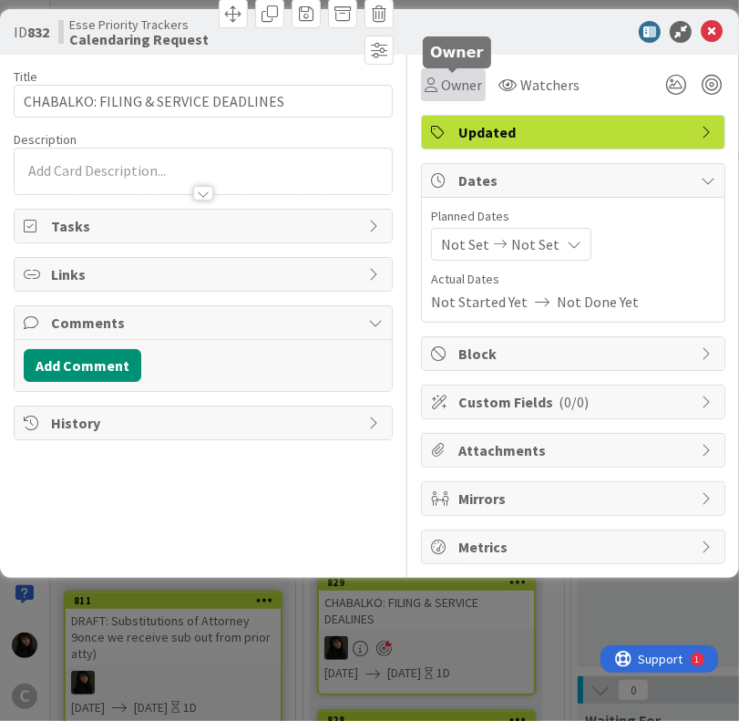
click at [435, 81] on div "Owner" at bounding box center [453, 85] width 57 height 22
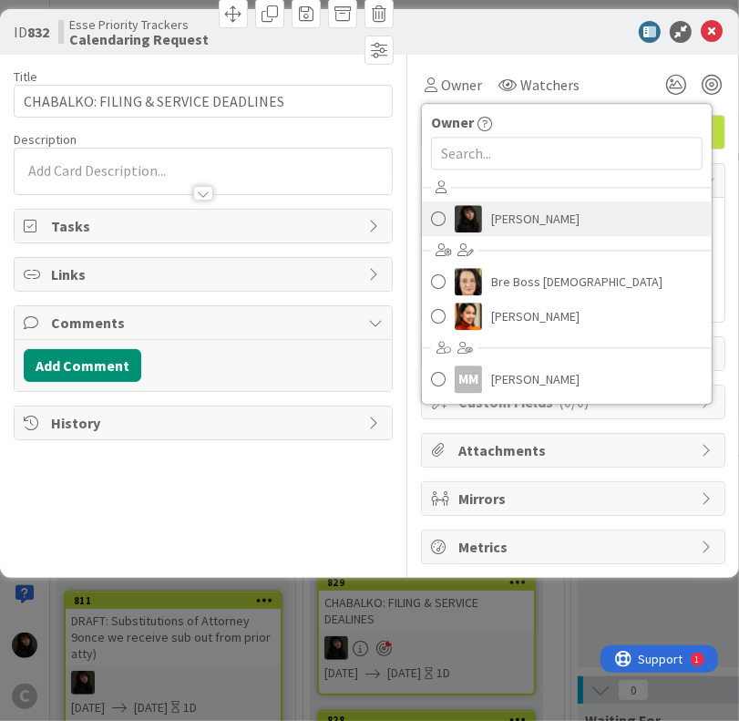
click at [487, 214] on link "[PERSON_NAME]" at bounding box center [567, 218] width 290 height 35
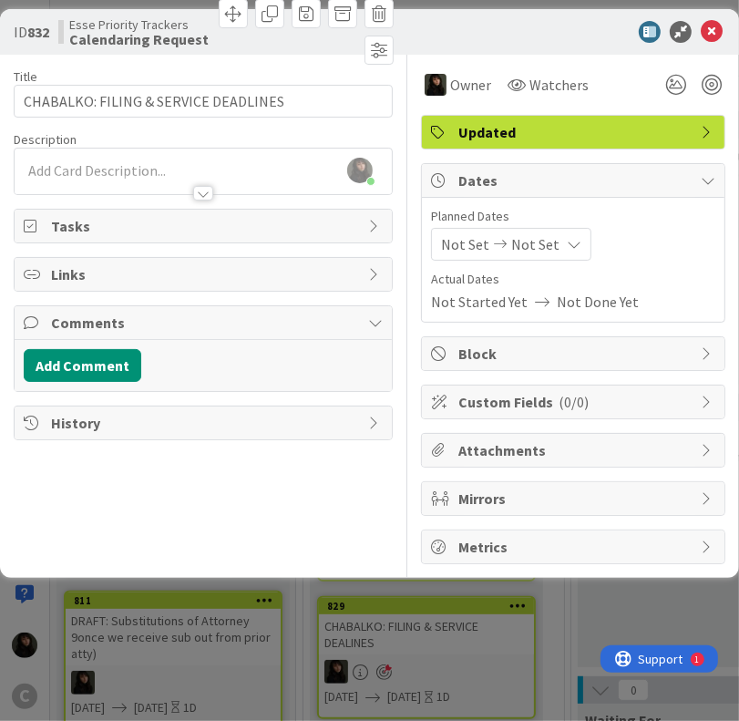
click at [574, 259] on div "Not Set Not Set" at bounding box center [511, 244] width 160 height 33
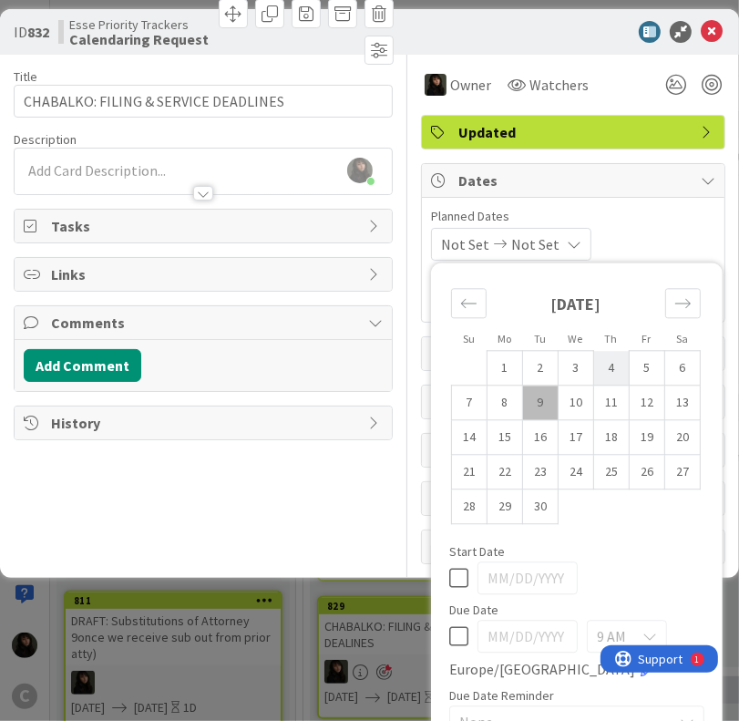
click at [594, 351] on td "4" at bounding box center [612, 368] width 36 height 35
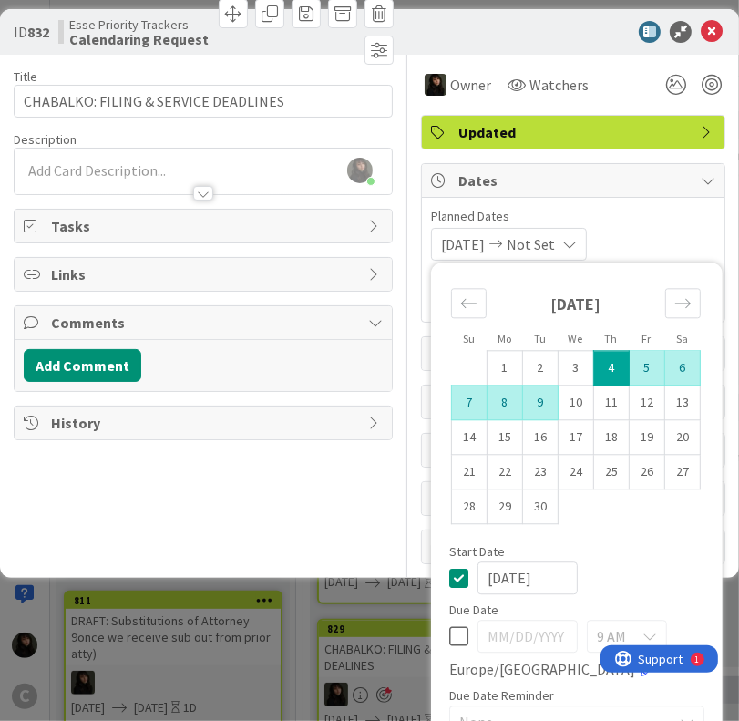
click at [523, 385] on td "9" at bounding box center [541, 402] width 36 height 35
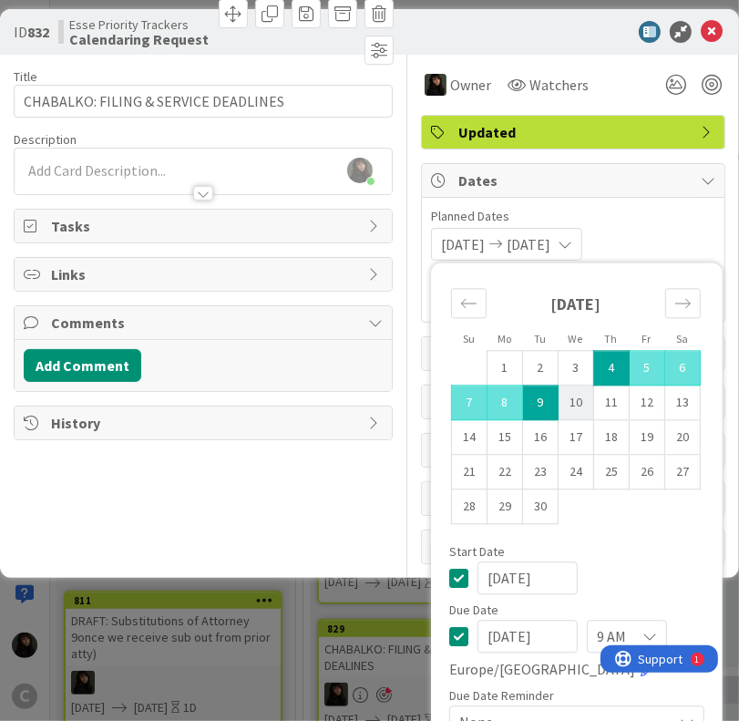
click at [558, 385] on td "10" at bounding box center [576, 402] width 36 height 35
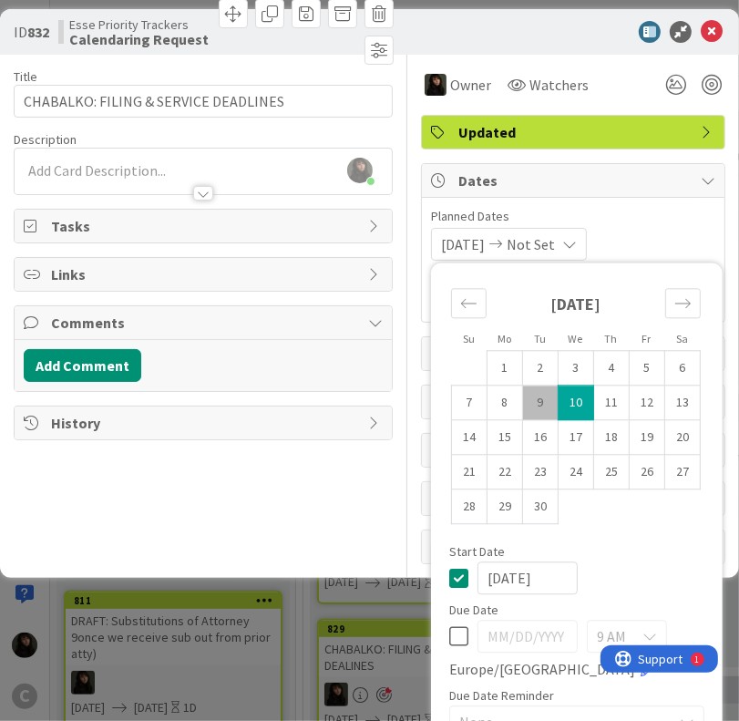
click at [523, 385] on td "9" at bounding box center [541, 402] width 36 height 35
click at [558, 385] on td "10" at bounding box center [576, 402] width 36 height 35
click at [698, 506] on div "Owner Owner Remove Set as Watcher Esse [PERSON_NAME] Boss [DEMOGRAPHIC_DATA] [P…" at bounding box center [573, 309] width 304 height 509
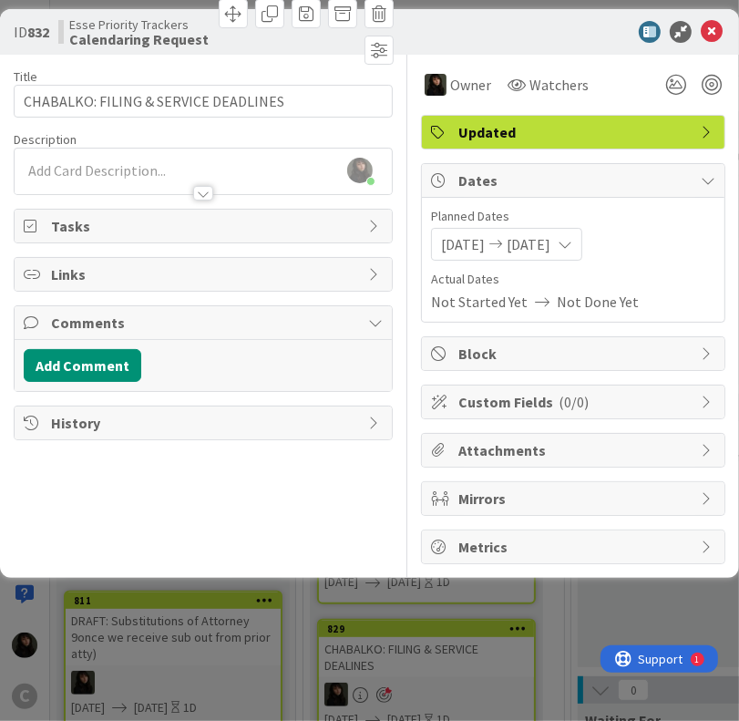
click at [134, 159] on div "[PERSON_NAME] just joined" at bounding box center [203, 171] width 377 height 46
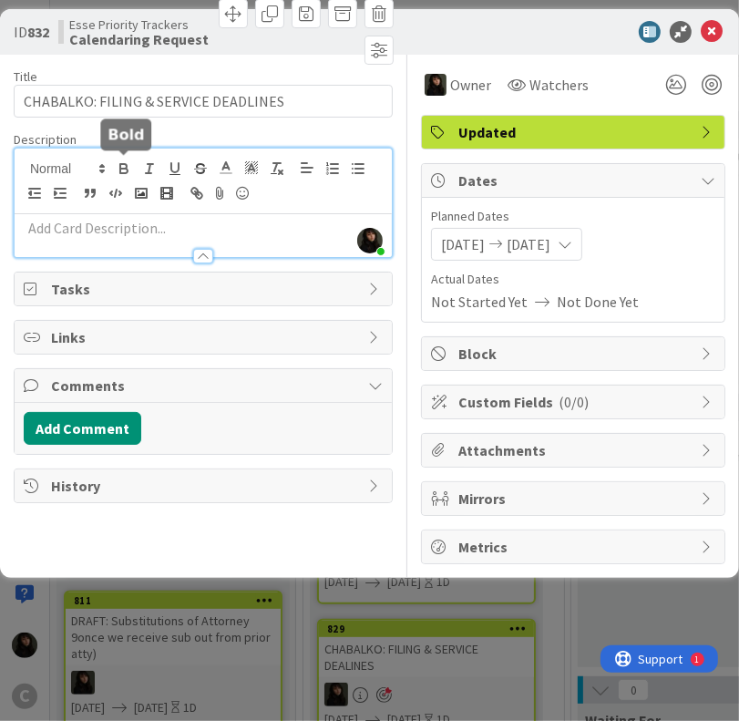
paste div
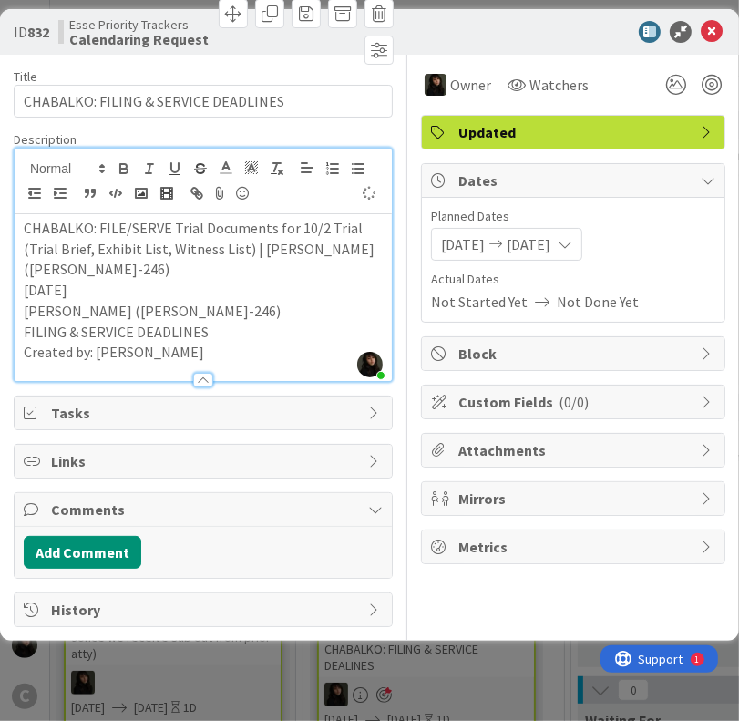
click at [165, 280] on p "[DATE]" at bounding box center [203, 290] width 359 height 21
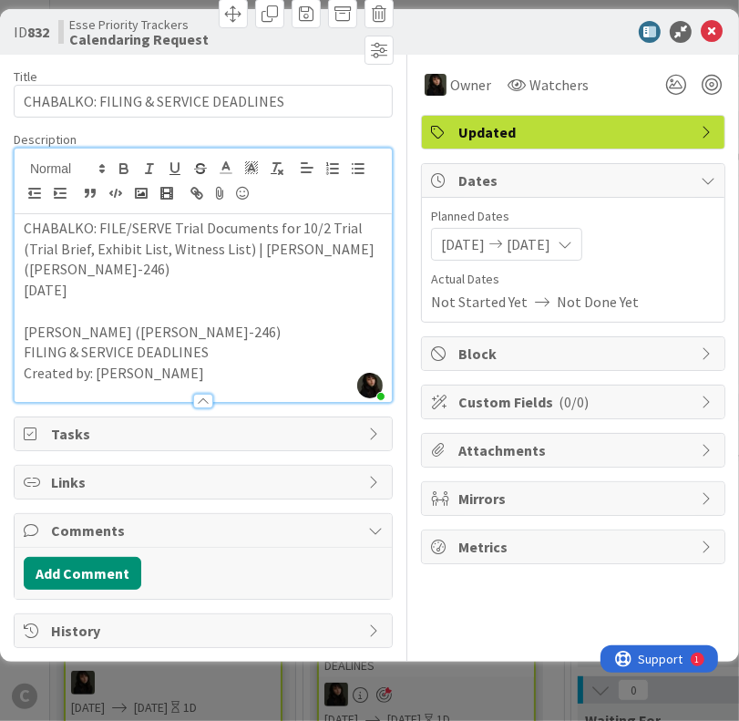
click at [129, 304] on p at bounding box center [203, 311] width 359 height 21
click at [717, 29] on icon at bounding box center [712, 32] width 22 height 22
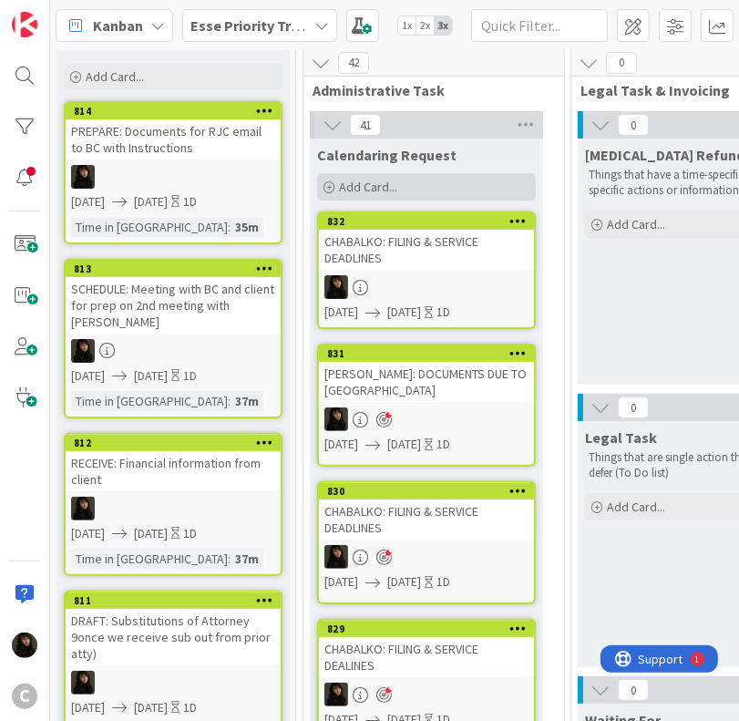
click at [429, 192] on div "Add Card..." at bounding box center [426, 186] width 219 height 27
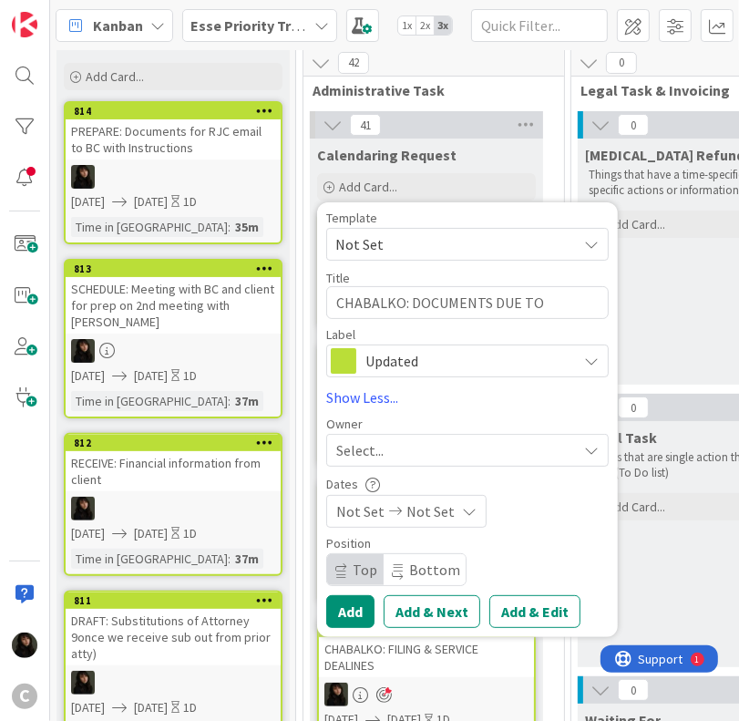
click at [372, 444] on span "Select..." at bounding box center [359, 450] width 47 height 22
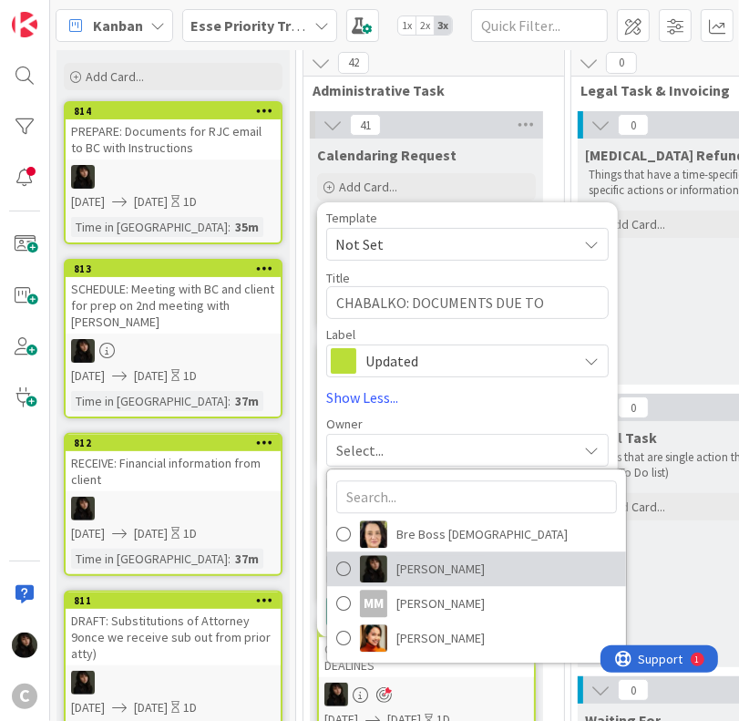
click at [425, 557] on span "[PERSON_NAME]" at bounding box center [440, 569] width 88 height 27
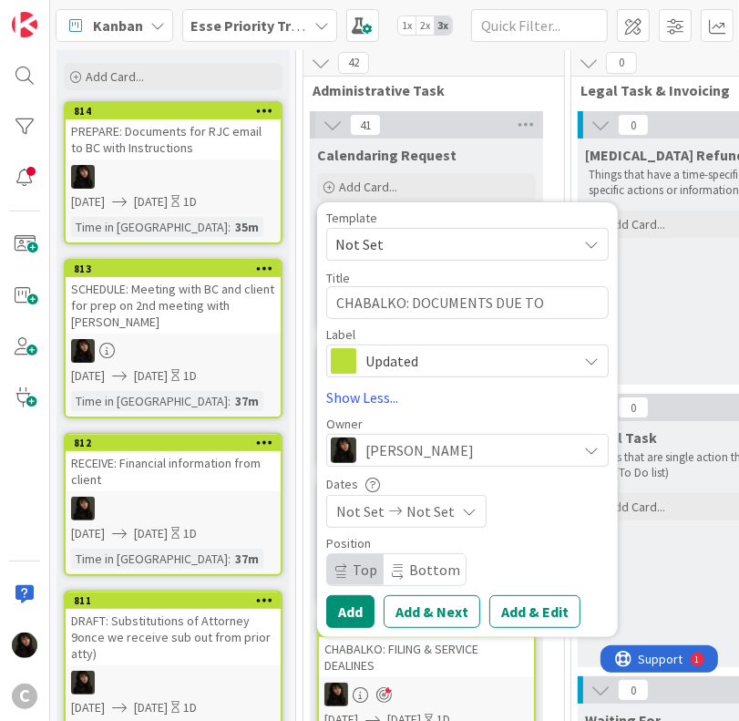
click at [441, 516] on span "Not Set" at bounding box center [430, 511] width 48 height 22
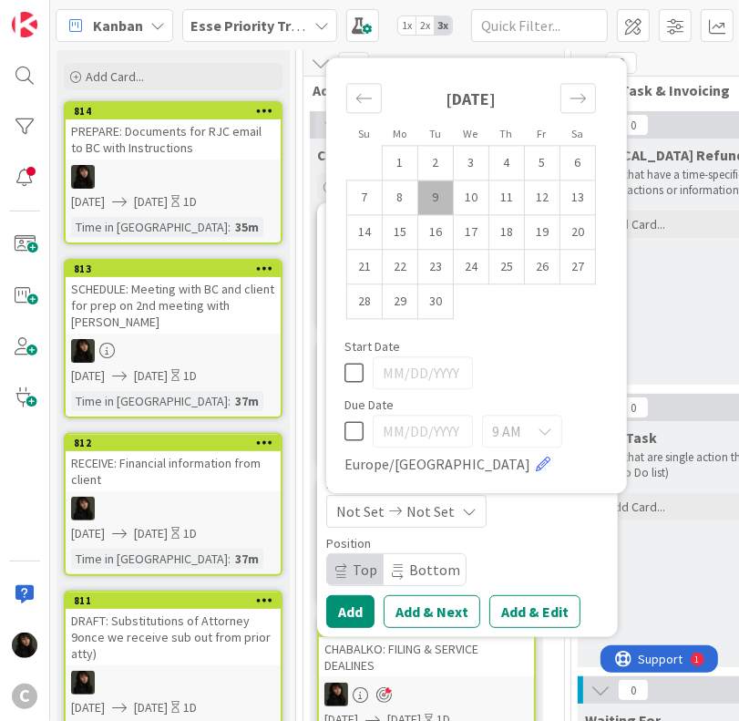
click at [432, 196] on td "9" at bounding box center [436, 197] width 36 height 35
click at [480, 194] on td "10" at bounding box center [472, 197] width 36 height 35
click at [583, 553] on div "Position Top Bottom" at bounding box center [467, 561] width 282 height 49
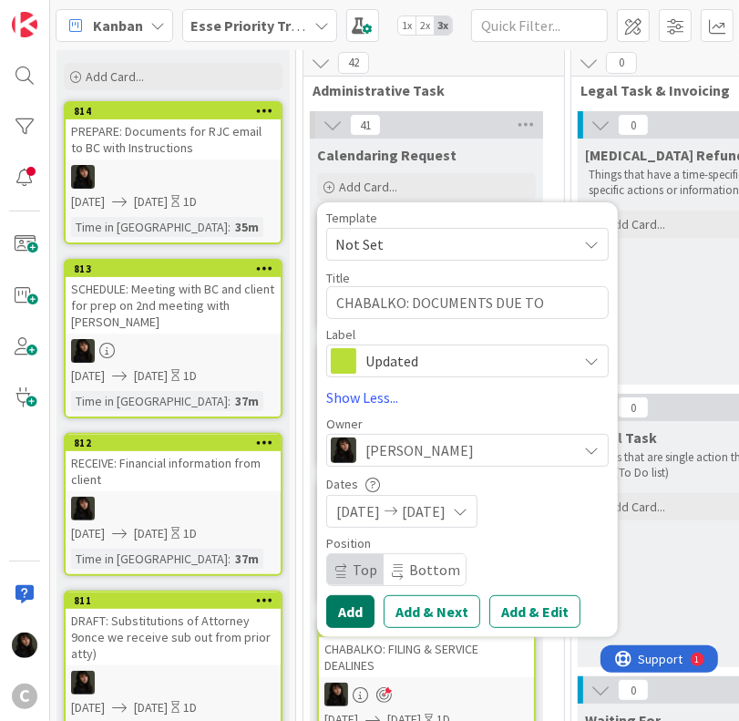
click at [362, 616] on button "Add" at bounding box center [350, 611] width 48 height 33
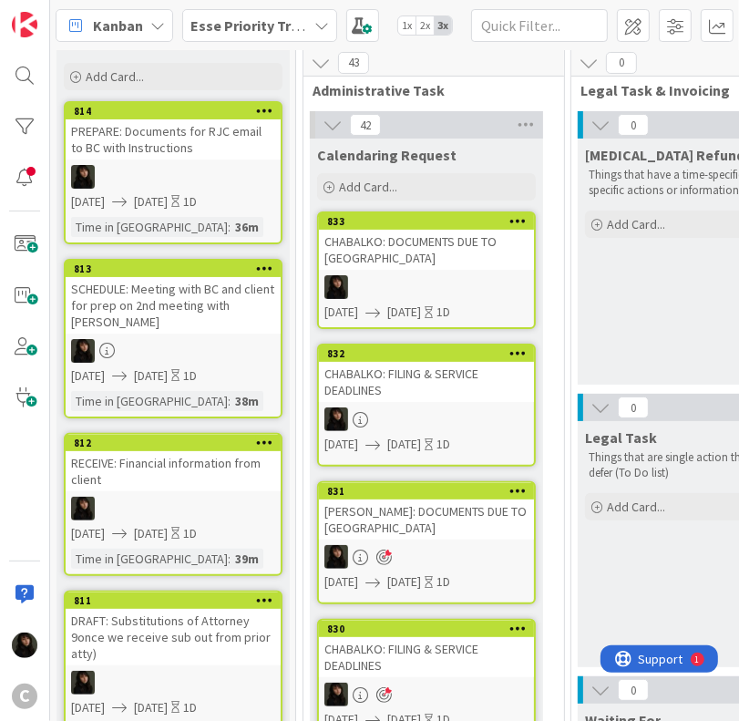
click at [393, 275] on div at bounding box center [426, 287] width 215 height 24
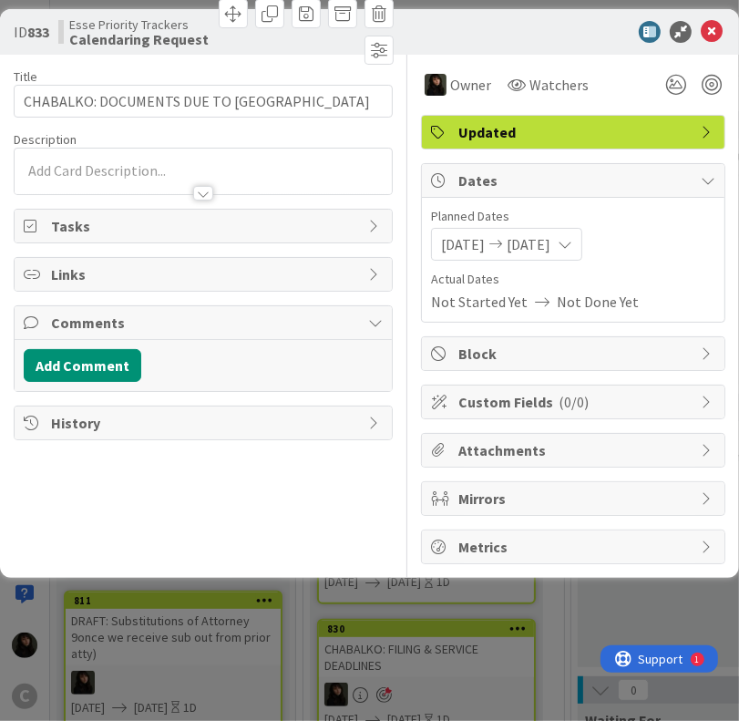
click at [135, 161] on div at bounding box center [203, 171] width 377 height 46
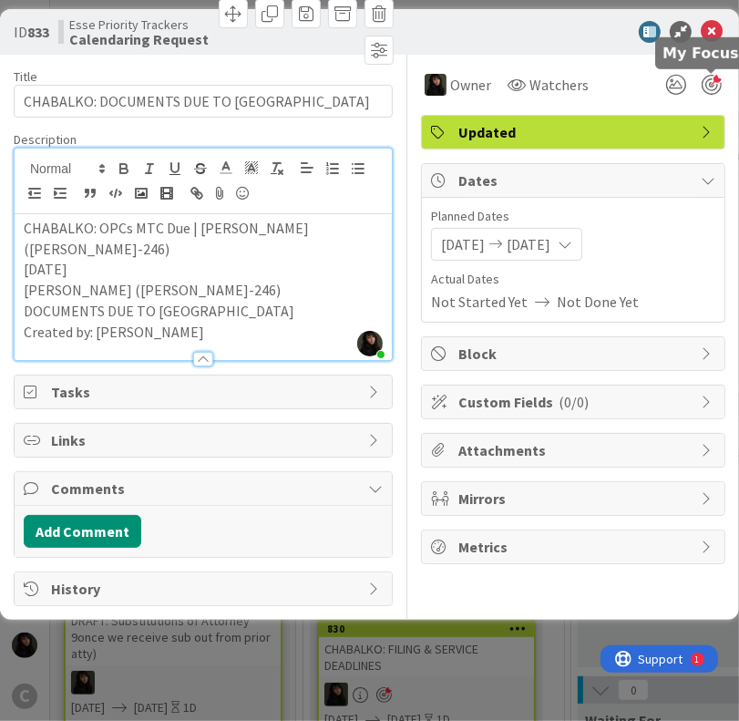
click at [714, 90] on div at bounding box center [711, 85] width 20 height 20
click at [718, 32] on icon at bounding box center [712, 32] width 22 height 22
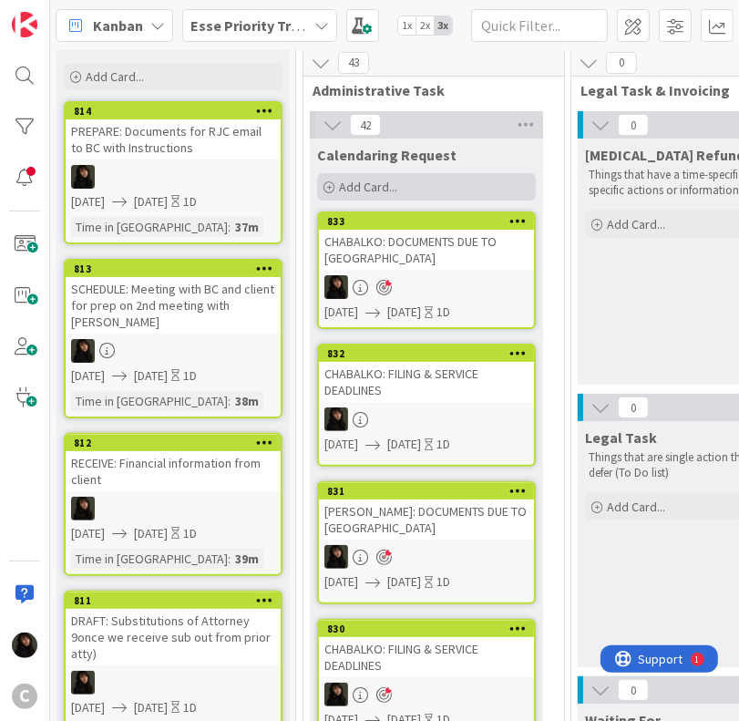
click at [408, 193] on div "Add Card..." at bounding box center [426, 186] width 219 height 27
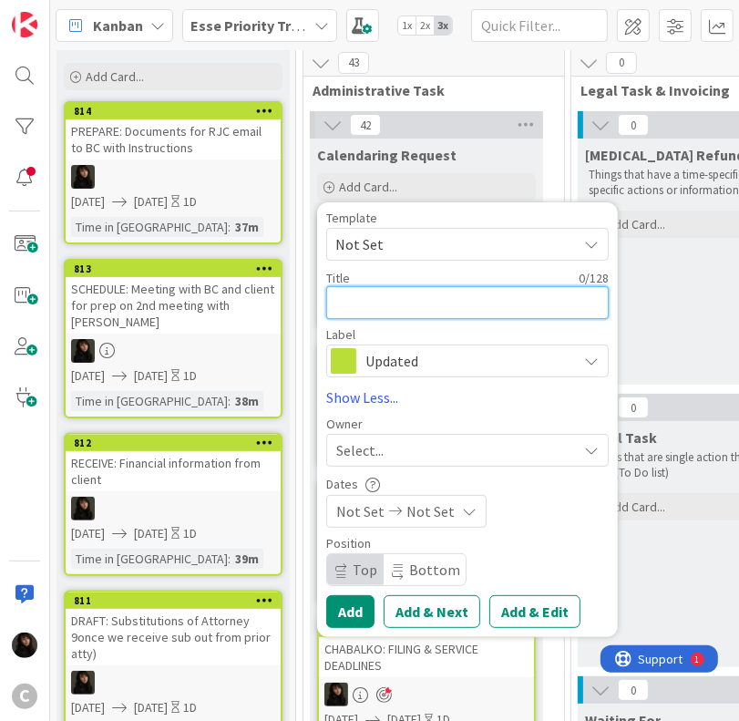
click at [398, 300] on textarea at bounding box center [467, 302] width 282 height 33
click at [440, 302] on textarea "N/A: [PERSON_NAME]:" at bounding box center [467, 302] width 282 height 33
paste textarea "Expert Exchange Due via Email and Mail"
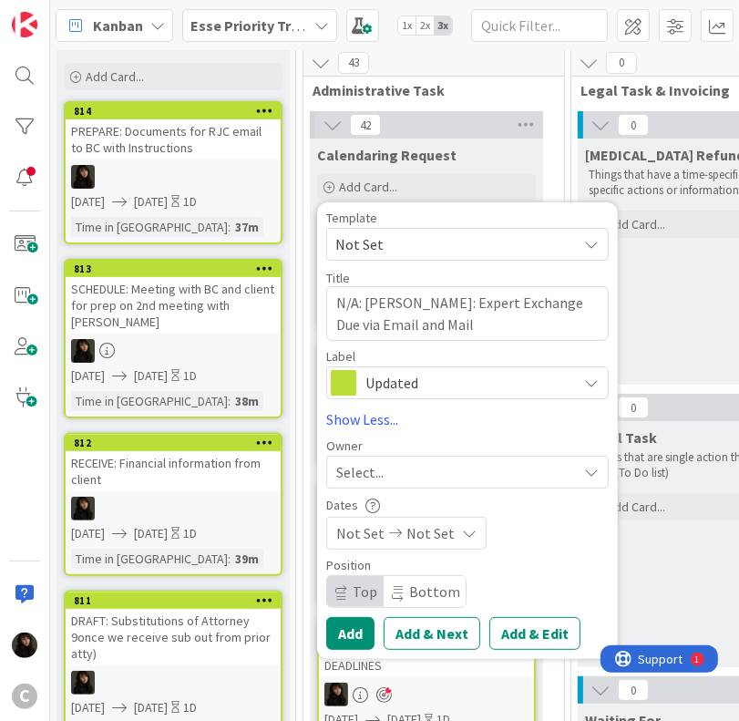
click at [426, 463] on div "Select..." at bounding box center [456, 472] width 241 height 22
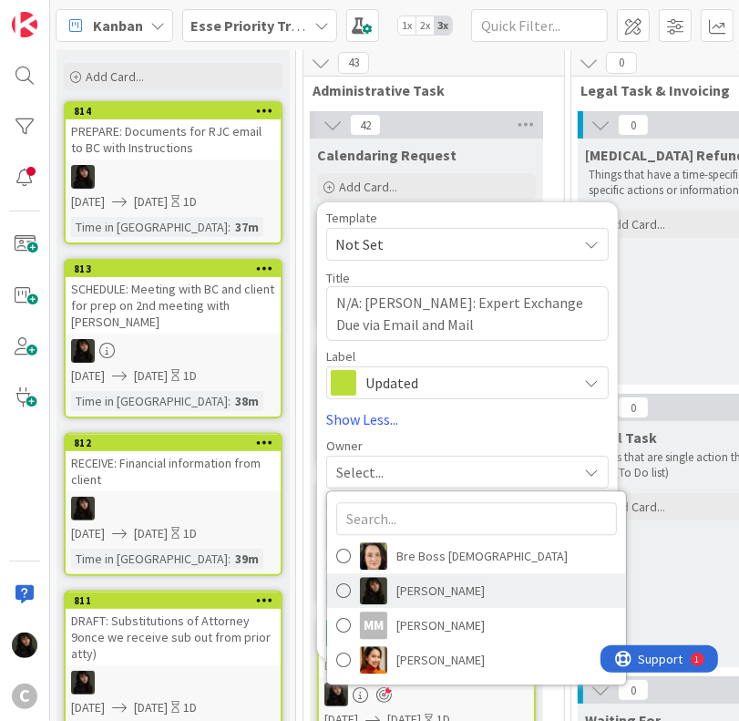
click at [438, 579] on span "[PERSON_NAME]" at bounding box center [440, 590] width 88 height 27
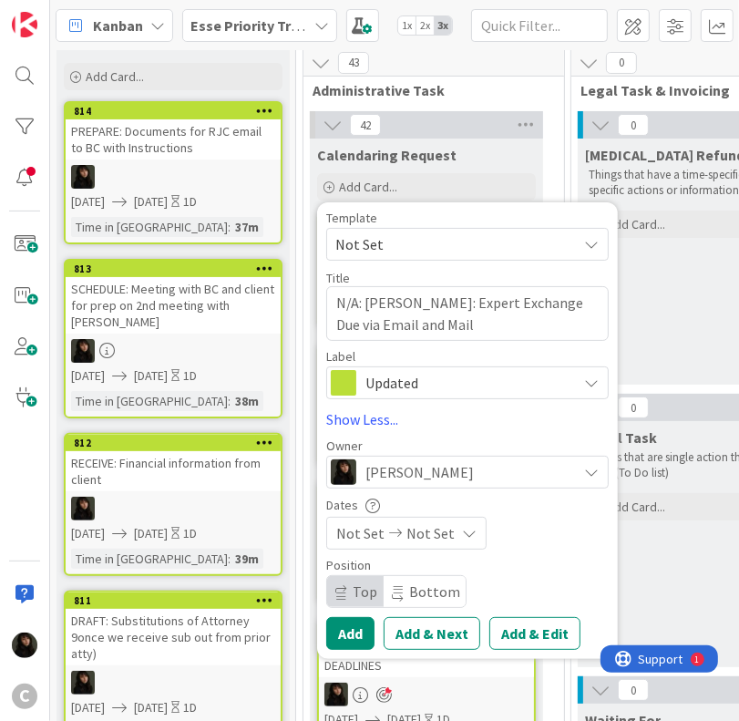
click at [430, 543] on div "Not Set Not Set" at bounding box center [406, 533] width 160 height 33
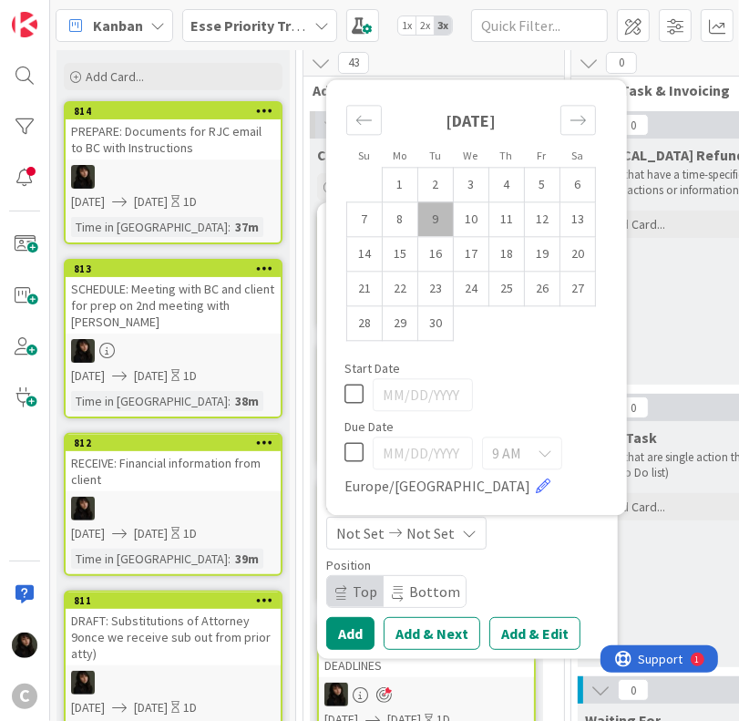
click at [430, 227] on td "9" at bounding box center [436, 219] width 36 height 35
click at [460, 228] on td "10" at bounding box center [472, 219] width 36 height 35
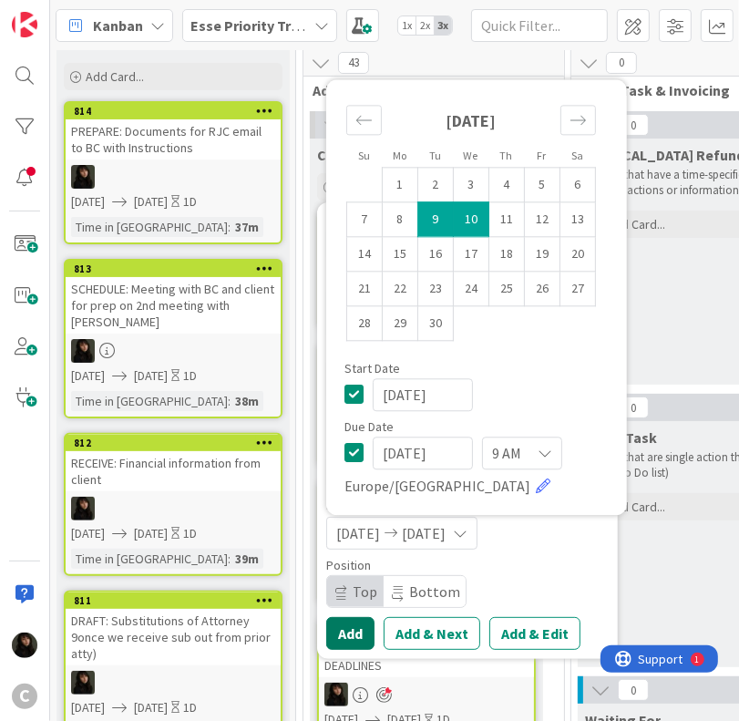
click at [351, 628] on button "Add" at bounding box center [350, 633] width 48 height 33
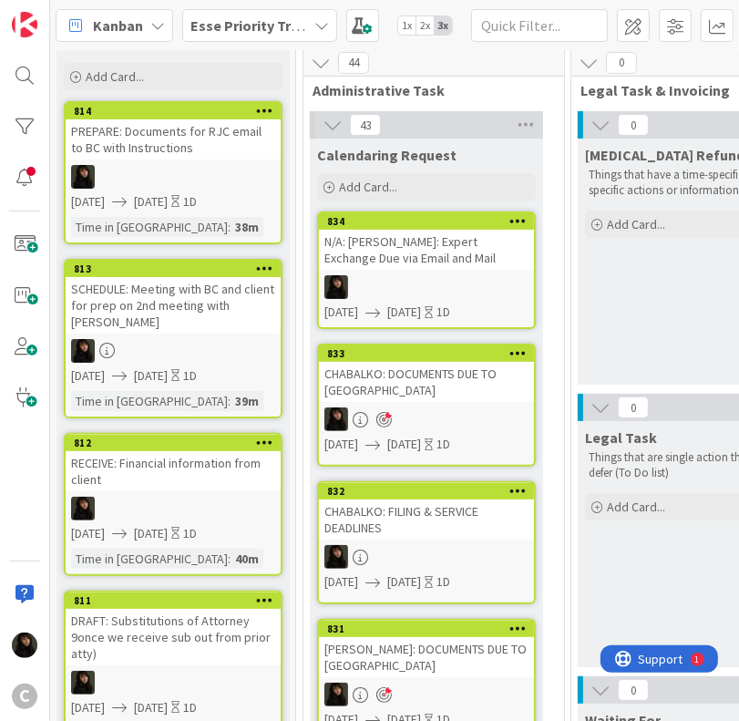
click at [453, 281] on div at bounding box center [426, 287] width 215 height 24
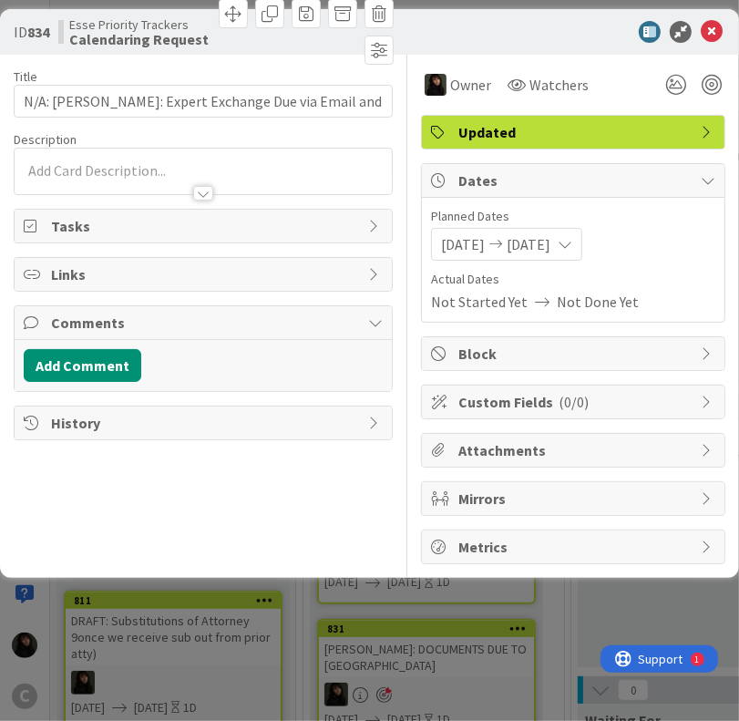
click at [113, 172] on div at bounding box center [203, 171] width 377 height 46
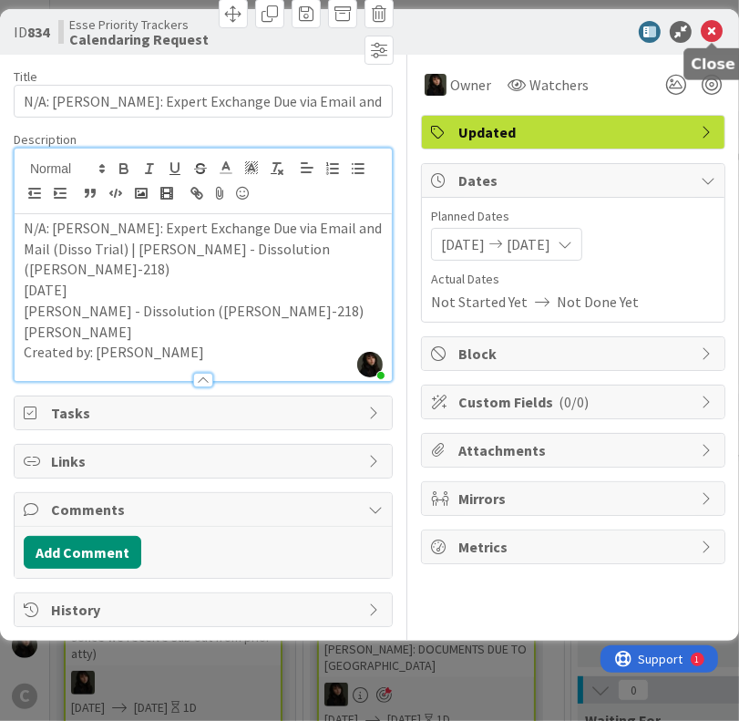
click at [712, 35] on icon at bounding box center [712, 32] width 22 height 22
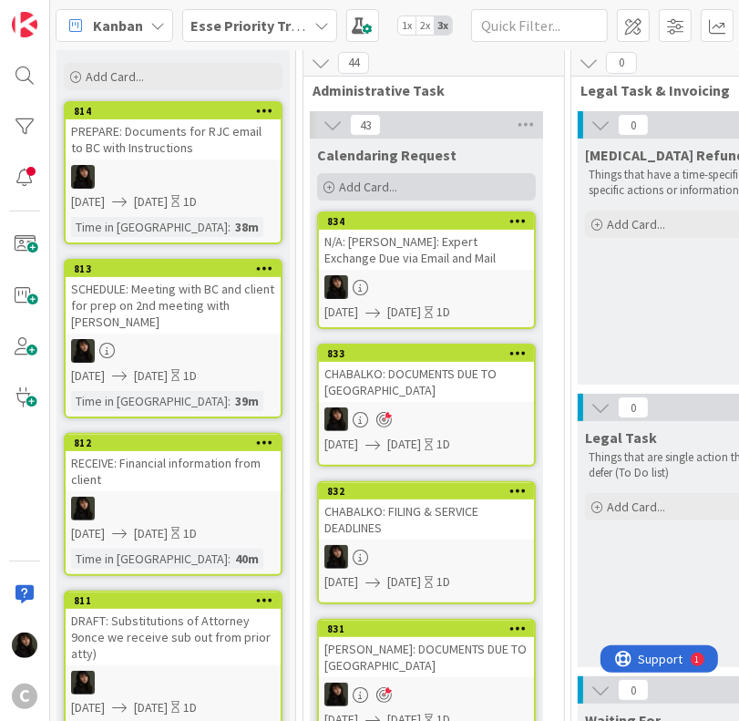
click at [386, 189] on span "Add Card..." at bounding box center [368, 187] width 58 height 16
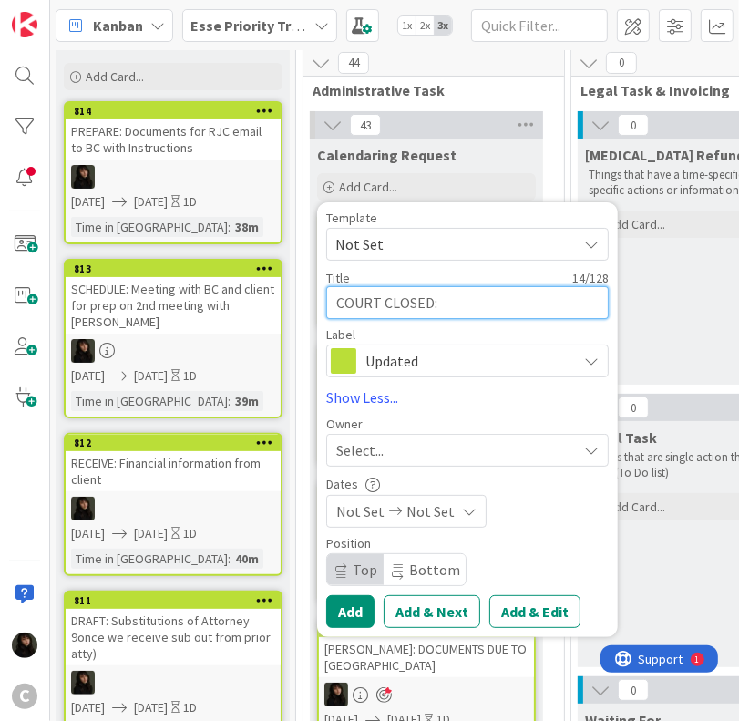
click at [459, 287] on textarea "COURT CLOSED:" at bounding box center [467, 302] width 282 height 33
drag, startPoint x: 457, startPoint y: 301, endPoint x: 310, endPoint y: 307, distance: 147.7
click at [404, 297] on textarea at bounding box center [467, 302] width 282 height 33
paste textarea "UPDATE CLOSING"
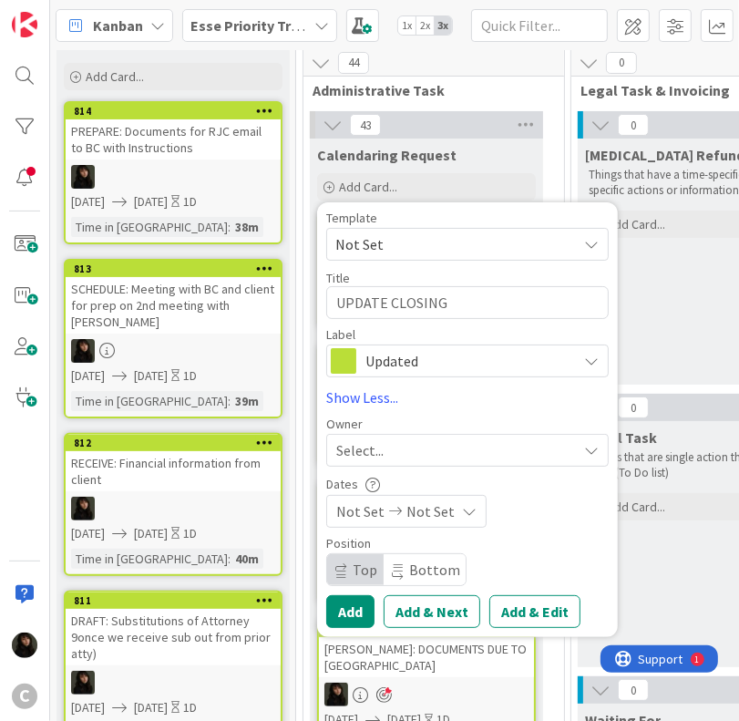
click at [432, 445] on div "Select..." at bounding box center [456, 450] width 241 height 22
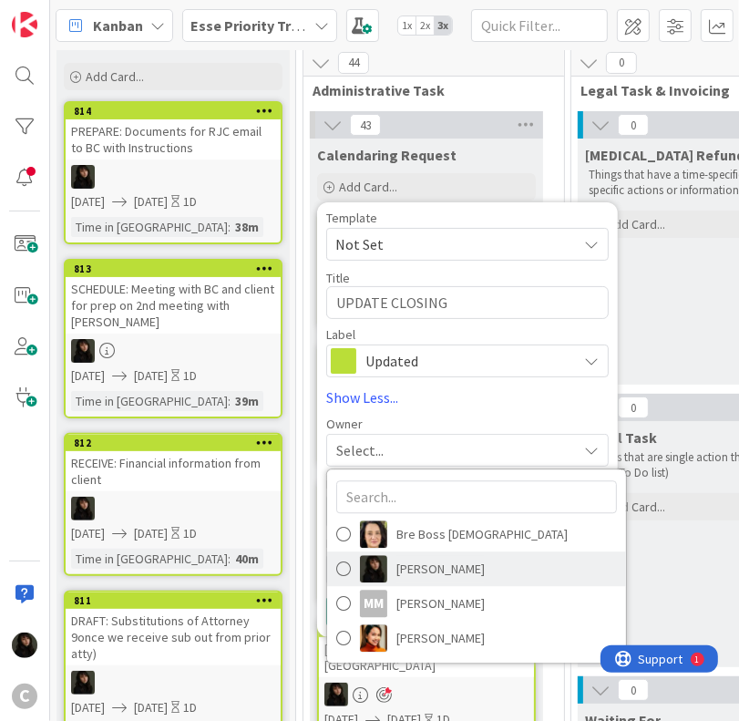
click at [419, 566] on span "[PERSON_NAME]" at bounding box center [440, 569] width 88 height 27
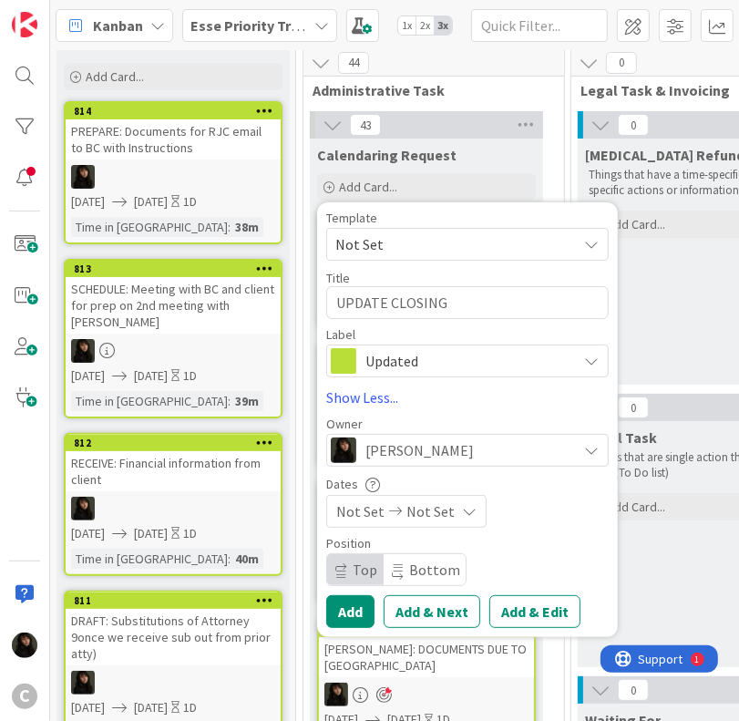
click at [382, 520] on div "Not Set Not Set" at bounding box center [406, 511] width 160 height 33
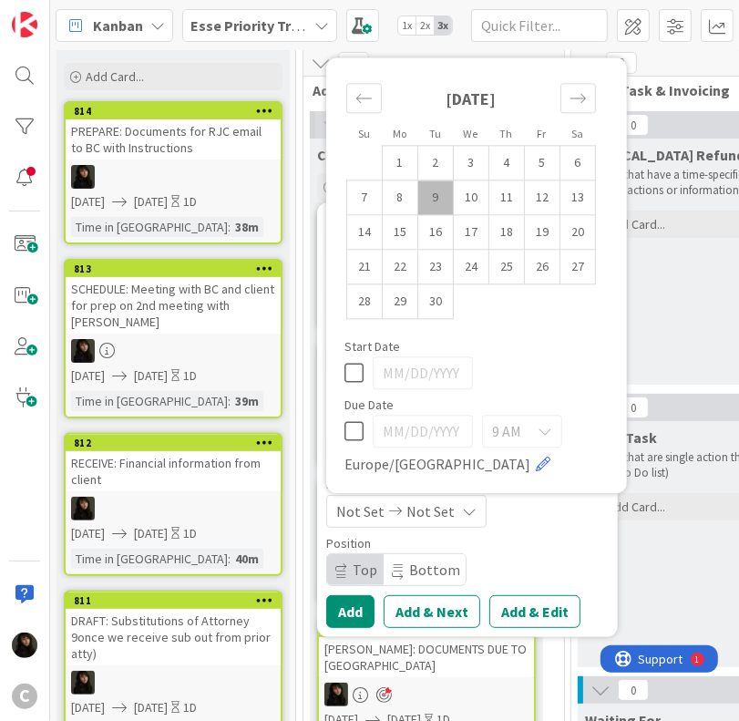
click at [441, 207] on td "9" at bounding box center [436, 197] width 36 height 35
click at [454, 203] on td "10" at bounding box center [472, 197] width 36 height 35
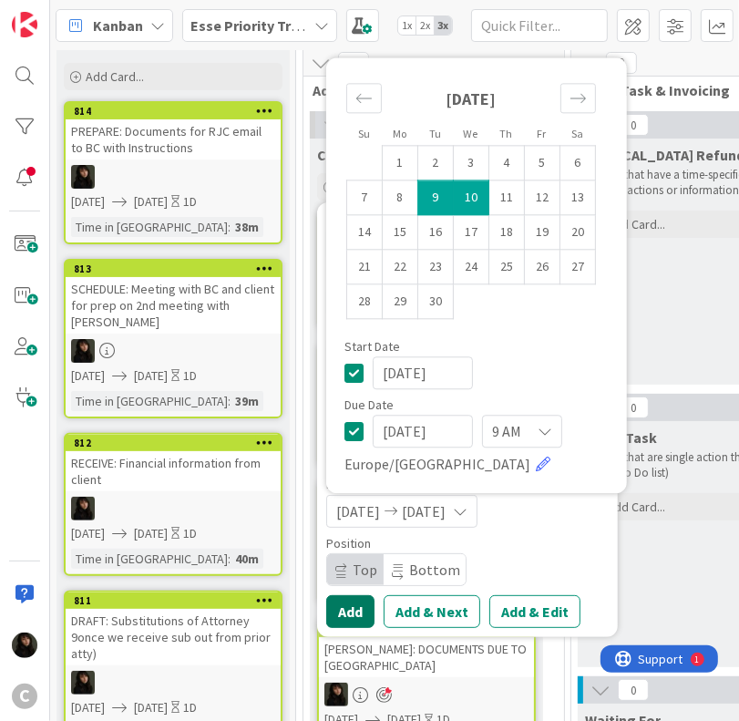
click at [362, 603] on button "Add" at bounding box center [350, 611] width 48 height 33
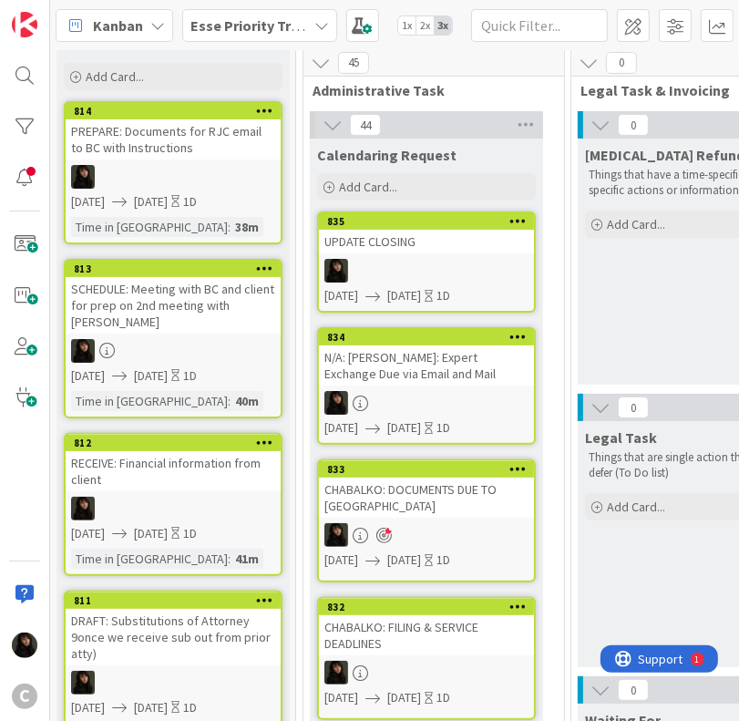
click at [369, 276] on div at bounding box center [426, 271] width 215 height 24
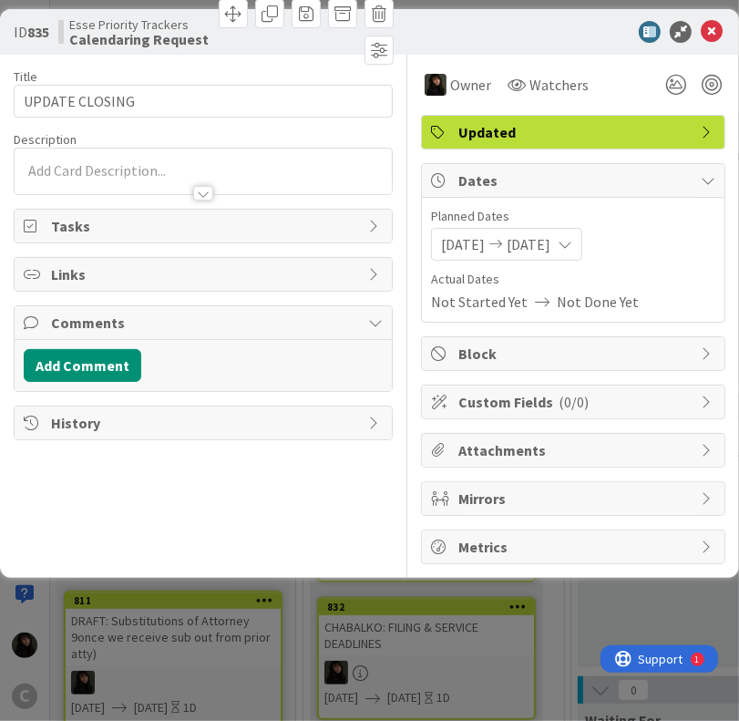
click at [76, 185] on div at bounding box center [203, 184] width 377 height 19
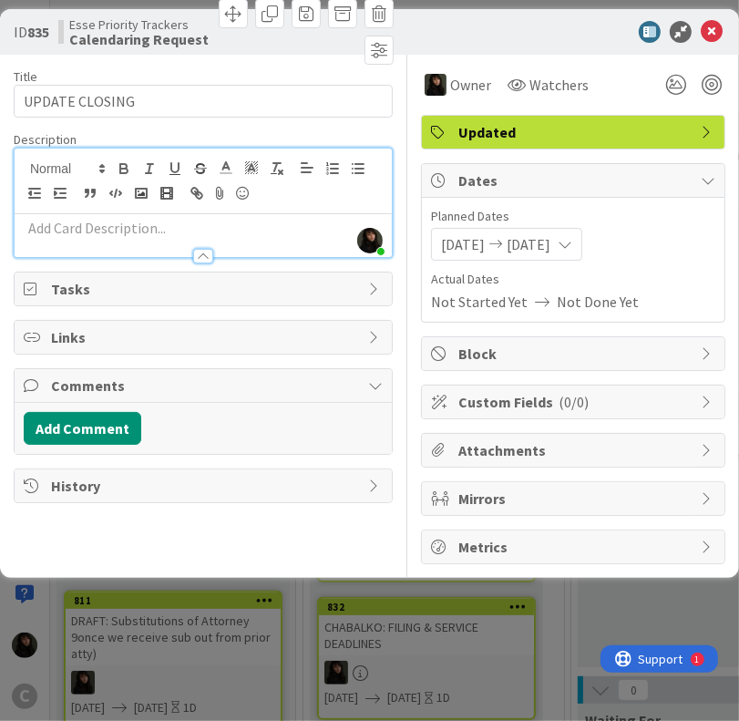
click at [113, 241] on div at bounding box center [203, 247] width 377 height 19
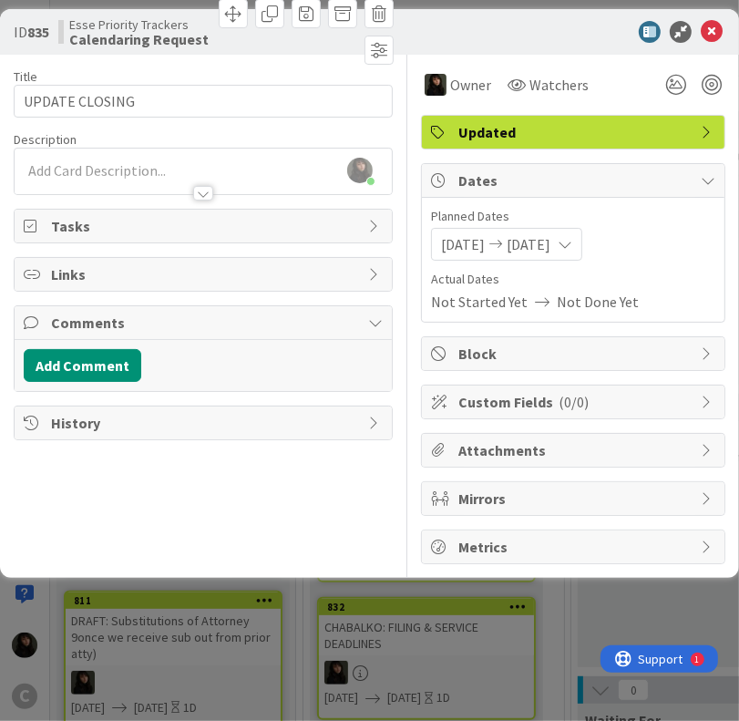
click at [124, 196] on div "Title 14 / 128 UPDATE CLOSING Description [PERSON_NAME] just joined Owner Watch…" at bounding box center [203, 309] width 379 height 509
click at [120, 170] on p at bounding box center [203, 170] width 359 height 21
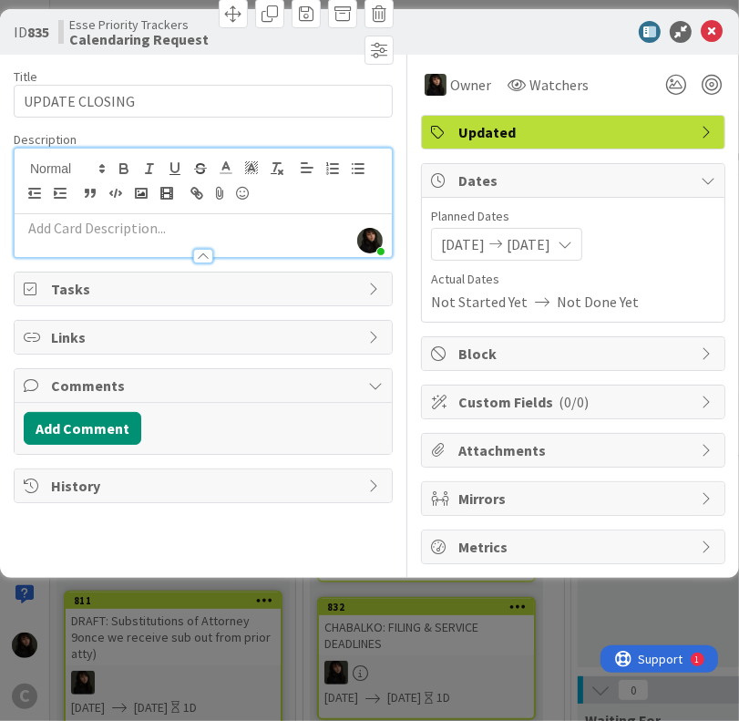
click at [87, 229] on p at bounding box center [203, 228] width 359 height 21
paste div
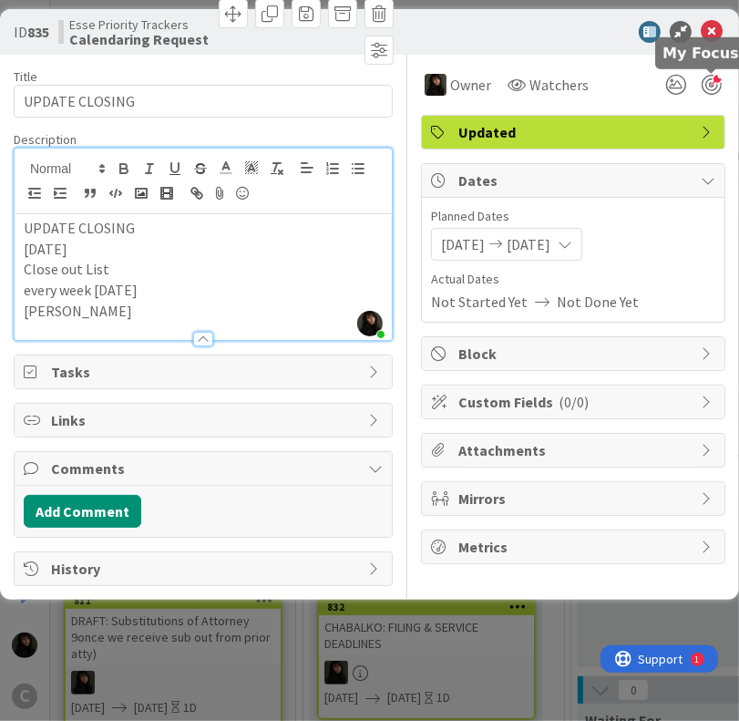
click at [716, 89] on div at bounding box center [711, 85] width 20 height 20
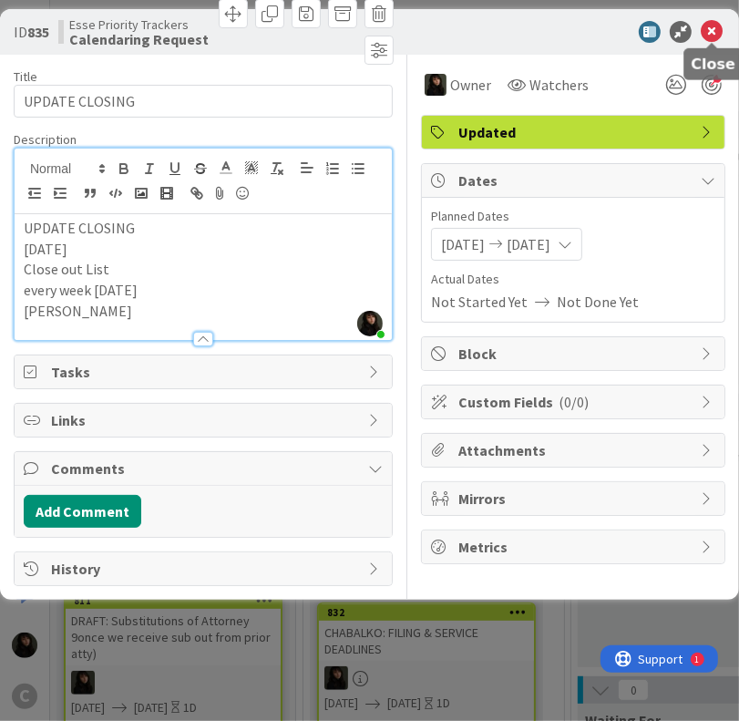
click at [713, 36] on icon at bounding box center [712, 32] width 22 height 22
